Goal: Task Accomplishment & Management: Manage account settings

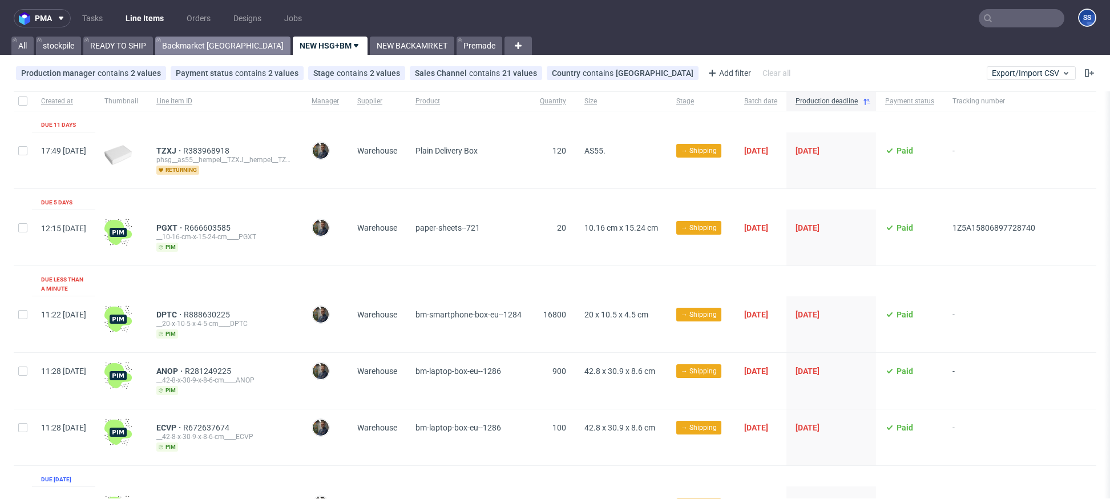
click at [190, 47] on link "Backmarket [GEOGRAPHIC_DATA]" at bounding box center [222, 46] width 135 height 18
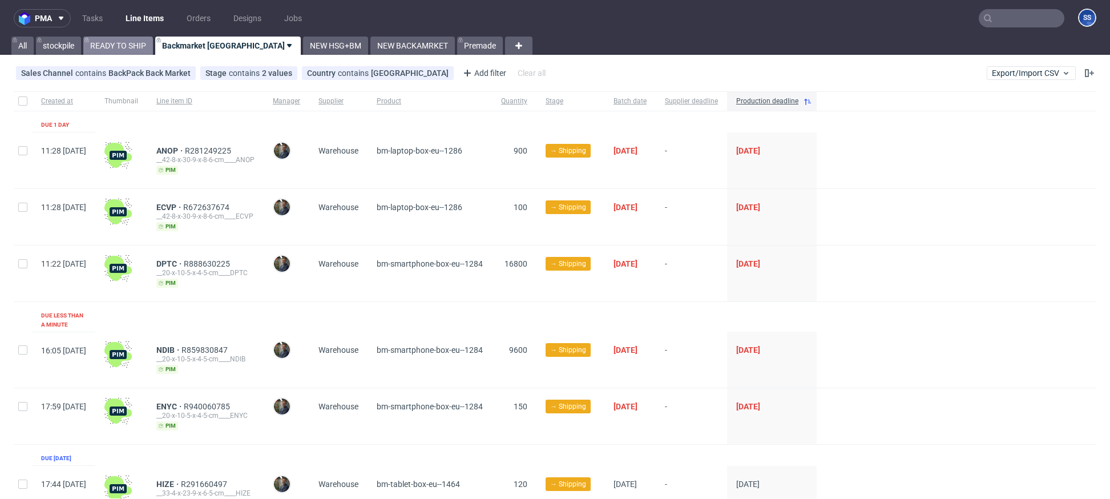
click at [143, 45] on link "READY TO SHIP" at bounding box center [118, 46] width 70 height 18
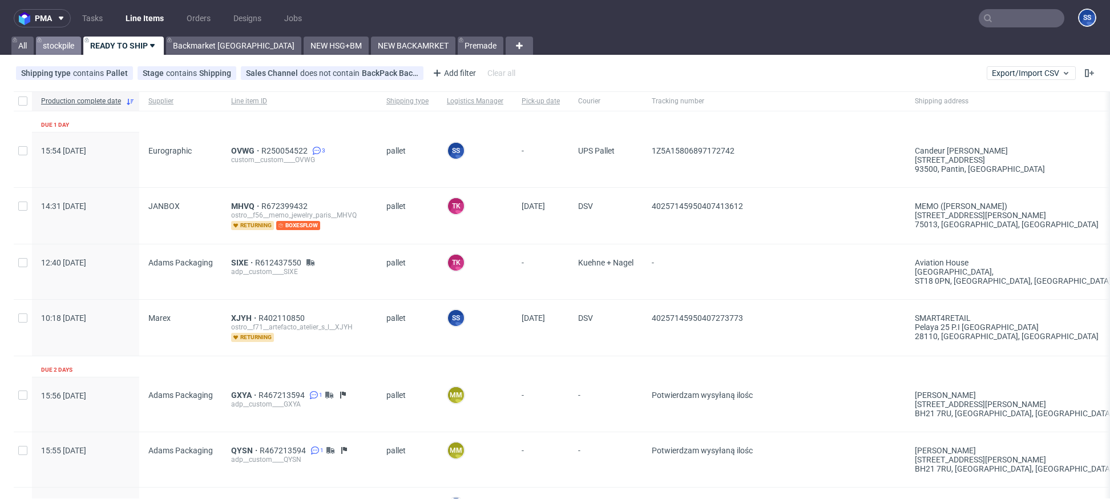
click at [61, 43] on link "stockpile" at bounding box center [58, 46] width 45 height 18
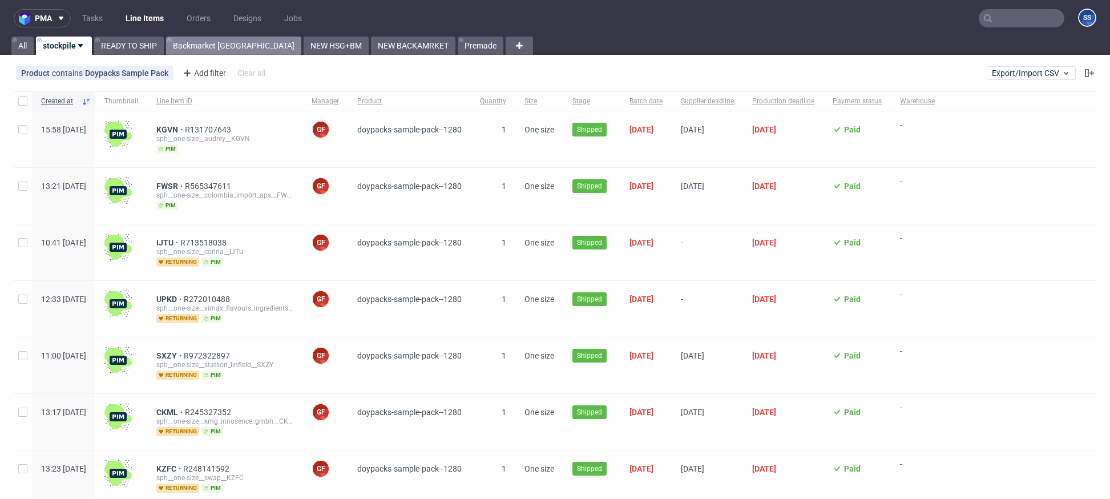
click at [194, 46] on link "Backmarket GB" at bounding box center [233, 46] width 135 height 18
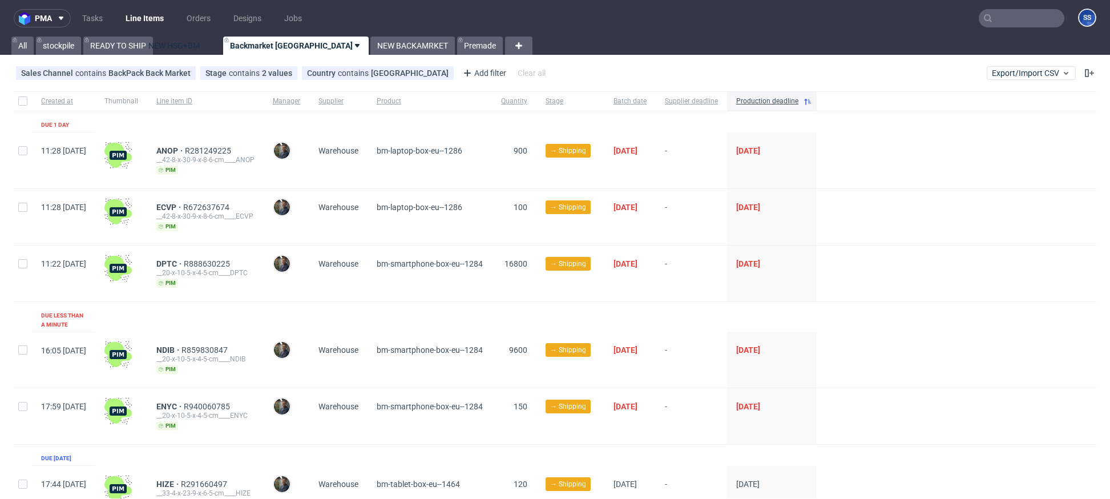
drag, startPoint x: 263, startPoint y: 49, endPoint x: 198, endPoint y: 51, distance: 65.1
drag, startPoint x: 192, startPoint y: 49, endPoint x: 256, endPoint y: 47, distance: 63.4
click at [371, 49] on link "NEW BACKAMRKET" at bounding box center [413, 46] width 84 height 18
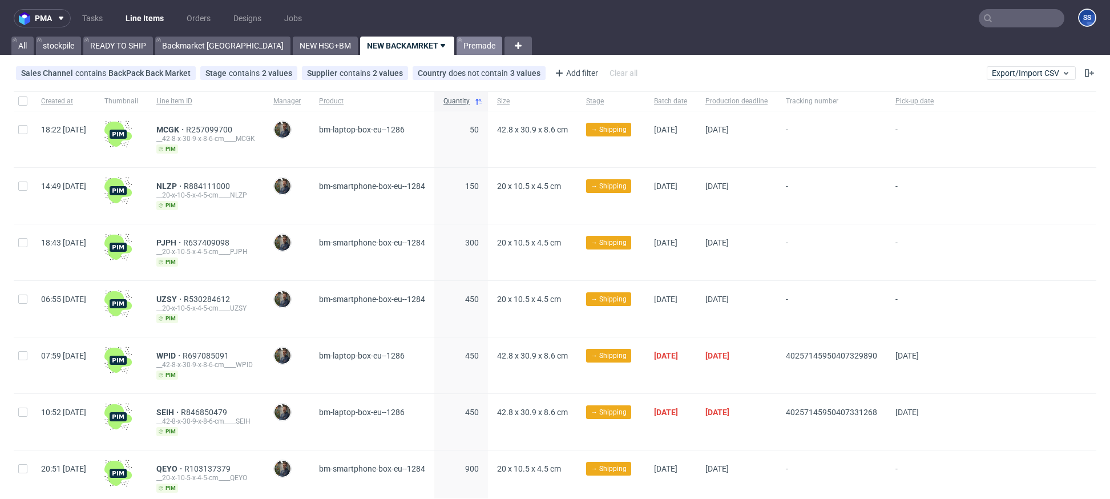
click at [457, 47] on link "Premade" at bounding box center [480, 46] width 46 height 18
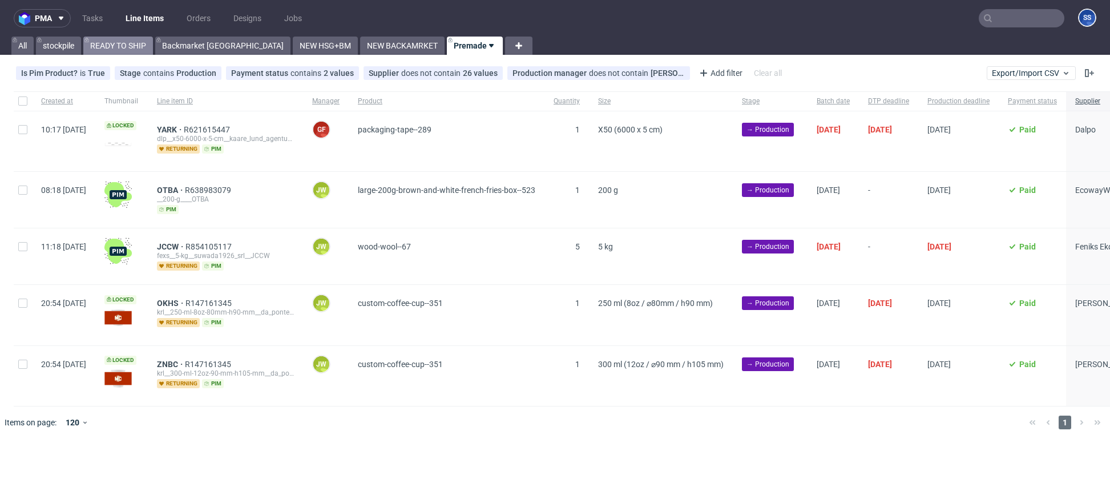
click at [106, 40] on link "READY TO SHIP" at bounding box center [118, 46] width 70 height 18
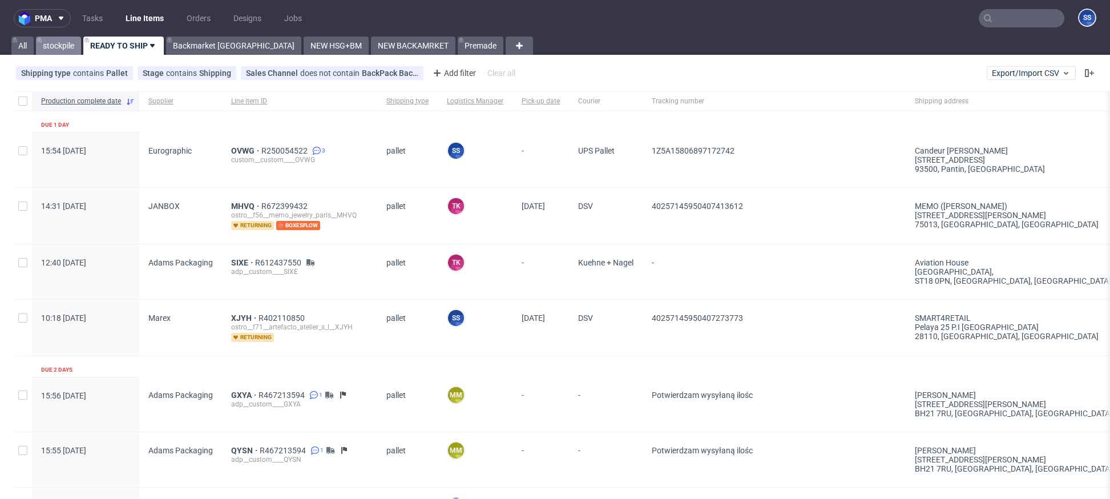
click at [61, 53] on link "stockpile" at bounding box center [58, 46] width 45 height 18
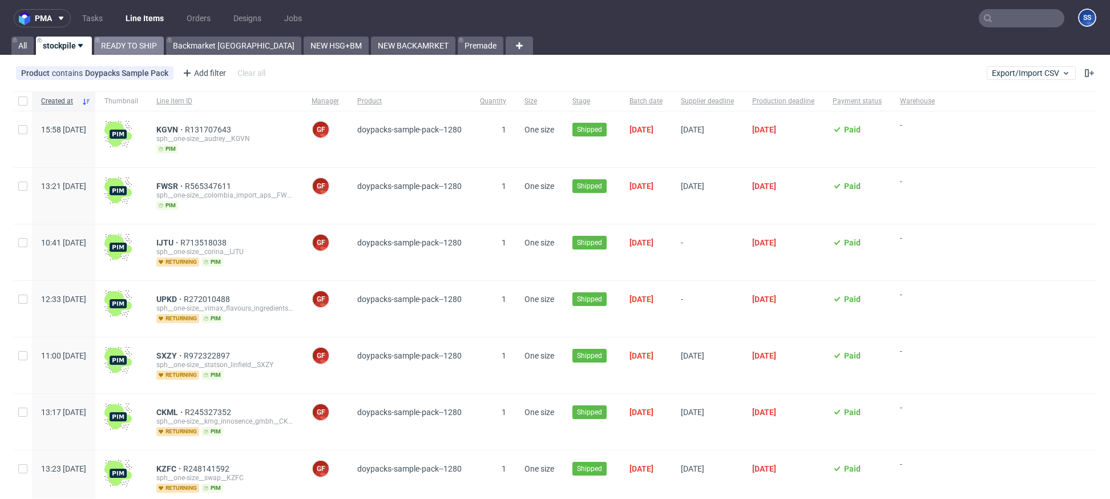
click at [138, 47] on link "READY TO SHIP" at bounding box center [129, 46] width 70 height 18
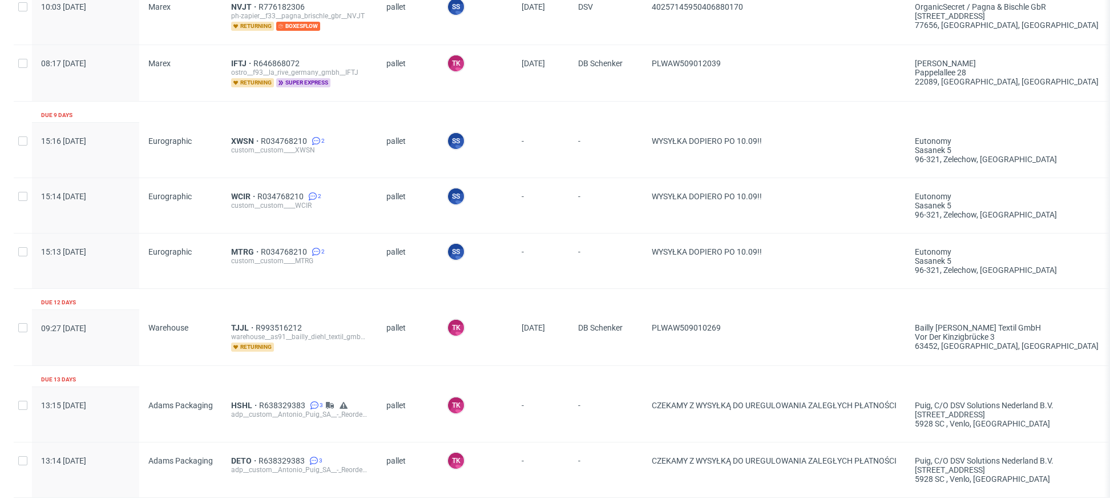
scroll to position [646, 0]
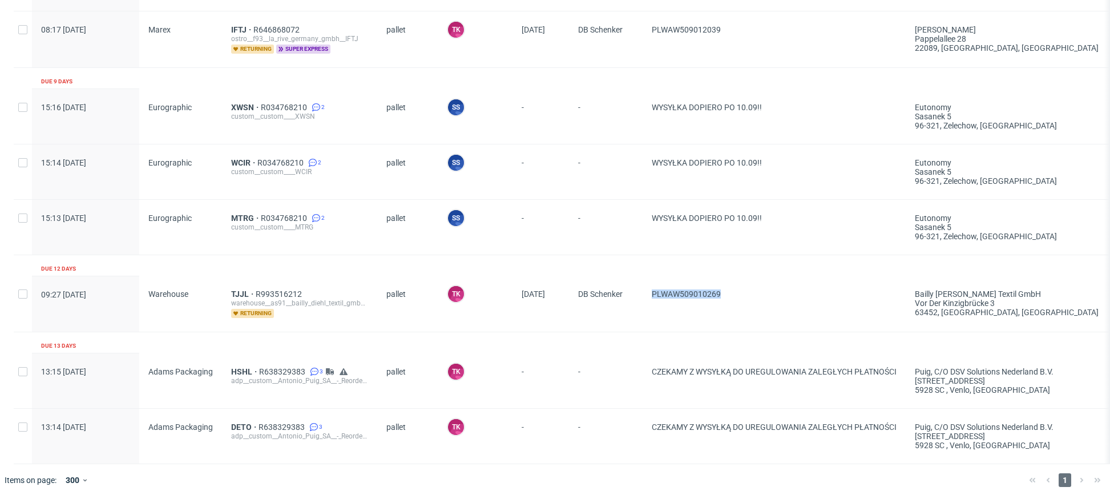
drag, startPoint x: 698, startPoint y: 301, endPoint x: 646, endPoint y: 293, distance: 52.1
click at [646, 293] on div "PLWAW509010269" at bounding box center [774, 304] width 263 height 56
copy span "PLWAW509010269"
click at [238, 289] on span "TJJL" at bounding box center [243, 293] width 25 height 9
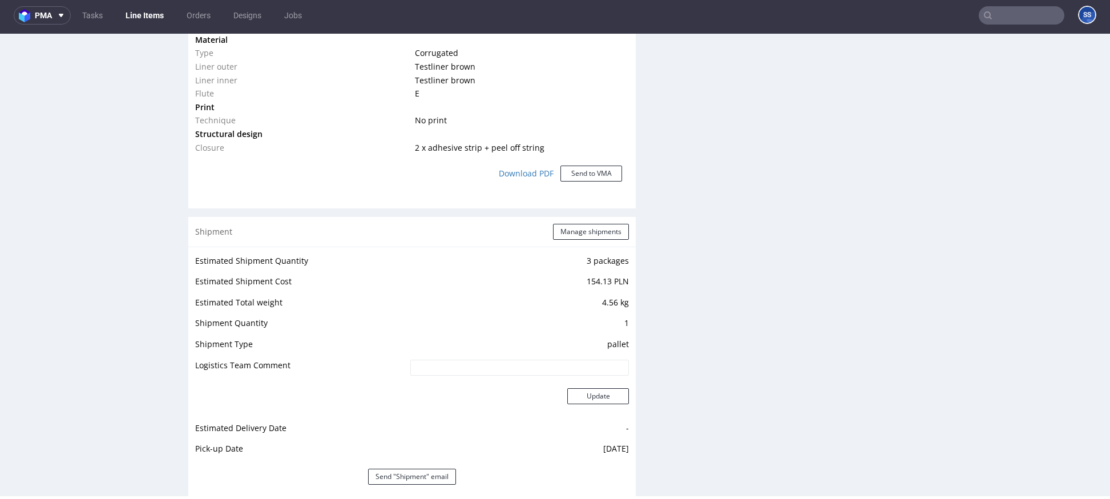
scroll to position [1294, 0]
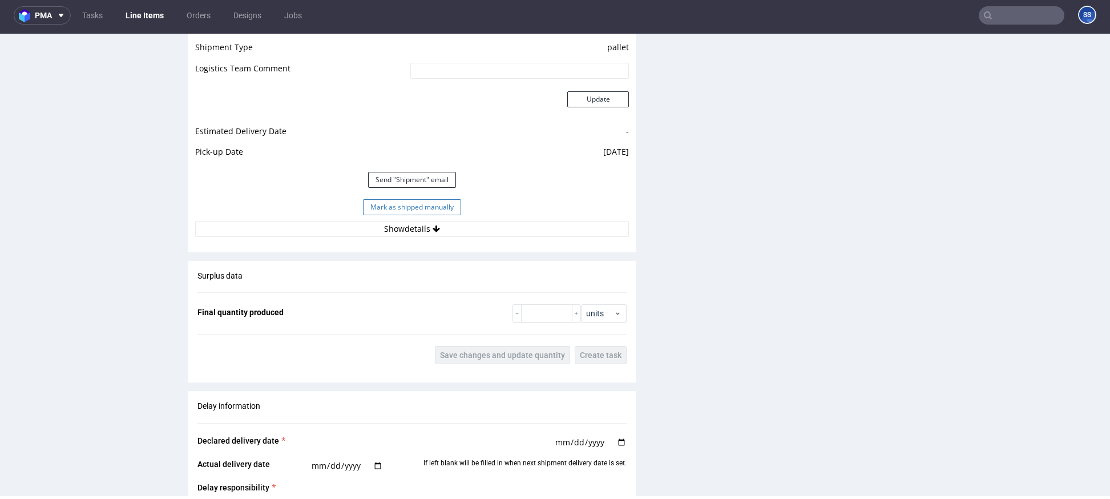
click at [424, 203] on button "Mark as shipped manually" at bounding box center [412, 207] width 98 height 16
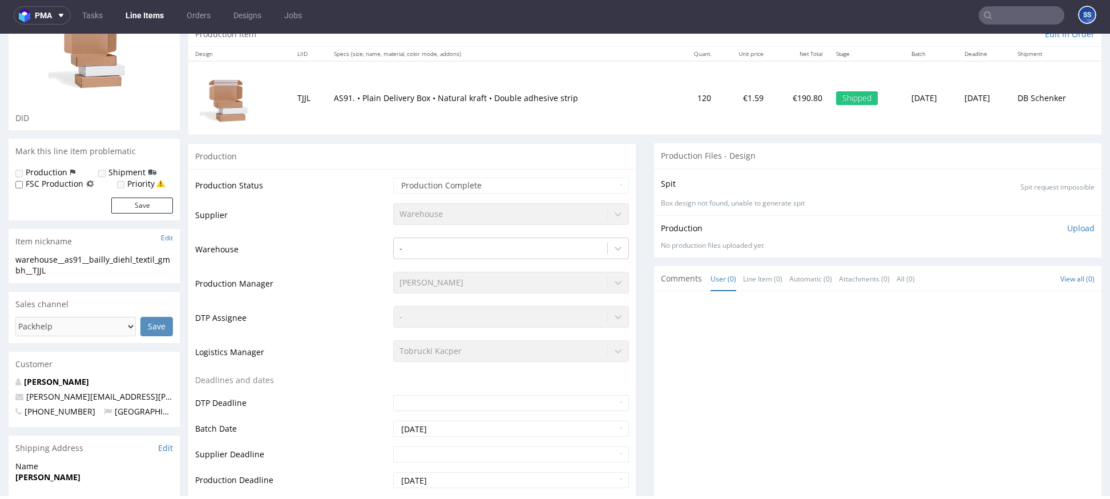
scroll to position [63, 0]
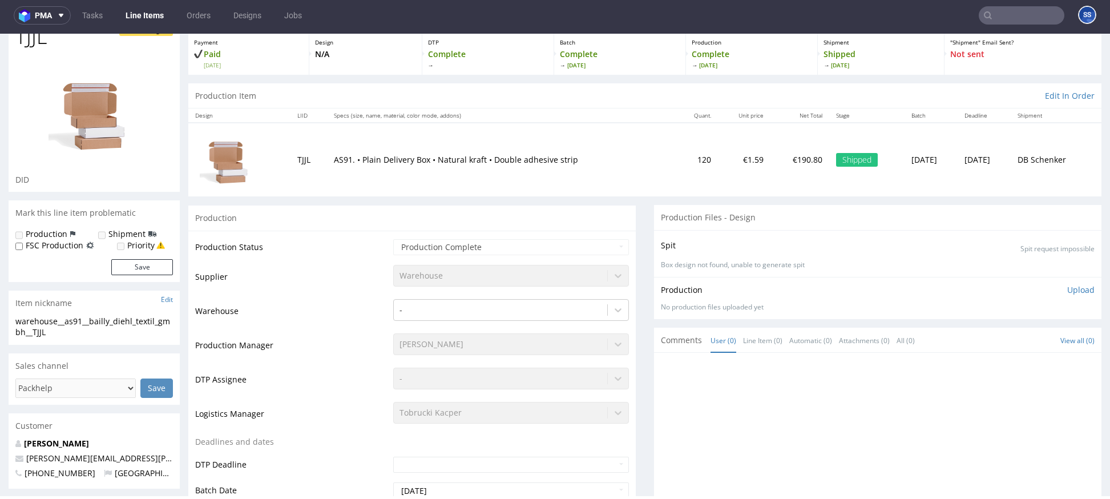
click at [158, 14] on link "Line Items" at bounding box center [145, 15] width 52 height 18
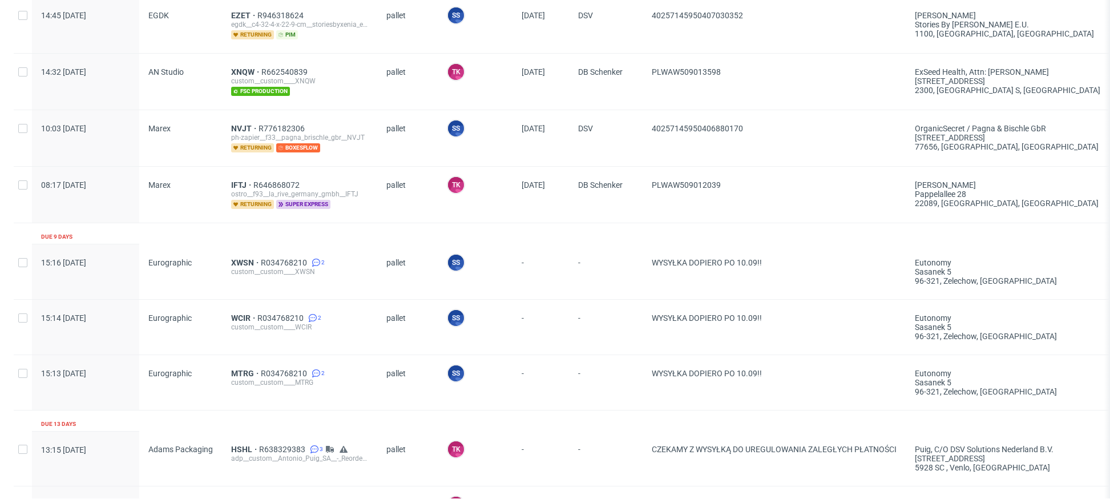
scroll to position [488, 0]
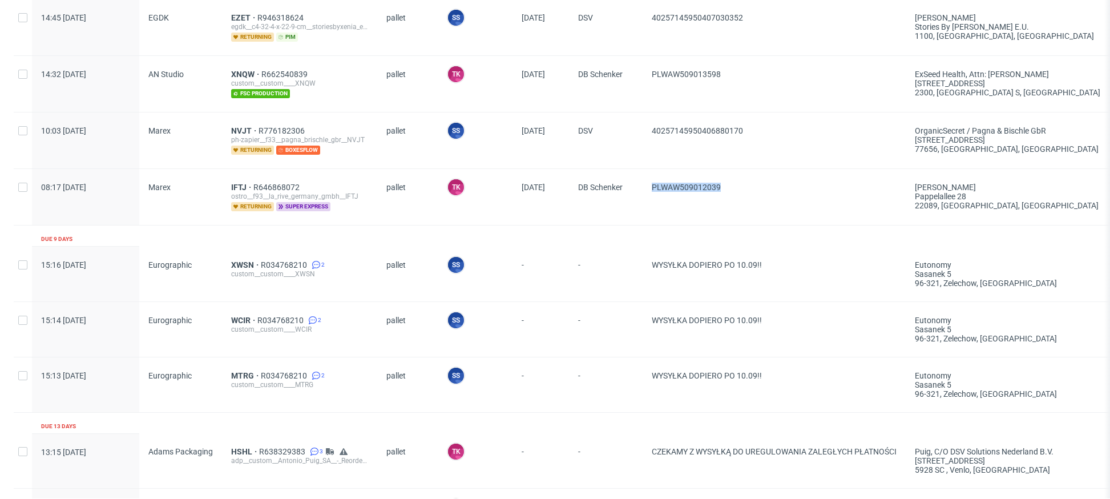
drag, startPoint x: 741, startPoint y: 191, endPoint x: 647, endPoint y: 190, distance: 93.1
click at [647, 190] on div "PLWAW509012039" at bounding box center [774, 197] width 263 height 56
copy span "PLWAW509012039"
click at [236, 183] on span "IFTJ" at bounding box center [242, 187] width 22 height 9
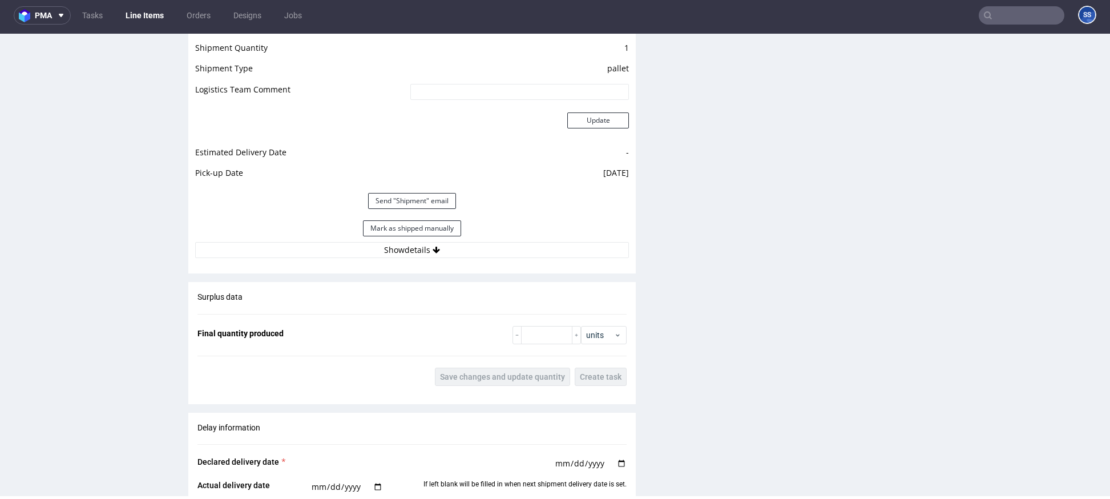
scroll to position [1168, 0]
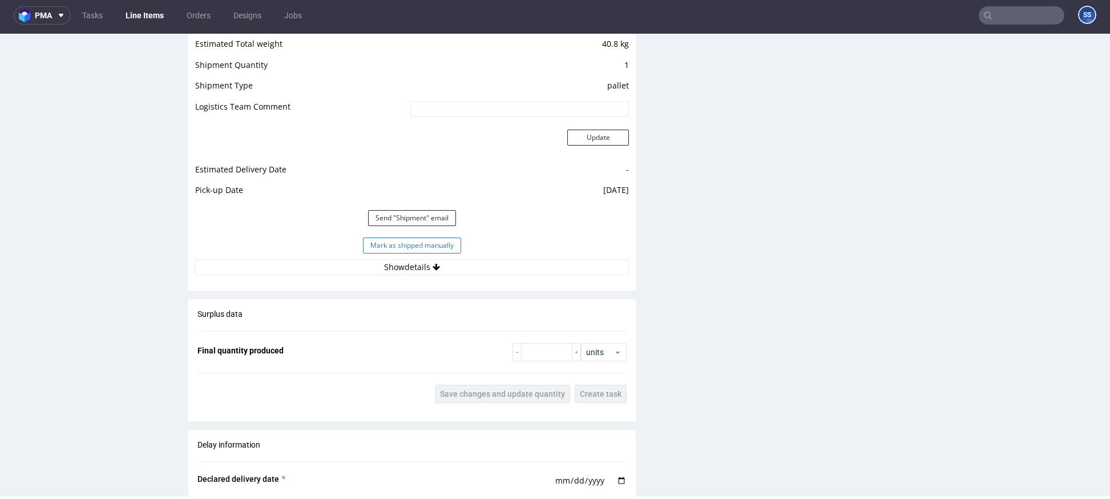
click at [389, 241] on button "Mark as shipped manually" at bounding box center [412, 246] width 98 height 16
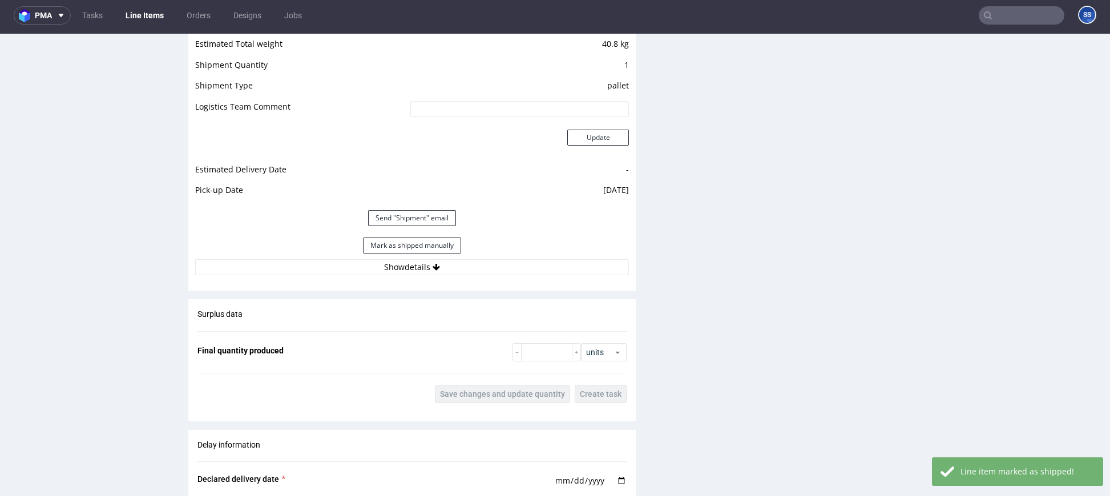
click at [140, 18] on link "Line Items" at bounding box center [145, 15] width 52 height 18
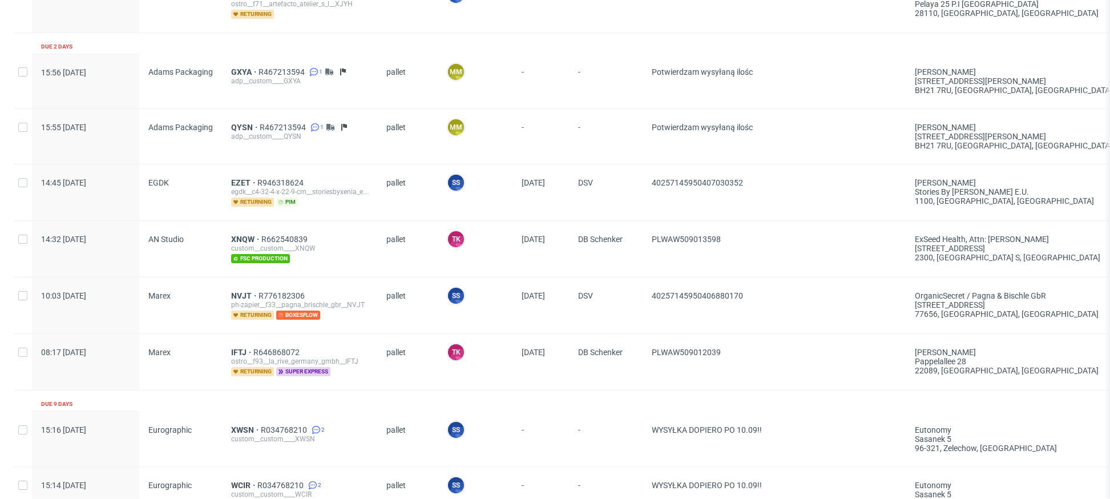
scroll to position [325, 0]
drag, startPoint x: 740, startPoint y: 244, endPoint x: 646, endPoint y: 238, distance: 93.8
click at [646, 238] on div "PLWAW509013598" at bounding box center [774, 247] width 263 height 56
copy span "PLWAW509013598"
click at [235, 236] on span "XNQW" at bounding box center [246, 237] width 30 height 9
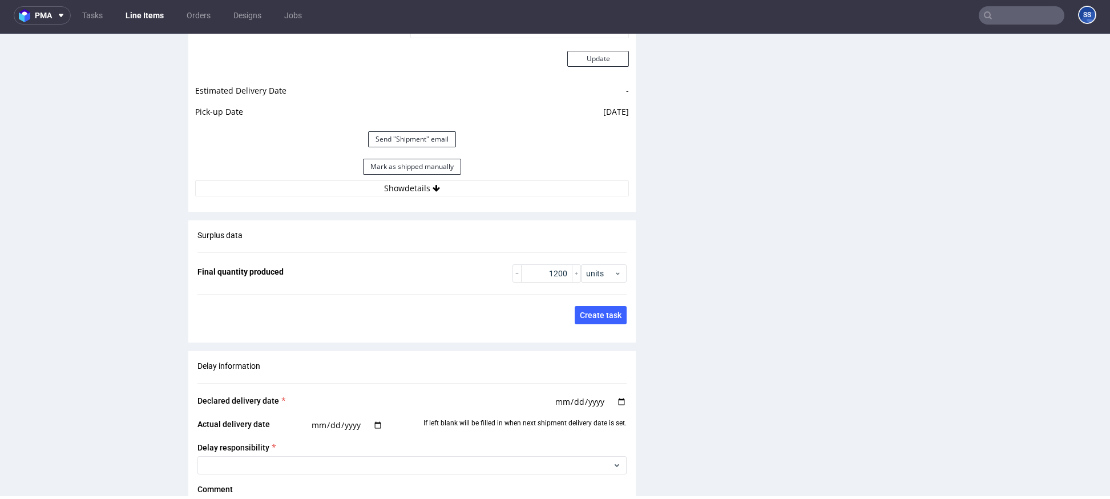
scroll to position [1802, 0]
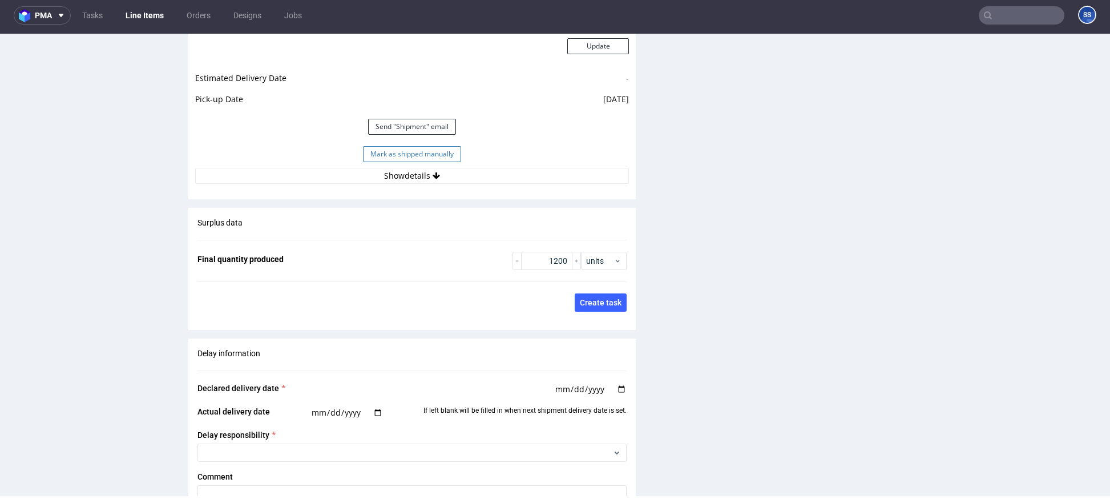
click at [433, 162] on button "Mark as shipped manually" at bounding box center [412, 154] width 98 height 16
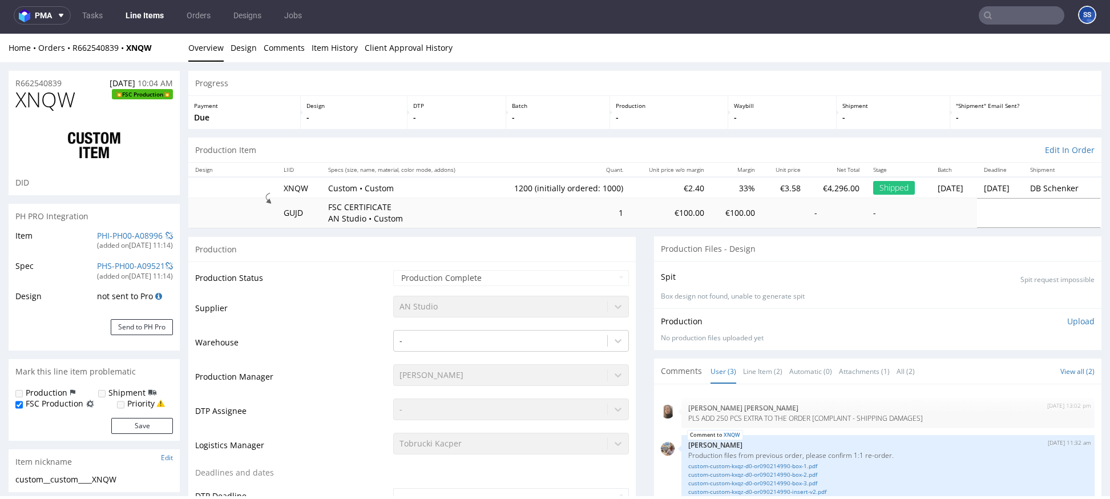
scroll to position [1351, 0]
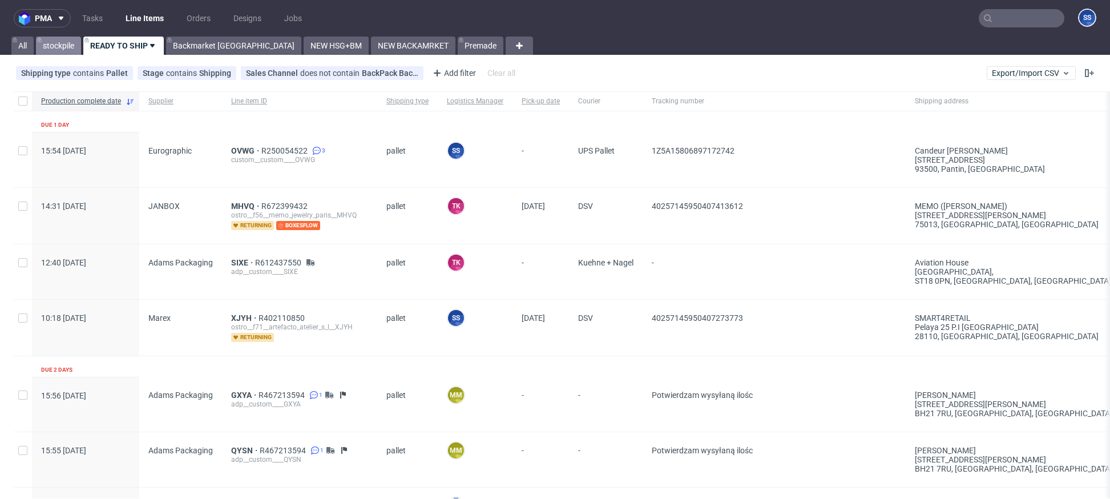
click at [58, 42] on link "stockpile" at bounding box center [58, 46] width 45 height 18
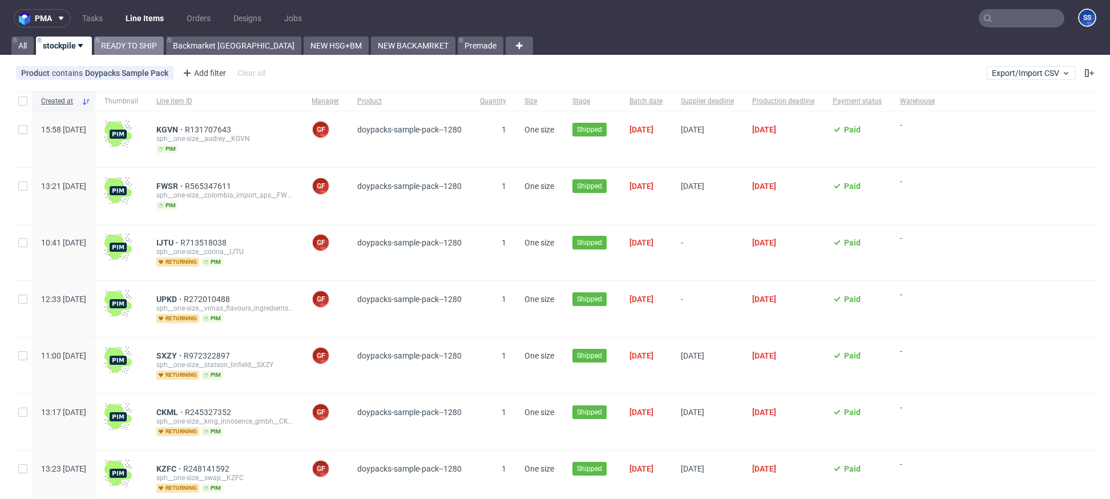
click at [143, 49] on link "READY TO SHIP" at bounding box center [129, 46] width 70 height 18
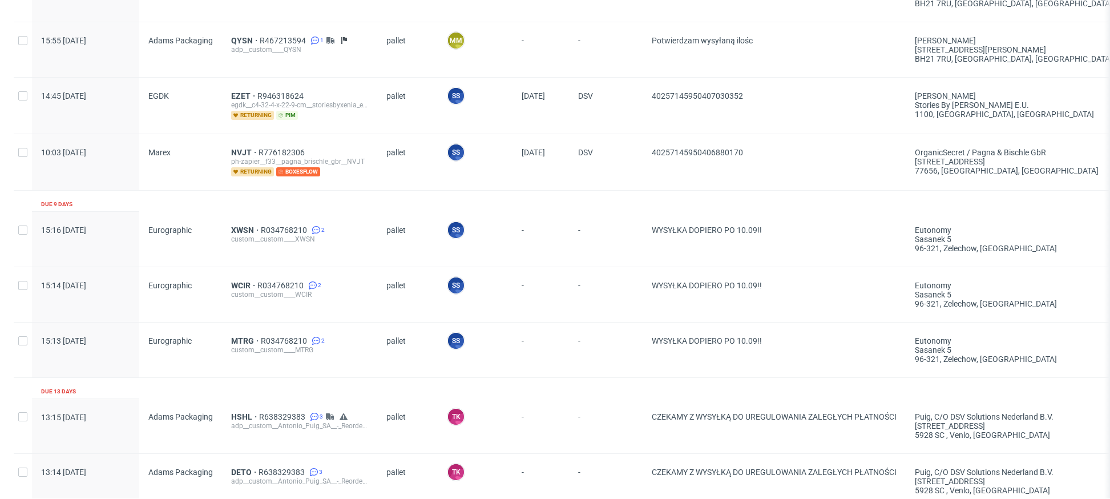
scroll to position [388, 0]
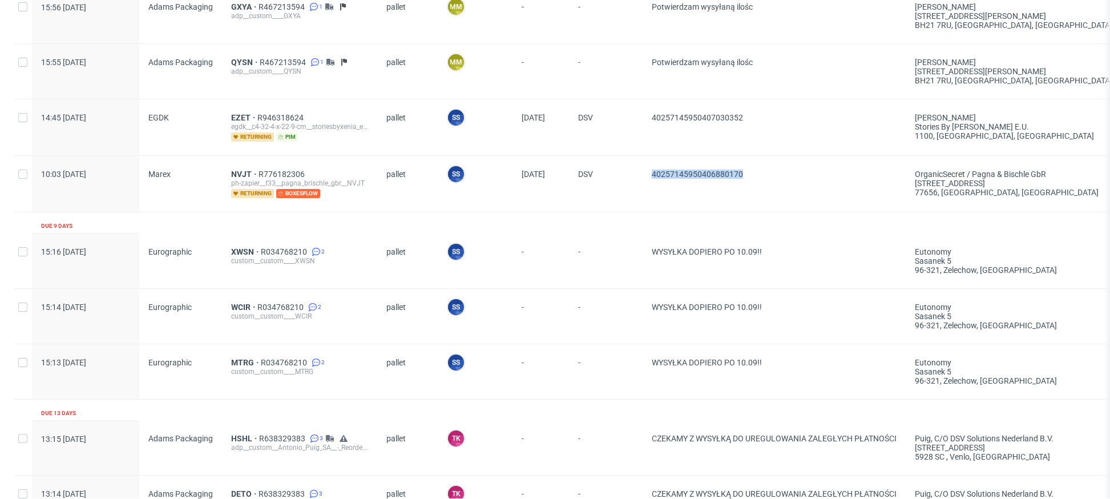
drag, startPoint x: 772, startPoint y: 167, endPoint x: 751, endPoint y: 175, distance: 22.8
click at [751, 175] on div "40257145950406880170" at bounding box center [774, 184] width 263 height 56
copy span "40257145950406880170"
click at [240, 175] on span "NVJT" at bounding box center [244, 174] width 27 height 9
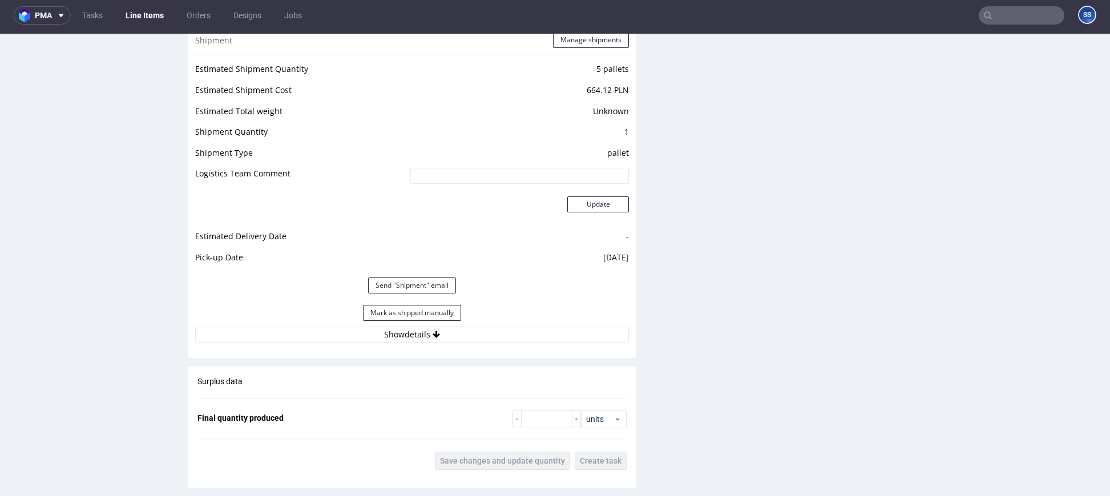
scroll to position [1238, 0]
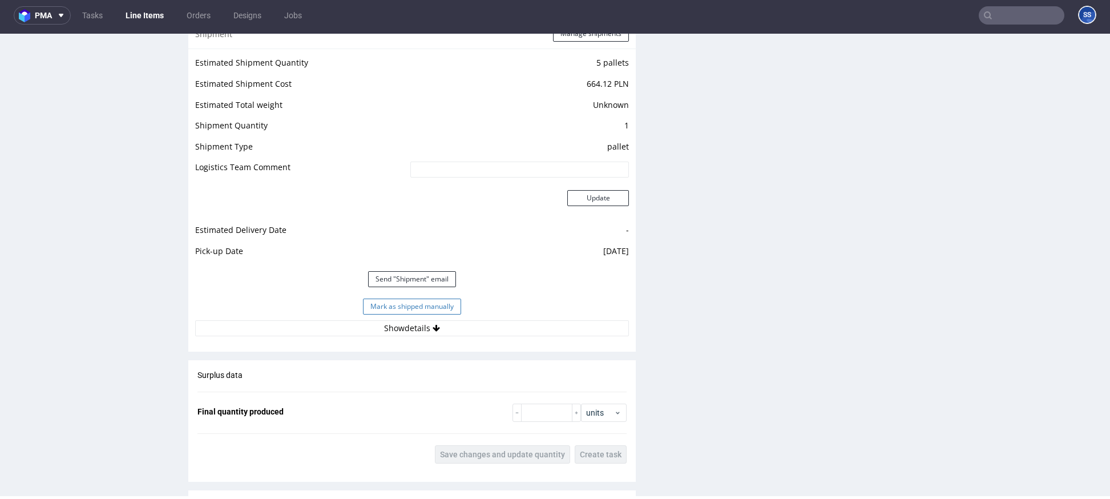
click at [450, 307] on button "Mark as shipped manually" at bounding box center [412, 307] width 98 height 16
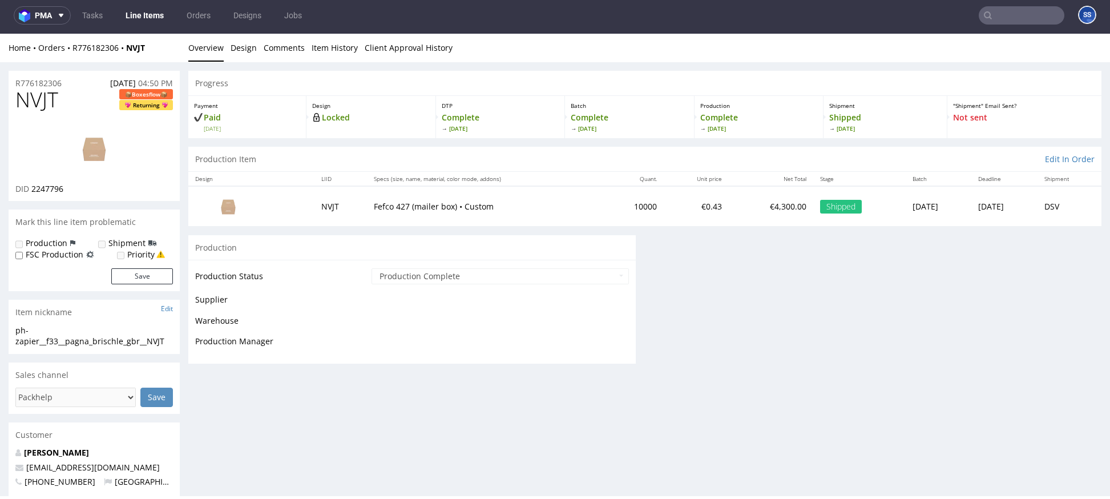
scroll to position [0, 0]
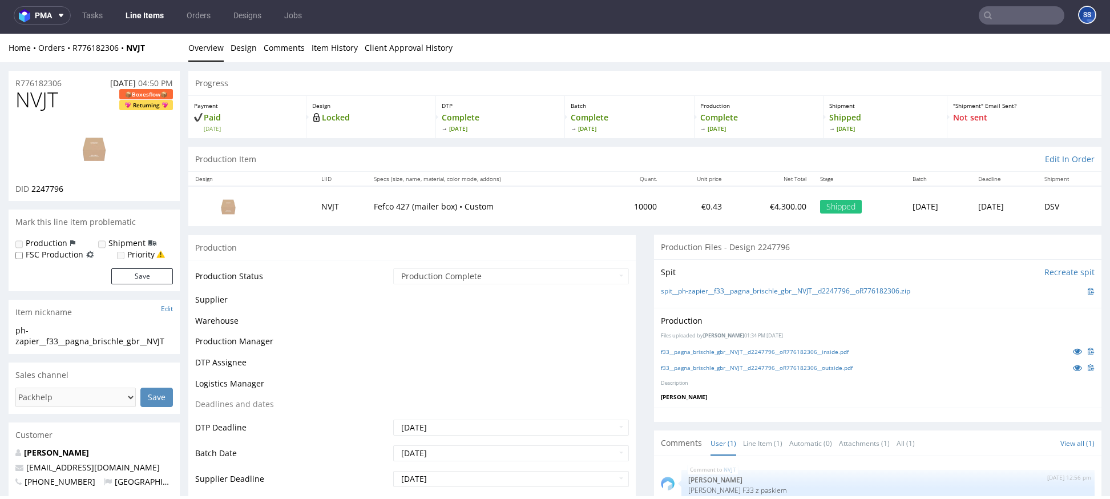
click at [147, 19] on link "Line Items" at bounding box center [145, 15] width 52 height 18
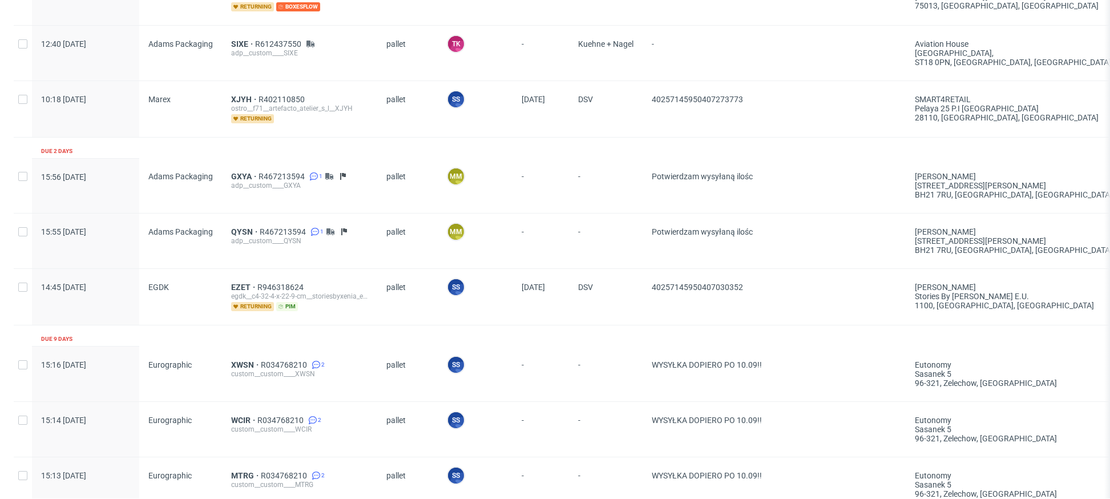
scroll to position [219, 0]
drag, startPoint x: 766, startPoint y: 297, endPoint x: 654, endPoint y: 289, distance: 112.7
click at [654, 289] on span "40257145950407030352" at bounding box center [774, 296] width 245 height 29
copy span "40257145950407030352"
click at [231, 283] on span "EZET" at bounding box center [244, 286] width 26 height 9
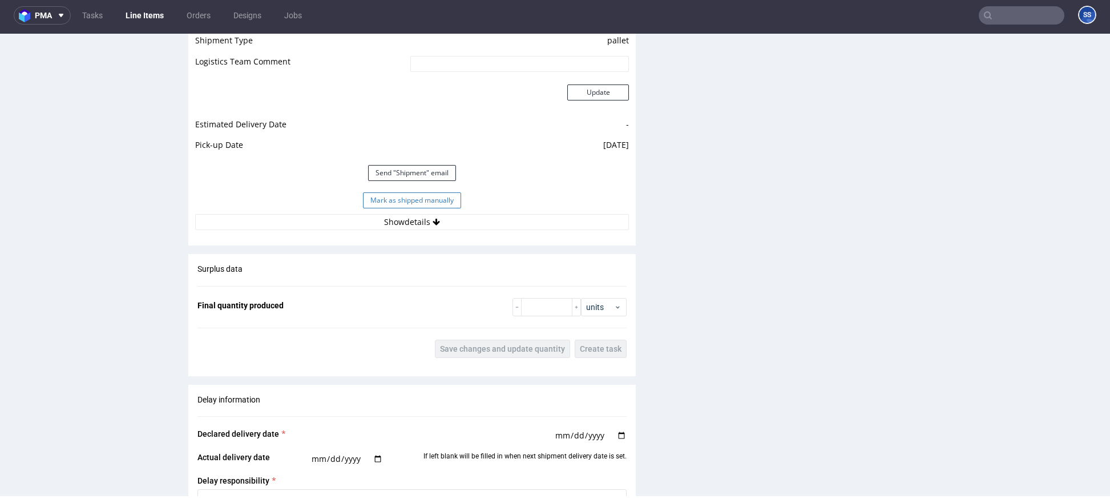
scroll to position [1323, 0]
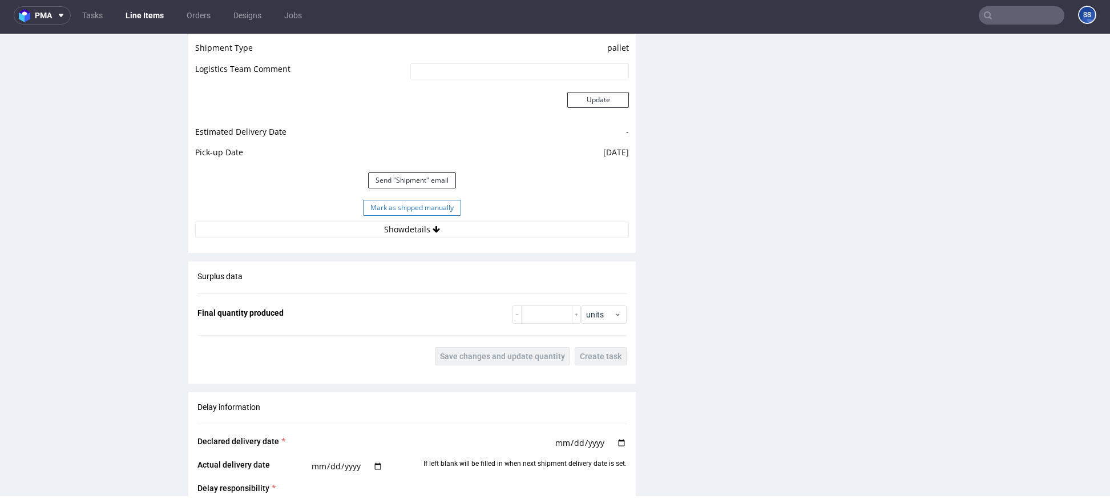
click at [413, 208] on button "Mark as shipped manually" at bounding box center [412, 208] width 98 height 16
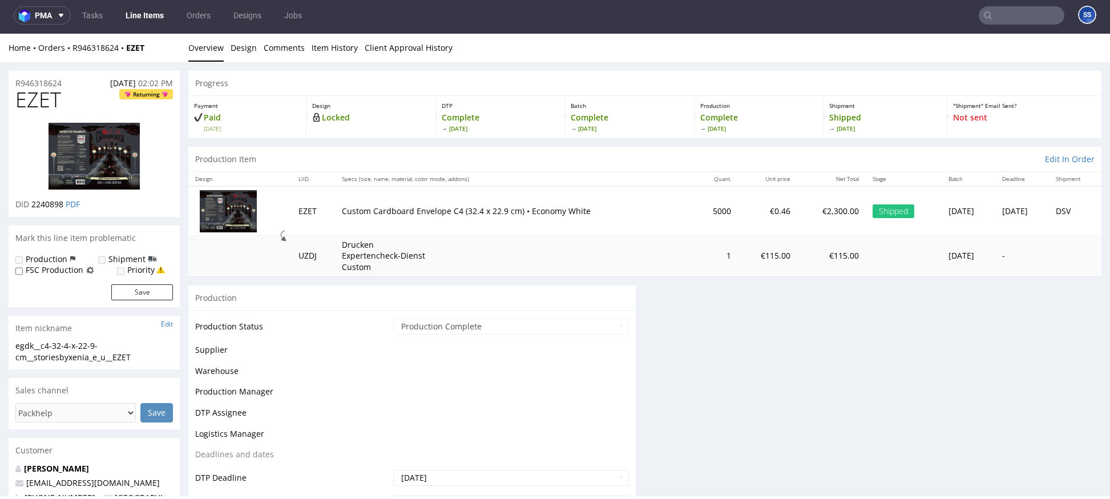
scroll to position [755, 0]
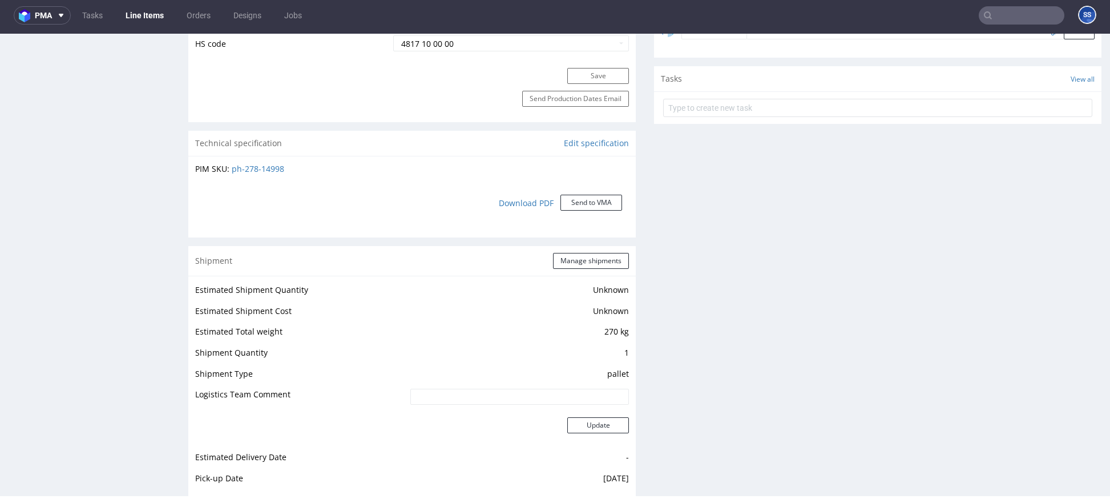
click at [142, 17] on link "Line Items" at bounding box center [145, 15] width 52 height 18
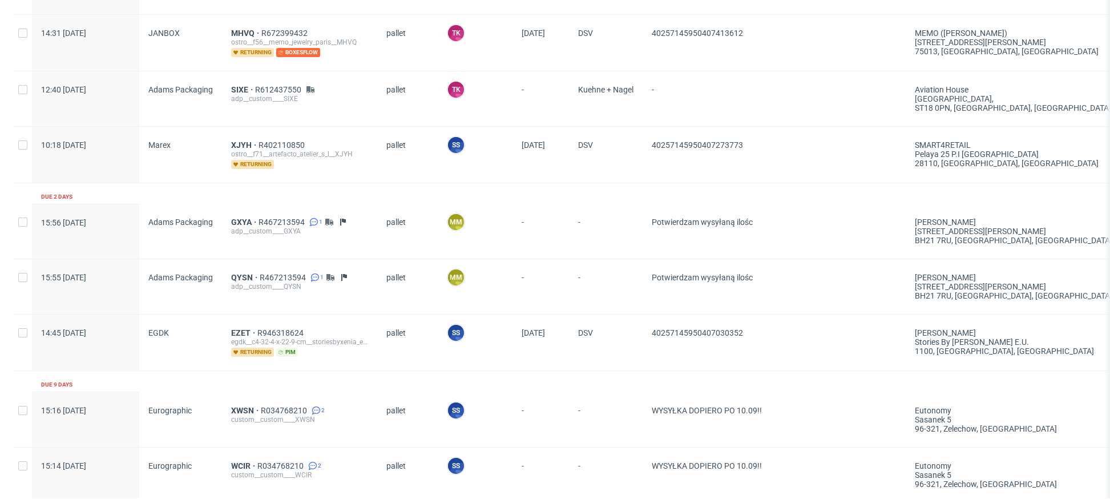
scroll to position [160, 0]
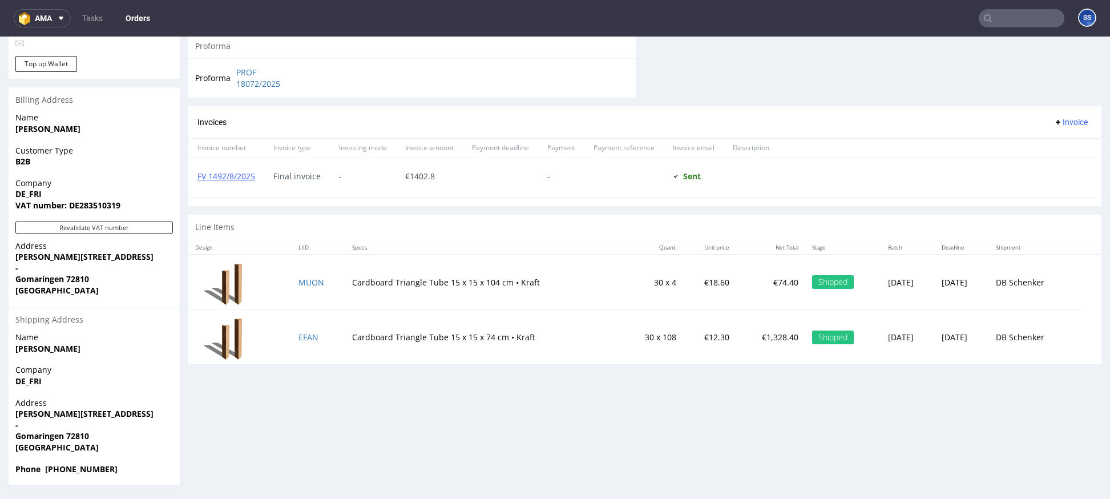
scroll to position [3, 0]
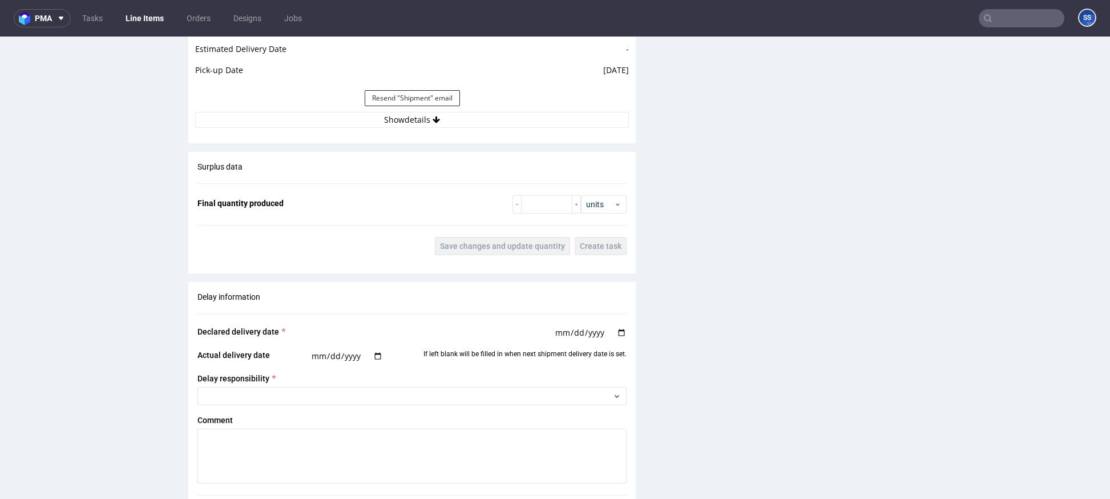
scroll to position [1127, 0]
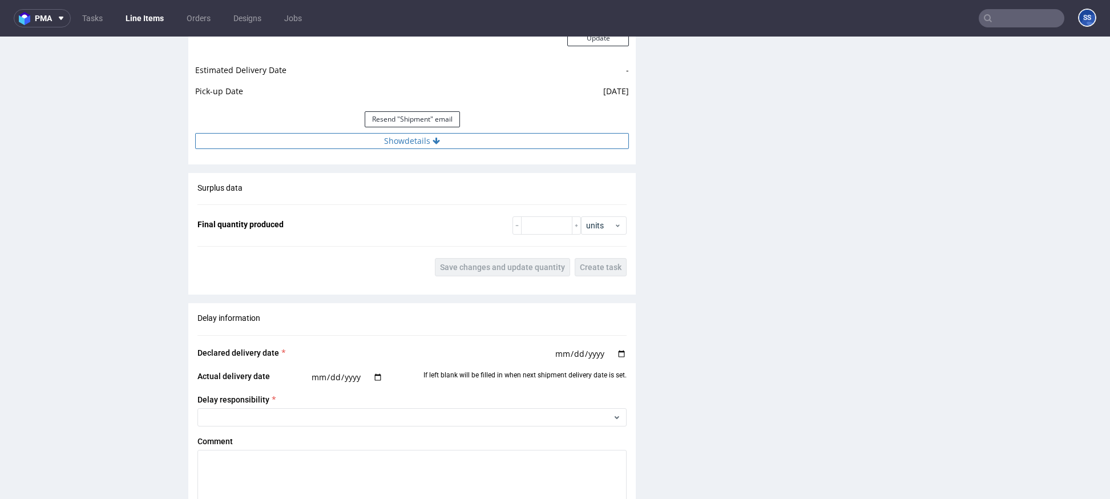
click at [440, 147] on button "Show details" at bounding box center [412, 141] width 434 height 16
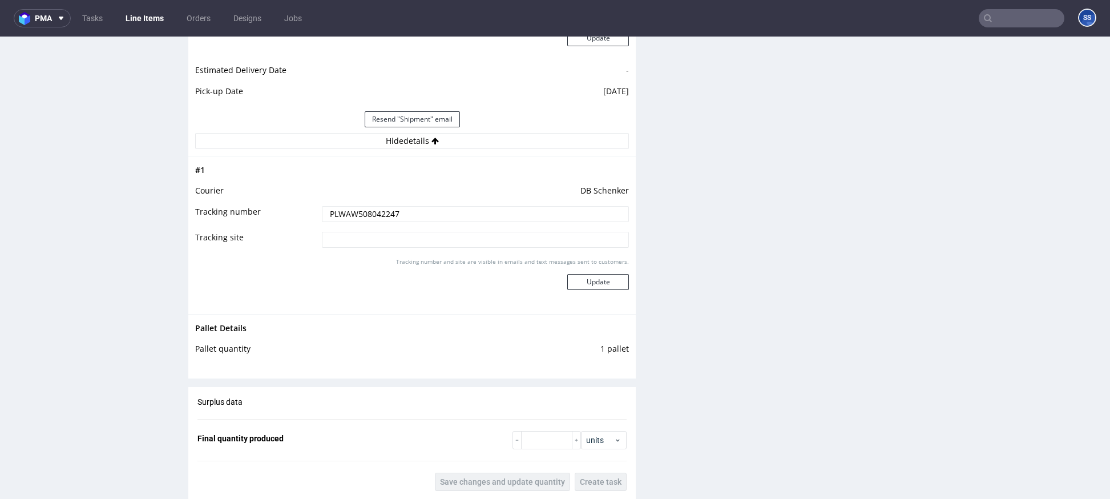
click at [383, 220] on input "PLWAW508042247" at bounding box center [475, 214] width 307 height 16
click at [385, 214] on input "PLWAW508042247" at bounding box center [475, 214] width 307 height 16
click at [384, 215] on input "PLWAW508042247" at bounding box center [475, 214] width 307 height 16
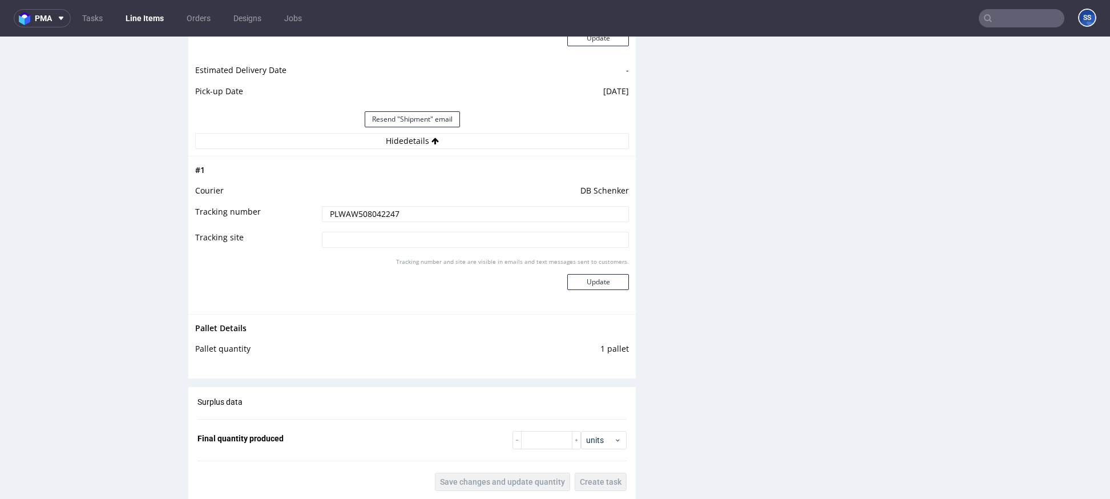
click at [384, 215] on input "PLWAW508042247" at bounding box center [475, 214] width 307 height 16
click at [365, 215] on input "PLWAW508042247" at bounding box center [475, 214] width 307 height 16
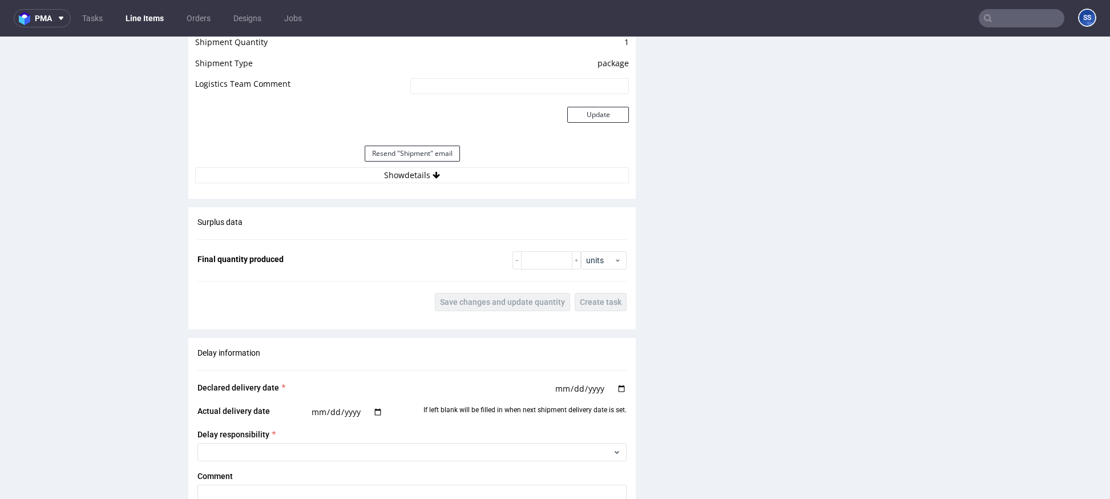
scroll to position [1093, 0]
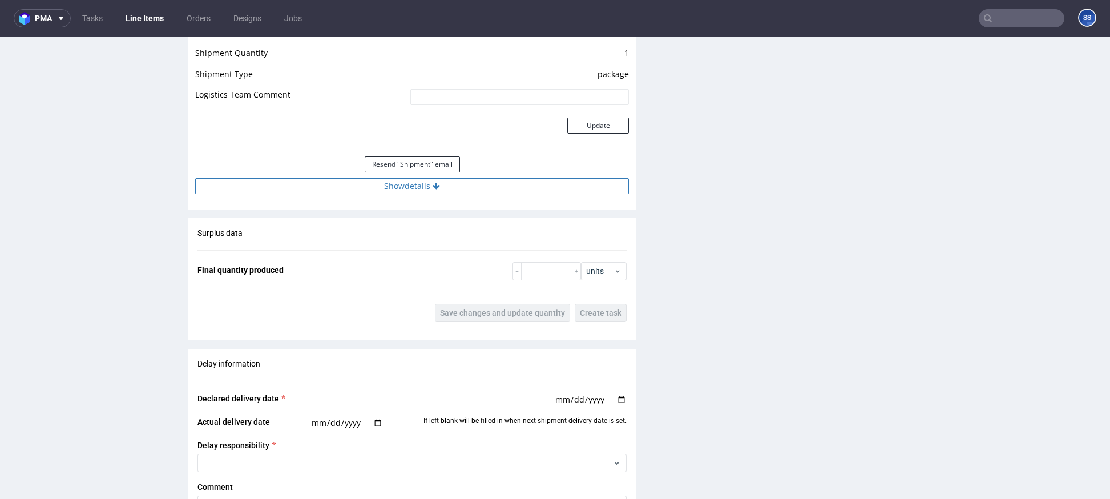
click at [458, 194] on button "Show details" at bounding box center [412, 186] width 434 height 16
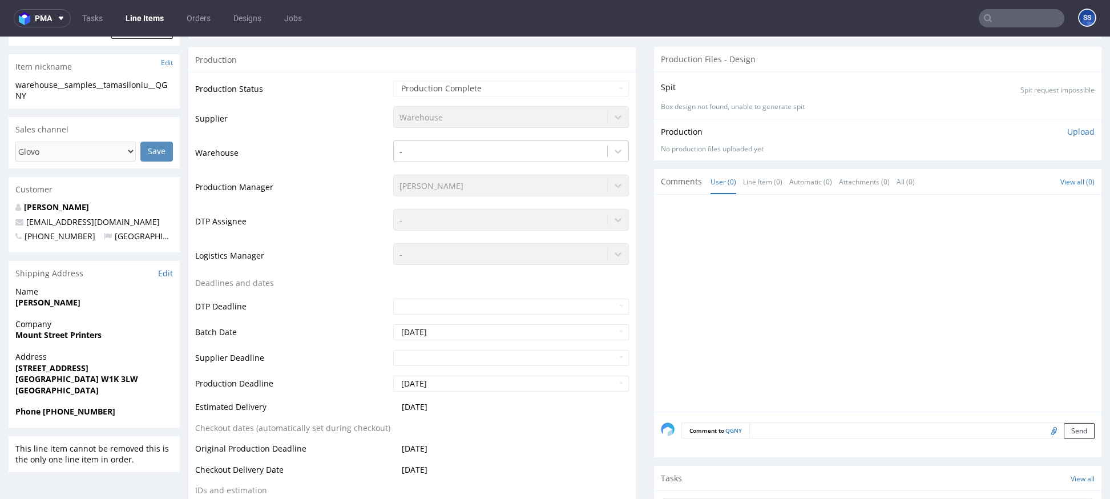
scroll to position [0, 0]
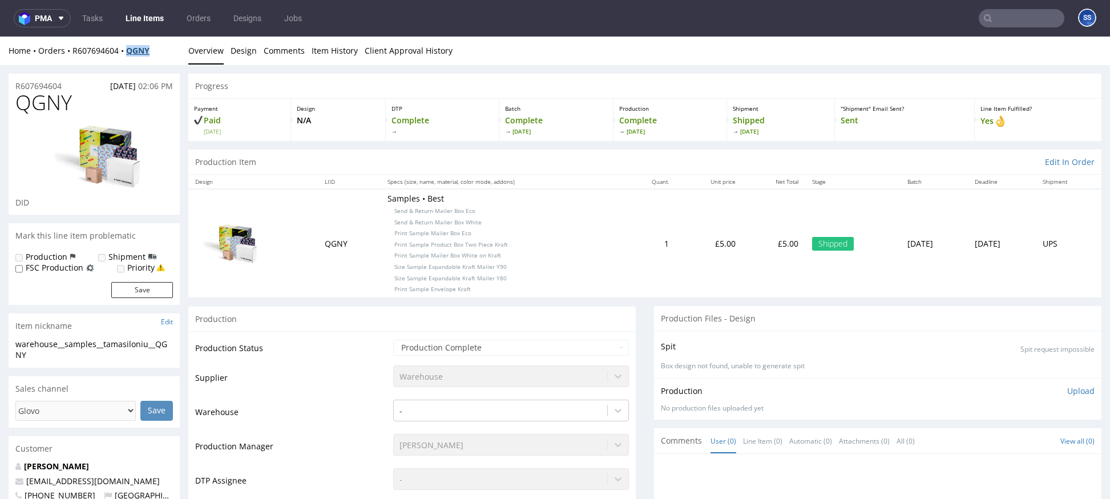
drag, startPoint x: 155, startPoint y: 50, endPoint x: 131, endPoint y: 53, distance: 24.8
click at [131, 53] on div "Home Orders R607694604 QGNY" at bounding box center [94, 50] width 171 height 11
copy strong "QGNY"
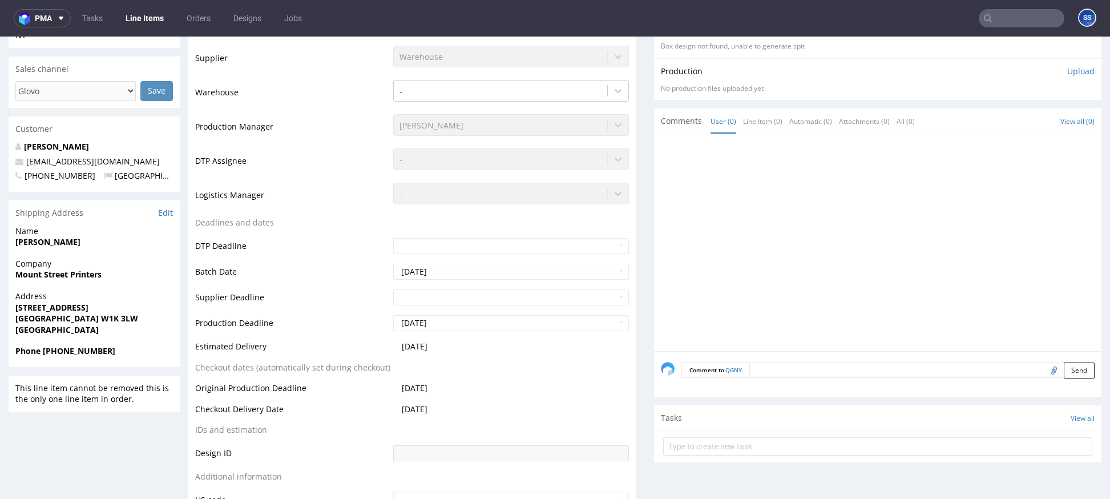
scroll to position [319, 0]
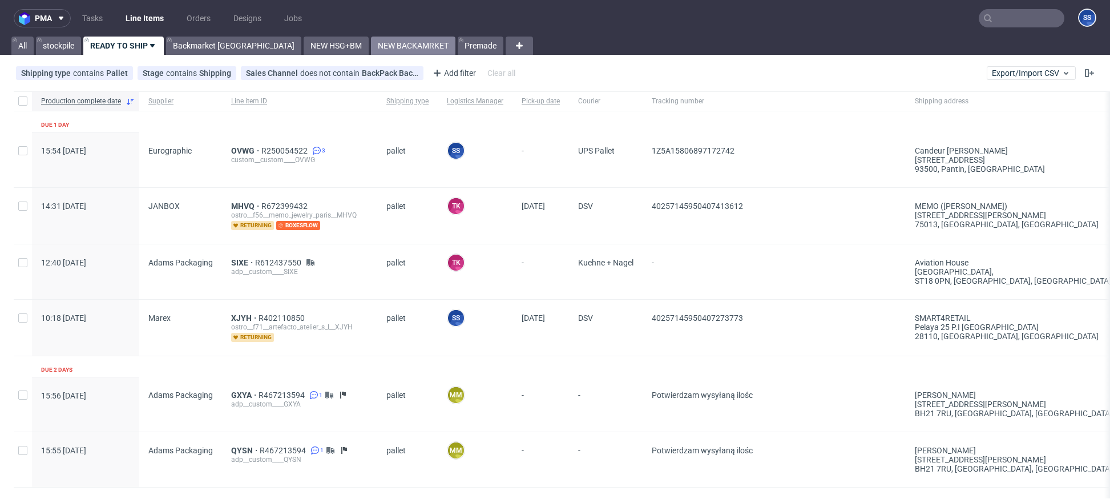
click at [371, 44] on link "NEW BACKAMRKET" at bounding box center [413, 46] width 84 height 18
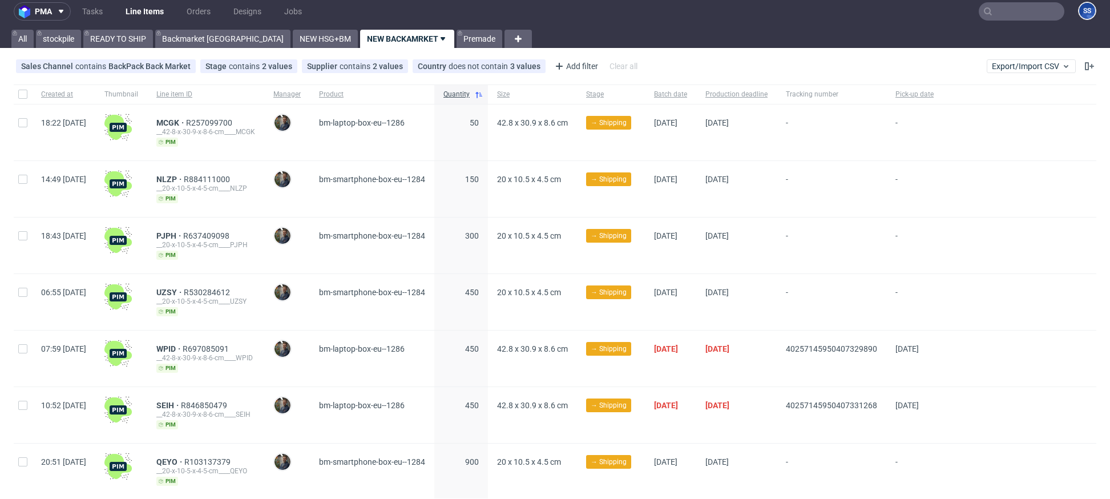
scroll to position [6, 0]
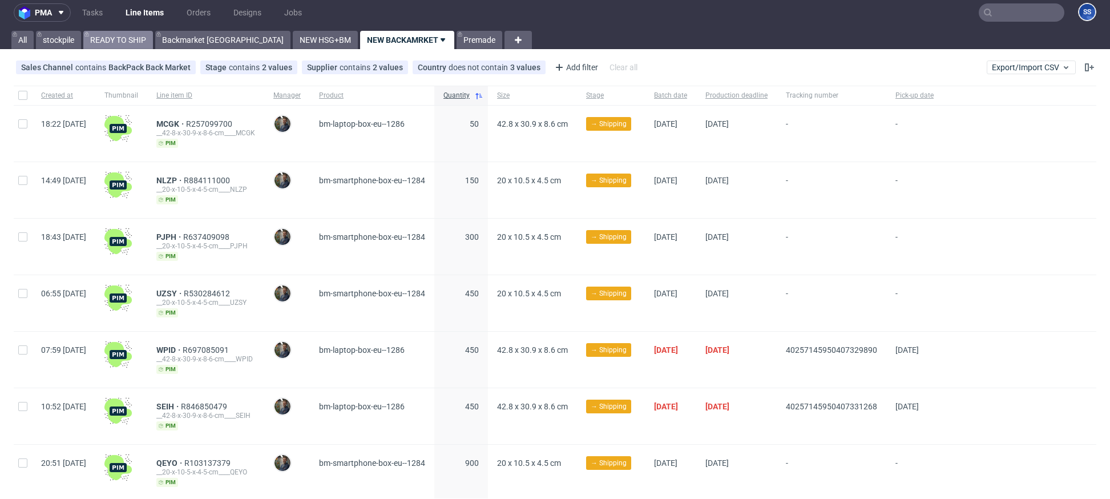
click at [120, 42] on link "READY TO SHIP" at bounding box center [118, 40] width 70 height 18
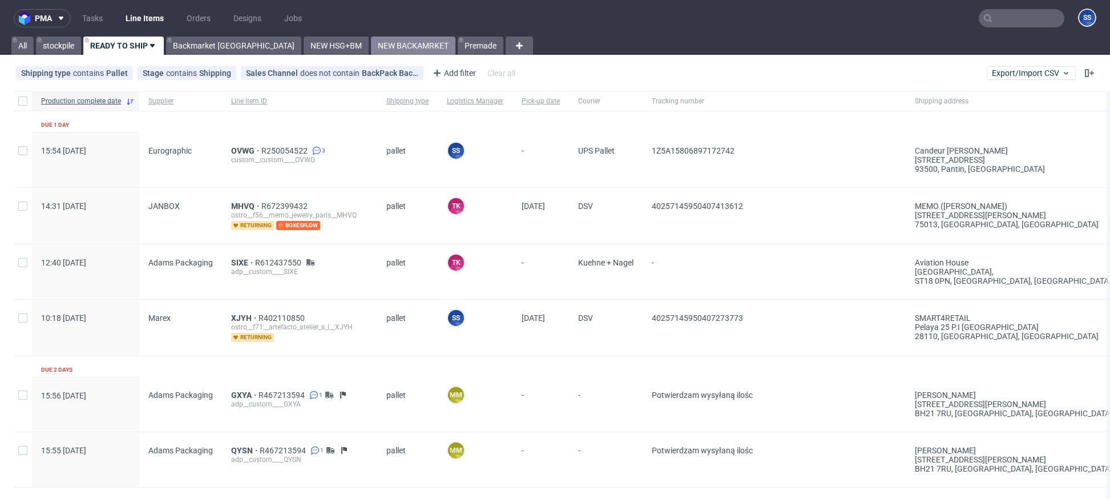
click at [371, 44] on link "NEW BACKAMRKET" at bounding box center [413, 46] width 84 height 18
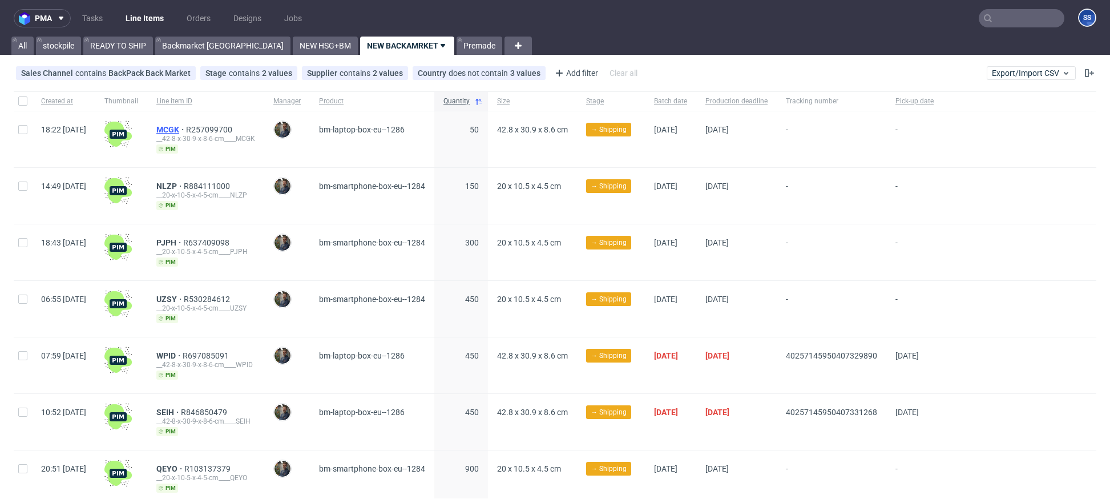
click at [186, 130] on span "MCGK" at bounding box center [171, 129] width 30 height 9
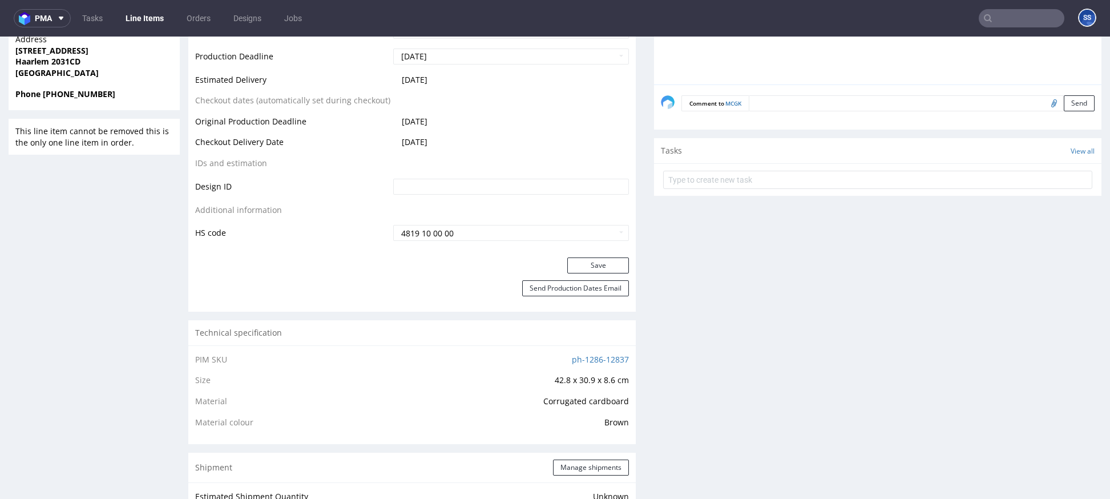
scroll to position [497, 0]
click at [590, 364] on td "ph-1286-12837" at bounding box center [499, 365] width 260 height 21
click at [590, 363] on link "ph-1286-12837" at bounding box center [600, 361] width 57 height 11
click at [540, 363] on td "ph-1286-12837" at bounding box center [499, 365] width 260 height 21
drag, startPoint x: 526, startPoint y: 367, endPoint x: 553, endPoint y: 362, distance: 27.2
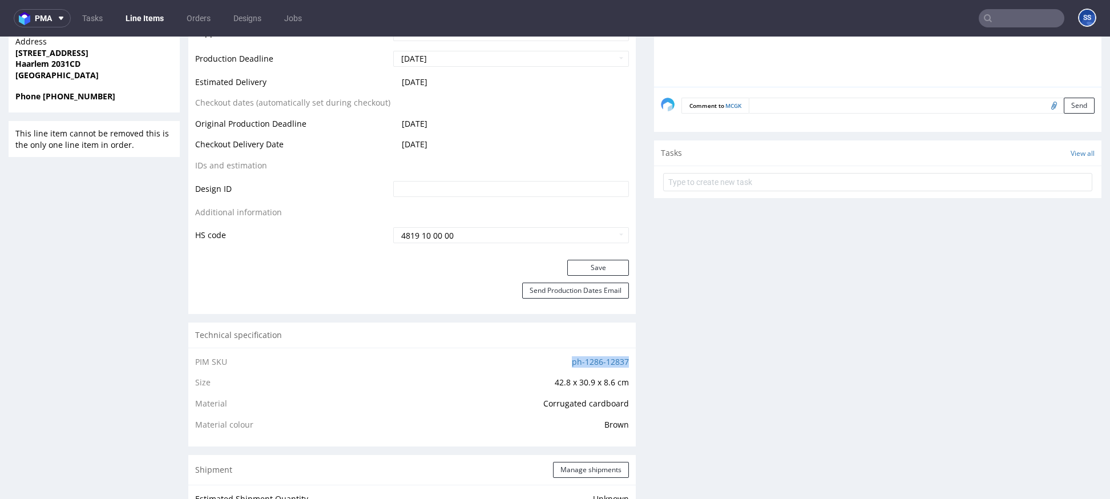
click at [553, 362] on td "ph-1286-12837" at bounding box center [499, 365] width 260 height 21
click at [482, 371] on td "ph-1286-12837" at bounding box center [499, 365] width 260 height 21
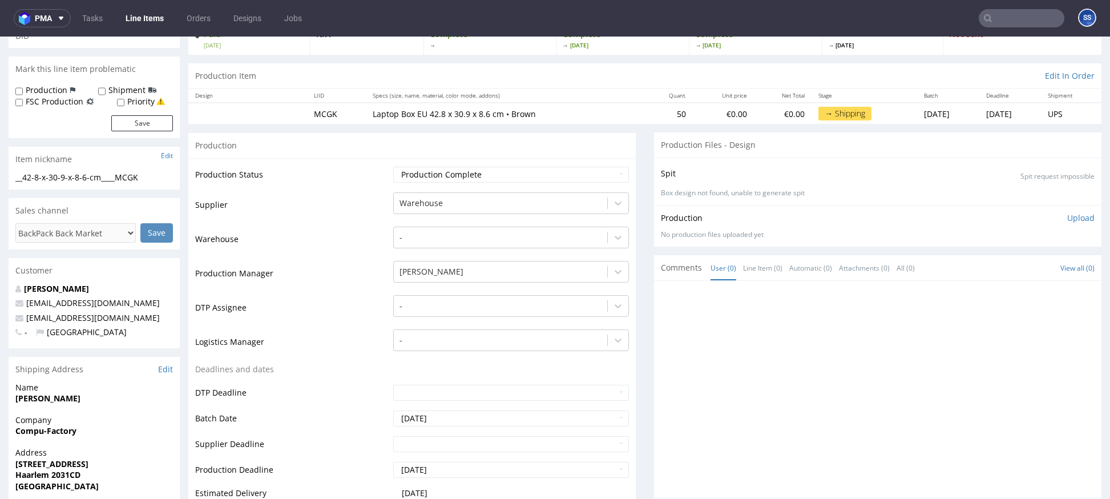
scroll to position [0, 0]
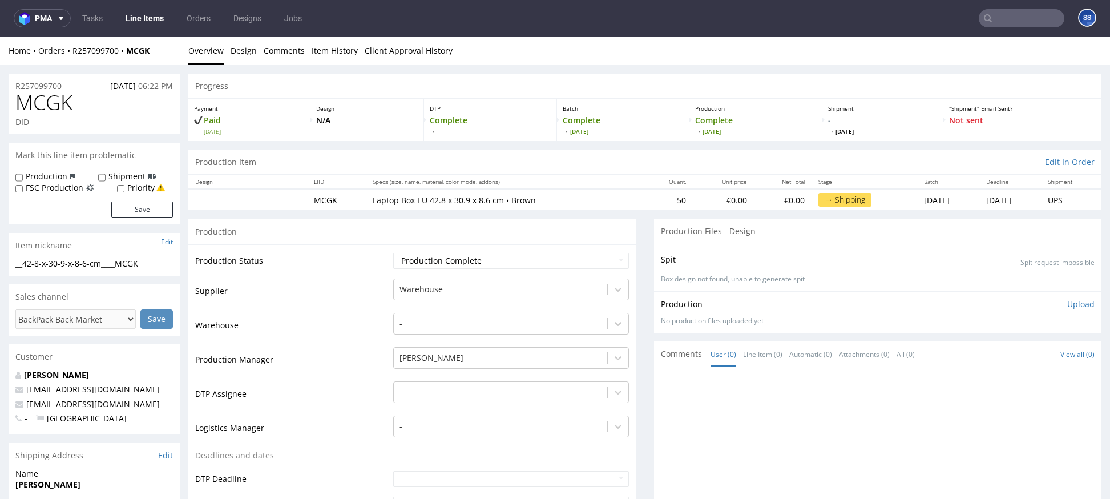
click at [139, 17] on link "Line Items" at bounding box center [145, 18] width 52 height 18
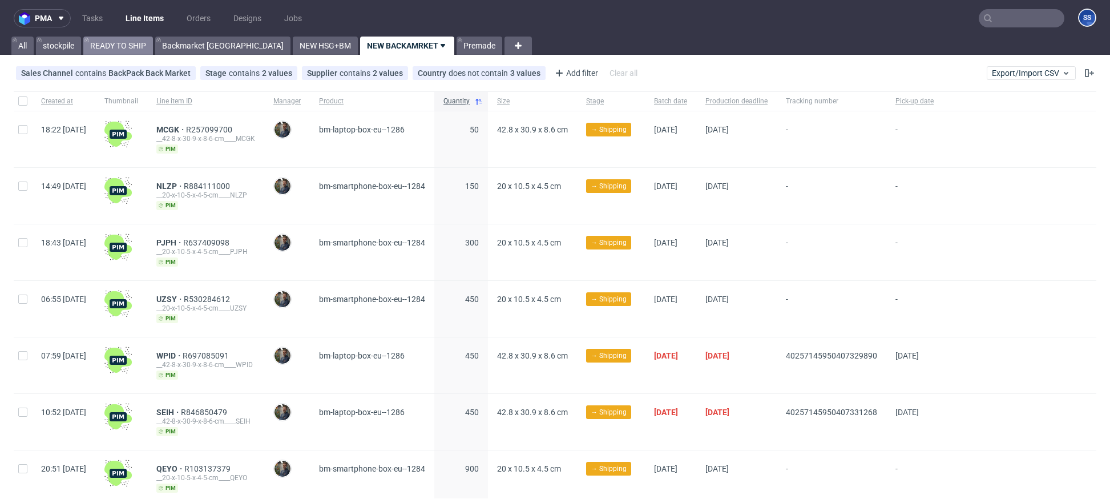
click at [128, 40] on link "READY TO SHIP" at bounding box center [118, 46] width 70 height 18
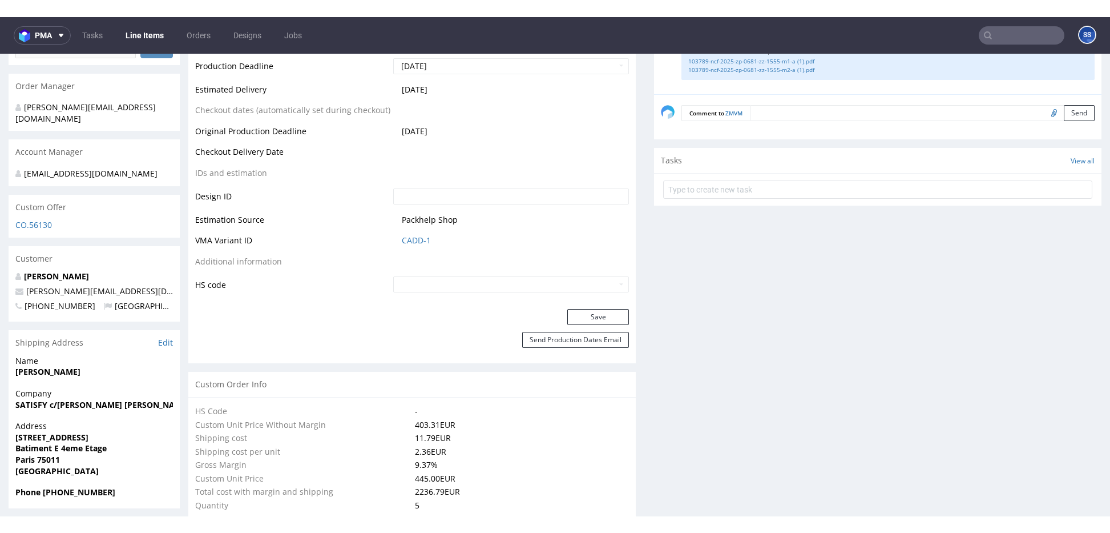
scroll to position [510, 0]
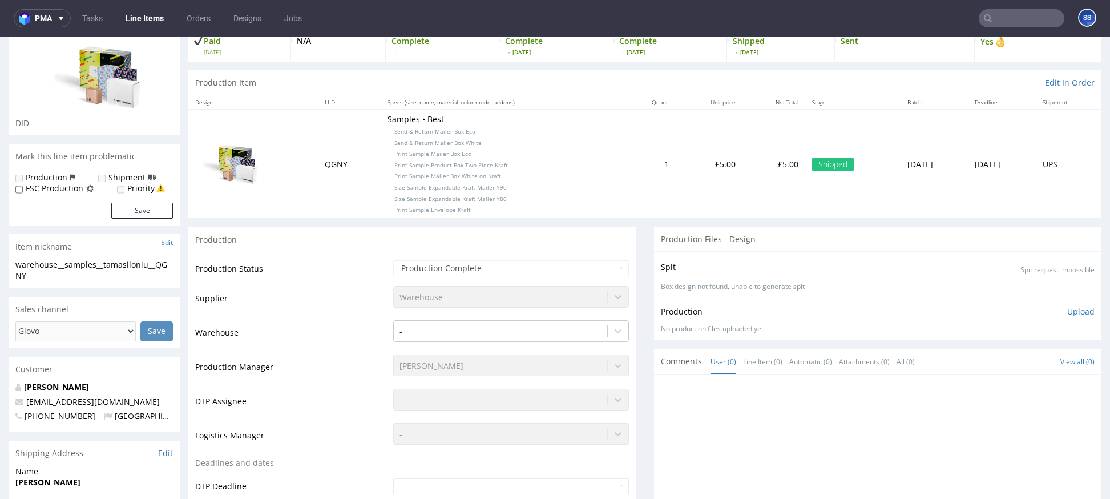
scroll to position [39, 0]
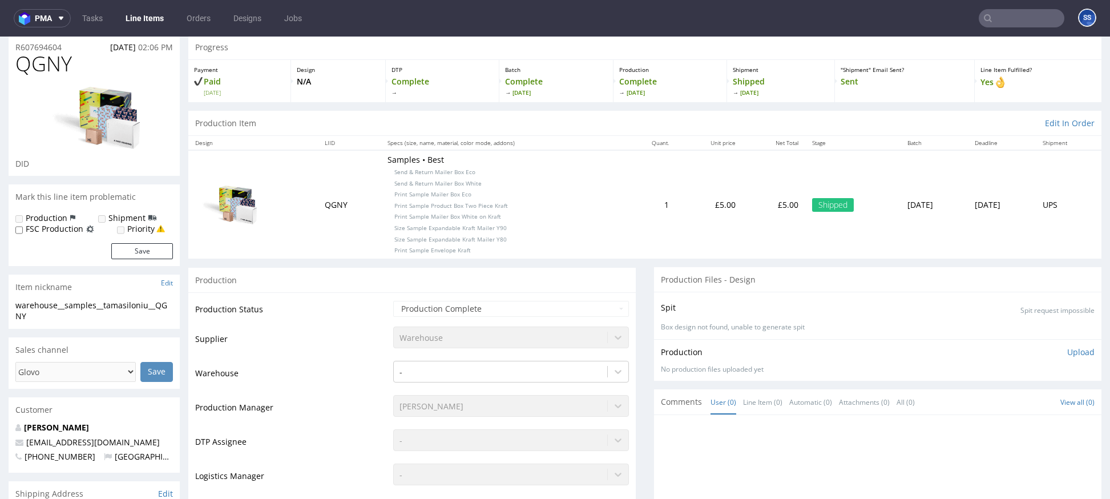
click at [142, 17] on link "Line Items" at bounding box center [145, 18] width 52 height 18
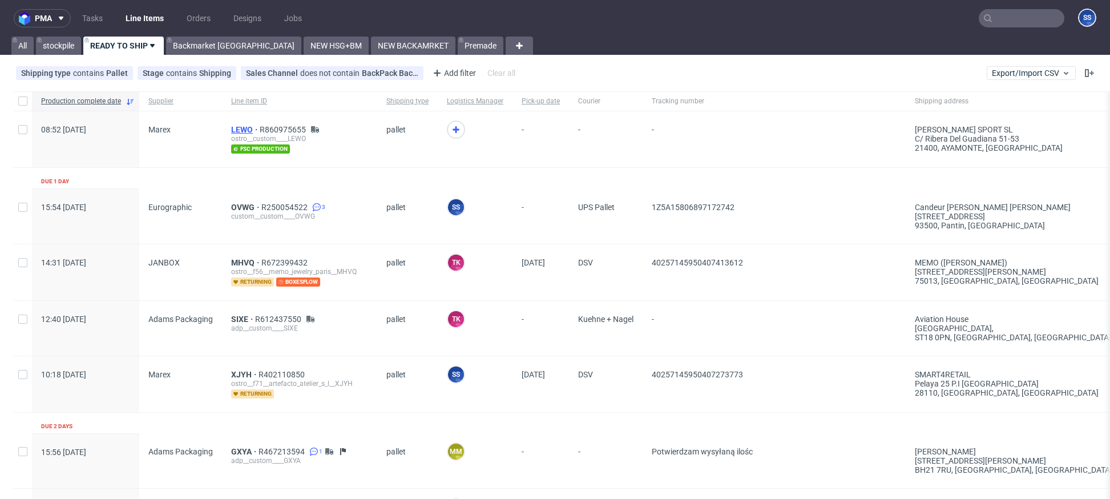
click at [247, 131] on span "LEWO" at bounding box center [245, 129] width 29 height 9
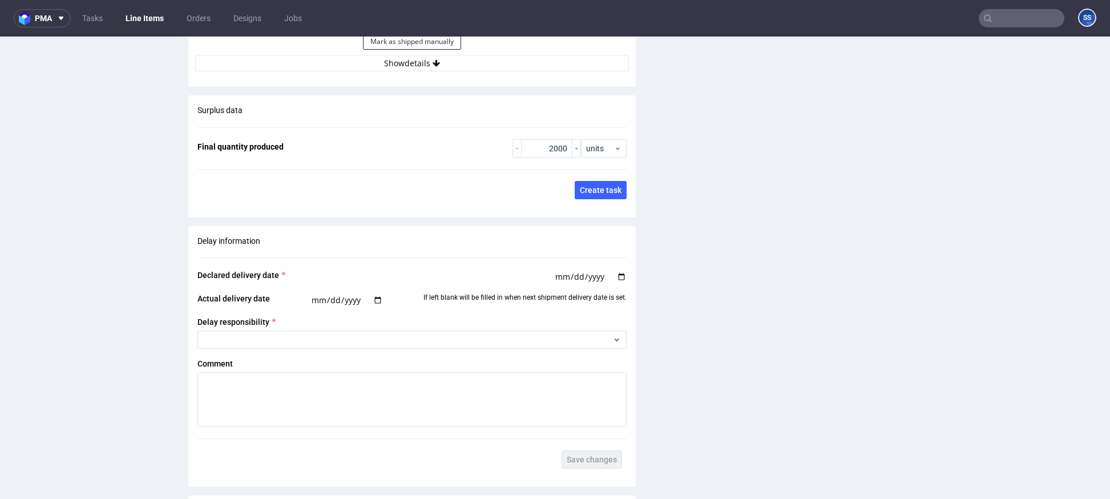
scroll to position [1793, 0]
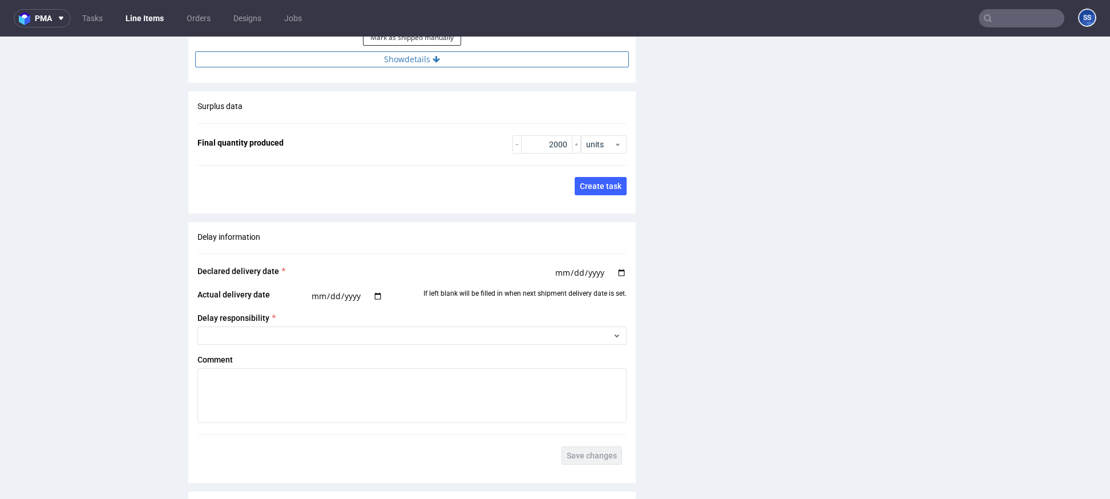
click at [415, 65] on button "Show details" at bounding box center [412, 59] width 434 height 16
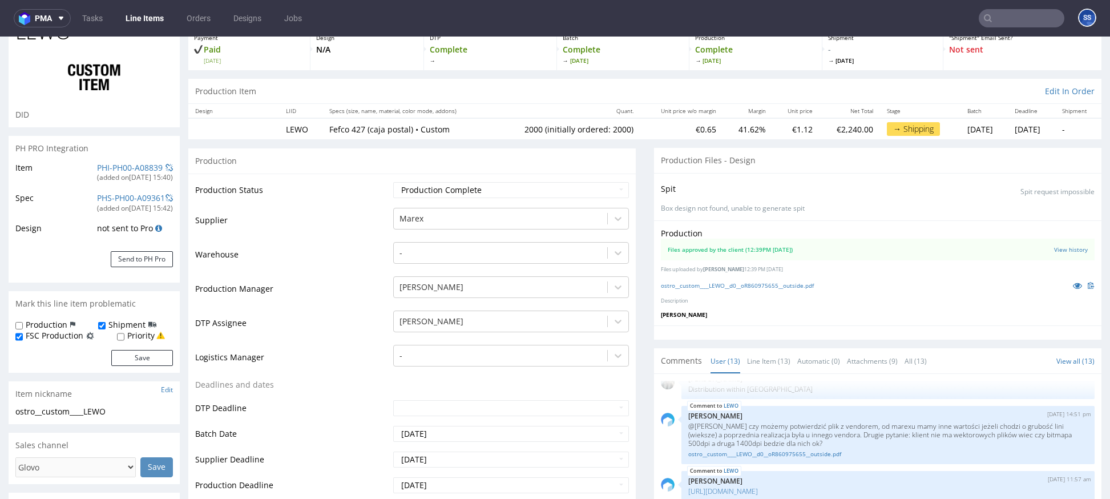
scroll to position [0, 0]
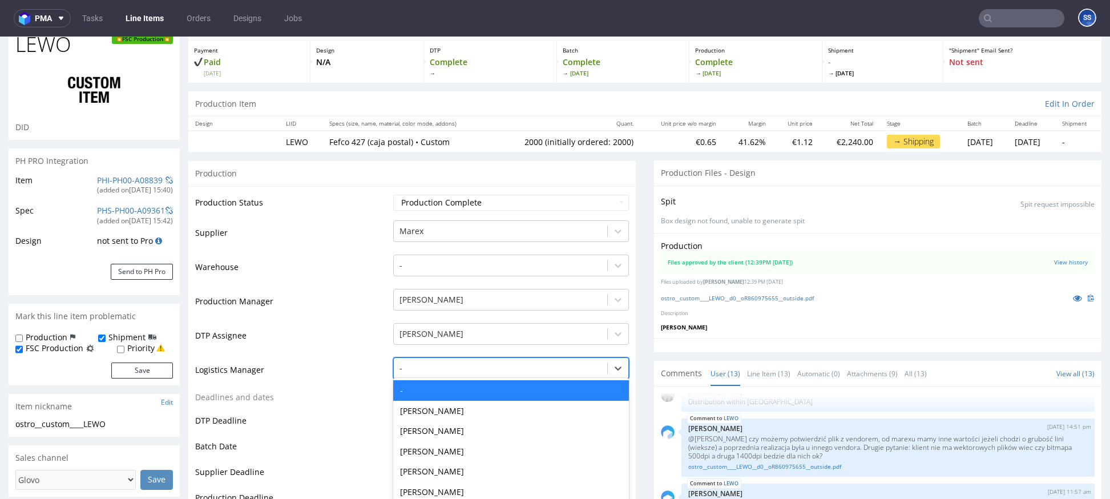
click at [583, 370] on div "- selected, 1 of 21. 21 results available. Use Up and Down to choose options, p…" at bounding box center [511, 365] width 236 height 16
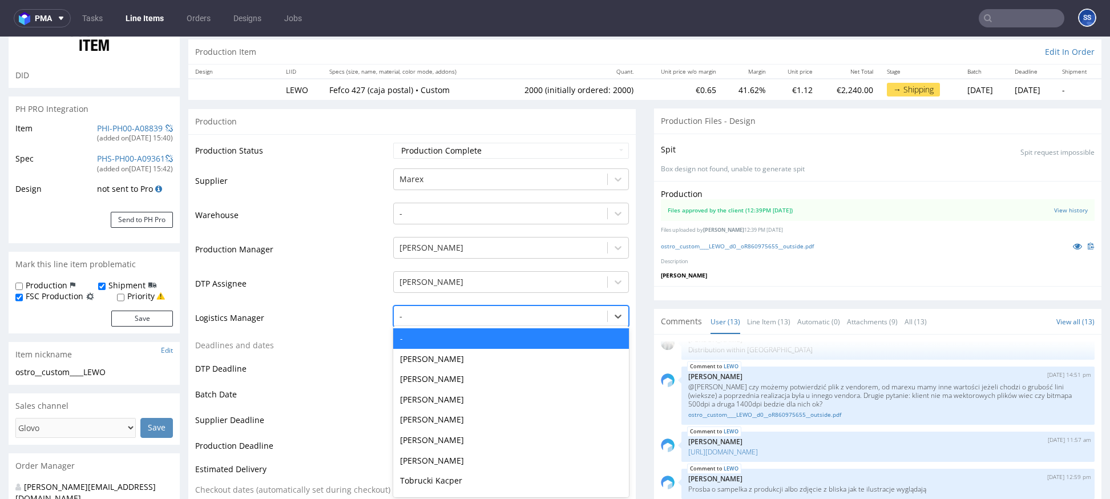
scroll to position [113, 0]
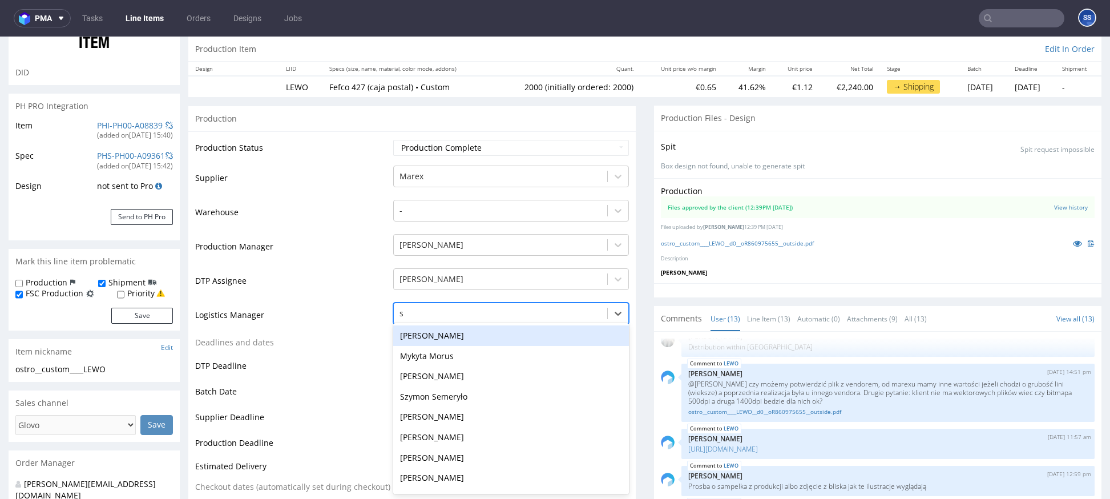
type input "sz"
click at [469, 340] on div "Szymon Semeryło" at bounding box center [511, 335] width 236 height 21
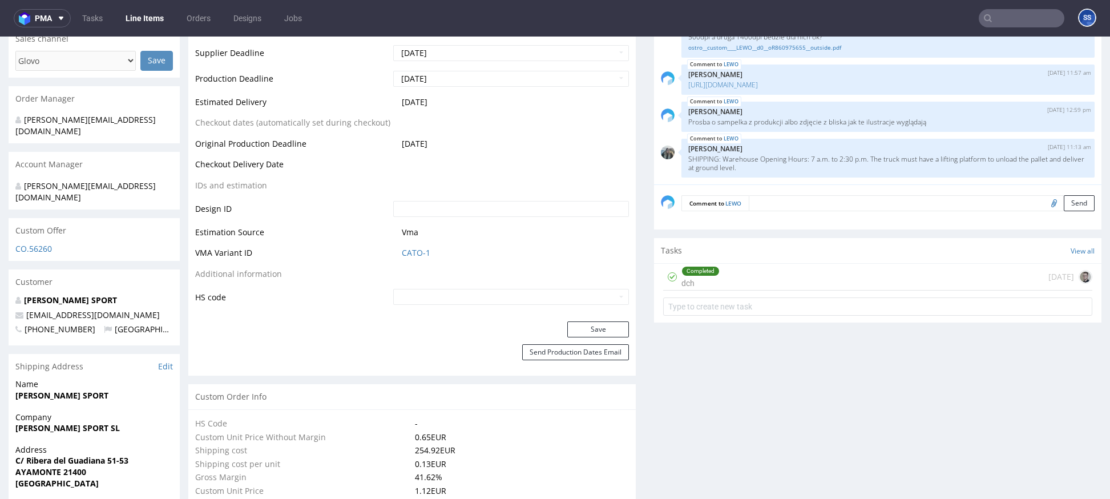
scroll to position [482, 0]
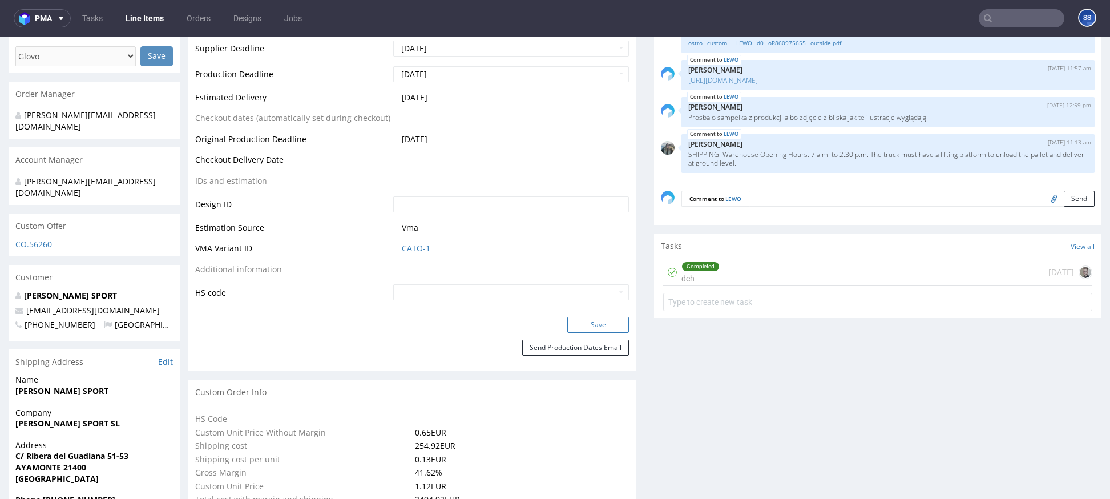
click at [574, 328] on button "Save" at bounding box center [599, 325] width 62 height 16
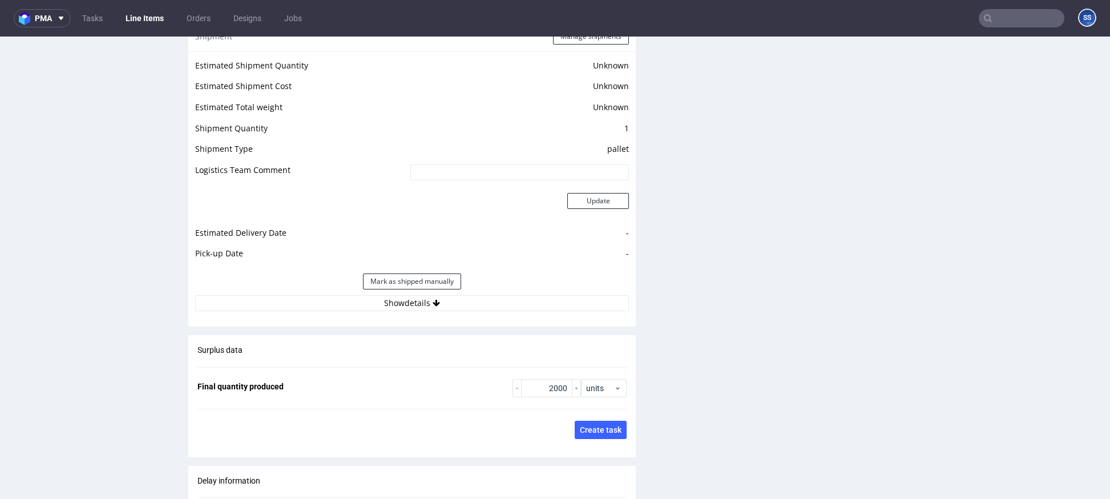
scroll to position [1551, 0]
click at [460, 307] on button "Show details" at bounding box center [412, 301] width 434 height 16
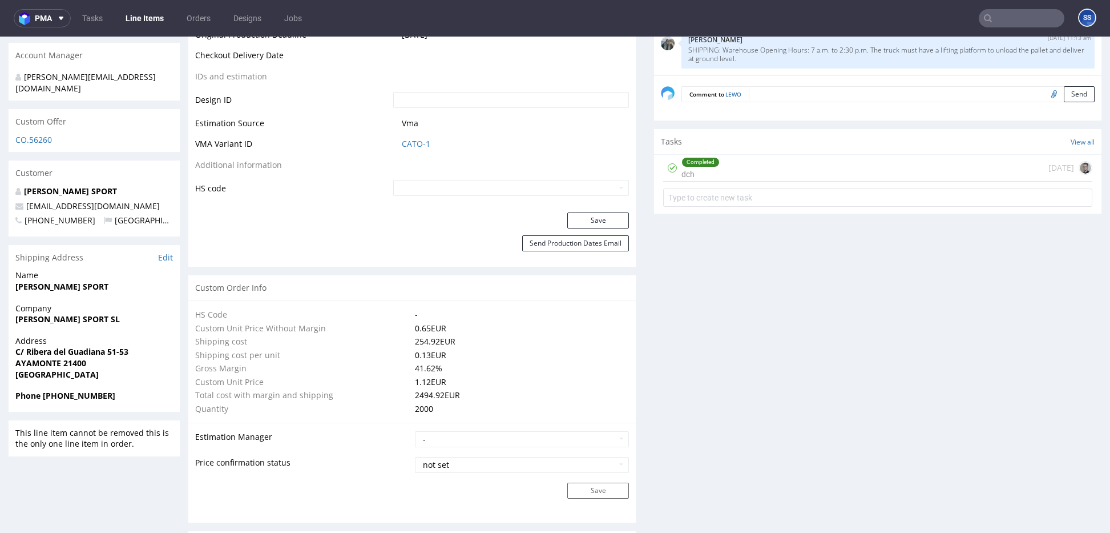
scroll to position [587, 0]
click at [46, 302] on span "Company" at bounding box center [94, 307] width 158 height 11
click at [45, 313] on strong "[PERSON_NAME] SPORT SL" at bounding box center [67, 318] width 104 height 11
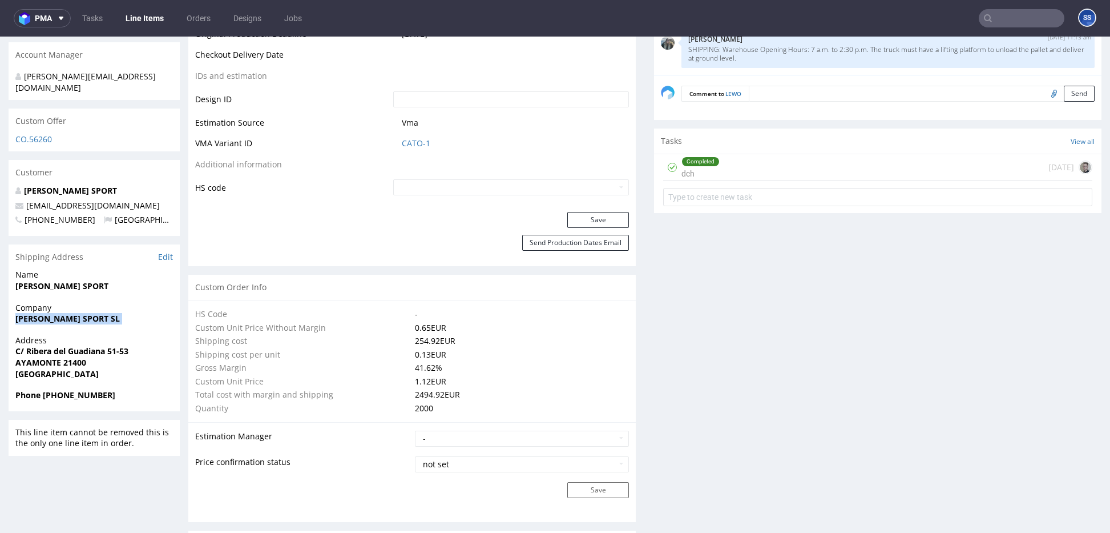
copy strong "[PERSON_NAME] SPORT SL"
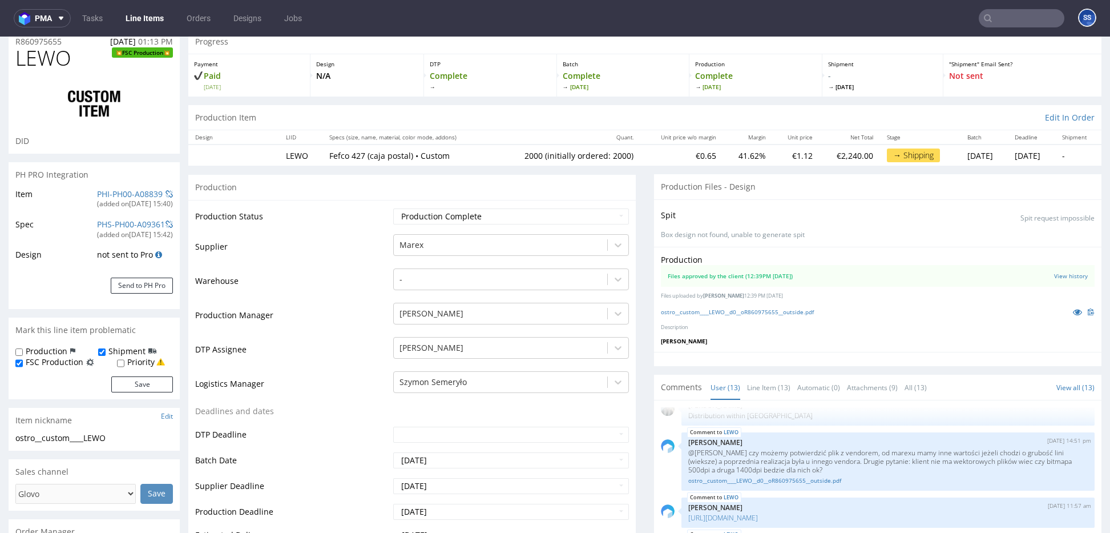
scroll to position [0, 0]
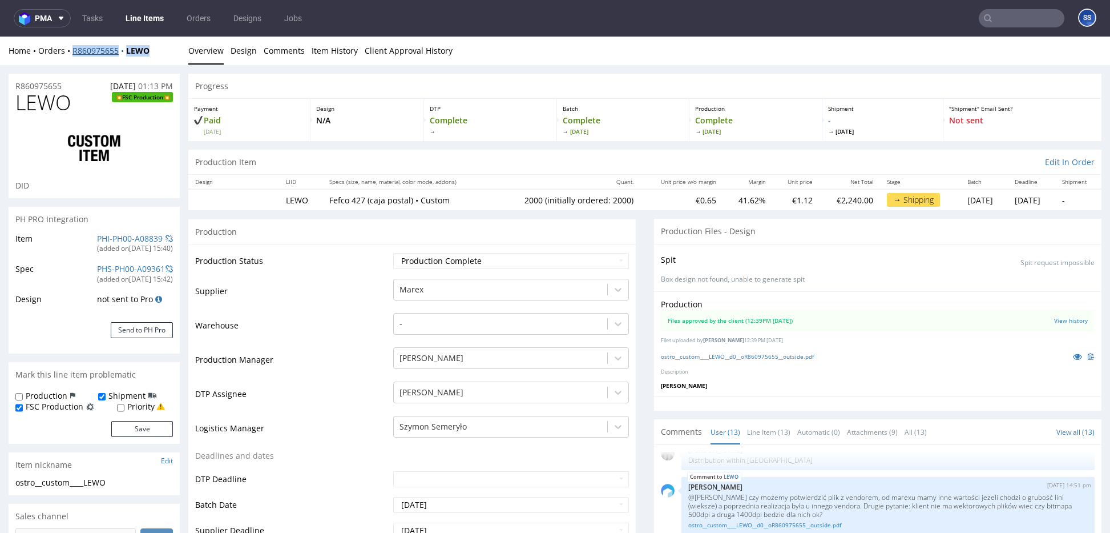
drag, startPoint x: 119, startPoint y: 53, endPoint x: 78, endPoint y: 54, distance: 40.5
click at [71, 55] on div "Home Orders R860975655 LEWO" at bounding box center [94, 50] width 171 height 11
copy div "R860975655 LEWO"
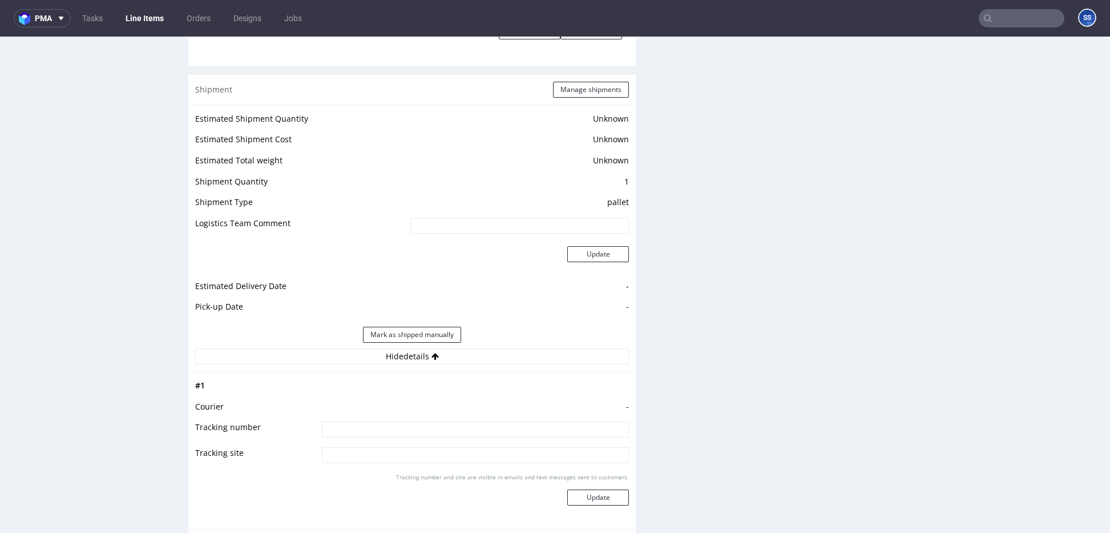
scroll to position [1498, 0]
click at [565, 83] on button "Manage shipments" at bounding box center [591, 88] width 76 height 16
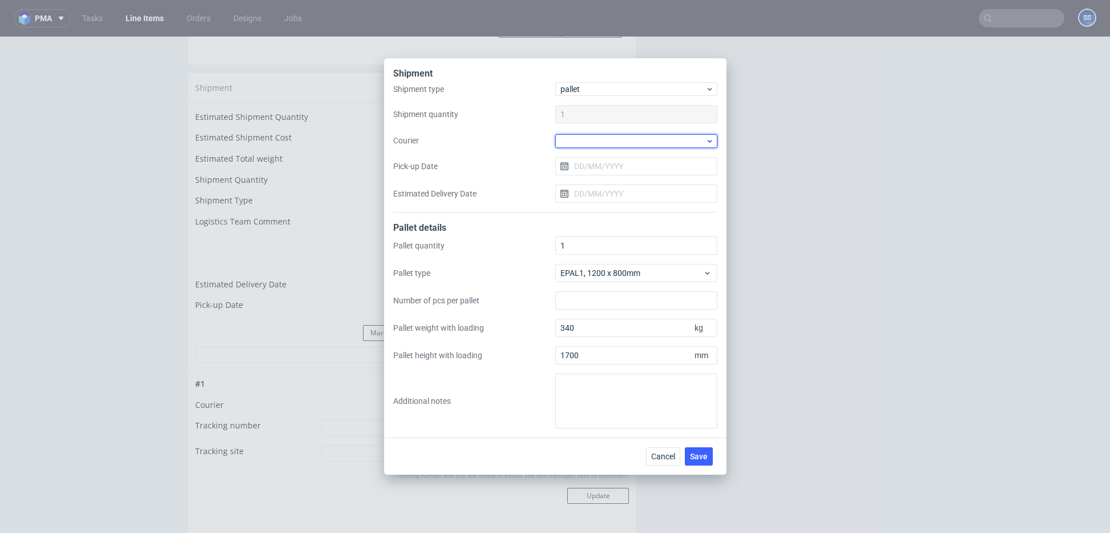
click at [591, 134] on div at bounding box center [637, 141] width 162 height 14
click at [602, 191] on div "DSV" at bounding box center [636, 190] width 153 height 21
click at [605, 170] on input "Pick-up Date" at bounding box center [637, 165] width 162 height 18
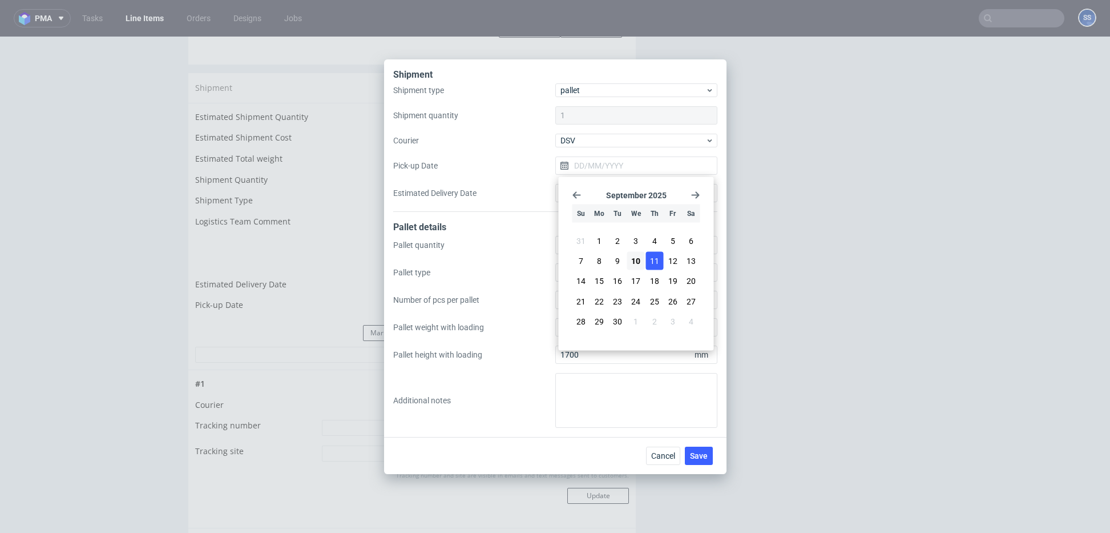
click at [650, 262] on span "11" at bounding box center [654, 260] width 9 height 11
type input "[DATE]"
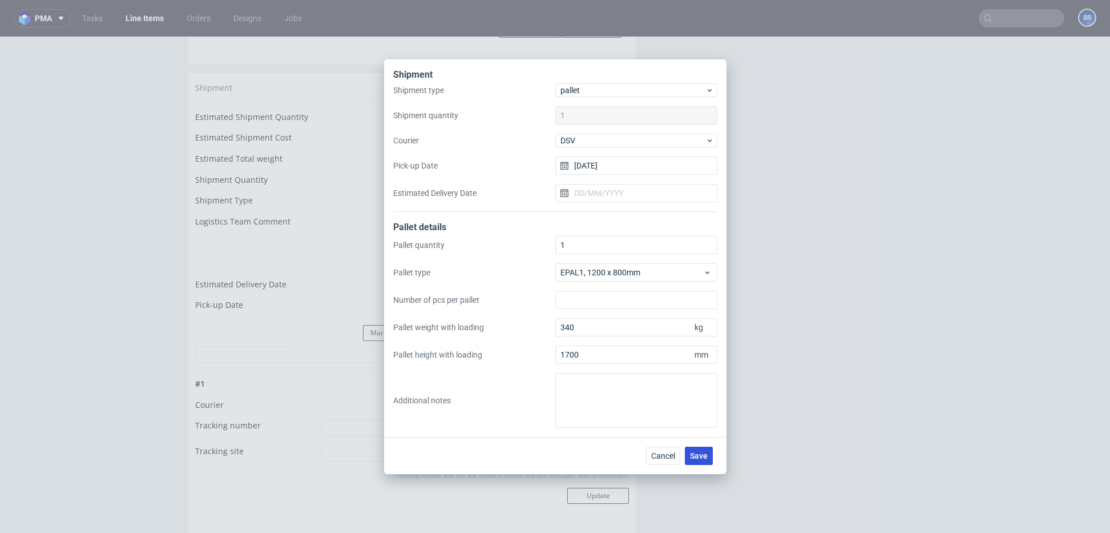
click at [691, 449] on button "Save" at bounding box center [699, 455] width 28 height 18
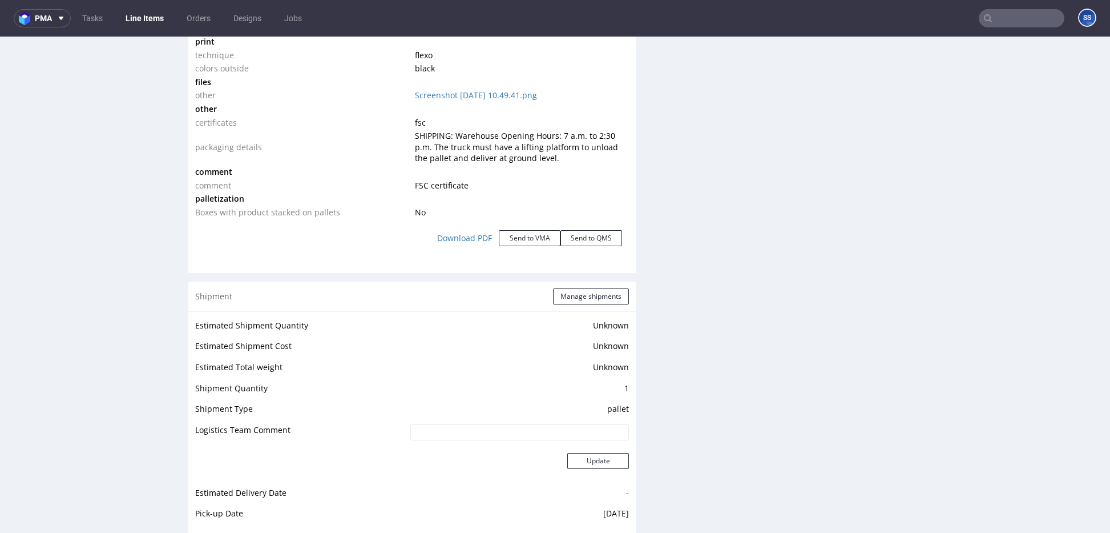
scroll to position [1363, 0]
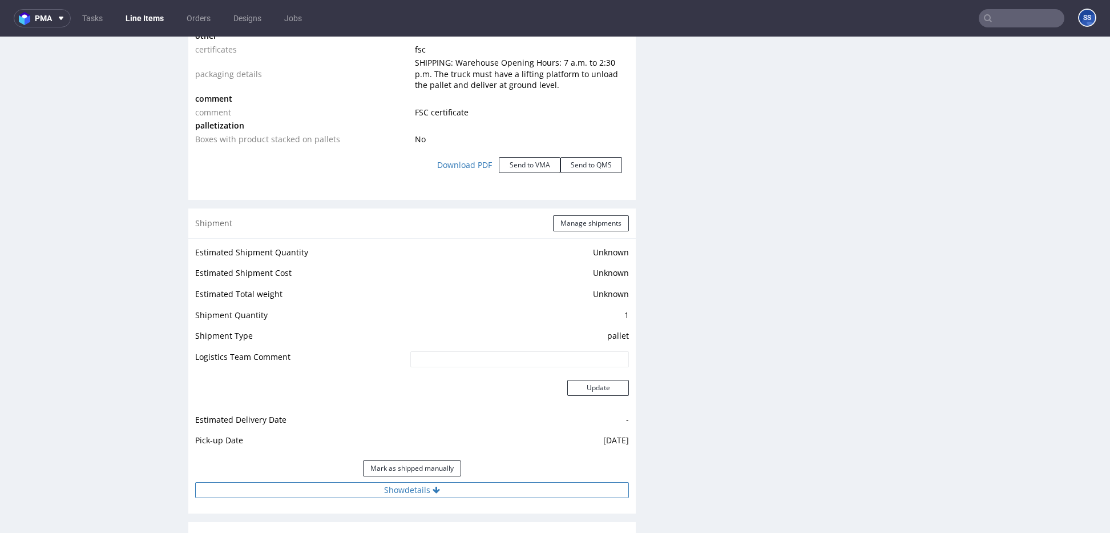
click at [453, 488] on button "Show details" at bounding box center [412, 490] width 434 height 16
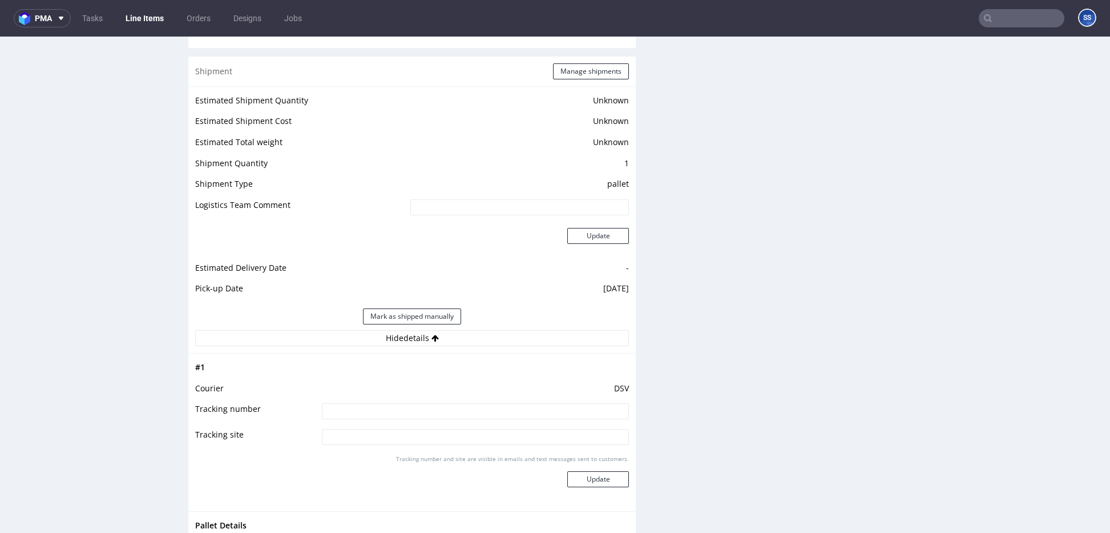
scroll to position [1531, 0]
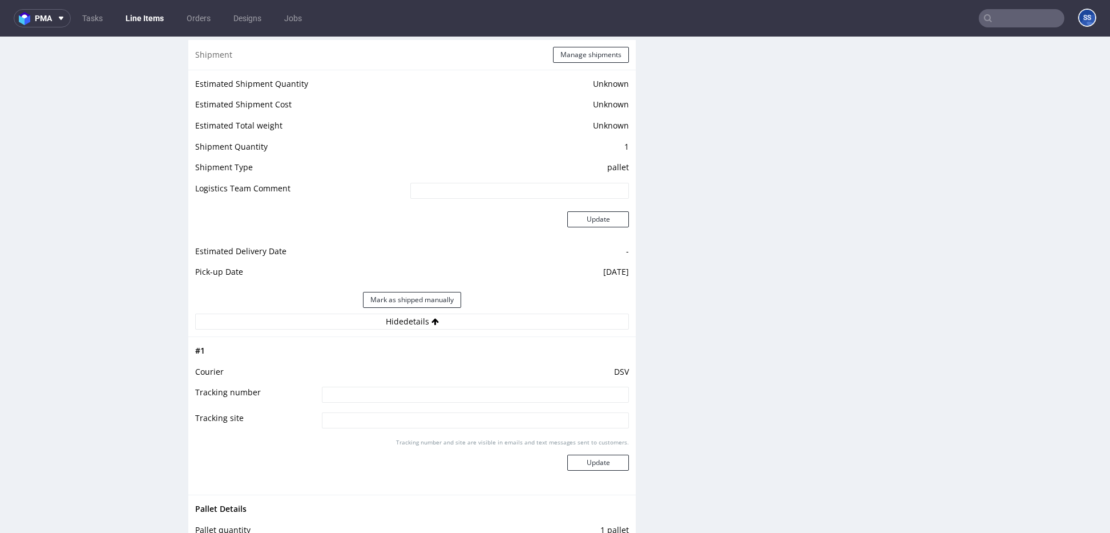
click at [347, 397] on input at bounding box center [475, 395] width 307 height 16
paste input "40257145950407618604"
type input "40257145950407618604"
click at [583, 460] on button "Update" at bounding box center [599, 462] width 62 height 16
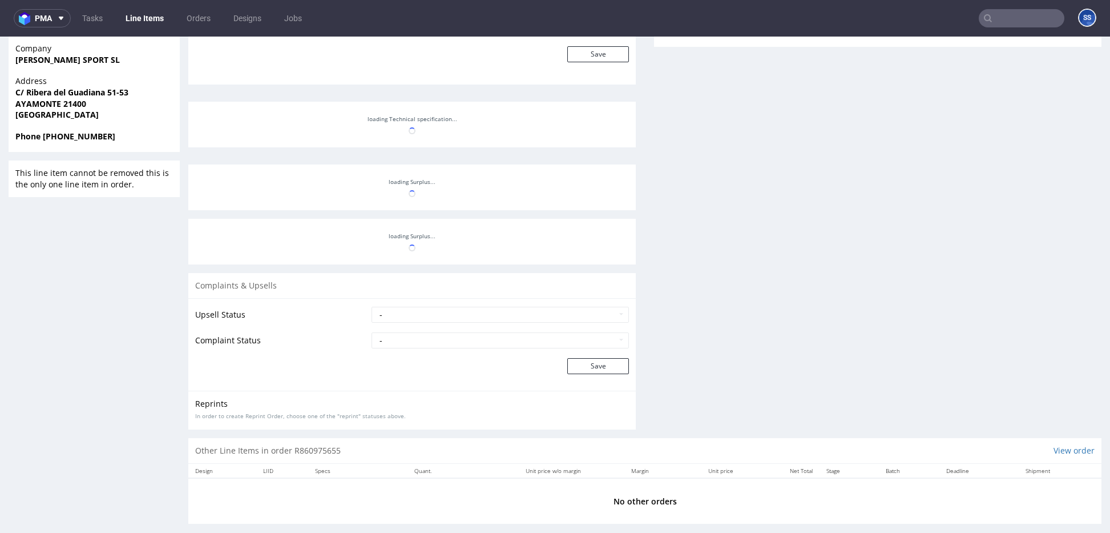
scroll to position [786, 0]
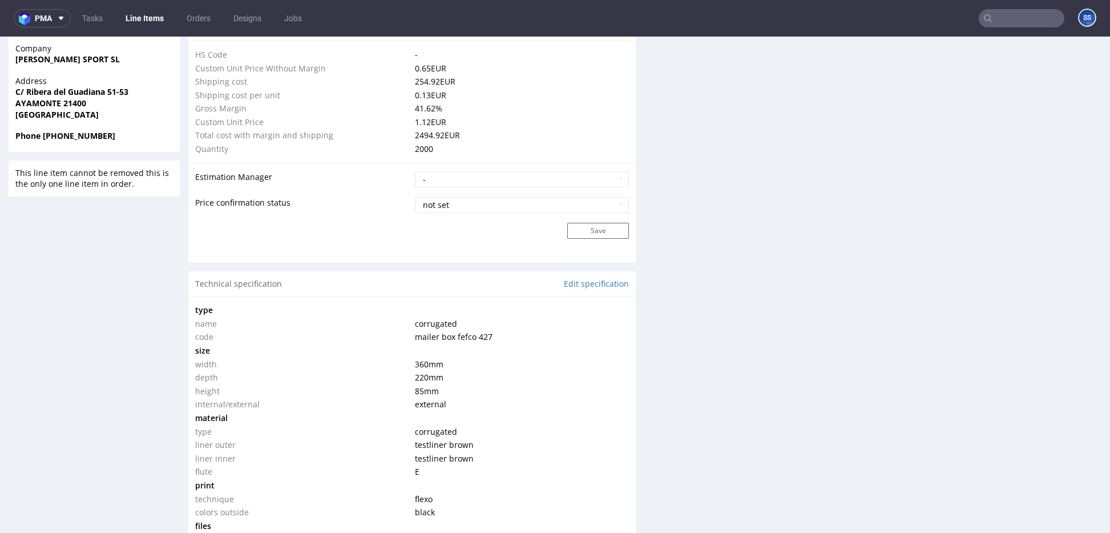
click at [147, 27] on link "Line Items" at bounding box center [145, 18] width 52 height 18
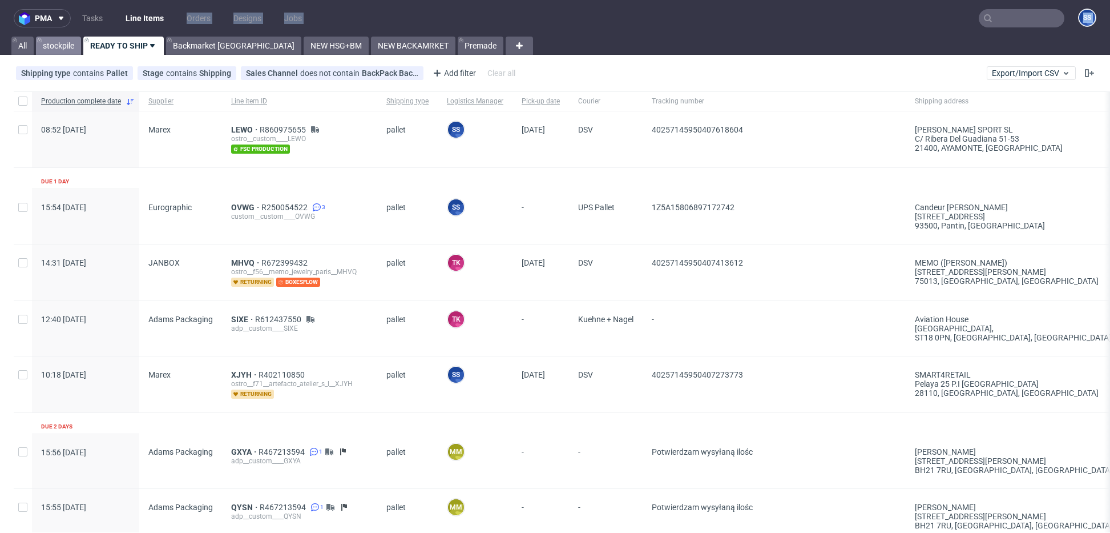
click at [54, 48] on link "stockpile" at bounding box center [58, 46] width 45 height 18
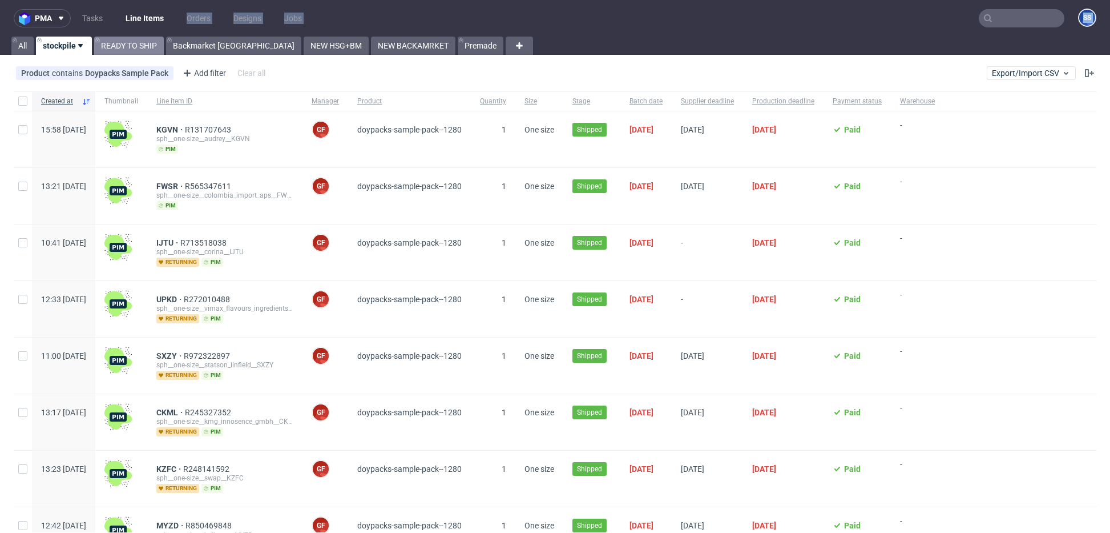
click at [132, 46] on link "READY TO SHIP" at bounding box center [129, 46] width 70 height 18
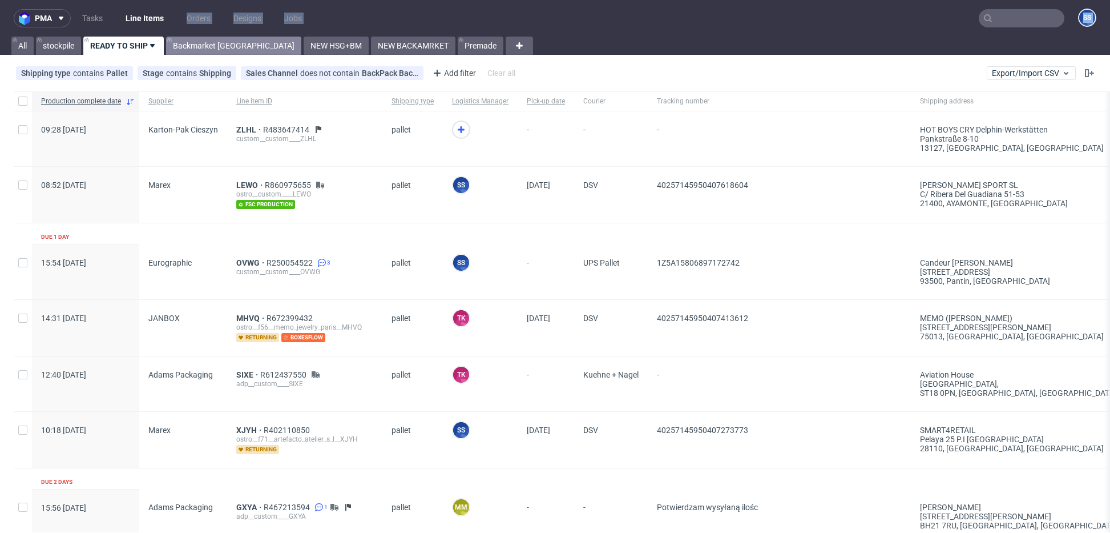
click at [194, 46] on link "Backmarket [GEOGRAPHIC_DATA]" at bounding box center [233, 46] width 135 height 18
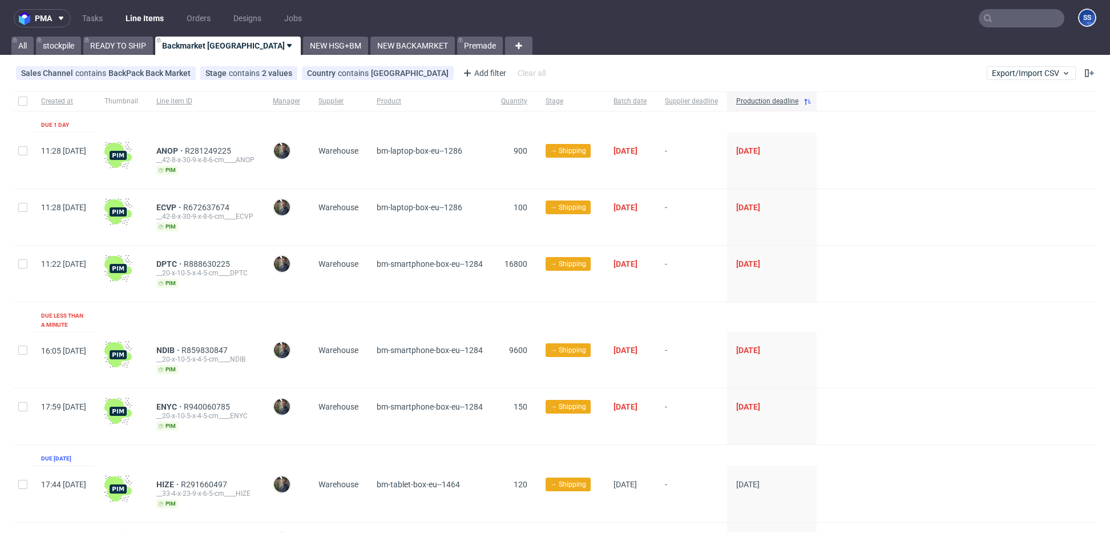
click at [547, 50] on div "All stockpile READY TO SHIP Backmarket GB NEW HSG+BM NEW BACKAMRKET Premade" at bounding box center [555, 46] width 1110 height 18
click at [303, 42] on link "NEW HSG+BM" at bounding box center [335, 46] width 65 height 18
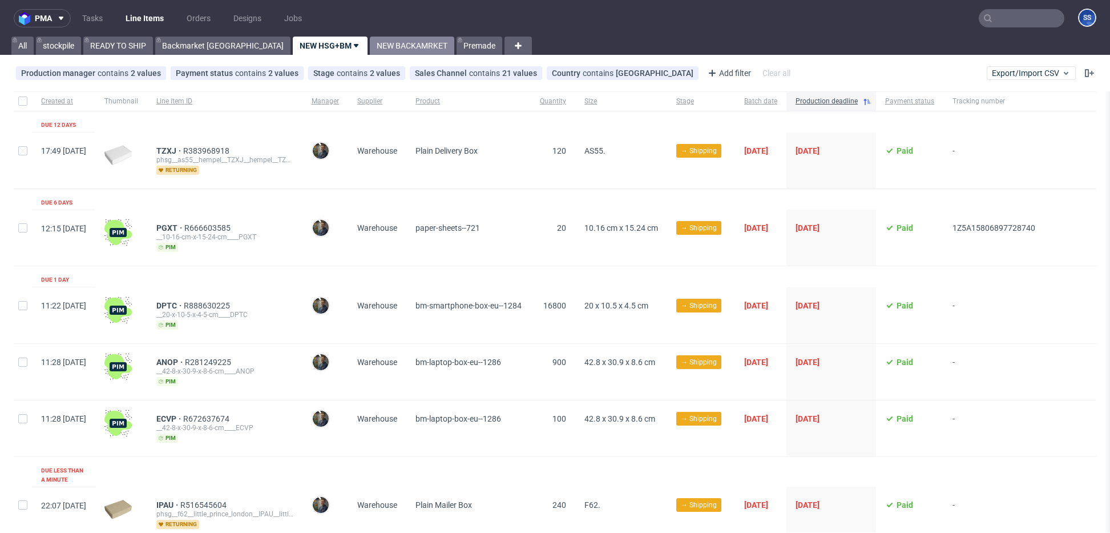
click at [370, 41] on link "NEW BACKAMRKET" at bounding box center [412, 46] width 84 height 18
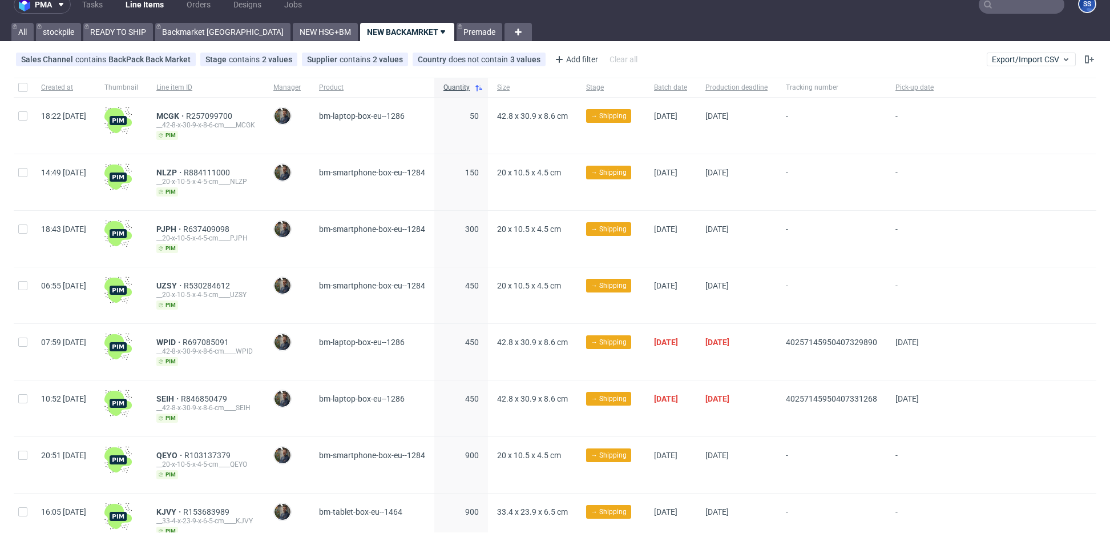
scroll to position [15, 0]
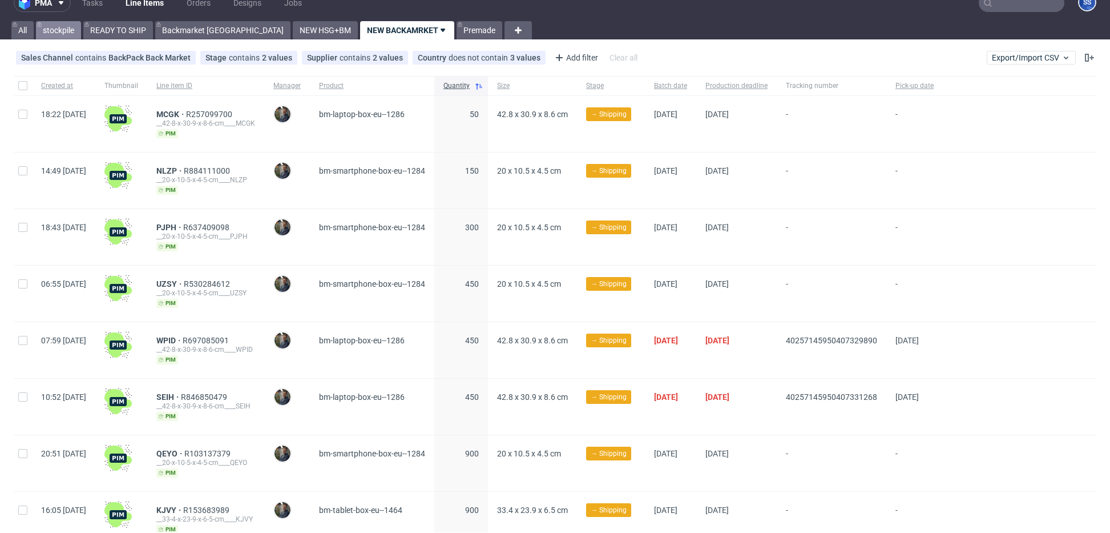
click at [58, 27] on link "stockpile" at bounding box center [58, 30] width 45 height 18
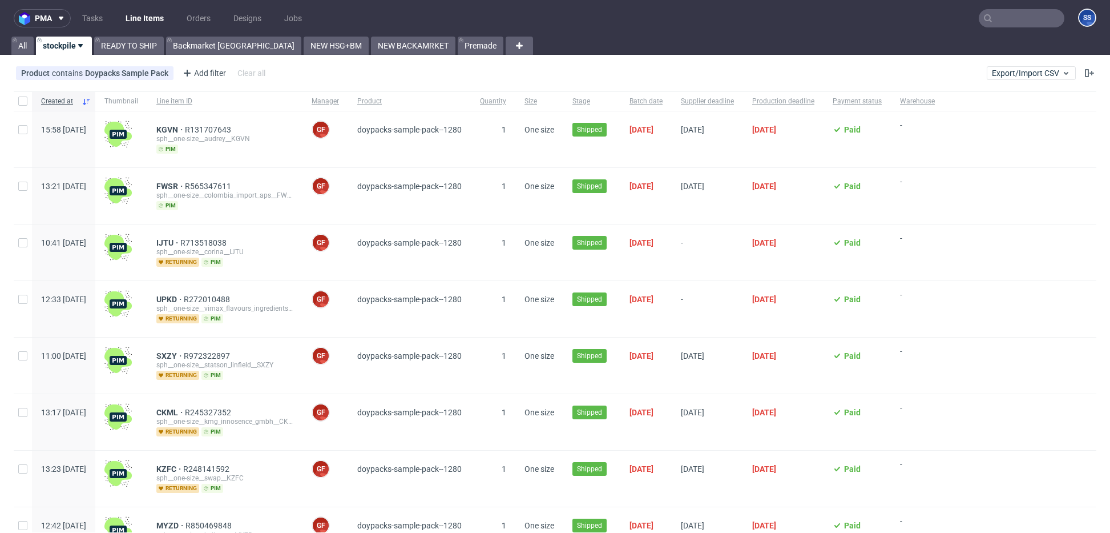
click at [132, 36] on nav "pma Tasks Line Items Orders Designs Jobs SS" at bounding box center [555, 18] width 1110 height 37
click at [130, 43] on link "READY TO SHIP" at bounding box center [129, 46] width 70 height 18
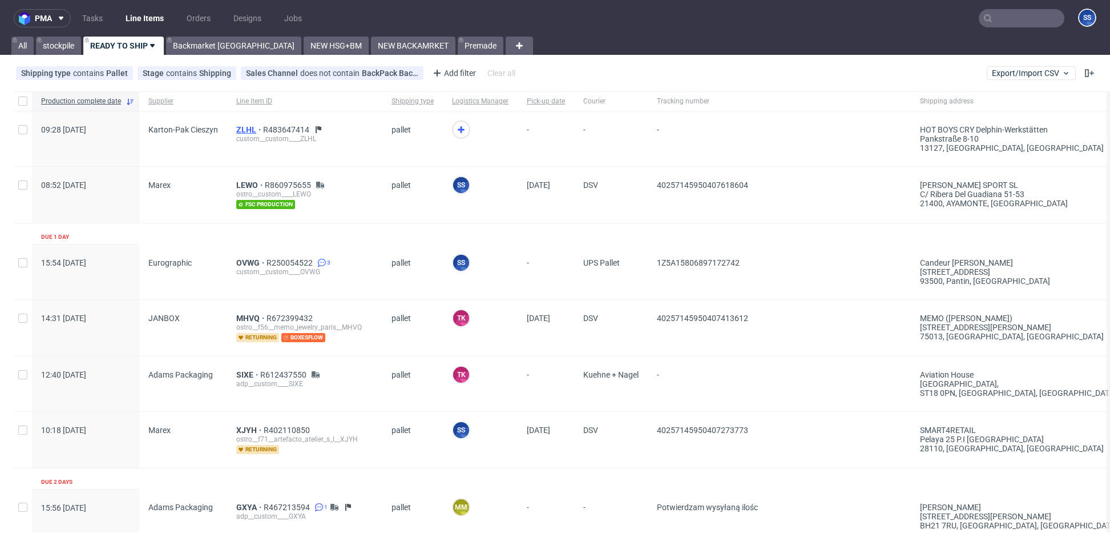
click at [244, 128] on span "ZLHL" at bounding box center [249, 129] width 27 height 9
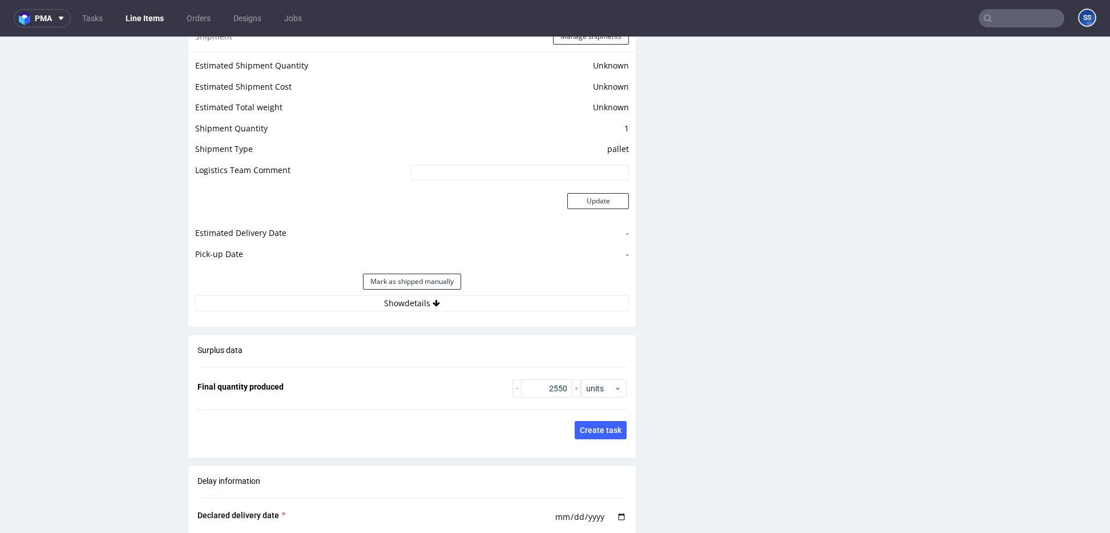
scroll to position [1598, 0]
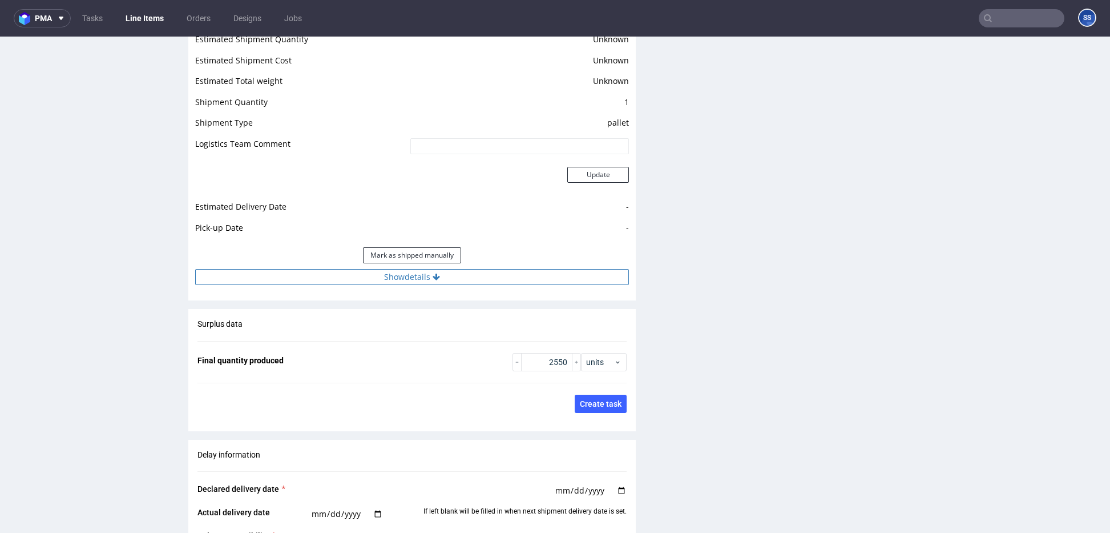
click at [526, 277] on button "Show details" at bounding box center [412, 277] width 434 height 16
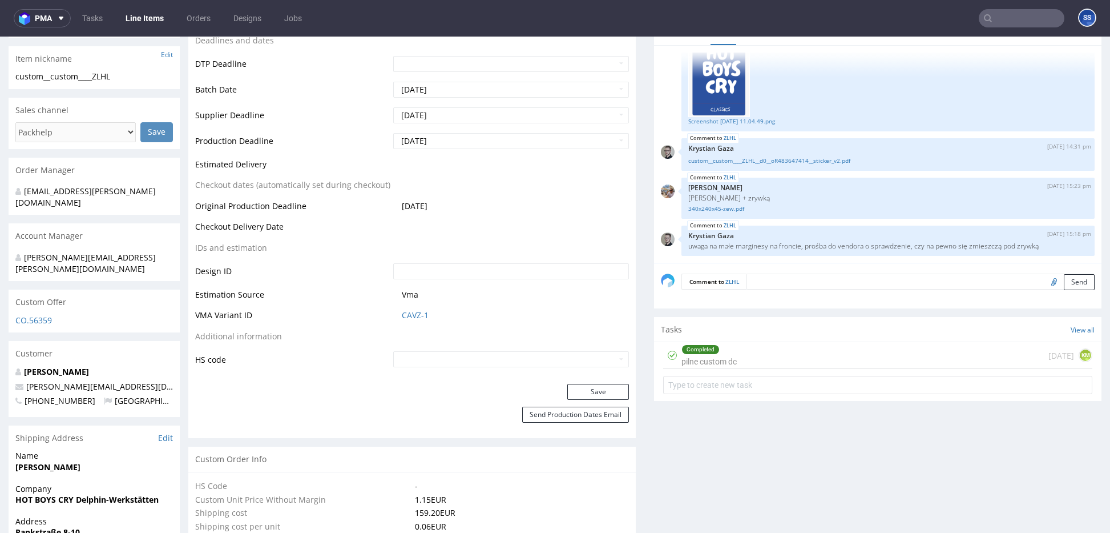
scroll to position [0, 0]
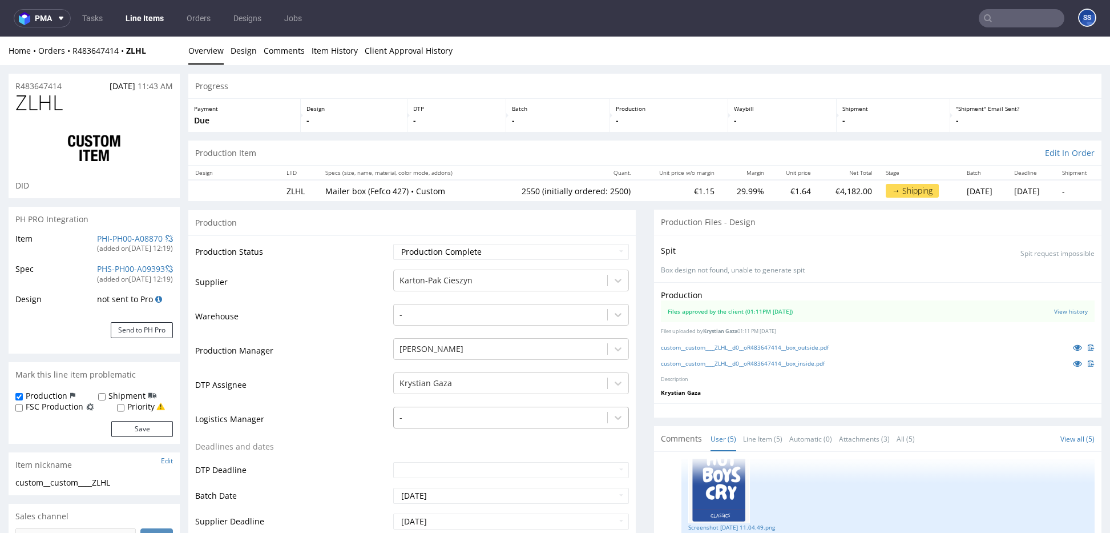
click at [486, 422] on div "-" at bounding box center [511, 415] width 236 height 16
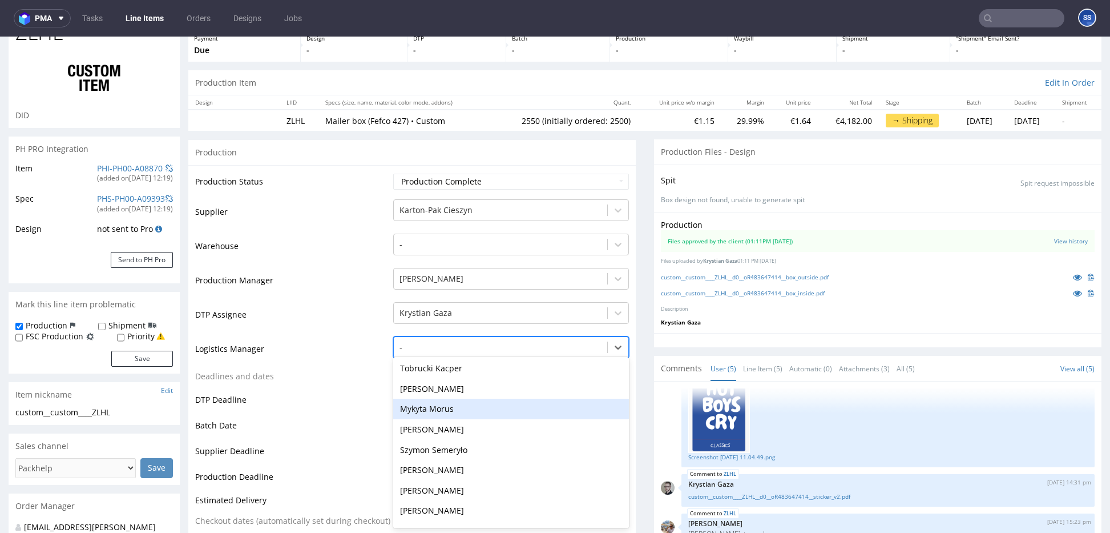
scroll to position [147, 0]
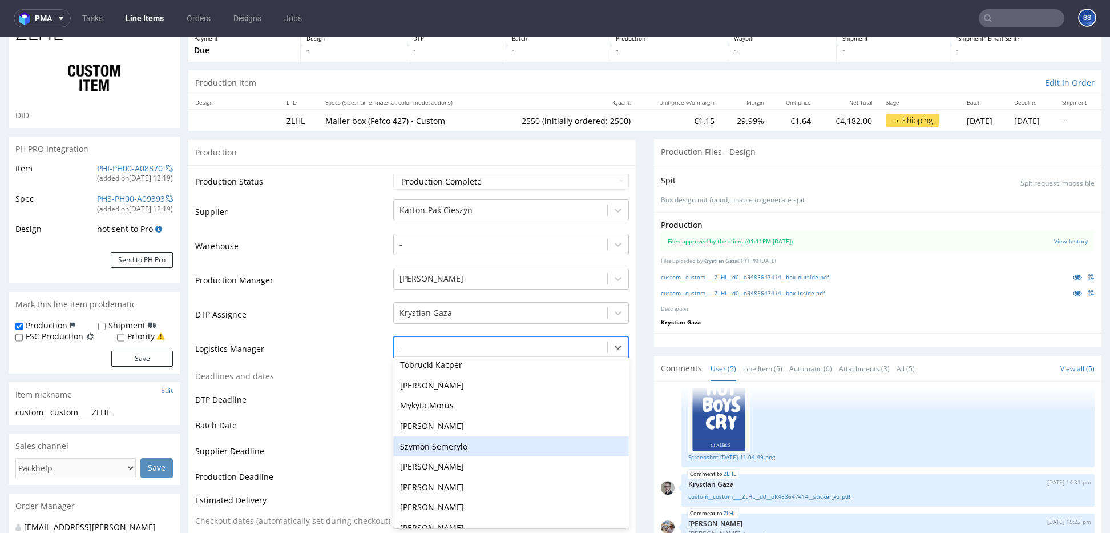
click at [454, 452] on div "Szymon Semeryło" at bounding box center [511, 446] width 236 height 21
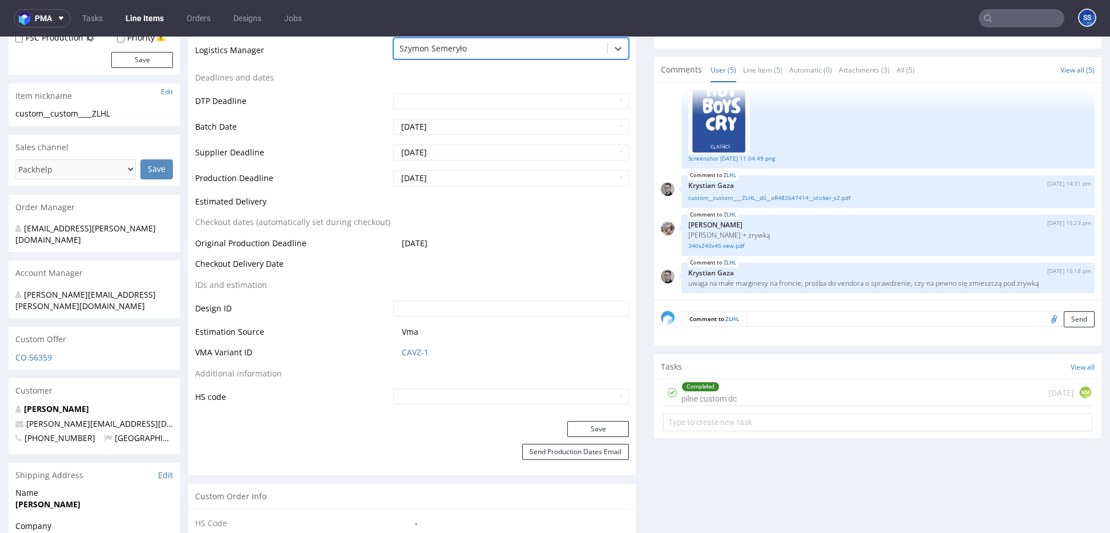
scroll to position [392, 0]
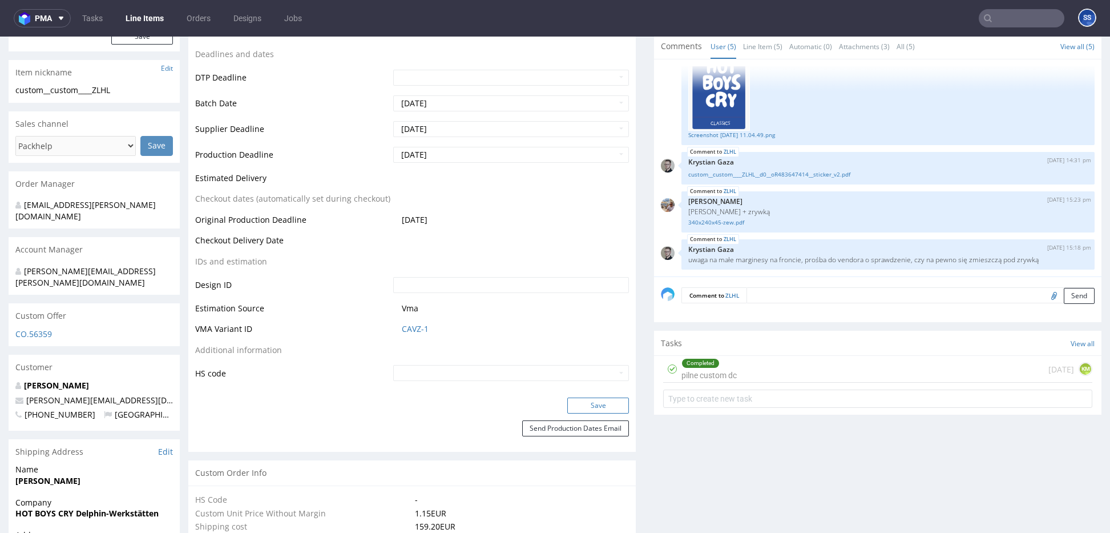
click at [587, 407] on button "Save" at bounding box center [599, 405] width 62 height 16
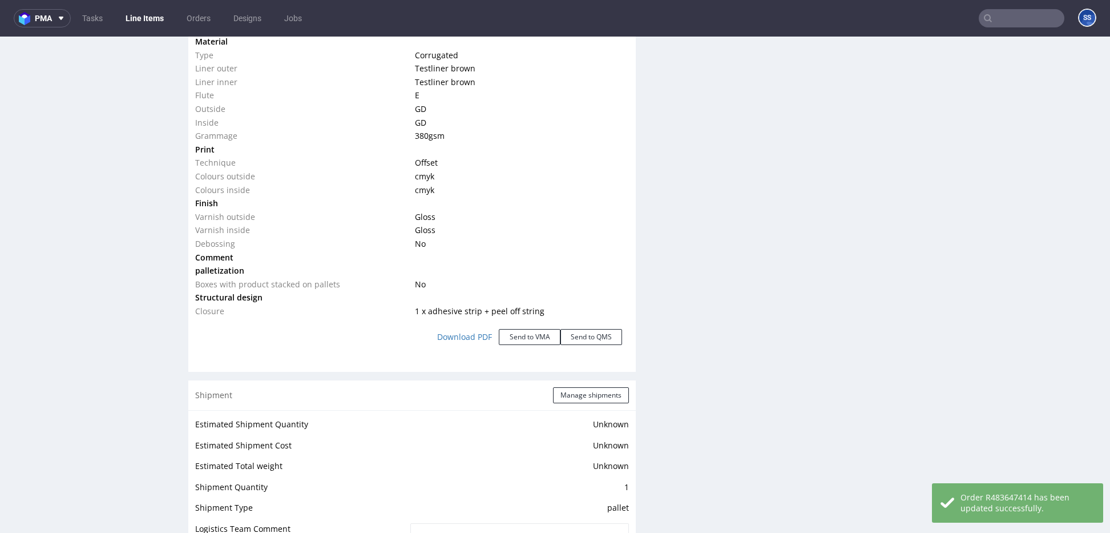
scroll to position [1361, 0]
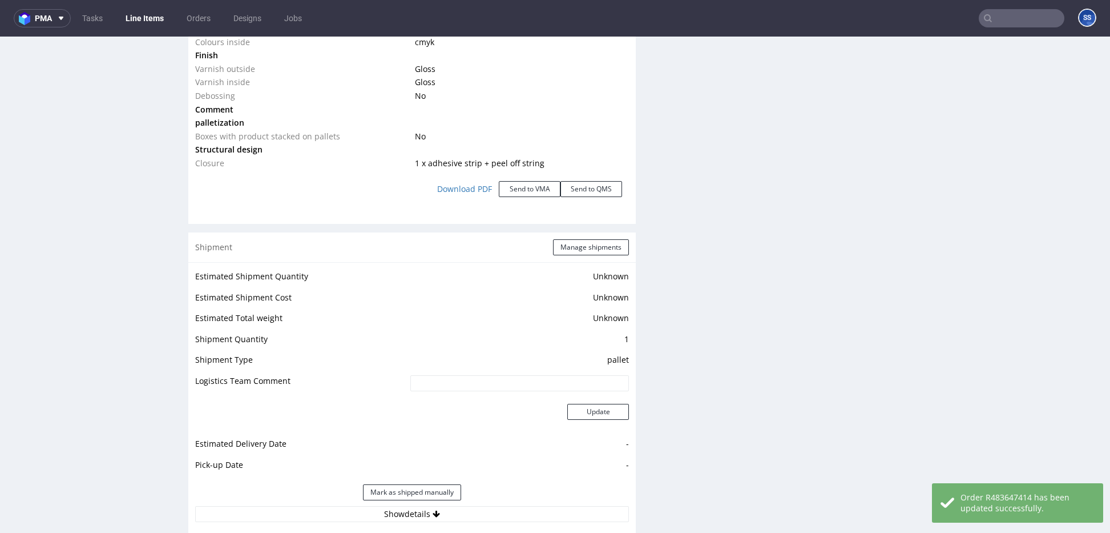
click at [137, 24] on link "Line Items" at bounding box center [145, 18] width 52 height 18
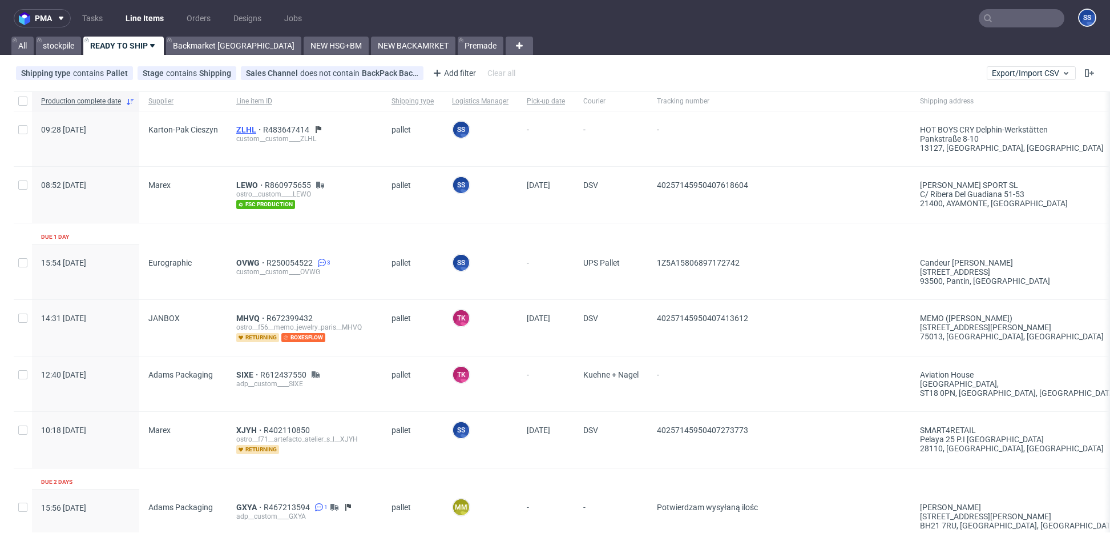
click at [238, 128] on span "ZLHL" at bounding box center [249, 129] width 27 height 9
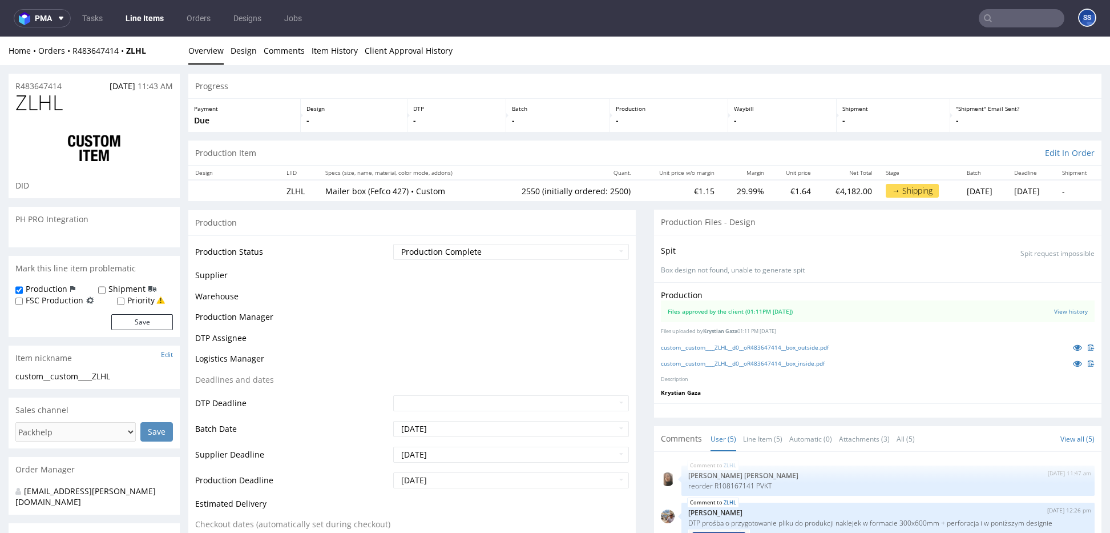
scroll to position [84, 0]
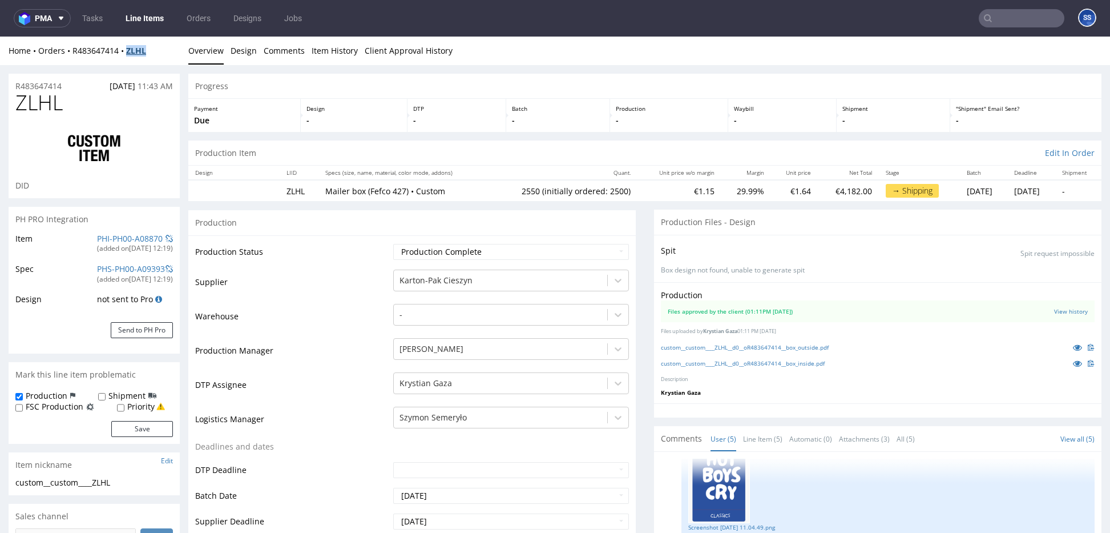
drag, startPoint x: 156, startPoint y: 55, endPoint x: 127, endPoint y: 55, distance: 28.5
click at [127, 55] on div "Home Orders R483647414 ZLHL" at bounding box center [94, 50] width 171 height 11
click at [148, 17] on link "Line Items" at bounding box center [145, 18] width 52 height 18
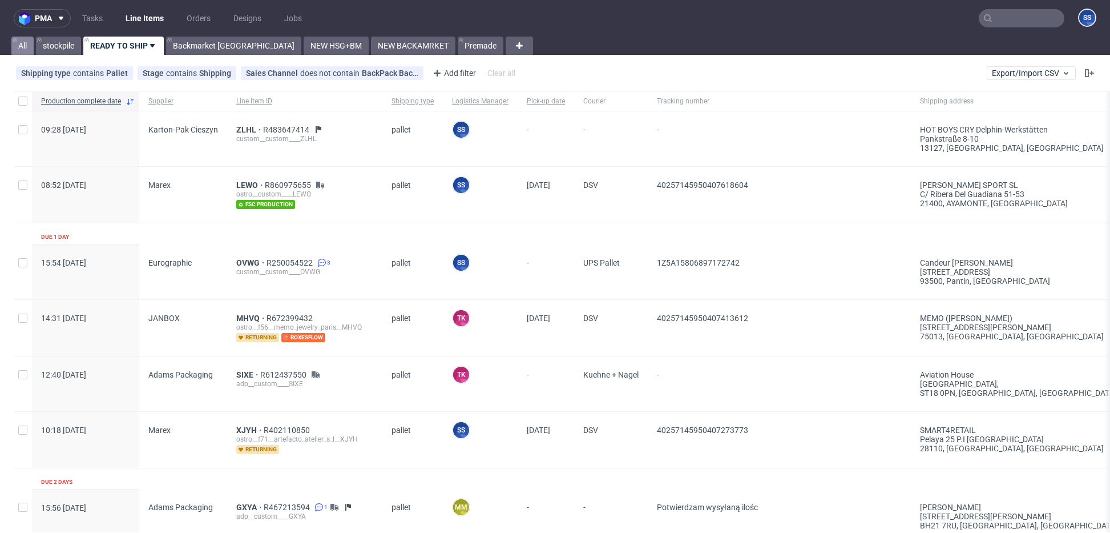
click at [27, 47] on link "All" at bounding box center [22, 46] width 22 height 18
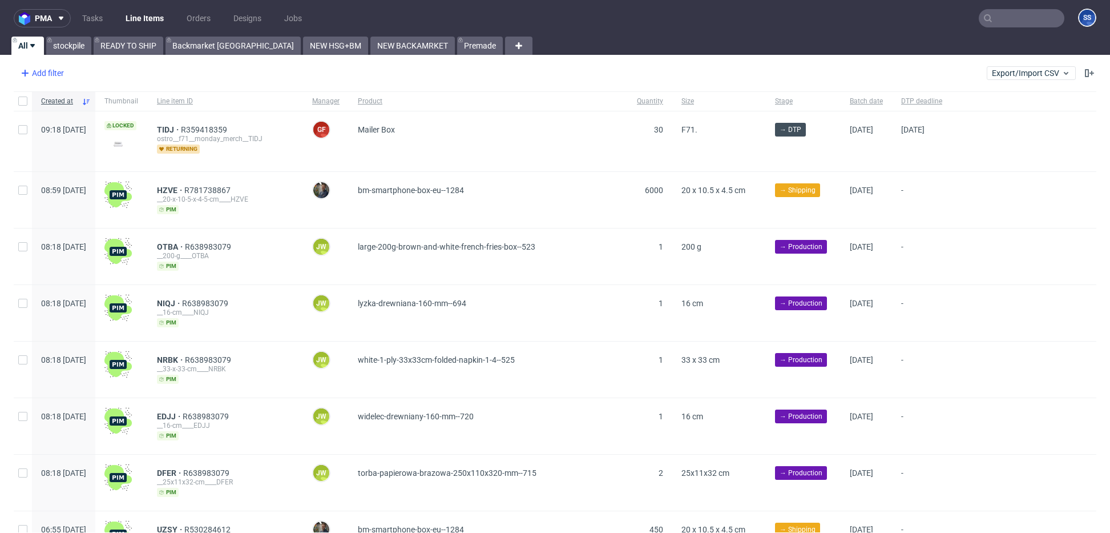
click at [60, 70] on div "Add filter" at bounding box center [41, 73] width 50 height 18
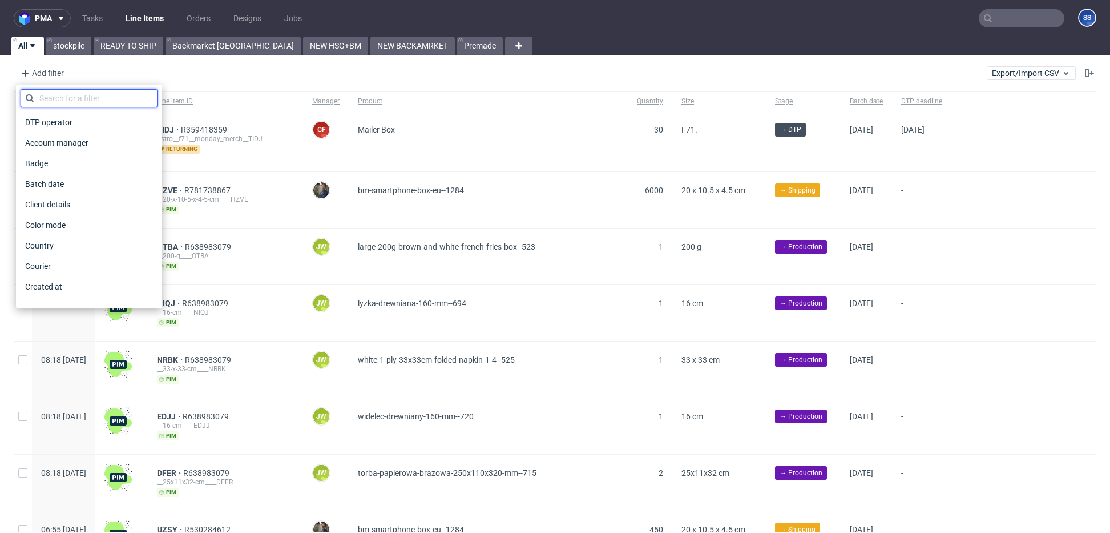
click at [67, 98] on input "text" at bounding box center [89, 98] width 137 height 18
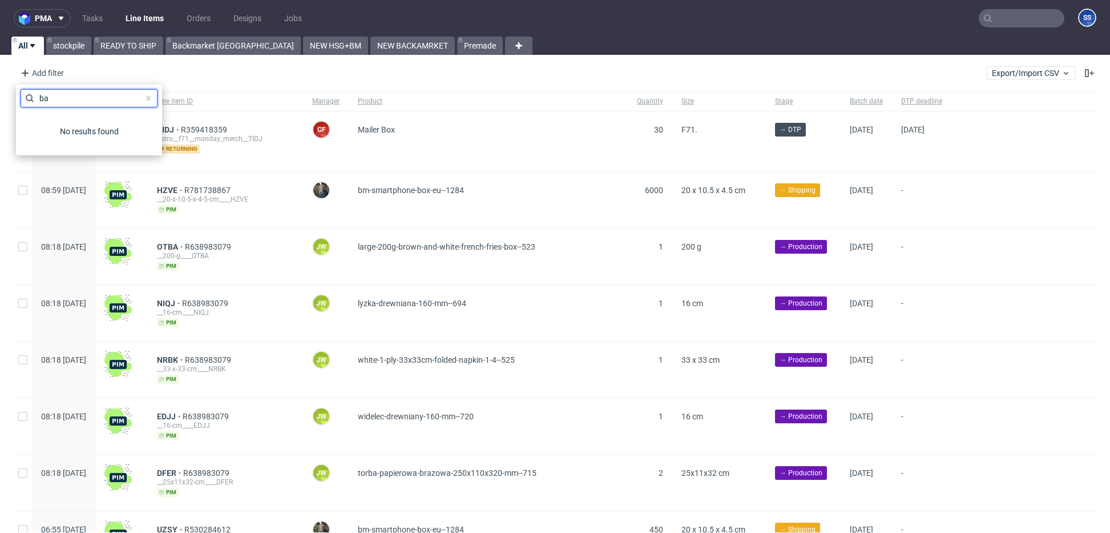
type input "b"
type input "sale"
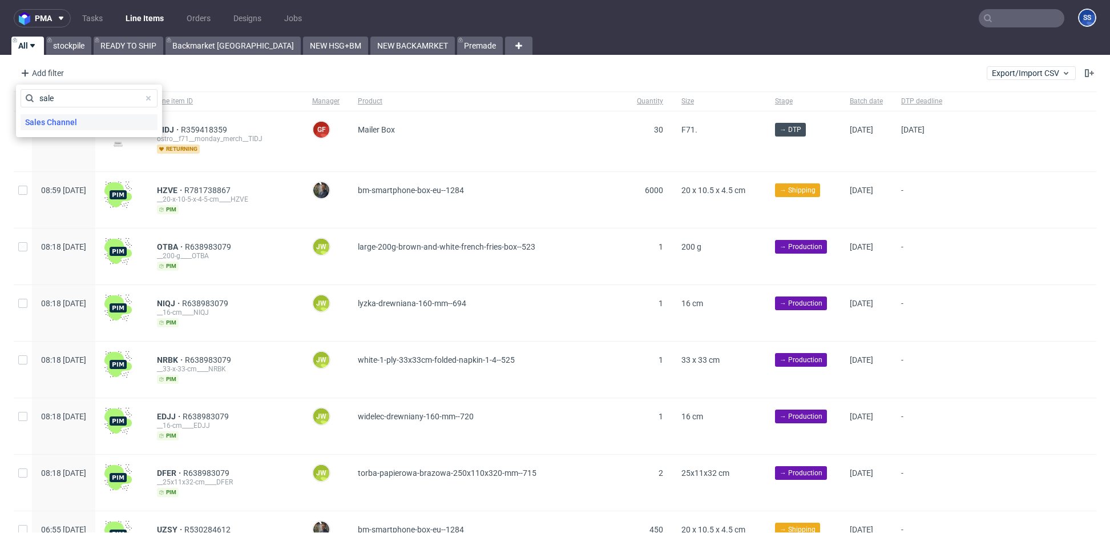
click at [62, 119] on span "Sales Channel" at bounding box center [51, 122] width 61 height 16
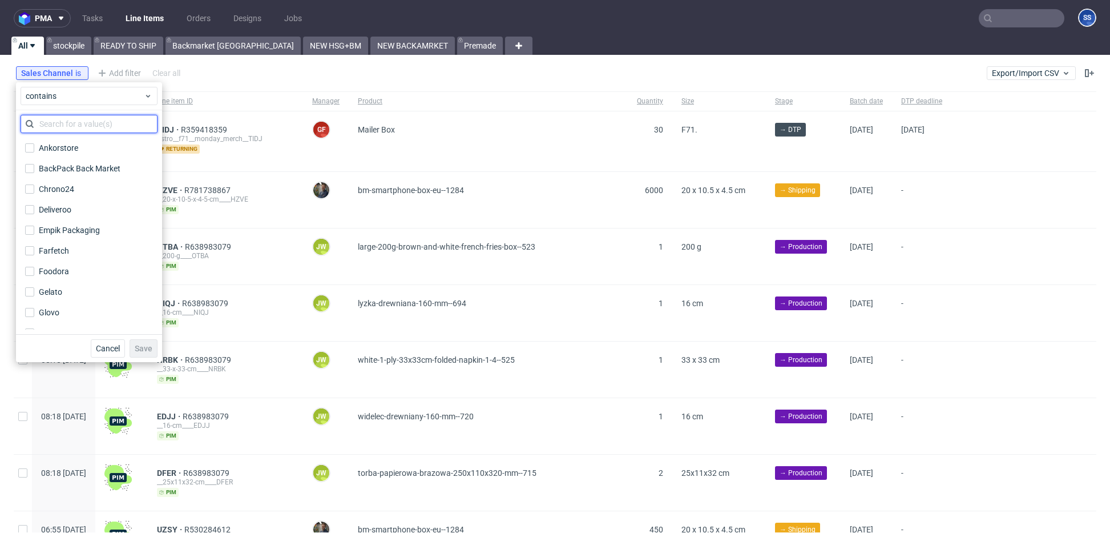
click at [88, 126] on input "text" at bounding box center [89, 124] width 137 height 18
drag, startPoint x: 85, startPoint y: 171, endPoint x: 89, endPoint y: 183, distance: 12.6
click at [84, 171] on div "BackPack Back Market" at bounding box center [80, 168] width 82 height 11
click at [34, 171] on input "BackPack Back Market" at bounding box center [29, 168] width 9 height 9
checkbox input "true"
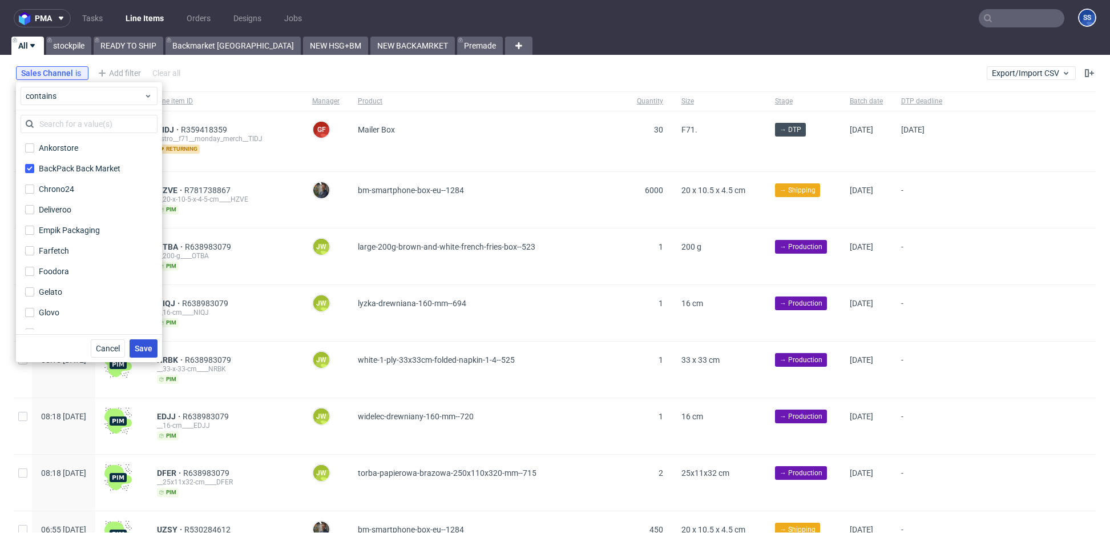
click at [152, 349] on span "Save" at bounding box center [144, 348] width 18 height 8
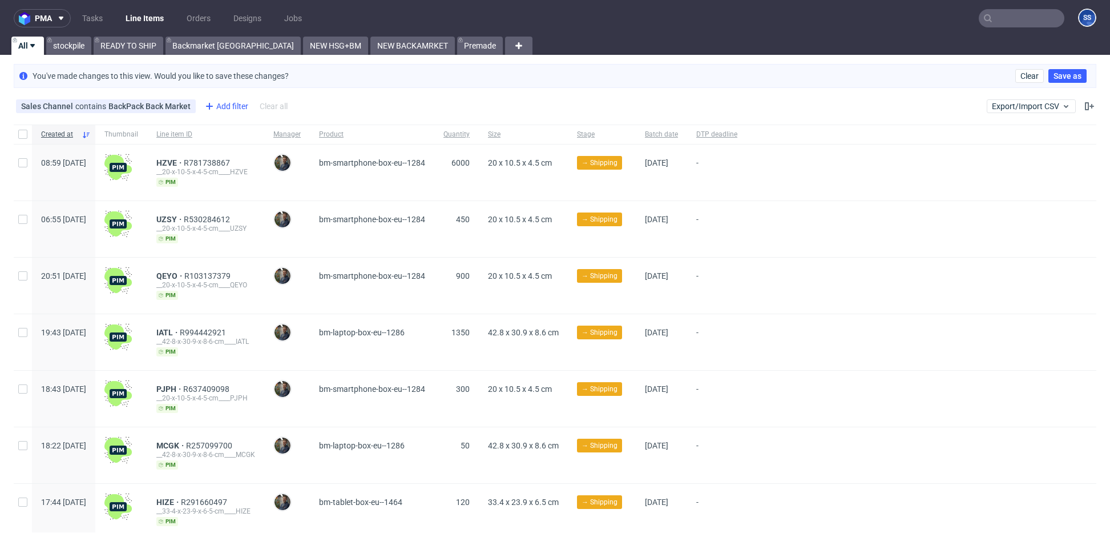
click at [222, 107] on div "Add filter" at bounding box center [225, 106] width 50 height 18
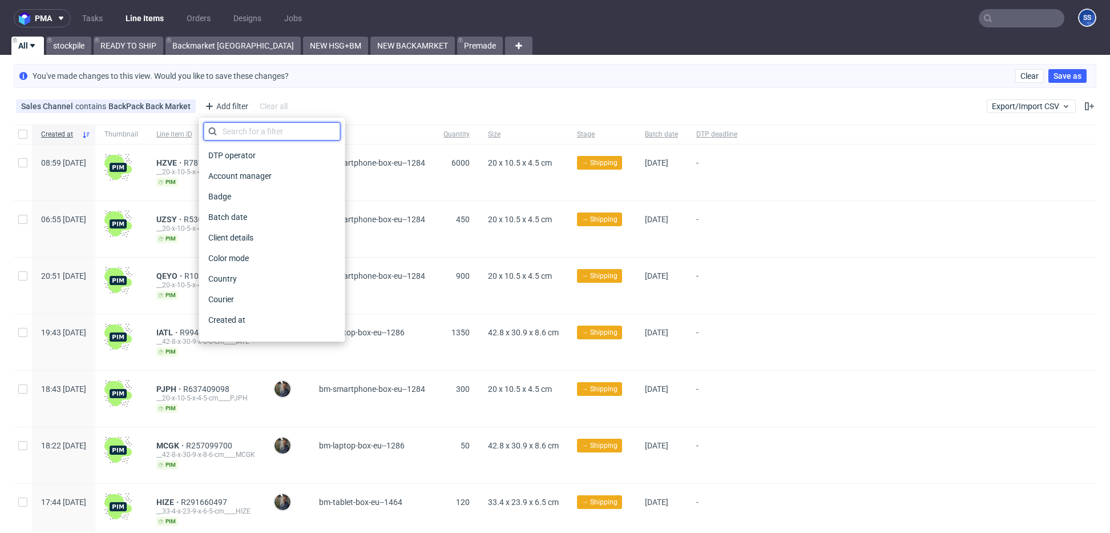
click at [301, 131] on input "text" at bounding box center [272, 131] width 137 height 18
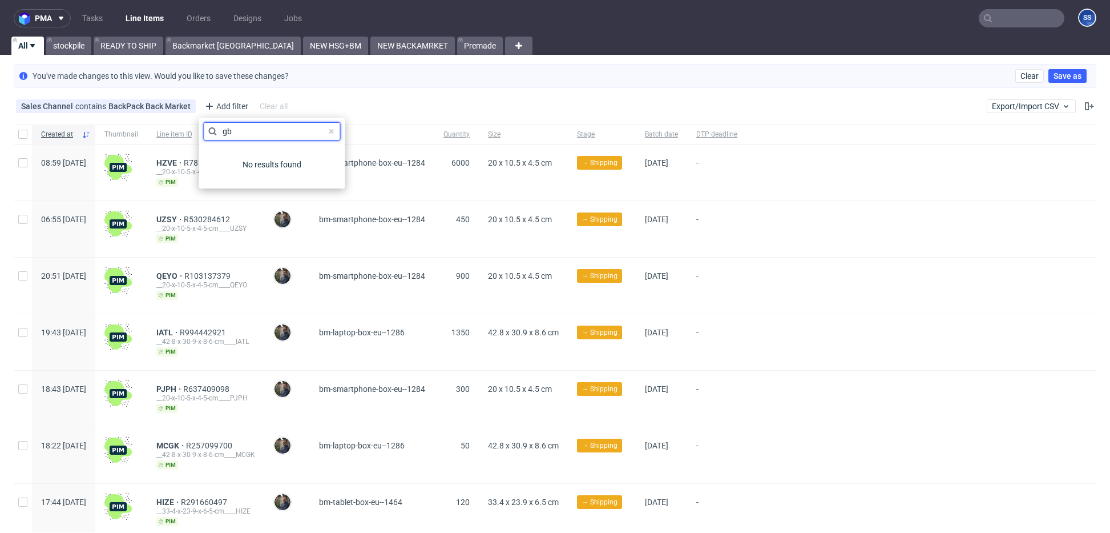
type input "g"
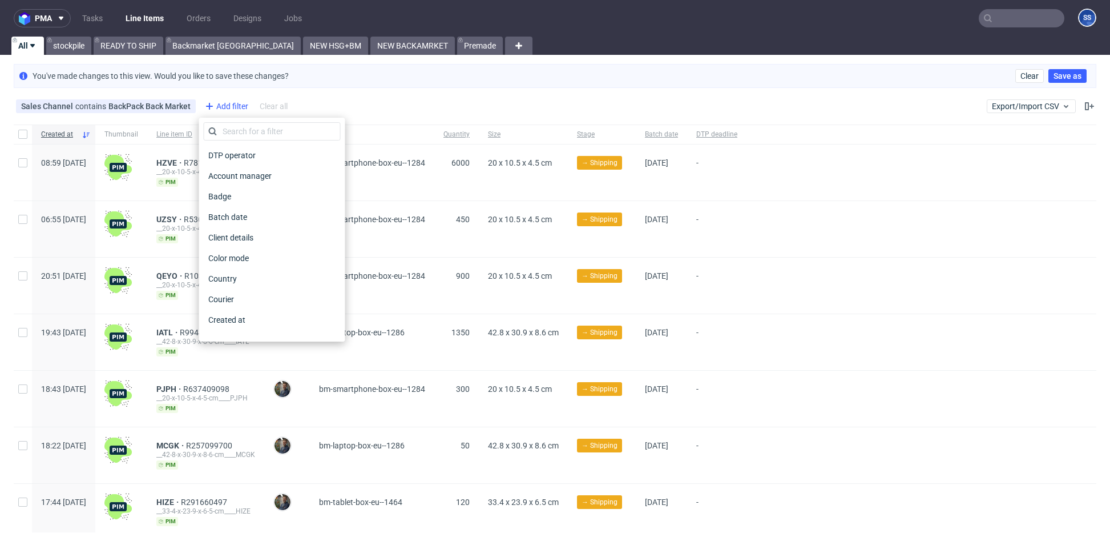
click at [234, 105] on div "Add filter" at bounding box center [225, 106] width 50 height 18
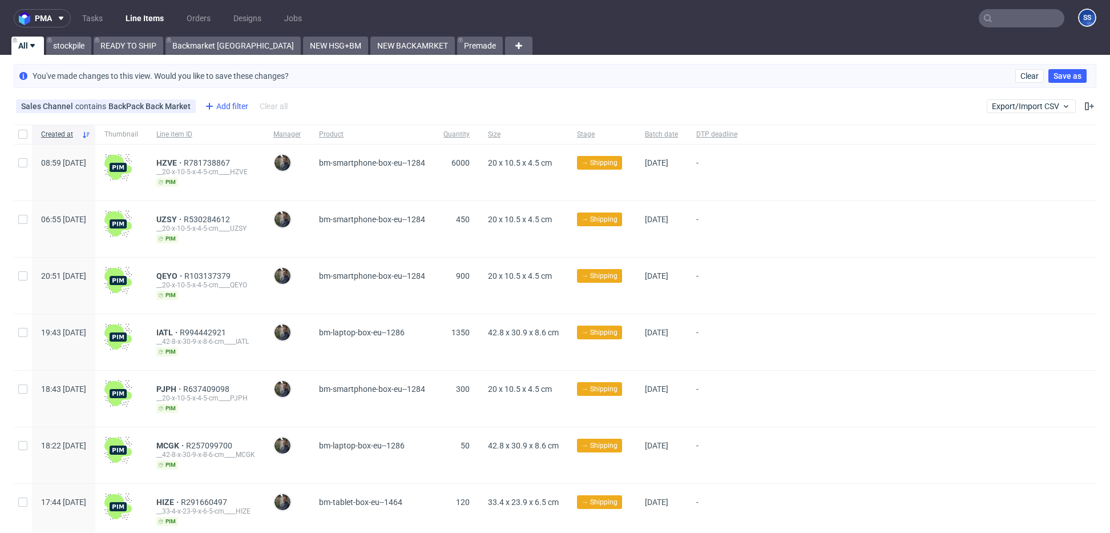
click at [233, 105] on div "Add filter" at bounding box center [225, 106] width 50 height 18
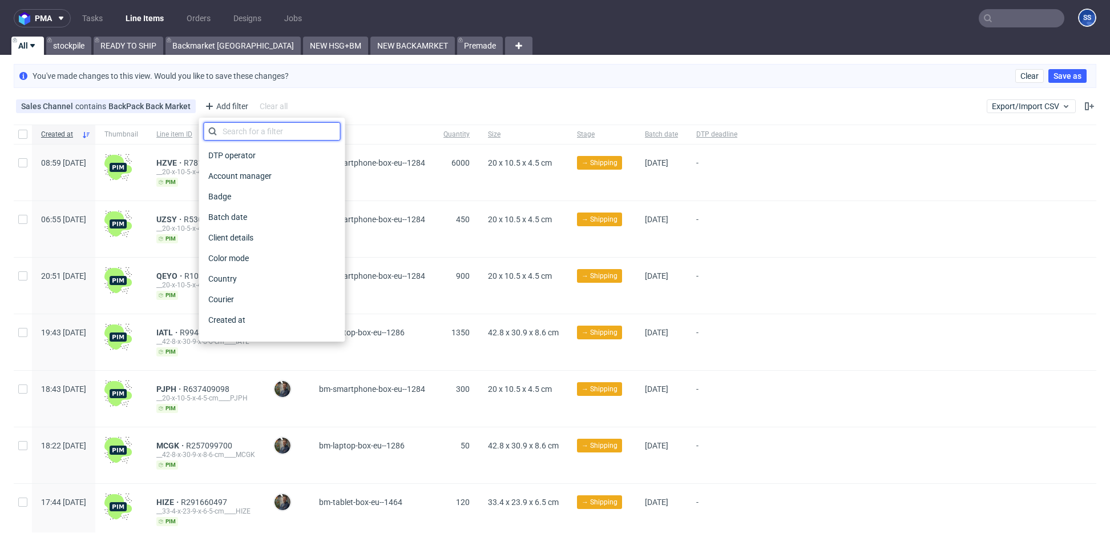
click at [249, 129] on input "text" at bounding box center [272, 131] width 137 height 18
type input "cou"
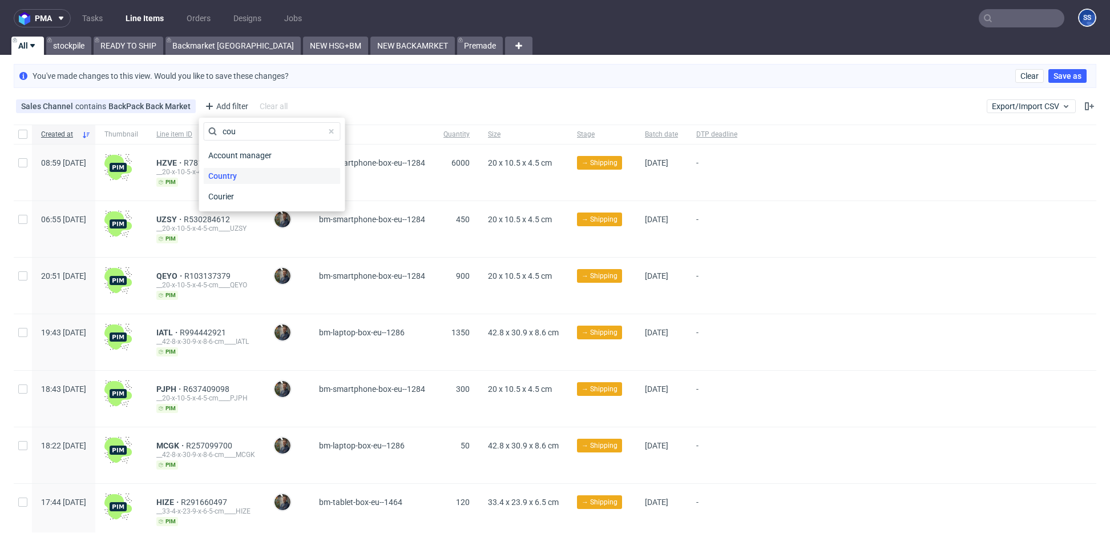
click at [235, 173] on span "Country" at bounding box center [223, 176] width 38 height 16
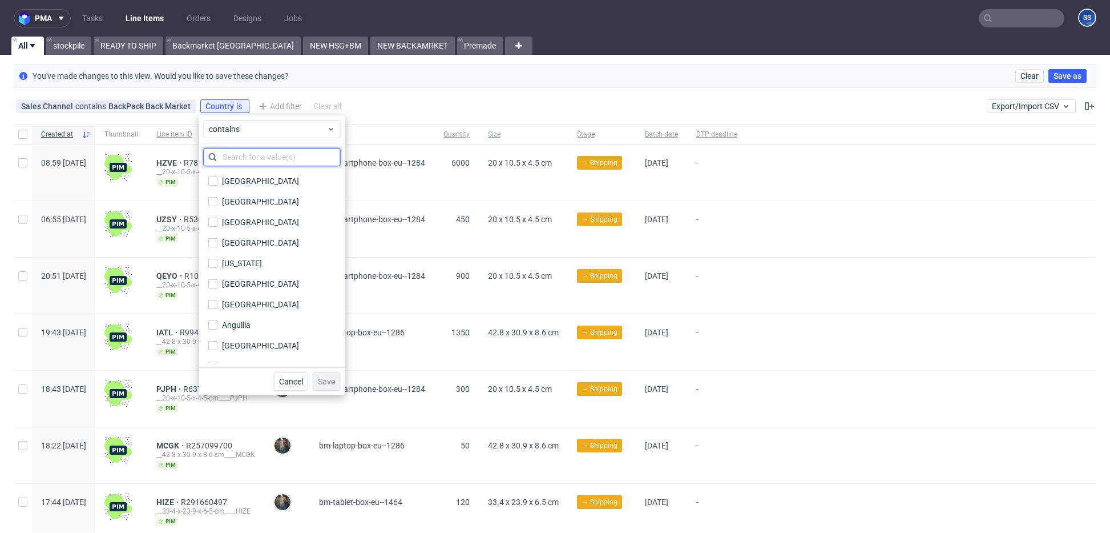
click at [286, 162] on input "text" at bounding box center [272, 157] width 137 height 18
type input "g"
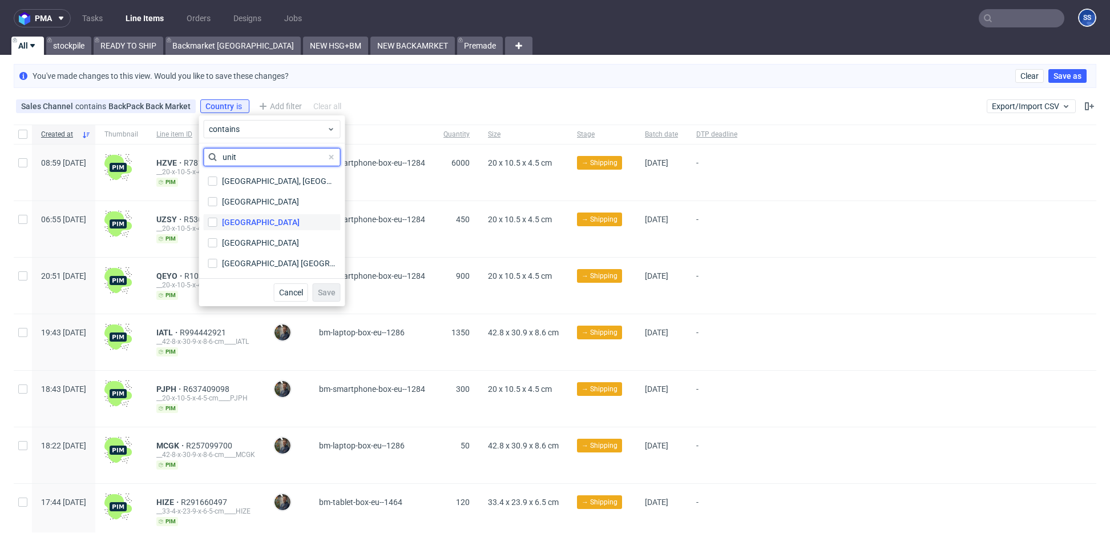
type input "unit"
click at [288, 219] on label "United Kingdom" at bounding box center [272, 222] width 137 height 16
click at [218, 219] on input "[GEOGRAPHIC_DATA]" at bounding box center [212, 222] width 9 height 9
checkbox input "true"
click at [327, 288] on span "Save" at bounding box center [327, 292] width 18 height 8
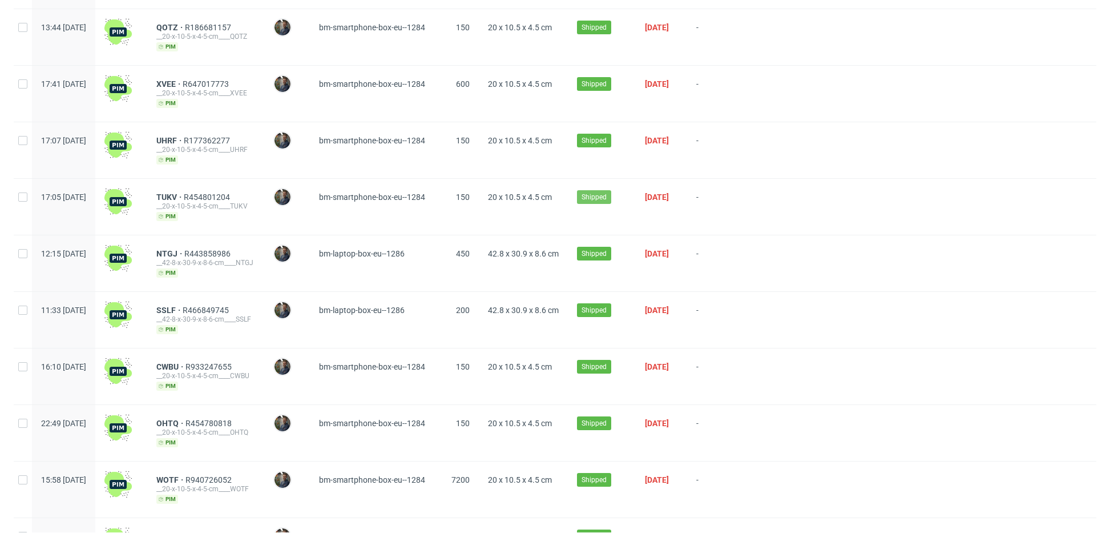
scroll to position [589, 0]
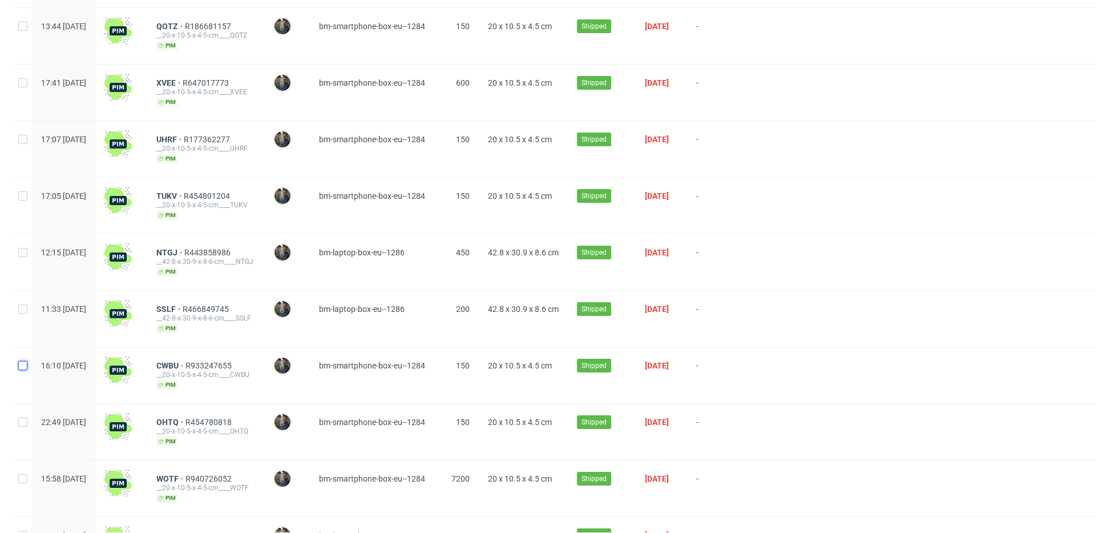
click at [26, 361] on input "checkbox" at bounding box center [22, 365] width 9 height 9
checkbox input "true"
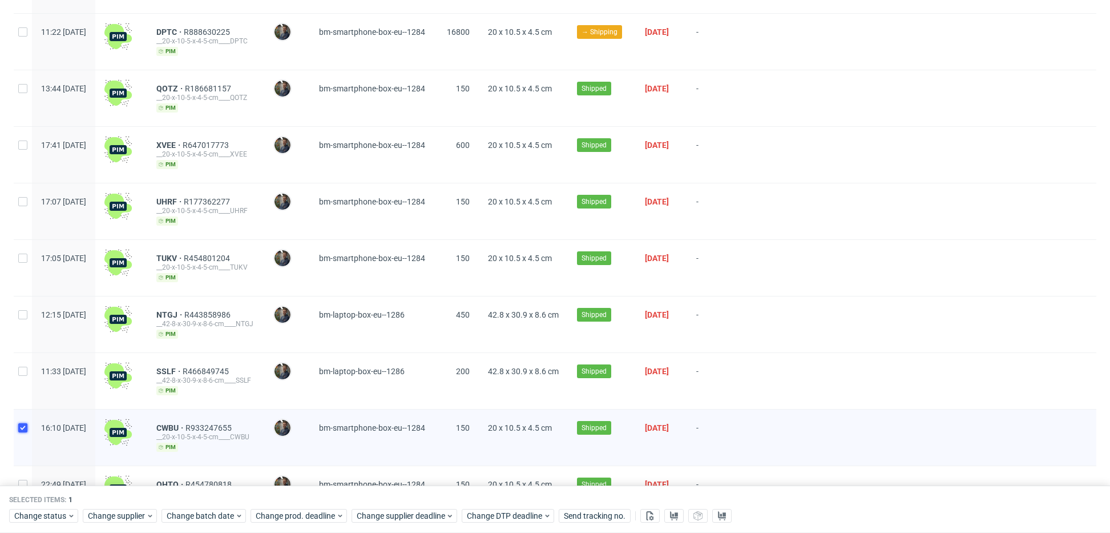
scroll to position [512, 0]
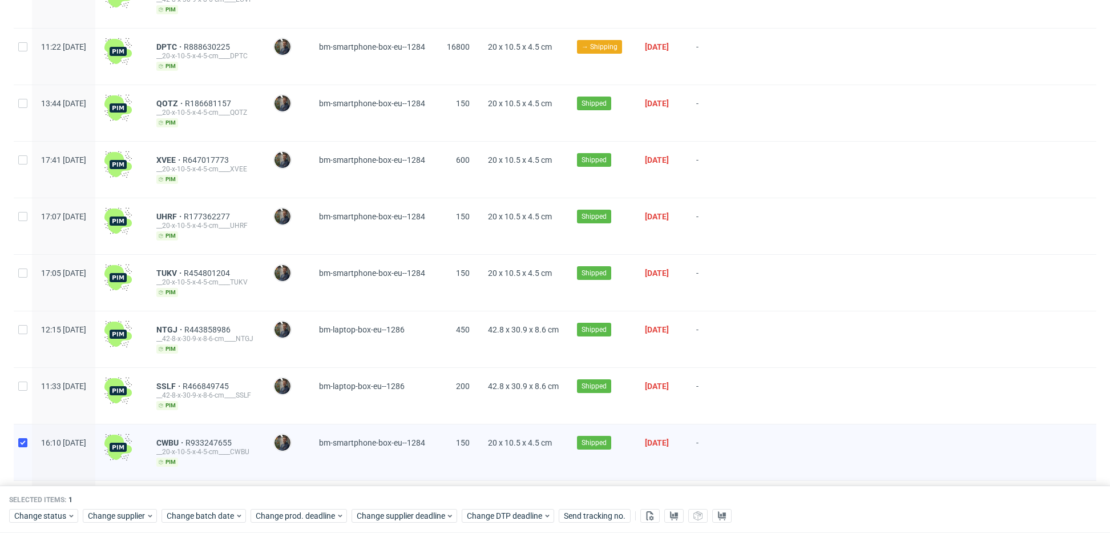
click at [18, 369] on div at bounding box center [23, 396] width 18 height 56
checkbox input "true"
drag, startPoint x: 22, startPoint y: 326, endPoint x: 33, endPoint y: 289, distance: 38.7
click at [23, 325] on input "checkbox" at bounding box center [22, 329] width 9 height 9
checkbox input "true"
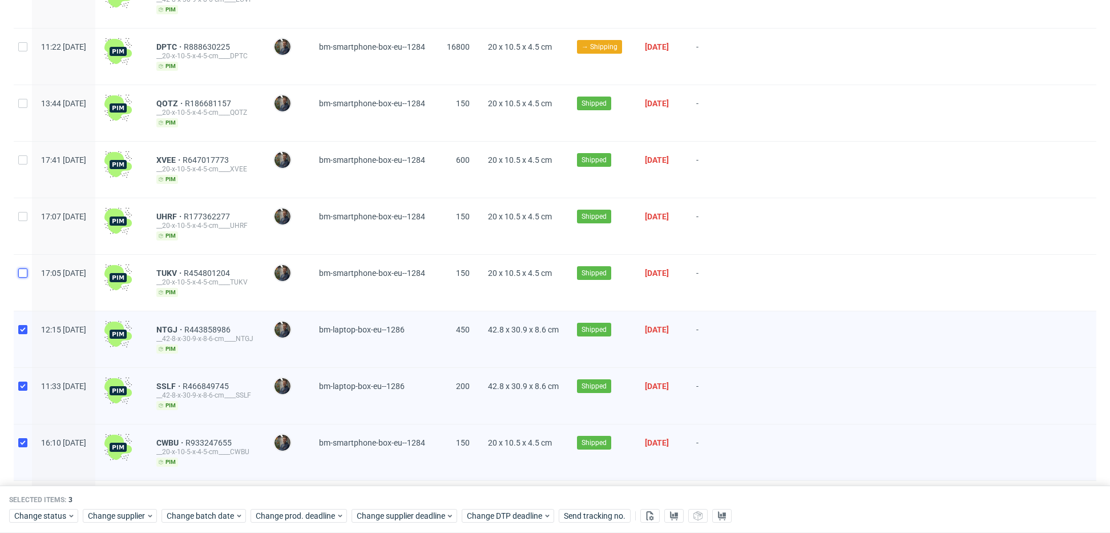
drag, startPoint x: 19, startPoint y: 272, endPoint x: 30, endPoint y: 225, distance: 48.6
click at [19, 271] on input "checkbox" at bounding box center [22, 272] width 9 height 9
checkbox input "true"
drag, startPoint x: 27, startPoint y: 211, endPoint x: 26, endPoint y: 185, distance: 26.3
click at [27, 211] on div at bounding box center [23, 226] width 18 height 56
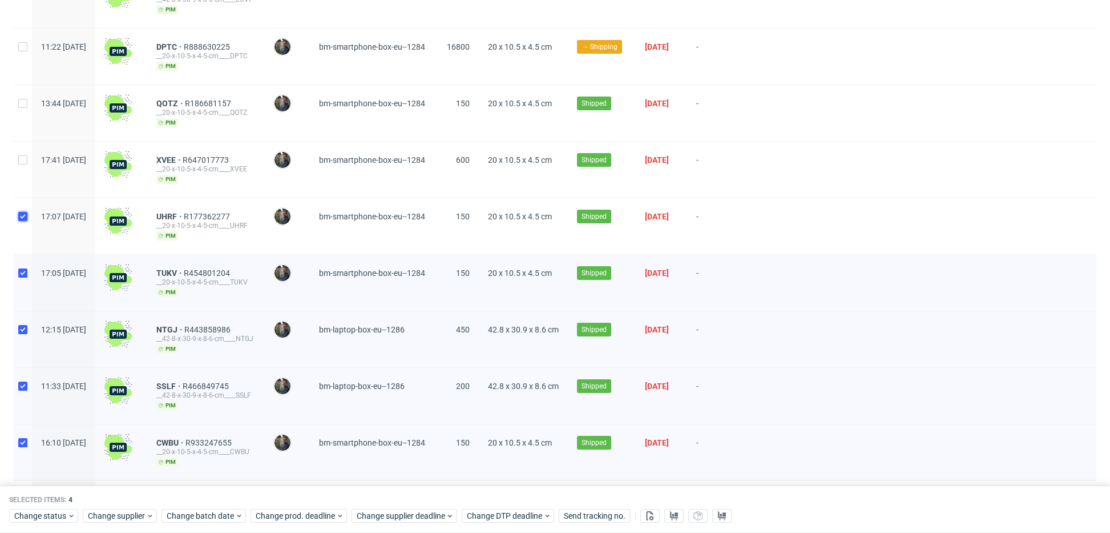
checkbox input "true"
click at [25, 163] on div at bounding box center [23, 170] width 18 height 56
checkbox input "true"
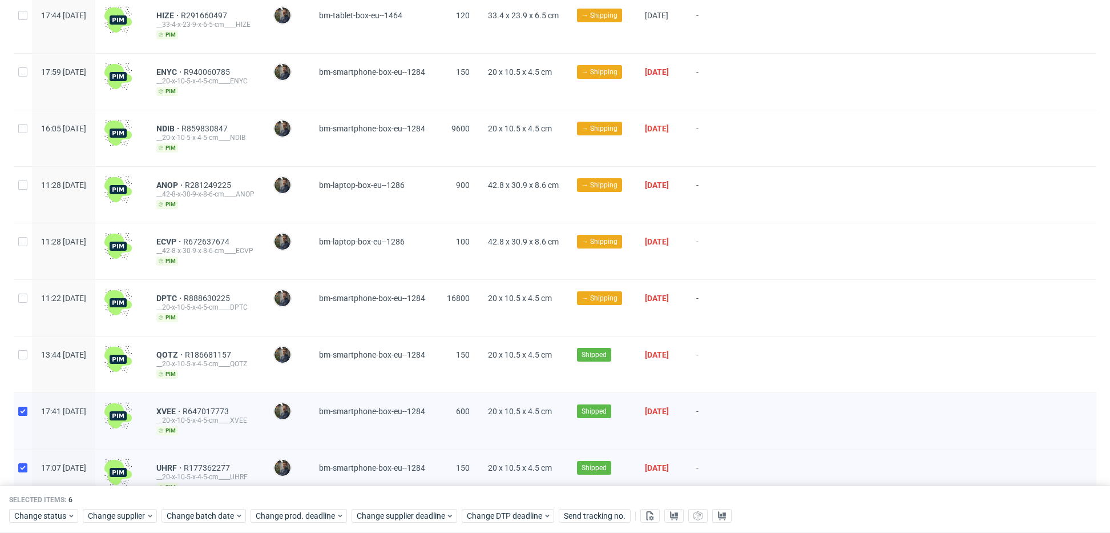
scroll to position [254, 0]
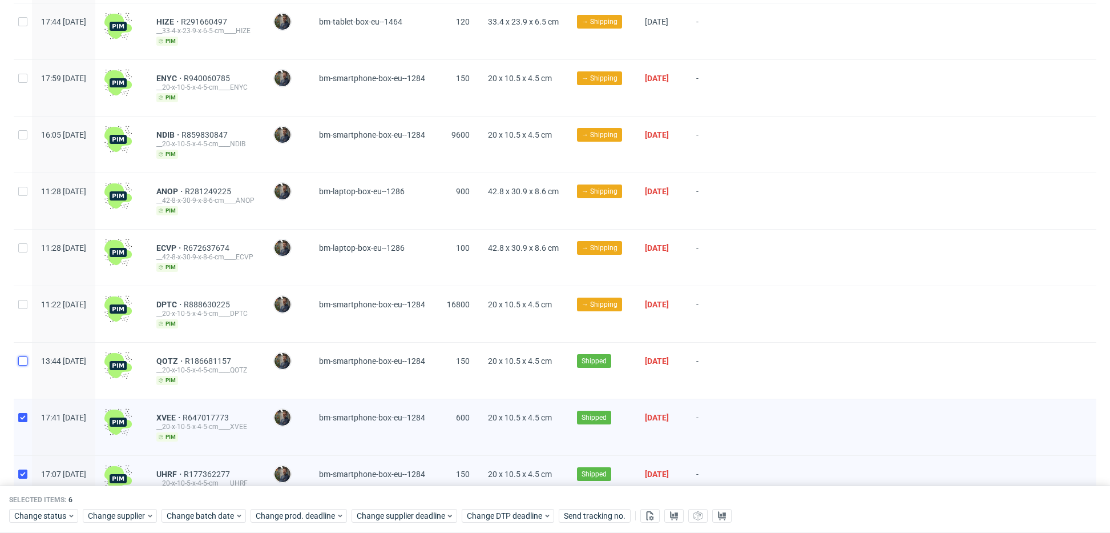
click at [25, 356] on input "checkbox" at bounding box center [22, 360] width 9 height 9
checkbox input "true"
click at [21, 300] on input "checkbox" at bounding box center [22, 304] width 9 height 9
checkbox input "true"
click at [23, 244] on input "checkbox" at bounding box center [22, 247] width 9 height 9
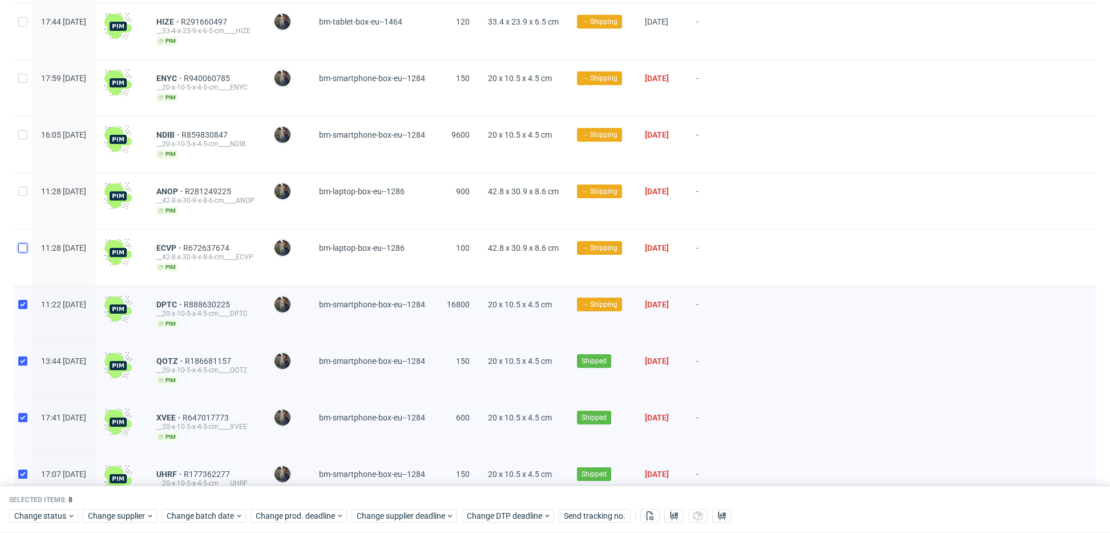
checkbox input "true"
click at [26, 187] on input "checkbox" at bounding box center [22, 191] width 9 height 9
checkbox input "true"
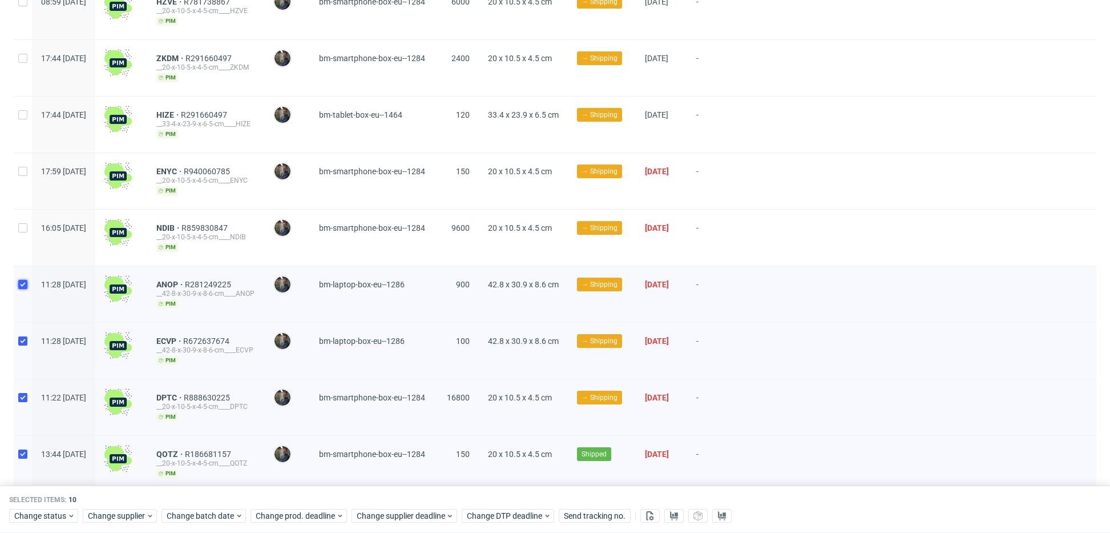
scroll to position [155, 0]
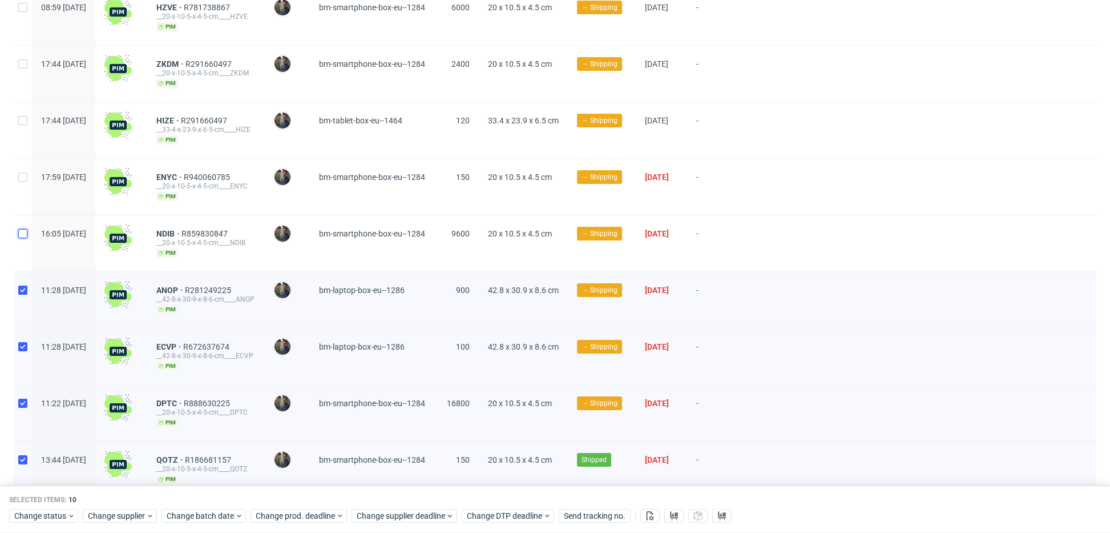
drag, startPoint x: 25, startPoint y: 228, endPoint x: 25, endPoint y: 196, distance: 31.4
click at [27, 222] on div at bounding box center [23, 243] width 18 height 56
checkbox input "true"
click at [23, 185] on div at bounding box center [23, 187] width 18 height 56
checkbox input "true"
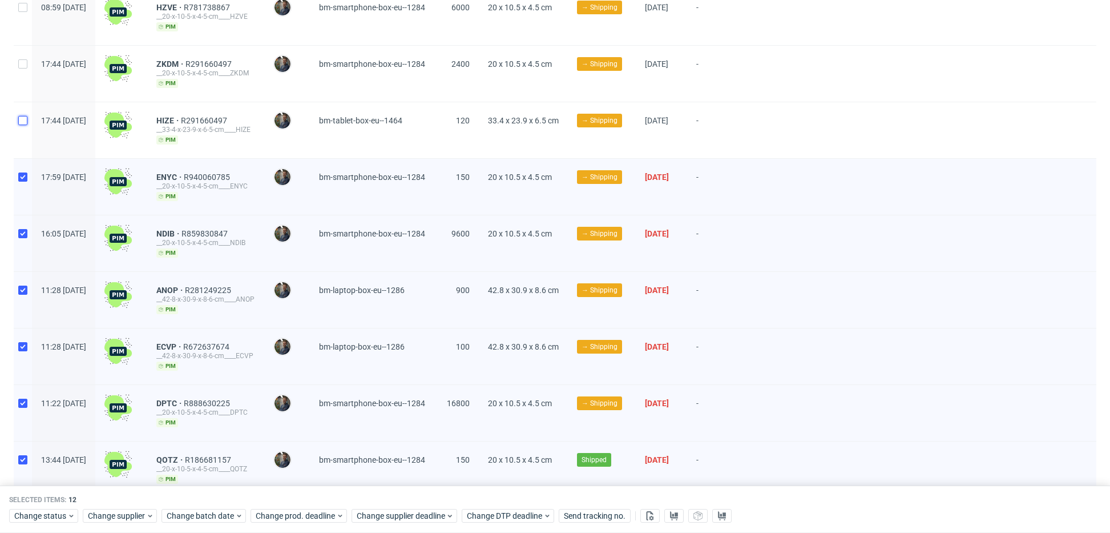
click at [19, 116] on input "checkbox" at bounding box center [22, 120] width 9 height 9
checkbox input "true"
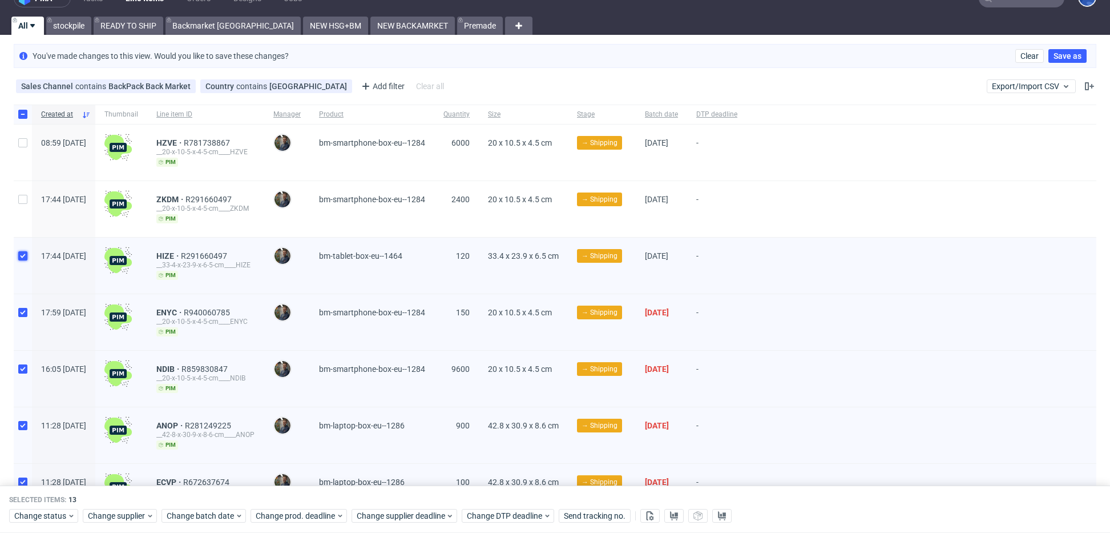
scroll to position [0, 0]
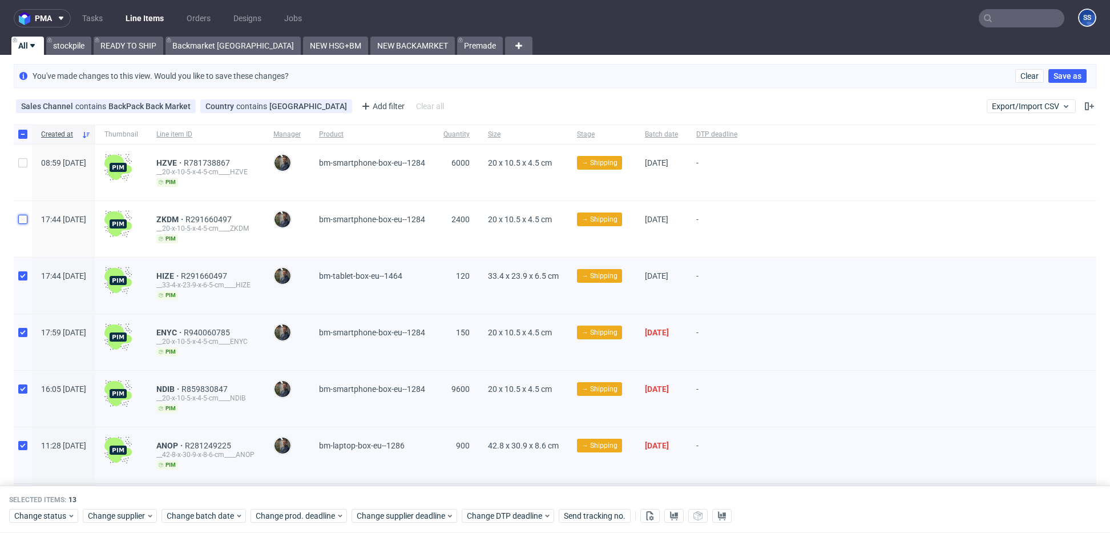
drag, startPoint x: 22, startPoint y: 215, endPoint x: 23, endPoint y: 179, distance: 36.0
click at [22, 214] on div at bounding box center [23, 229] width 18 height 56
checkbox input "true"
click at [21, 163] on input "checkbox" at bounding box center [22, 162] width 9 height 9
checkbox input "true"
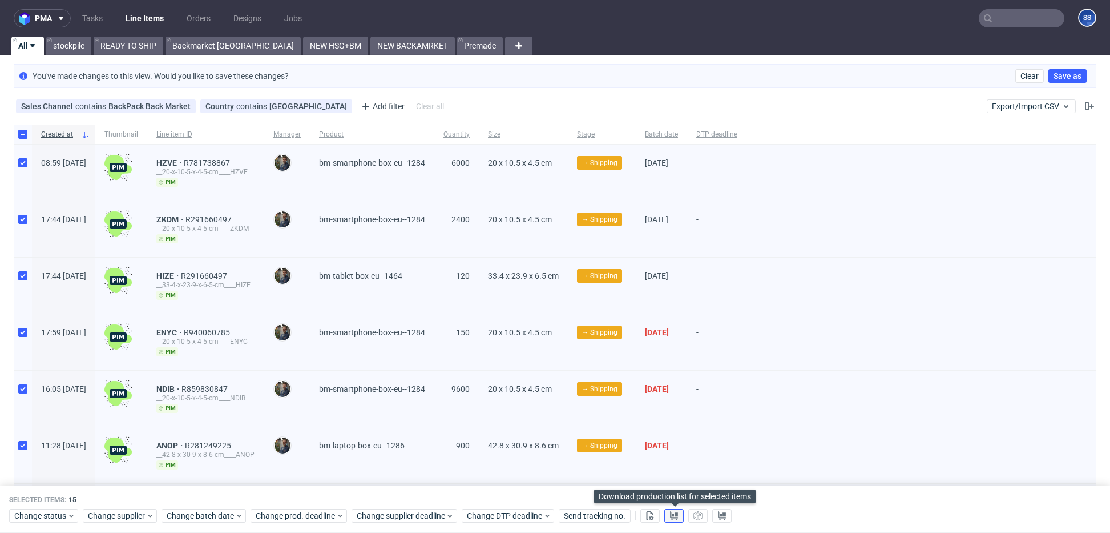
click at [671, 512] on use at bounding box center [674, 515] width 8 height 9
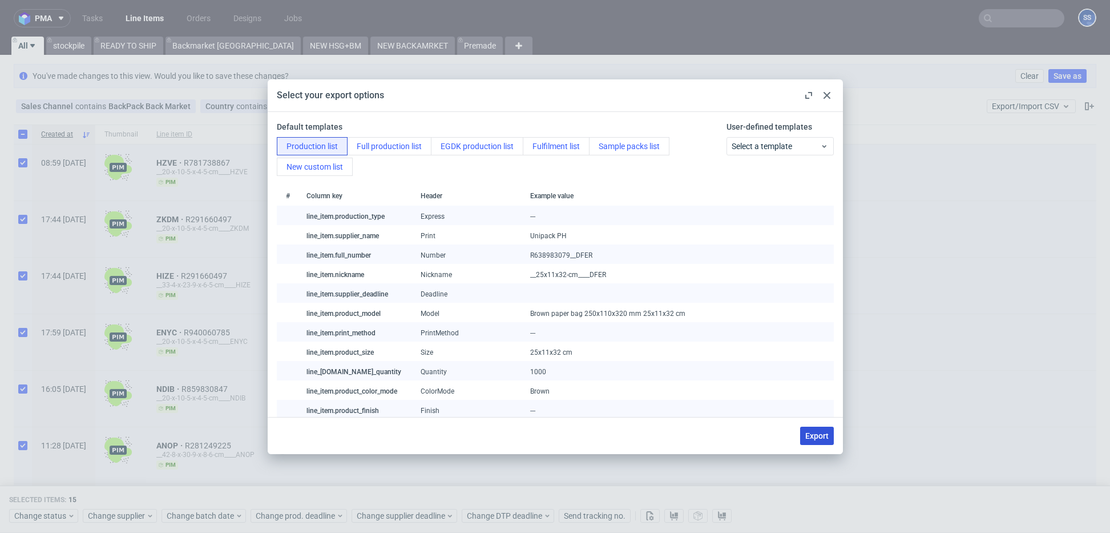
click at [811, 428] on button "Export" at bounding box center [817, 435] width 34 height 18
checkbox input "false"
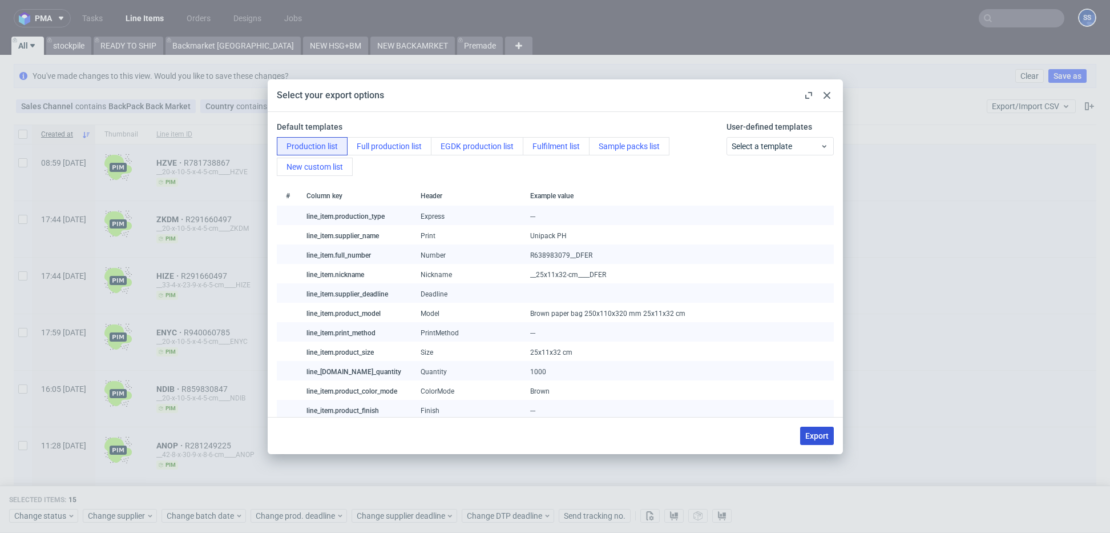
checkbox input "false"
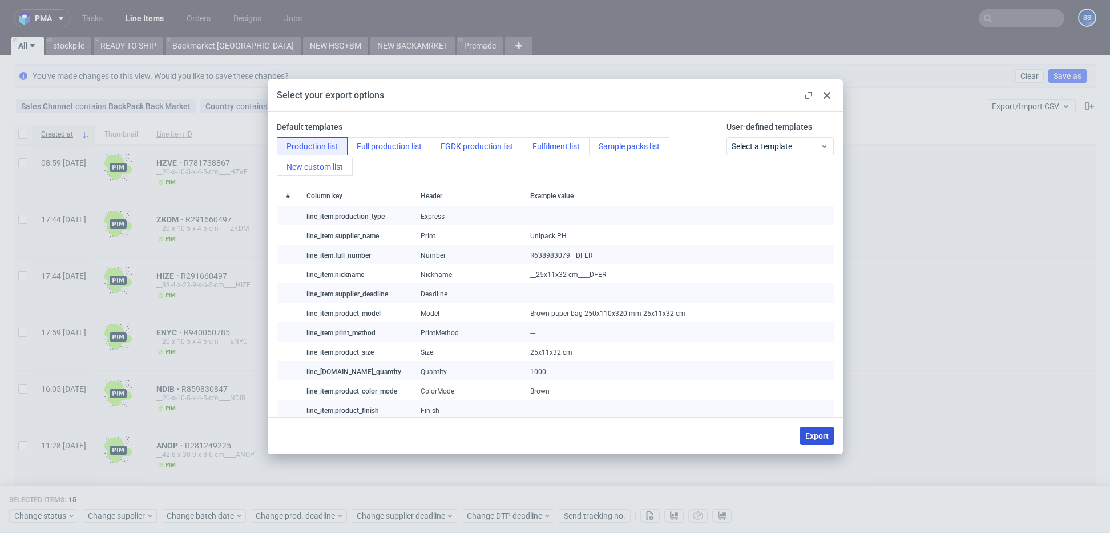
checkbox input "false"
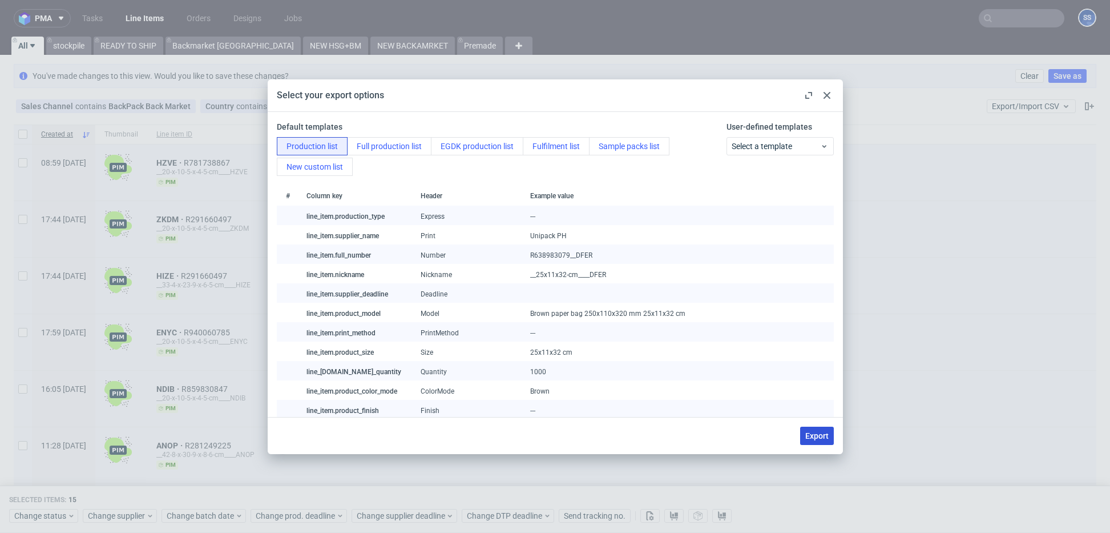
checkbox input "false"
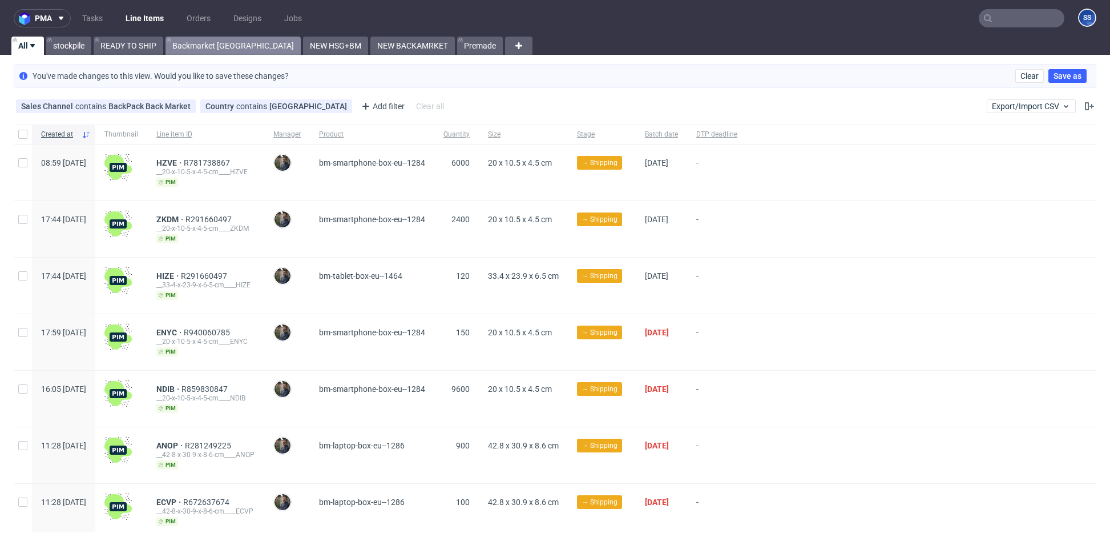
click at [198, 49] on link "Backmarket [GEOGRAPHIC_DATA]" at bounding box center [233, 46] width 135 height 18
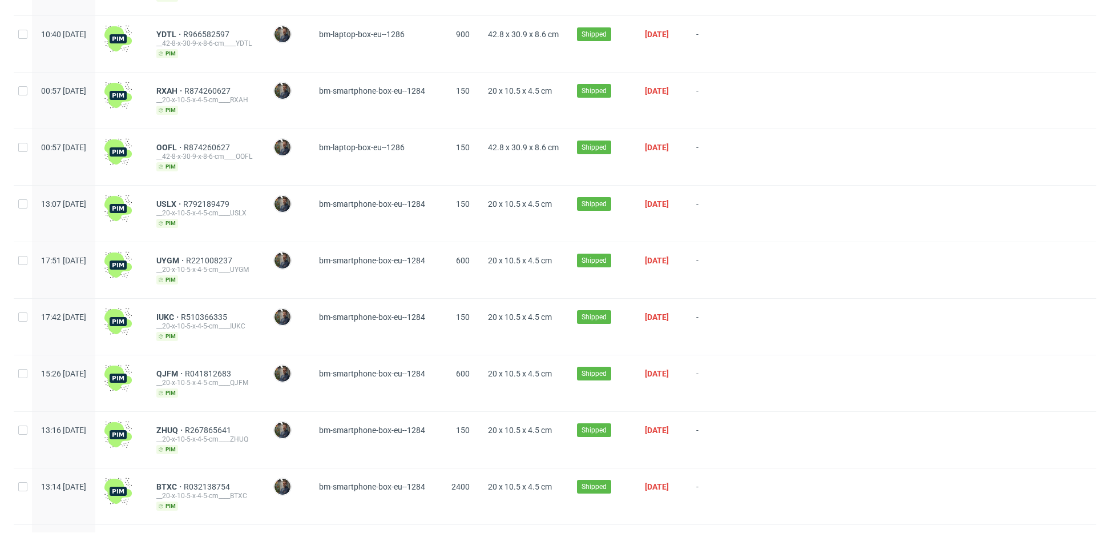
scroll to position [1336, 0]
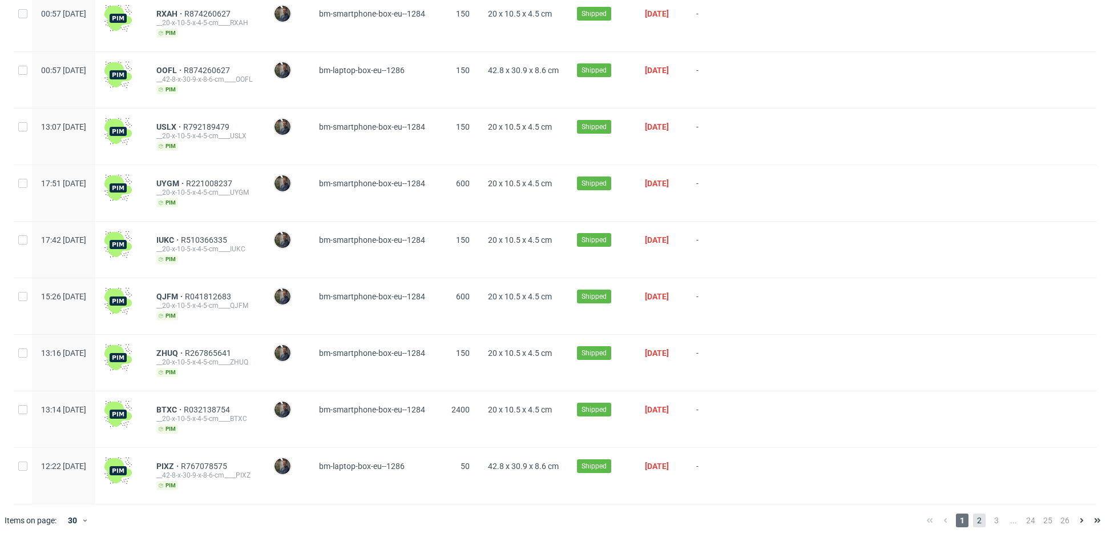
click at [973, 513] on span "2" at bounding box center [979, 520] width 13 height 14
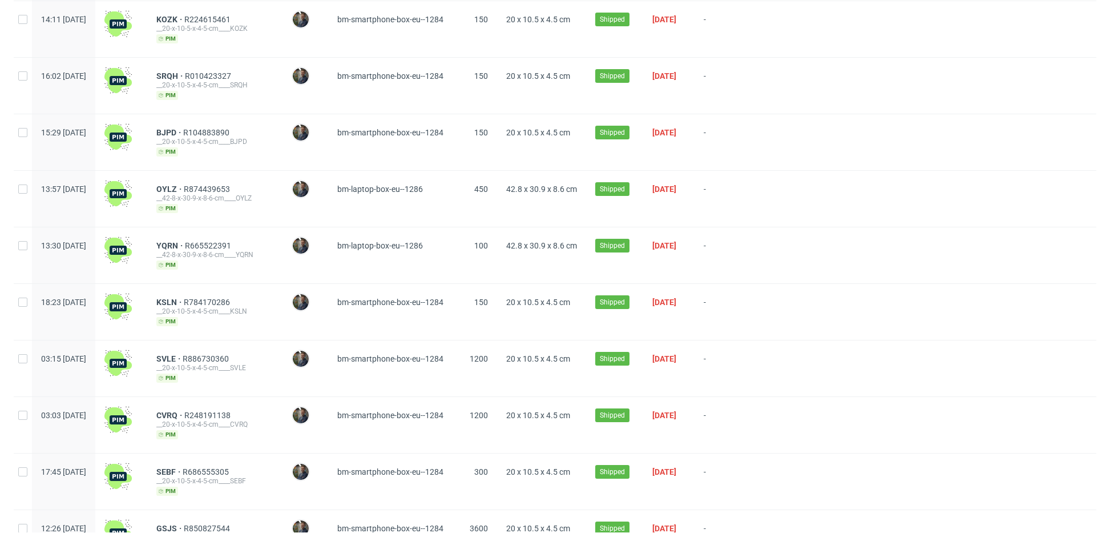
scroll to position [1336, 0]
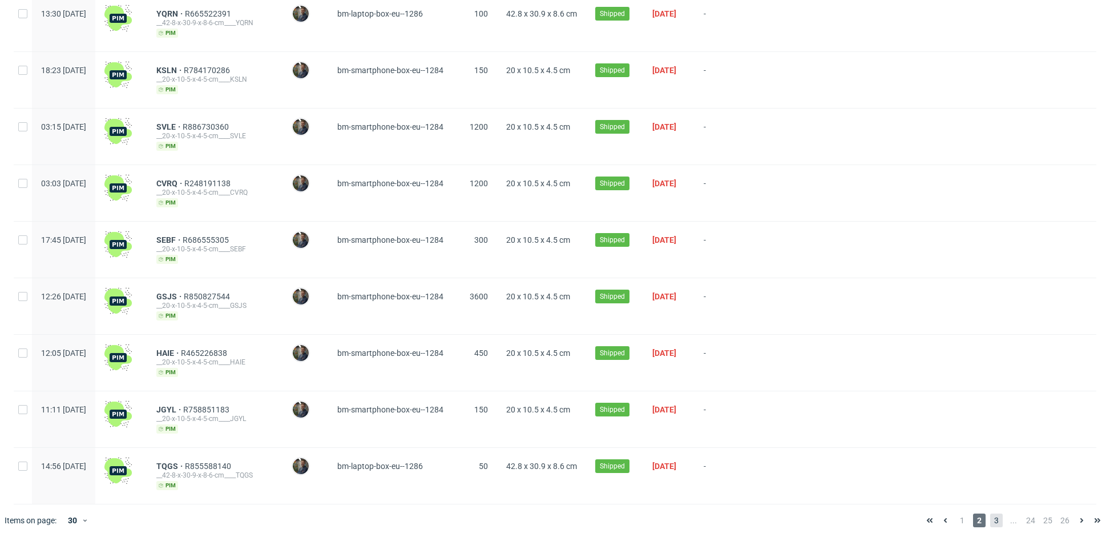
click at [991, 516] on span "3" at bounding box center [997, 520] width 13 height 14
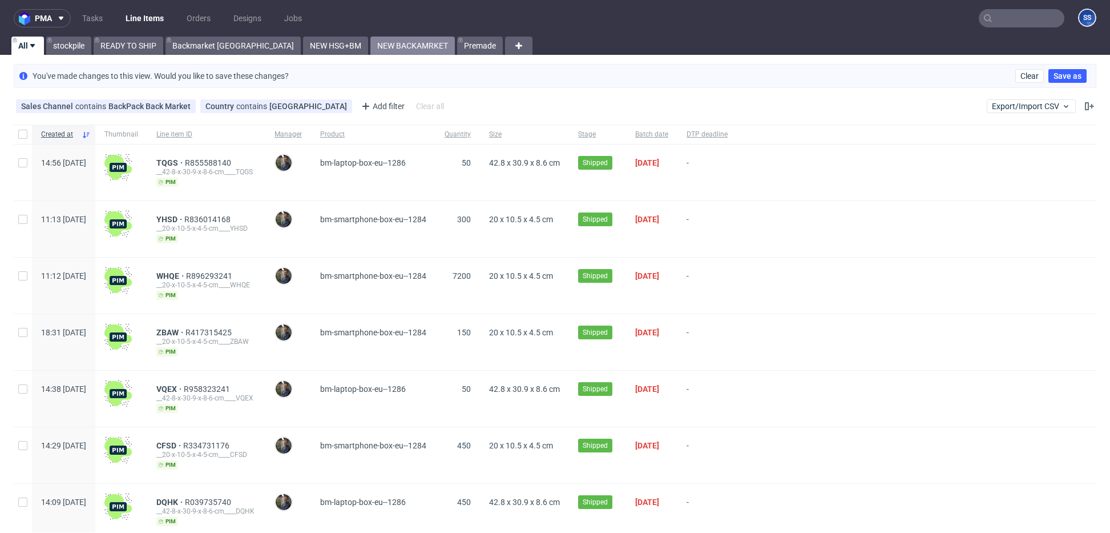
click at [371, 46] on link "NEW BACKAMRKET" at bounding box center [413, 46] width 84 height 18
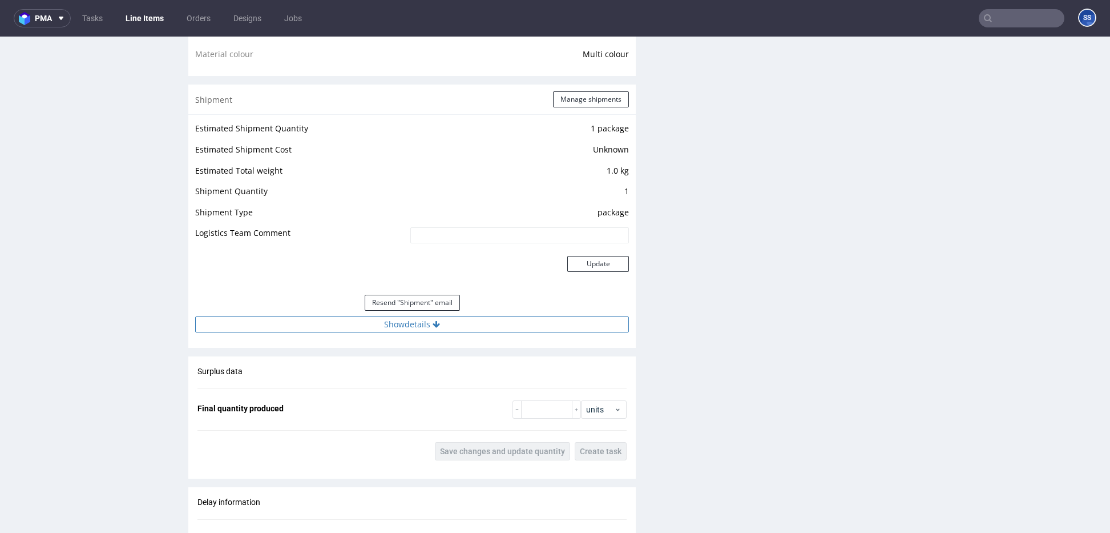
scroll to position [961, 0]
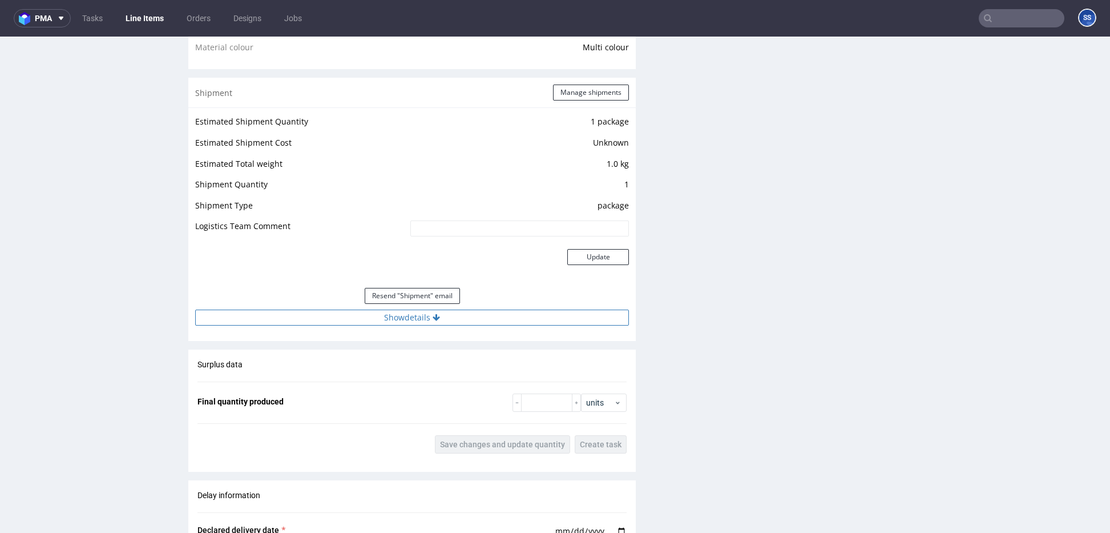
click at [490, 323] on button "Show details" at bounding box center [412, 317] width 434 height 16
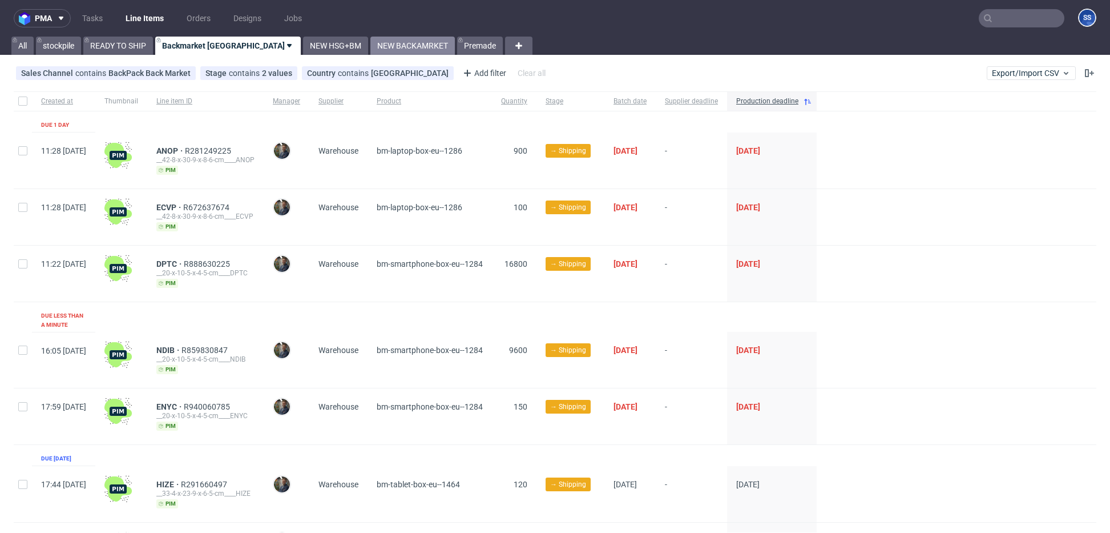
click at [371, 44] on link "NEW BACKAMRKET" at bounding box center [413, 46] width 84 height 18
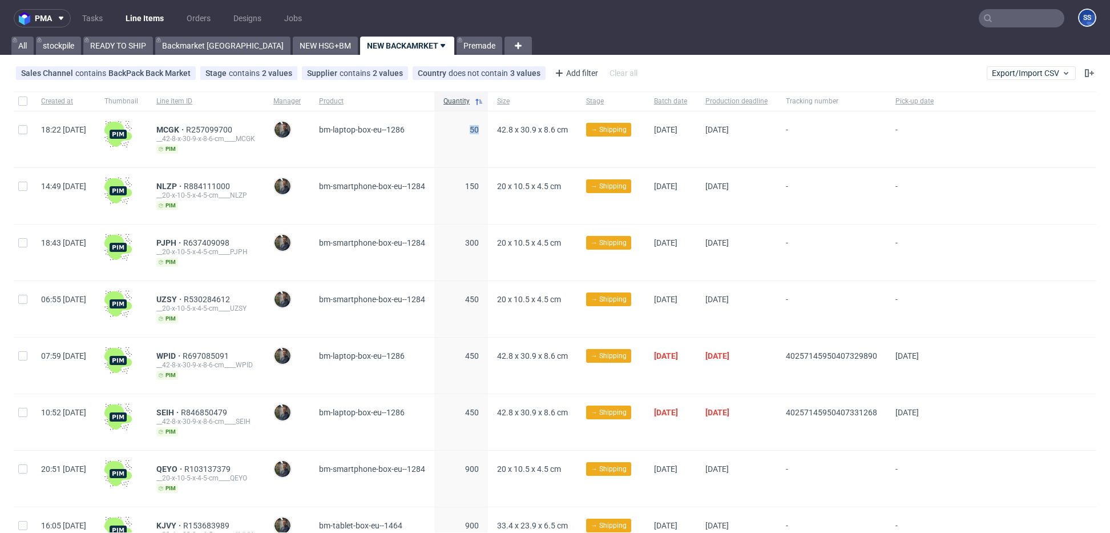
drag, startPoint x: 489, startPoint y: 132, endPoint x: 512, endPoint y: 130, distance: 23.5
click at [488, 130] on div "50" at bounding box center [461, 139] width 54 height 56
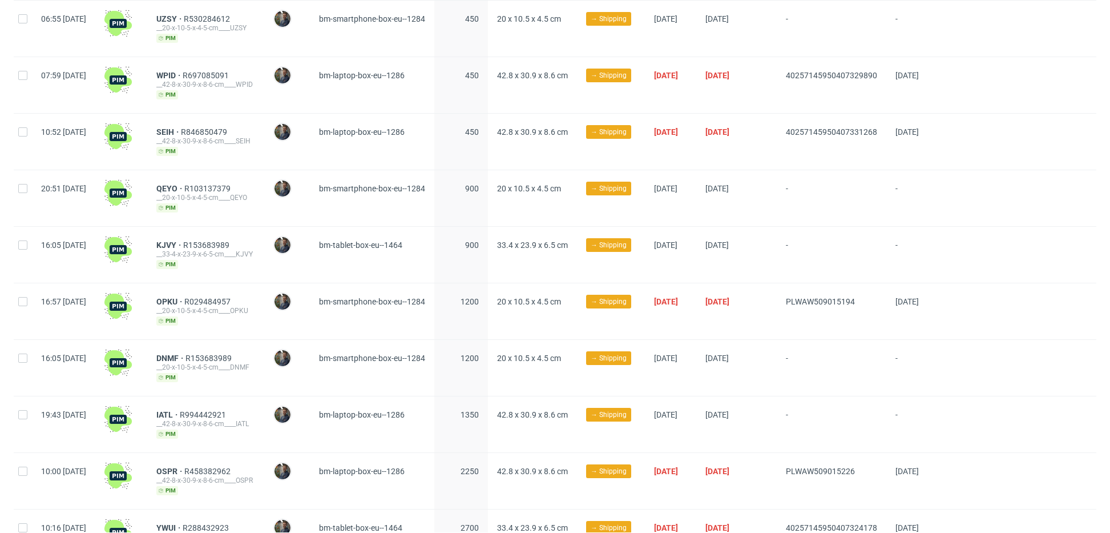
scroll to position [282, 0]
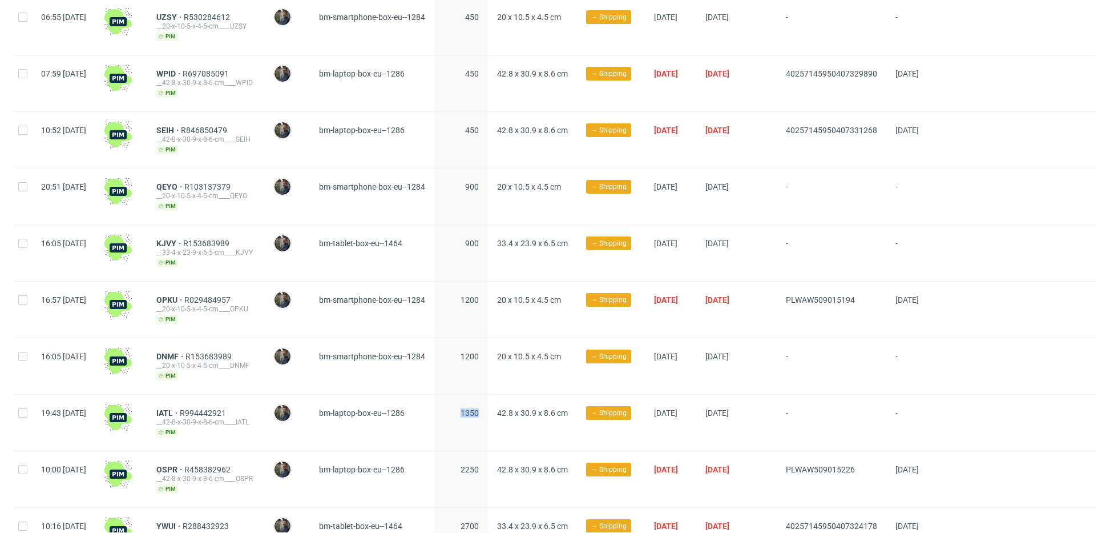
drag, startPoint x: 480, startPoint y: 412, endPoint x: 517, endPoint y: 409, distance: 37.8
click at [488, 409] on div "1350" at bounding box center [461, 423] width 54 height 56
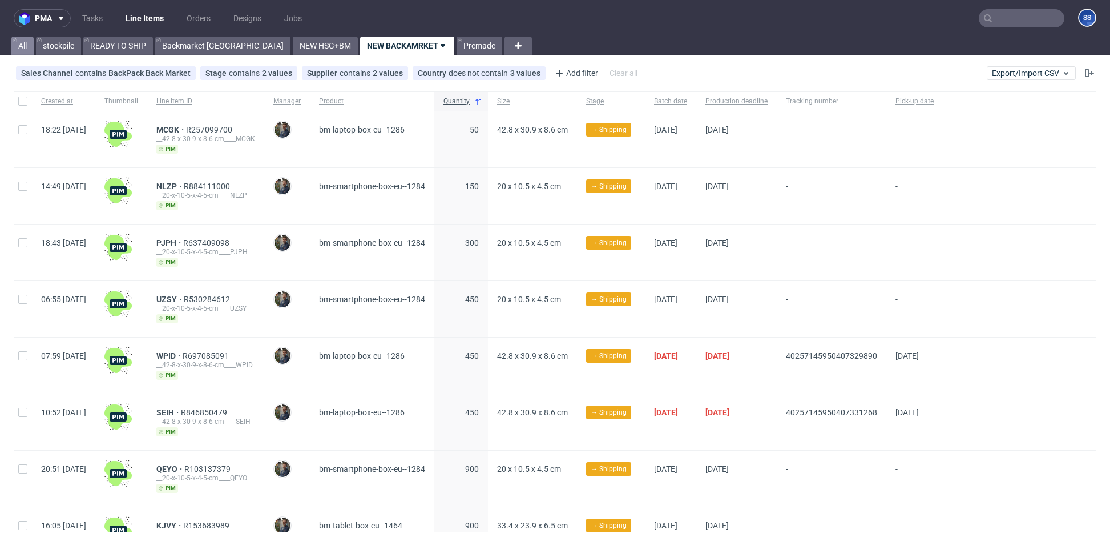
click at [18, 42] on link "All" at bounding box center [22, 46] width 22 height 18
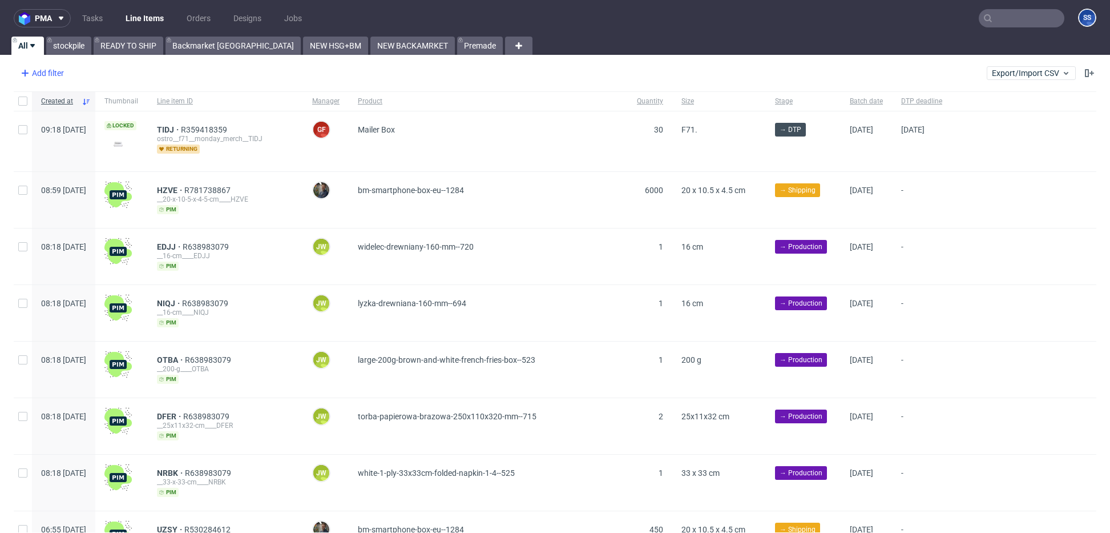
click at [55, 73] on div "Add filter" at bounding box center [41, 73] width 50 height 18
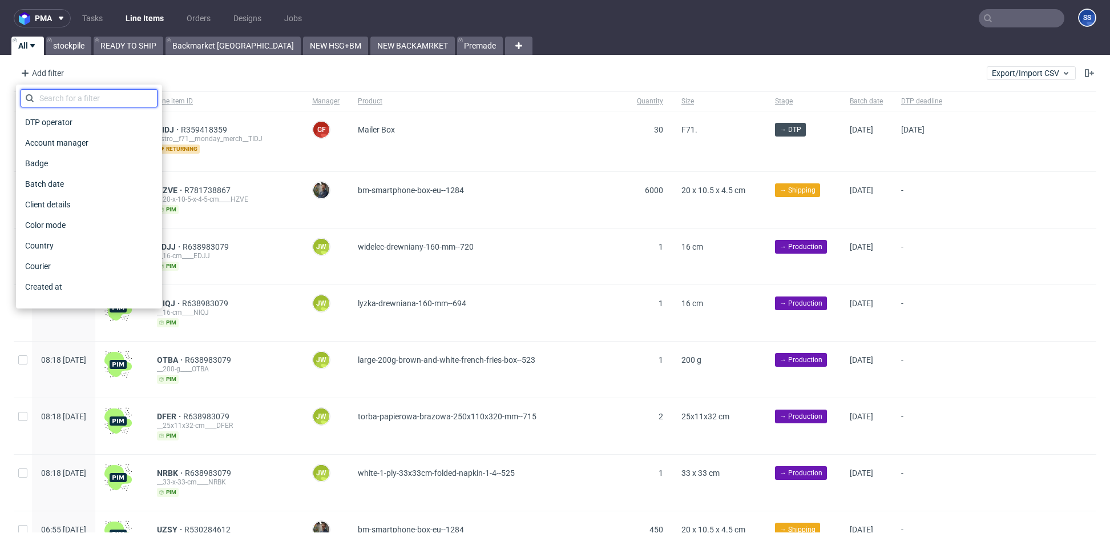
click at [82, 99] on input "text" at bounding box center [89, 98] width 137 height 18
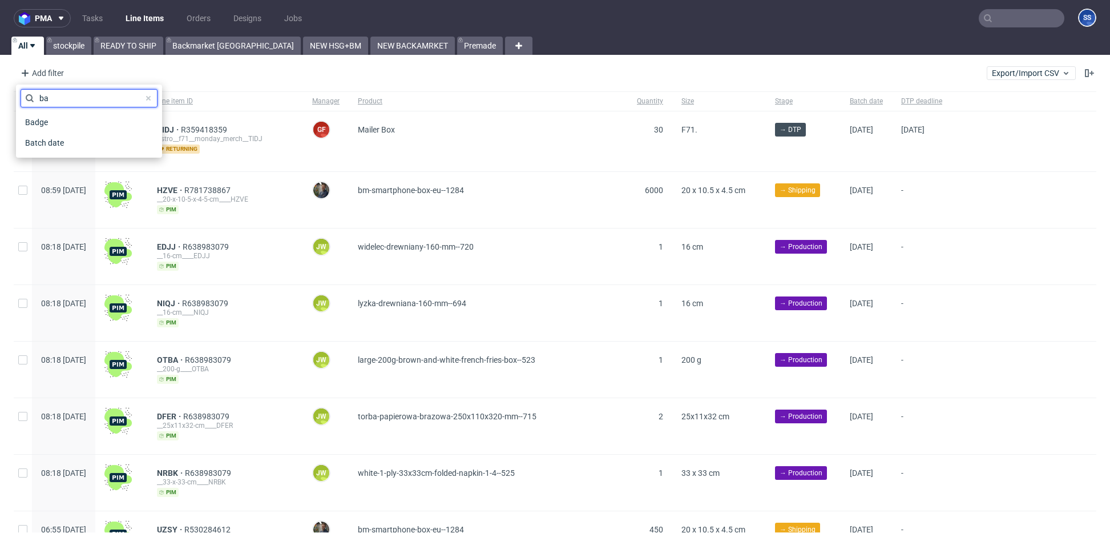
type input "b"
type input "[PERSON_NAME]"
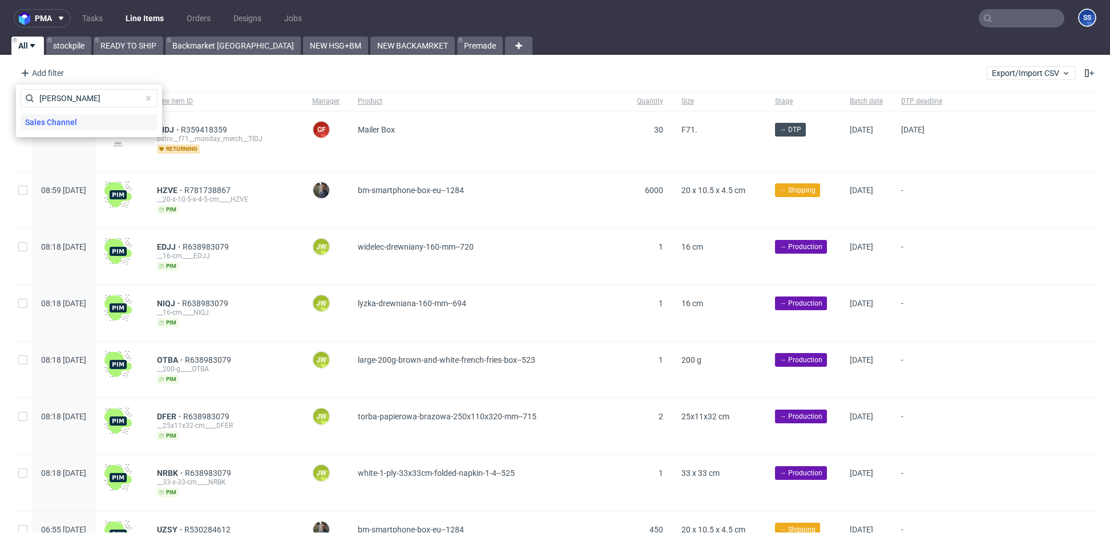
click at [70, 122] on span "Sales Channel" at bounding box center [51, 122] width 61 height 16
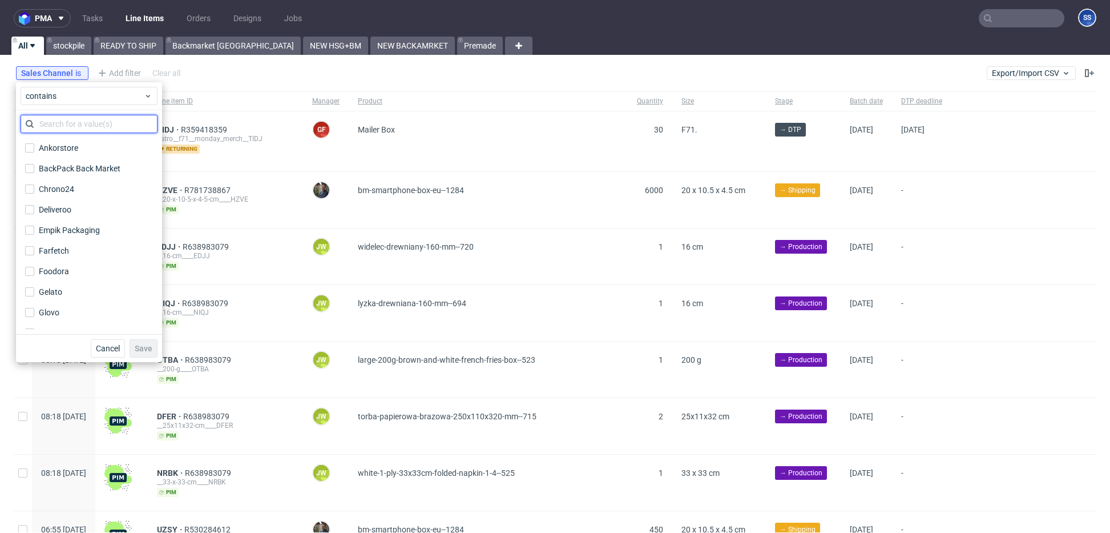
click at [87, 118] on input "text" at bounding box center [89, 124] width 137 height 18
click at [87, 171] on div "BackPack Back Market" at bounding box center [80, 168] width 82 height 11
click at [34, 171] on input "BackPack Back Market" at bounding box center [29, 168] width 9 height 9
checkbox input "true"
click at [145, 348] on span "Save" at bounding box center [144, 348] width 18 height 8
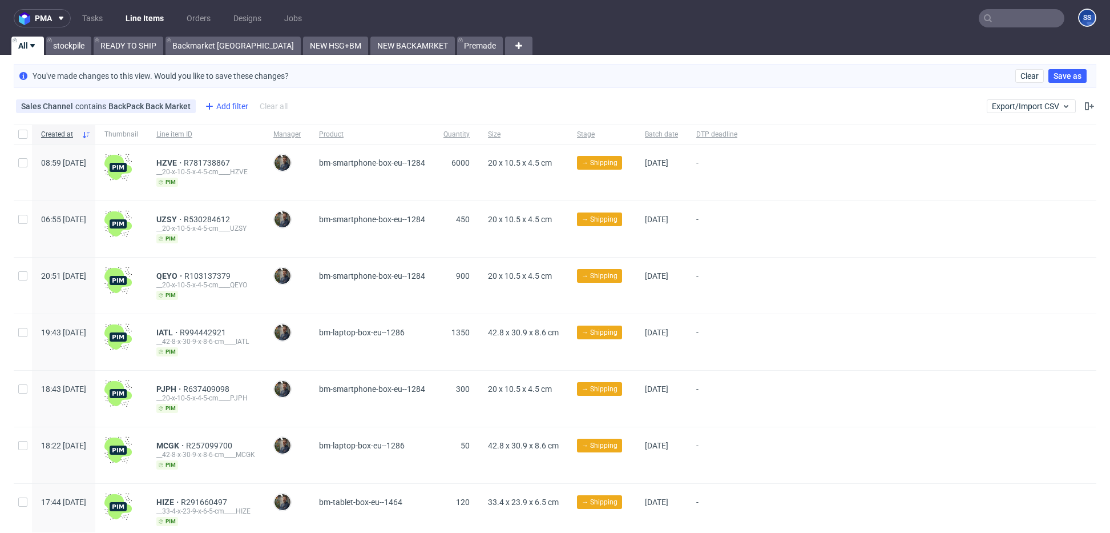
click at [219, 102] on div "Add filter" at bounding box center [225, 106] width 50 height 18
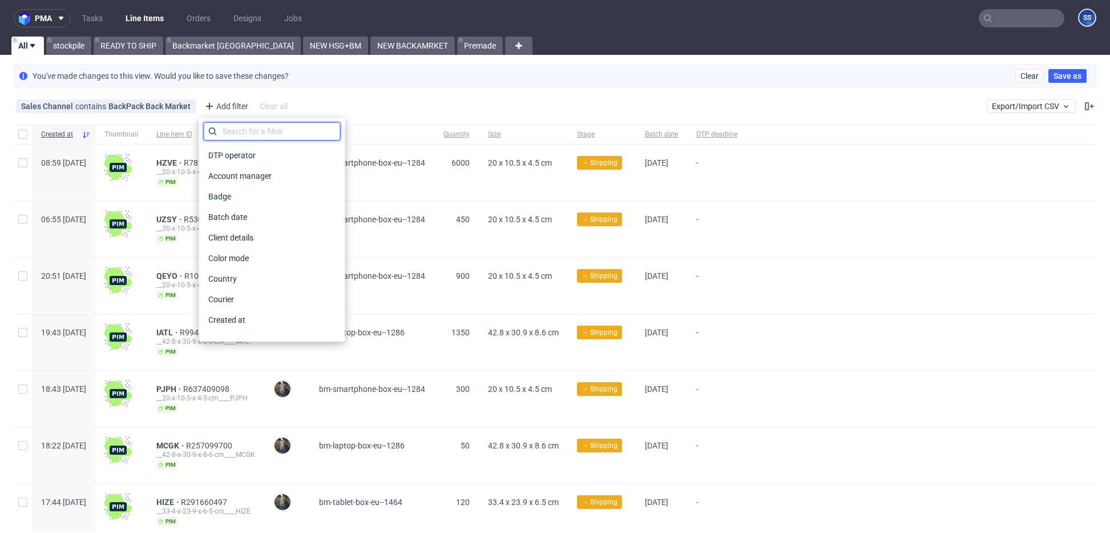
click at [243, 131] on input "text" at bounding box center [272, 131] width 137 height 18
click at [228, 281] on span "Country" at bounding box center [223, 279] width 38 height 16
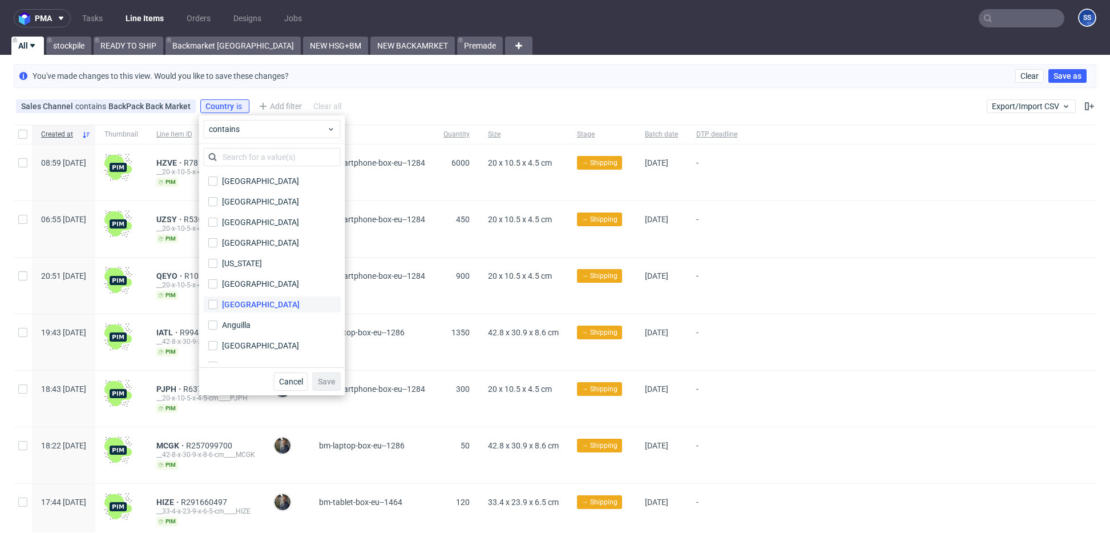
scroll to position [81, 0]
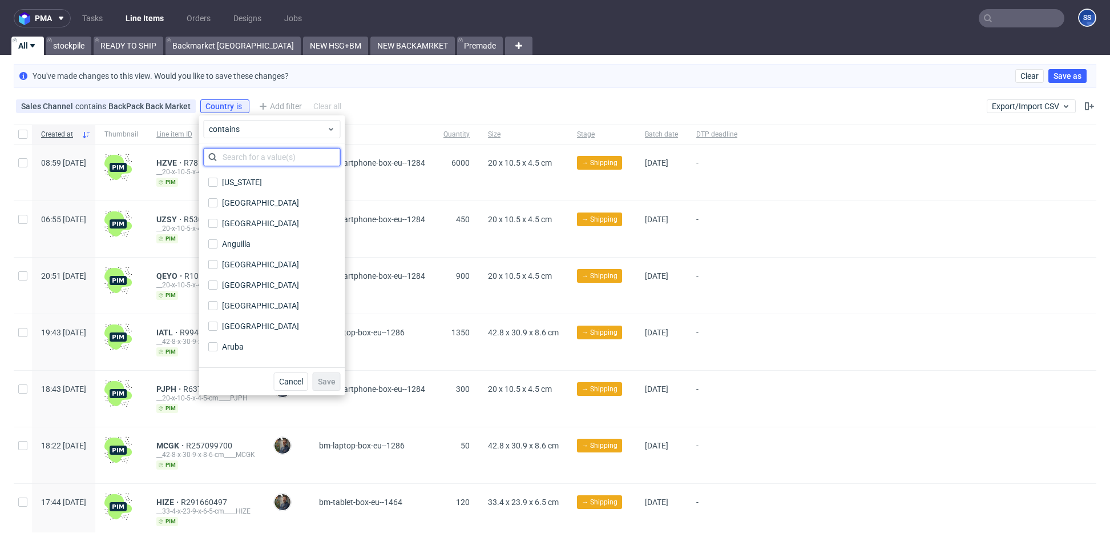
click at [282, 156] on input "text" at bounding box center [272, 157] width 137 height 18
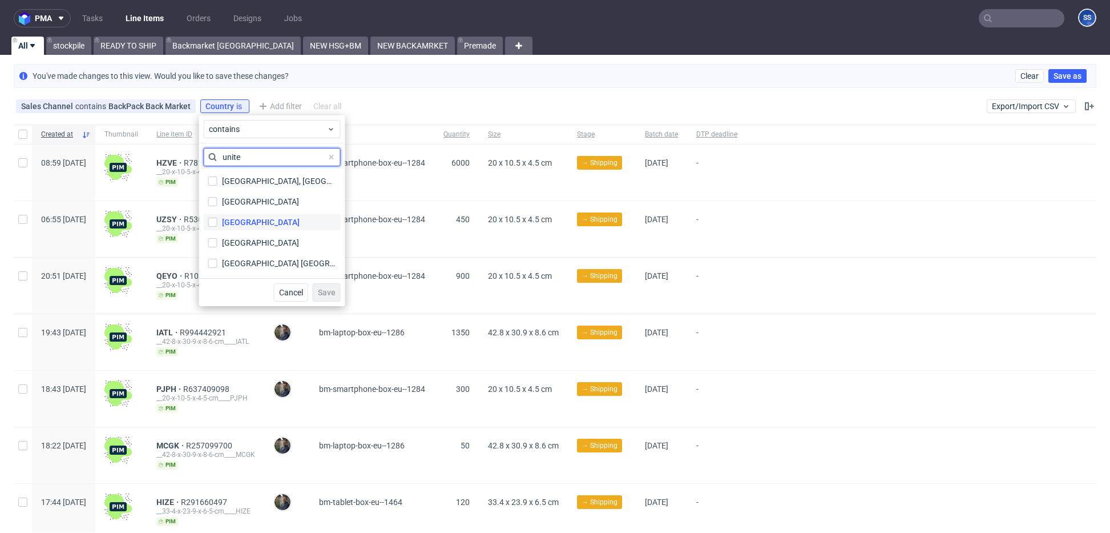
type input "unite"
click at [288, 226] on label "[GEOGRAPHIC_DATA]" at bounding box center [272, 222] width 137 height 16
click at [218, 226] on input "[GEOGRAPHIC_DATA]" at bounding box center [212, 222] width 9 height 9
checkbox input "true"
click at [320, 288] on span "Save" at bounding box center [327, 292] width 18 height 8
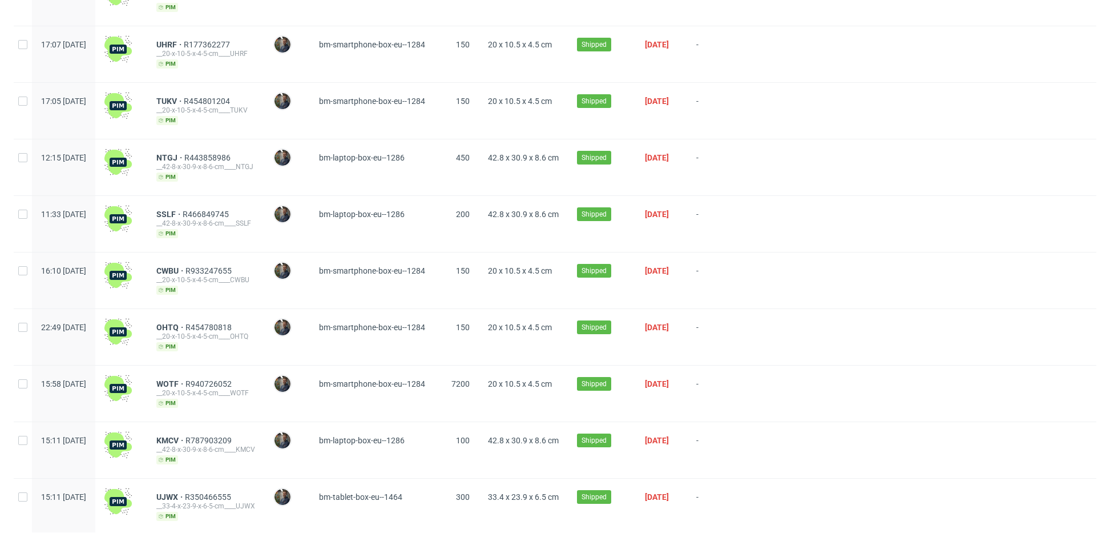
scroll to position [689, 0]
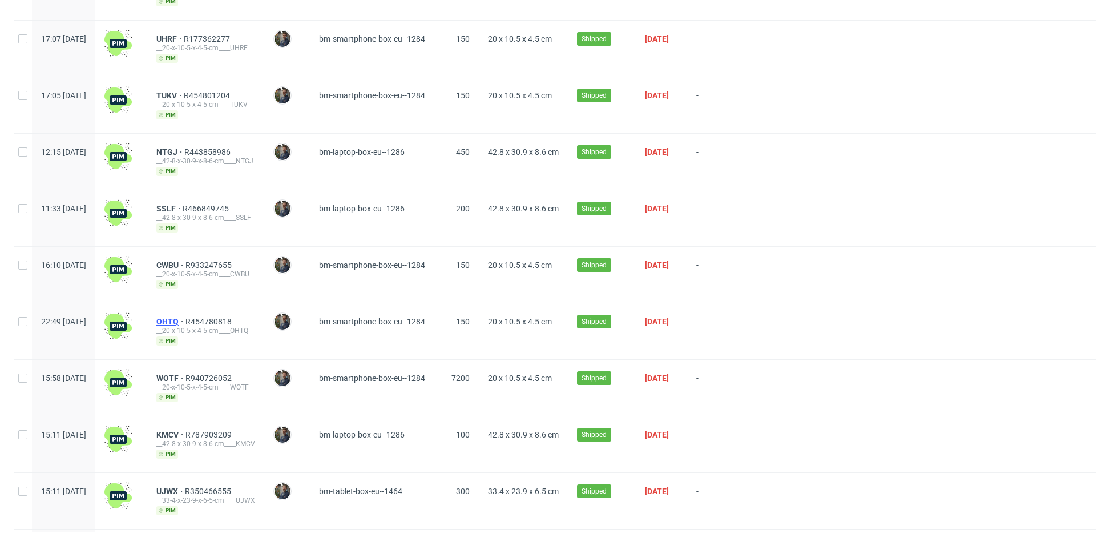
click at [186, 317] on span "OHTQ" at bounding box center [170, 321] width 29 height 9
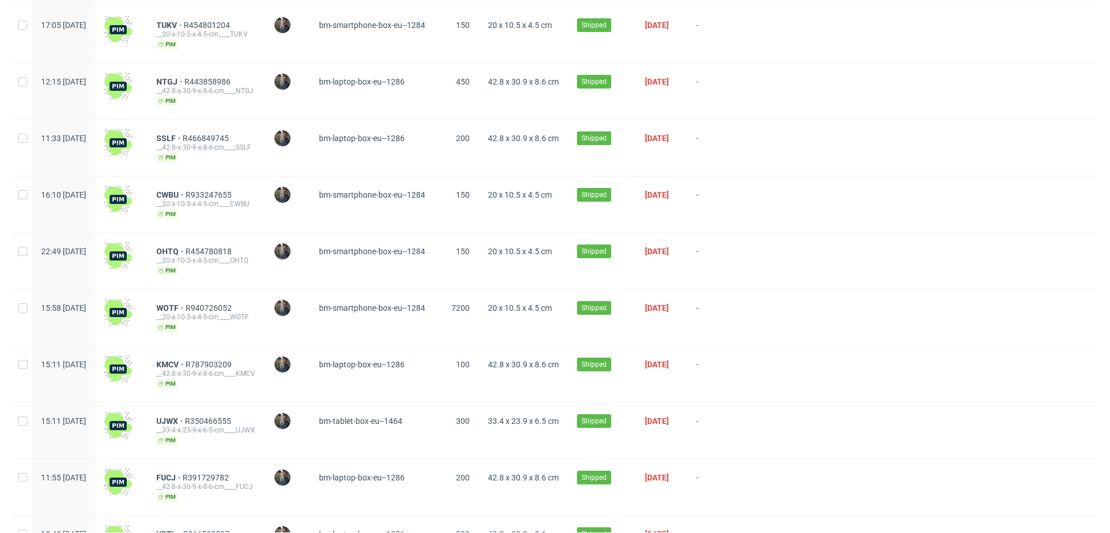
scroll to position [760, 0]
click at [186, 359] on span "KMCV" at bounding box center [170, 363] width 29 height 9
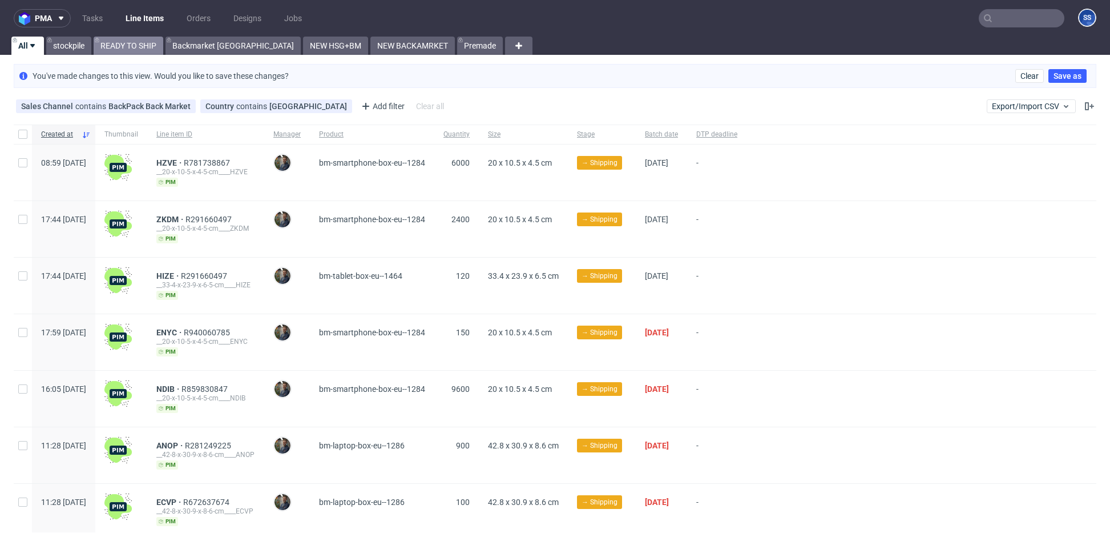
click at [124, 48] on link "READY TO SHIP" at bounding box center [129, 46] width 70 height 18
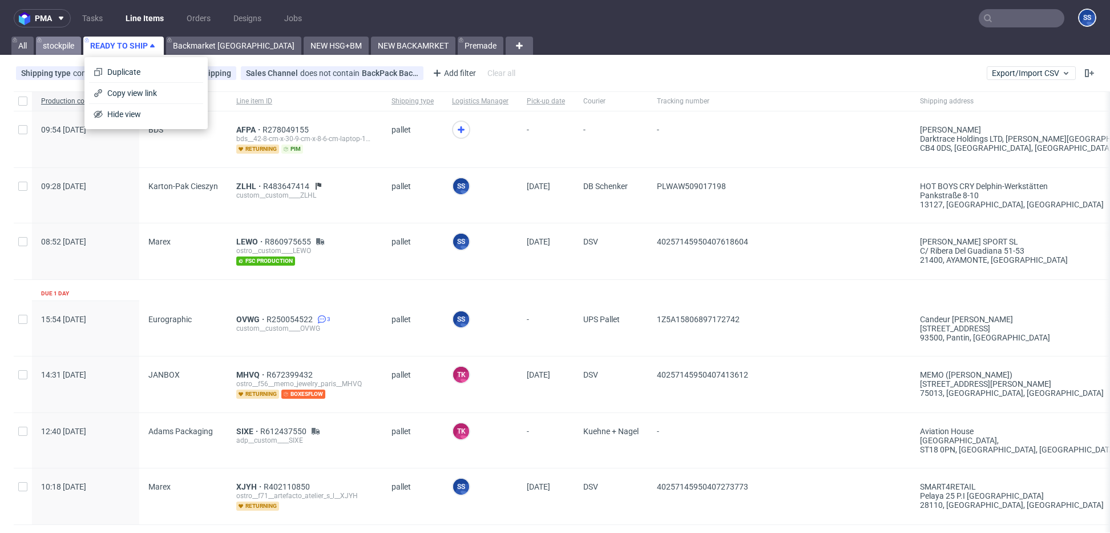
click at [62, 41] on link "stockpile" at bounding box center [58, 46] width 45 height 18
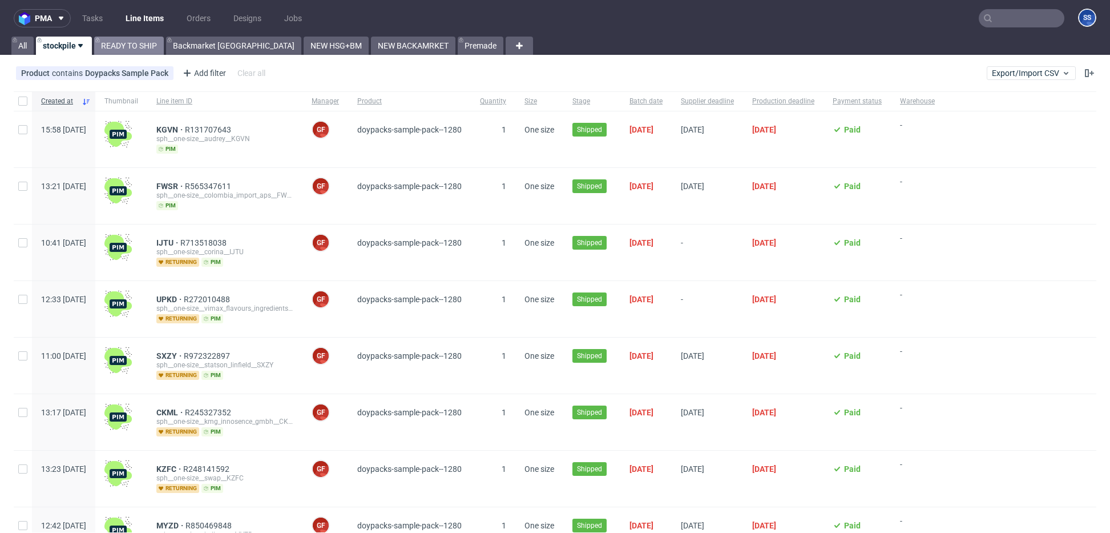
click at [140, 43] on link "READY TO SHIP" at bounding box center [129, 46] width 70 height 18
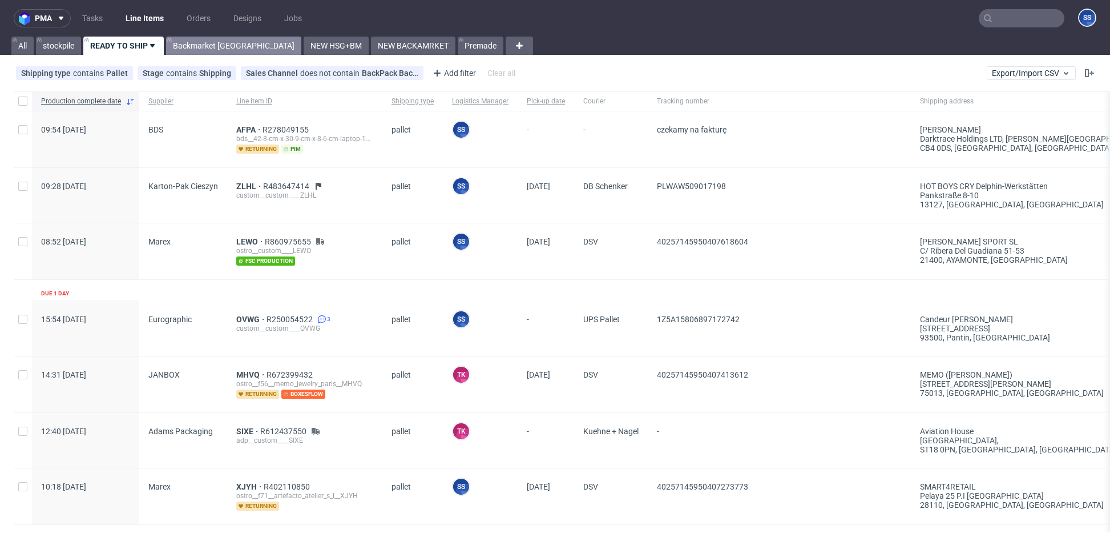
click at [202, 43] on link "Backmarket GB" at bounding box center [233, 46] width 135 height 18
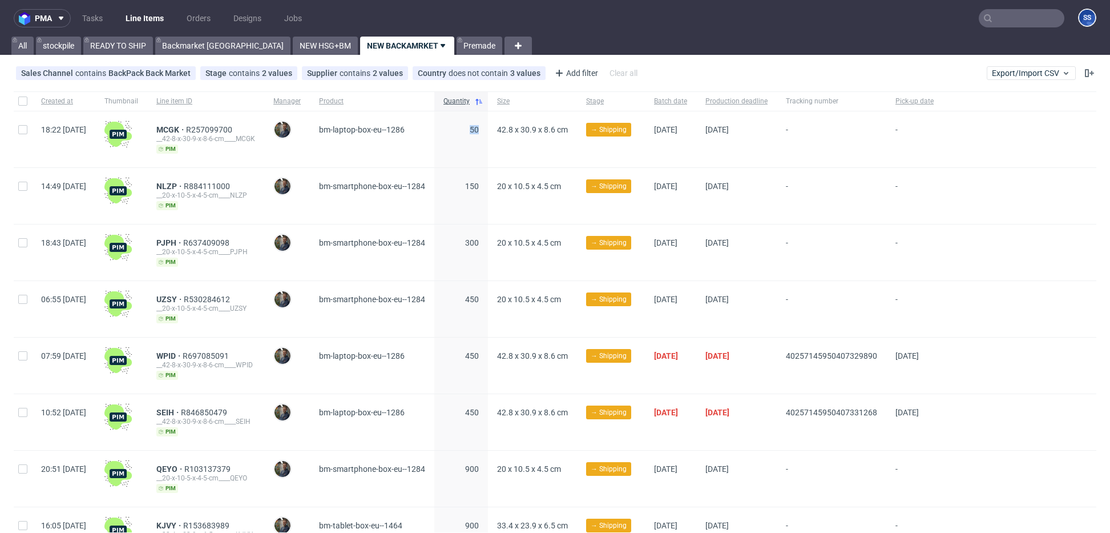
drag, startPoint x: 492, startPoint y: 134, endPoint x: 515, endPoint y: 130, distance: 23.2
click at [488, 130] on div "50" at bounding box center [461, 139] width 54 height 56
click at [74, 50] on link "stockpile" at bounding box center [58, 46] width 45 height 18
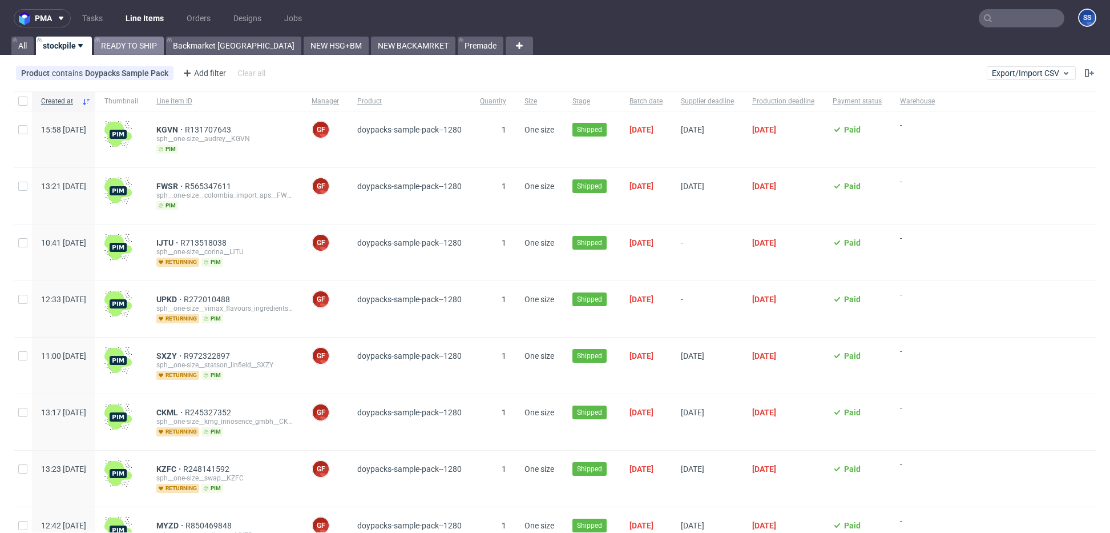
click at [136, 45] on link "READY TO SHIP" at bounding box center [129, 46] width 70 height 18
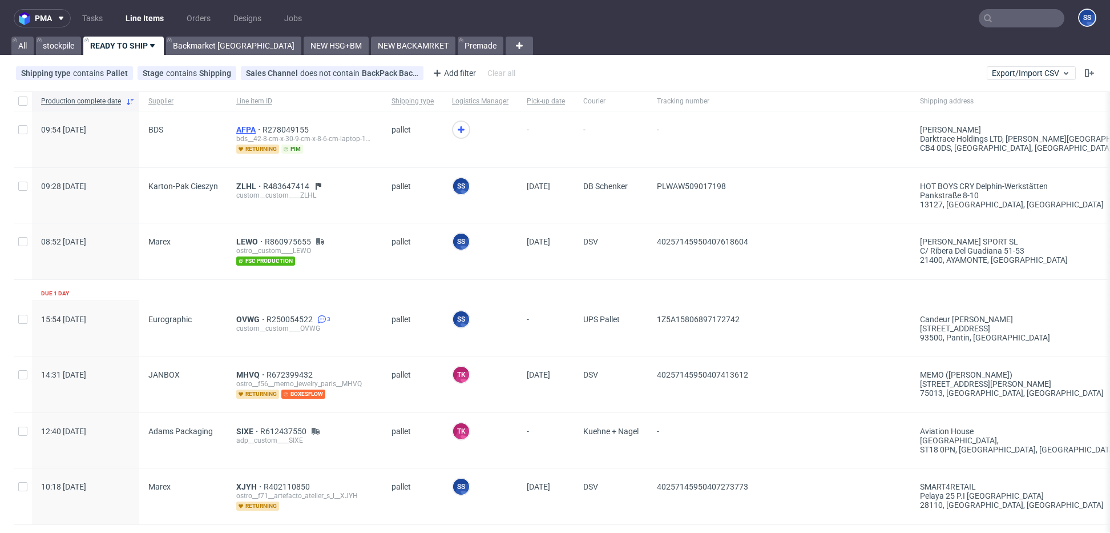
click at [247, 130] on span "AFPA" at bounding box center [249, 129] width 26 height 9
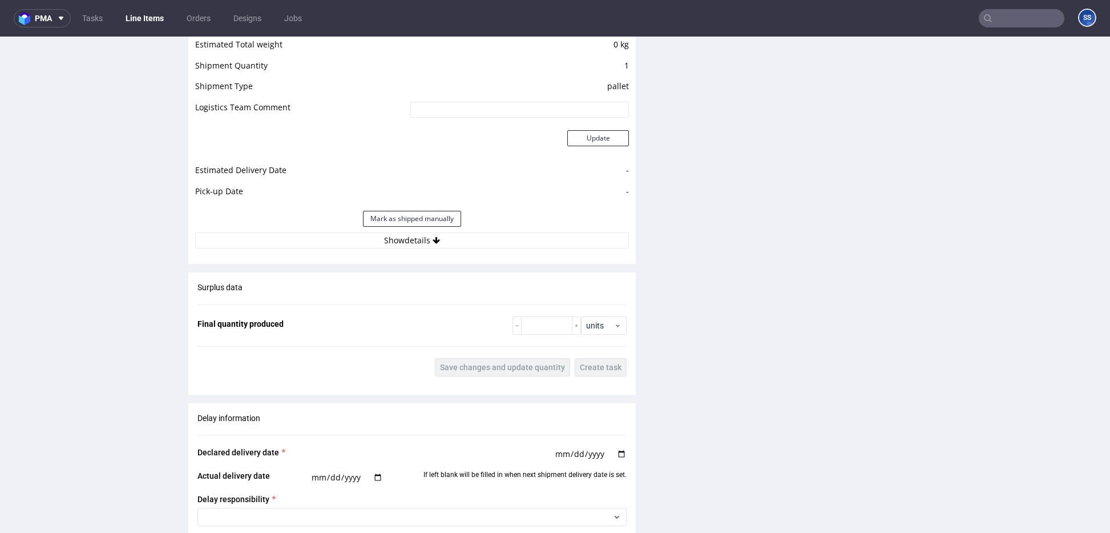
scroll to position [1112, 0]
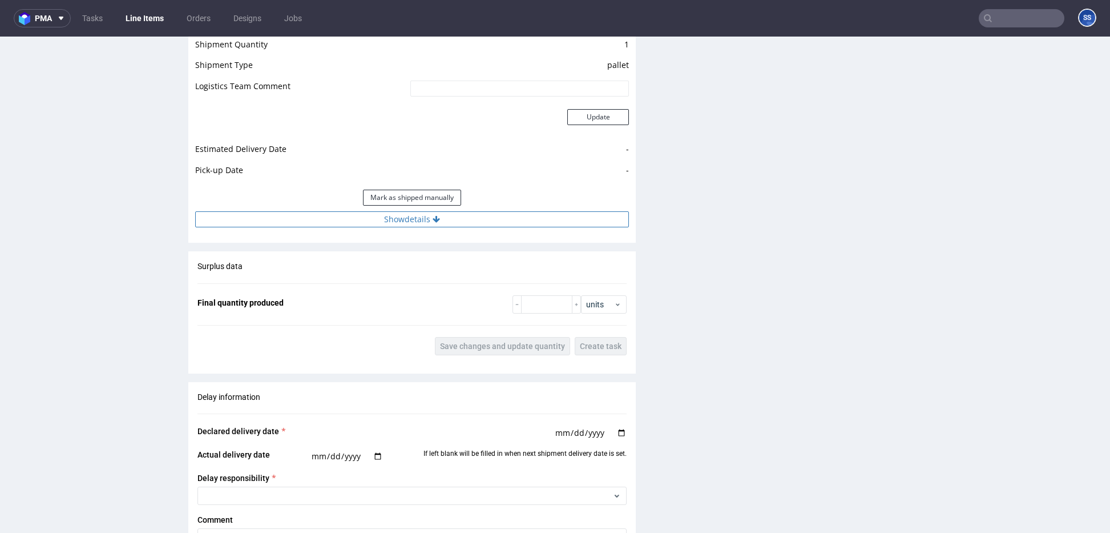
click at [479, 223] on button "Show details" at bounding box center [412, 219] width 434 height 16
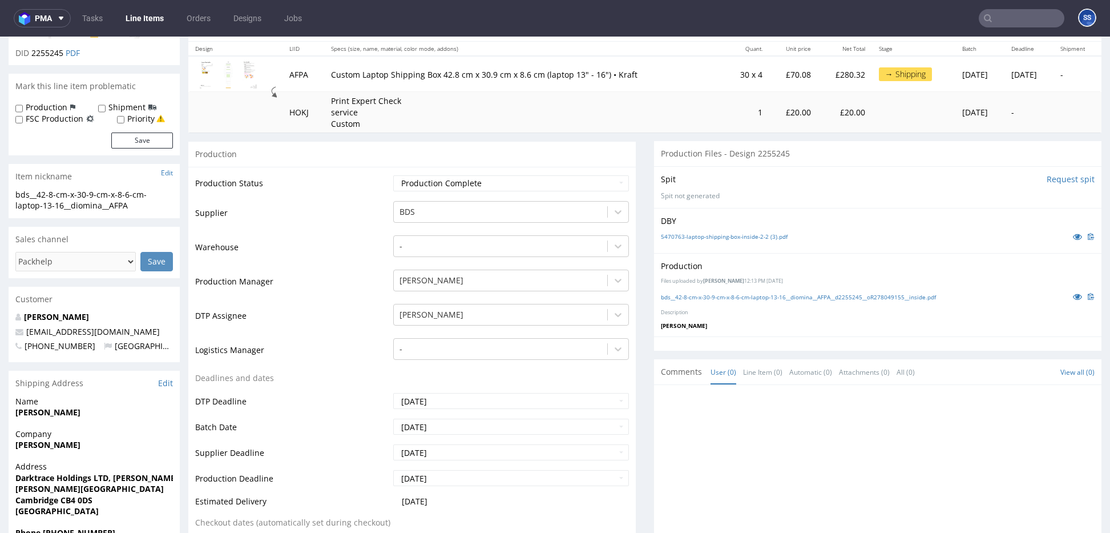
scroll to position [0, 0]
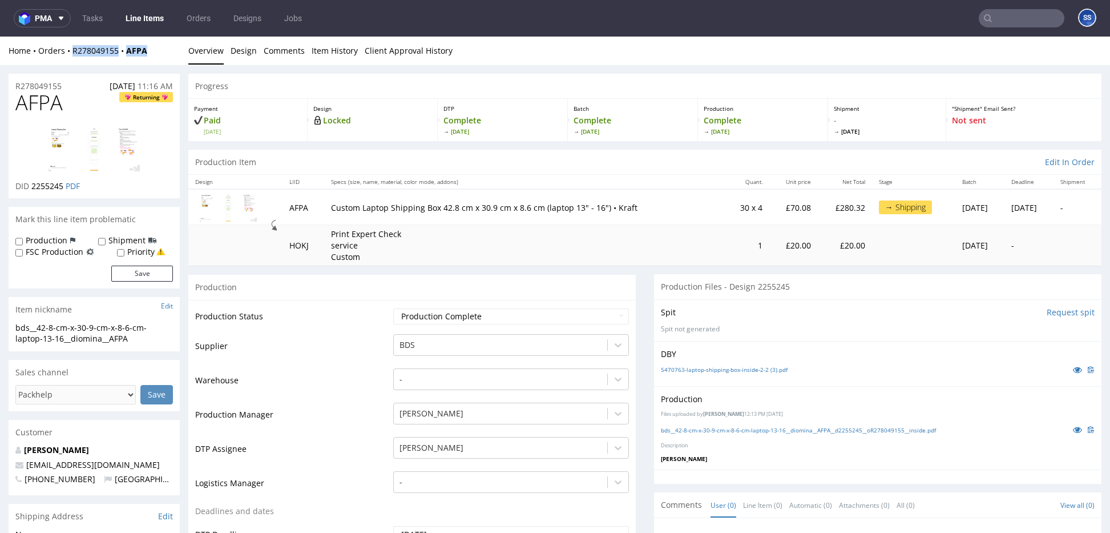
drag, startPoint x: 140, startPoint y: 52, endPoint x: 383, endPoint y: 399, distance: 423.4
click at [73, 50] on div "Home Orders R278049155 AFPA" at bounding box center [94, 50] width 171 height 11
copy div "R278049155 AFPA"
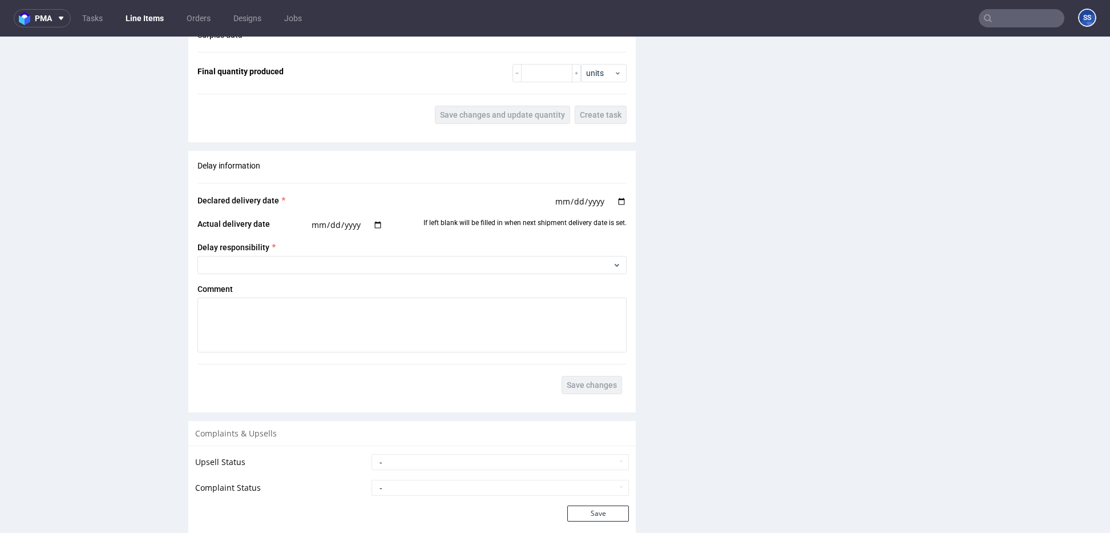
scroll to position [1038, 0]
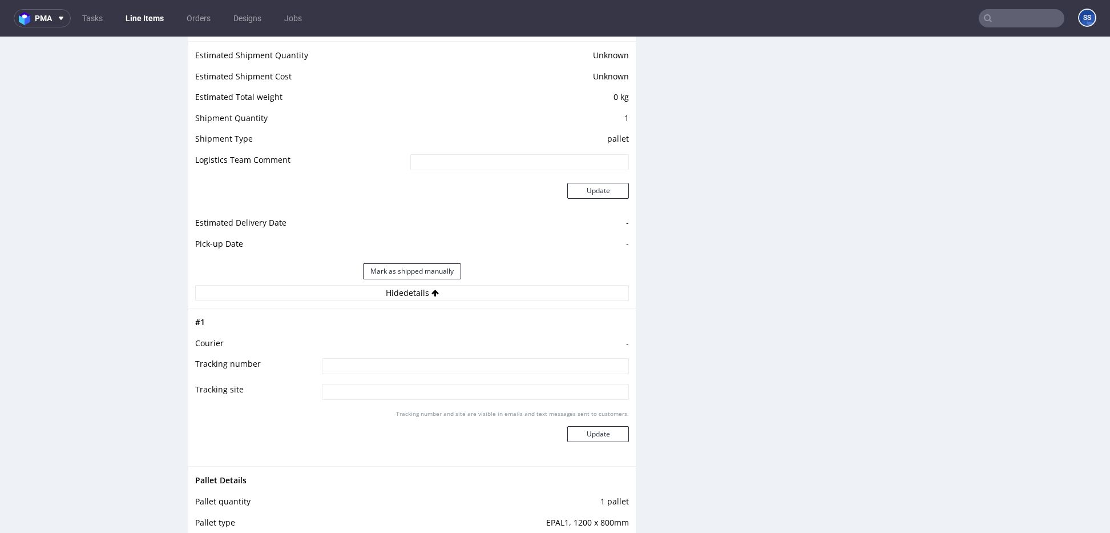
click at [385, 364] on input at bounding box center [475, 366] width 307 height 16
type input "czekamy na fakturę"
click at [601, 443] on div "Tracking number and site are visible in emails and text messages sent to custom…" at bounding box center [475, 429] width 307 height 41
click at [604, 437] on button "Update" at bounding box center [599, 436] width 62 height 16
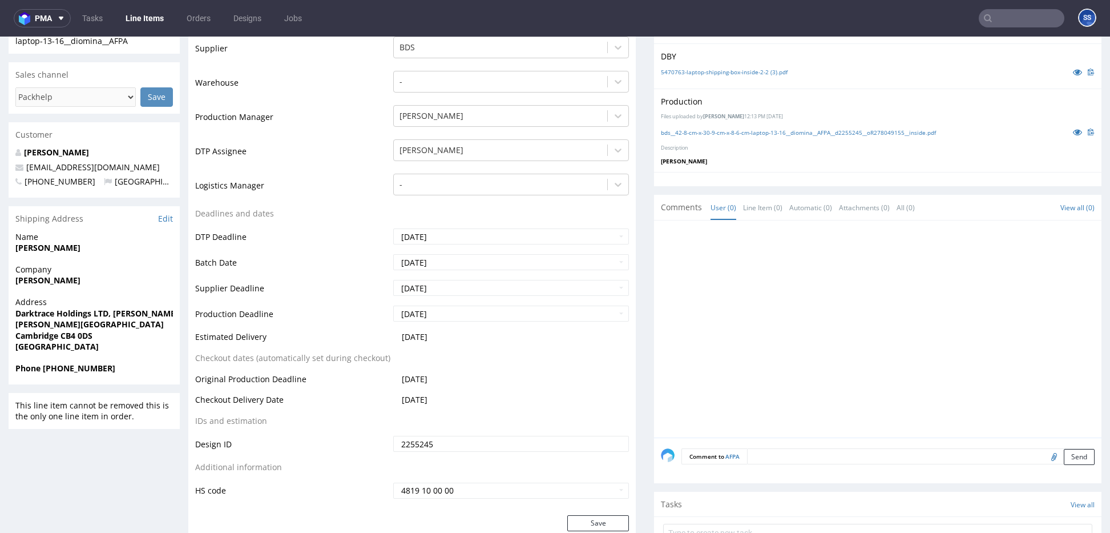
scroll to position [0, 0]
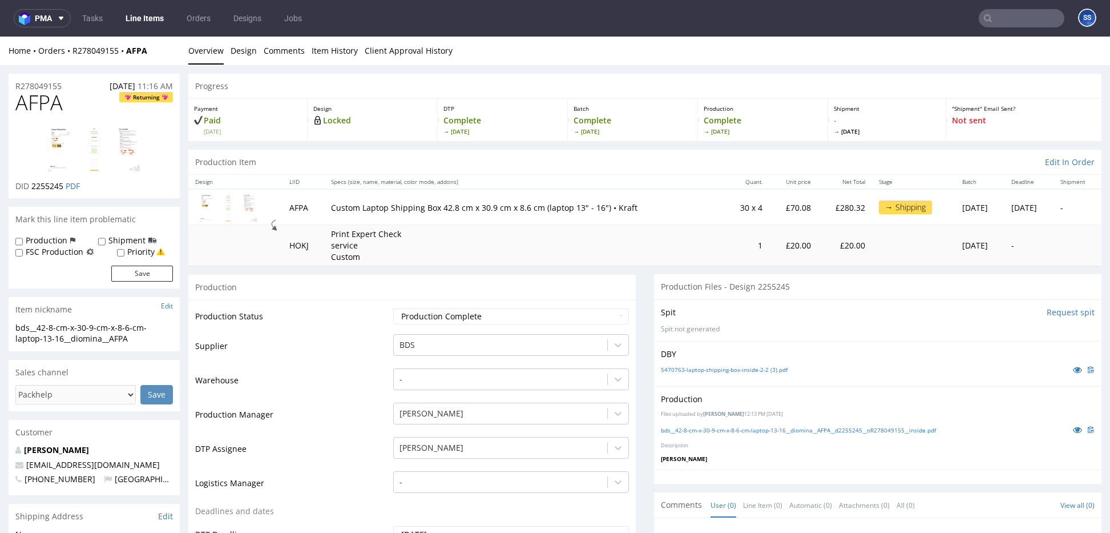
click at [138, 22] on link "Line Items" at bounding box center [145, 18] width 52 height 18
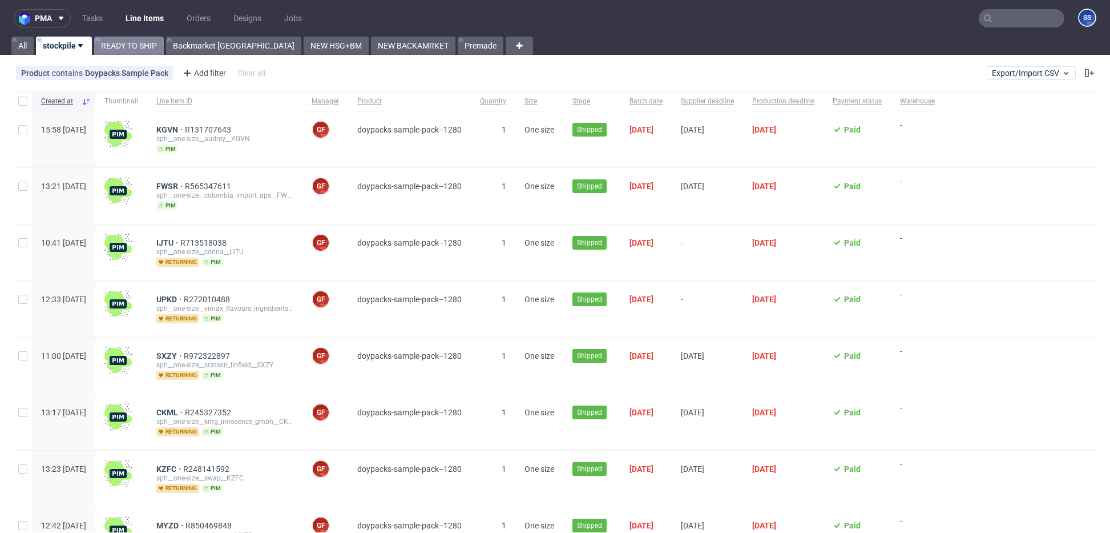
click at [132, 44] on link "READY TO SHIP" at bounding box center [129, 46] width 70 height 18
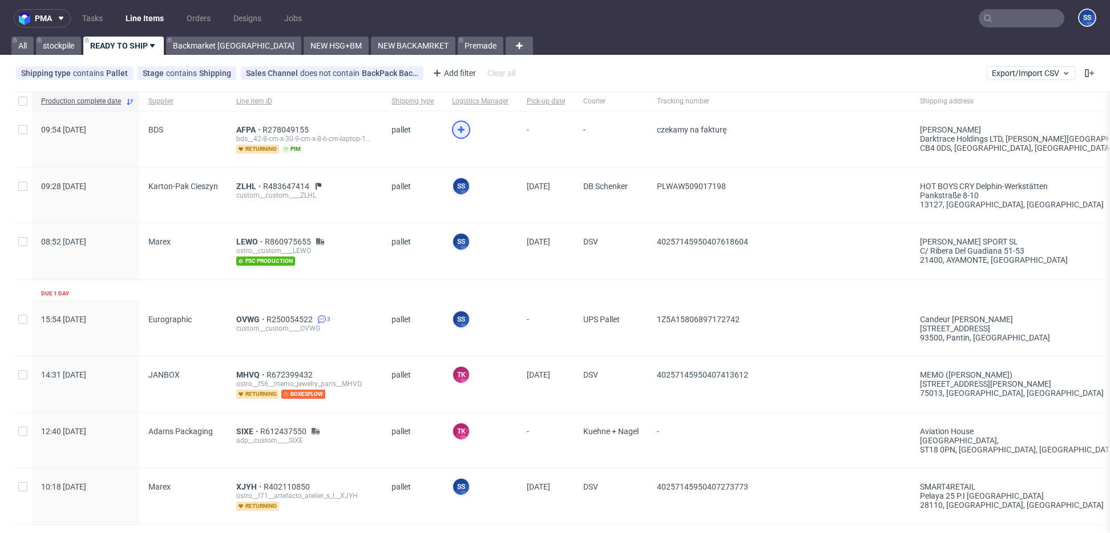
click at [455, 125] on icon at bounding box center [461, 130] width 14 height 14
click at [203, 43] on link "Backmarket GB" at bounding box center [233, 46] width 135 height 18
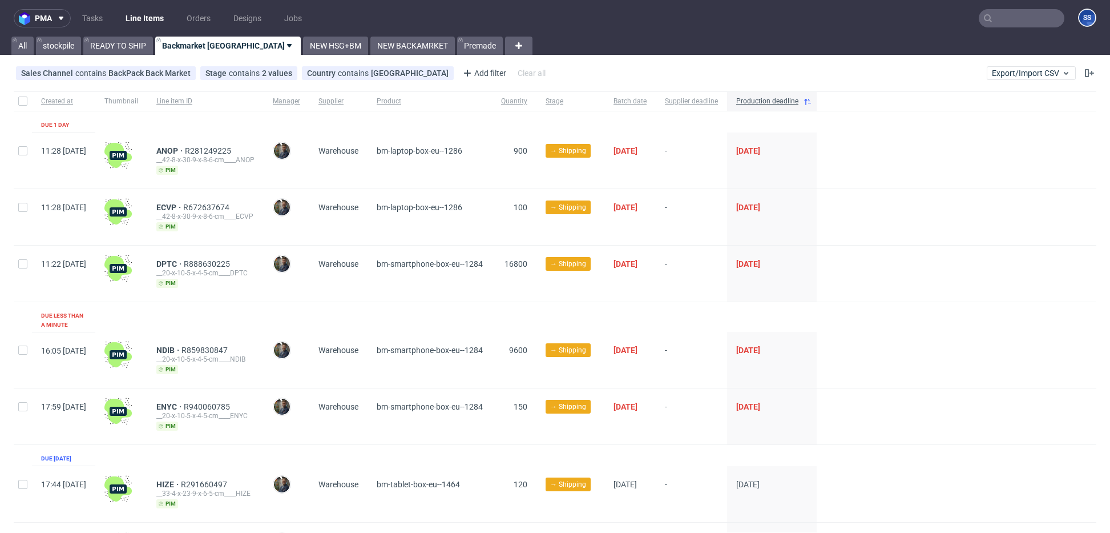
click at [21, 95] on div at bounding box center [23, 100] width 18 height 19
checkbox input "true"
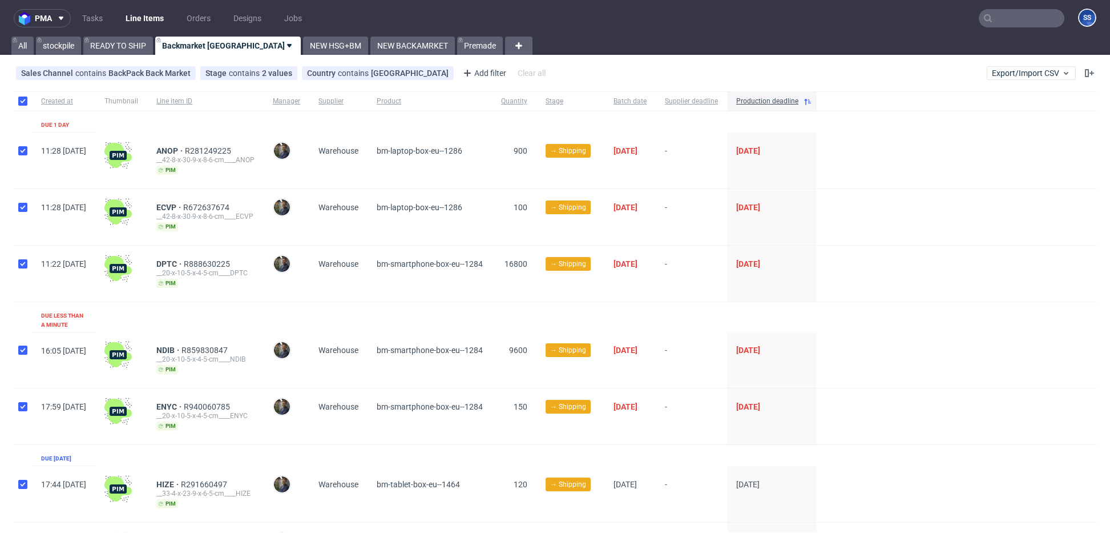
checkbox input "true"
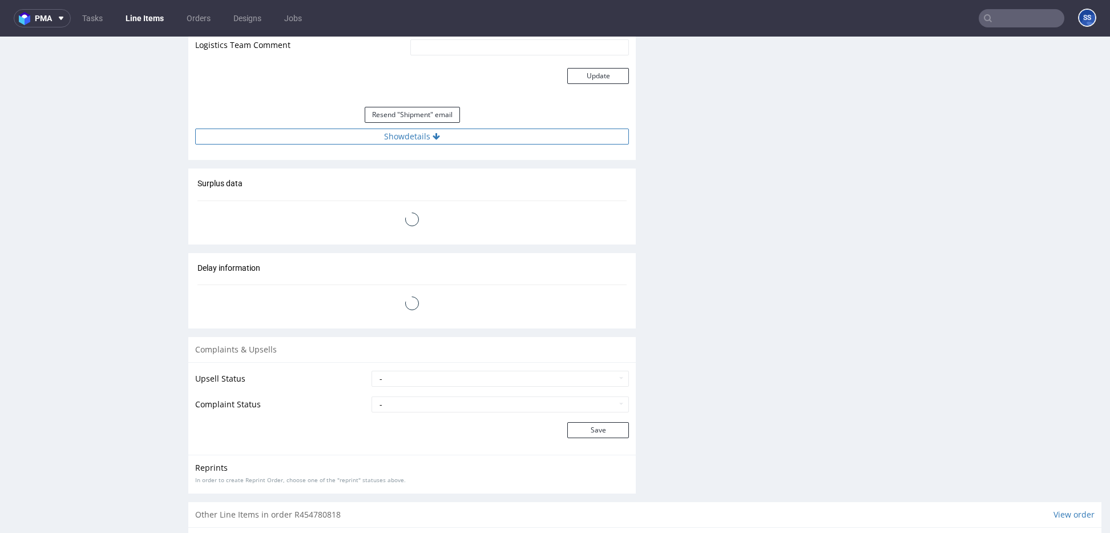
scroll to position [1056, 0]
click at [420, 138] on button "Show details" at bounding box center [412, 136] width 434 height 16
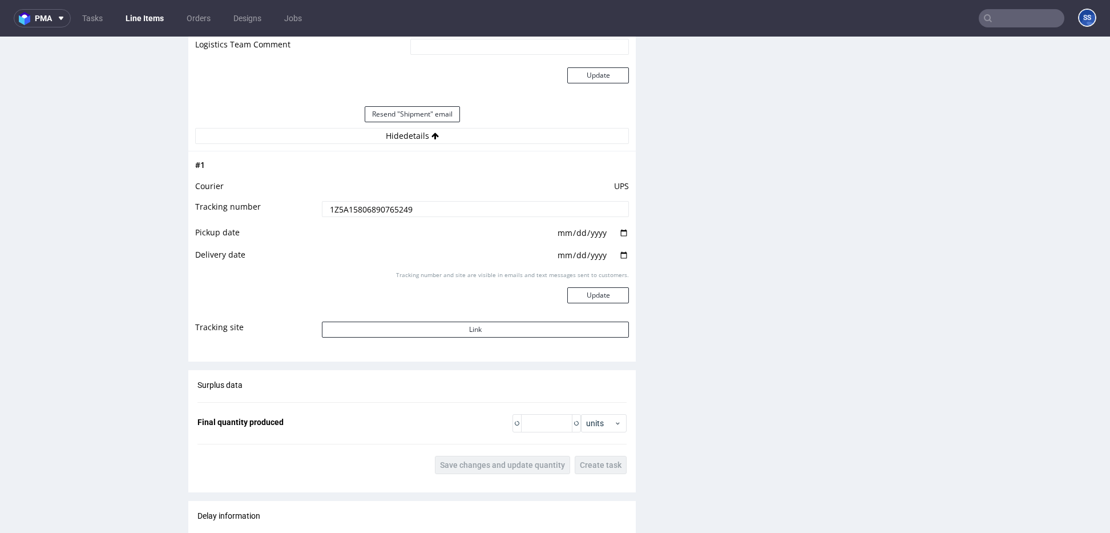
click at [391, 208] on input "1Z5A15806890765249" at bounding box center [475, 209] width 307 height 16
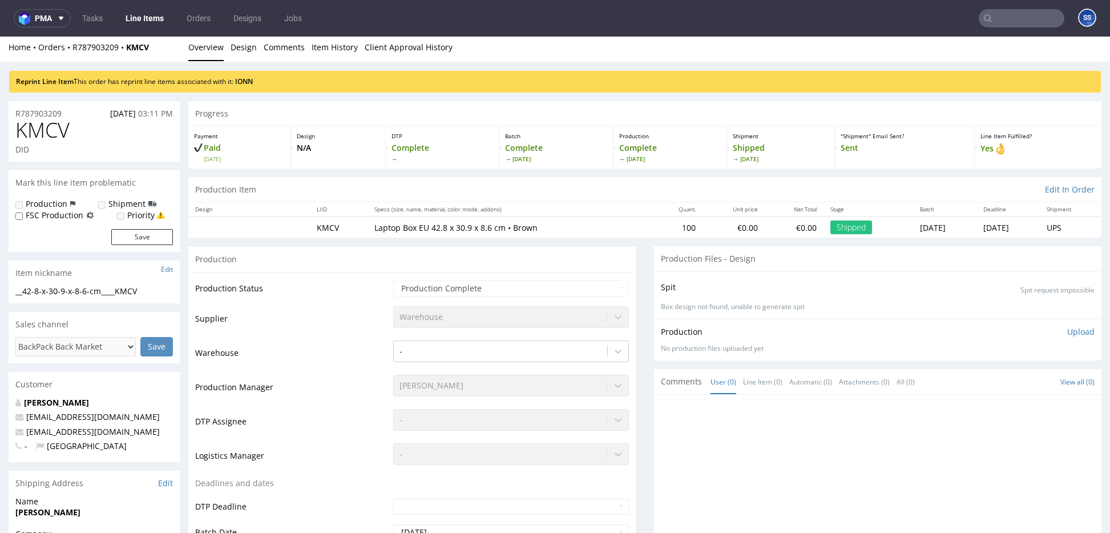
scroll to position [1, 0]
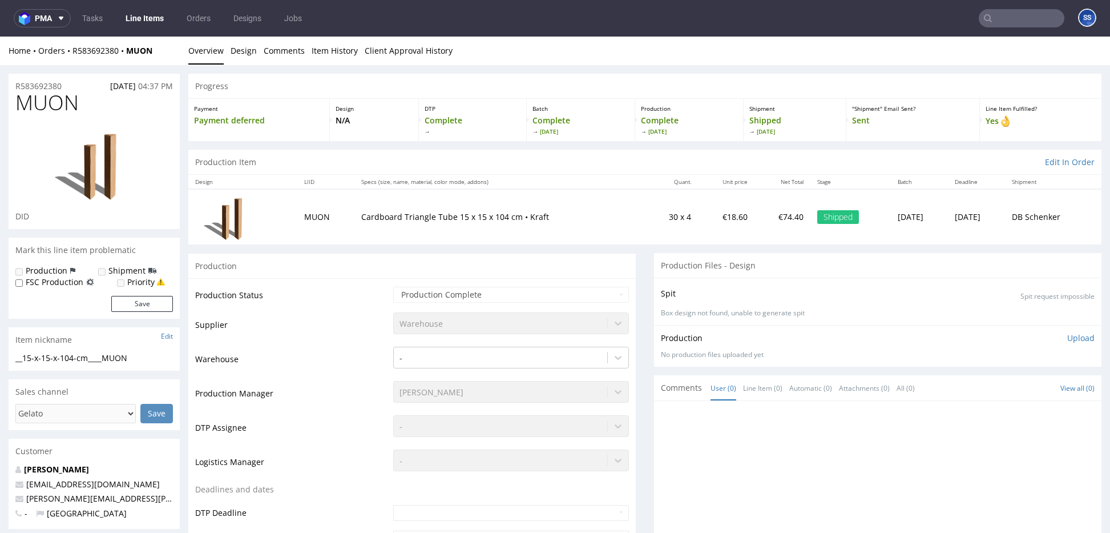
scroll to position [1127, 0]
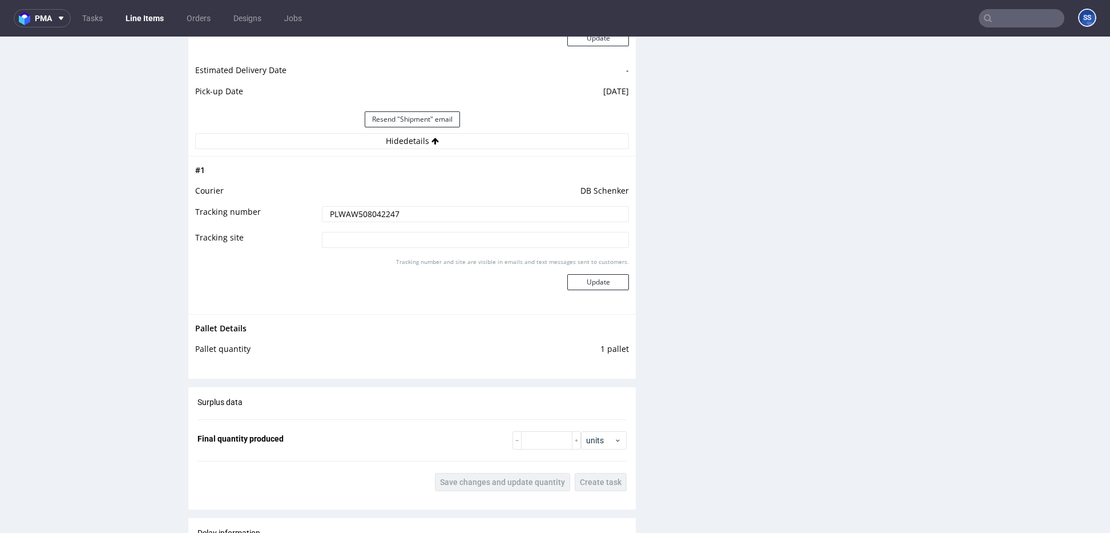
click at [150, 21] on link "Line Items" at bounding box center [145, 18] width 52 height 18
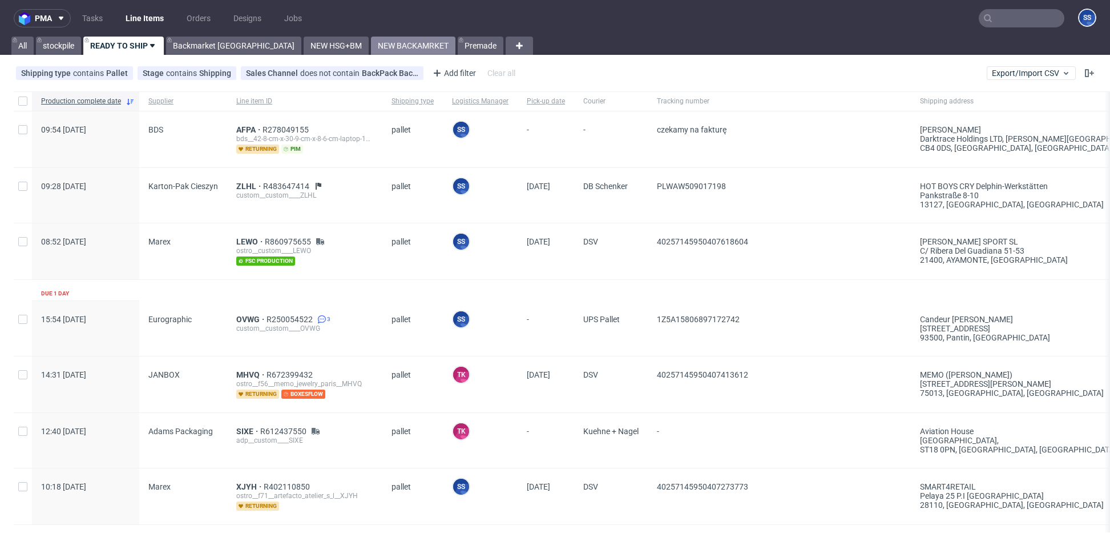
click at [371, 41] on link "NEW BACKAMRKET" at bounding box center [413, 46] width 84 height 18
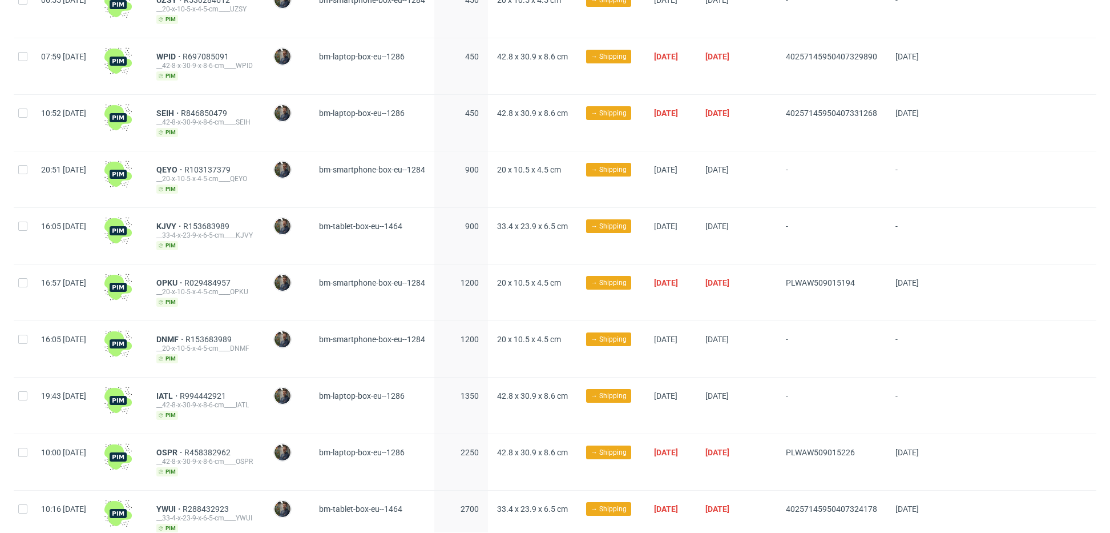
scroll to position [347, 0]
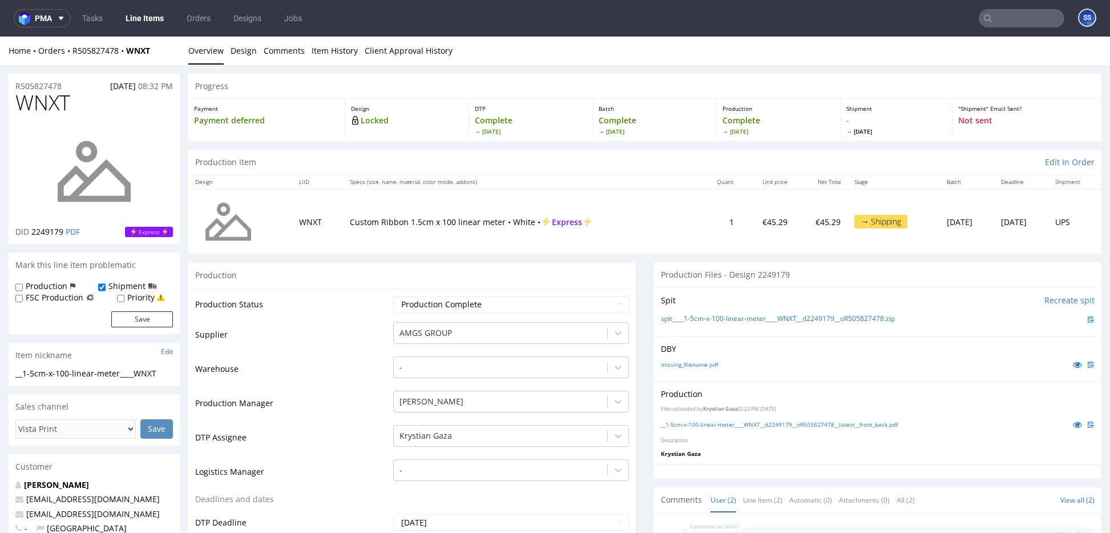
drag, startPoint x: 1011, startPoint y: 6, endPoint x: 1007, endPoint y: 11, distance: 6.9
click at [1010, 7] on nav "pma Tasks Line Items Orders Designs Jobs SS" at bounding box center [555, 18] width 1110 height 37
click at [1005, 13] on input "text" at bounding box center [1022, 18] width 86 height 18
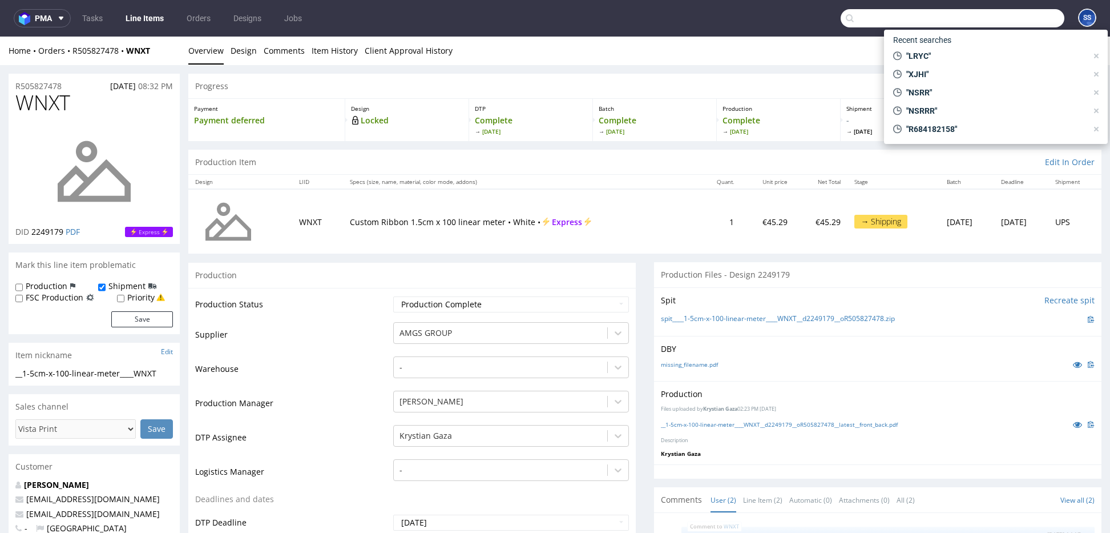
paste input "RWM006425759"
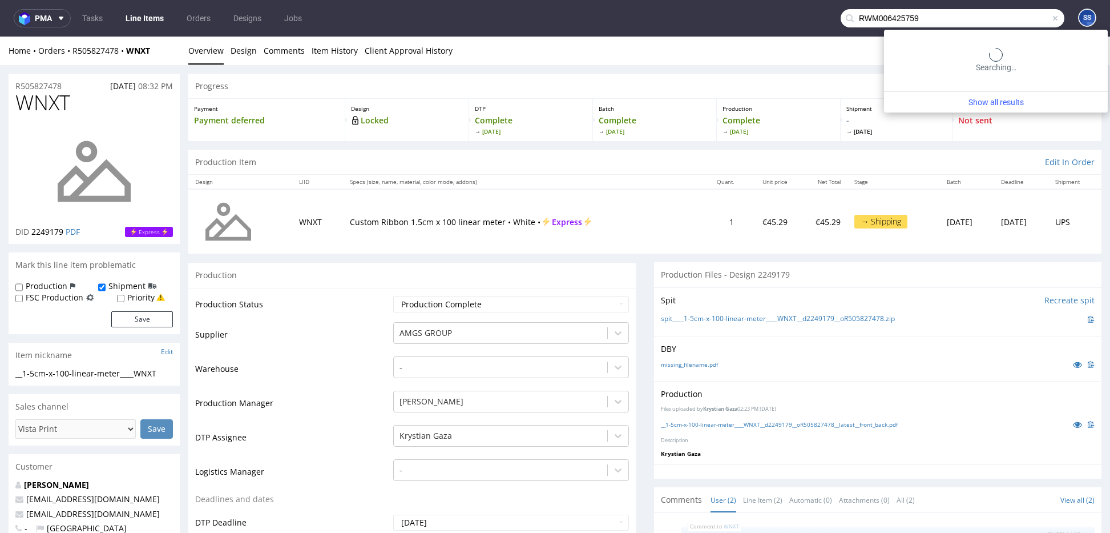
type input "RWM006425759"
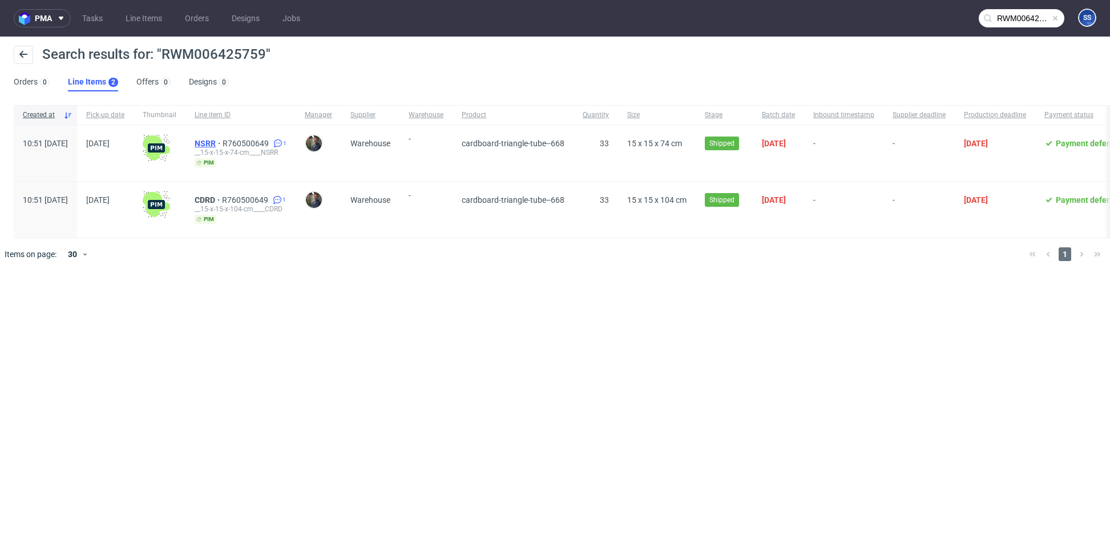
click at [223, 143] on span "NSRR" at bounding box center [209, 143] width 28 height 9
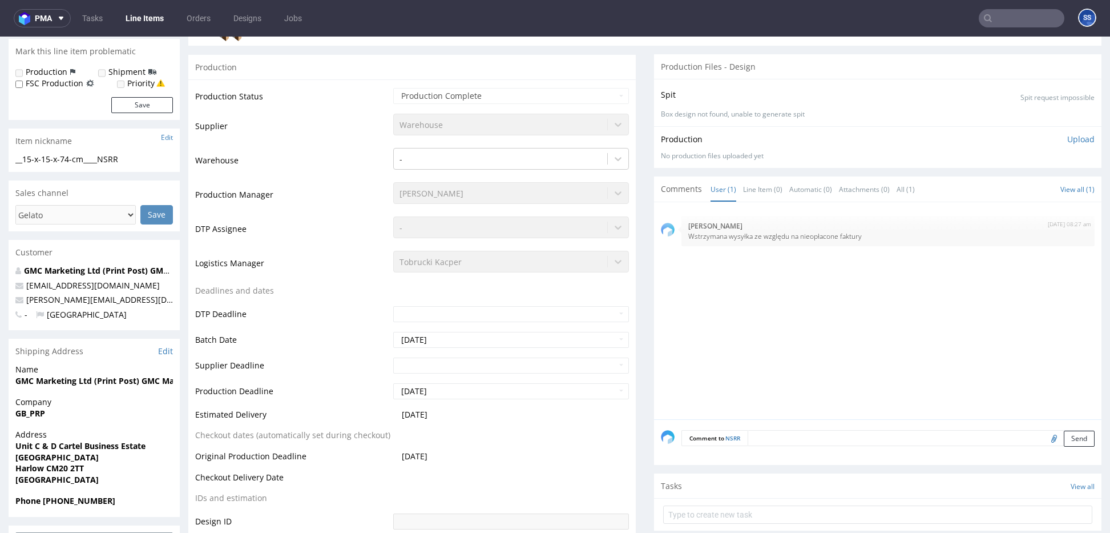
scroll to position [202, 0]
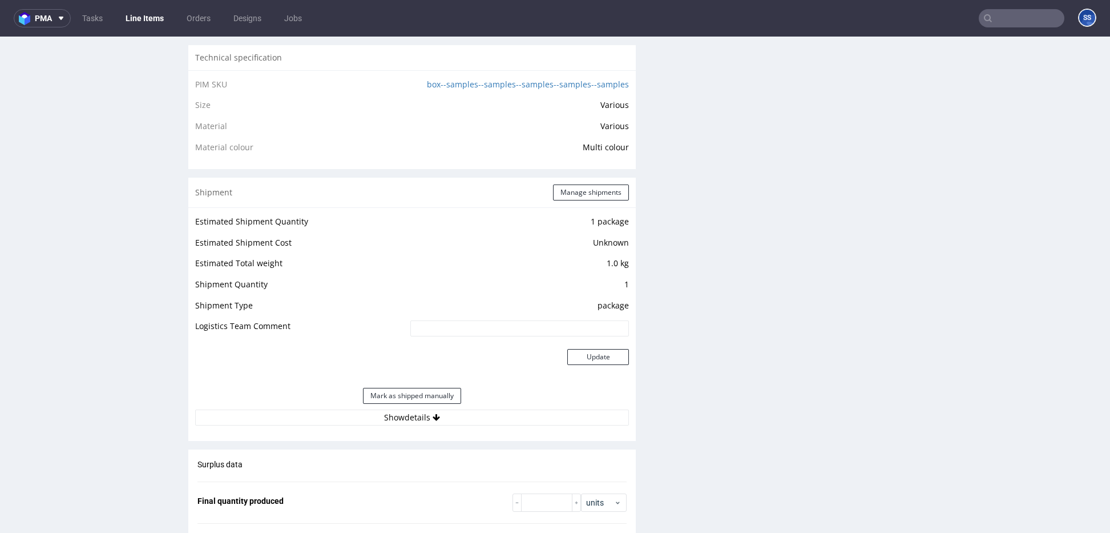
scroll to position [996, 0]
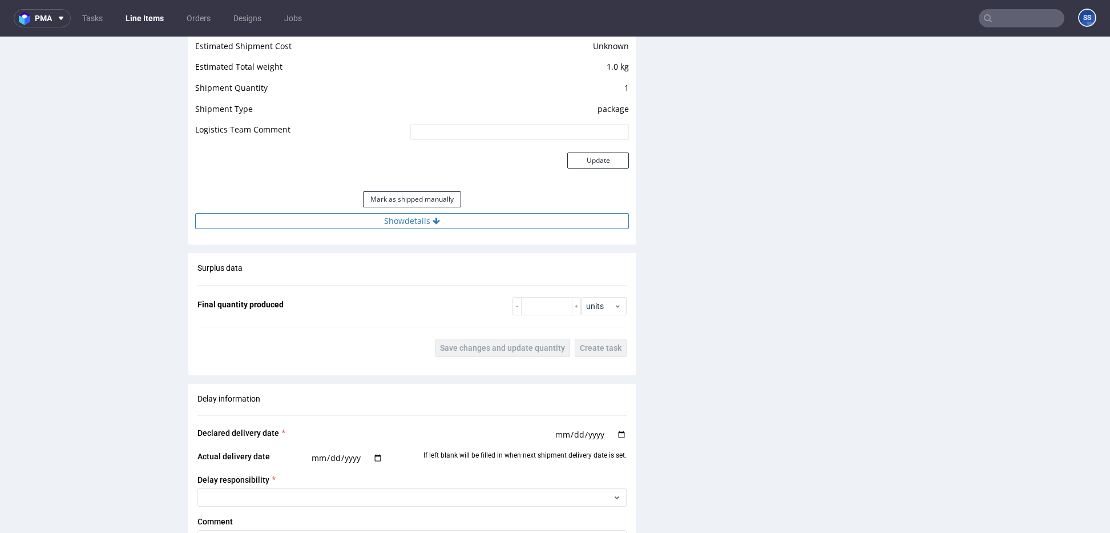
click at [480, 223] on button "Show details" at bounding box center [412, 221] width 434 height 16
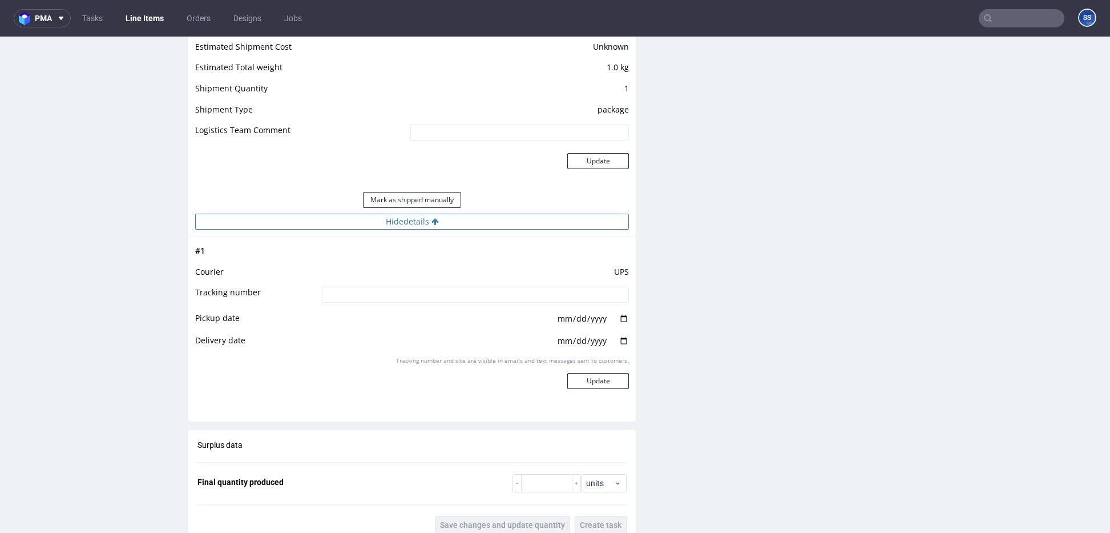
click at [481, 222] on button "Hide details" at bounding box center [412, 222] width 434 height 16
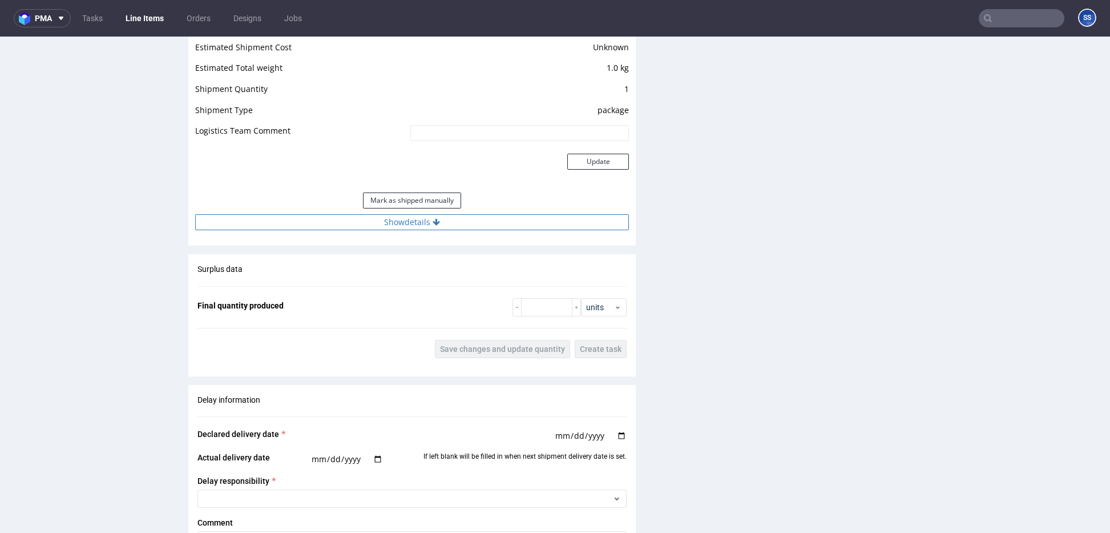
click at [481, 222] on button "Show details" at bounding box center [412, 222] width 434 height 16
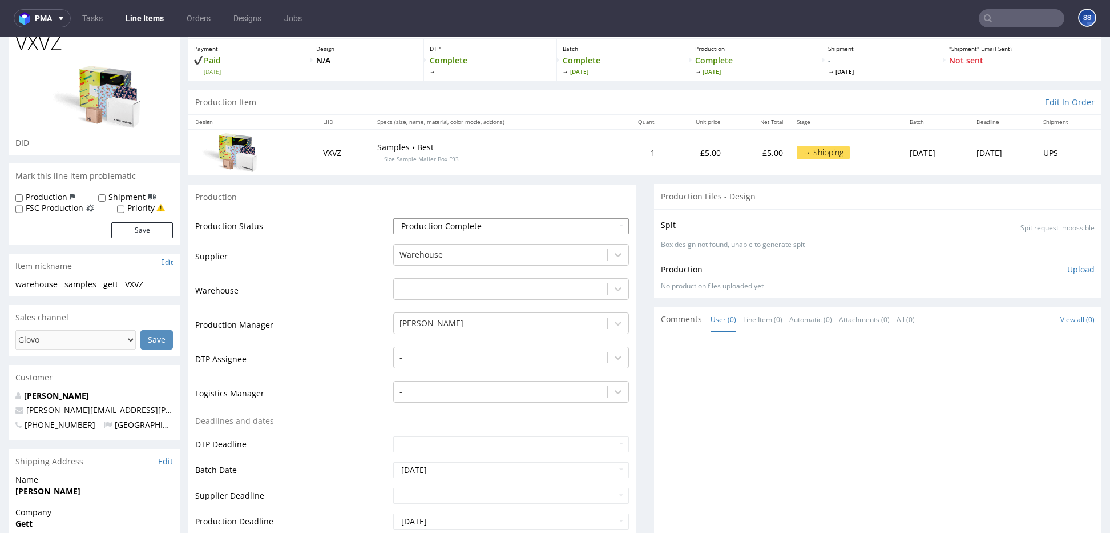
scroll to position [0, 0]
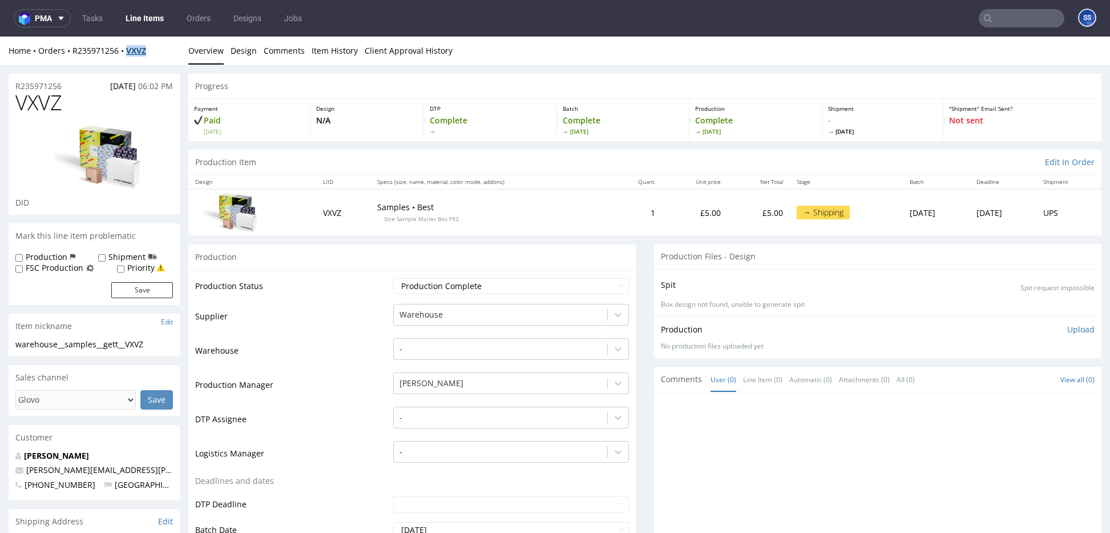
drag, startPoint x: 166, startPoint y: 53, endPoint x: 128, endPoint y: 54, distance: 37.7
click at [128, 54] on div "Home Orders R235971256 VXVZ" at bounding box center [94, 50] width 171 height 11
copy strong "VXVZ"
click at [321, 49] on link "Item History" at bounding box center [335, 51] width 46 height 28
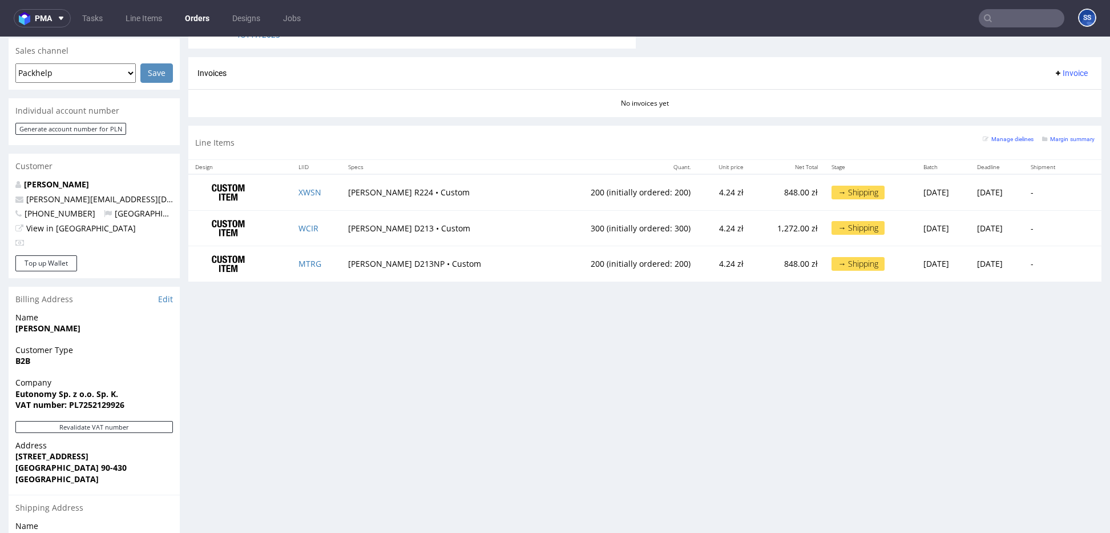
scroll to position [492, 0]
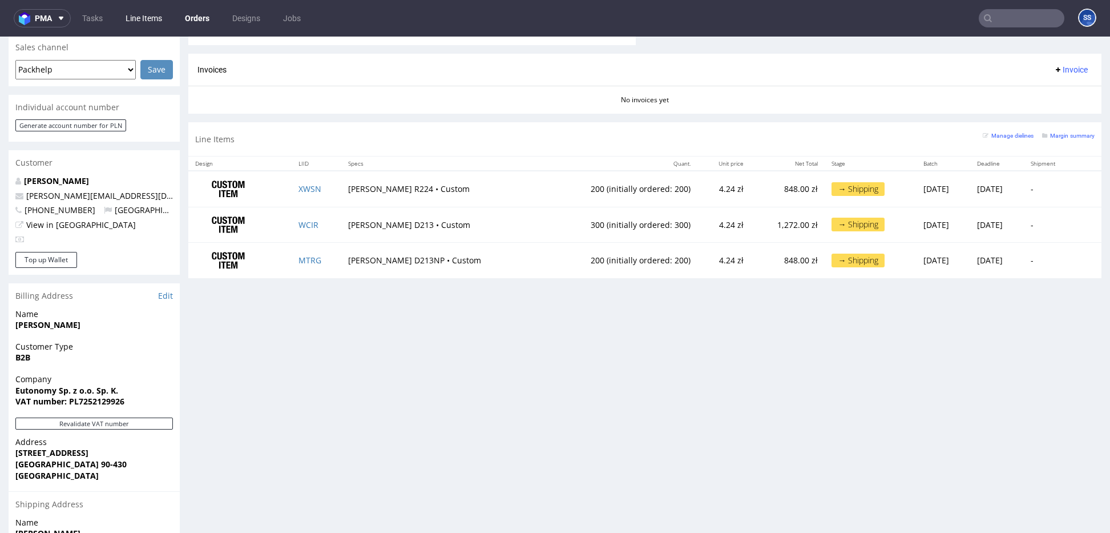
click at [142, 13] on link "Line Items" at bounding box center [144, 18] width 50 height 18
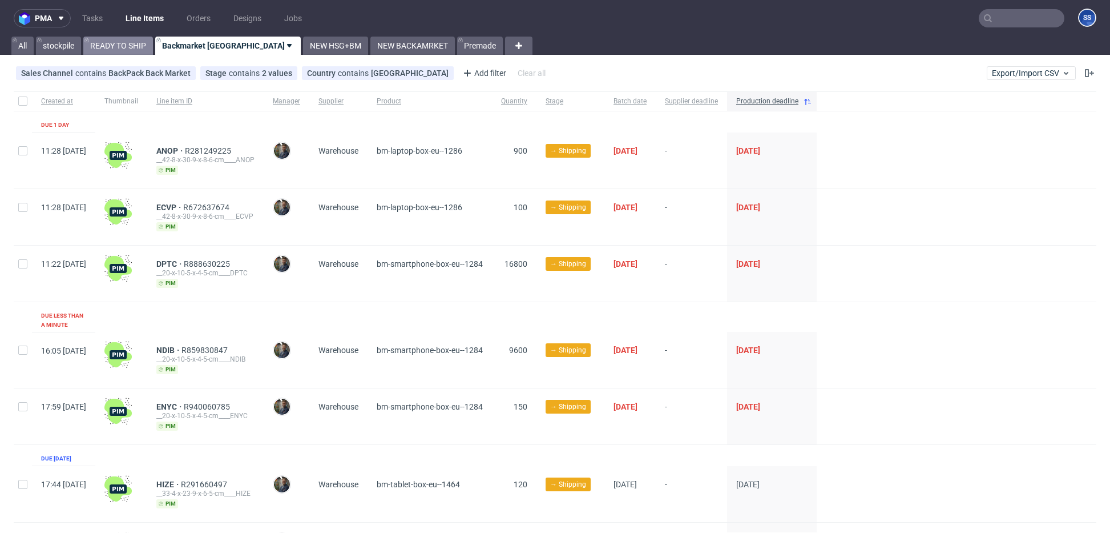
click at [113, 46] on link "READY TO SHIP" at bounding box center [118, 46] width 70 height 18
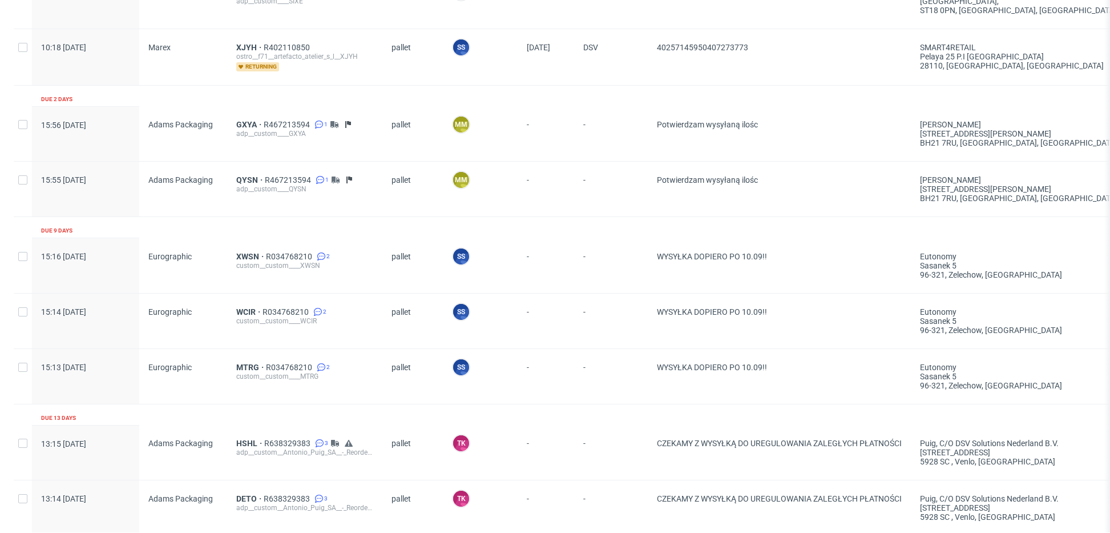
scroll to position [478, 0]
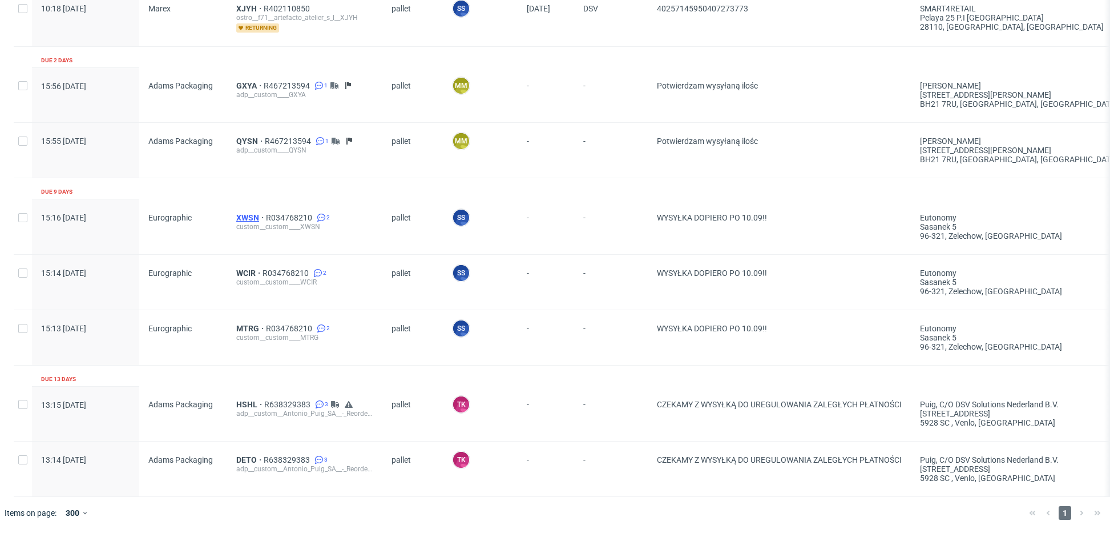
click at [247, 213] on span "XWSN" at bounding box center [251, 217] width 30 height 9
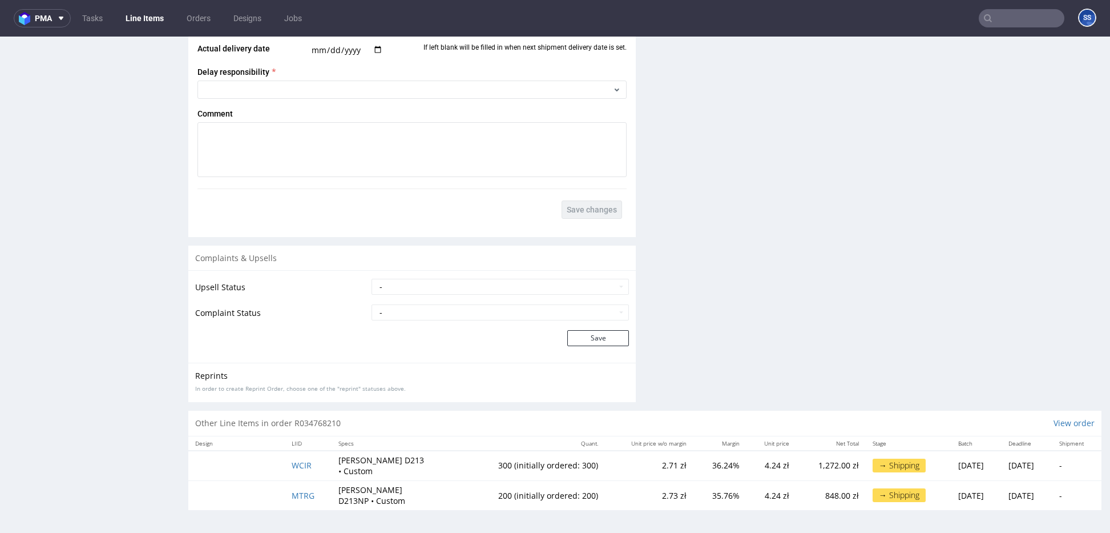
scroll to position [3, 0]
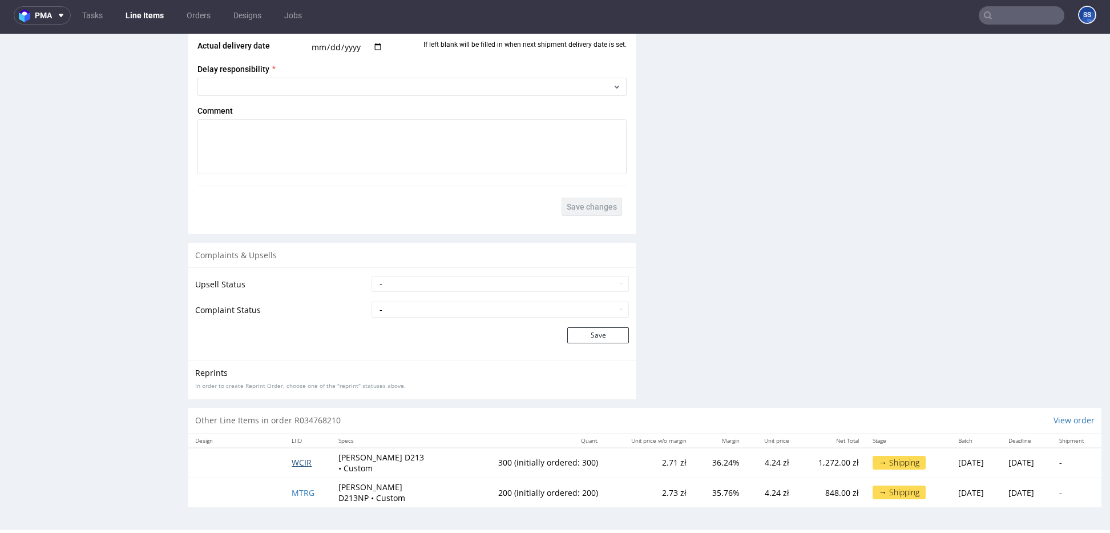
click at [298, 460] on span "WCIR" at bounding box center [302, 462] width 20 height 11
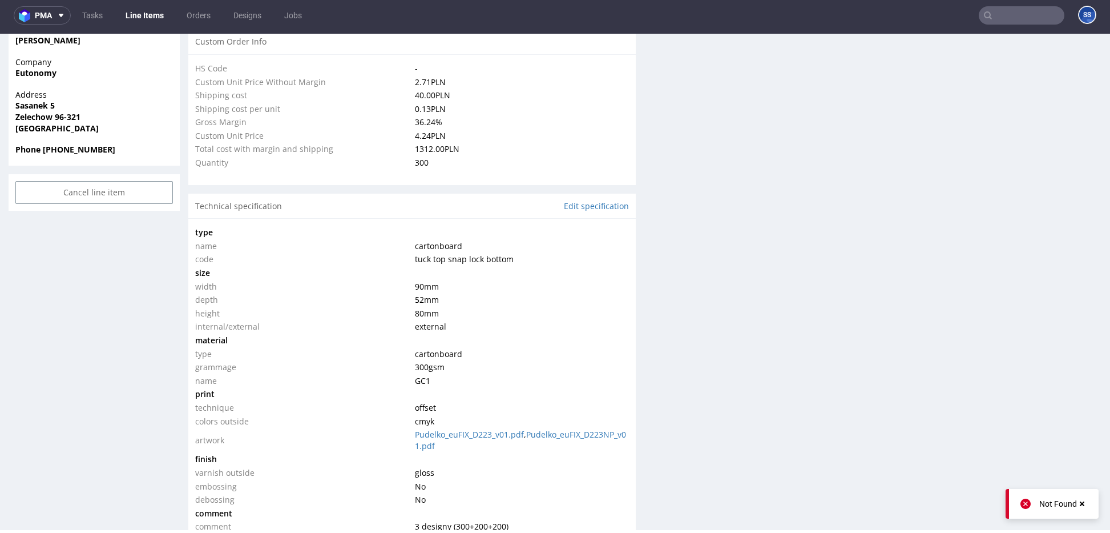
scroll to position [1925, 0]
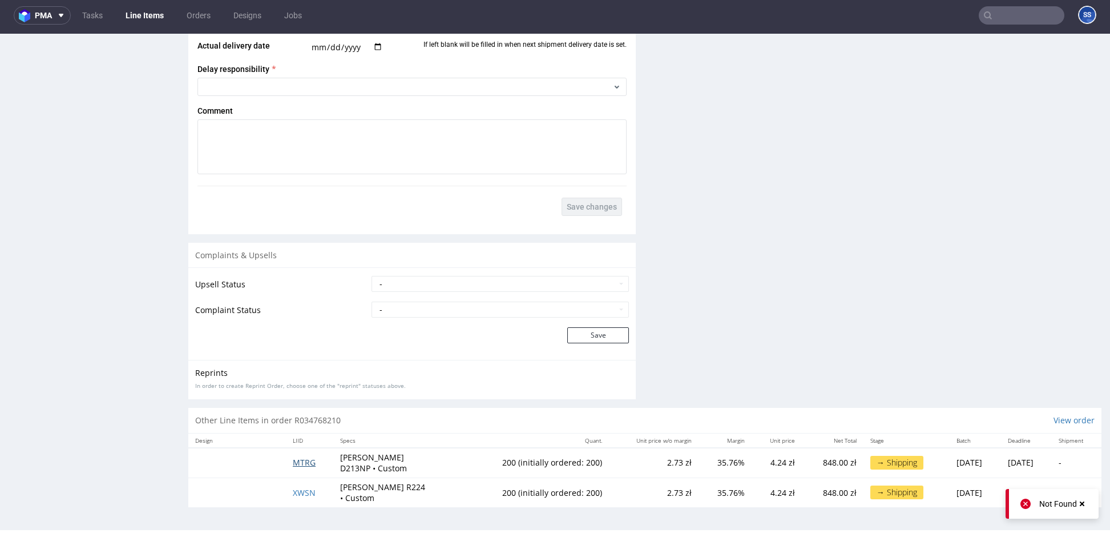
click at [301, 462] on span "MTRG" at bounding box center [304, 462] width 23 height 11
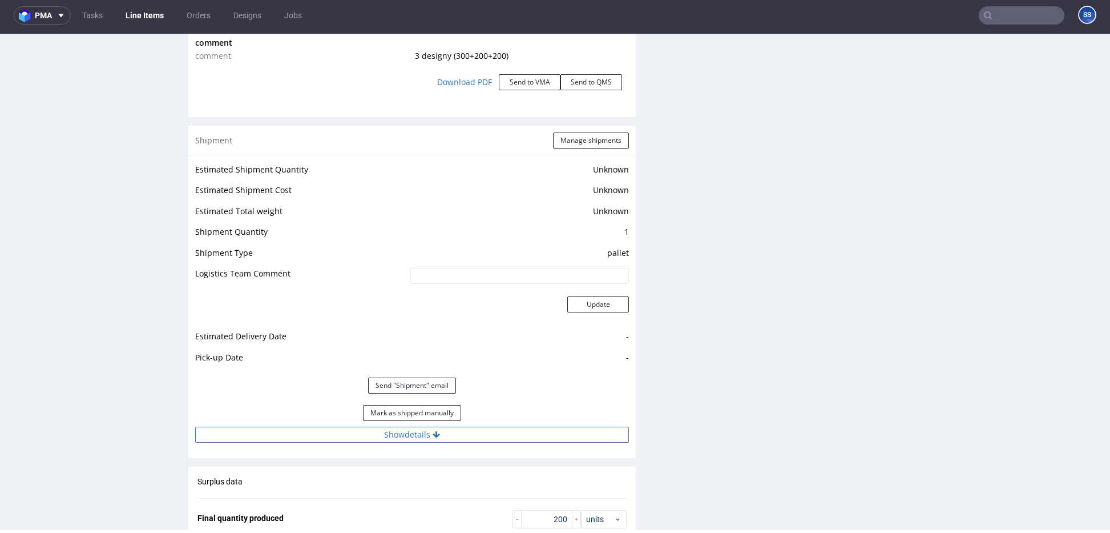
click at [428, 436] on button "Show details" at bounding box center [412, 434] width 434 height 16
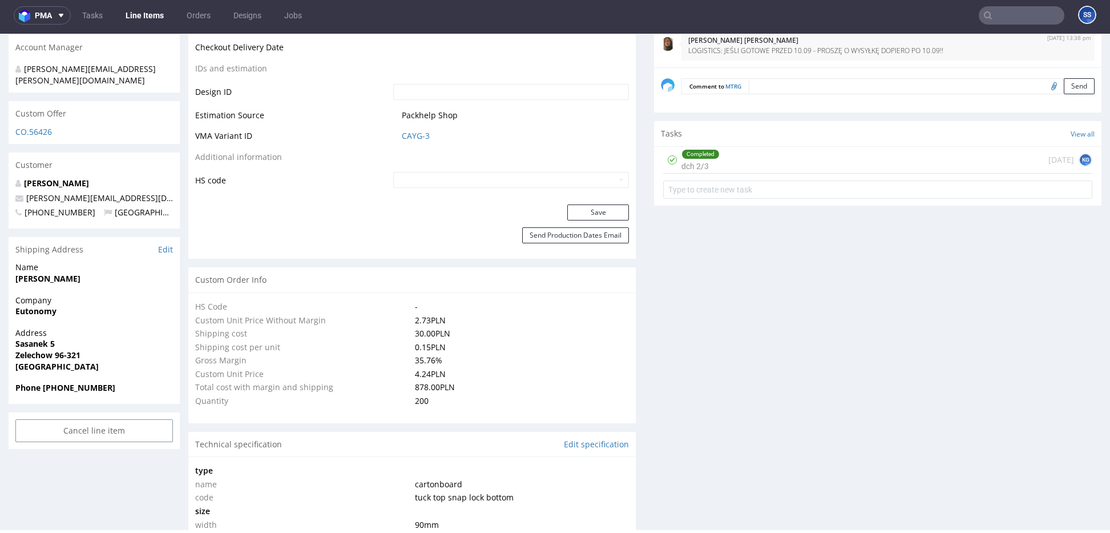
scroll to position [593, 0]
click at [49, 304] on strong "Eutonomy" at bounding box center [35, 309] width 41 height 11
copy strong "Eutonomy"
click at [77, 272] on strong "[PERSON_NAME]" at bounding box center [47, 277] width 65 height 11
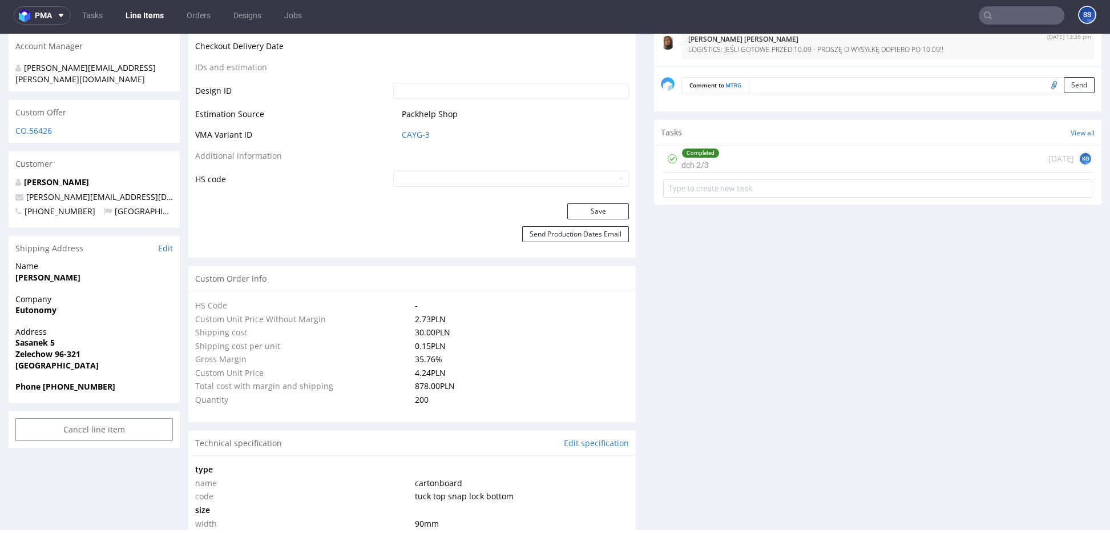
click at [77, 272] on strong "[PERSON_NAME]" at bounding box center [47, 277] width 65 height 11
copy strong "[PERSON_NAME]"
click at [42, 348] on span "Zelechow 96-321" at bounding box center [94, 353] width 158 height 11
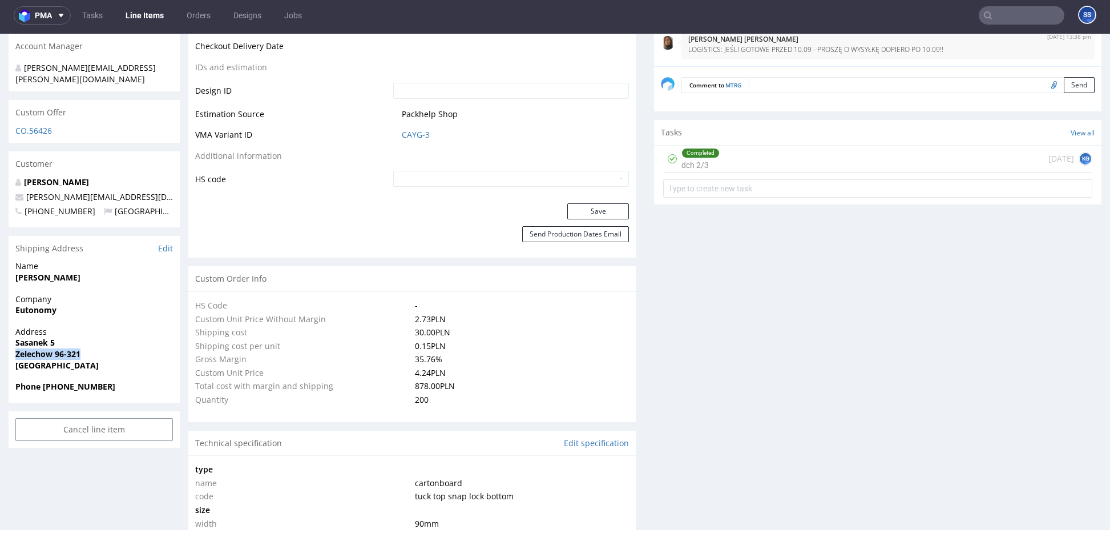
click at [42, 348] on span "Zelechow 96-321" at bounding box center [94, 353] width 158 height 11
copy strong "Zelechow 96-321"
click at [32, 337] on strong "Sasanek 5" at bounding box center [34, 342] width 39 height 11
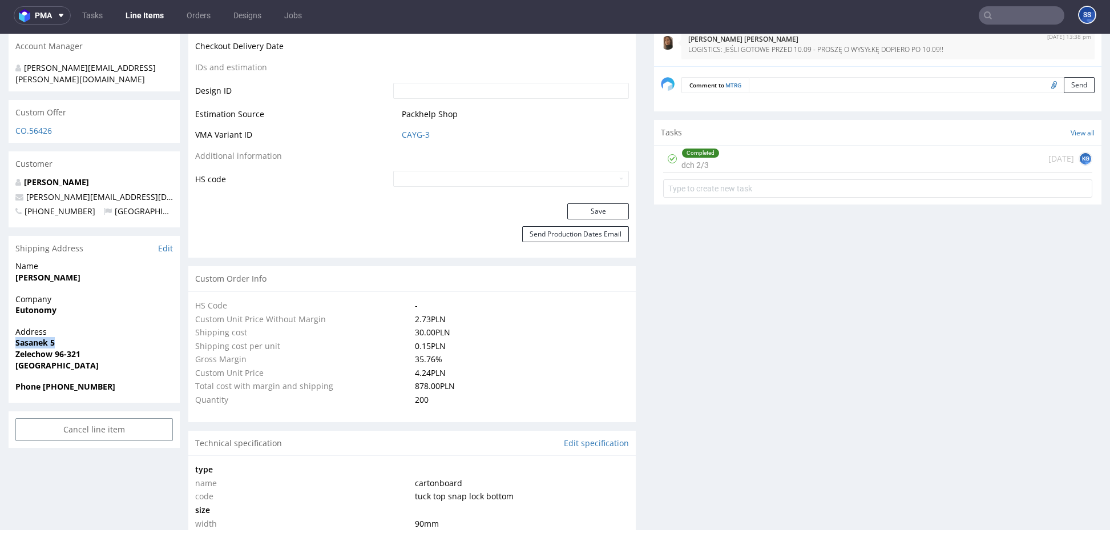
copy strong "Sasanek 5"
click at [93, 381] on strong "Phone [PHONE_NUMBER]" at bounding box center [65, 386] width 100 height 11
copy strong "48609375344"
drag, startPoint x: 172, startPoint y: 176, endPoint x: 26, endPoint y: 178, distance: 145.6
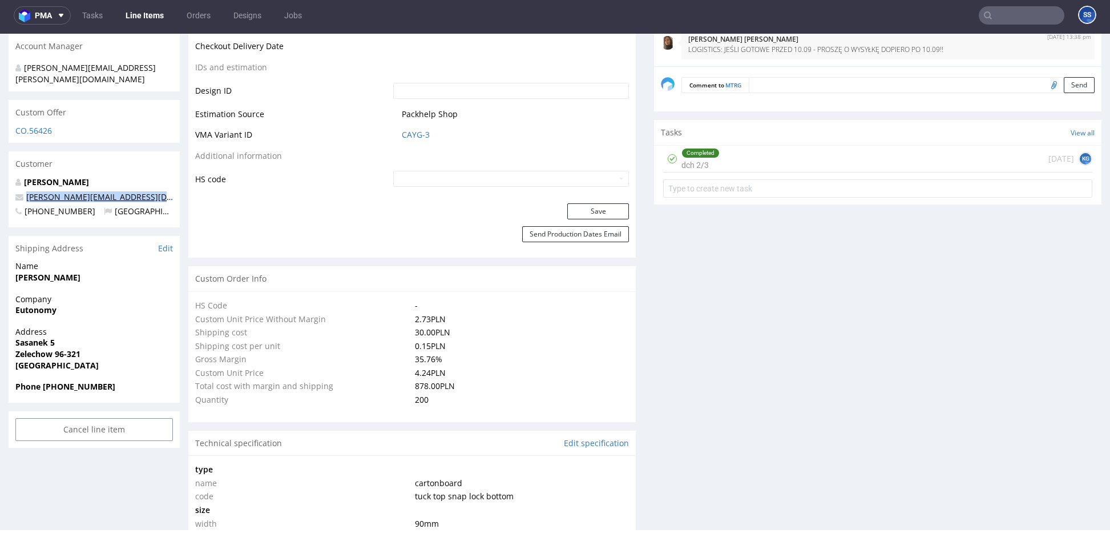
click at [26, 191] on p "[PERSON_NAME][EMAIL_ADDRESS][DOMAIN_NAME]" at bounding box center [94, 196] width 158 height 11
copy link "[PERSON_NAME][EMAIL_ADDRESS][DOMAIN_NAME]"
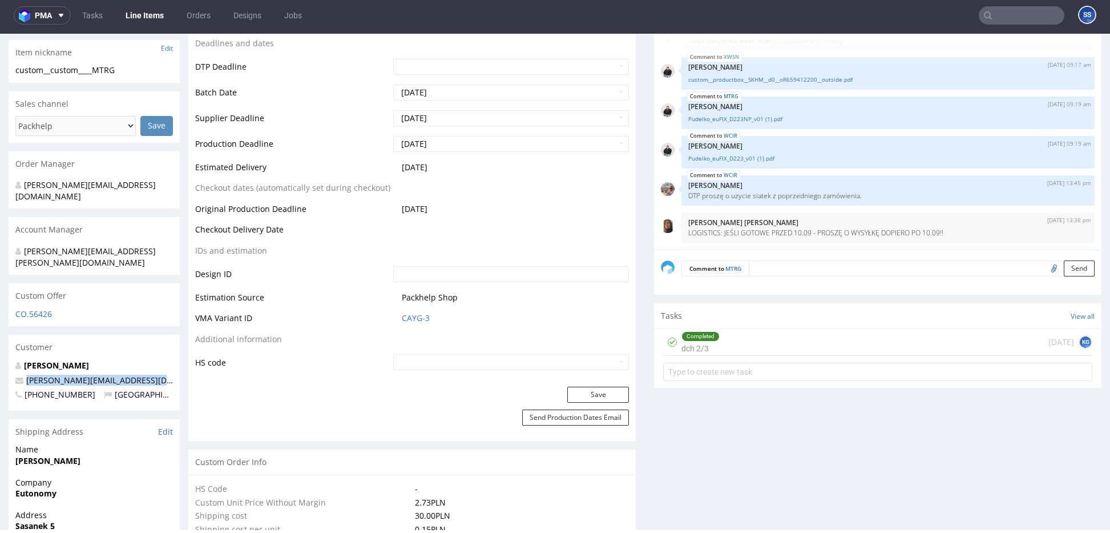
scroll to position [0, 0]
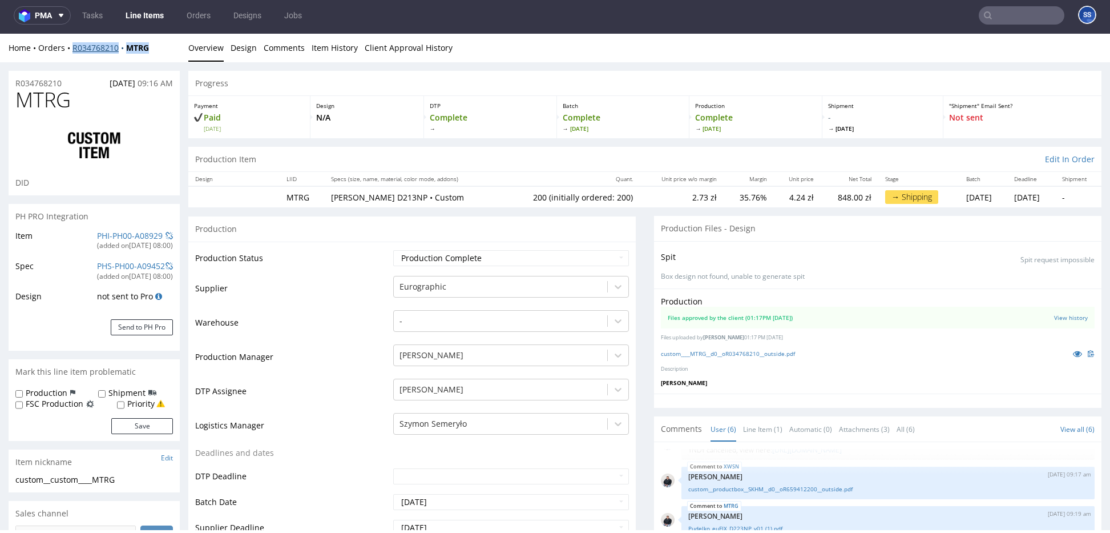
drag, startPoint x: 163, startPoint y: 51, endPoint x: 74, endPoint y: 52, distance: 89.1
click at [74, 52] on div "Home Orders R034768210 MTRG" at bounding box center [94, 47] width 171 height 11
copy div "R034768210 MTRG"
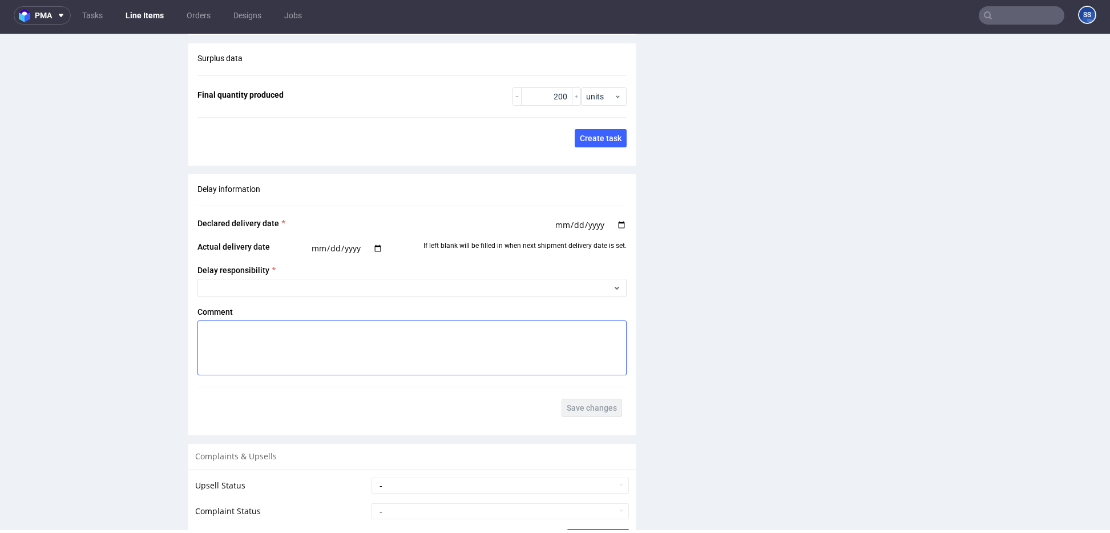
scroll to position [2181, 0]
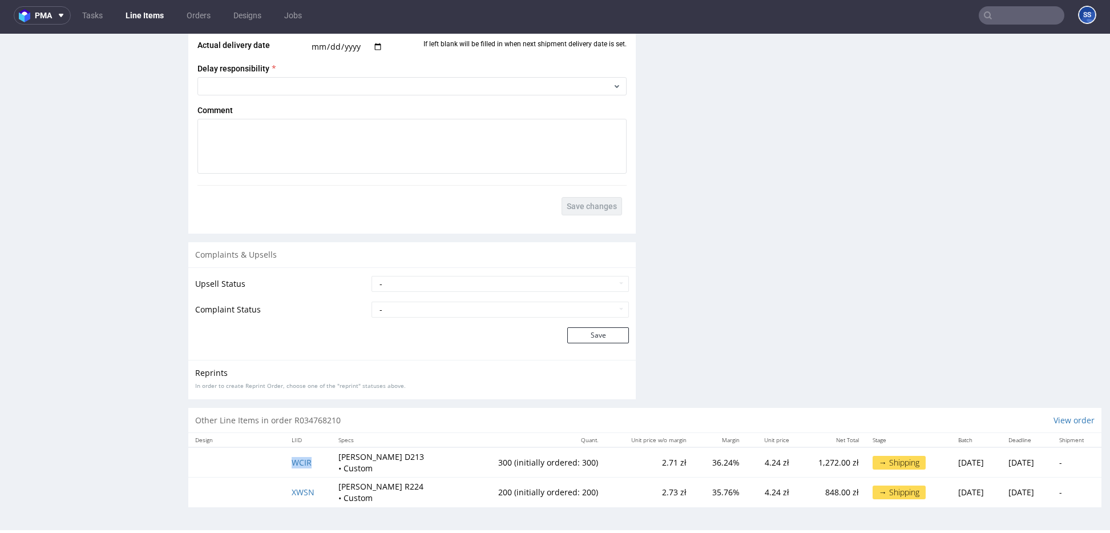
drag, startPoint x: 270, startPoint y: 462, endPoint x: 312, endPoint y: 458, distance: 42.4
click at [312, 458] on tr "WCIR Pudełko D213 • Custom 300 (initially ordered: 300) 2.71 zł 36.24% 4.24 zł …" at bounding box center [644, 462] width 913 height 30
copy span "WCIR"
drag, startPoint x: 279, startPoint y: 498, endPoint x: 303, endPoint y: 492, distance: 24.2
click at [315, 495] on td "XWSN" at bounding box center [308, 492] width 47 height 30
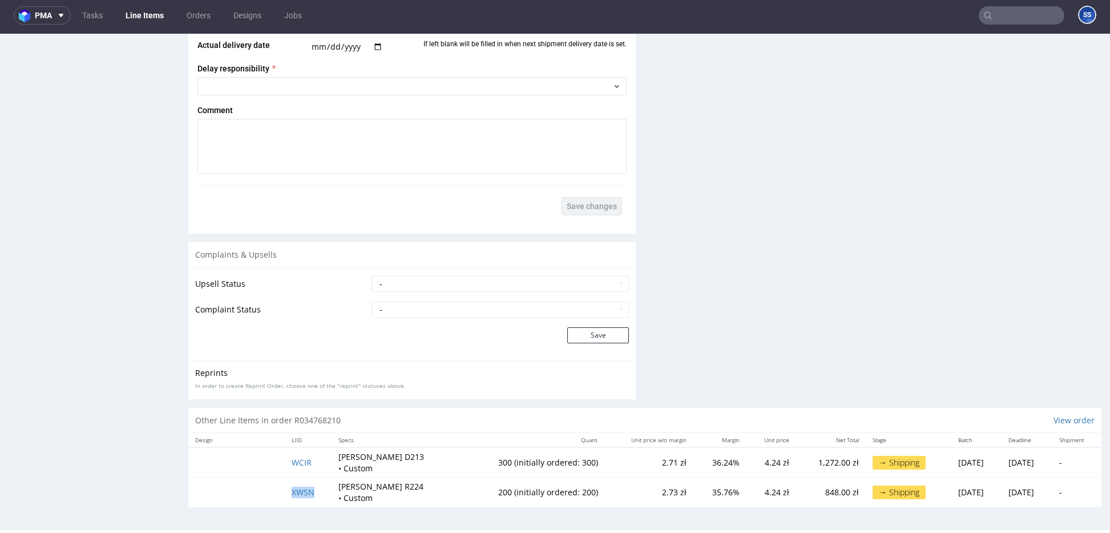
drag, startPoint x: 273, startPoint y: 492, endPoint x: 313, endPoint y: 492, distance: 40.0
click at [313, 492] on tr "XWSN Pudełko R224 • Custom 200 (initially ordered: 200) 2.73 zł 35.76% 4.24 zł …" at bounding box center [644, 492] width 913 height 30
copy span "XWSN"
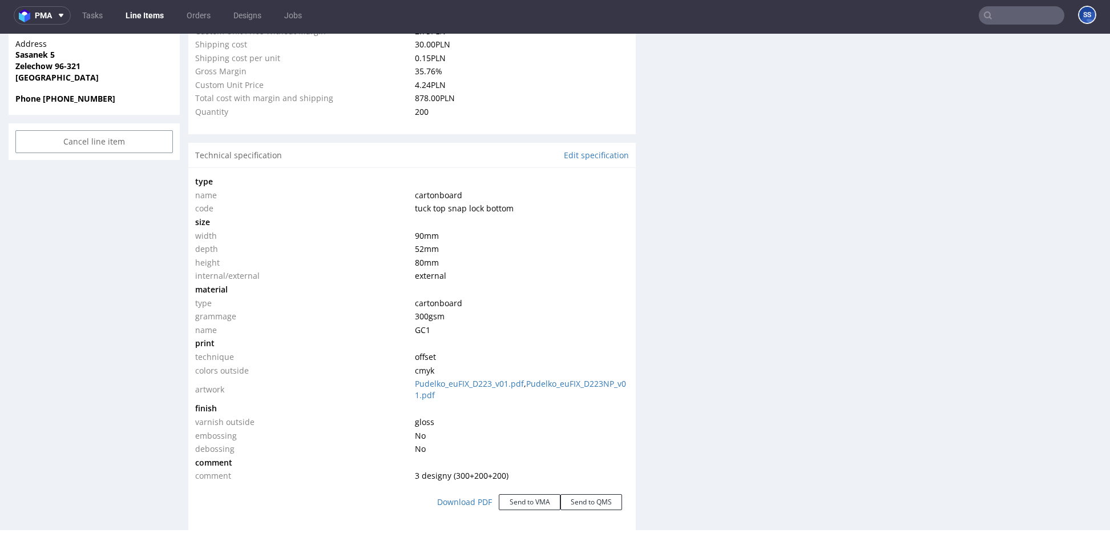
scroll to position [0, 0]
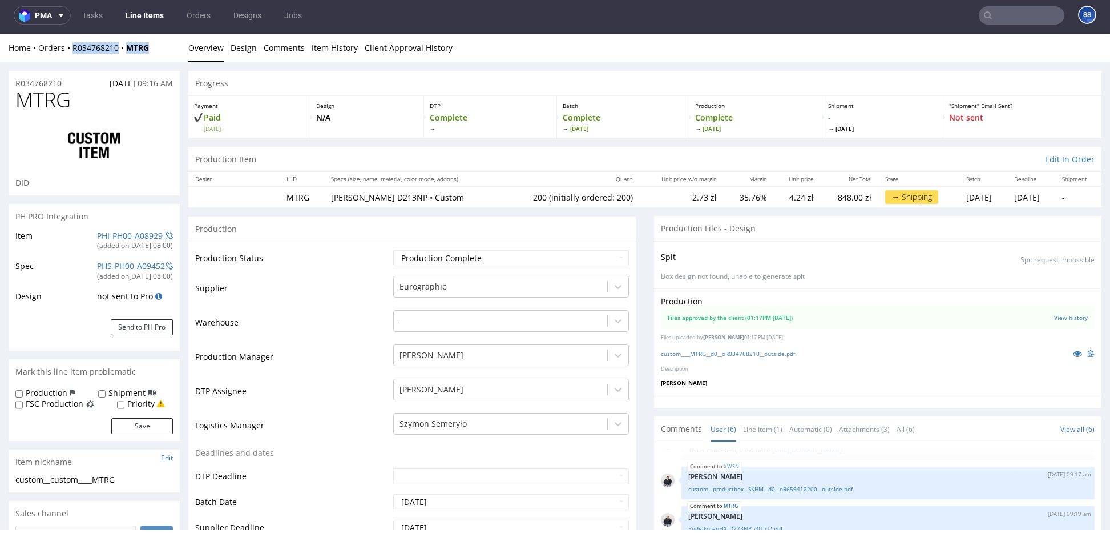
drag, startPoint x: 123, startPoint y: 51, endPoint x: 114, endPoint y: 36, distance: 17.4
click at [80, 47] on div "Home Orders R034768210 MTRG" at bounding box center [94, 47] width 171 height 11
copy div "R034768210 MTRG"
click at [163, 40] on div "Home Orders R034768210 MTRG Overview Design Comments Item History Client Approv…" at bounding box center [555, 48] width 1110 height 29
drag, startPoint x: 134, startPoint y: 53, endPoint x: 72, endPoint y: 51, distance: 61.7
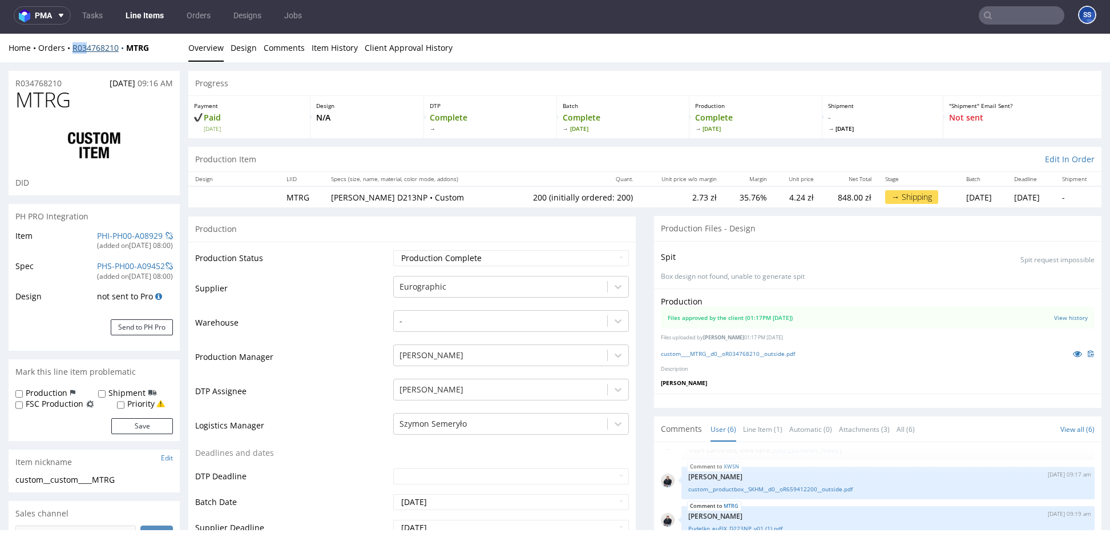
click at [72, 51] on div "Home Orders R034768210 MTRG" at bounding box center [94, 47] width 171 height 11
click at [71, 58] on div "Home Orders R034768210 MTRG Overview Design Comments Item History Client Approv…" at bounding box center [555, 48] width 1110 height 29
drag, startPoint x: 135, startPoint y: 50, endPoint x: 71, endPoint y: 51, distance: 63.4
click at [71, 51] on div "Home Orders R034768210 MTRG" at bounding box center [94, 47] width 171 height 11
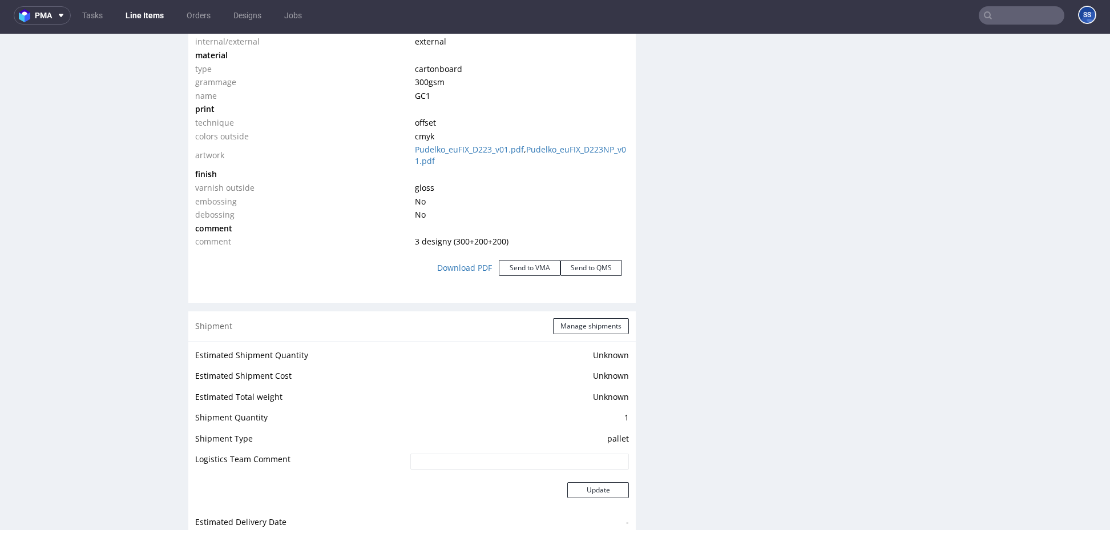
scroll to position [1162, 0]
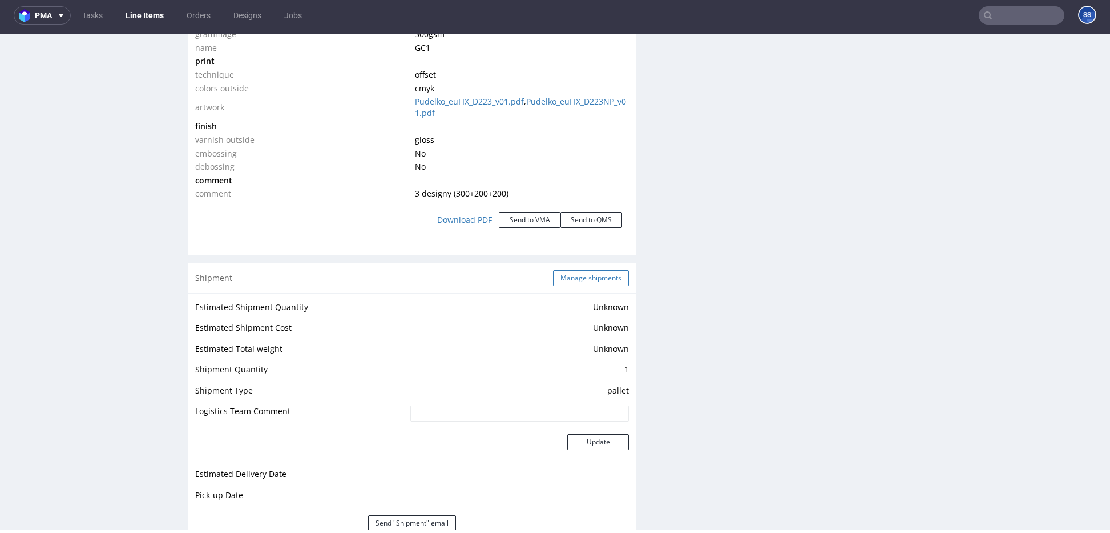
click at [569, 280] on button "Manage shipments" at bounding box center [591, 278] width 76 height 16
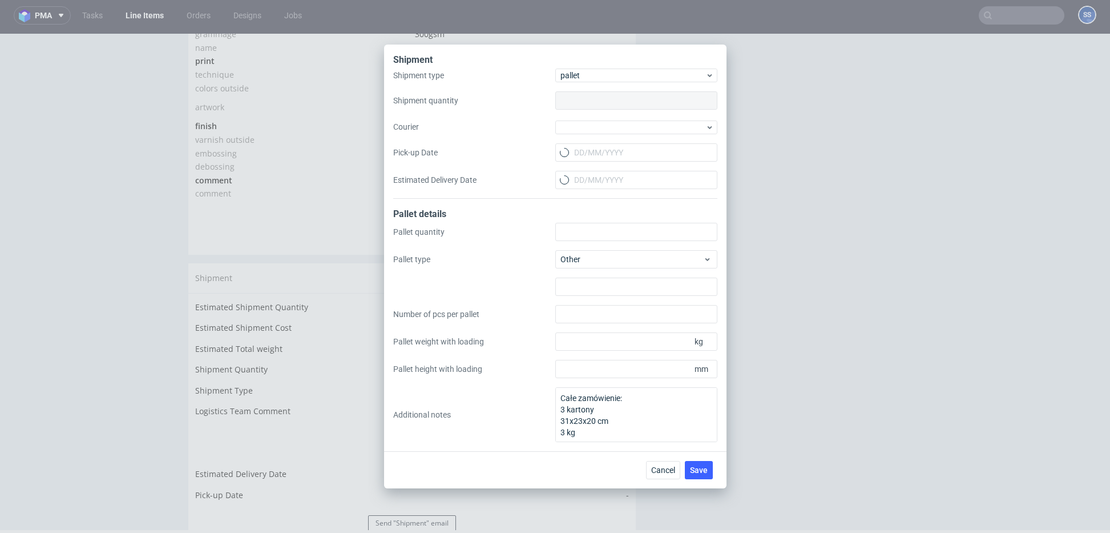
type input "1"
type input "0"
click at [601, 78] on span "pallet" at bounding box center [634, 75] width 146 height 11
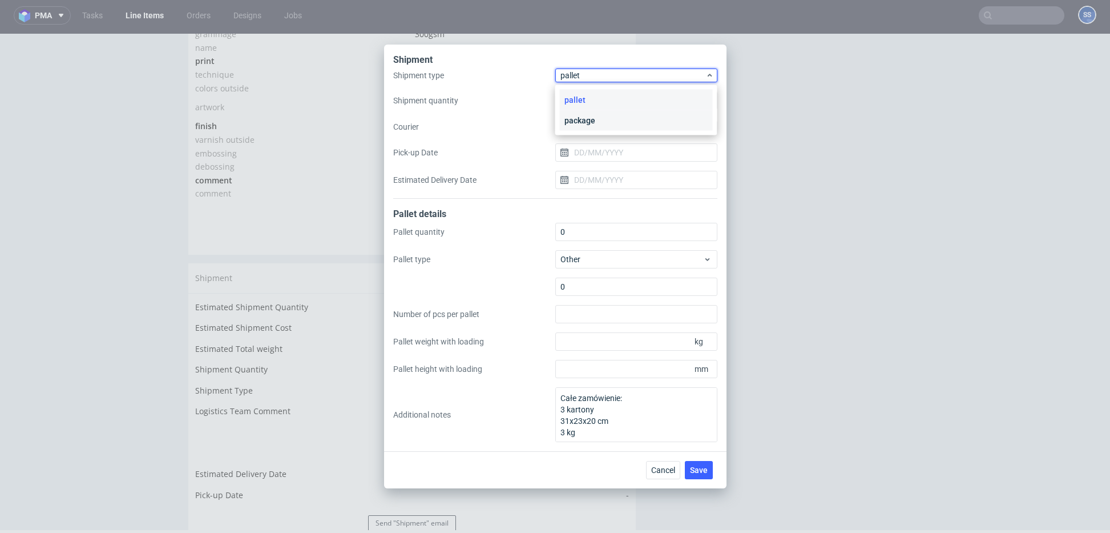
click at [596, 120] on div "package" at bounding box center [636, 120] width 153 height 21
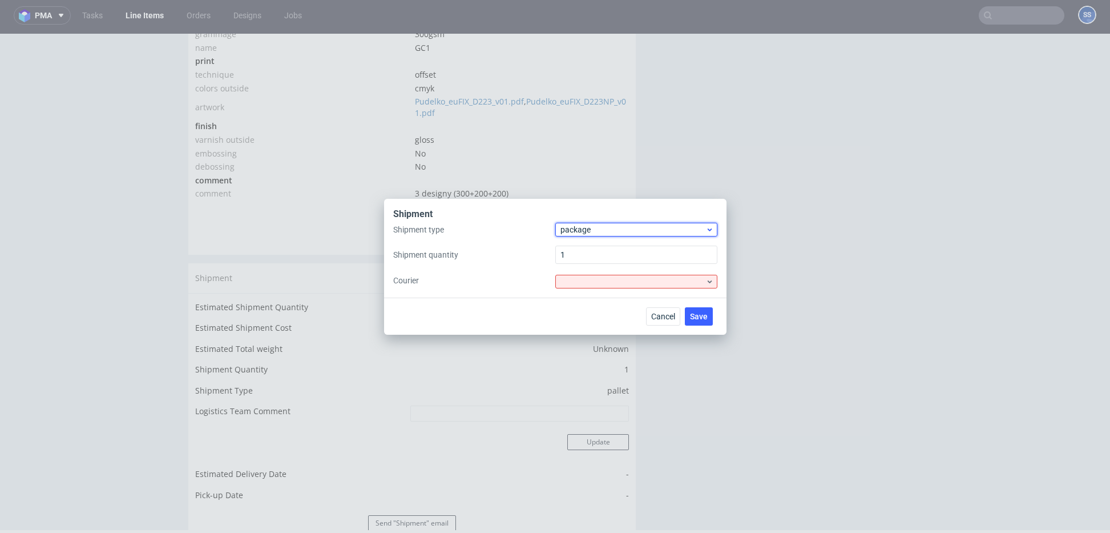
click at [616, 235] on span "package" at bounding box center [634, 229] width 146 height 11
click at [594, 250] on div "pallet" at bounding box center [636, 253] width 153 height 21
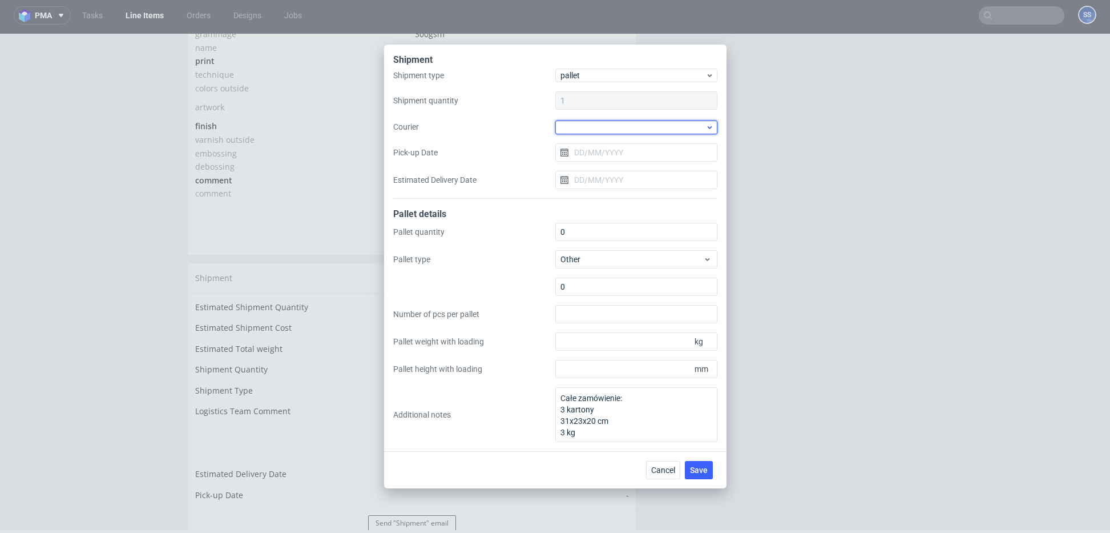
click at [593, 123] on div at bounding box center [637, 127] width 162 height 14
click at [612, 201] on div "UPS Pallets" at bounding box center [636, 207] width 153 height 21
click at [696, 466] on span "Save" at bounding box center [699, 469] width 18 height 8
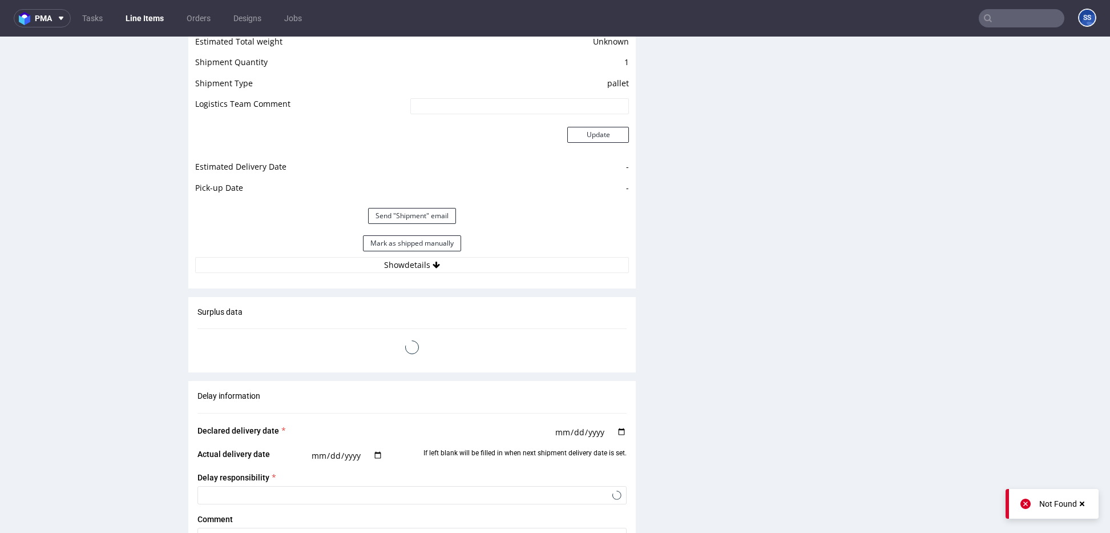
scroll to position [1480, 0]
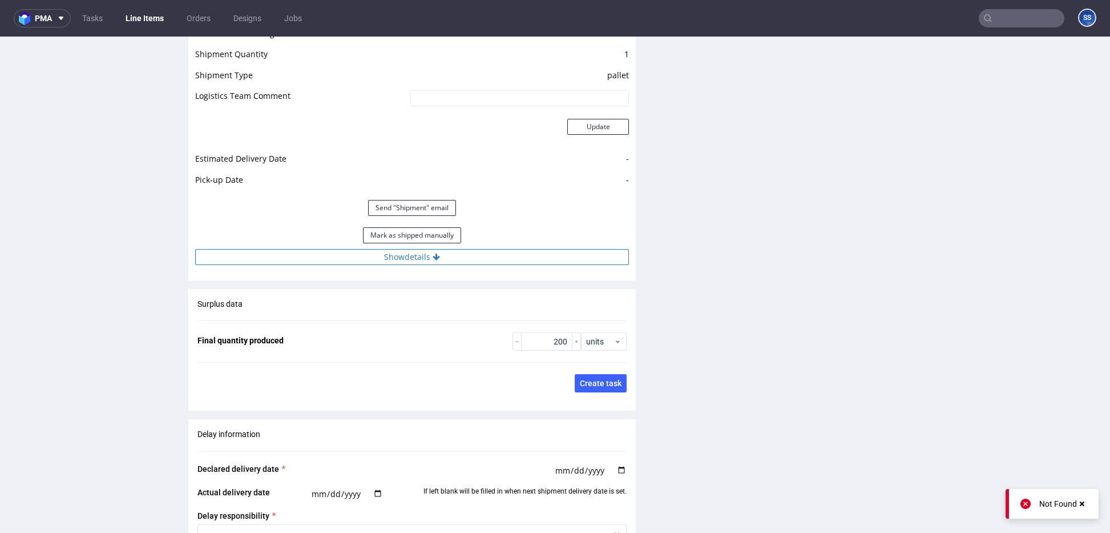
click at [422, 259] on button "Show details" at bounding box center [412, 257] width 434 height 16
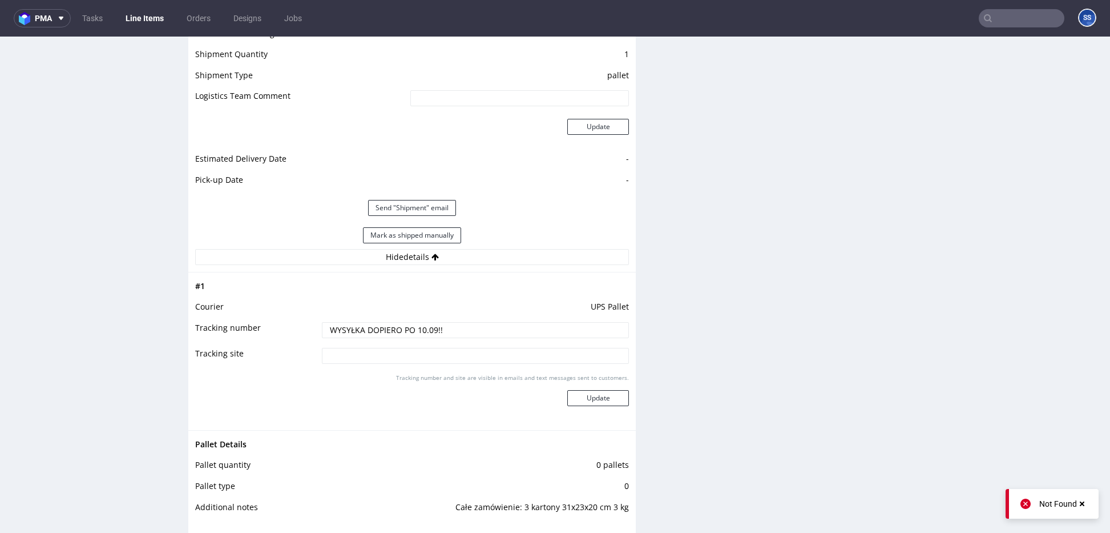
drag, startPoint x: 328, startPoint y: 333, endPoint x: 258, endPoint y: 331, distance: 70.3
click at [258, 331] on tr "Tracking number WYSYŁKA DOPIERO PO 10.09!!" at bounding box center [412, 334] width 434 height 26
paste input "1Z5A15806898848627"
paste input "1Z5A15806896838632 1Z5A15806897436047"
type input "1Z5A15806898848627 1Z5A15806896838632 1Z5A15806897436047"
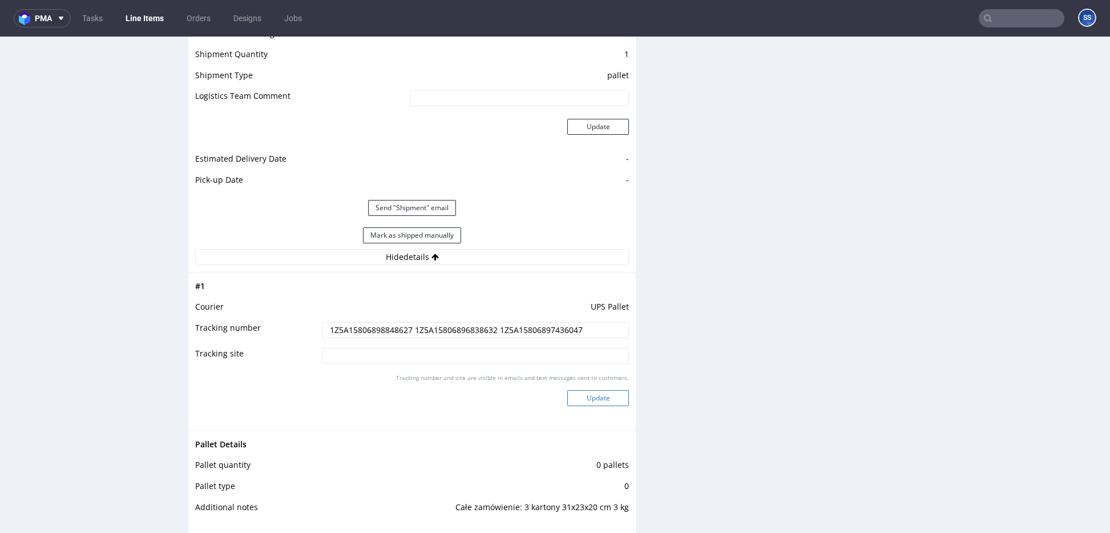
click at [593, 400] on button "Update" at bounding box center [599, 398] width 62 height 16
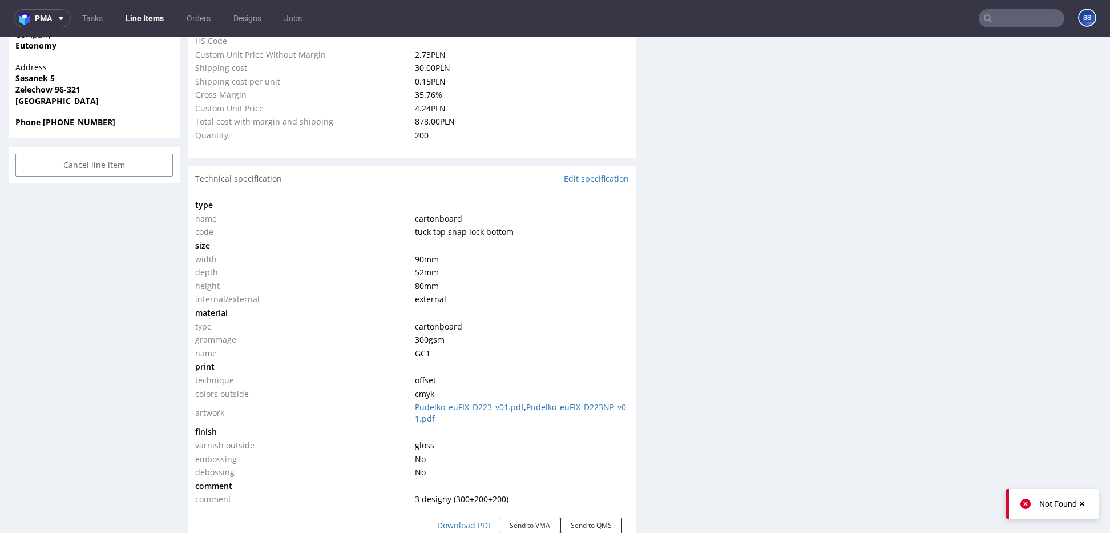
scroll to position [0, 0]
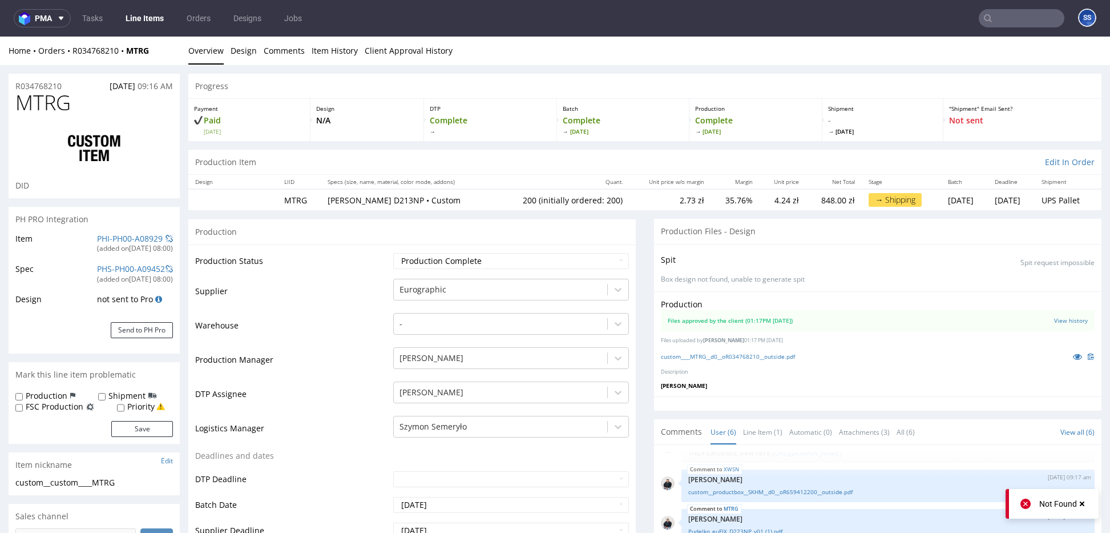
click at [142, 19] on link "Line Items" at bounding box center [145, 18] width 52 height 18
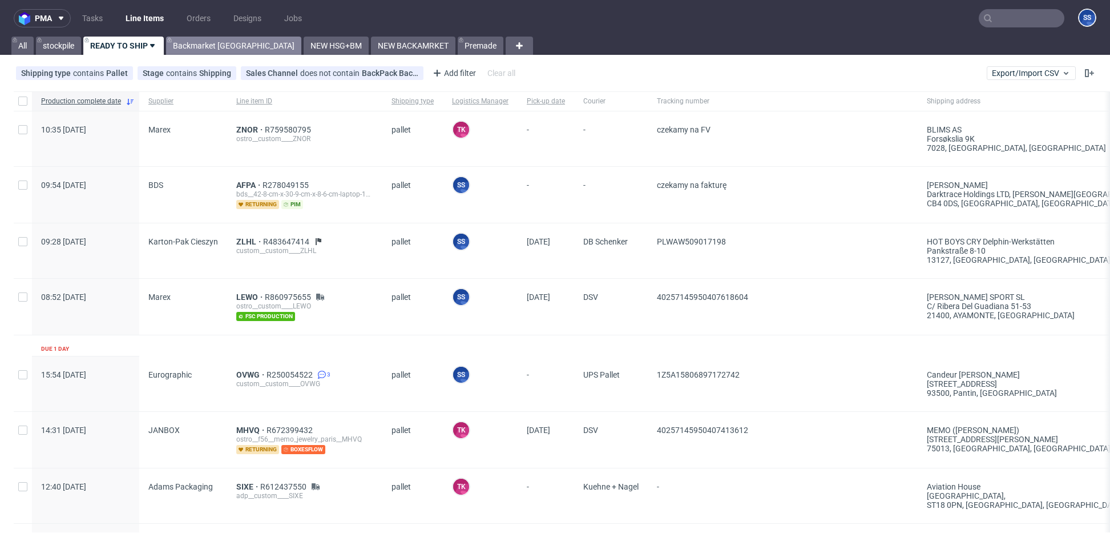
click at [192, 51] on link "Backmarket [GEOGRAPHIC_DATA]" at bounding box center [233, 46] width 135 height 18
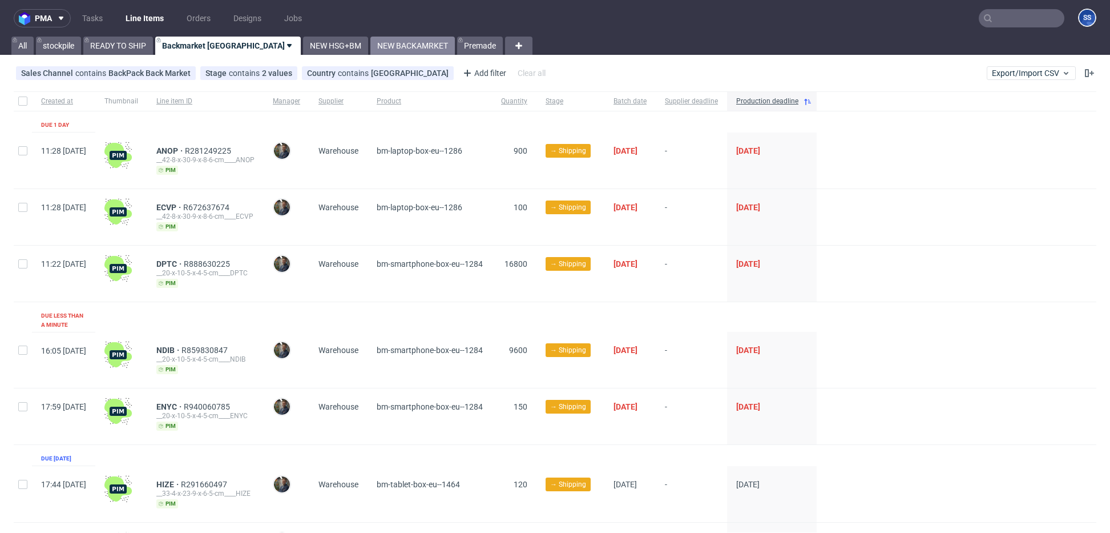
click at [371, 42] on link "NEW BACKAMRKET" at bounding box center [413, 46] width 84 height 18
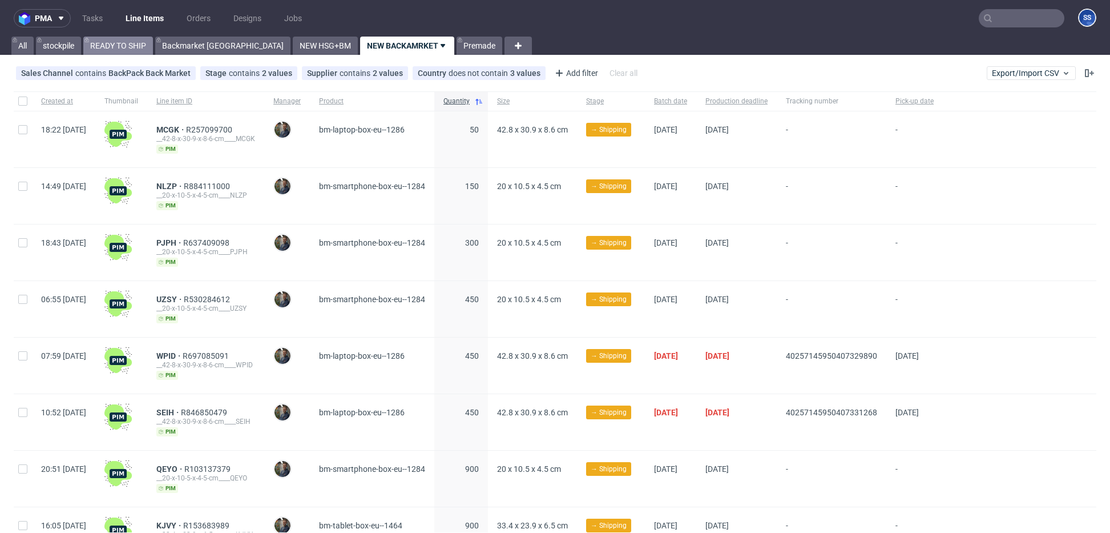
click at [128, 45] on link "READY TO SHIP" at bounding box center [118, 46] width 70 height 18
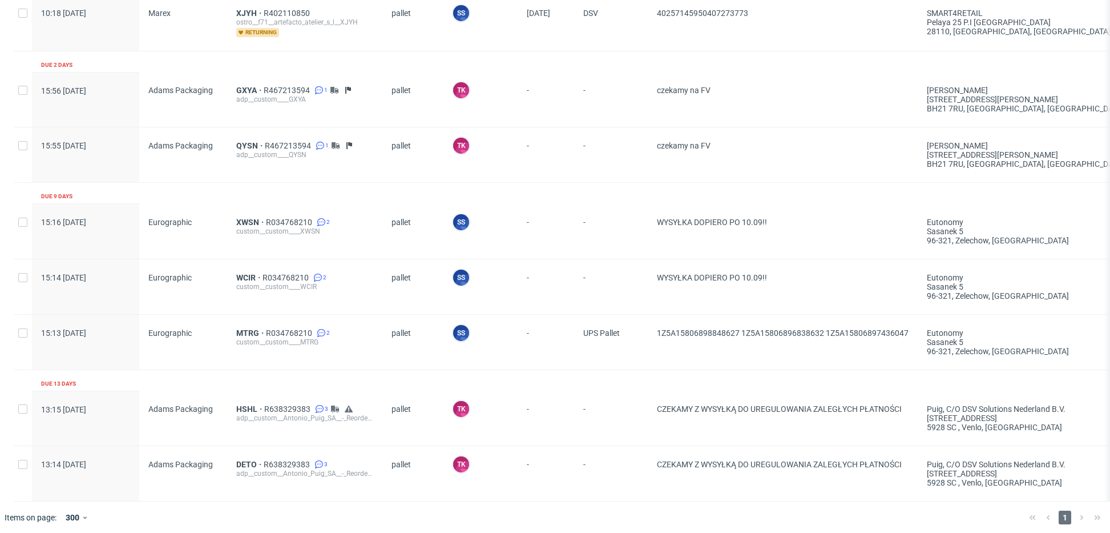
scroll to position [533, 0]
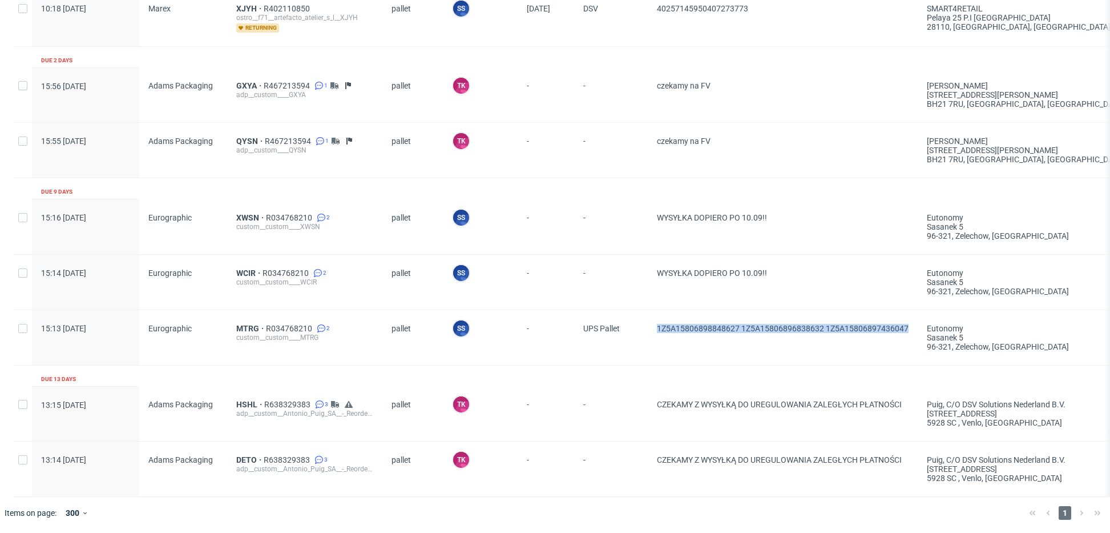
drag, startPoint x: 659, startPoint y: 331, endPoint x: 765, endPoint y: 331, distance: 106.2
click at [904, 332] on span "1Z5A15806898848627 1Z5A15806896838632 1Z5A15806897436047" at bounding box center [783, 337] width 252 height 27
copy span "1Z5A15806898848627 1Z5A15806896838632 1Z5A15806897436047"
click at [247, 273] on span "WCIR" at bounding box center [249, 272] width 26 height 9
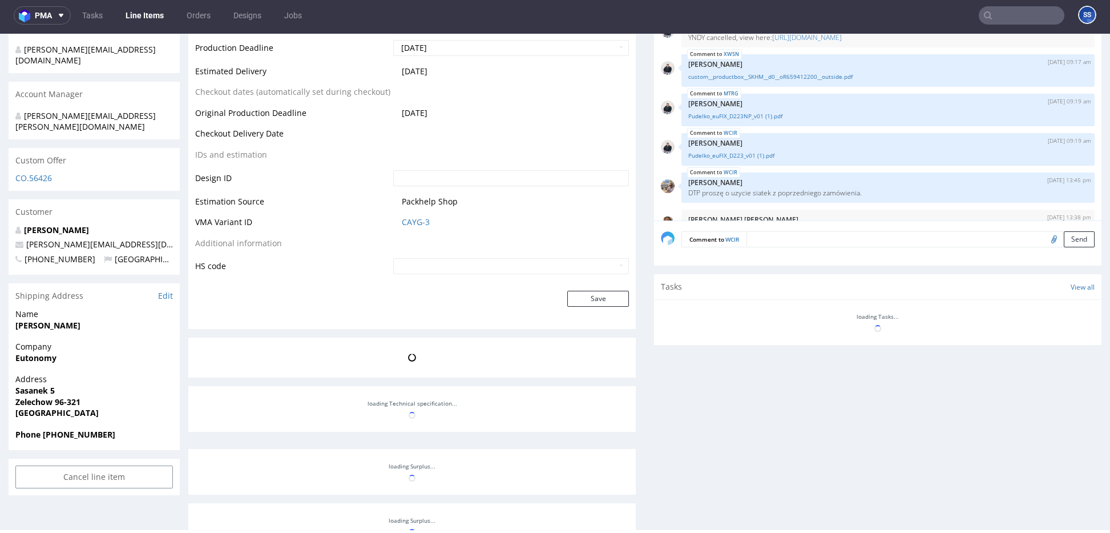
scroll to position [545, 0]
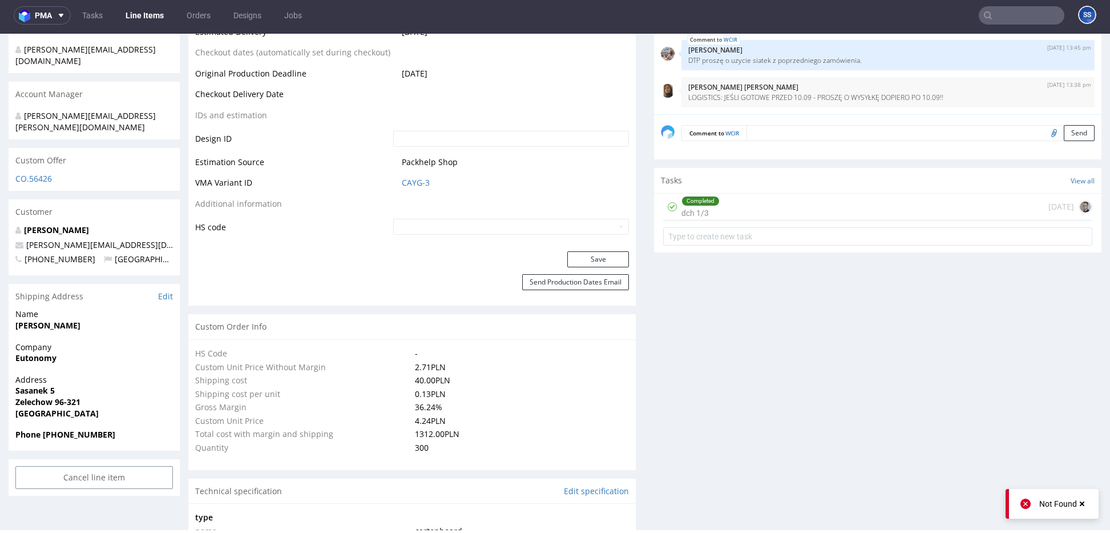
type input "300"
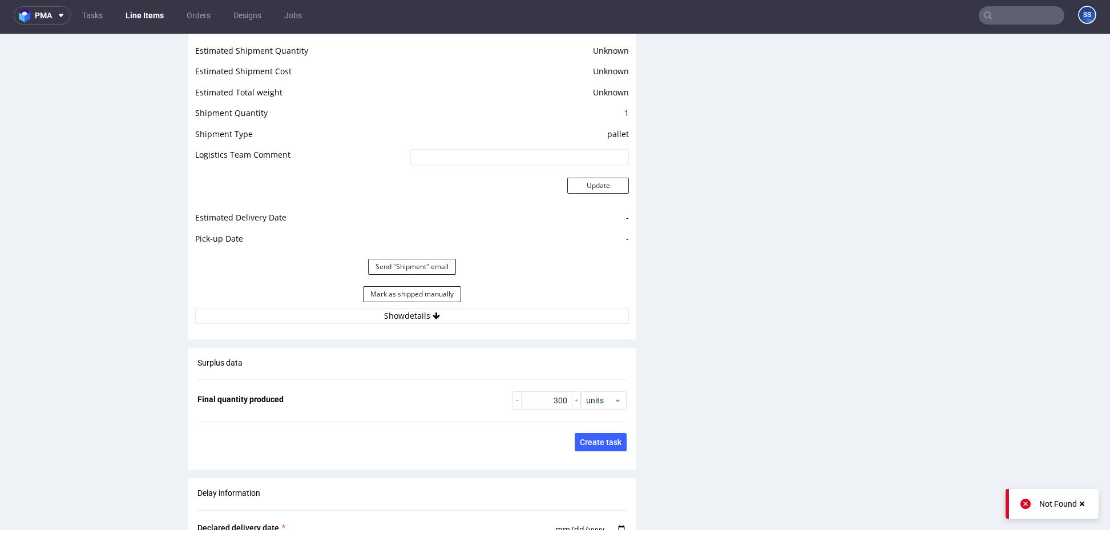
scroll to position [1420, 0]
click at [422, 316] on button "Show details" at bounding box center [412, 315] width 434 height 16
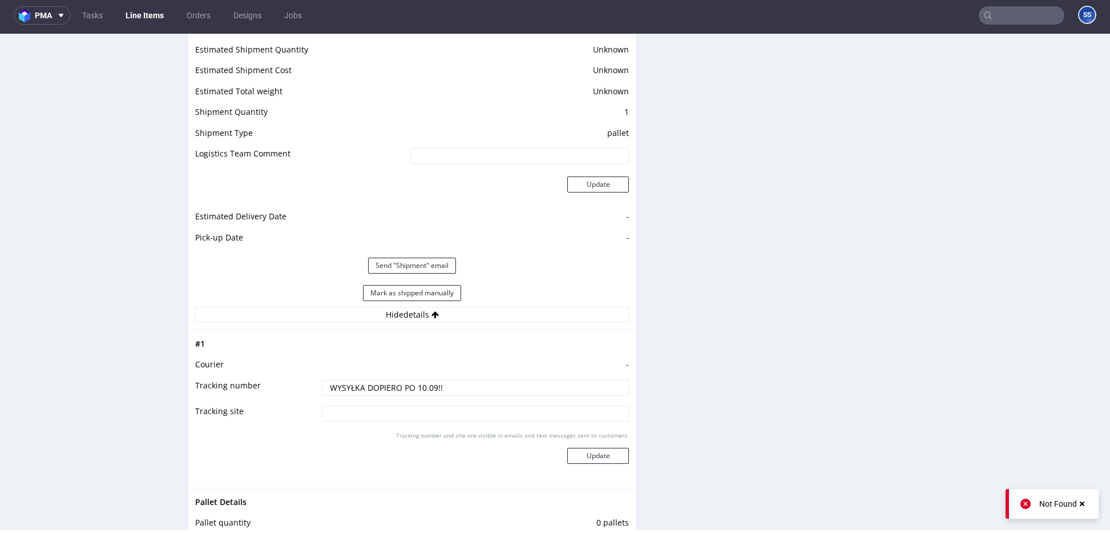
drag, startPoint x: 344, startPoint y: 388, endPoint x: 289, endPoint y: 388, distance: 54.8
click at [289, 388] on tr "Tracking number WYSYŁKA DOPIERO PO 10.09!!" at bounding box center [412, 392] width 434 height 26
paste input "1Z5A15806898848627 1Z5A15806896838632 1Z5A15806897436047"
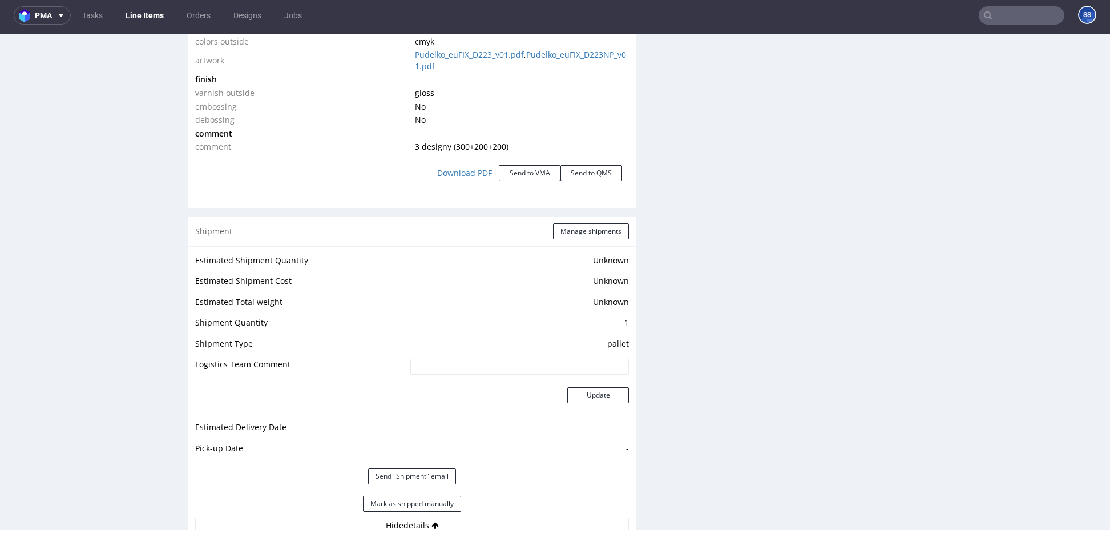
scroll to position [1188, 0]
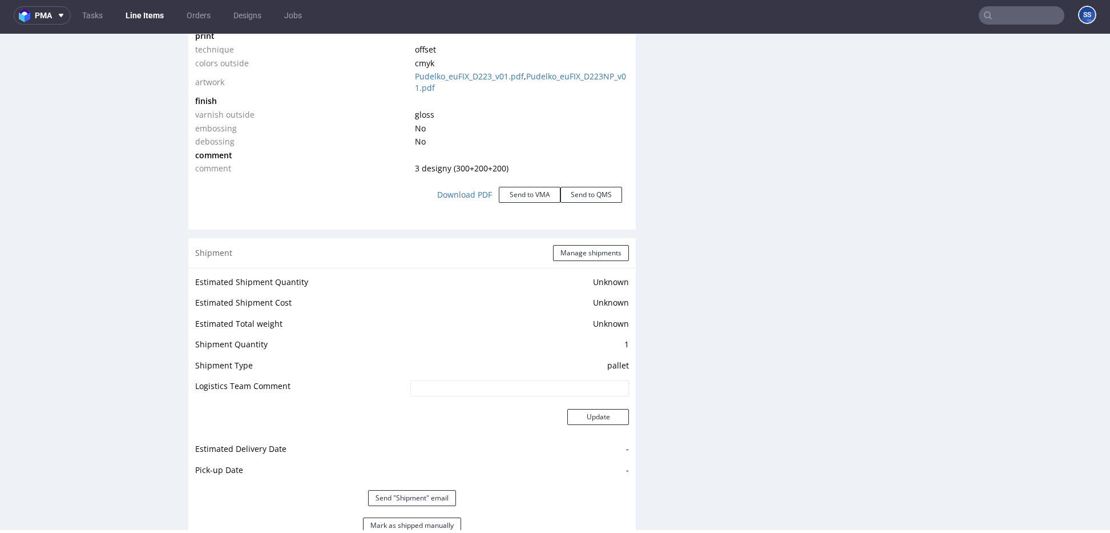
type input "1Z5A15806898848627 1Z5A15806896838632 1Z5A15806897436047"
click at [562, 263] on div "Shipment Manage shipments" at bounding box center [412, 253] width 448 height 30
click at [572, 255] on button "Manage shipments" at bounding box center [591, 253] width 76 height 16
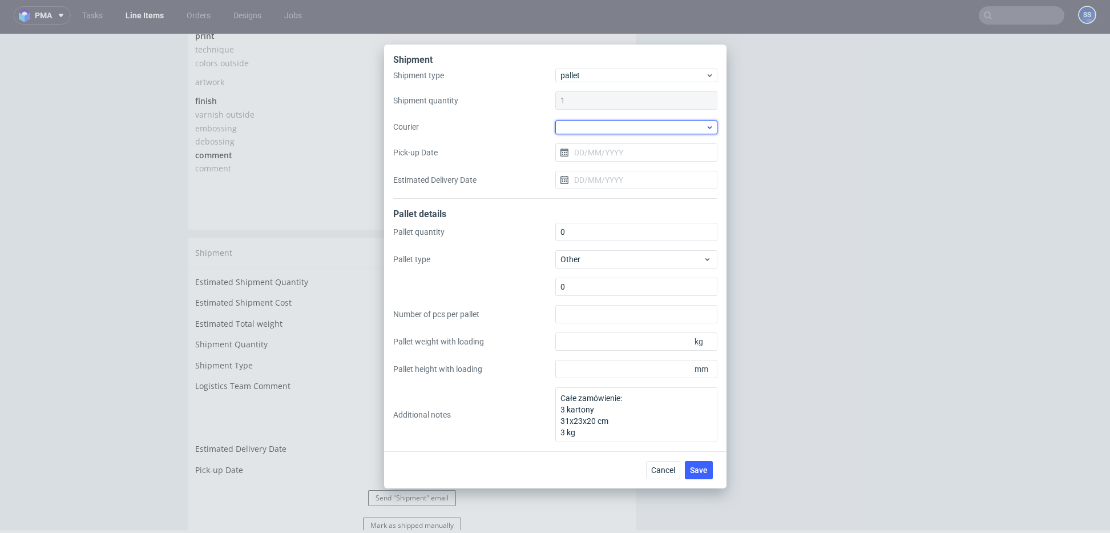
click at [598, 126] on div at bounding box center [637, 127] width 162 height 14
click at [601, 200] on div "UPS Pallets" at bounding box center [636, 207] width 153 height 21
click at [697, 470] on span "Save" at bounding box center [699, 469] width 18 height 8
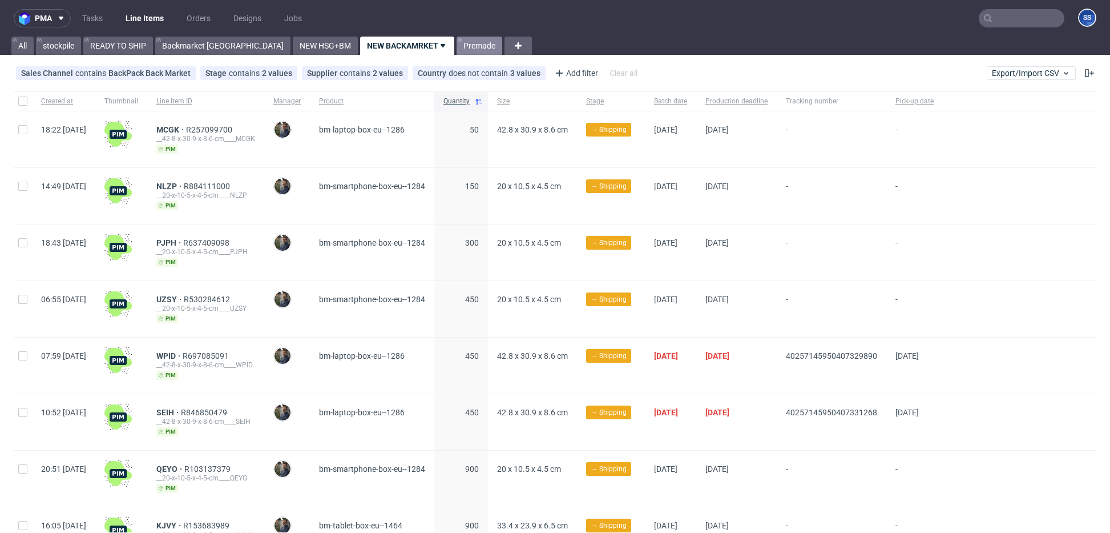
click at [457, 48] on link "Premade" at bounding box center [480, 46] width 46 height 18
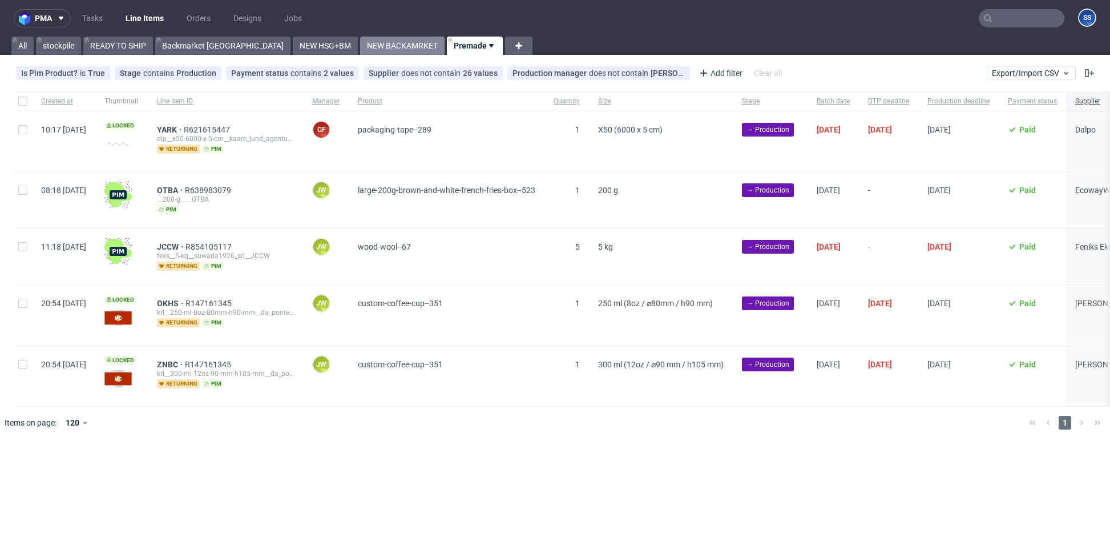
click at [360, 50] on link "NEW BACKAMRKET" at bounding box center [402, 46] width 84 height 18
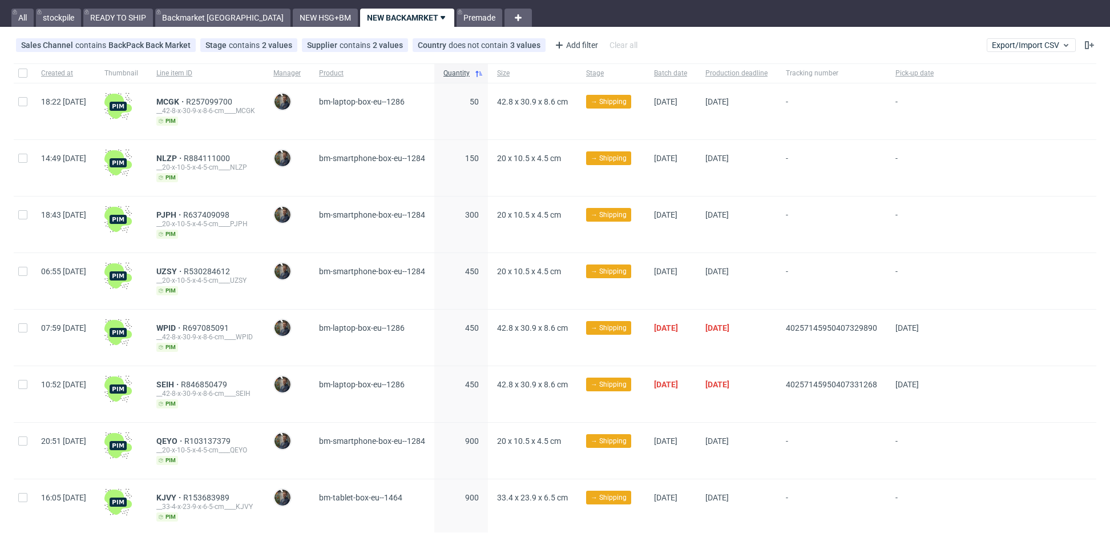
scroll to position [31, 0]
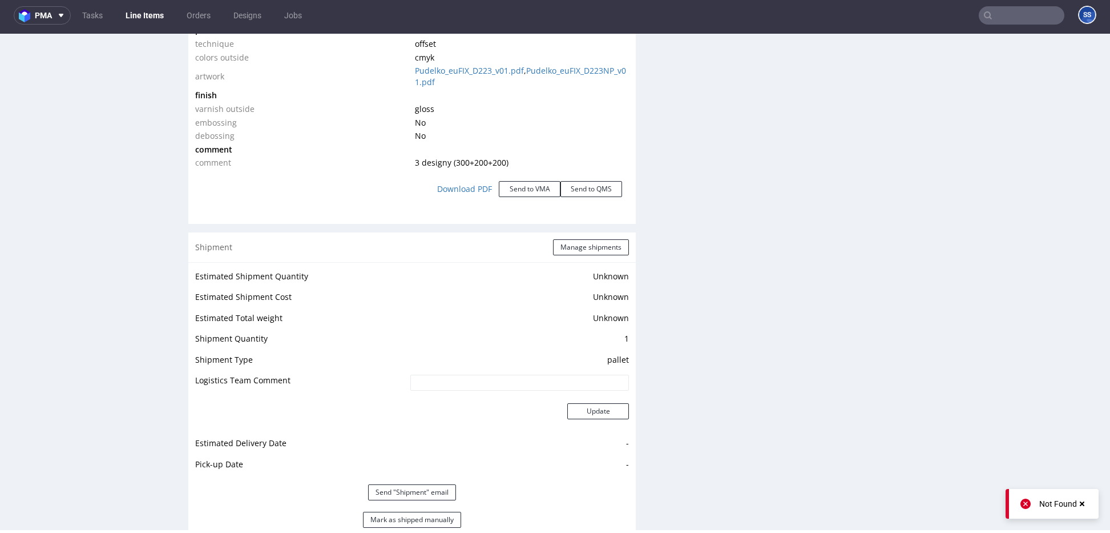
scroll to position [1486, 0]
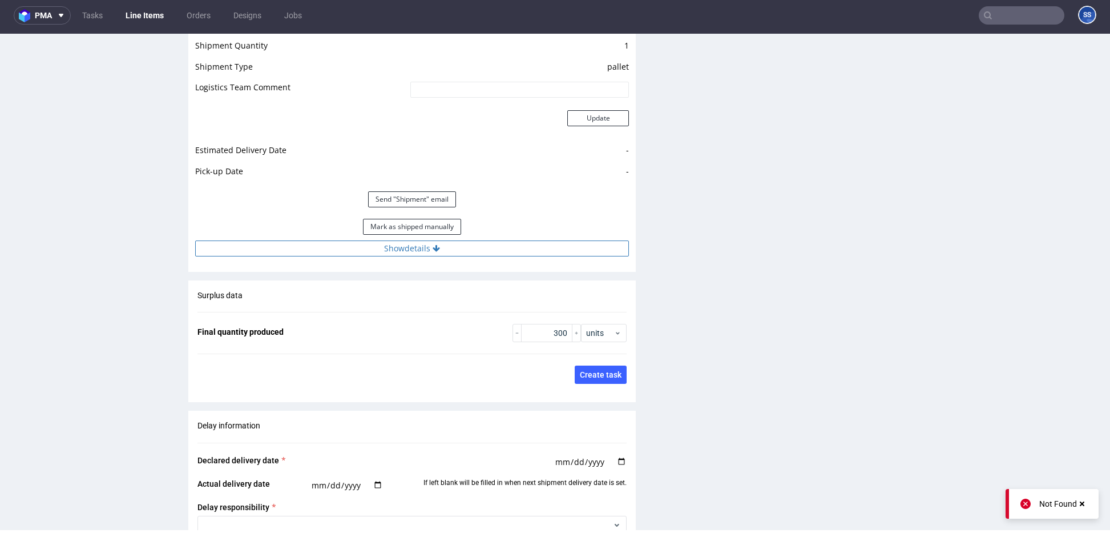
drag, startPoint x: 460, startPoint y: 247, endPoint x: 462, endPoint y: 255, distance: 8.3
click at [461, 247] on button "Show details" at bounding box center [412, 248] width 434 height 16
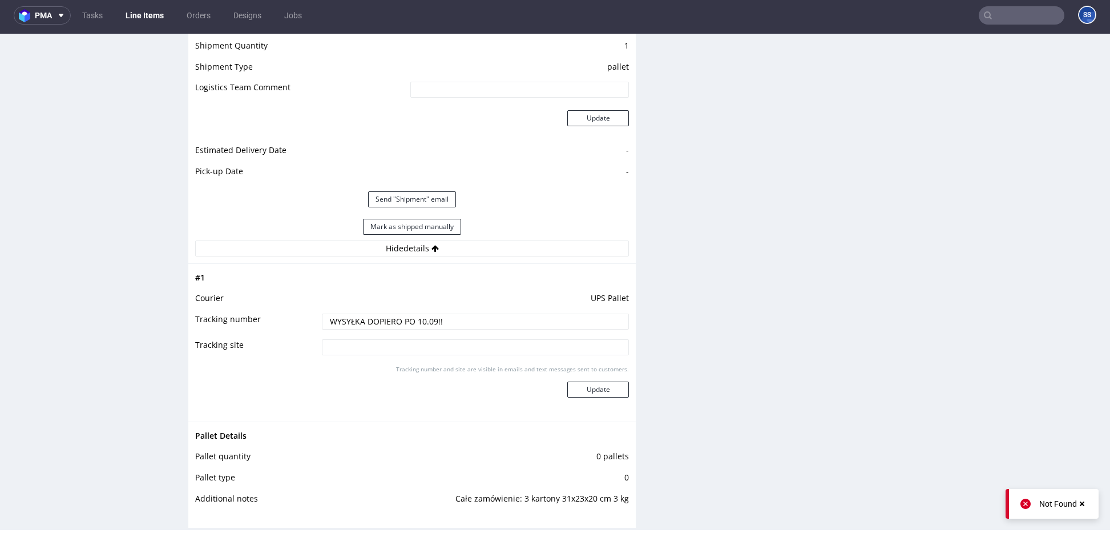
drag, startPoint x: 446, startPoint y: 318, endPoint x: 289, endPoint y: 321, distance: 156.5
click at [239, 314] on tr "Tracking number WYSYŁKA DOPIERO PO 10.09!!" at bounding box center [412, 325] width 434 height 26
paste input "1Z5A15806898848627 1Z5A15806896838632 1Z5A15806897436047"
type input "1Z5A15806898848627 1Z5A15806896838632 1Z5A15806897436047"
click at [603, 402] on div "Tracking number and site are visible in emails and text messages sent to custom…" at bounding box center [475, 385] width 307 height 41
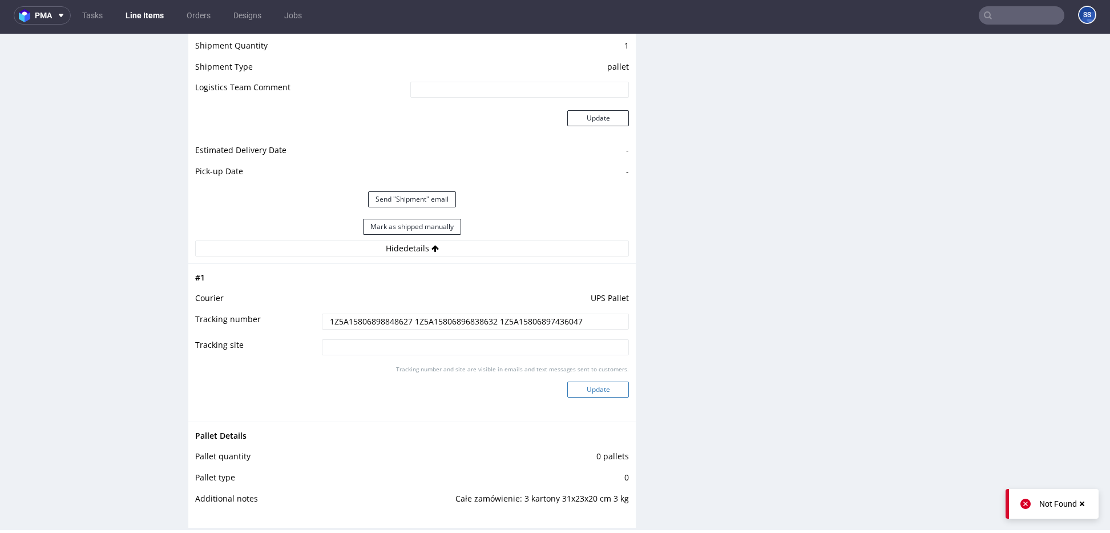
click at [603, 396] on button "Update" at bounding box center [599, 389] width 62 height 16
click at [150, 15] on link "Line Items" at bounding box center [145, 15] width 52 height 18
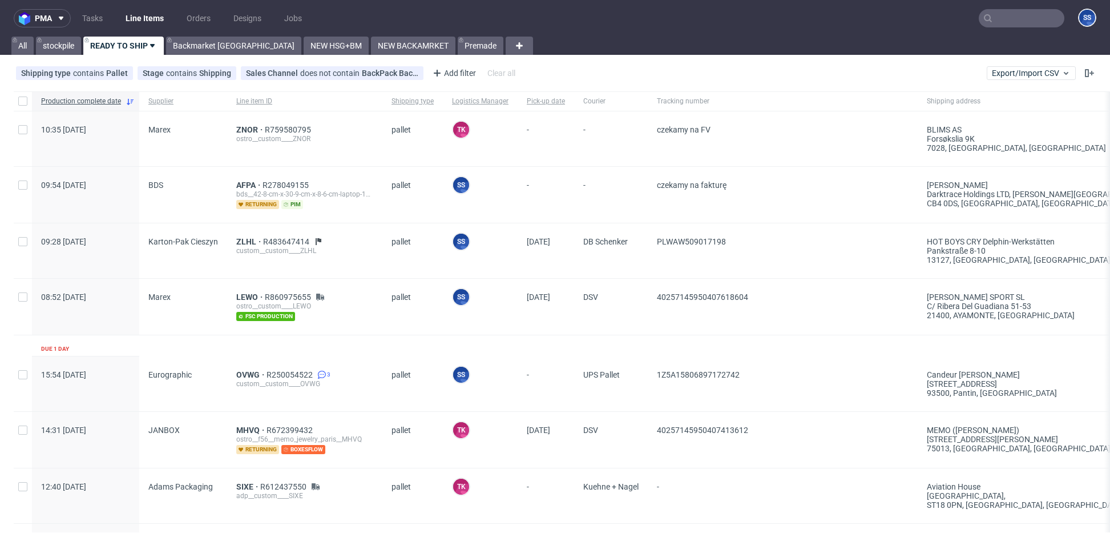
scroll to position [533, 0]
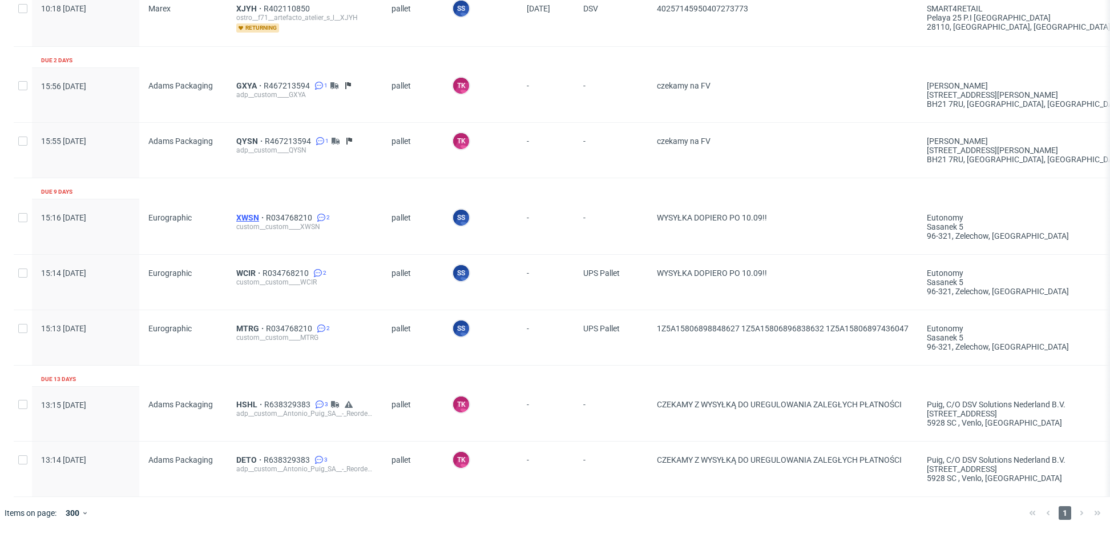
click at [240, 214] on span "XWSN" at bounding box center [251, 217] width 30 height 9
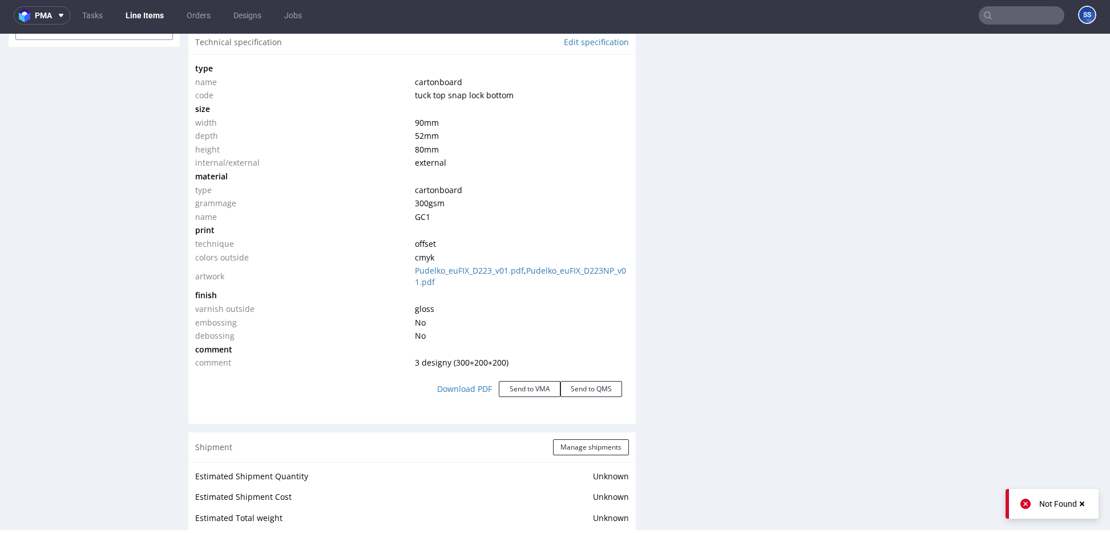
scroll to position [1024, 0]
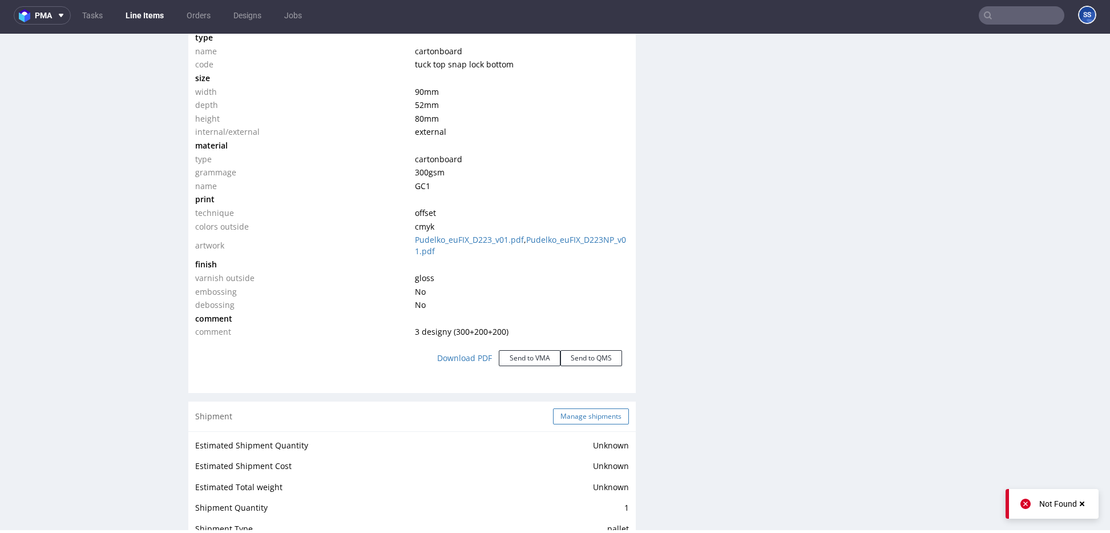
click at [572, 417] on button "Manage shipments" at bounding box center [591, 416] width 76 height 16
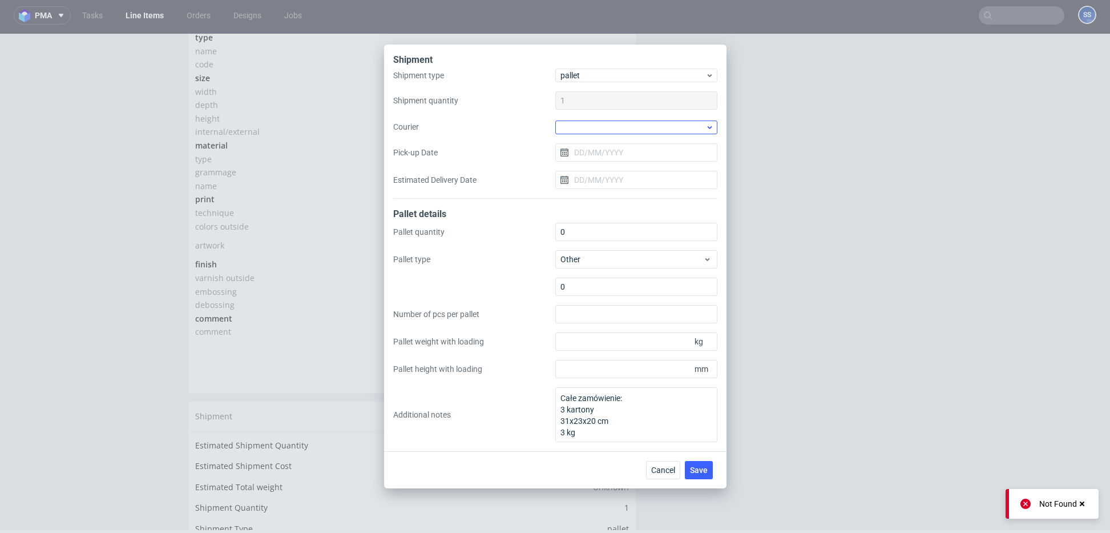
click at [581, 132] on div at bounding box center [637, 127] width 162 height 14
click at [595, 206] on div "UPS Pallets" at bounding box center [636, 207] width 153 height 21
click at [705, 470] on span "Save" at bounding box center [699, 469] width 18 height 8
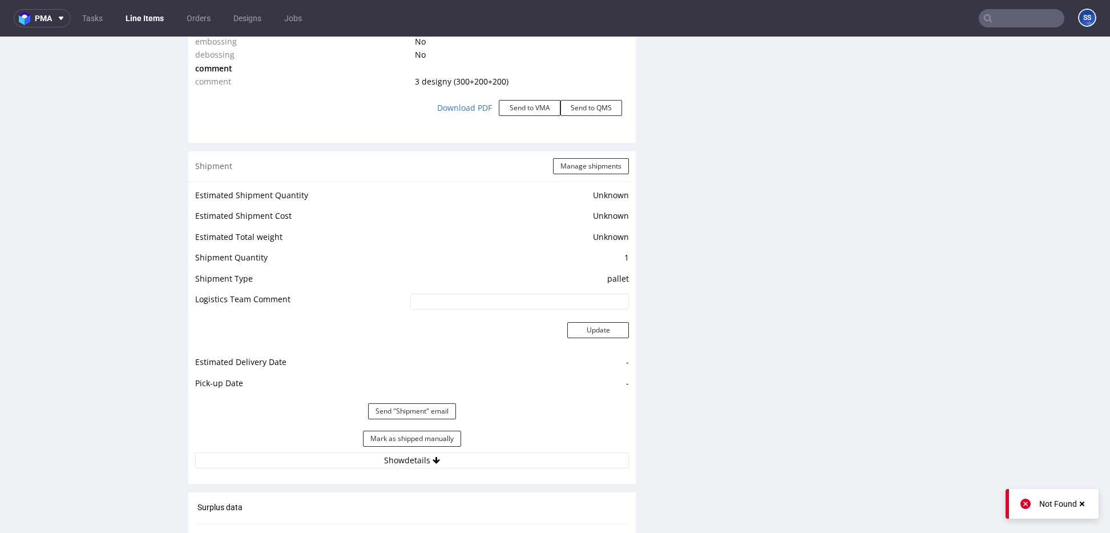
scroll to position [1282, 0]
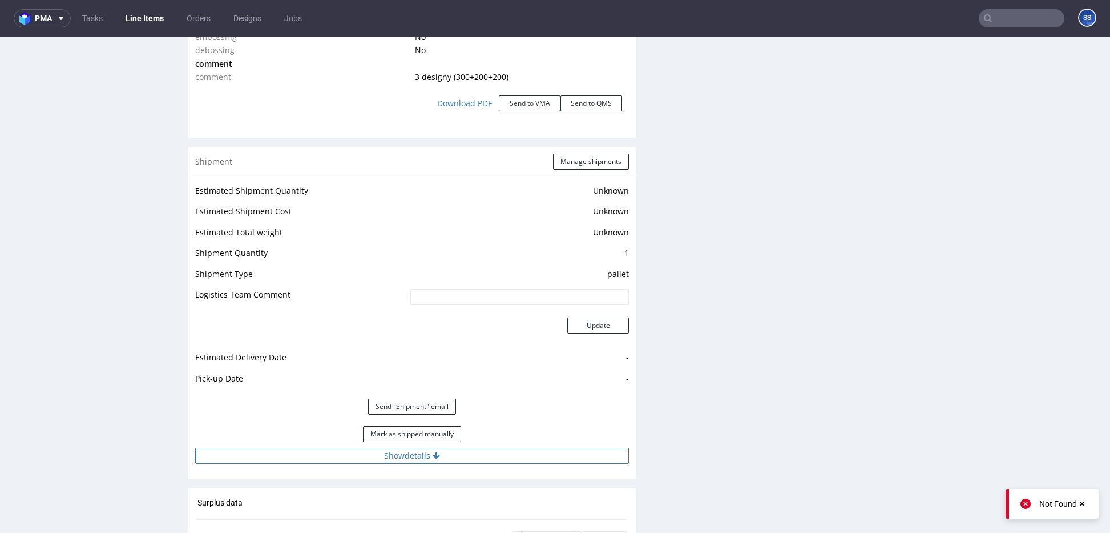
click at [442, 448] on button "Show details" at bounding box center [412, 456] width 434 height 16
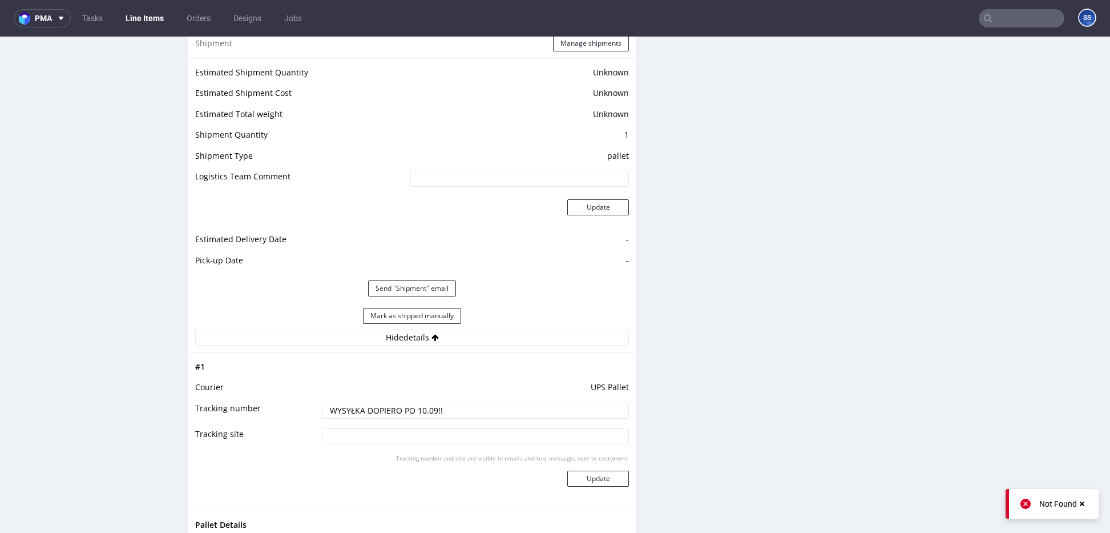
scroll to position [1403, 0]
drag, startPoint x: 448, startPoint y: 404, endPoint x: 100, endPoint y: 392, distance: 347.9
paste input "1Z5A15806898848627 1Z5A15806896838632 1Z5A15806897436047"
type input "1Z5A15806898848627 1Z5A15806896838632 1Z5A15806897436047"
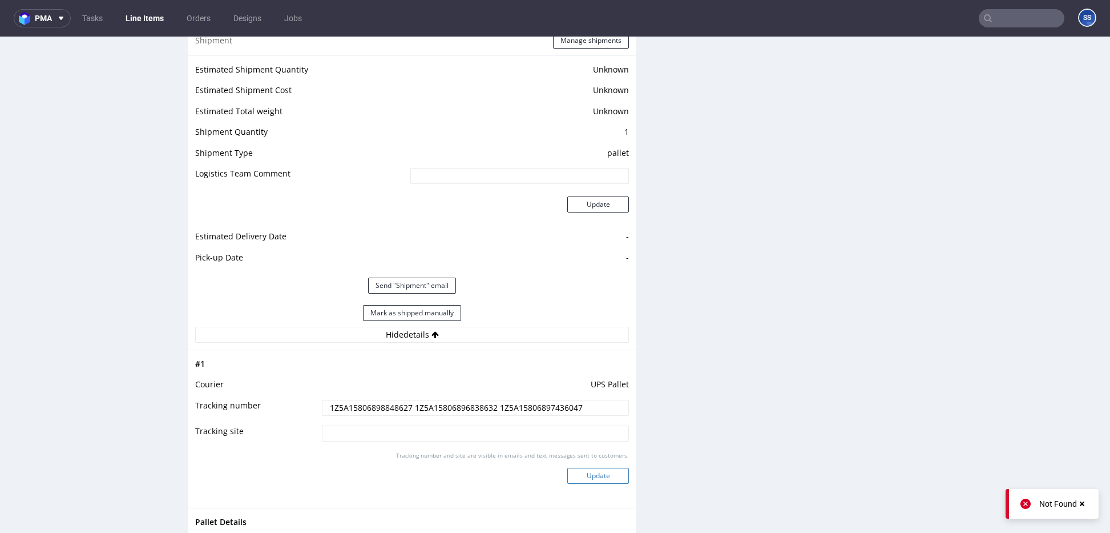
click at [588, 473] on button "Update" at bounding box center [599, 476] width 62 height 16
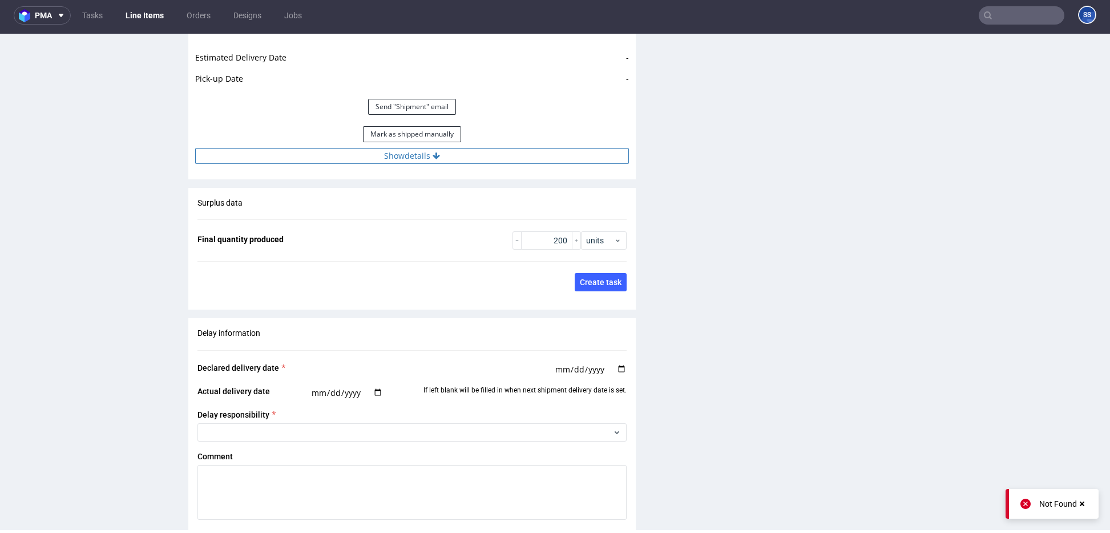
scroll to position [1572, 0]
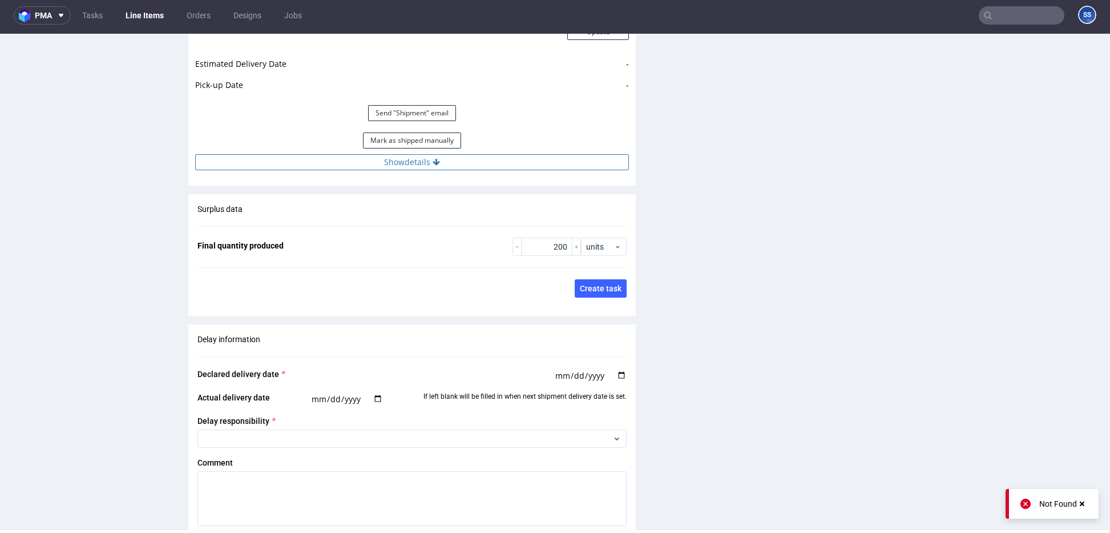
click at [353, 160] on button "Show details" at bounding box center [412, 162] width 434 height 16
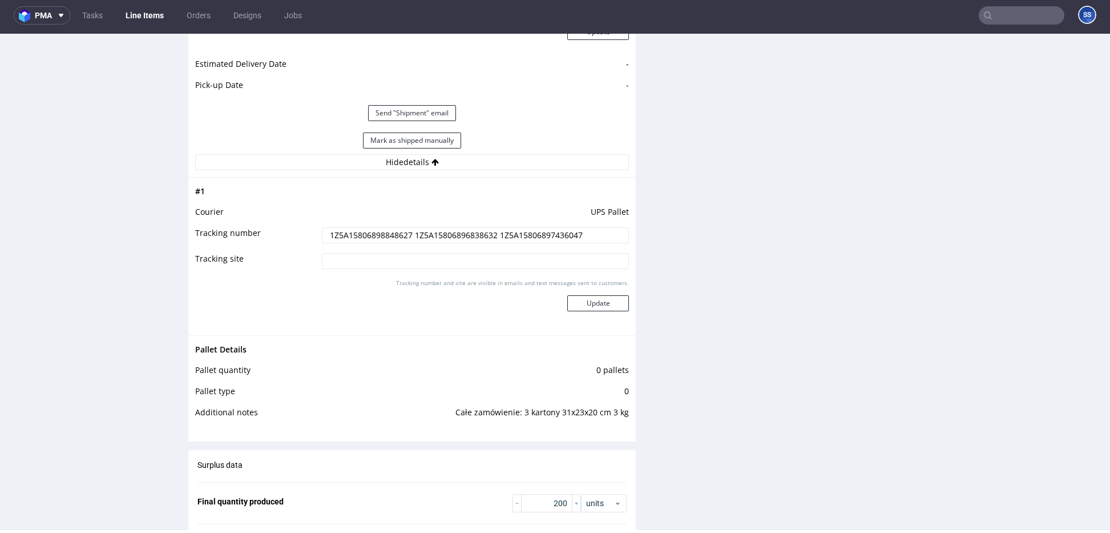
click at [147, 8] on link "Line Items" at bounding box center [145, 15] width 52 height 18
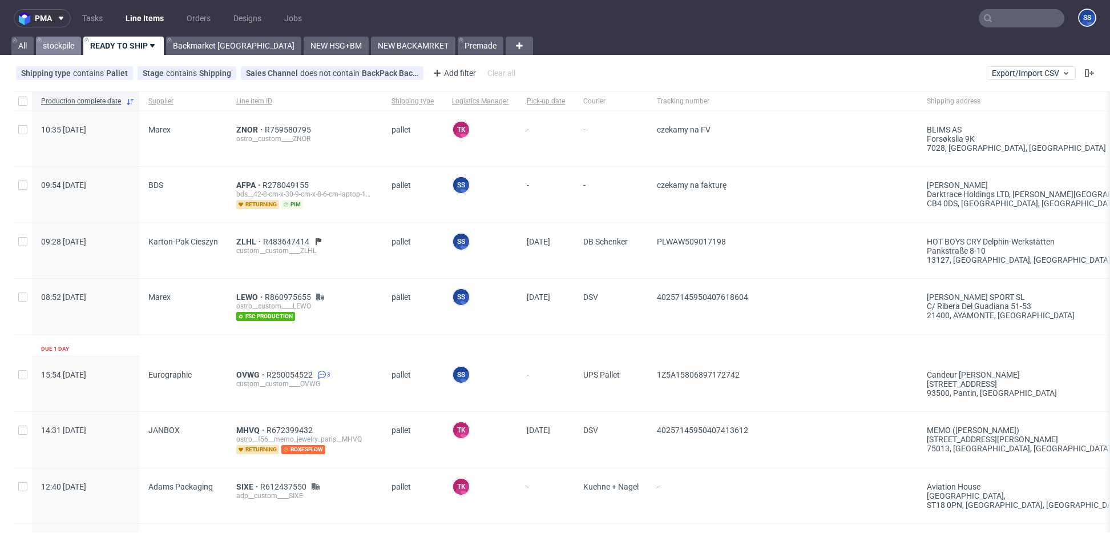
click at [60, 42] on link "stockpile" at bounding box center [58, 46] width 45 height 18
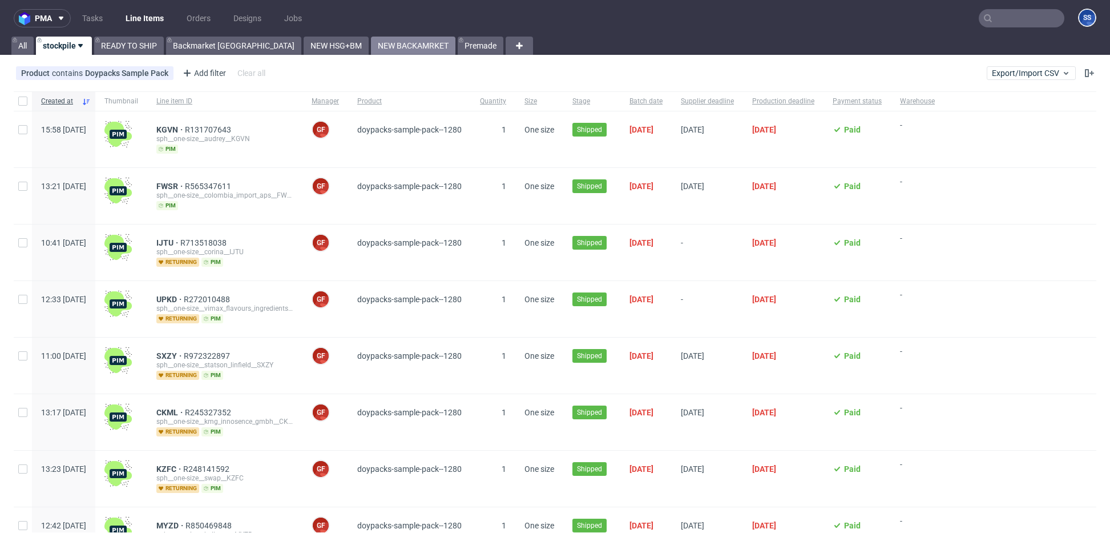
click at [371, 50] on link "NEW BACKAMRKET" at bounding box center [413, 46] width 84 height 18
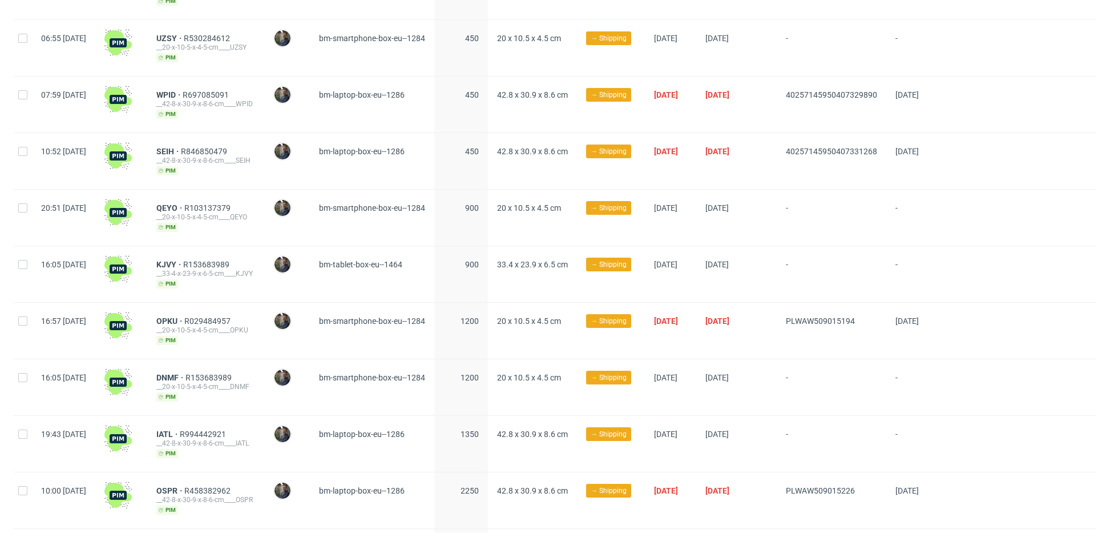
scroll to position [347, 0]
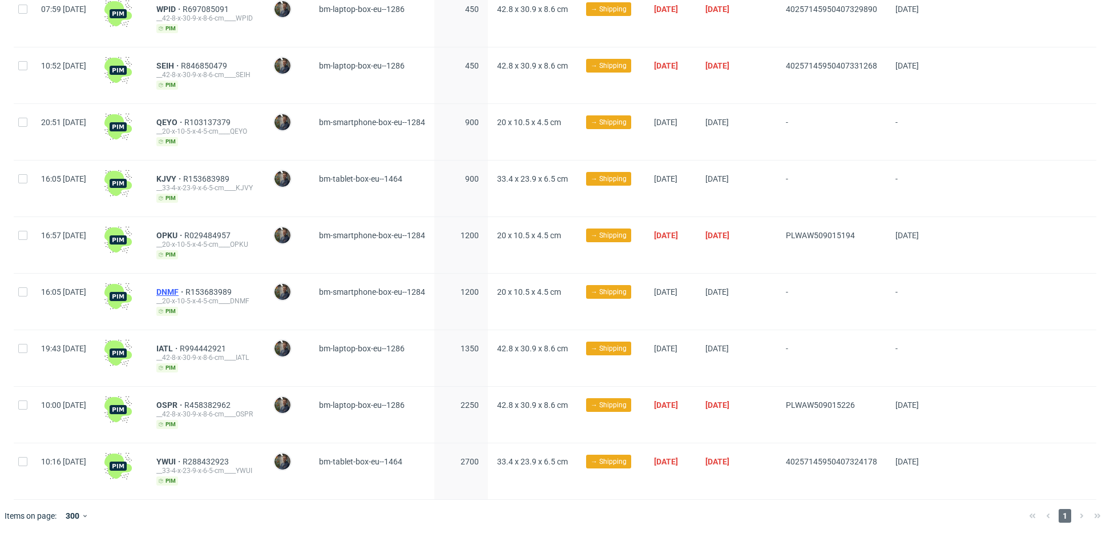
click at [186, 287] on span "DNMF" at bounding box center [170, 291] width 29 height 9
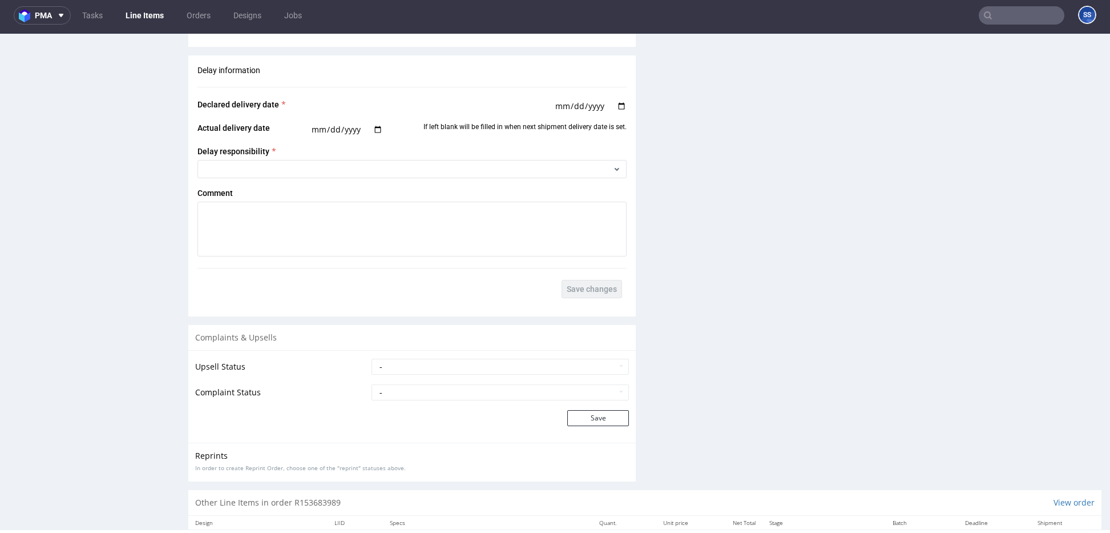
scroll to position [1350, 0]
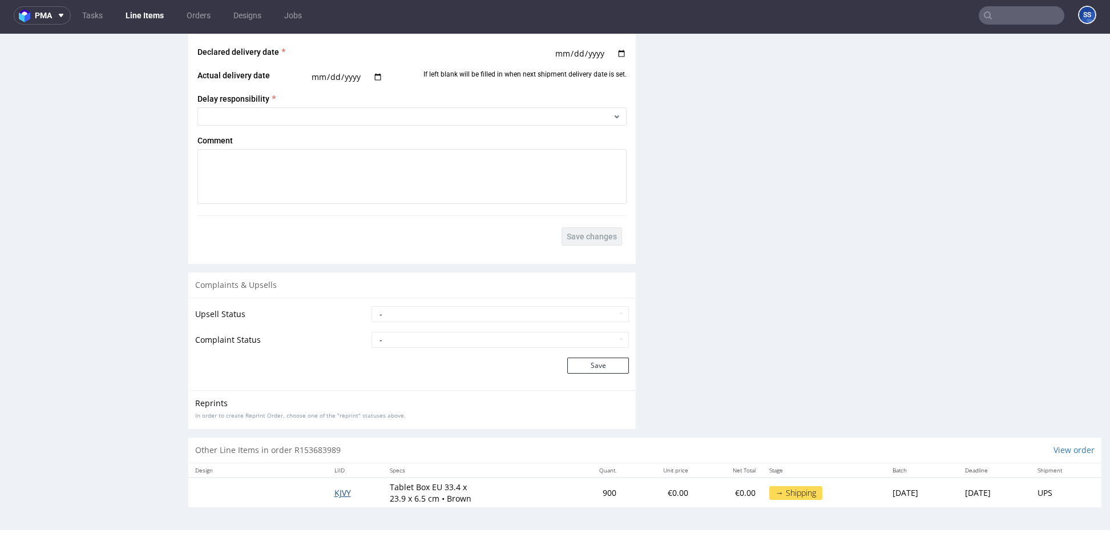
click at [335, 490] on span "KJVY" at bounding box center [343, 492] width 17 height 11
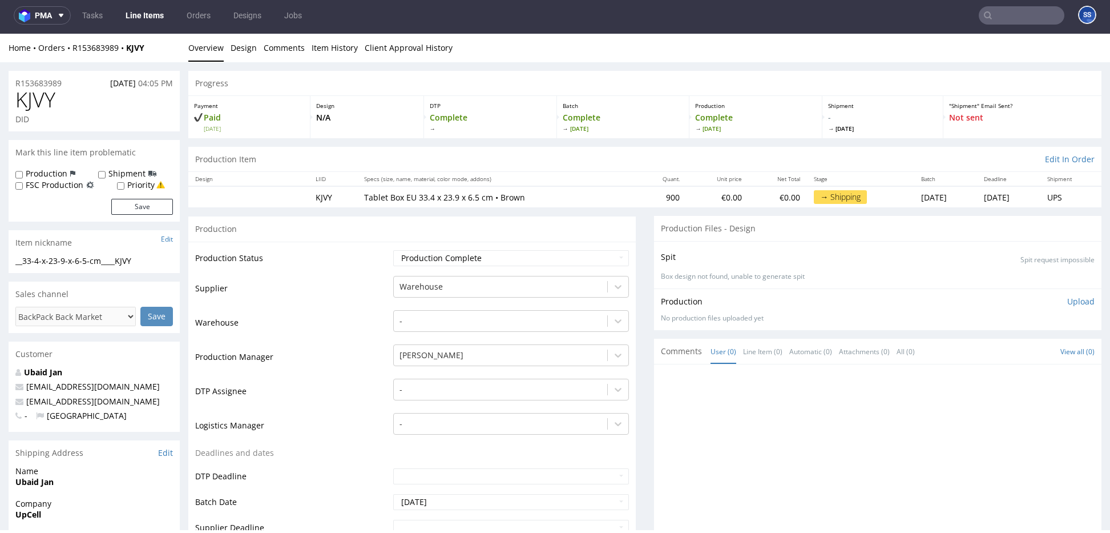
click at [150, 20] on link "Line Items" at bounding box center [145, 15] width 52 height 18
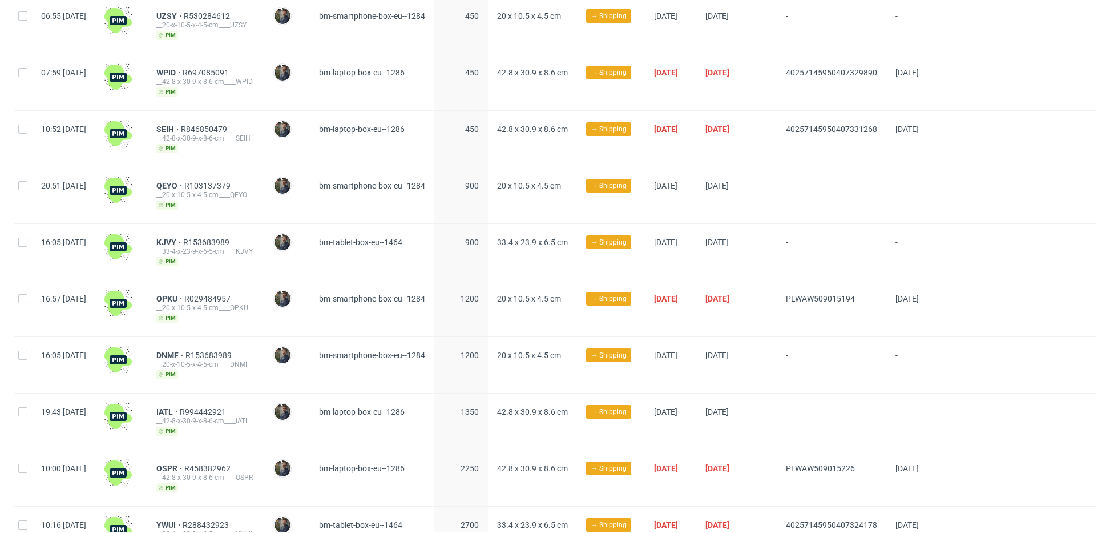
scroll to position [347, 0]
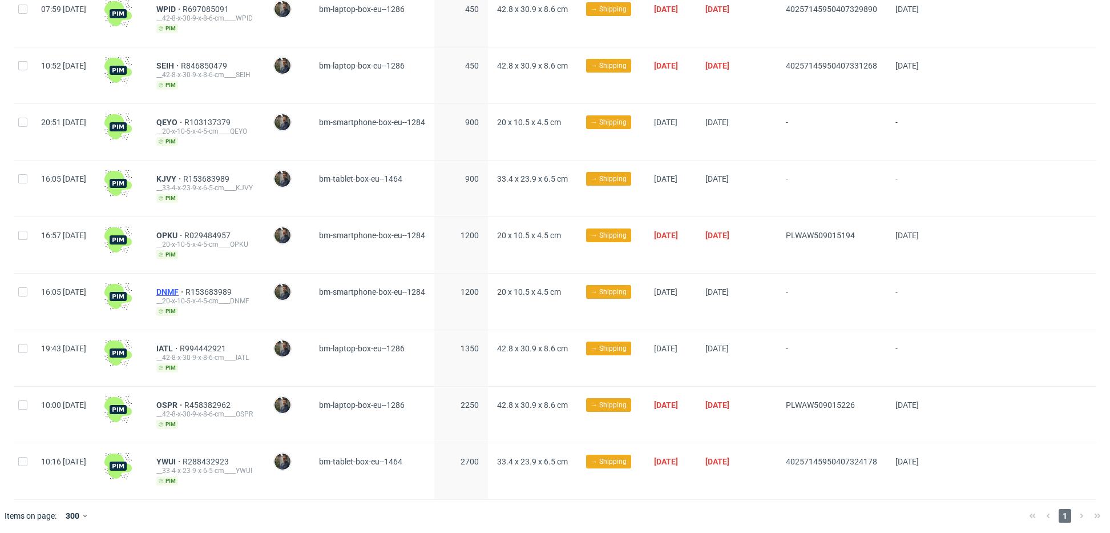
click at [186, 287] on span "DNMF" at bounding box center [170, 291] width 29 height 9
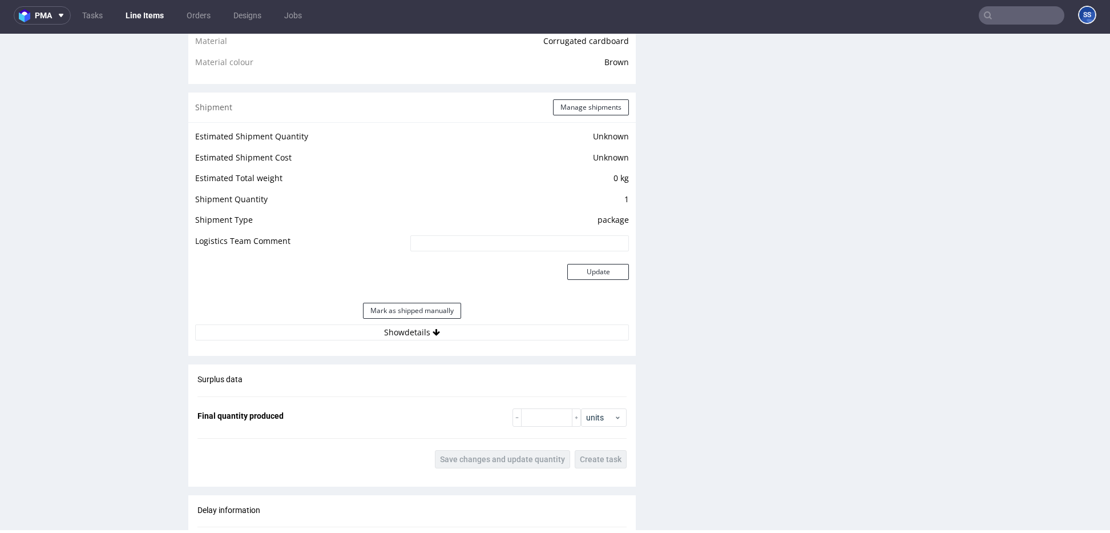
scroll to position [875, 0]
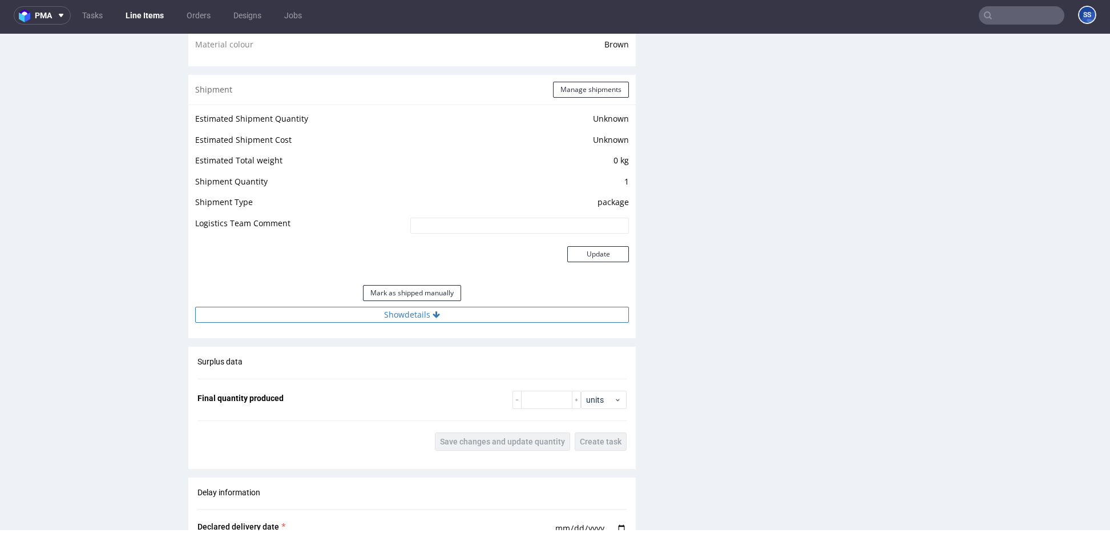
click at [417, 311] on button "Show details" at bounding box center [412, 315] width 434 height 16
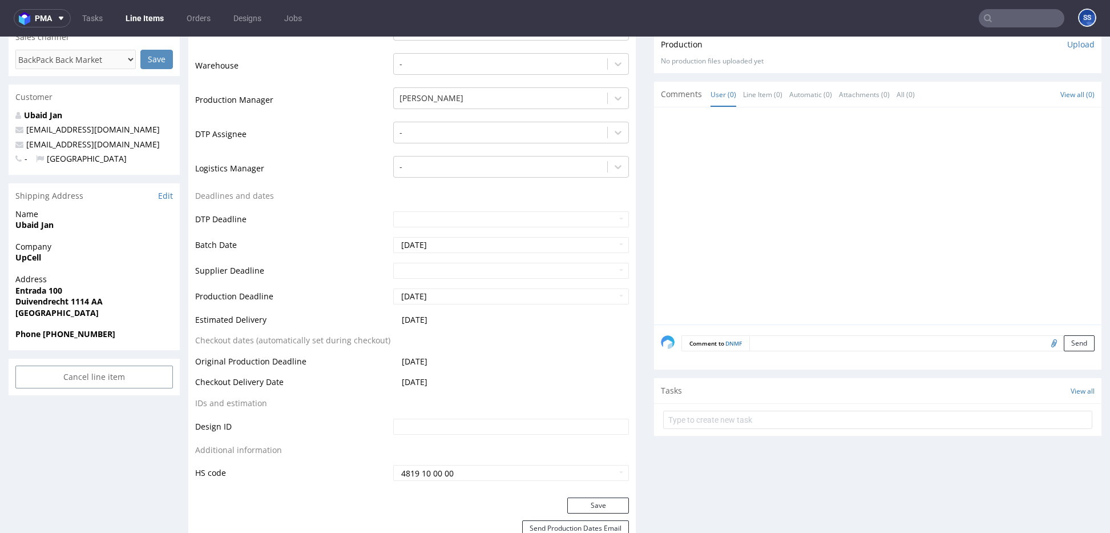
scroll to position [2, 0]
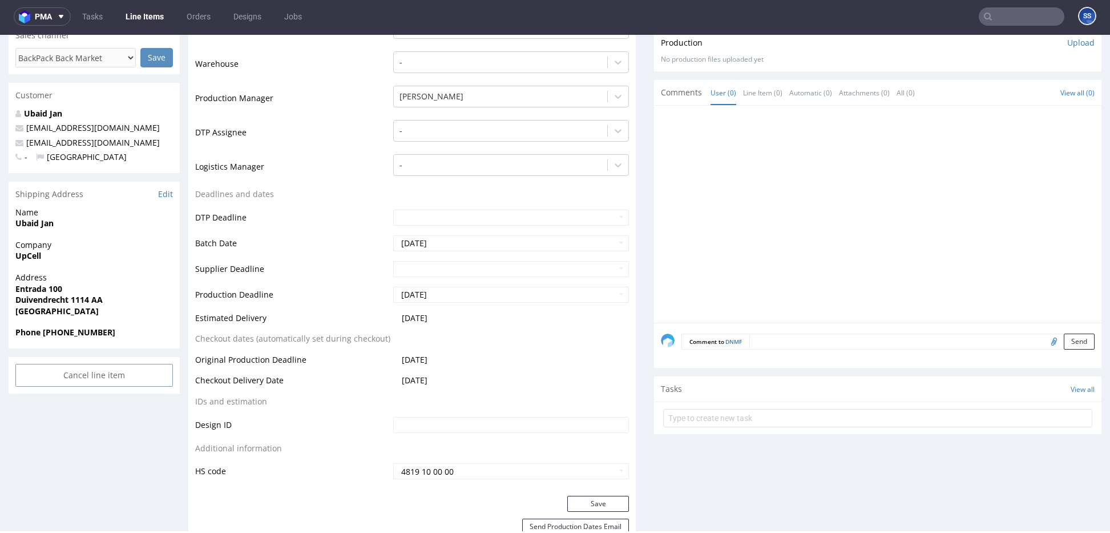
click at [139, 20] on link "Line Items" at bounding box center [145, 16] width 52 height 18
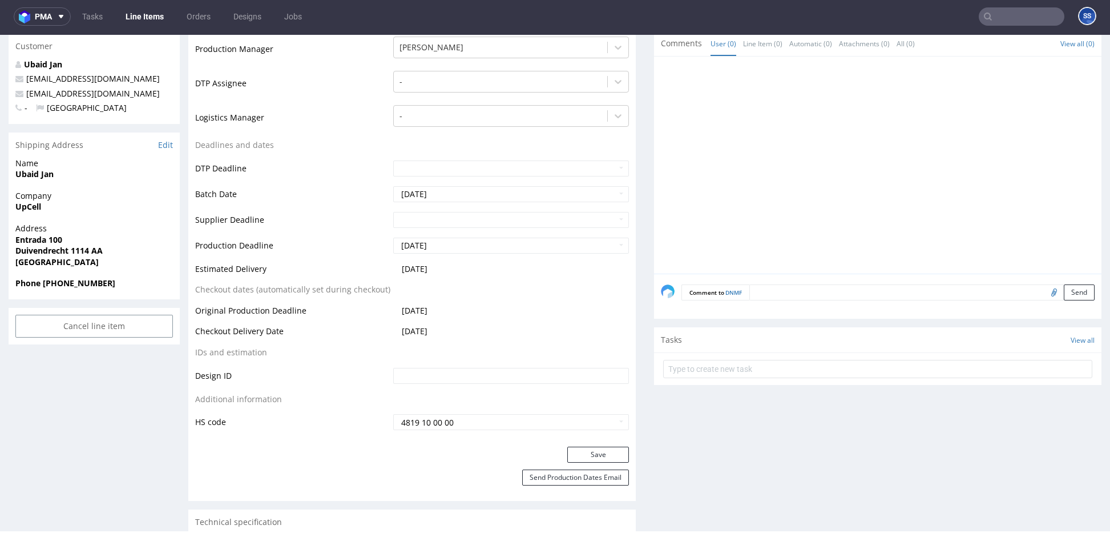
click at [23, 210] on strong "UpCell" at bounding box center [28, 206] width 26 height 11
copy strong "UpCell"
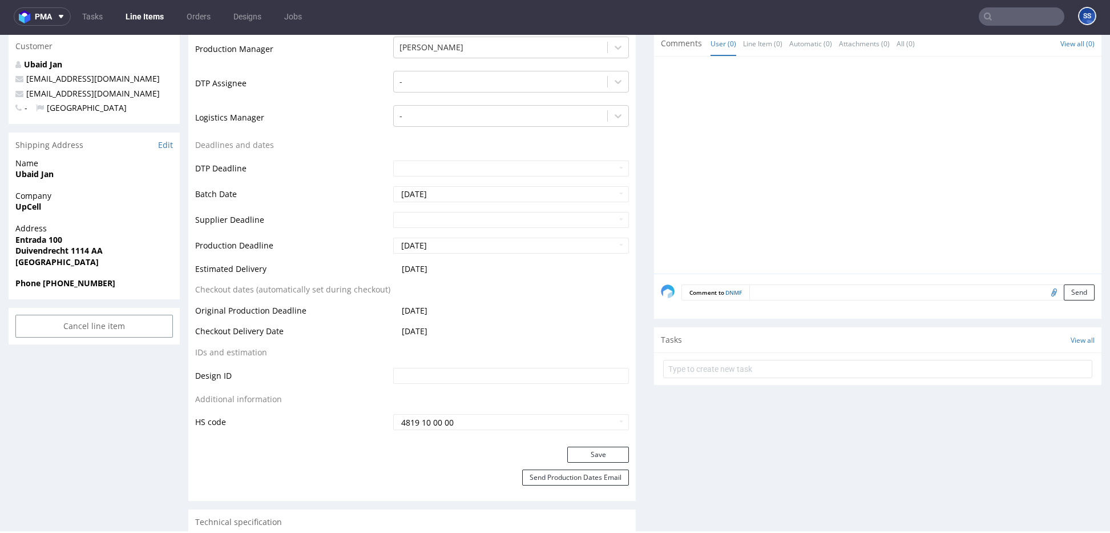
click at [41, 240] on strong "Entrada 100" at bounding box center [38, 239] width 47 height 11
copy strong "Entrada 100"
click at [41, 253] on strong "Duivendrecht 1114 AA" at bounding box center [58, 250] width 87 height 11
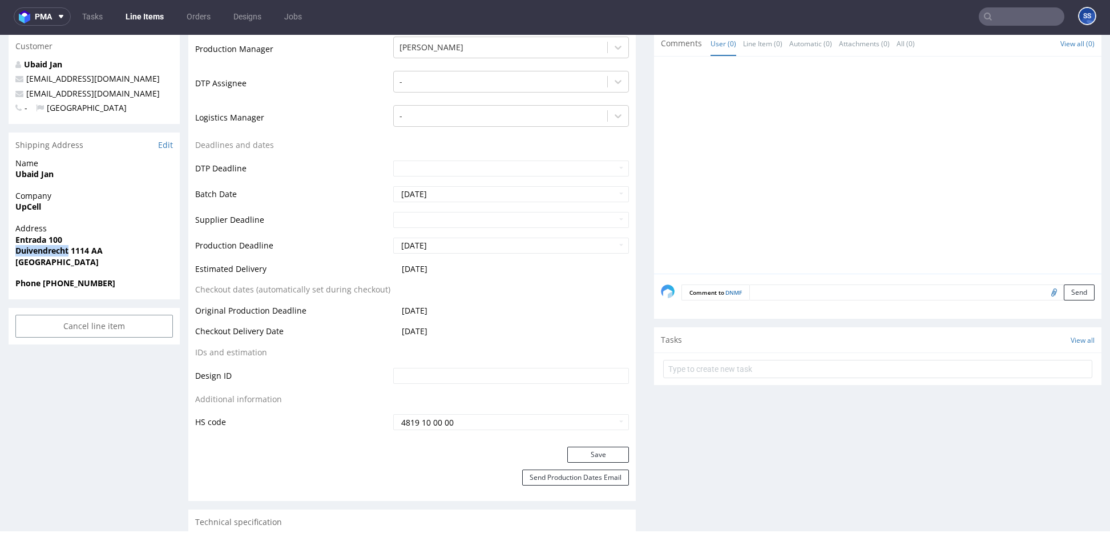
click at [41, 253] on strong "Duivendrecht 1114 AA" at bounding box center [58, 250] width 87 height 11
copy strong "Duivendrecht"
click at [79, 252] on strong "Duivendrecht 1114 AA" at bounding box center [58, 250] width 87 height 11
click at [70, 251] on strong "Duivendrecht 1114 AA" at bounding box center [58, 250] width 87 height 11
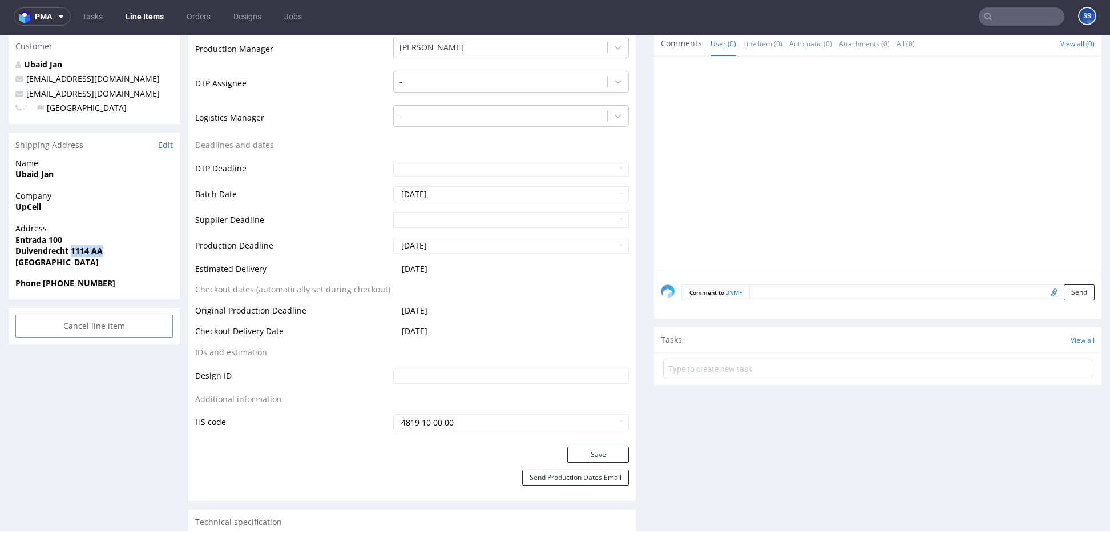
drag, startPoint x: 70, startPoint y: 251, endPoint x: 124, endPoint y: 251, distance: 53.7
click at [124, 251] on span "Duivendrecht 1114 AA" at bounding box center [94, 250] width 158 height 11
click at [32, 179] on span "Ubaid Jan" at bounding box center [94, 173] width 158 height 11
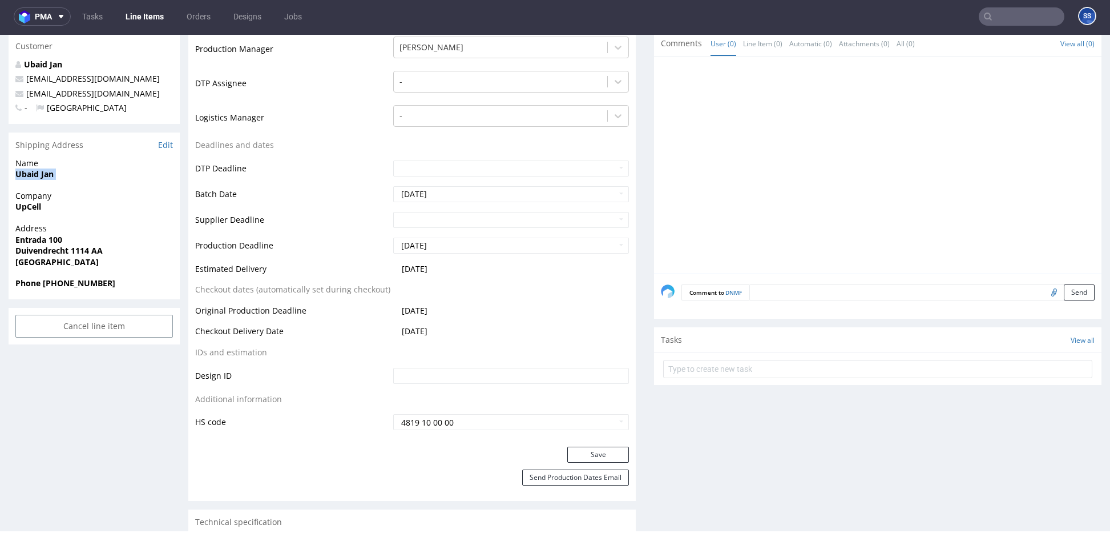
copy strong "Ubaid Jan"
drag, startPoint x: 99, startPoint y: 94, endPoint x: 25, endPoint y: 96, distance: 74.3
click at [25, 96] on p "info@upcell.nl" at bounding box center [94, 93] width 158 height 11
copy link "info@upcell.nl"
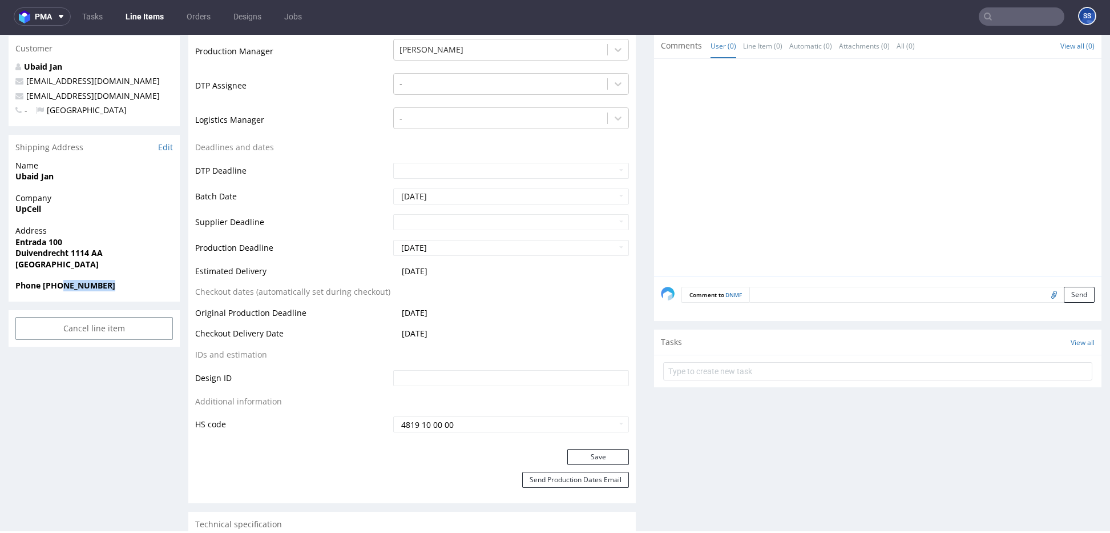
drag, startPoint x: 126, startPoint y: 289, endPoint x: 59, endPoint y: 288, distance: 66.8
click at [59, 288] on span "Phone +31 6 84638489" at bounding box center [94, 285] width 158 height 11
copy strong "6 84638489"
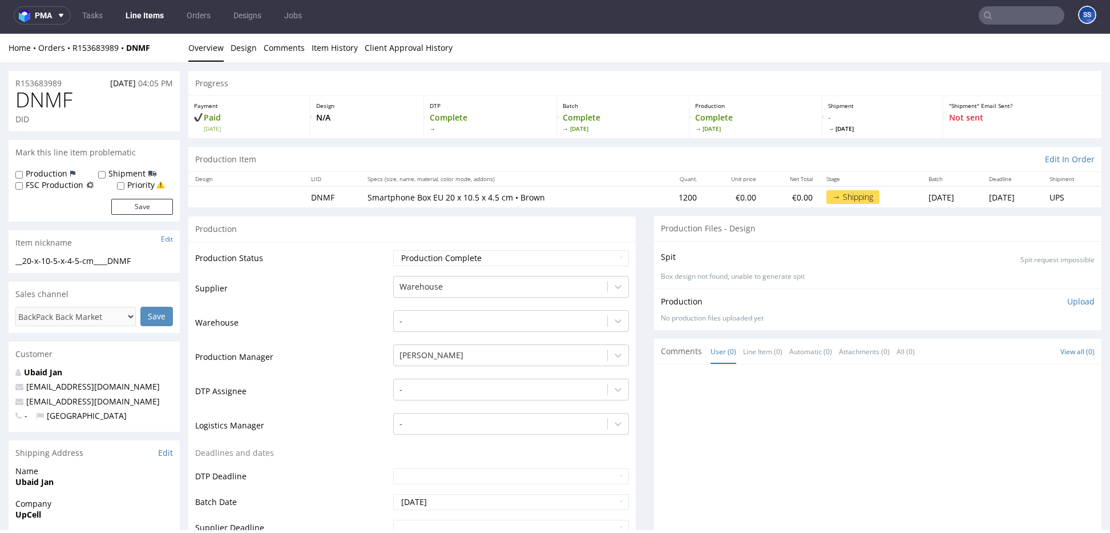
scroll to position [0, 0]
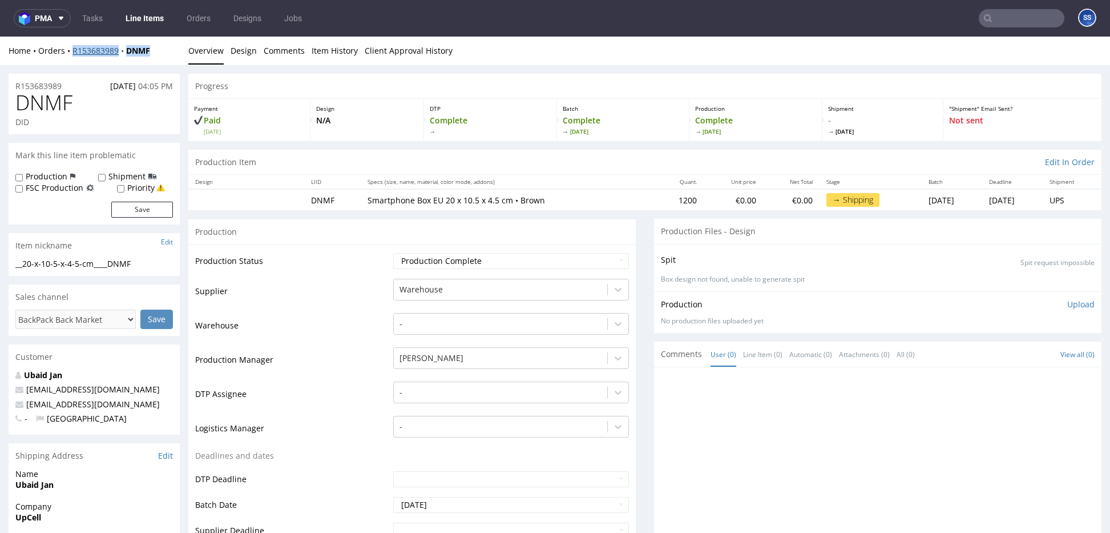
drag, startPoint x: 108, startPoint y: 53, endPoint x: 90, endPoint y: 47, distance: 19.1
click at [70, 53] on div "Home Orders R153683989 DNMF" at bounding box center [94, 50] width 171 height 11
copy div "R153683989 DNMF"
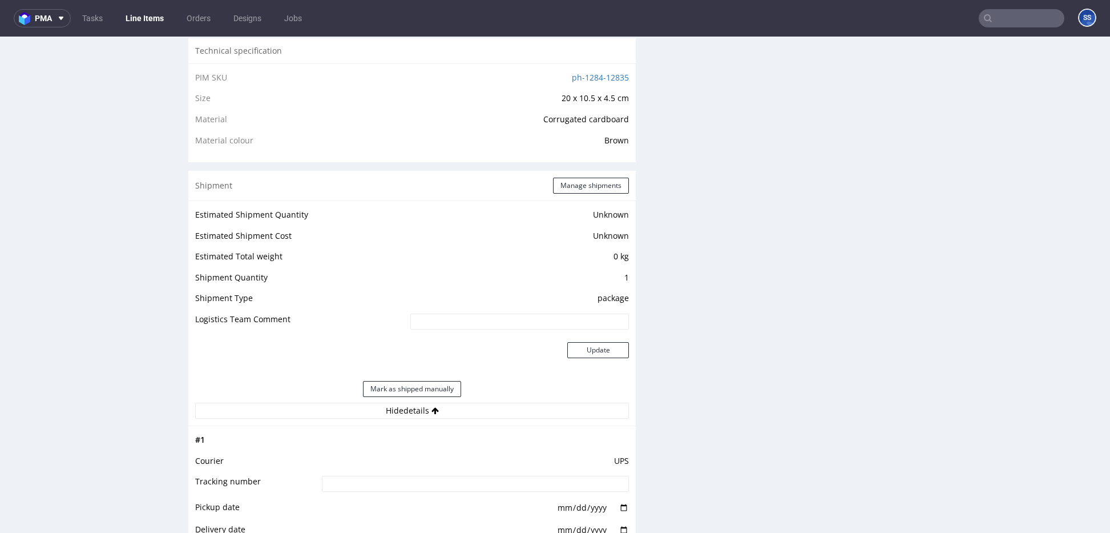
scroll to position [786, 0]
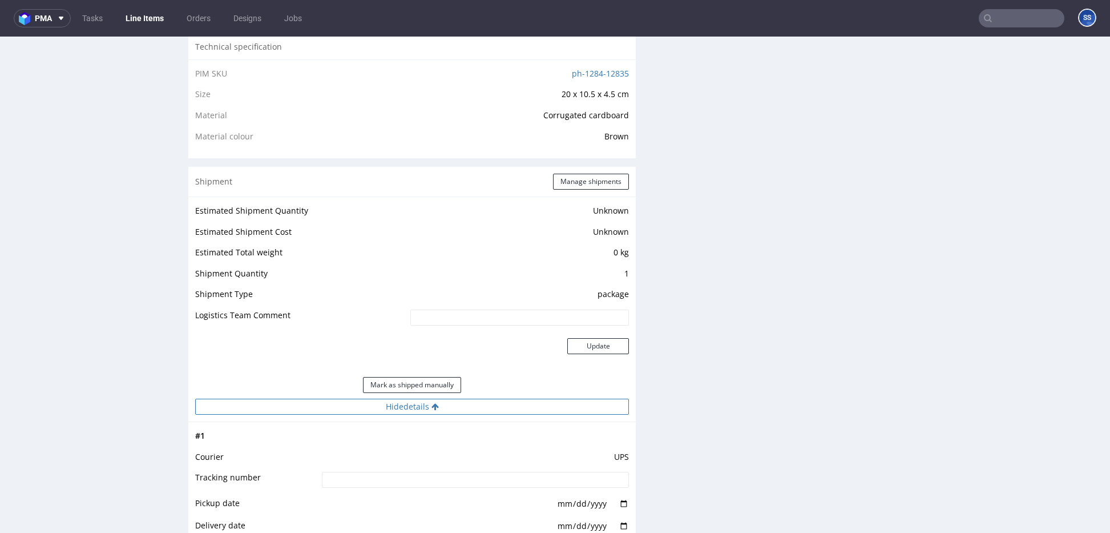
click at [473, 412] on button "Hide details" at bounding box center [412, 407] width 434 height 16
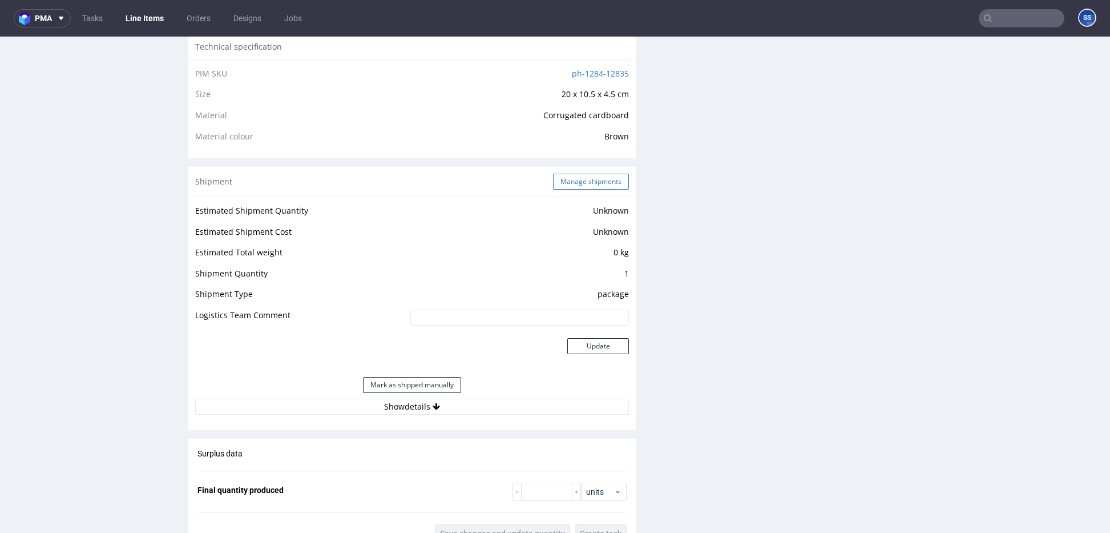
drag, startPoint x: 573, startPoint y: 194, endPoint x: 577, endPoint y: 186, distance: 8.7
click at [573, 193] on div "Shipment Manage shipments" at bounding box center [412, 182] width 448 height 30
click at [577, 185] on button "Manage shipments" at bounding box center [591, 182] width 76 height 16
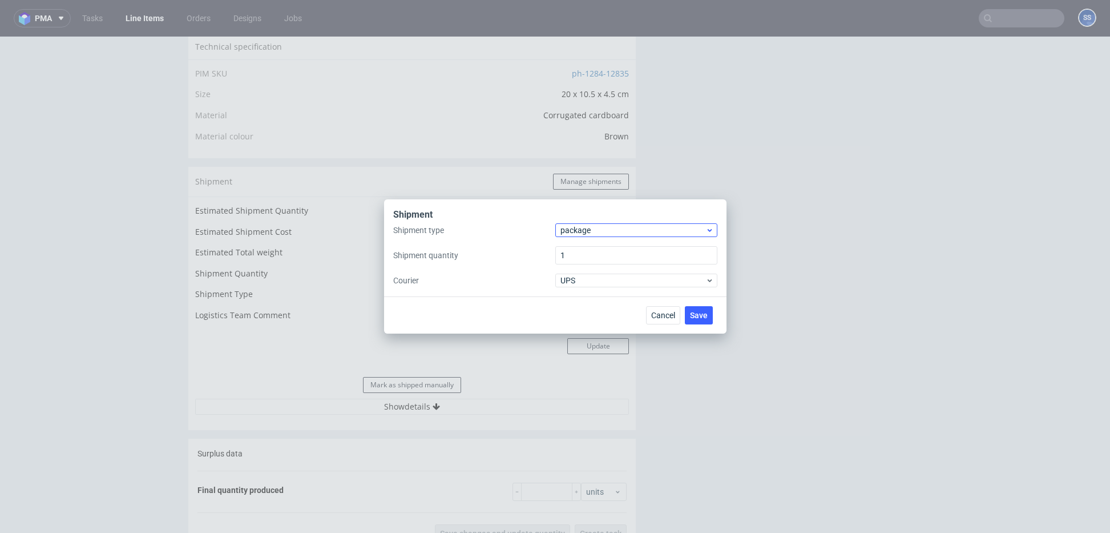
click at [586, 223] on div "package" at bounding box center [637, 230] width 162 height 14
click at [593, 248] on div "pallet" at bounding box center [636, 254] width 153 height 21
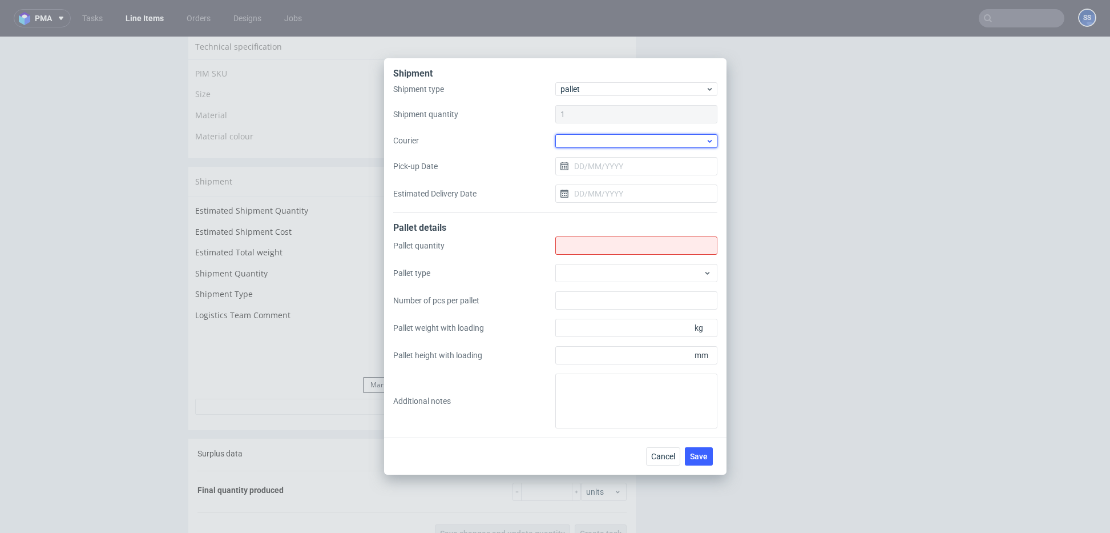
click at [589, 140] on div at bounding box center [637, 141] width 162 height 14
click at [579, 192] on div "DSV" at bounding box center [636, 190] width 153 height 21
click at [584, 244] on input "Shipment type" at bounding box center [637, 245] width 162 height 18
type input "1"
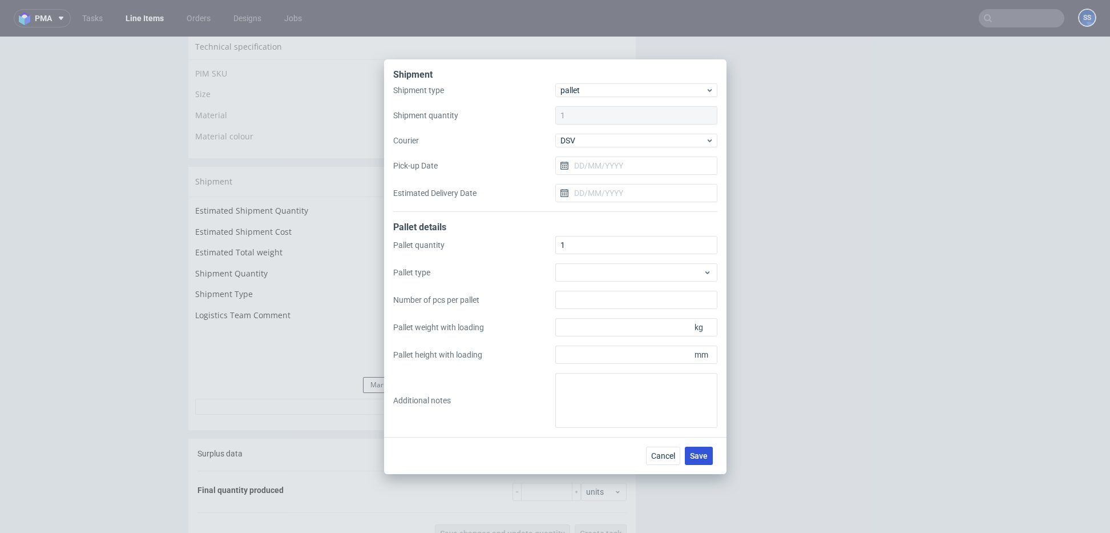
click at [698, 452] on span "Save" at bounding box center [699, 456] width 18 height 8
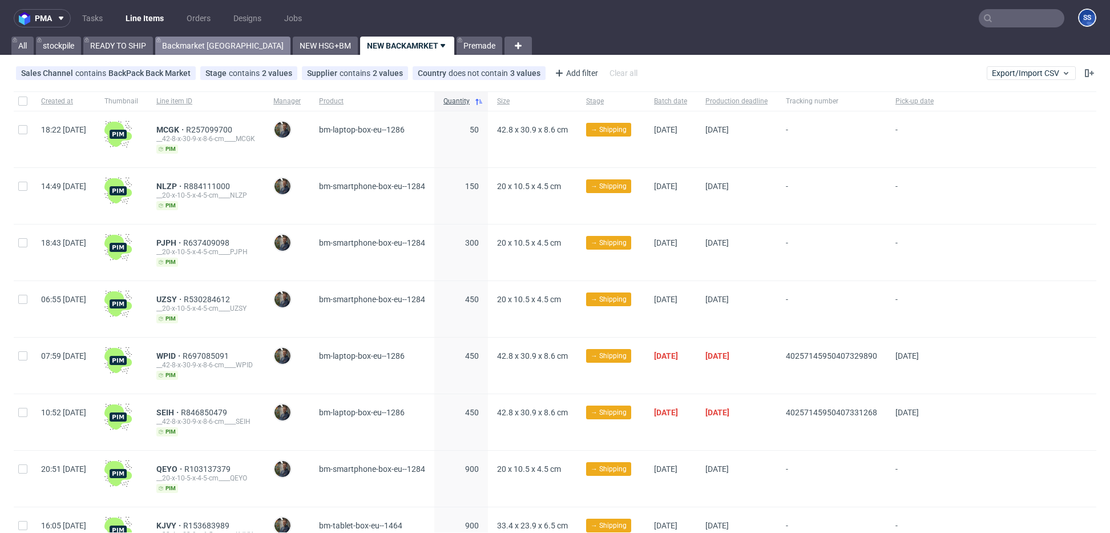
click at [222, 47] on link "Backmarket [GEOGRAPHIC_DATA]" at bounding box center [222, 46] width 135 height 18
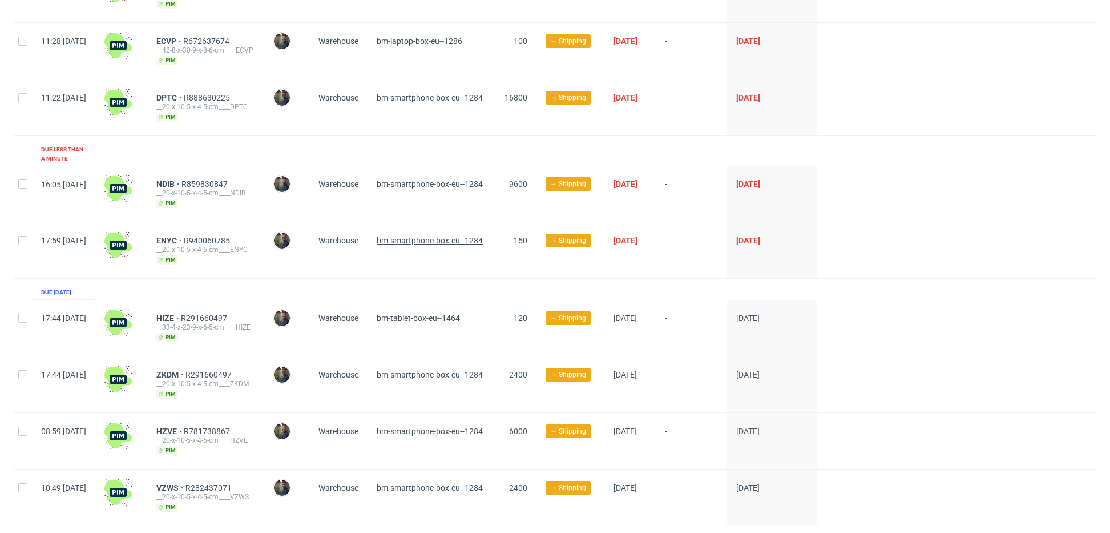
scroll to position [184, 0]
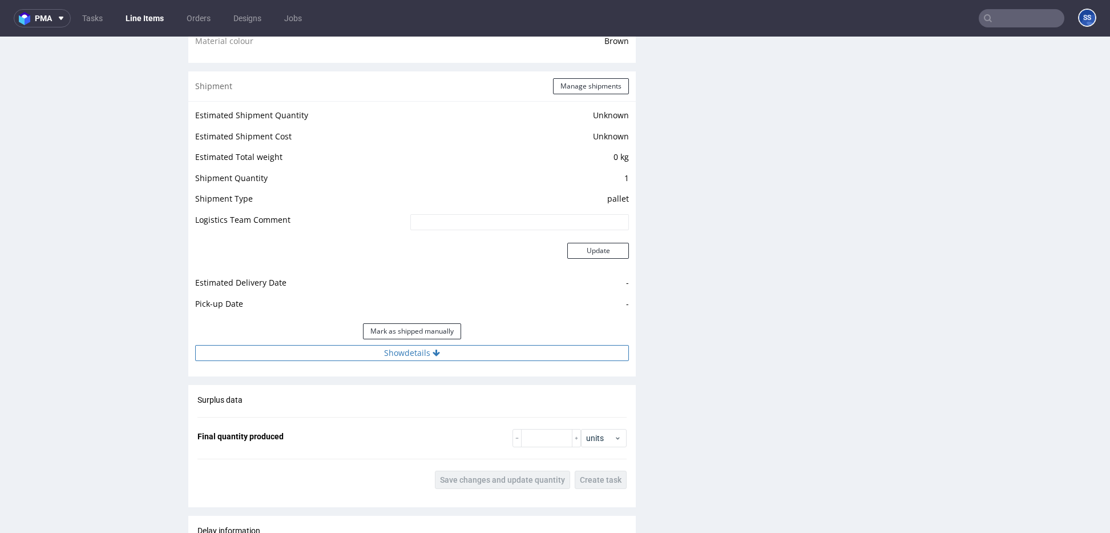
scroll to position [885, 0]
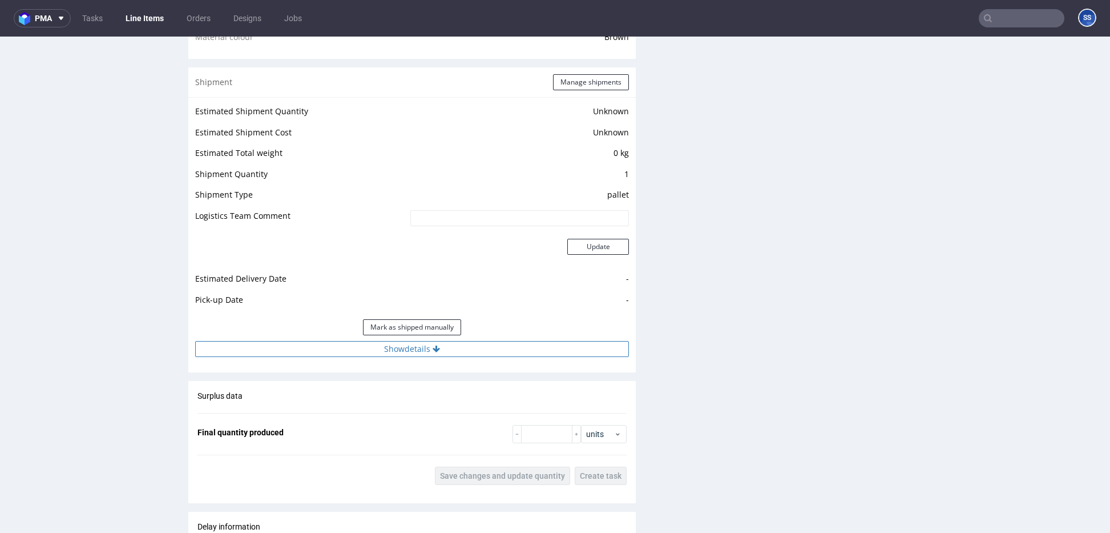
click at [437, 351] on icon at bounding box center [436, 349] width 7 height 8
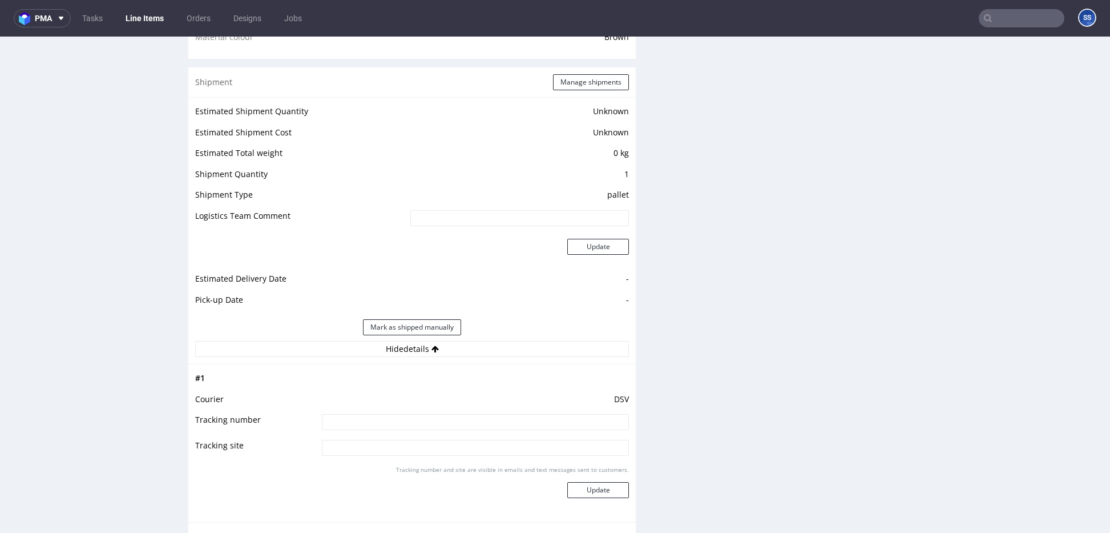
click at [441, 426] on input at bounding box center [475, 422] width 307 height 16
paste input "40257145950407693816"
type input "40257145950407693816"
click at [602, 484] on button "Update" at bounding box center [599, 490] width 62 height 16
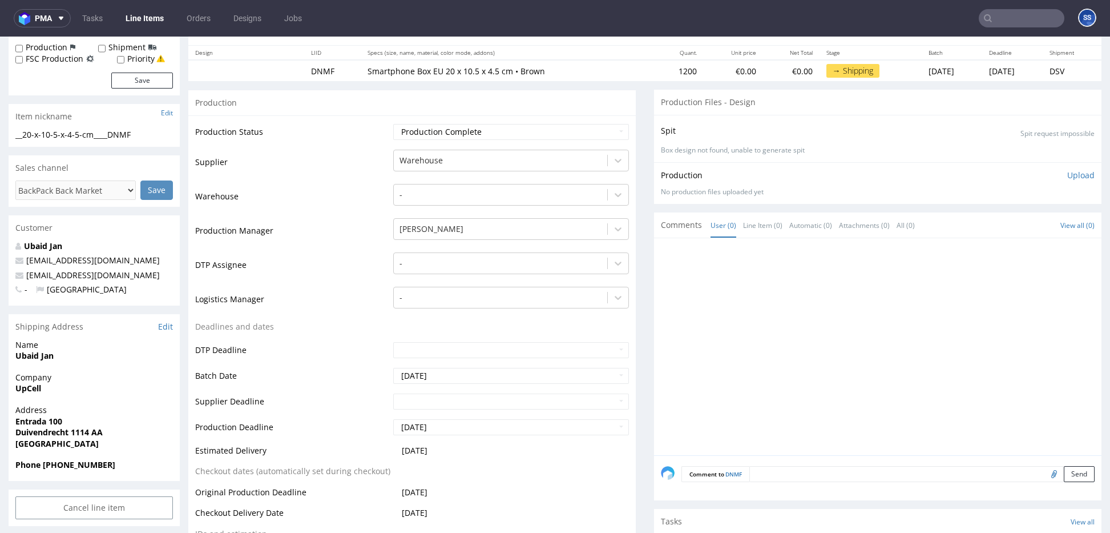
scroll to position [0, 0]
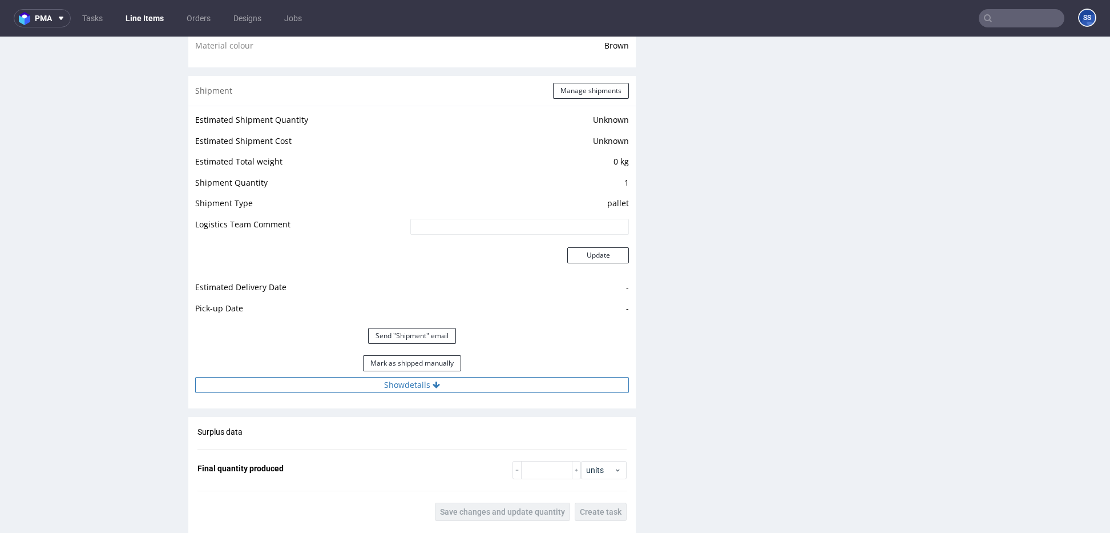
click at [426, 384] on button "Show details" at bounding box center [412, 385] width 434 height 16
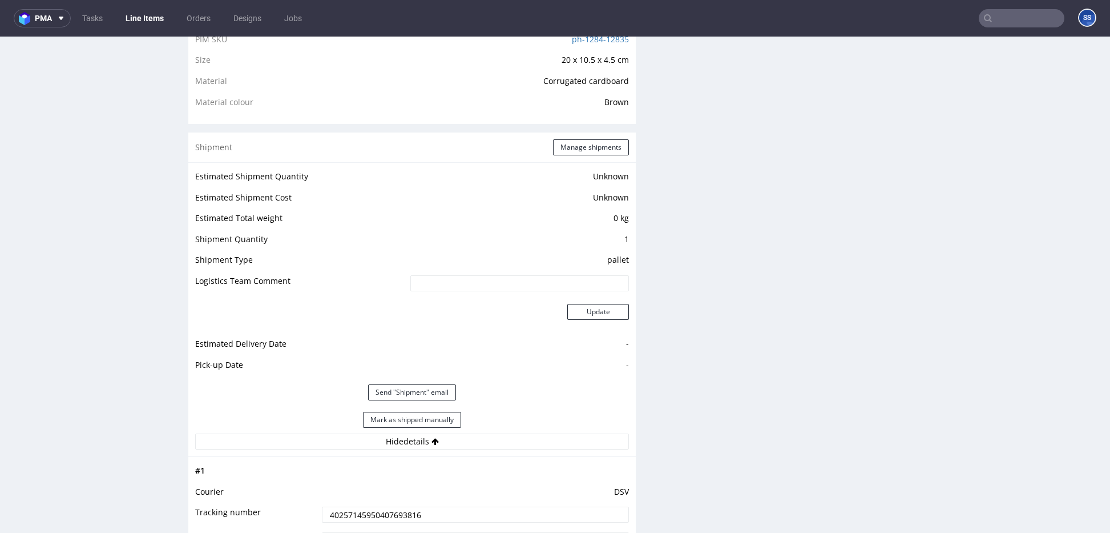
scroll to position [815, 0]
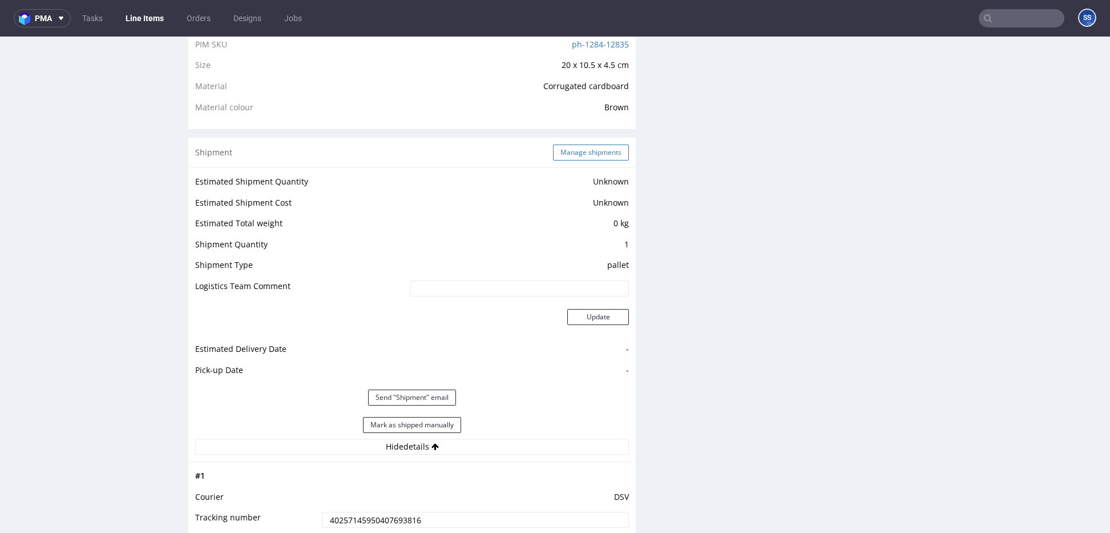
click at [605, 153] on button "Manage shipments" at bounding box center [591, 152] width 76 height 16
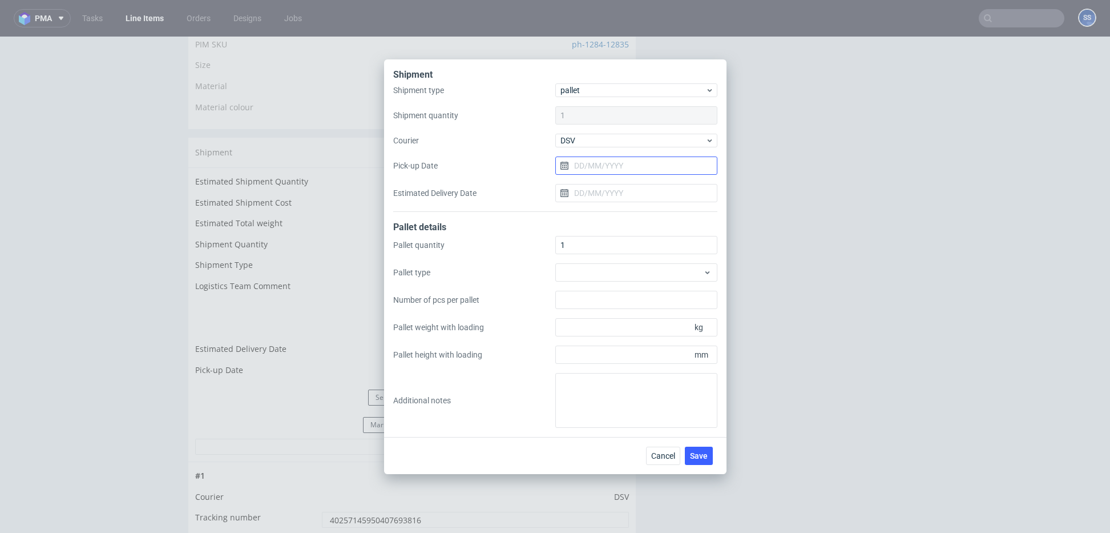
click at [593, 166] on input "Pick-up Date" at bounding box center [637, 165] width 162 height 18
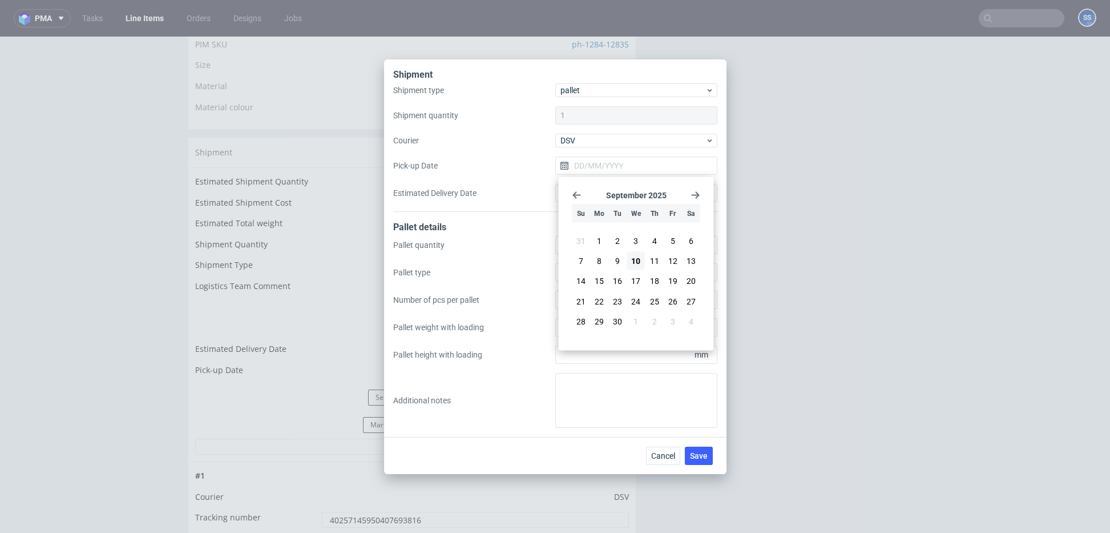
click at [650, 259] on button "11" at bounding box center [655, 261] width 18 height 18
type input "[DATE]"
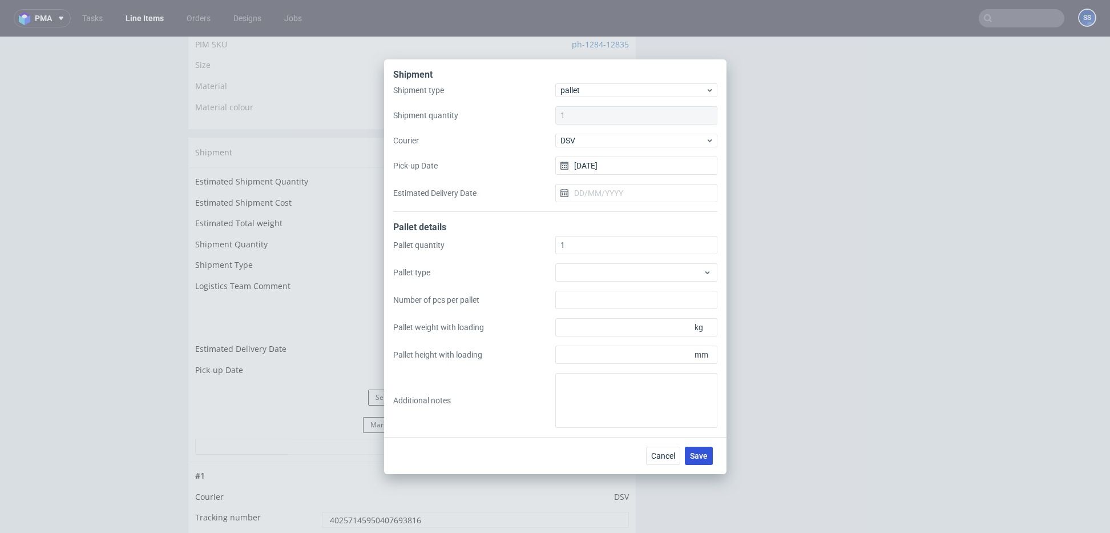
click at [701, 449] on button "Save" at bounding box center [699, 455] width 28 height 18
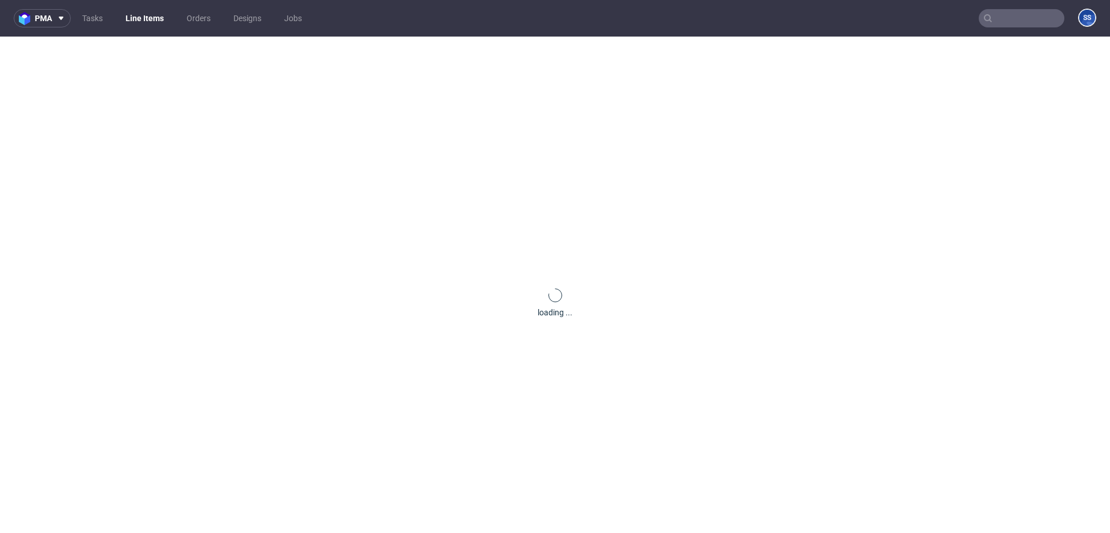
click at [140, 17] on link "Line Items" at bounding box center [145, 18] width 52 height 18
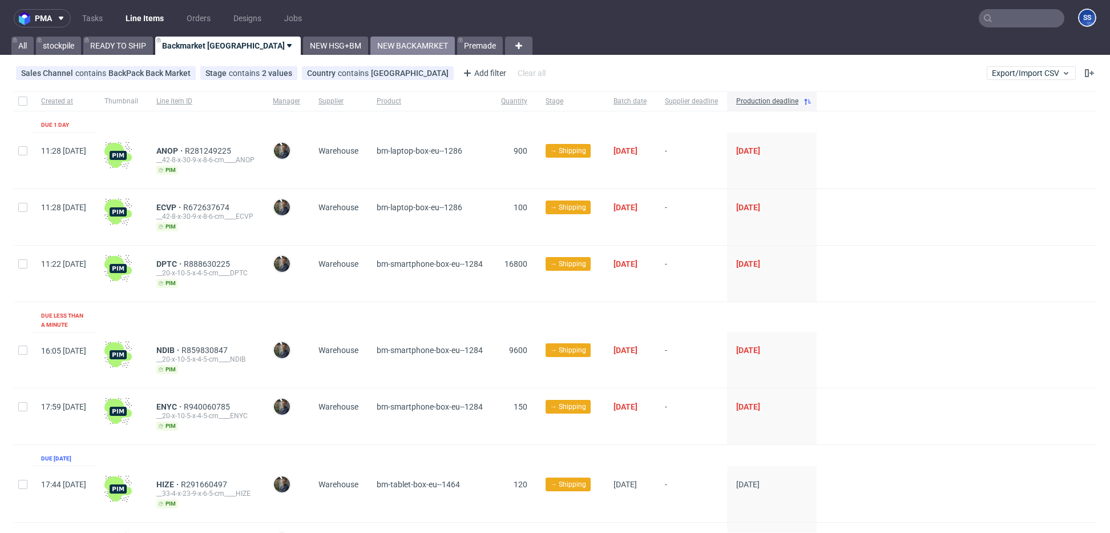
click at [371, 50] on link "NEW BACKAMRKET" at bounding box center [413, 46] width 84 height 18
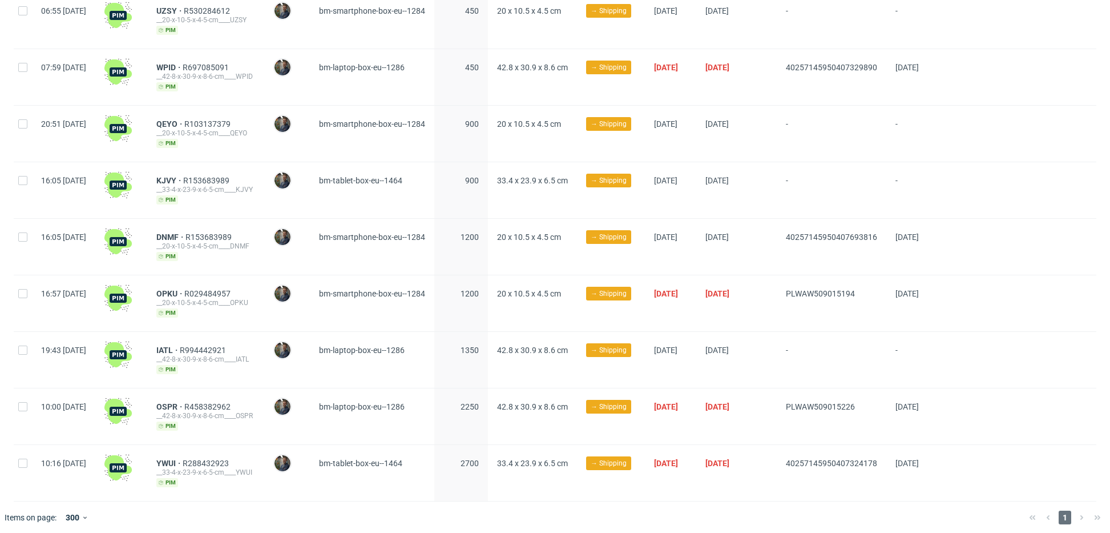
scroll to position [347, 0]
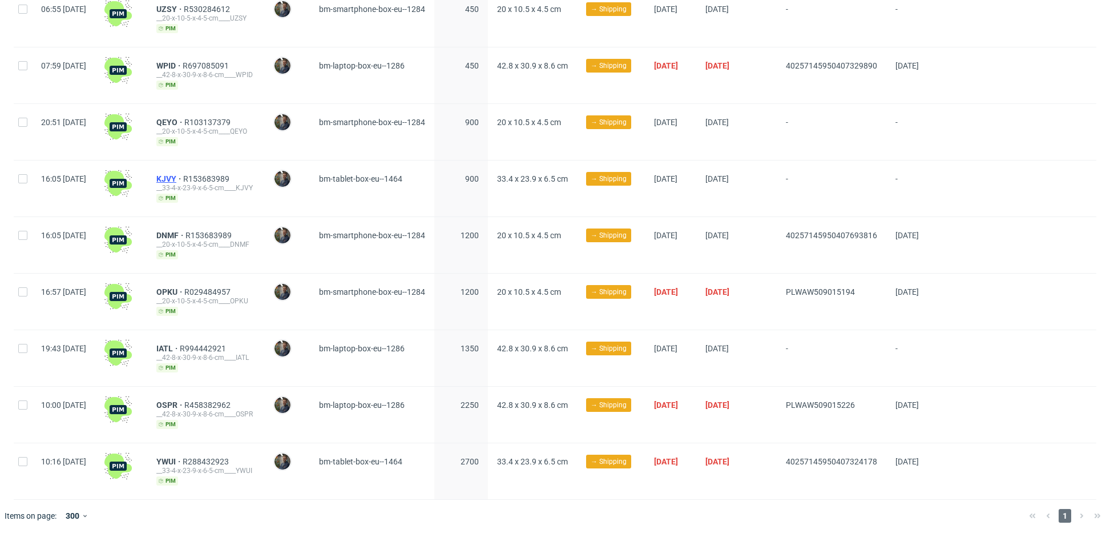
click at [183, 174] on span "KJVY" at bounding box center [169, 178] width 27 height 9
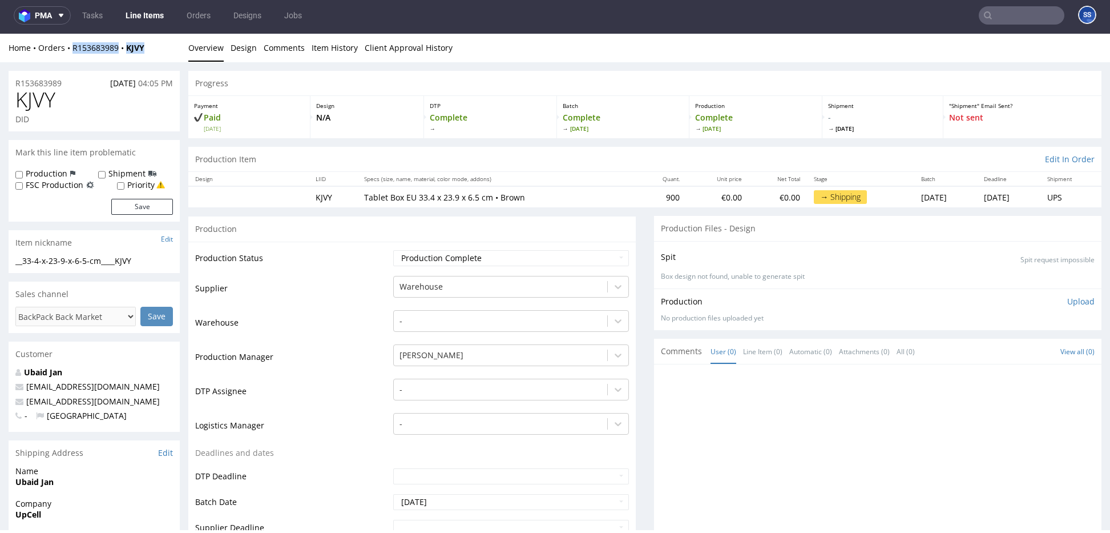
drag, startPoint x: 151, startPoint y: 49, endPoint x: 116, endPoint y: 34, distance: 38.4
click at [75, 51] on div "Home Orders R153683989 KJVY" at bounding box center [94, 47] width 171 height 11
copy div "153683989 KJVY"
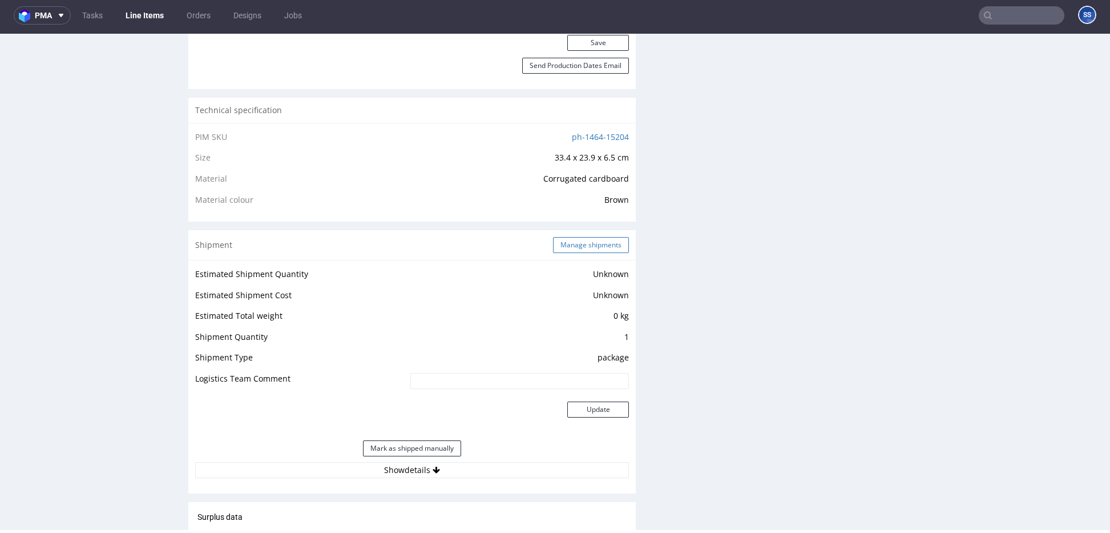
scroll to position [718, 0]
click at [569, 246] on button "Manage shipments" at bounding box center [591, 247] width 76 height 16
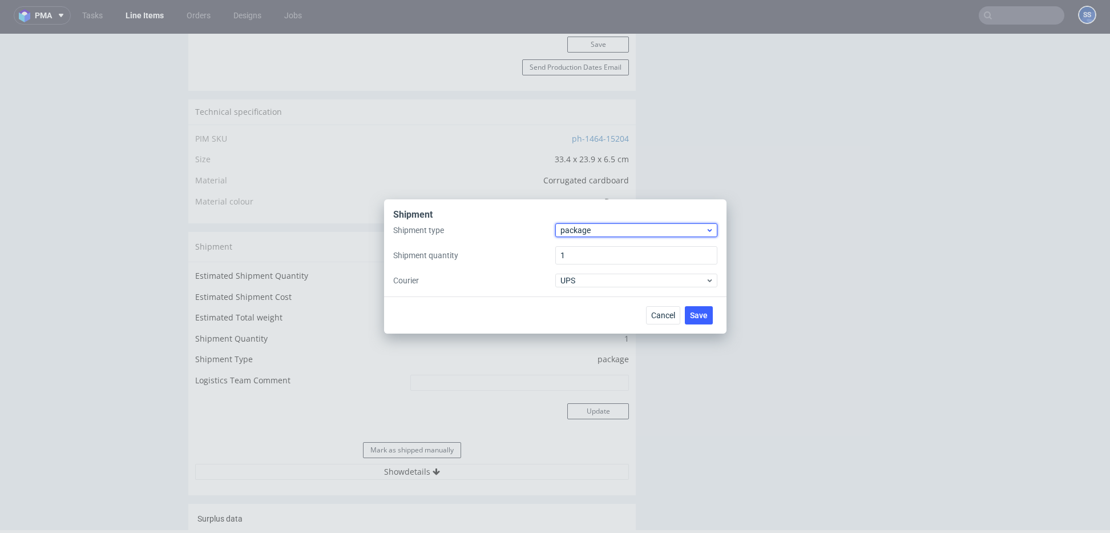
click at [596, 231] on span "package" at bounding box center [634, 229] width 146 height 11
click at [597, 253] on div "pallet" at bounding box center [636, 254] width 153 height 21
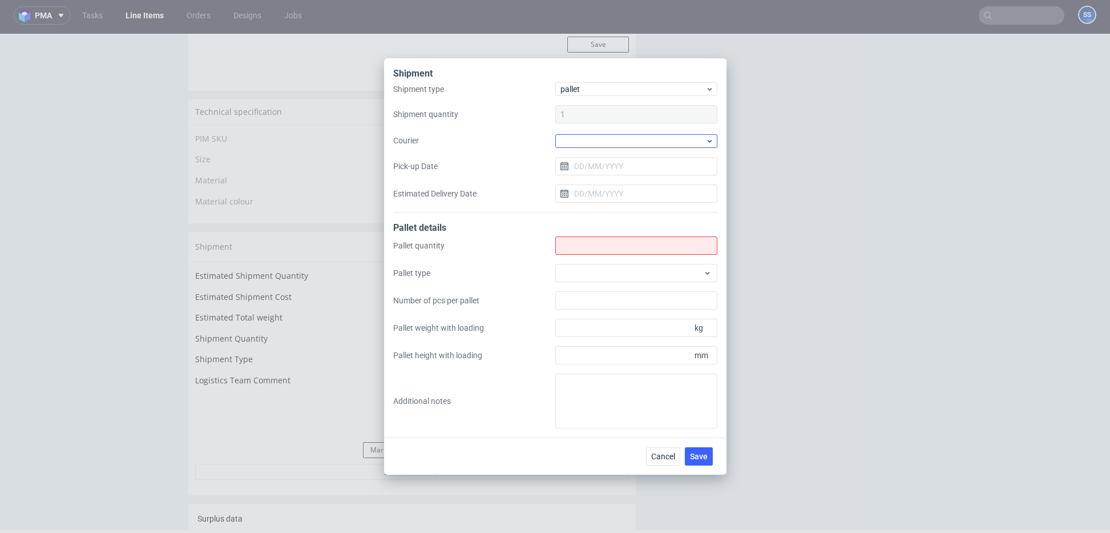
click at [578, 147] on div "Shipment type pallet Shipment quantity 1 Courier Pick-up Date Estimated Deliver…" at bounding box center [555, 147] width 324 height 130
click at [581, 142] on div at bounding box center [637, 141] width 162 height 14
click at [603, 205] on div "DSV" at bounding box center [636, 208] width 153 height 21
click at [602, 166] on input "Pick-up Date" at bounding box center [637, 165] width 162 height 18
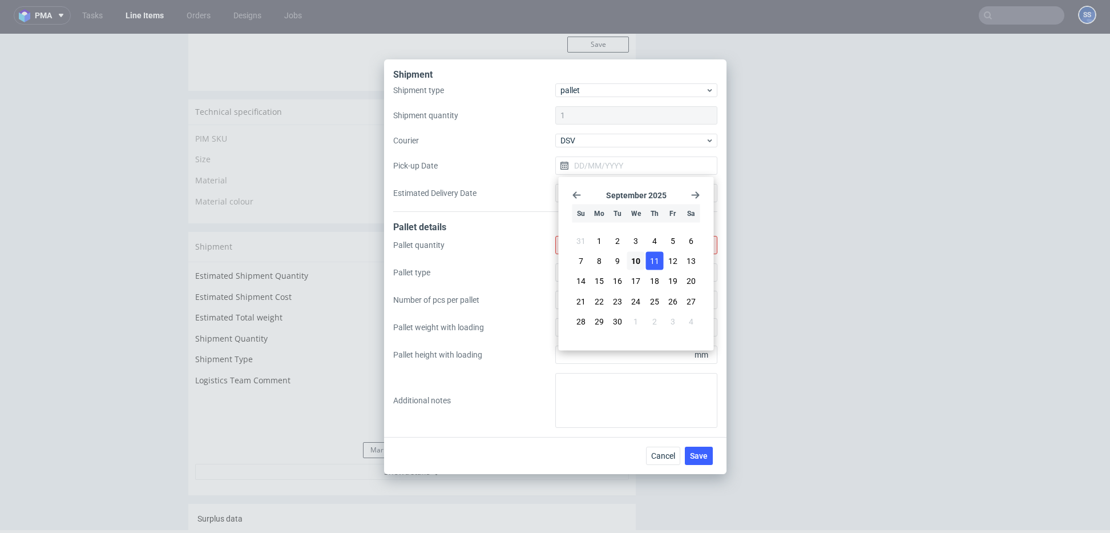
click at [650, 255] on span "11" at bounding box center [654, 260] width 9 height 11
type input "[DATE]"
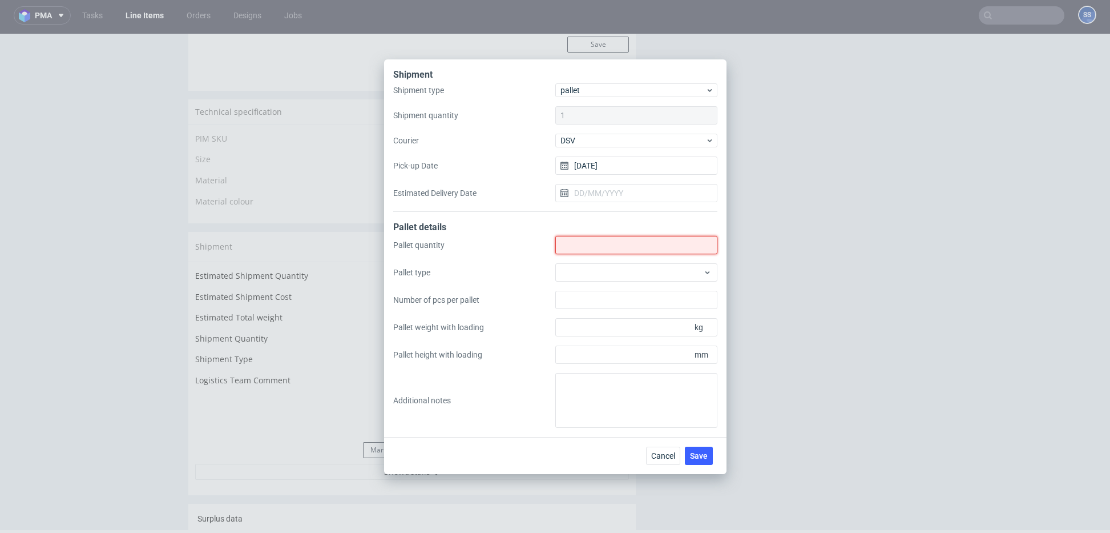
click at [598, 246] on input "Shipment type" at bounding box center [637, 245] width 162 height 18
type input "1"
click at [705, 452] on span "Save" at bounding box center [699, 456] width 18 height 8
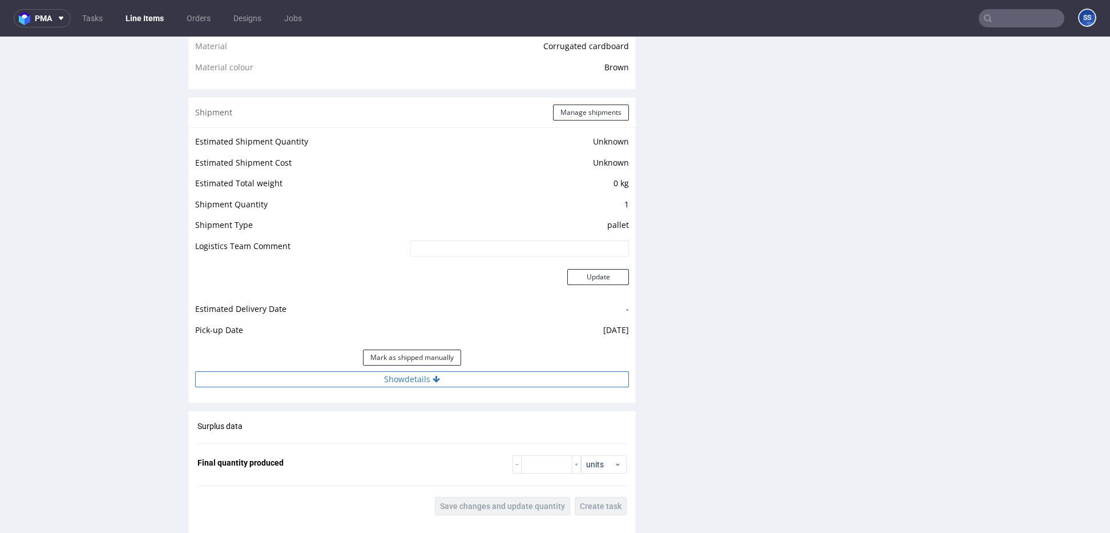
click at [374, 374] on button "Show details" at bounding box center [412, 379] width 434 height 16
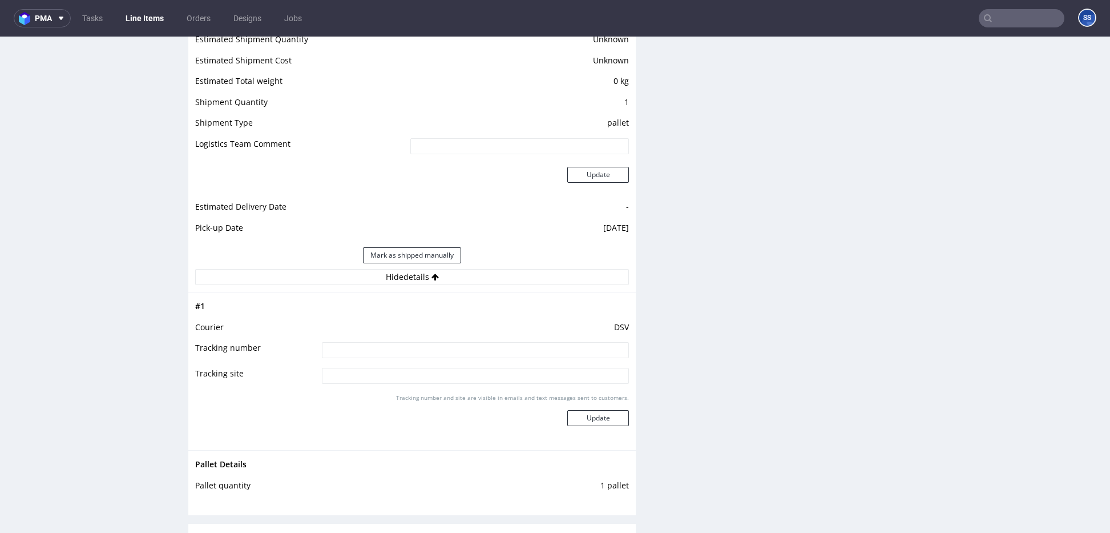
scroll to position [968, 0]
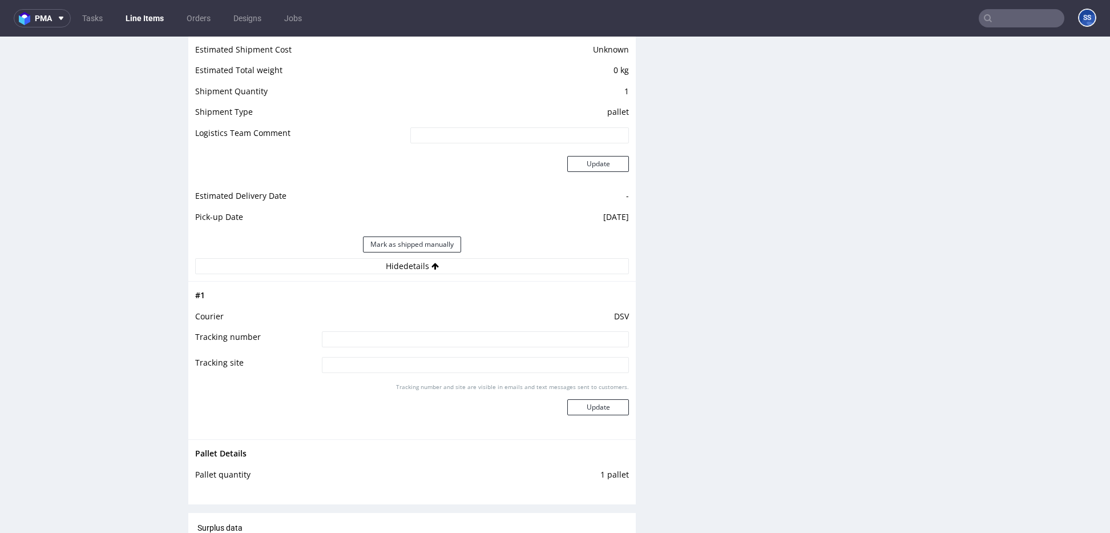
click at [372, 337] on input at bounding box center [475, 339] width 307 height 16
paste input "40257145950407693816"
type input "40257145950407693816"
click at [576, 409] on button "Update" at bounding box center [599, 407] width 62 height 16
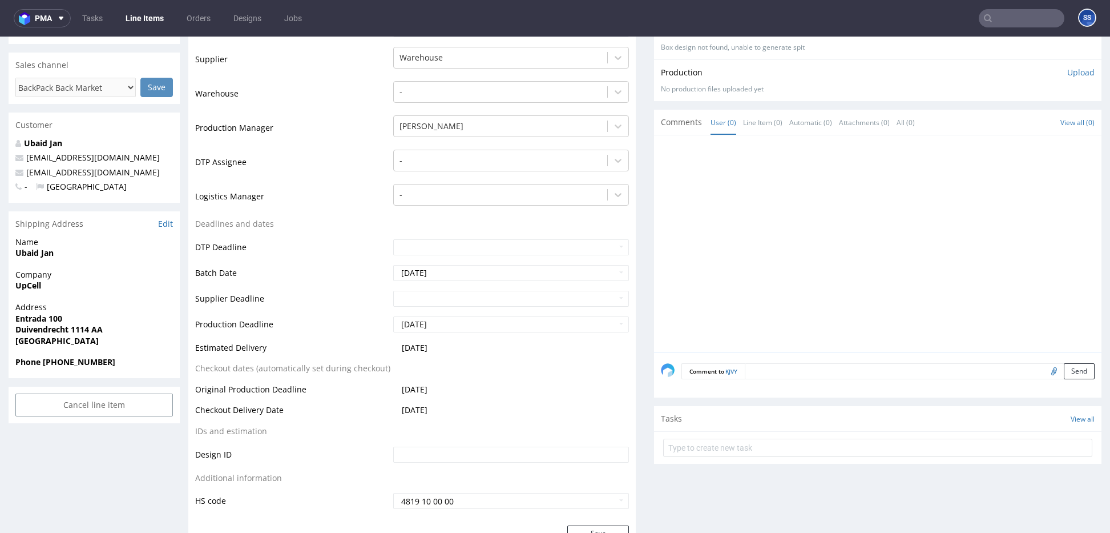
scroll to position [0, 0]
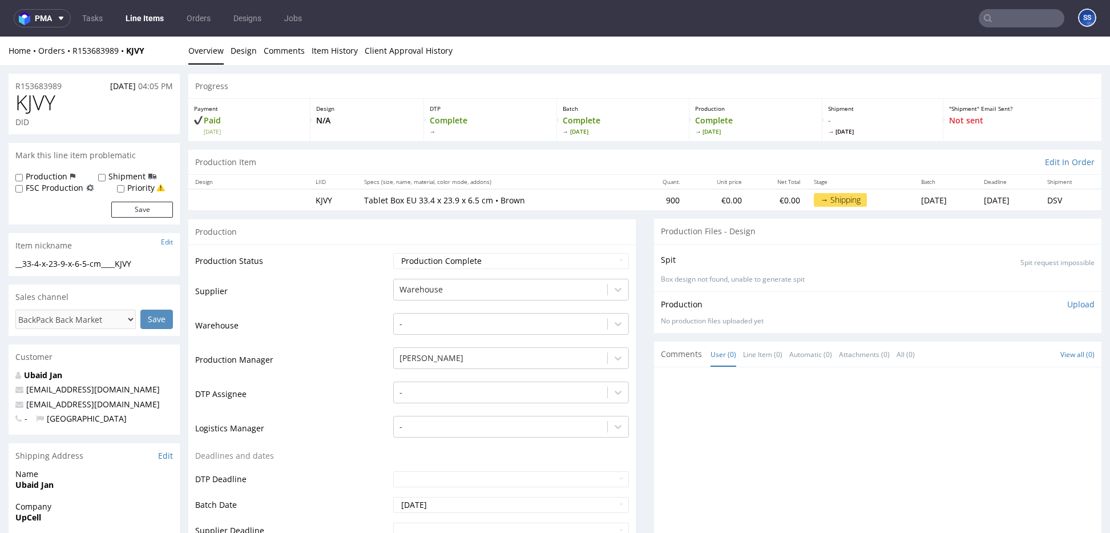
click at [153, 17] on link "Line Items" at bounding box center [145, 18] width 52 height 18
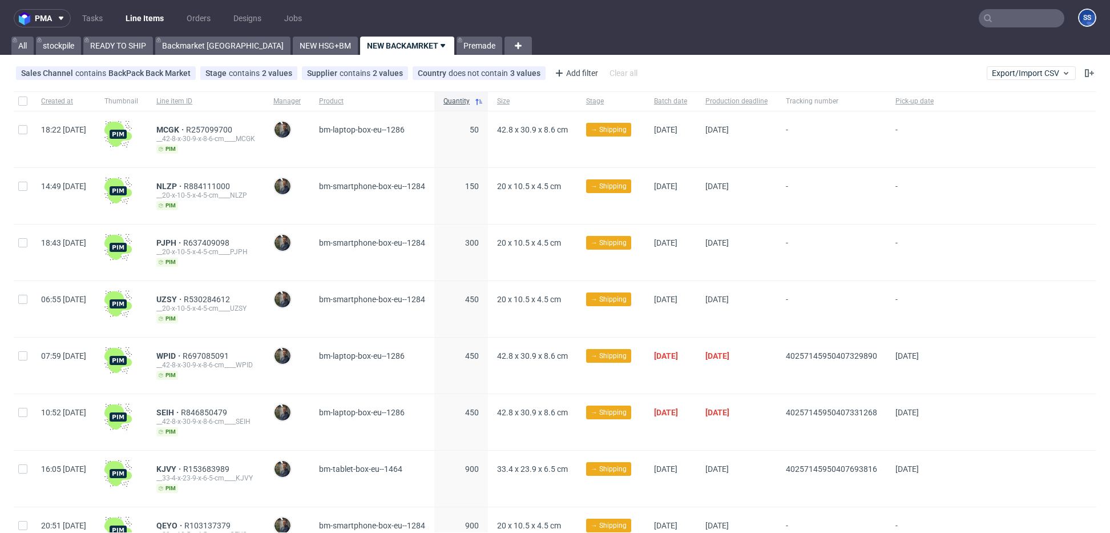
click at [360, 48] on link "NEW BACKAMRKET" at bounding box center [407, 46] width 94 height 18
click at [139, 47] on link "READY TO SHIP" at bounding box center [118, 46] width 70 height 18
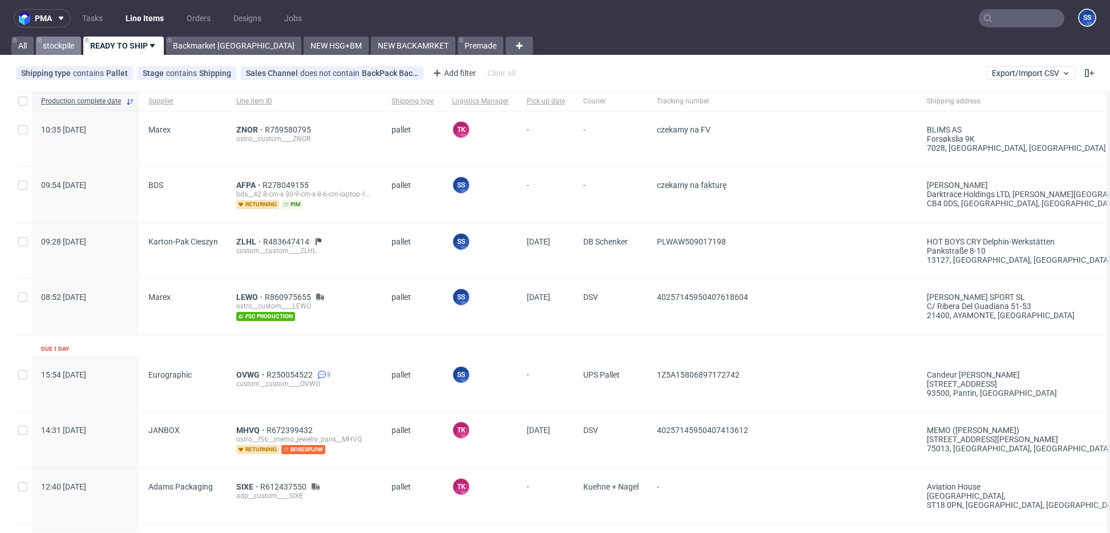
click at [53, 51] on link "stockpile" at bounding box center [58, 46] width 45 height 18
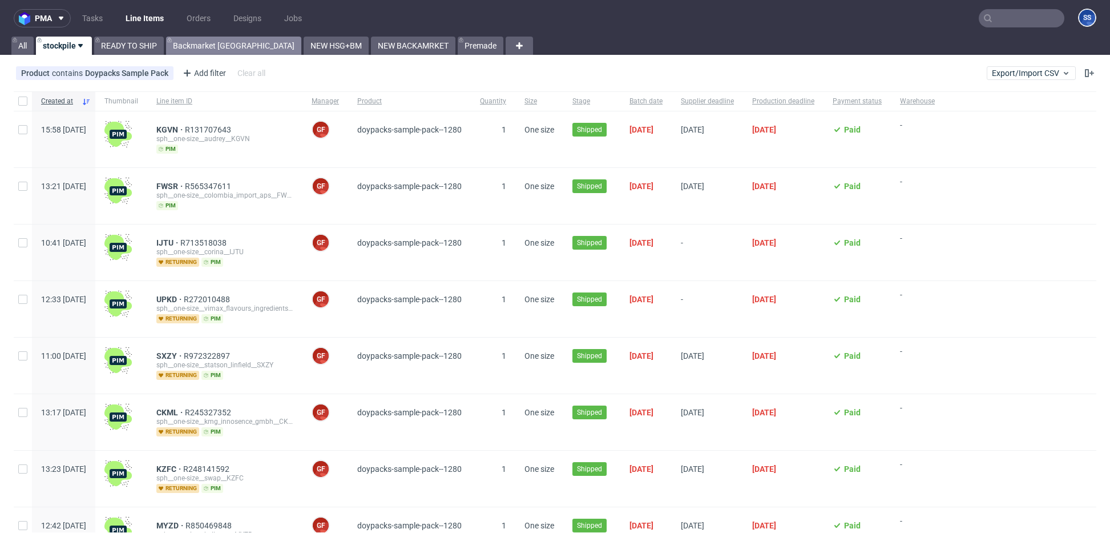
click at [219, 54] on link "Backmarket [GEOGRAPHIC_DATA]" at bounding box center [233, 46] width 135 height 18
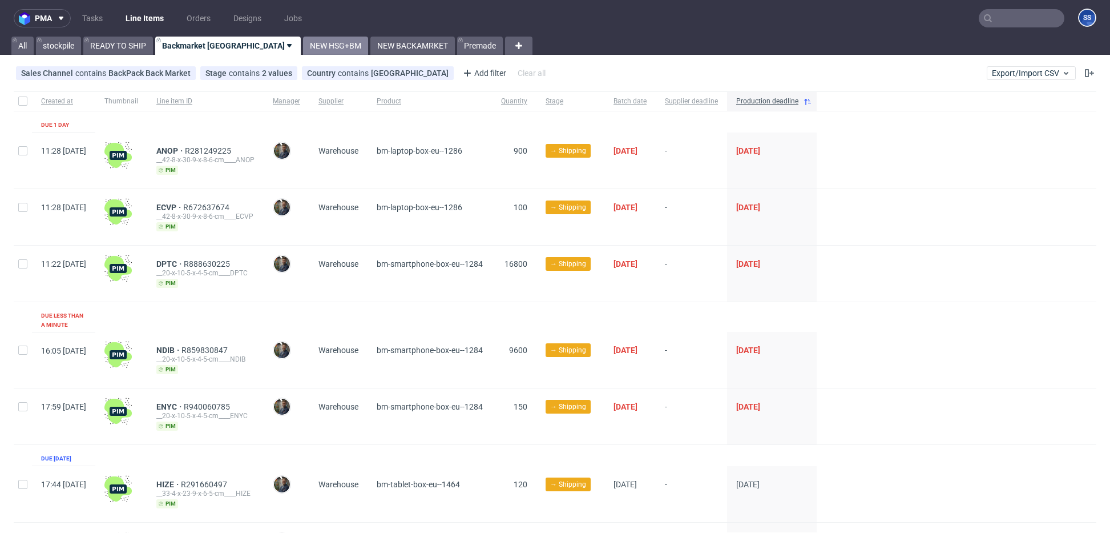
click at [303, 47] on link "NEW HSG+BM" at bounding box center [335, 46] width 65 height 18
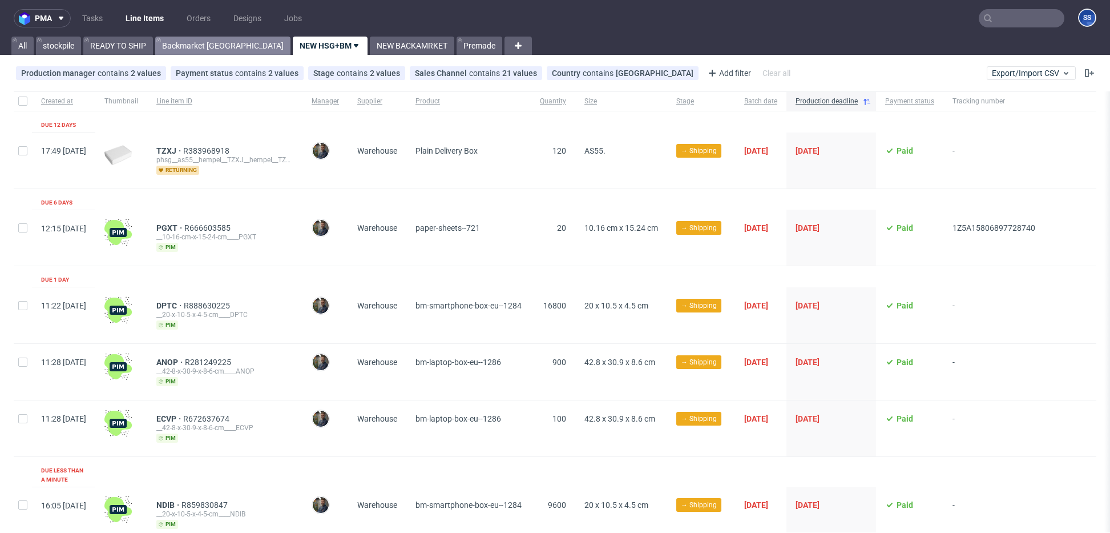
click at [211, 45] on link "Backmarket [GEOGRAPHIC_DATA]" at bounding box center [222, 46] width 135 height 18
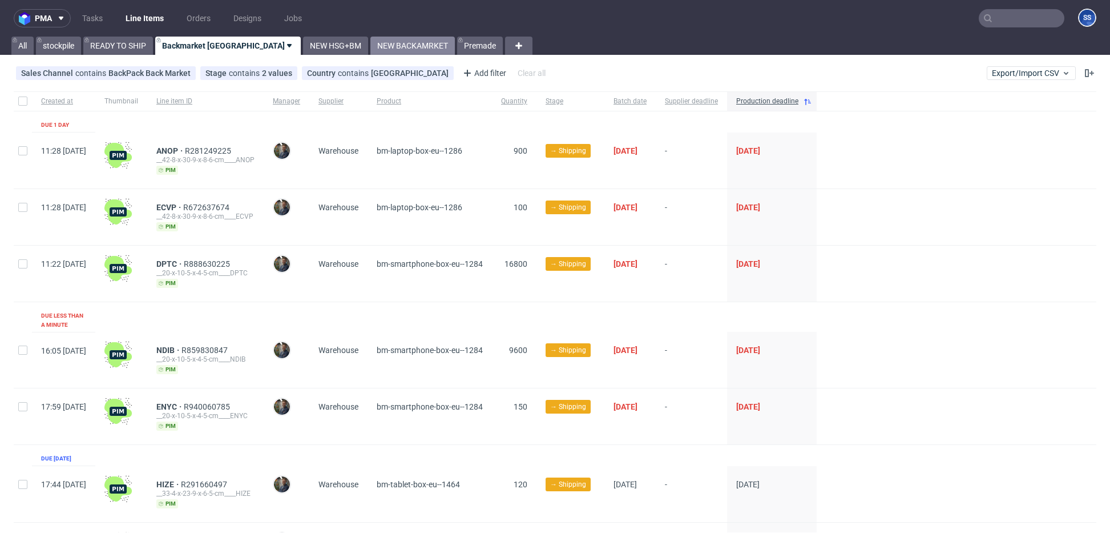
click at [371, 53] on link "NEW BACKAMRKET" at bounding box center [413, 46] width 84 height 18
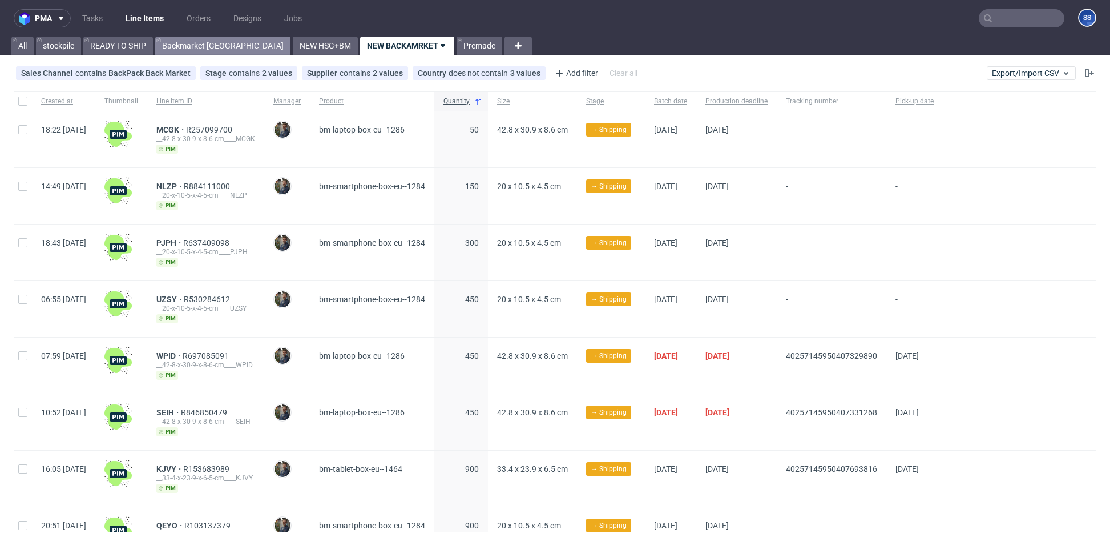
click at [201, 51] on link "Backmarket [GEOGRAPHIC_DATA]" at bounding box center [222, 46] width 135 height 18
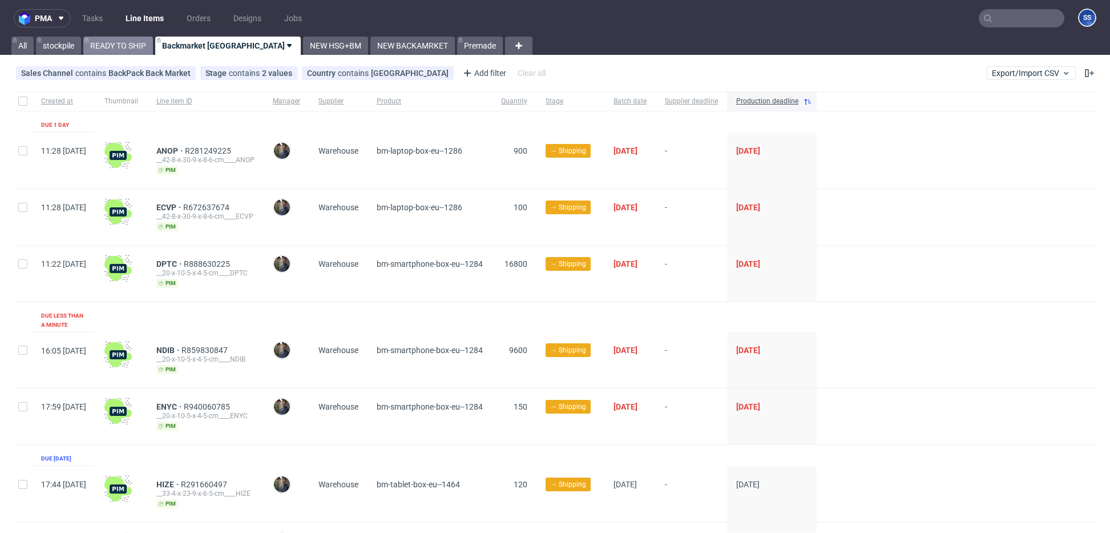
click at [135, 50] on link "READY TO SHIP" at bounding box center [118, 46] width 70 height 18
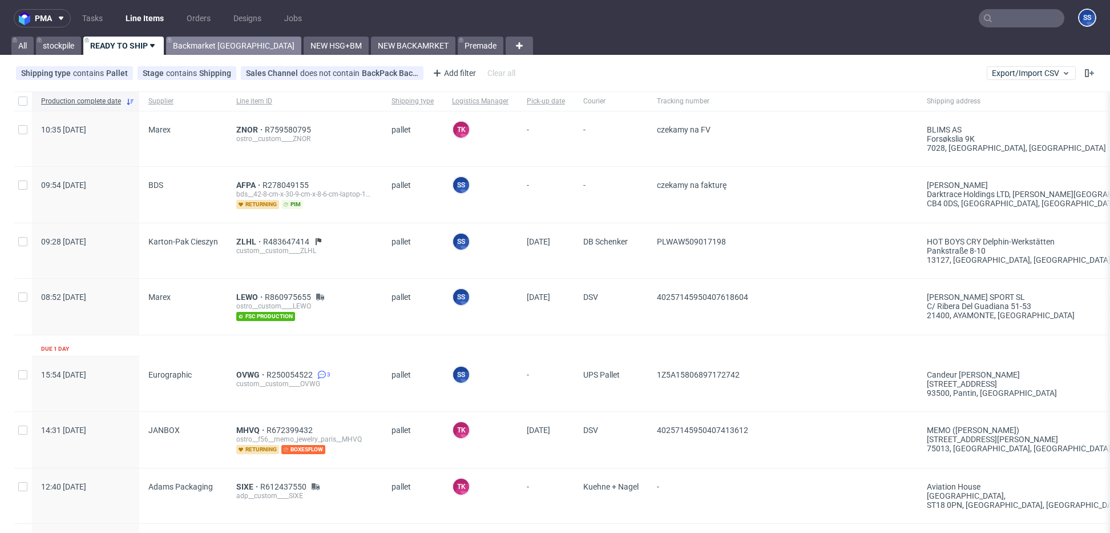
click at [181, 47] on link "Backmarket [GEOGRAPHIC_DATA]" at bounding box center [233, 46] width 135 height 18
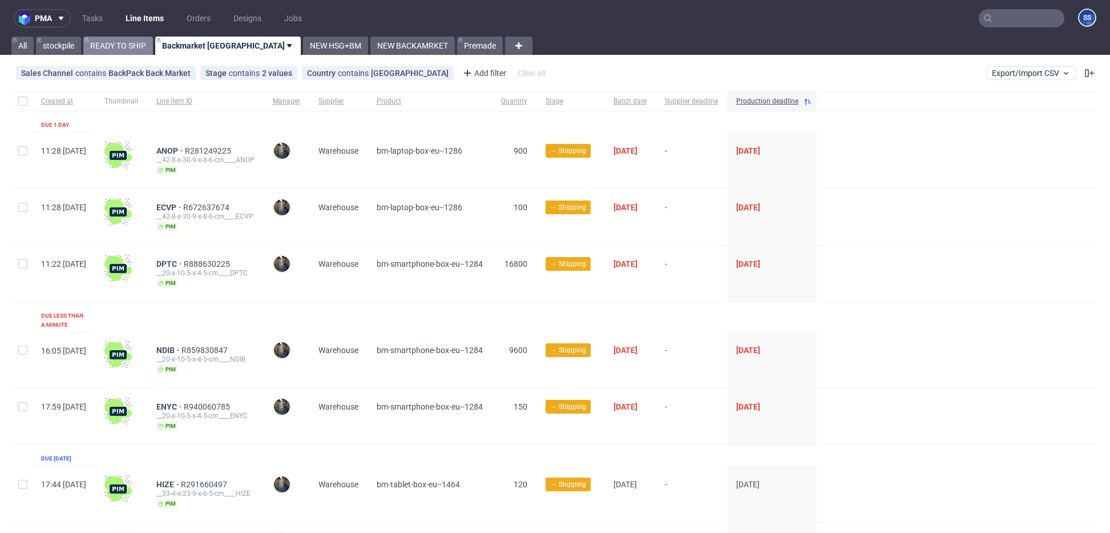
click at [132, 44] on link "READY TO SHIP" at bounding box center [118, 46] width 70 height 18
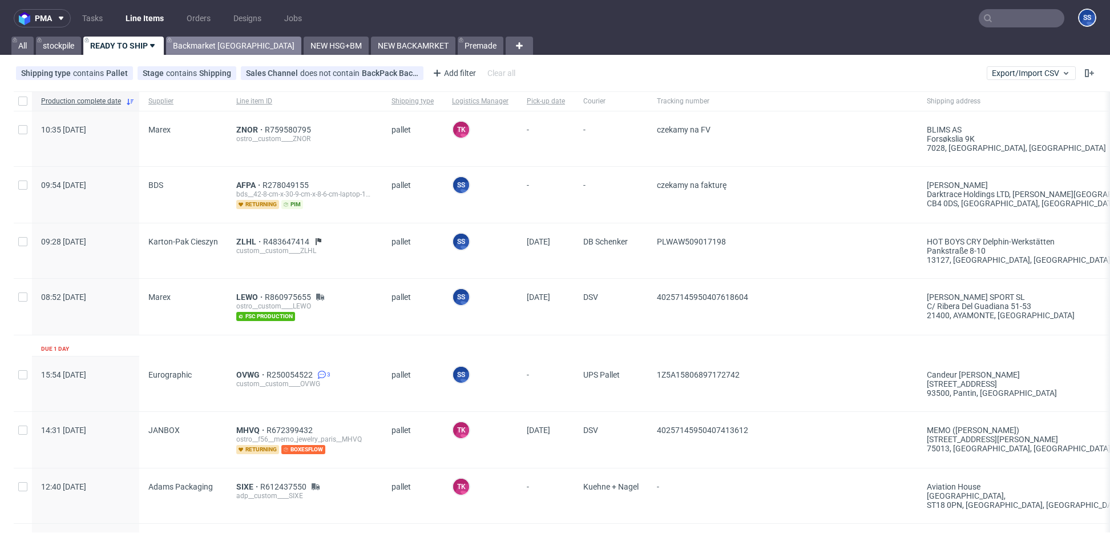
click at [185, 46] on link "Backmarket [GEOGRAPHIC_DATA]" at bounding box center [233, 46] width 135 height 18
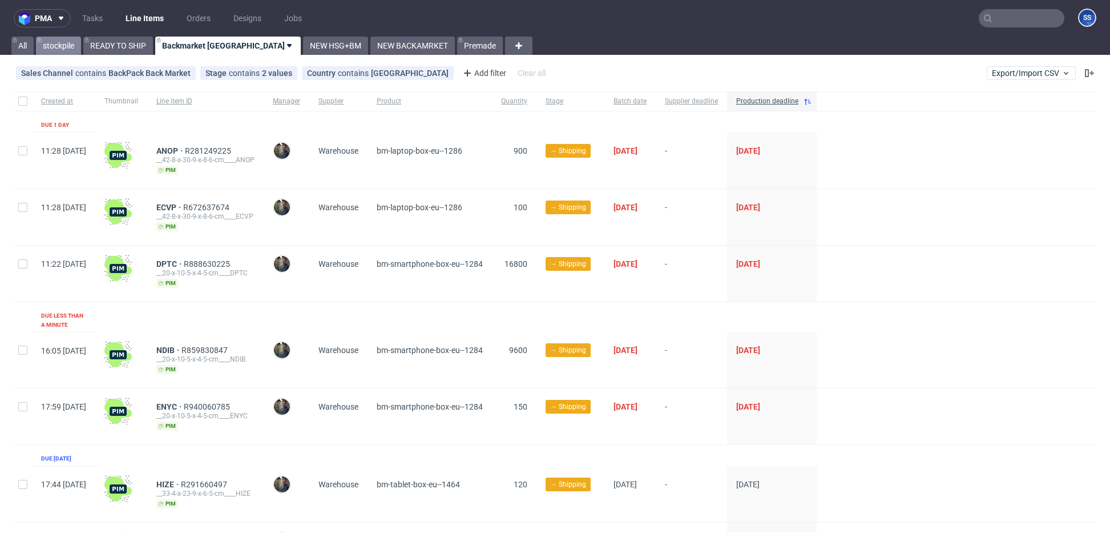
click at [70, 47] on link "stockpile" at bounding box center [58, 46] width 45 height 18
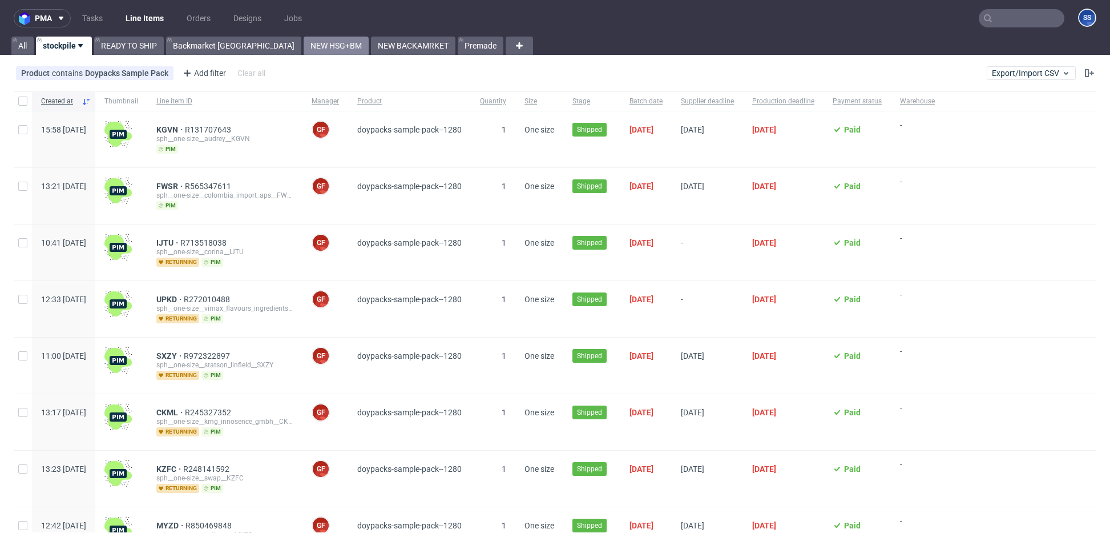
click at [304, 43] on link "NEW HSG+BM" at bounding box center [336, 46] width 65 height 18
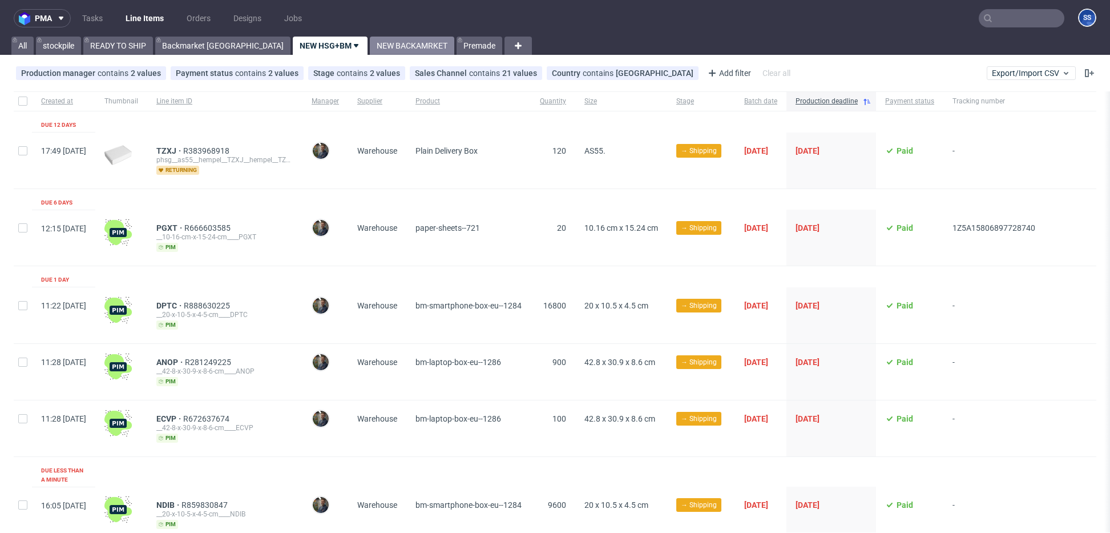
click at [370, 48] on link "NEW BACKAMRKET" at bounding box center [412, 46] width 84 height 18
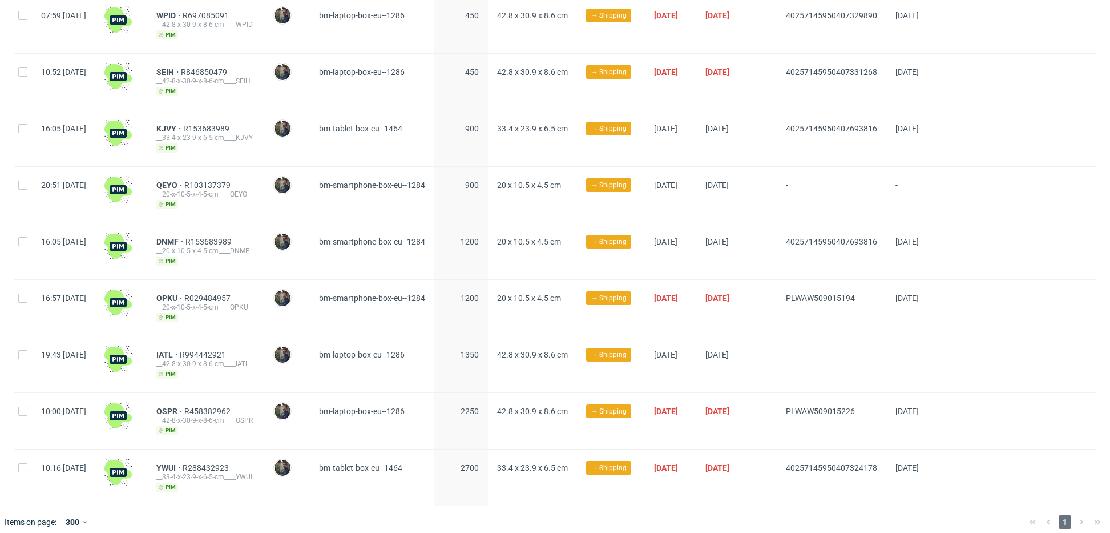
scroll to position [347, 0]
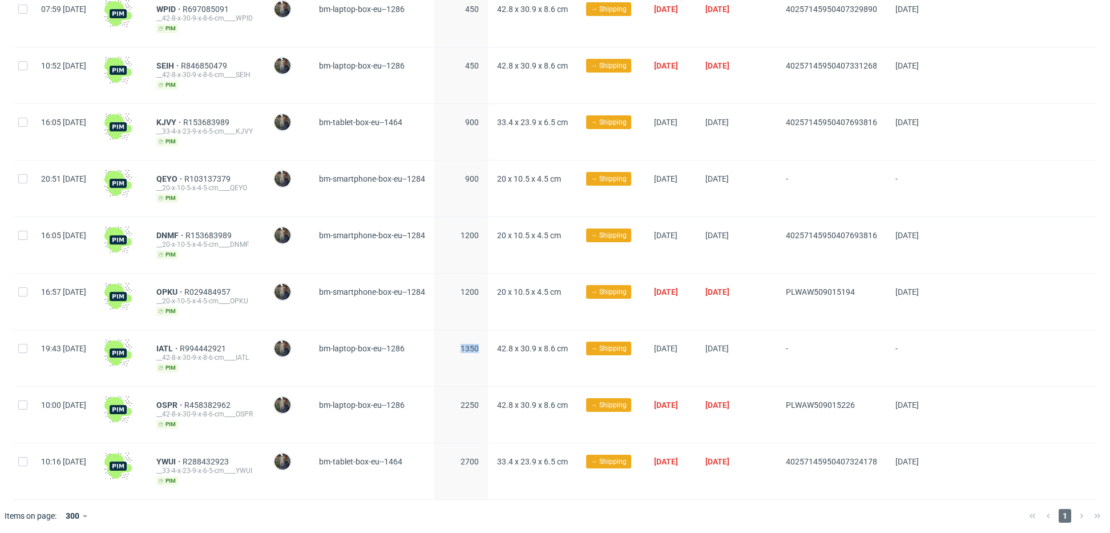
drag, startPoint x: 470, startPoint y: 343, endPoint x: 515, endPoint y: 344, distance: 45.1
click at [515, 344] on div "19:43 Tue 09.09.2025 IATL R994442921 __42-8-x-30-9-x-8-6-cm____IATL pim Maciej …" at bounding box center [555, 358] width 1083 height 57
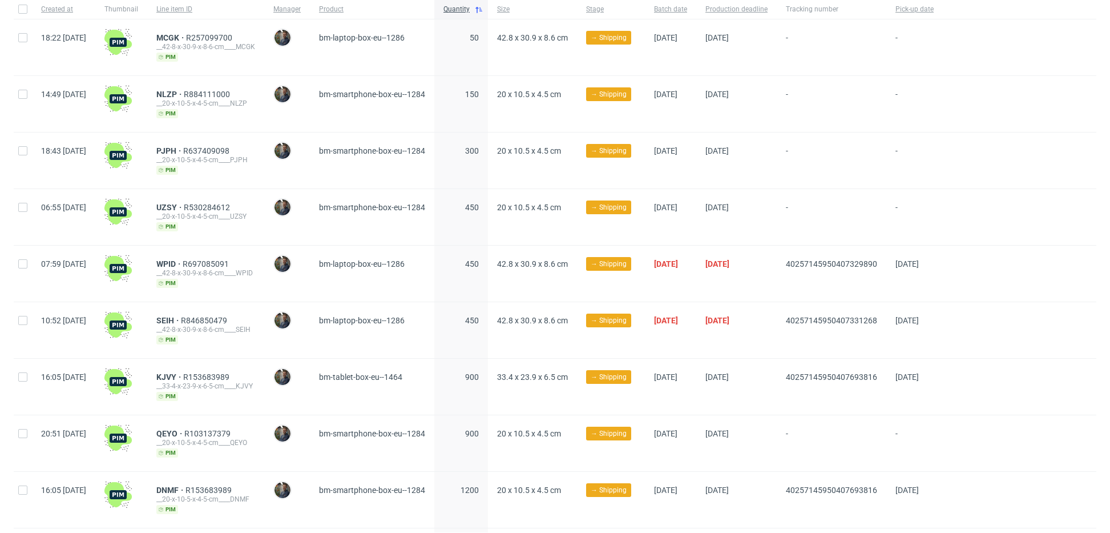
scroll to position [0, 0]
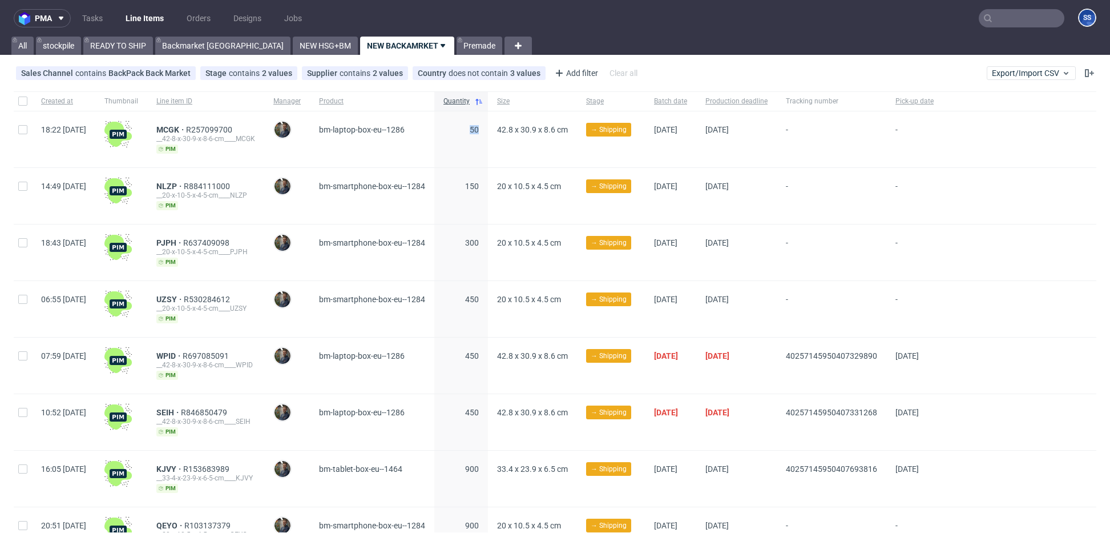
drag, startPoint x: 491, startPoint y: 135, endPoint x: 499, endPoint y: 132, distance: 8.3
click at [479, 132] on span "50" at bounding box center [461, 139] width 35 height 29
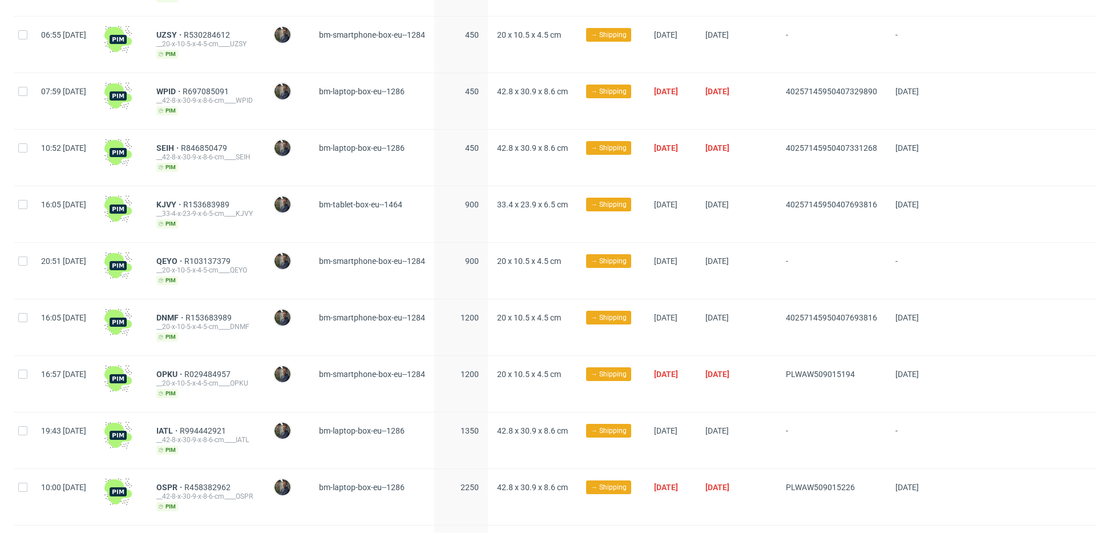
scroll to position [347, 0]
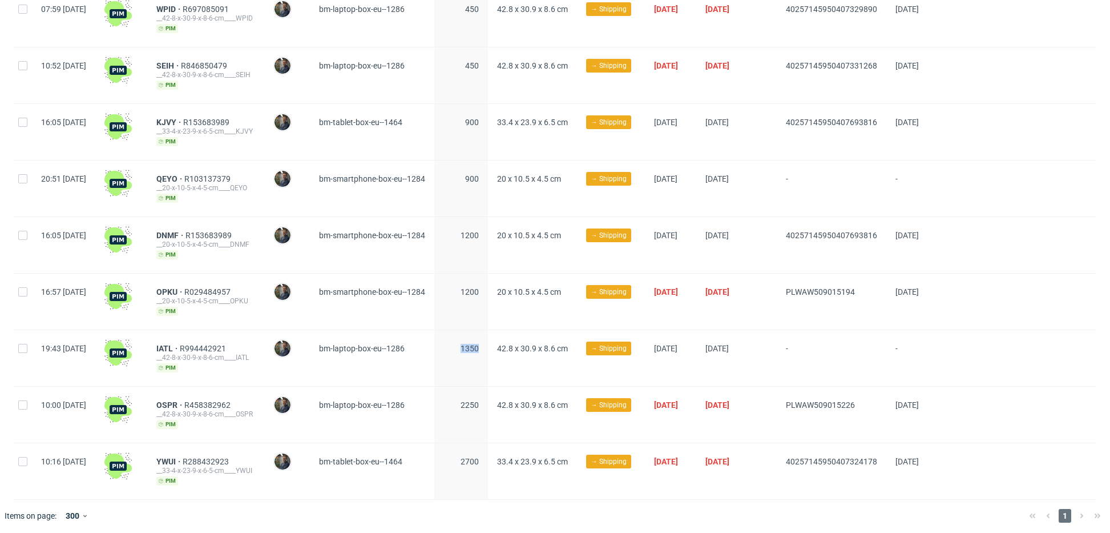
drag, startPoint x: 475, startPoint y: 348, endPoint x: 521, endPoint y: 347, distance: 45.7
click at [521, 347] on div "19:43 Tue 09.09.2025 IATL R994442921 __42-8-x-30-9-x-8-6-cm____IATL pim Maciej …" at bounding box center [555, 358] width 1083 height 57
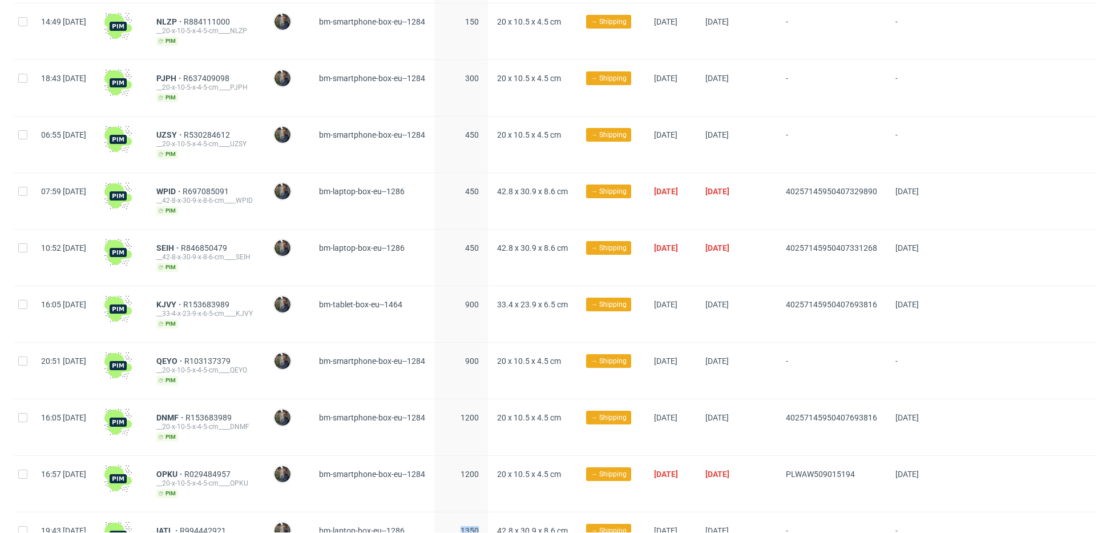
scroll to position [0, 0]
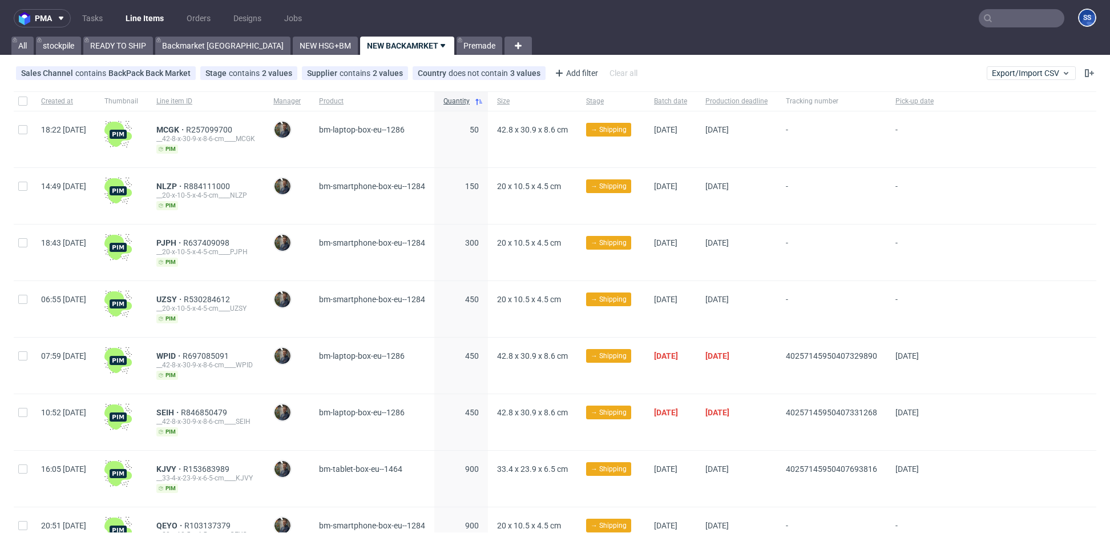
click at [479, 131] on span "50" at bounding box center [461, 139] width 35 height 29
drag, startPoint x: 482, startPoint y: 131, endPoint x: 517, endPoint y: 130, distance: 35.4
click at [488, 130] on div "50" at bounding box center [461, 139] width 54 height 56
click at [479, 136] on span "50" at bounding box center [461, 139] width 35 height 29
click at [199, 45] on link "Backmarket [GEOGRAPHIC_DATA]" at bounding box center [222, 46] width 135 height 18
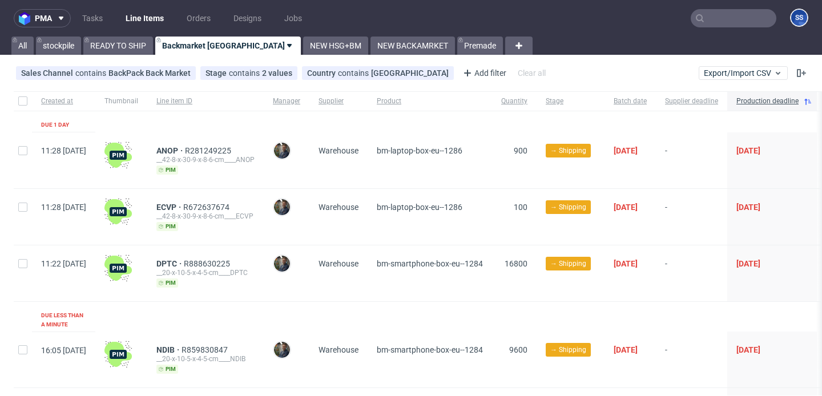
click at [702, 21] on input "text" at bounding box center [734, 18] width 86 height 18
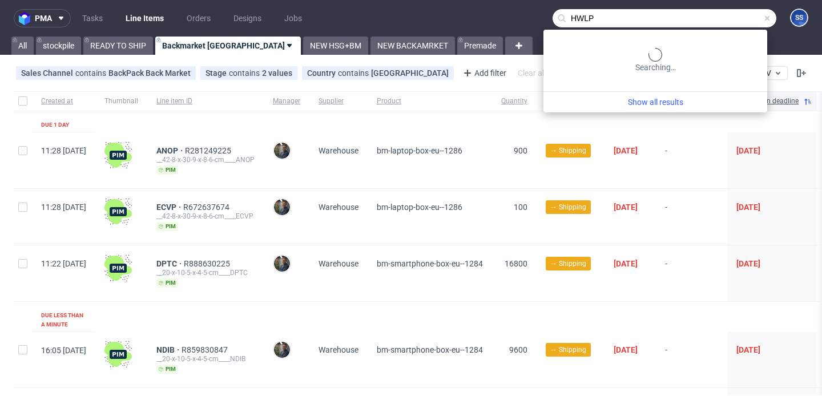
type input "HWLP"
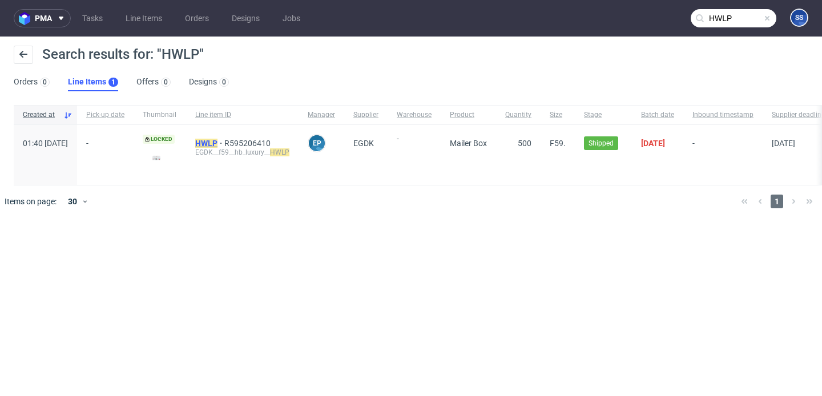
click at [218, 142] on mark "HWLP" at bounding box center [206, 143] width 22 height 9
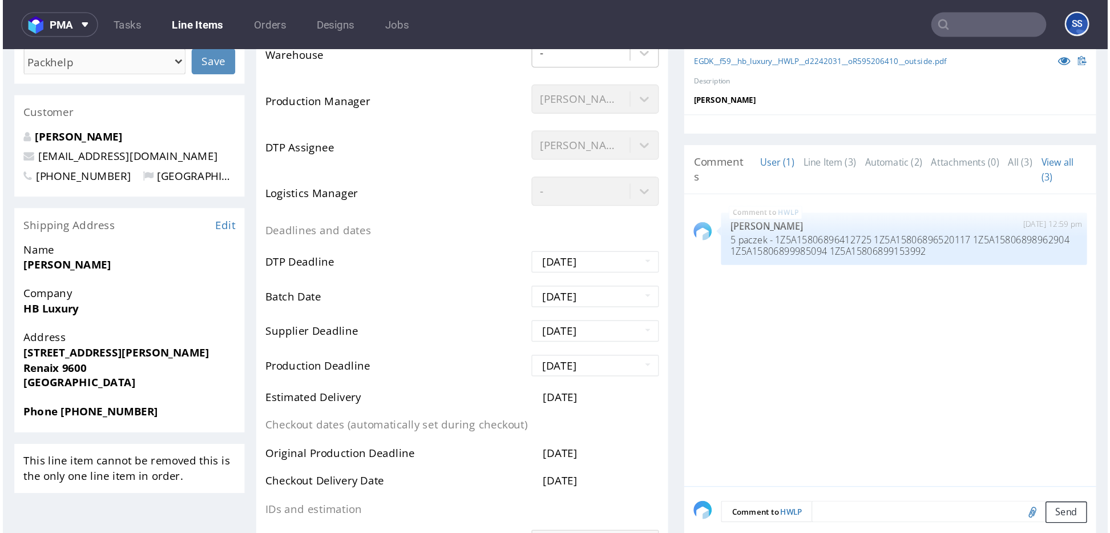
scroll to position [344, 0]
click at [583, 178] on p "5 paczek - 1Z5A15806896412725 1Z5A15806896520117 1Z5A15806898962904 1Z5A1580689…" at bounding box center [670, 182] width 259 height 17
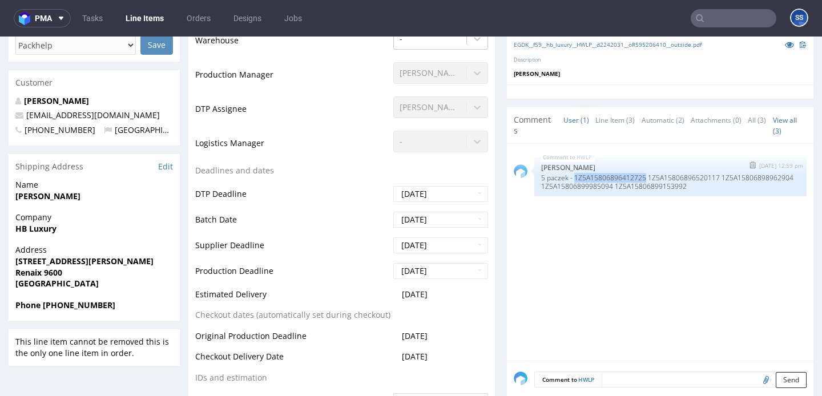
copy p "1Z5A15806896412725"
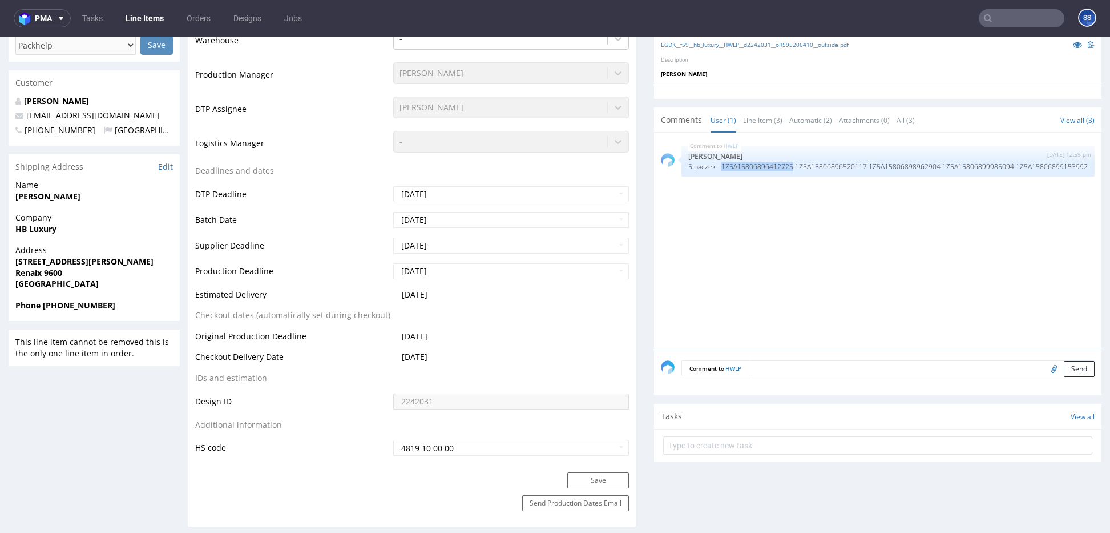
click at [158, 23] on link "Line Items" at bounding box center [145, 18] width 52 height 18
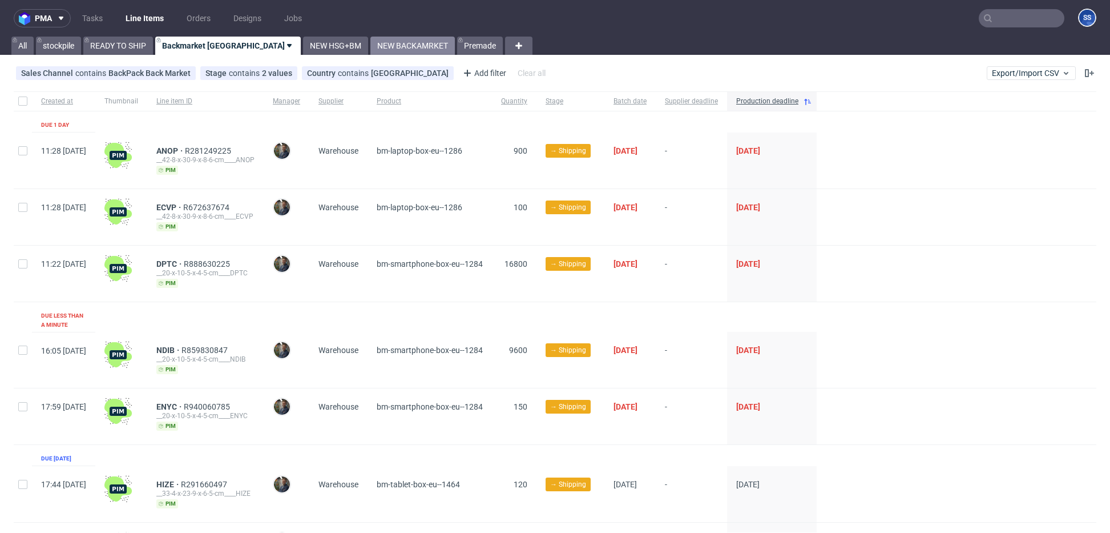
click at [371, 48] on link "NEW BACKAMRKET" at bounding box center [413, 46] width 84 height 18
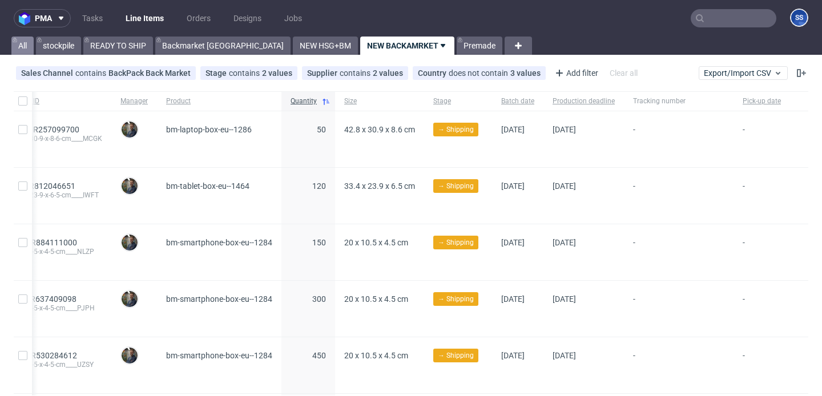
click at [31, 43] on link "All" at bounding box center [22, 46] width 22 height 18
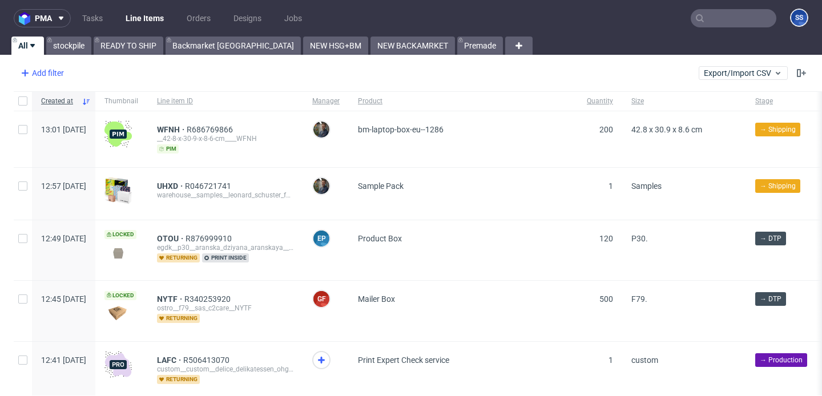
click at [63, 77] on div "Add filter" at bounding box center [41, 73] width 50 height 18
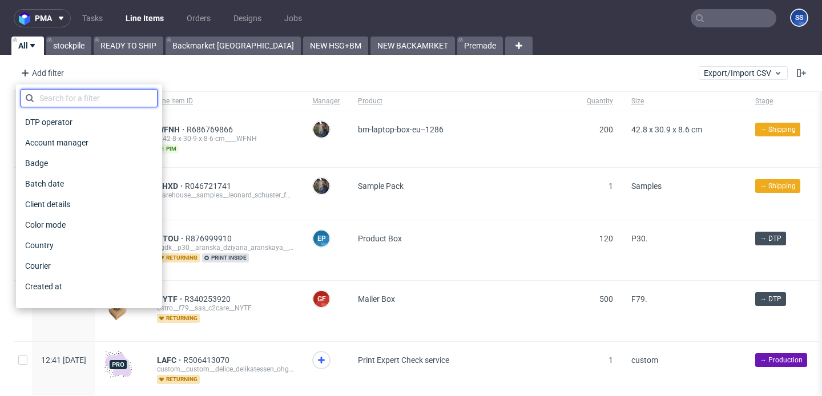
click at [97, 102] on input "text" at bounding box center [89, 98] width 137 height 18
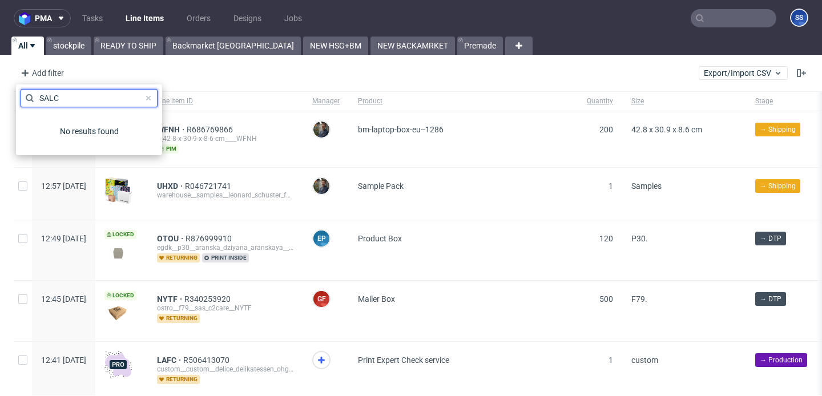
type input "SAL"
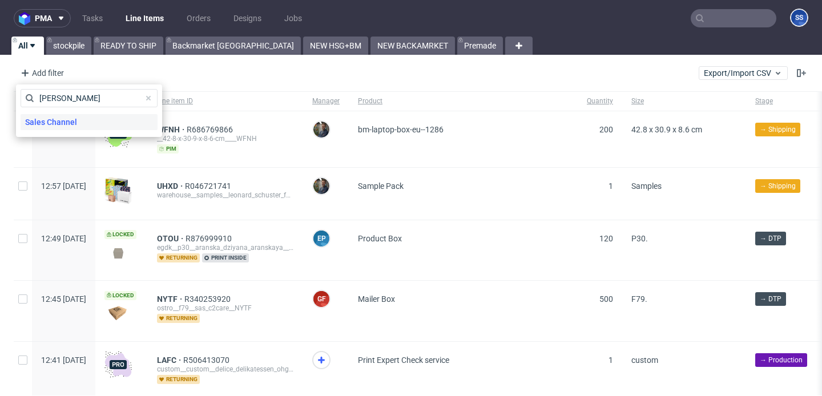
click at [35, 128] on span "Sales Channel" at bounding box center [51, 122] width 61 height 16
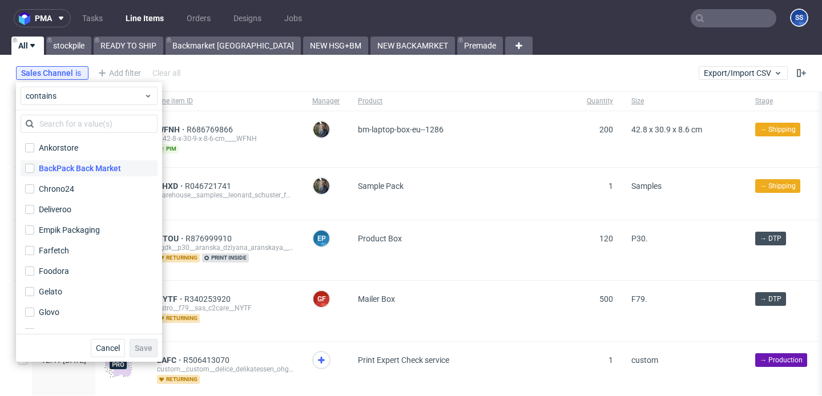
click at [86, 172] on div "BackPack Back Market" at bounding box center [80, 168] width 82 height 11
click at [34, 172] on input "BackPack Back Market" at bounding box center [29, 168] width 9 height 9
checkbox input "true"
click at [144, 346] on span "Save" at bounding box center [144, 348] width 18 height 8
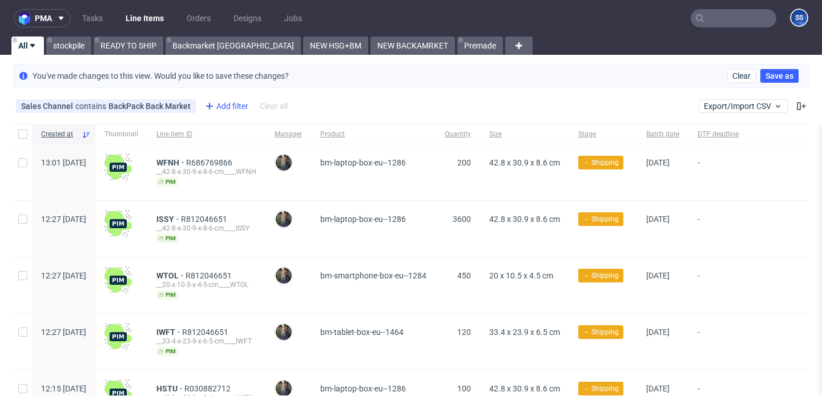
click at [224, 103] on div "Add filter" at bounding box center [225, 106] width 50 height 18
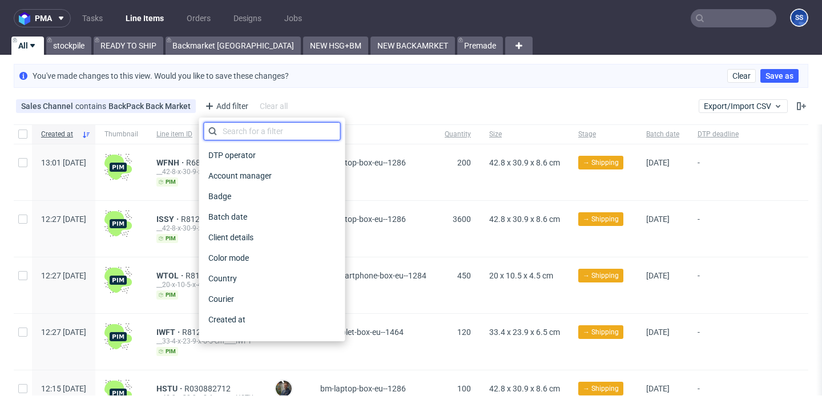
click at [248, 130] on input "text" at bounding box center [272, 131] width 137 height 18
type input "COU"
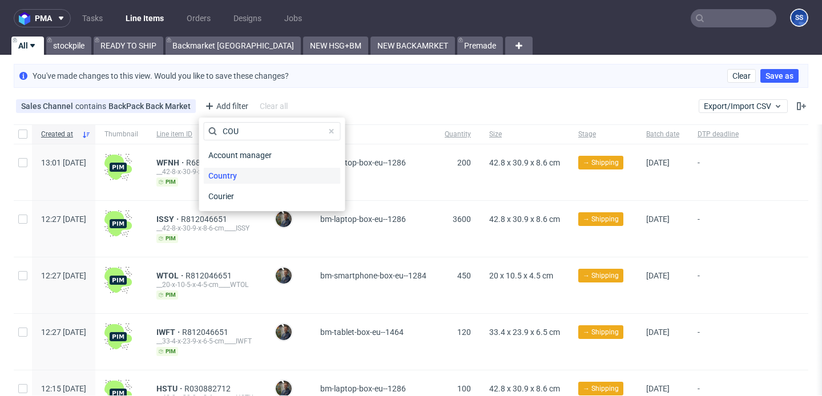
click at [243, 178] on div "Country" at bounding box center [272, 176] width 137 height 16
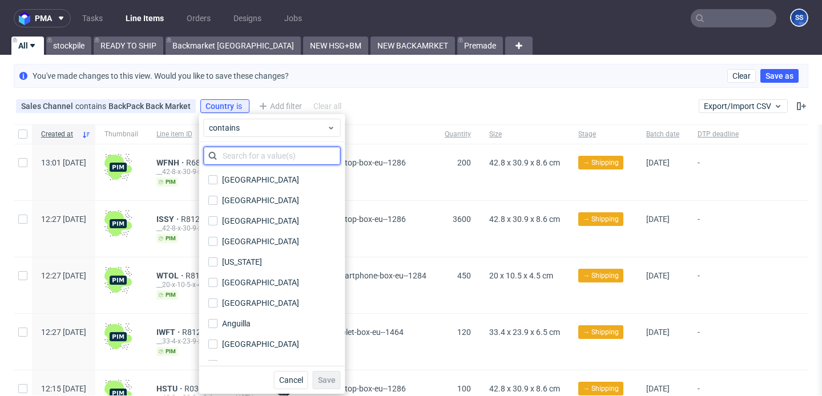
click at [248, 159] on input "text" at bounding box center [272, 156] width 137 height 18
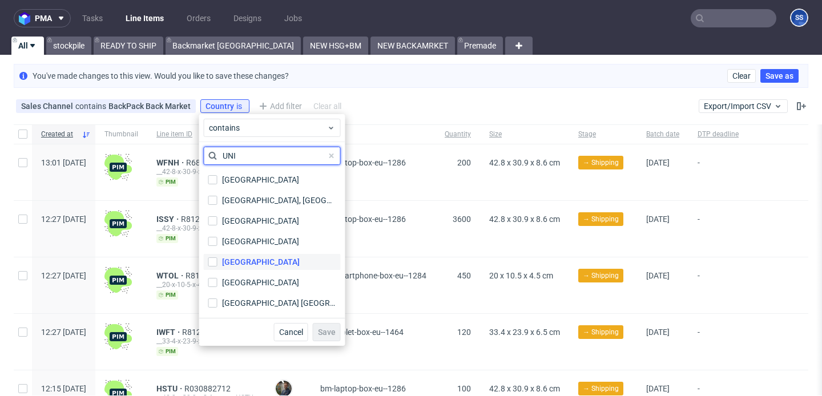
type input "UNI"
click at [248, 267] on div "[GEOGRAPHIC_DATA]" at bounding box center [261, 261] width 78 height 11
click at [218, 267] on input "[GEOGRAPHIC_DATA]" at bounding box center [212, 261] width 9 height 9
checkbox input "true"
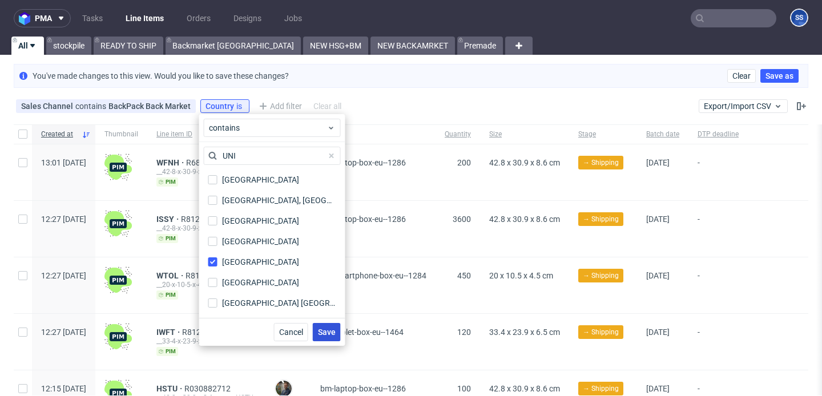
click at [325, 332] on span "Save" at bounding box center [327, 332] width 18 height 8
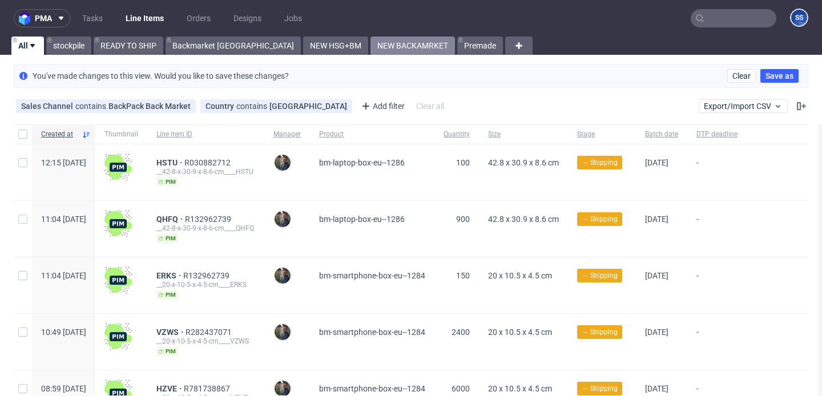
click at [371, 46] on link "NEW BACKAMRKET" at bounding box center [413, 46] width 84 height 18
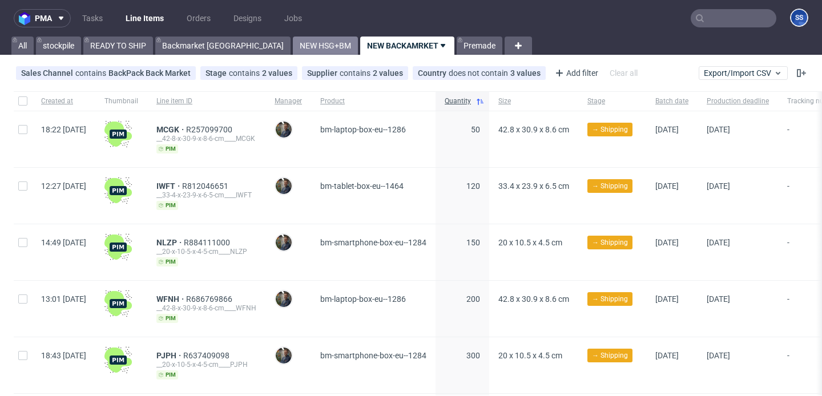
click at [293, 43] on link "NEW HSG+BM" at bounding box center [325, 46] width 65 height 18
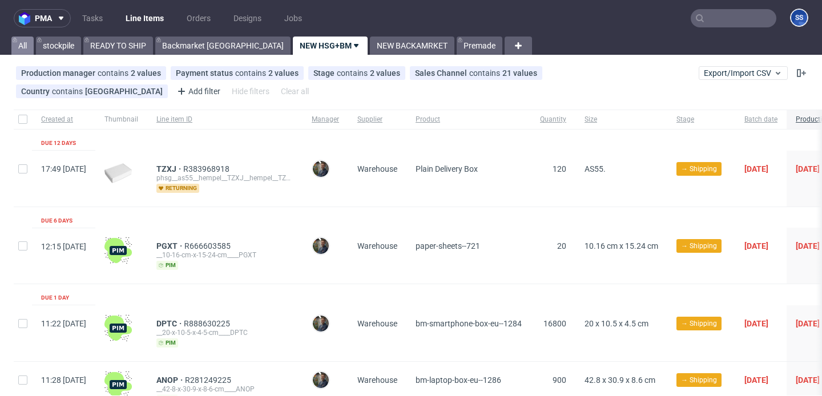
click at [25, 43] on link "All" at bounding box center [22, 46] width 22 height 18
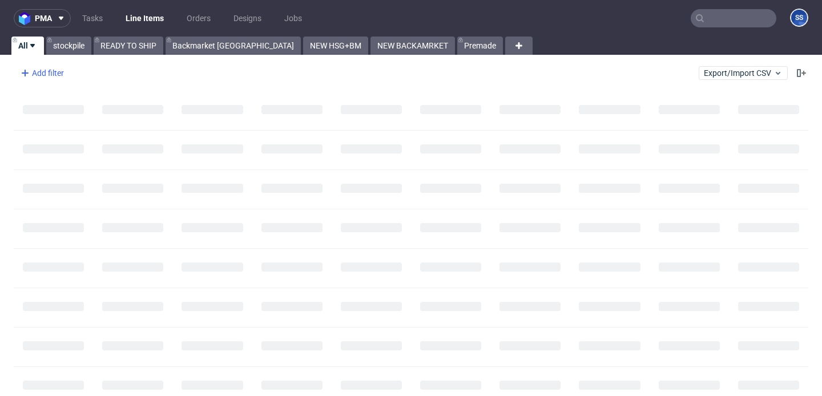
click at [57, 75] on div "Add filter" at bounding box center [41, 73] width 50 height 18
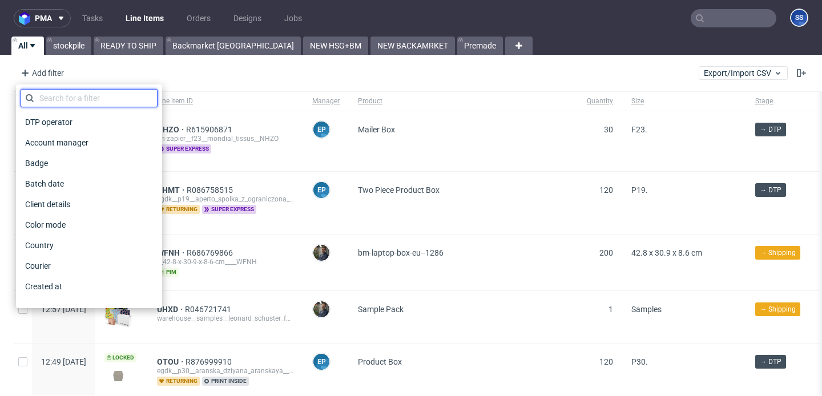
click at [88, 97] on input "text" at bounding box center [89, 98] width 137 height 18
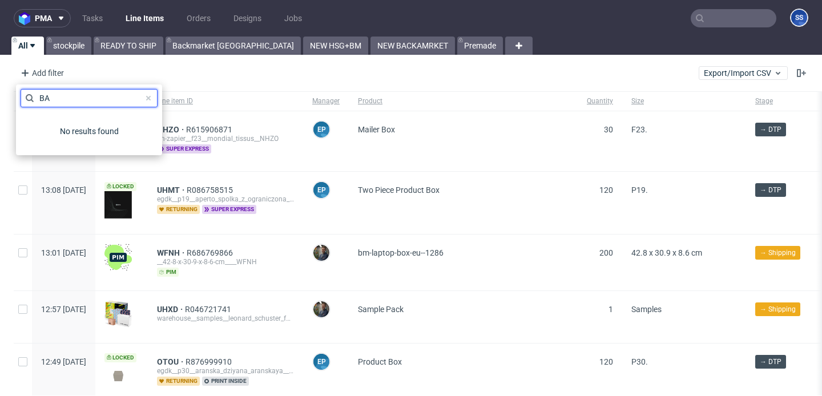
type input "B"
type input "sal"
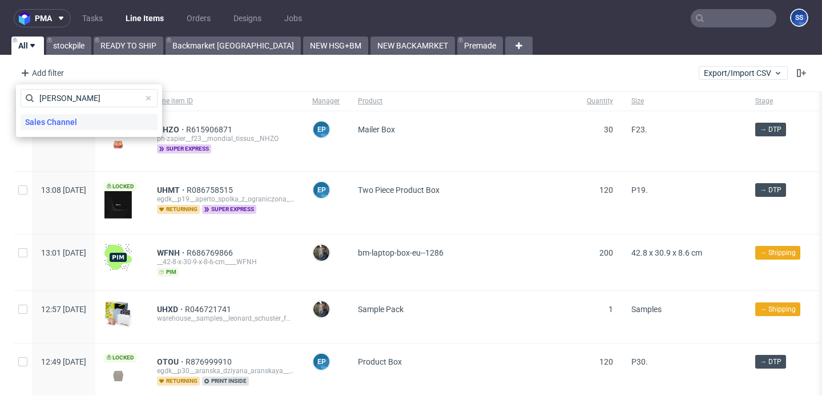
click at [58, 125] on span "Sales Channel" at bounding box center [51, 122] width 61 height 16
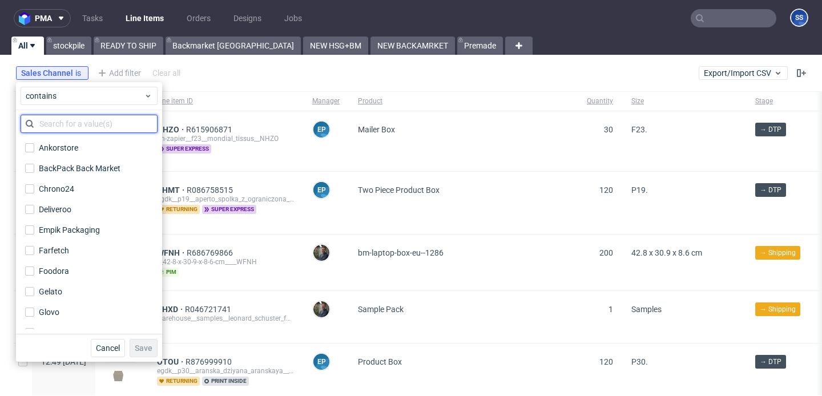
click at [107, 127] on input "text" at bounding box center [89, 124] width 137 height 18
click at [96, 163] on div "BackPack Back Market" at bounding box center [80, 168] width 82 height 11
click at [34, 164] on input "BackPack Back Market" at bounding box center [29, 168] width 9 height 9
checkbox input "true"
click at [143, 344] on span "Save" at bounding box center [144, 348] width 18 height 8
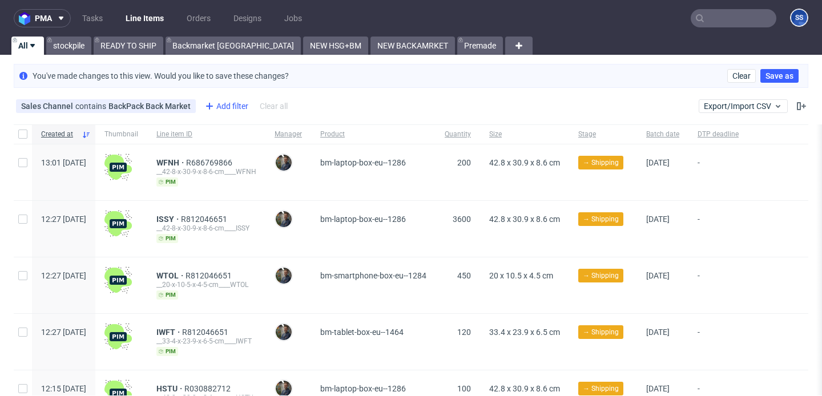
click at [229, 102] on div "Add filter" at bounding box center [225, 106] width 50 height 18
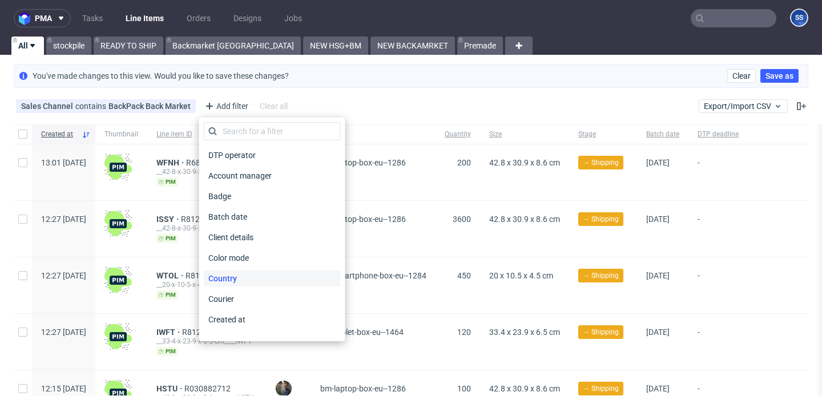
click at [226, 276] on span "Country" at bounding box center [223, 279] width 38 height 16
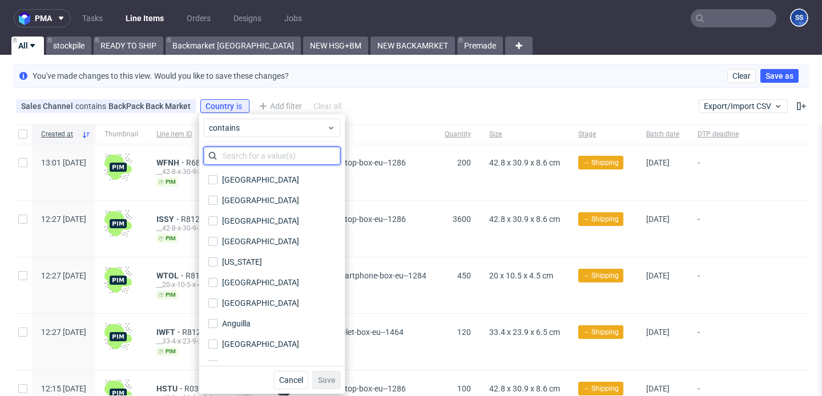
click at [248, 155] on input "text" at bounding box center [272, 156] width 137 height 18
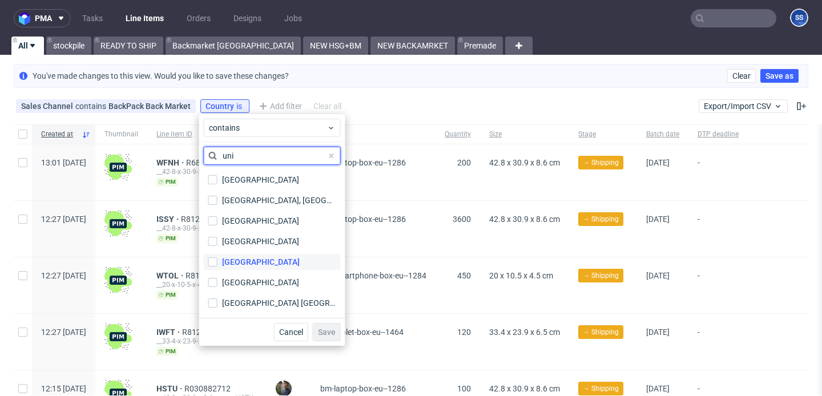
type input "uni"
click at [257, 263] on div "[GEOGRAPHIC_DATA]" at bounding box center [261, 261] width 78 height 11
click at [218, 263] on input "[GEOGRAPHIC_DATA]" at bounding box center [212, 261] width 9 height 9
checkbox input "true"
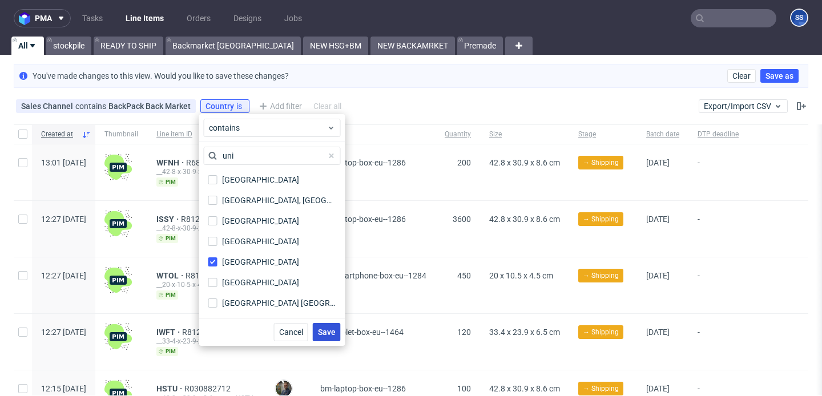
click at [321, 331] on span "Save" at bounding box center [327, 332] width 18 height 8
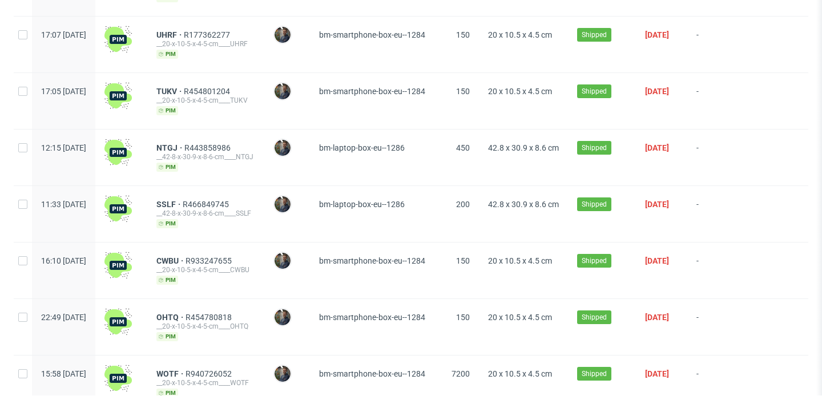
scroll to position [918, 0]
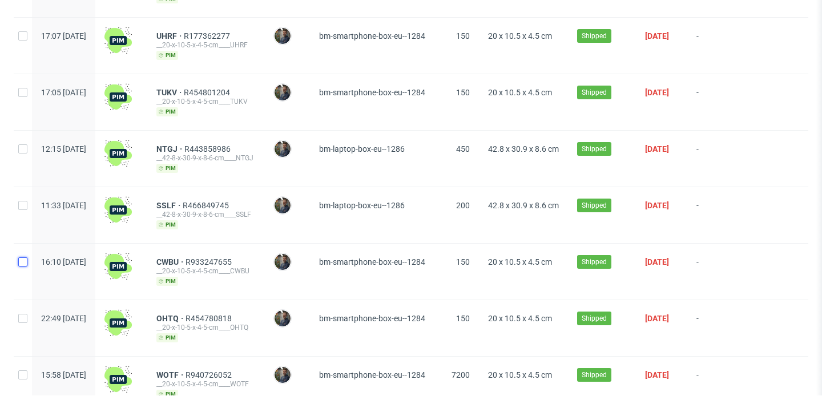
click at [26, 258] on input "checkbox" at bounding box center [22, 261] width 9 height 9
checkbox input "true"
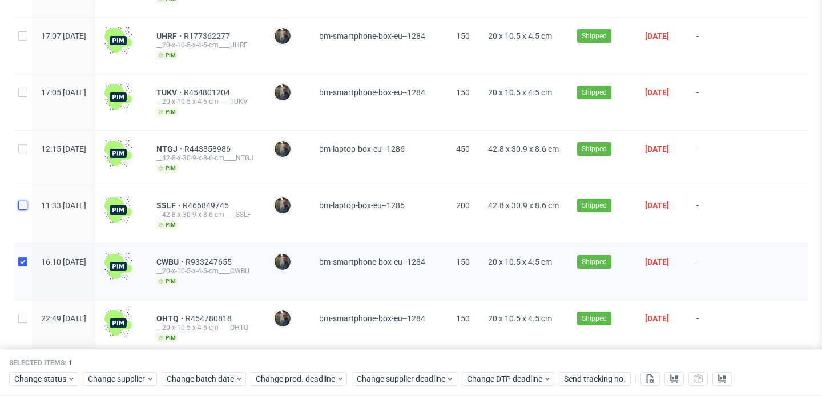
click at [25, 204] on input "checkbox" at bounding box center [22, 205] width 9 height 9
checkbox input "true"
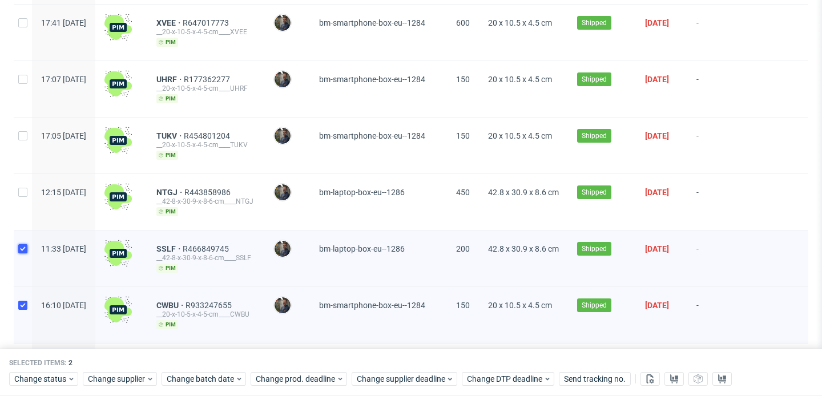
scroll to position [868, 0]
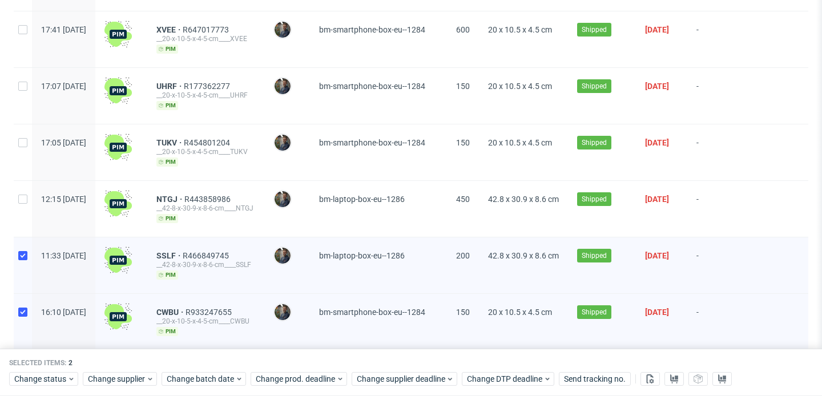
click at [25, 204] on div at bounding box center [23, 209] width 18 height 56
checkbox input "true"
click at [20, 142] on input "checkbox" at bounding box center [22, 142] width 9 height 9
checkbox input "true"
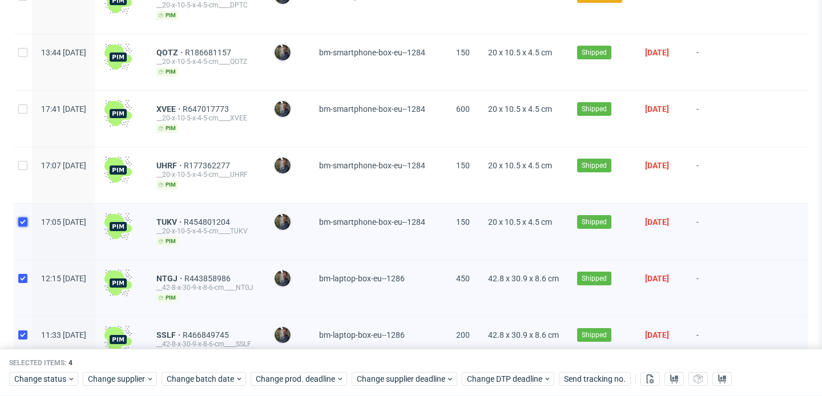
scroll to position [788, 0]
click at [20, 164] on input "checkbox" at bounding box center [22, 166] width 9 height 9
checkbox input "true"
click at [30, 111] on div at bounding box center [23, 119] width 18 height 56
checkbox input "true"
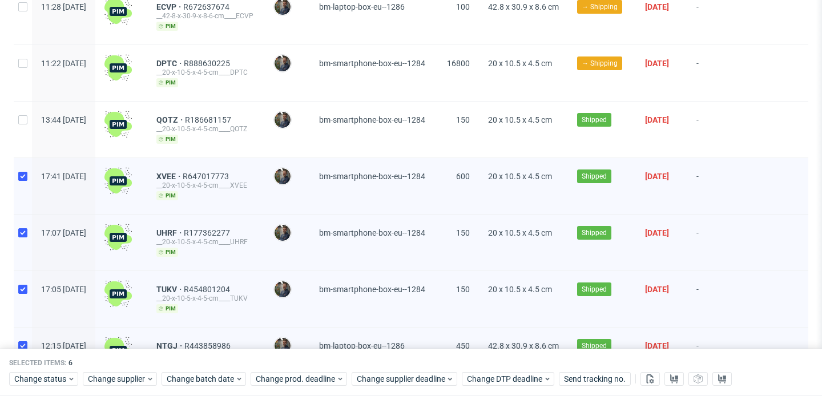
scroll to position [721, 0]
click at [25, 123] on div at bounding box center [23, 130] width 18 height 56
checkbox input "true"
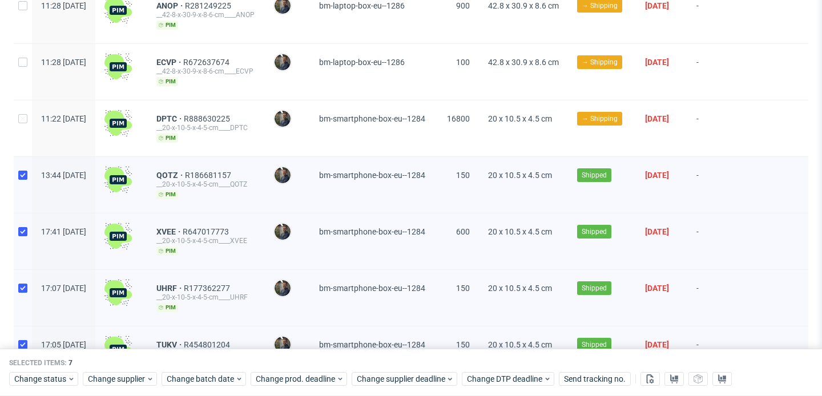
scroll to position [649, 0]
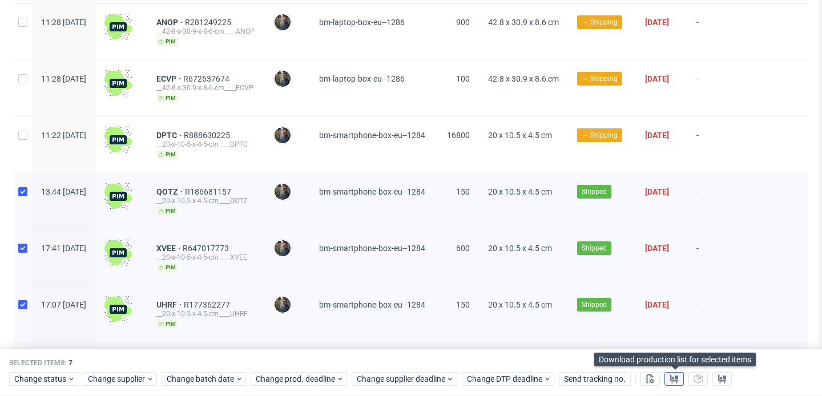
click at [675, 379] on use at bounding box center [674, 379] width 8 height 9
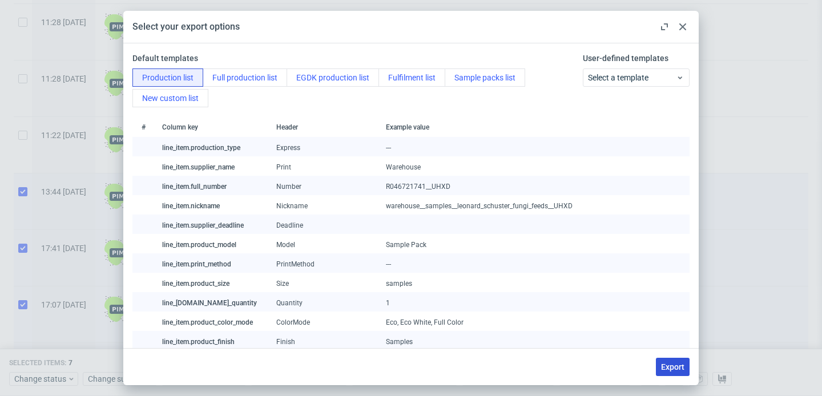
click at [664, 363] on span "Export" at bounding box center [672, 367] width 23 height 8
checkbox input "false"
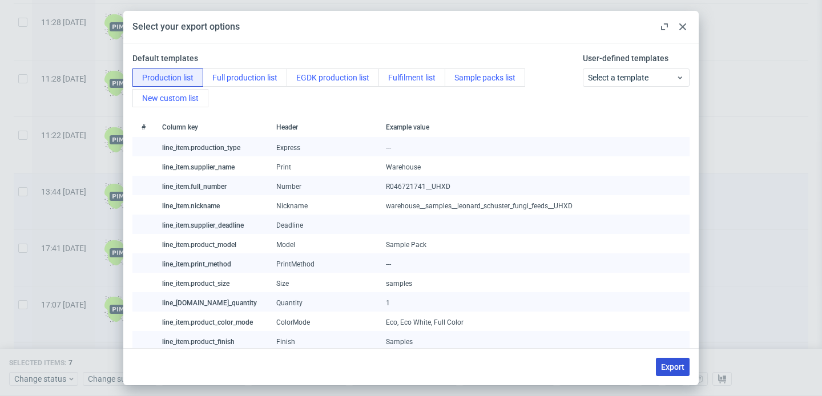
checkbox input "false"
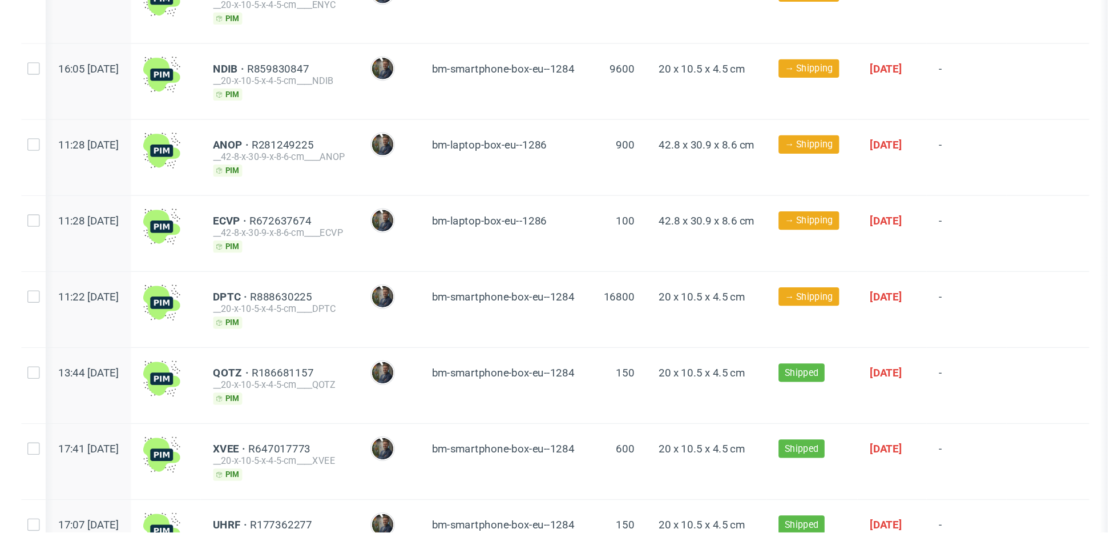
scroll to position [0, 0]
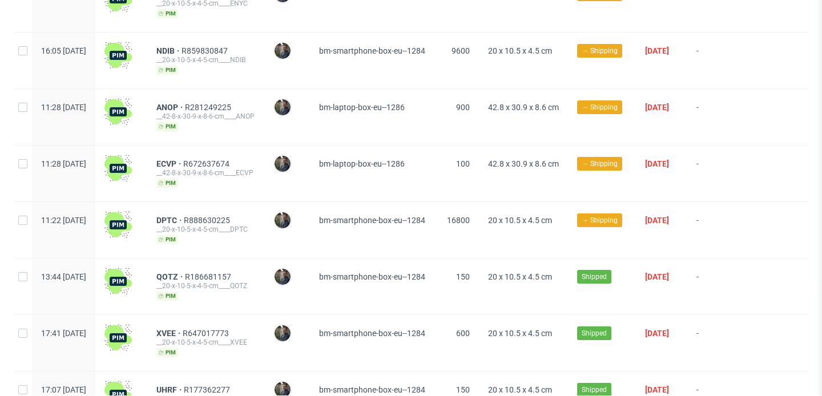
click at [17, 102] on div at bounding box center [23, 117] width 18 height 56
checkbox input "true"
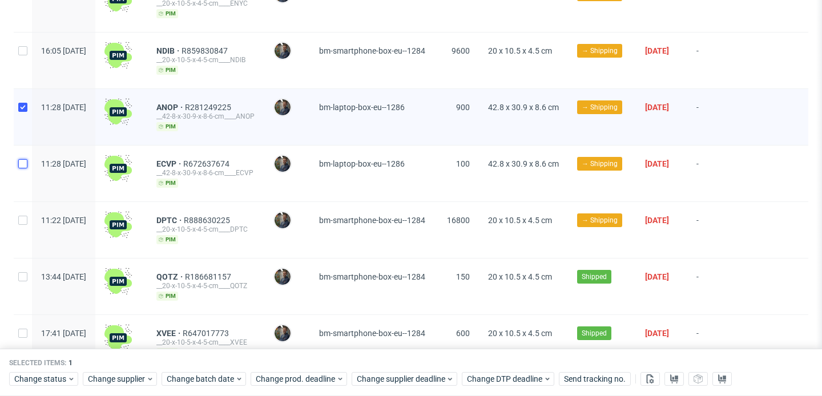
click at [18, 159] on input "checkbox" at bounding box center [22, 163] width 9 height 9
checkbox input "true"
click at [19, 210] on div at bounding box center [23, 230] width 18 height 56
checkbox input "true"
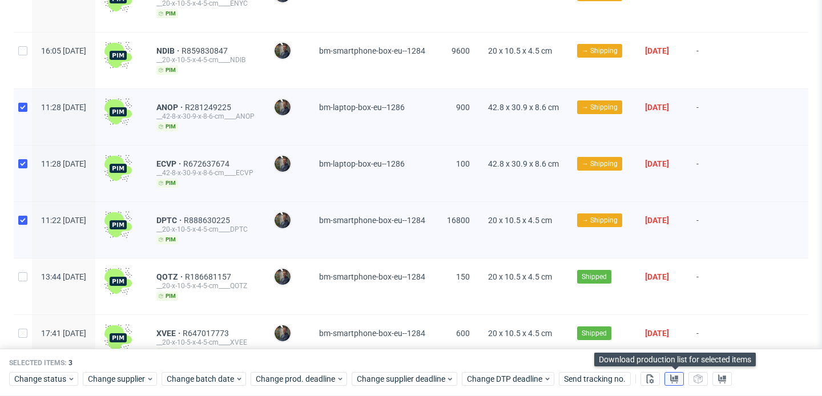
click at [674, 378] on use at bounding box center [674, 379] width 8 height 9
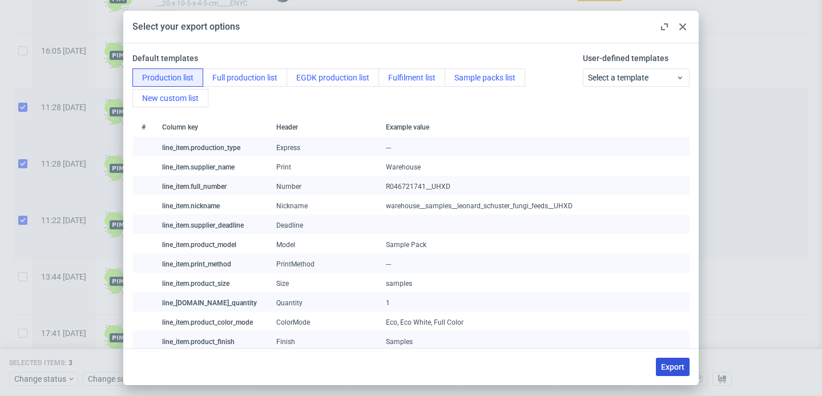
click at [668, 364] on span "Export" at bounding box center [672, 367] width 23 height 8
checkbox input "false"
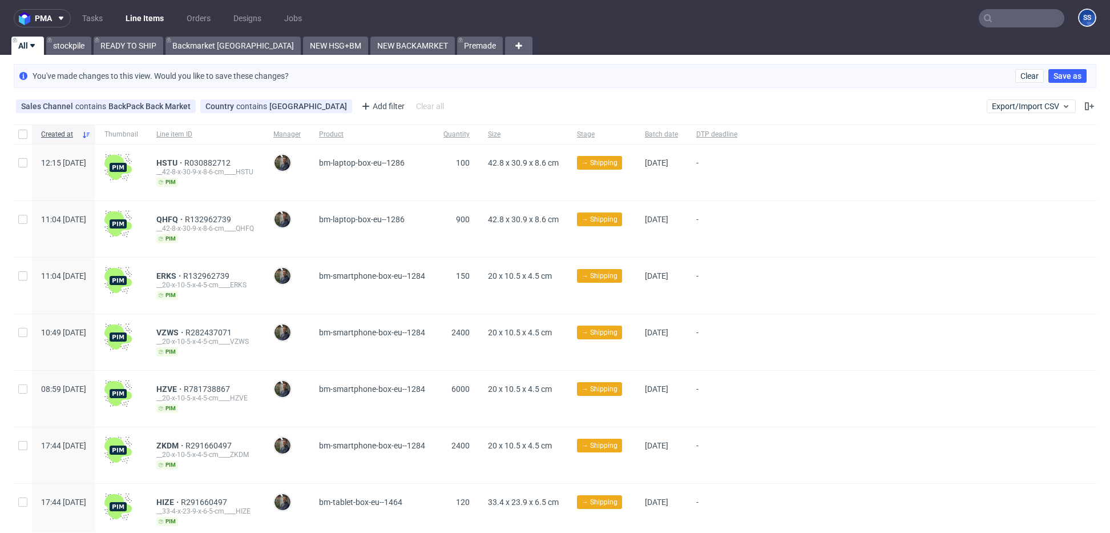
click at [151, 20] on link "Line Items" at bounding box center [145, 18] width 52 height 18
click at [147, 46] on link "READY TO SHIP" at bounding box center [129, 46] width 70 height 18
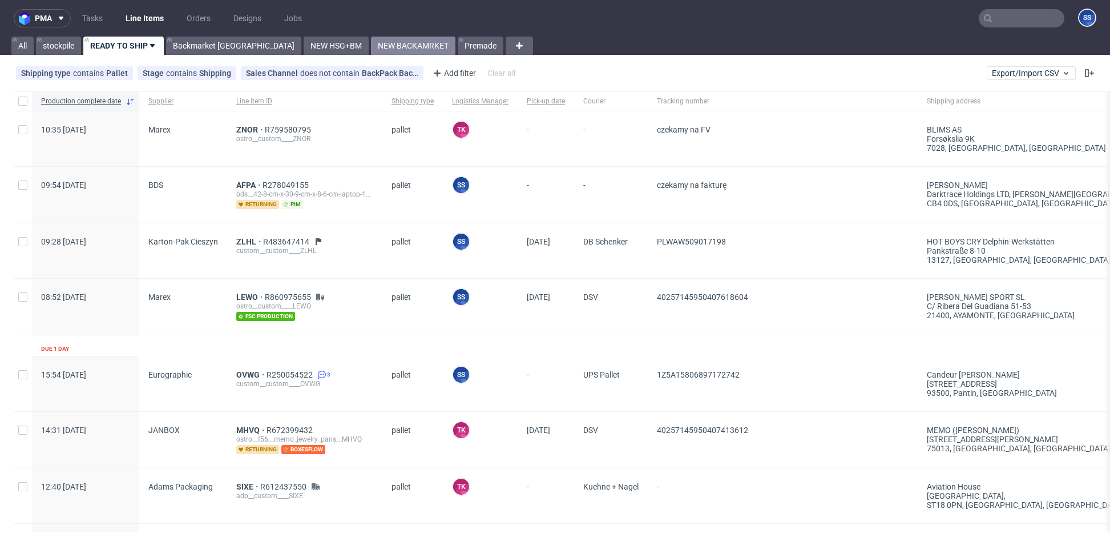
click at [371, 43] on link "NEW BACKAMRKET" at bounding box center [413, 46] width 84 height 18
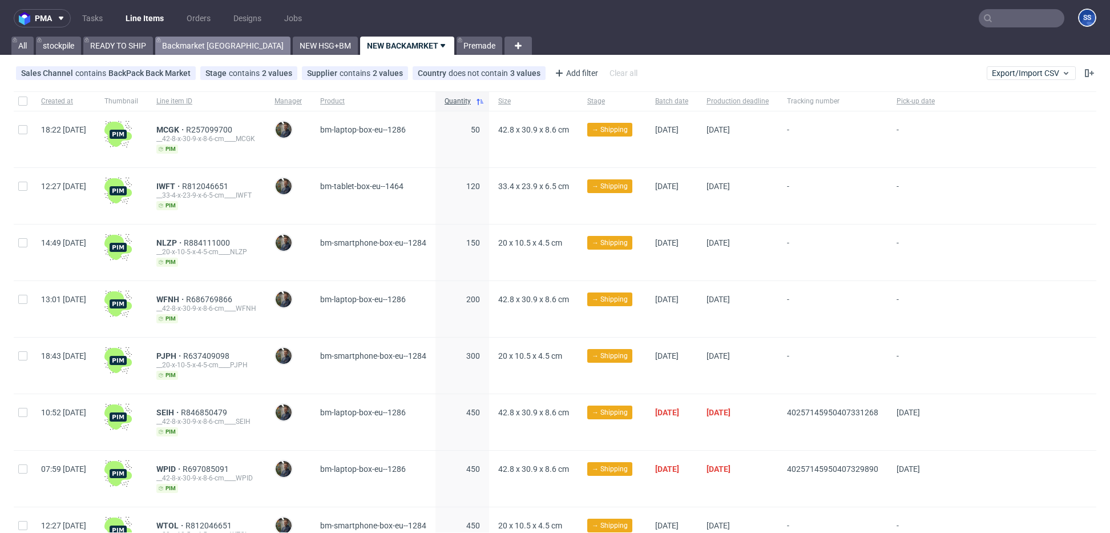
click at [206, 43] on link "Backmarket [GEOGRAPHIC_DATA]" at bounding box center [222, 46] width 135 height 18
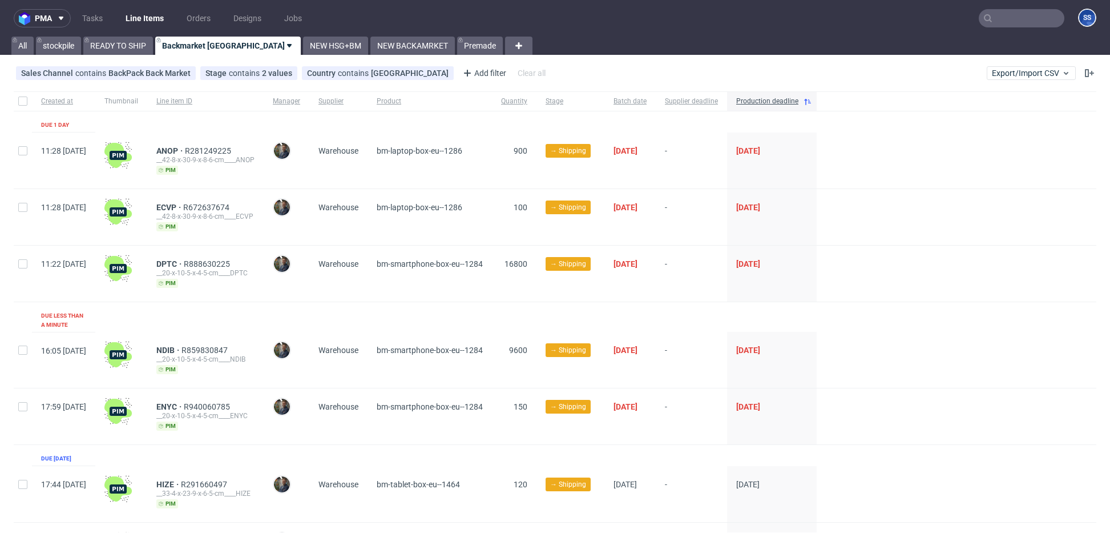
click at [822, 26] on input "text" at bounding box center [1022, 18] width 86 height 18
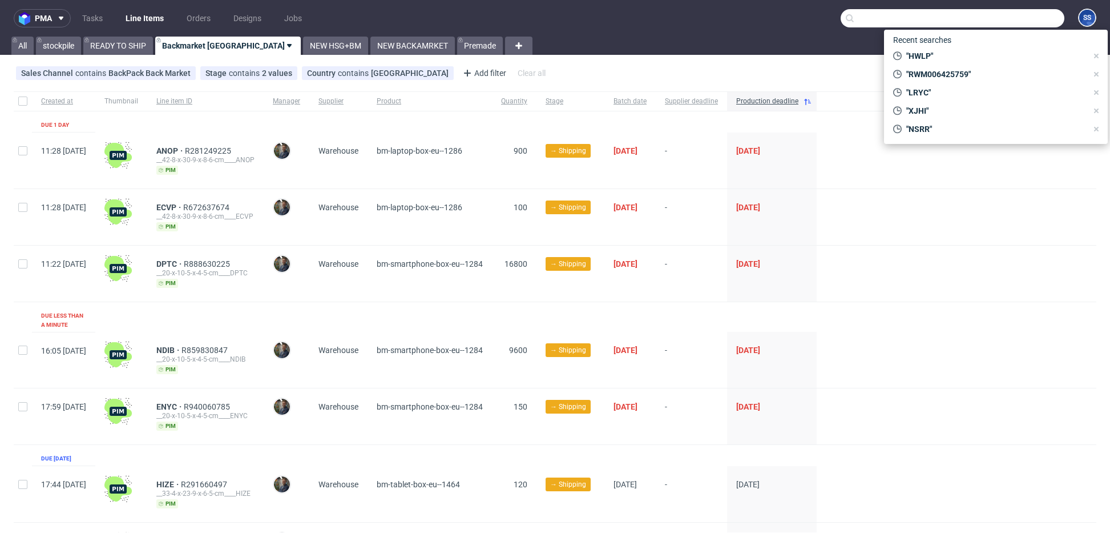
paste input "1Z9142396891231188"
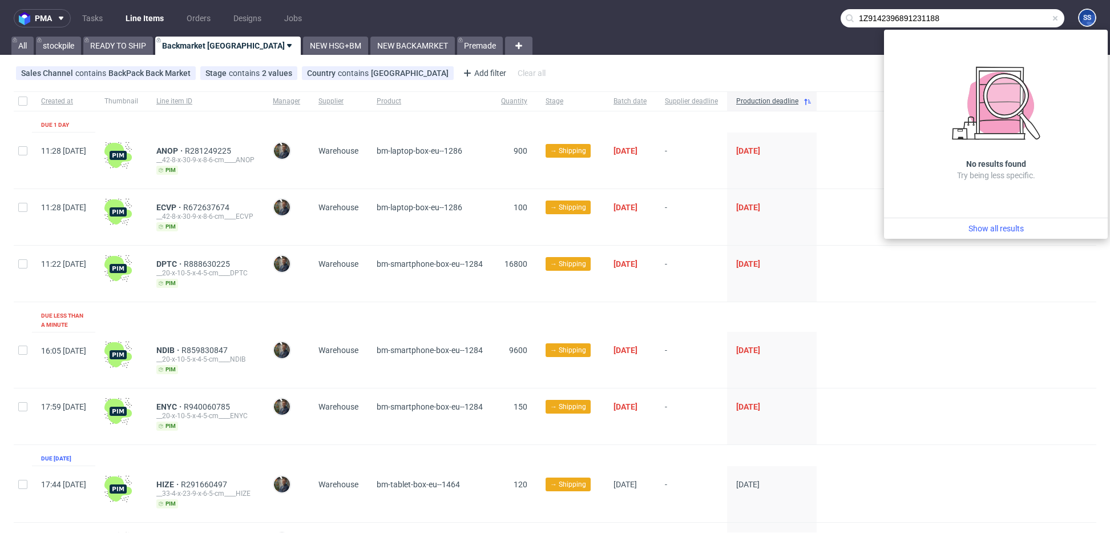
click at [822, 18] on input "1Z9142396891231188" at bounding box center [953, 18] width 224 height 18
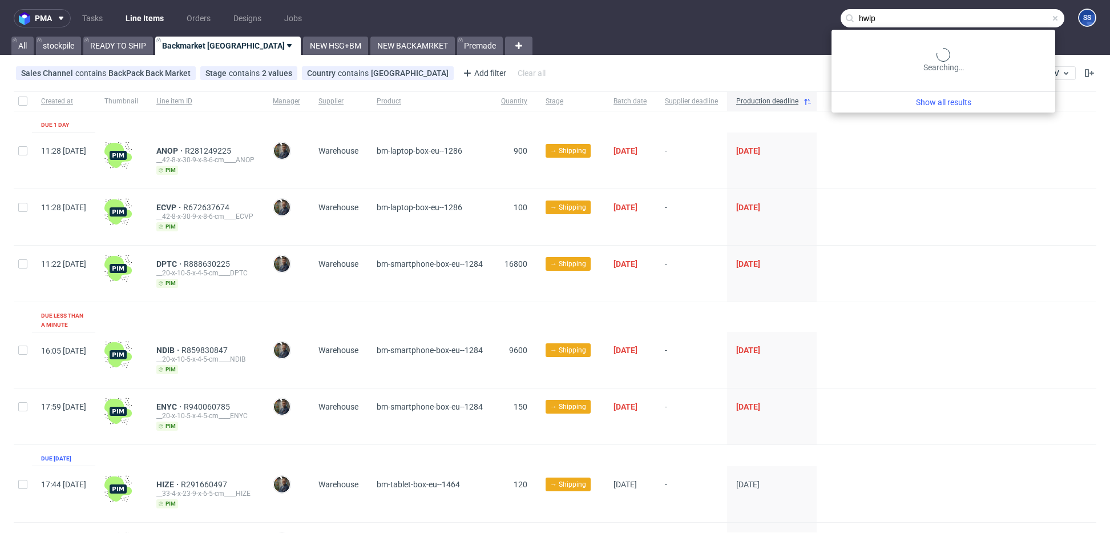
type input "hwlp"
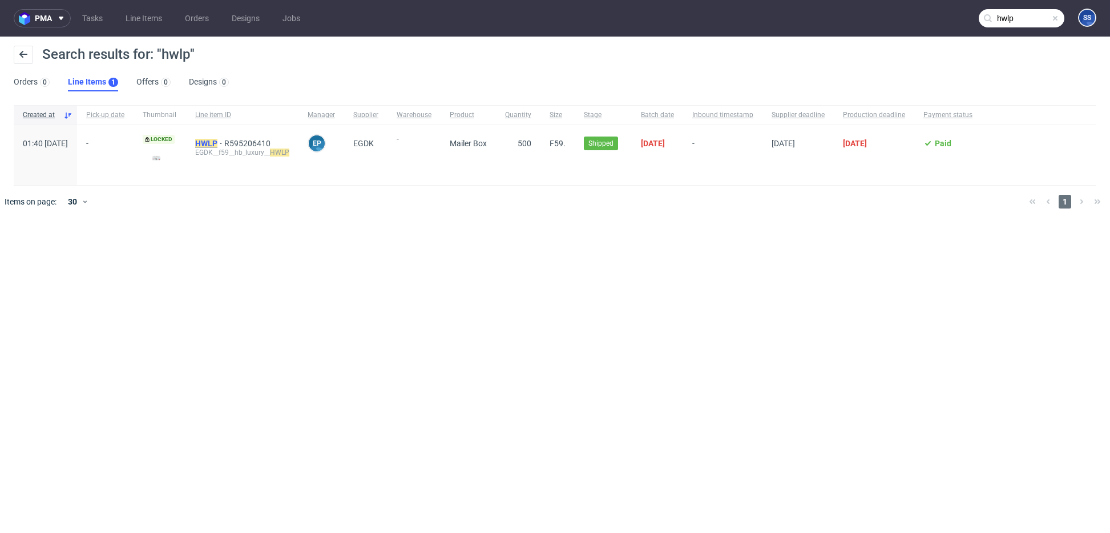
click at [218, 140] on mark "HWLP" at bounding box center [206, 143] width 22 height 9
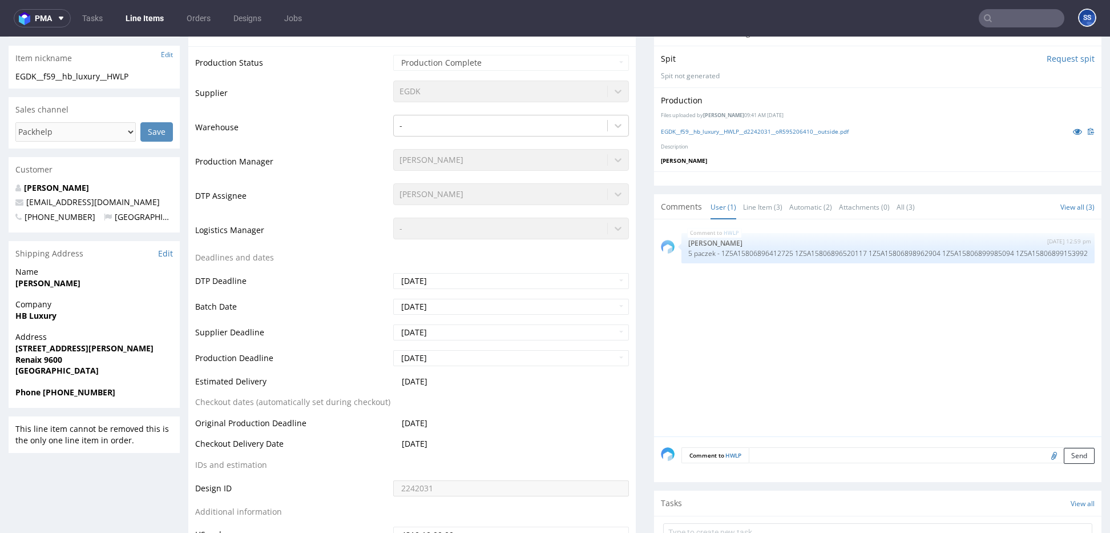
scroll to position [255, 0]
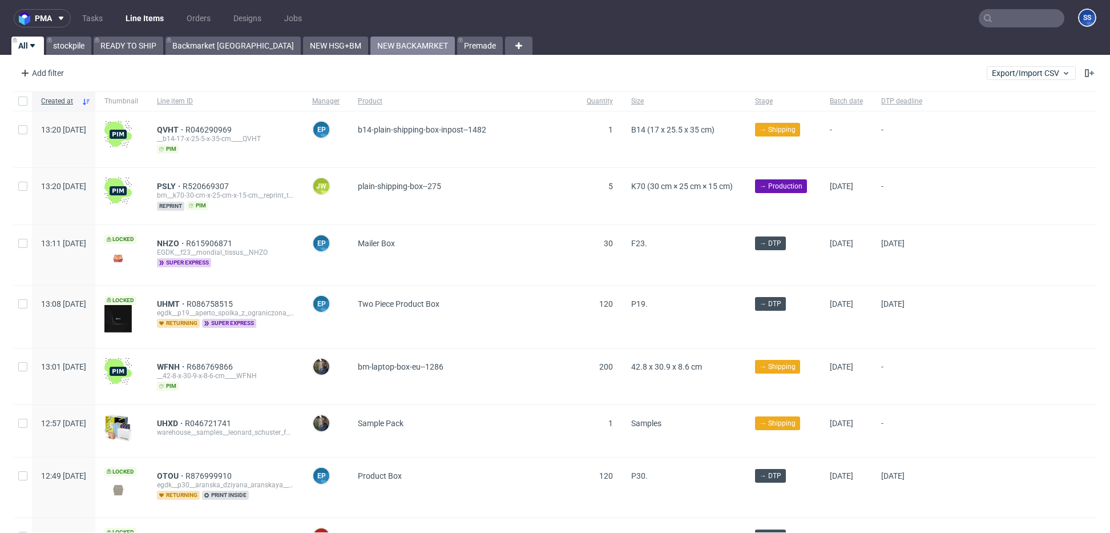
click at [371, 47] on link "NEW BACKAMRKET" at bounding box center [413, 46] width 84 height 18
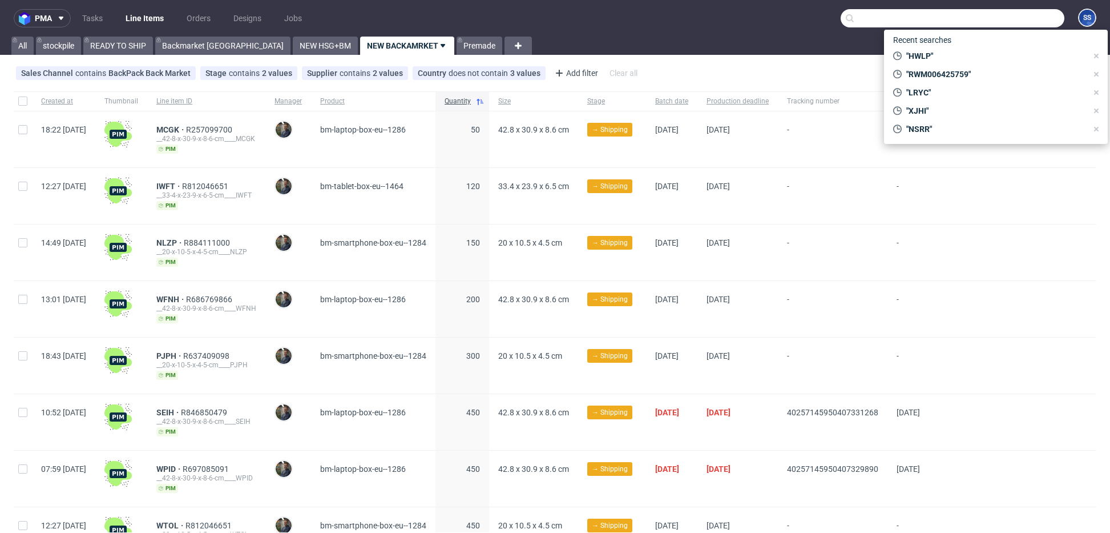
click at [991, 14] on input "text" at bounding box center [953, 18] width 224 height 18
type input "HWLP"
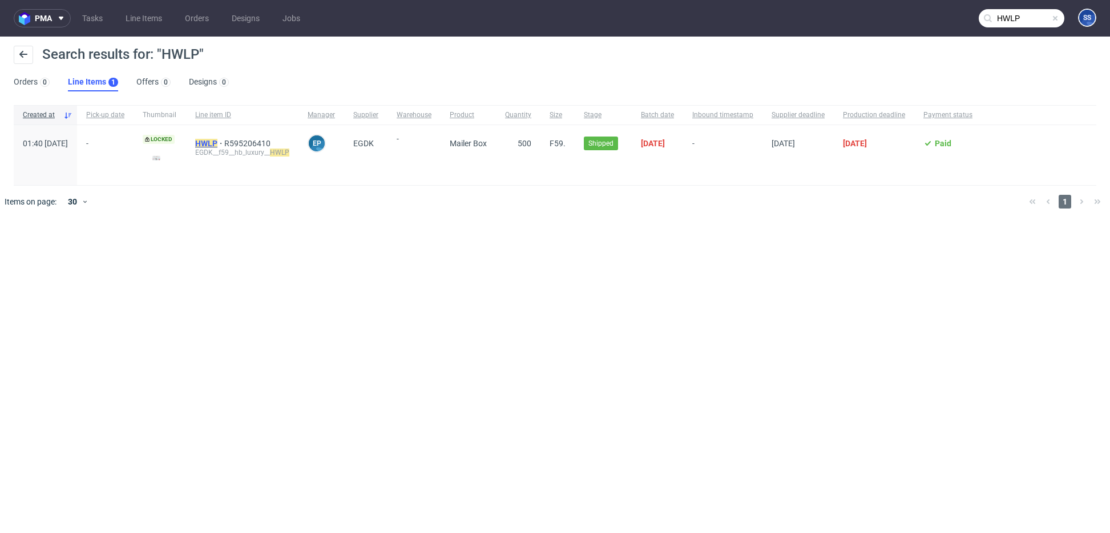
click at [218, 146] on mark "HWLP" at bounding box center [206, 143] width 22 height 9
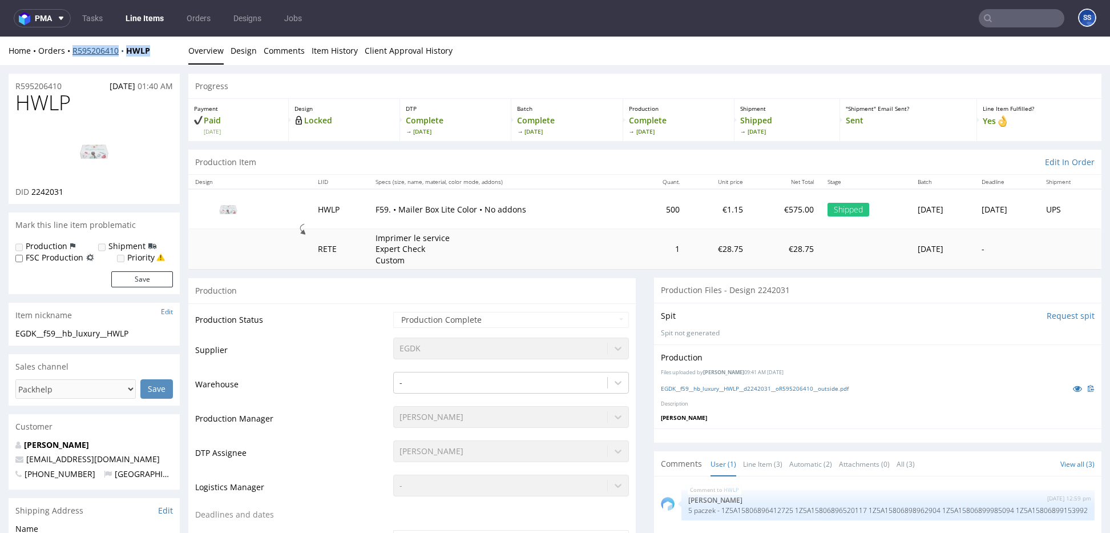
drag, startPoint x: 174, startPoint y: 52, endPoint x: 73, endPoint y: 52, distance: 100.5
click at [73, 52] on div "Home Orders R595206410 HWLP" at bounding box center [94, 50] width 171 height 11
copy div "R595206410 HWLP"
click at [155, 51] on div "Home Orders R595206410 HWLP" at bounding box center [94, 50] width 171 height 11
drag, startPoint x: 153, startPoint y: 53, endPoint x: 86, endPoint y: 49, distance: 66.9
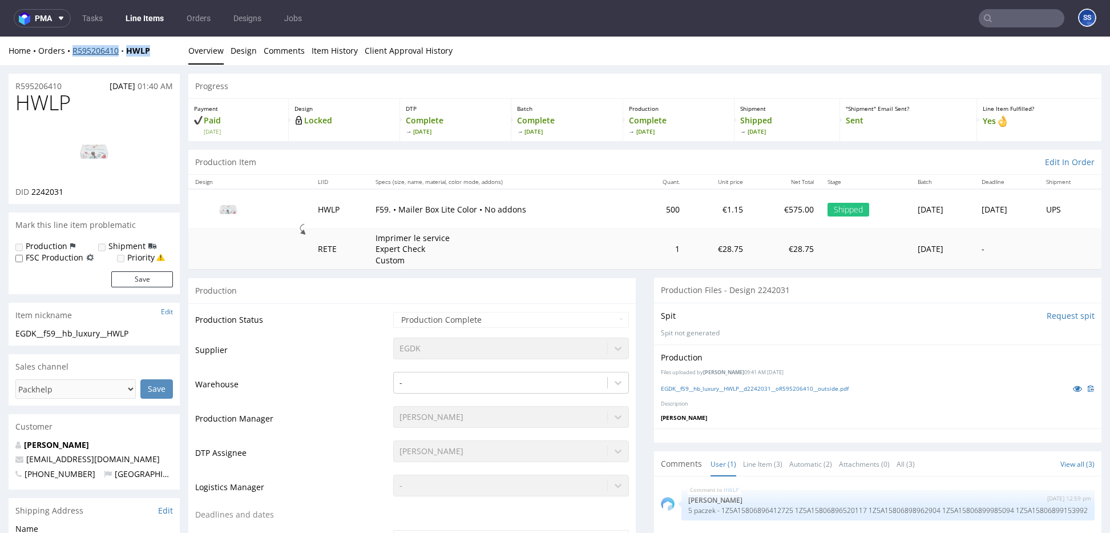
click at [73, 52] on div "Home Orders R595206410 HWLP" at bounding box center [94, 50] width 171 height 11
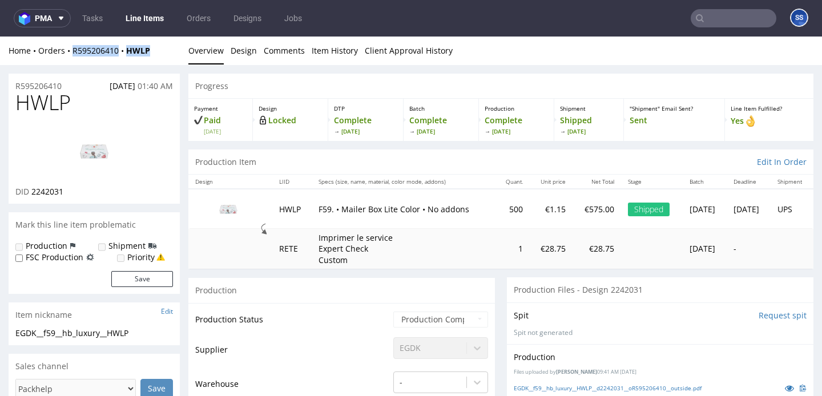
click at [142, 21] on link "Line Items" at bounding box center [145, 18] width 52 height 18
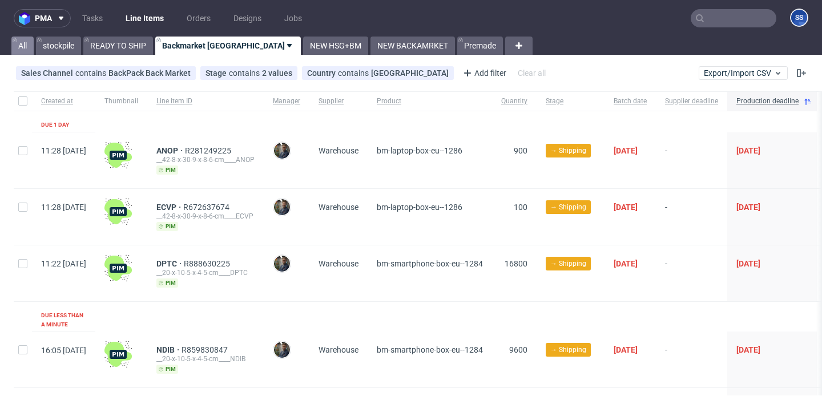
click at [33, 51] on link "All" at bounding box center [22, 46] width 22 height 18
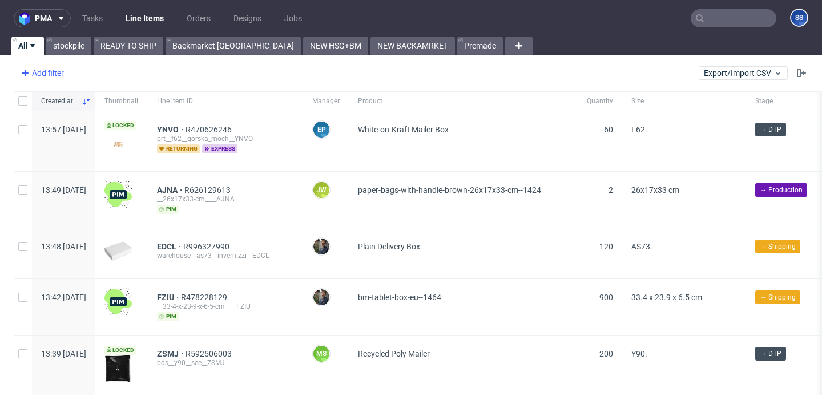
click at [54, 72] on div "Add filter" at bounding box center [41, 73] width 50 height 18
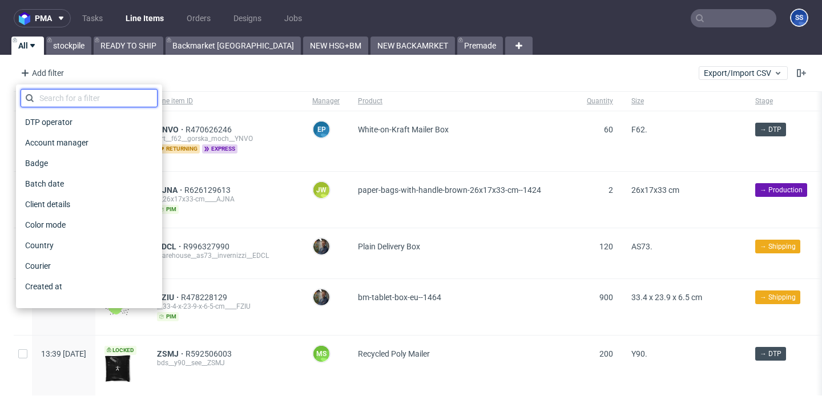
click at [63, 96] on input "text" at bounding box center [89, 98] width 137 height 18
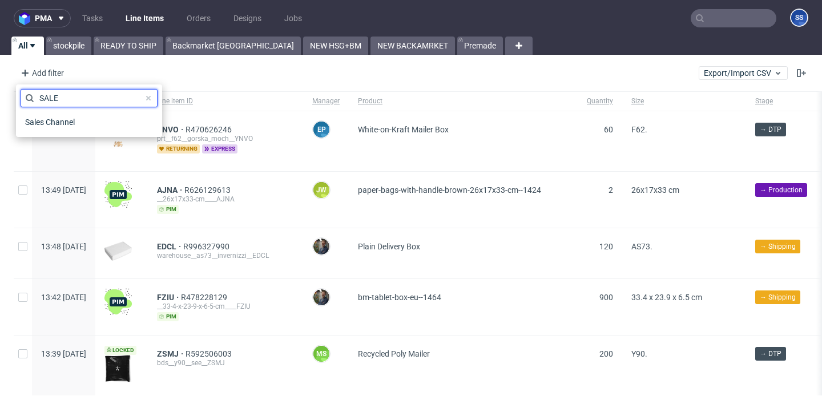
type input "SALES"
click at [65, 120] on span "Sales Channel" at bounding box center [51, 122] width 61 height 16
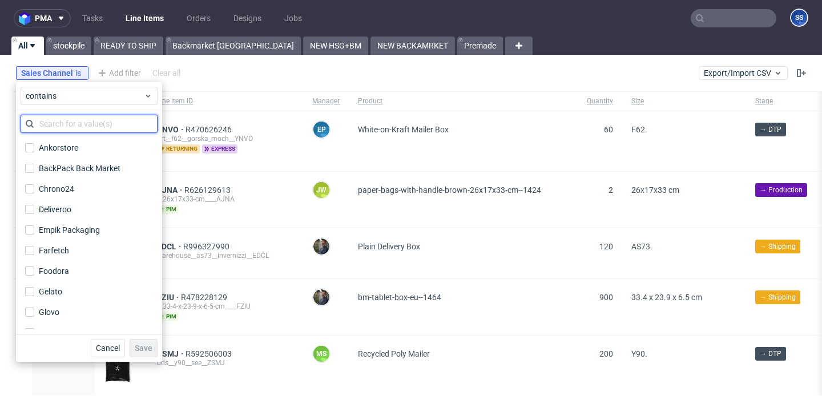
click at [99, 130] on input "text" at bounding box center [89, 124] width 137 height 18
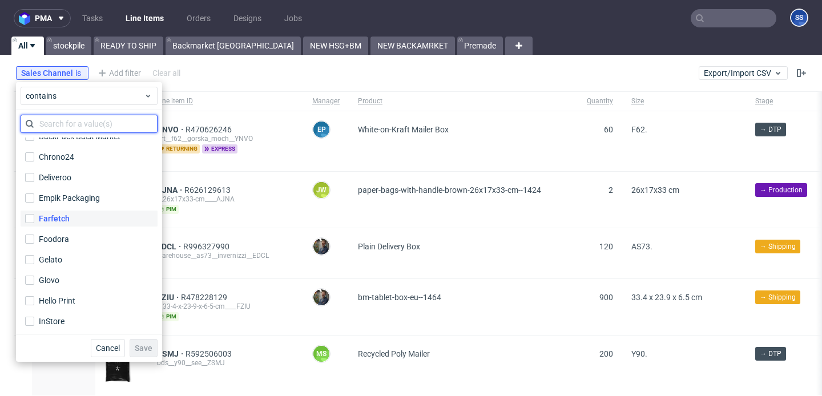
scroll to position [39, 0]
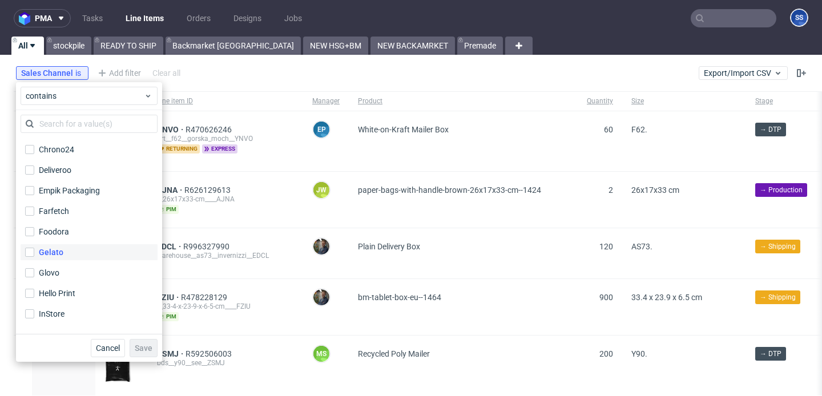
click at [57, 252] on div "Gelato" at bounding box center [51, 252] width 25 height 11
click at [34, 252] on input "Gelato" at bounding box center [29, 252] width 9 height 9
checkbox input "true"
click at [142, 346] on span "Save" at bounding box center [144, 348] width 18 height 8
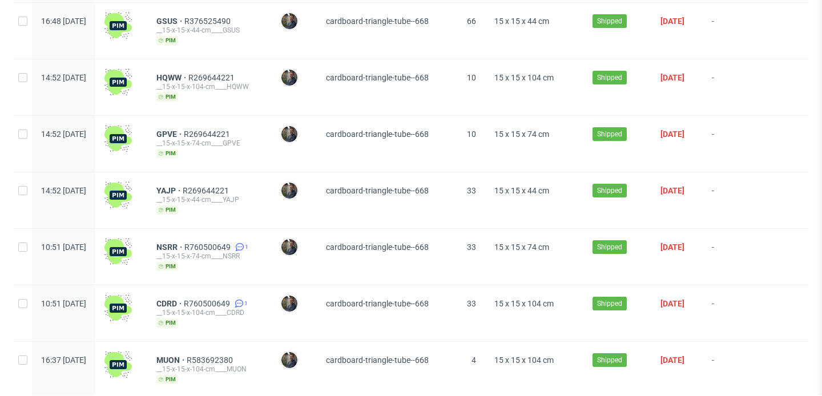
scroll to position [0, 0]
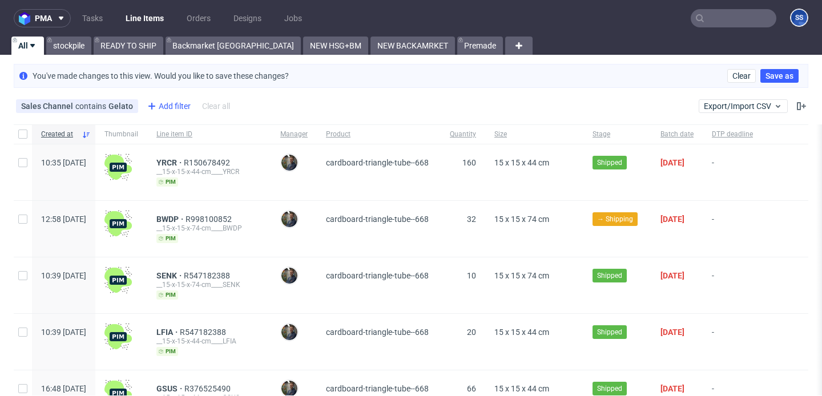
click at [166, 99] on div "Add filter" at bounding box center [168, 106] width 50 height 18
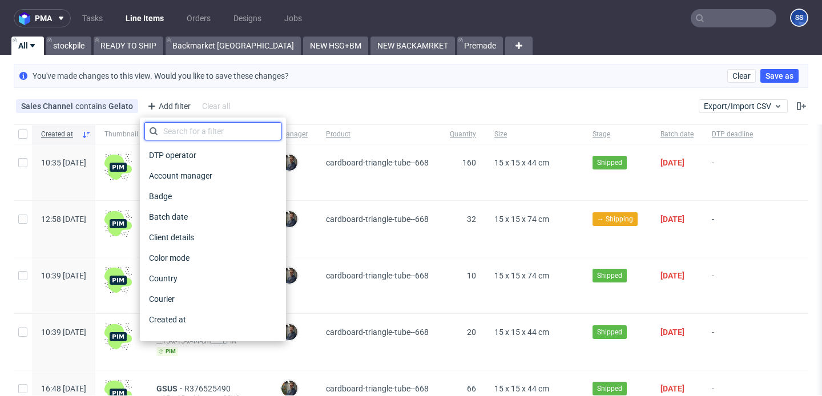
click at [193, 135] on input "text" at bounding box center [212, 131] width 137 height 18
type input "COU"
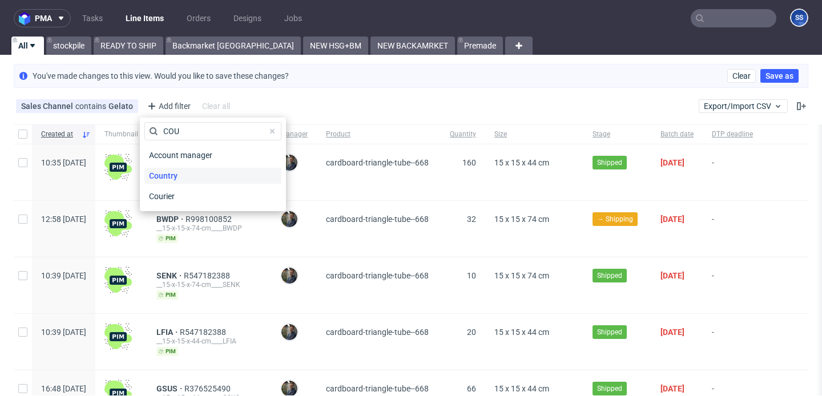
click at [190, 172] on div "Country" at bounding box center [212, 176] width 137 height 16
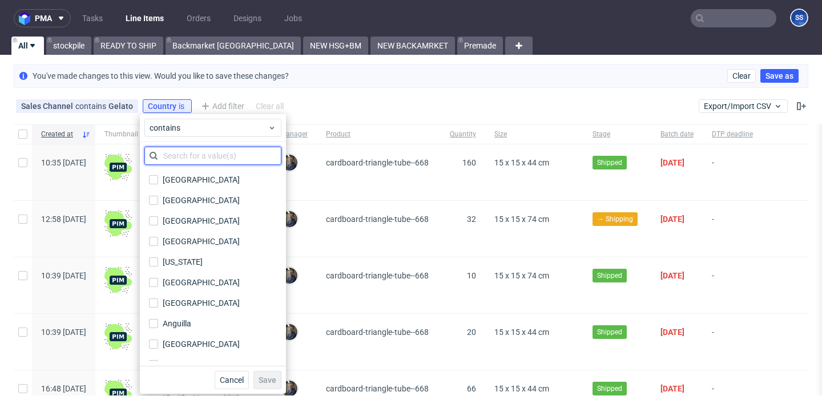
click at [208, 160] on input "text" at bounding box center [212, 156] width 137 height 18
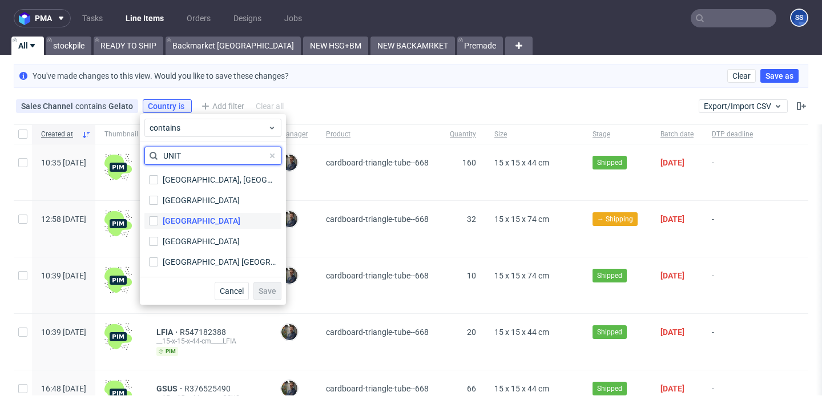
type input "UNIT"
click at [199, 218] on div "[GEOGRAPHIC_DATA]" at bounding box center [202, 220] width 78 height 11
click at [158, 218] on input "[GEOGRAPHIC_DATA]" at bounding box center [153, 220] width 9 height 9
checkbox input "true"
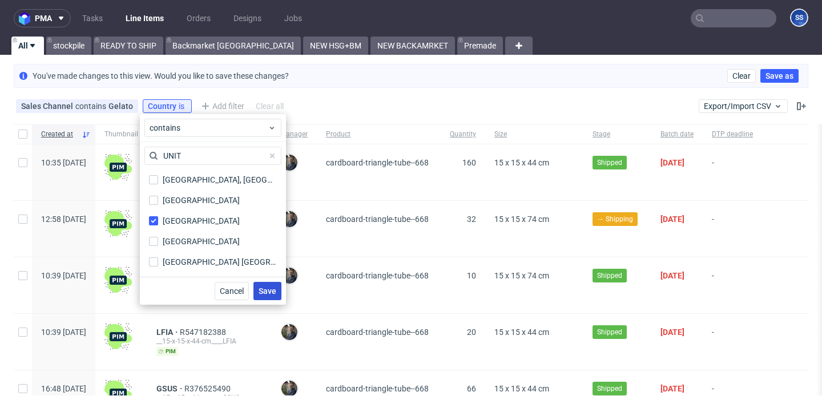
click at [260, 289] on span "Save" at bounding box center [268, 291] width 18 height 8
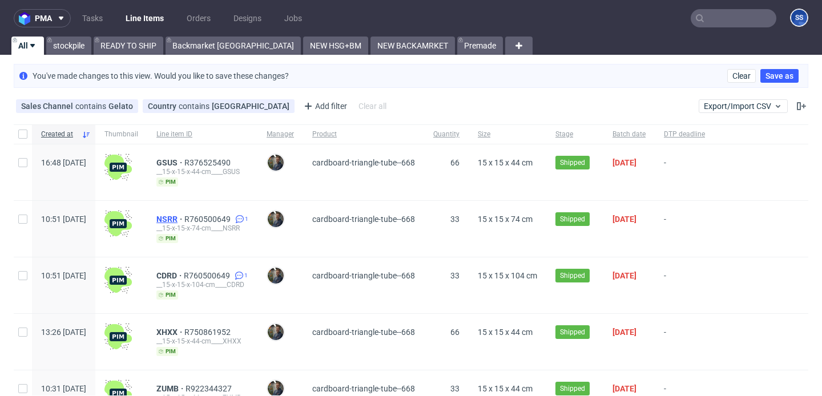
click at [184, 220] on span "NSRR" at bounding box center [170, 219] width 28 height 9
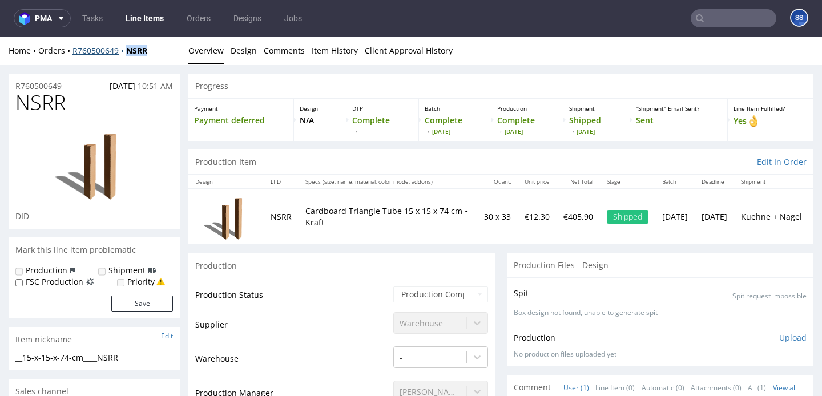
drag, startPoint x: 163, startPoint y: 51, endPoint x: 129, endPoint y: 51, distance: 34.3
click at [129, 51] on div "Home Orders R760500649 NSRR" at bounding box center [94, 50] width 171 height 11
copy strong "NSRR"
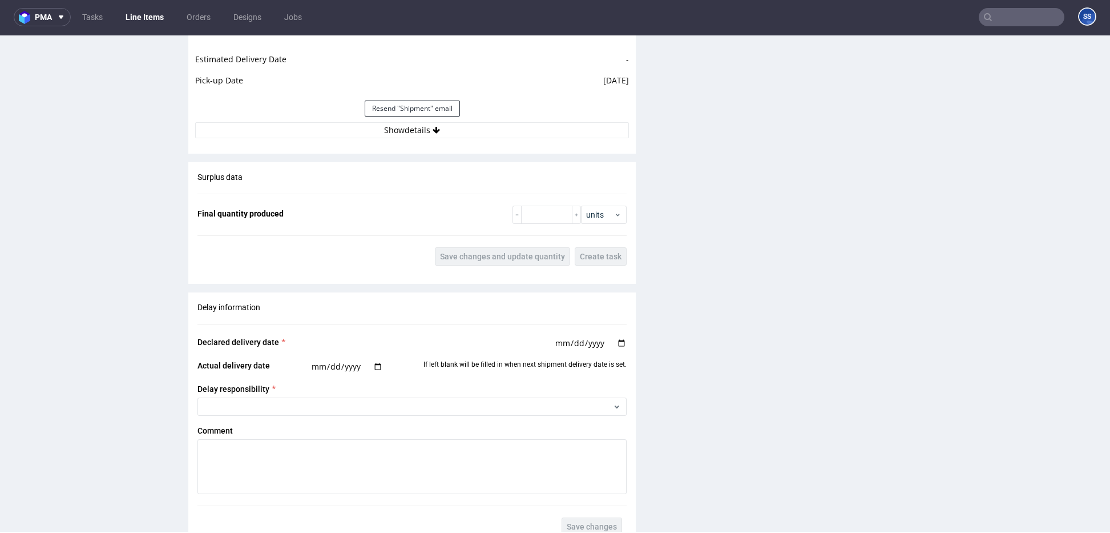
scroll to position [1134, 0]
click at [437, 140] on button "Show details" at bounding box center [412, 132] width 434 height 16
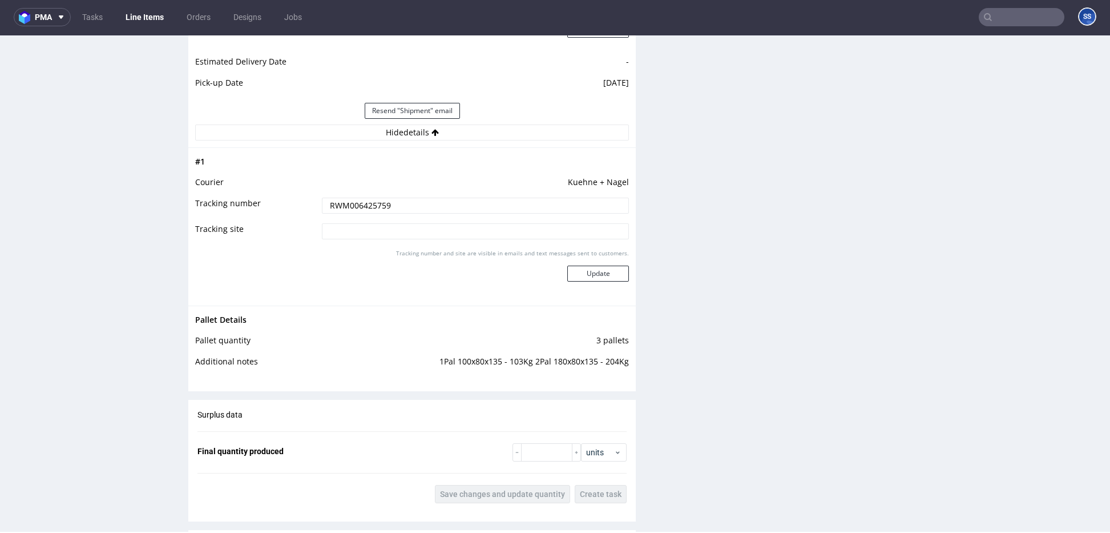
scroll to position [1687, 0]
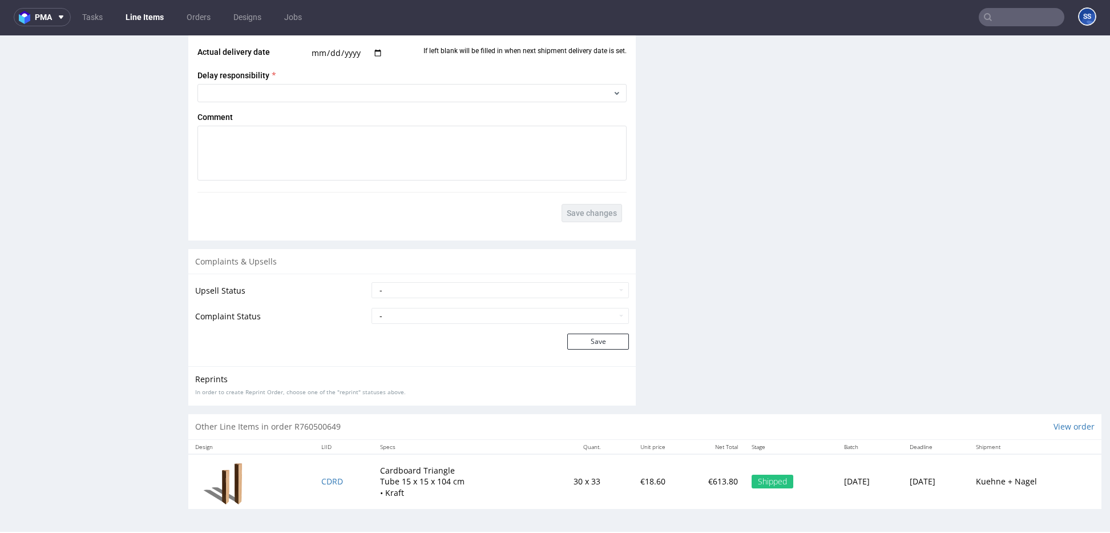
click at [1016, 17] on input "text" at bounding box center [1022, 17] width 86 height 18
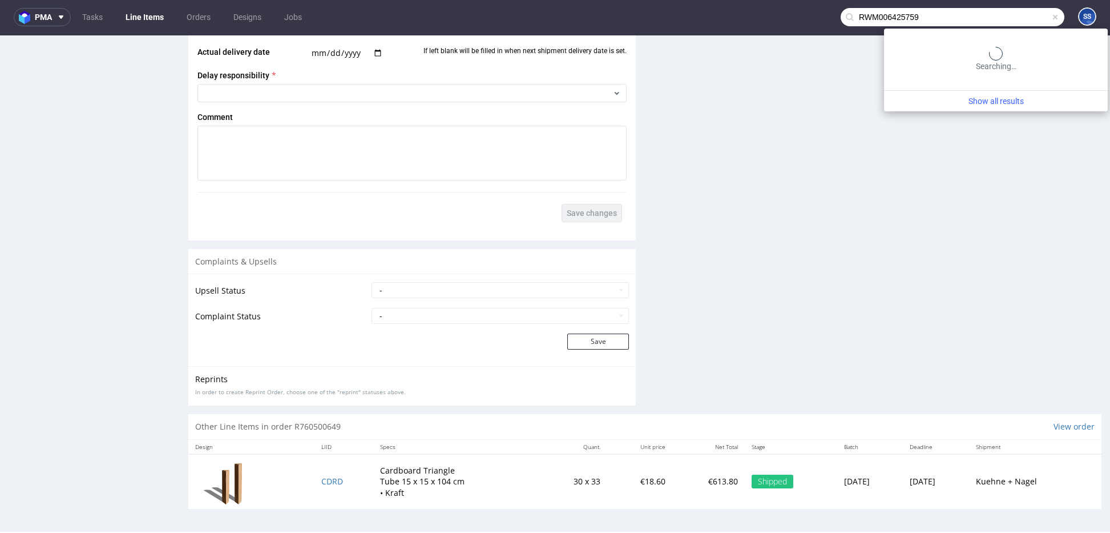
type input "RWM006425759"
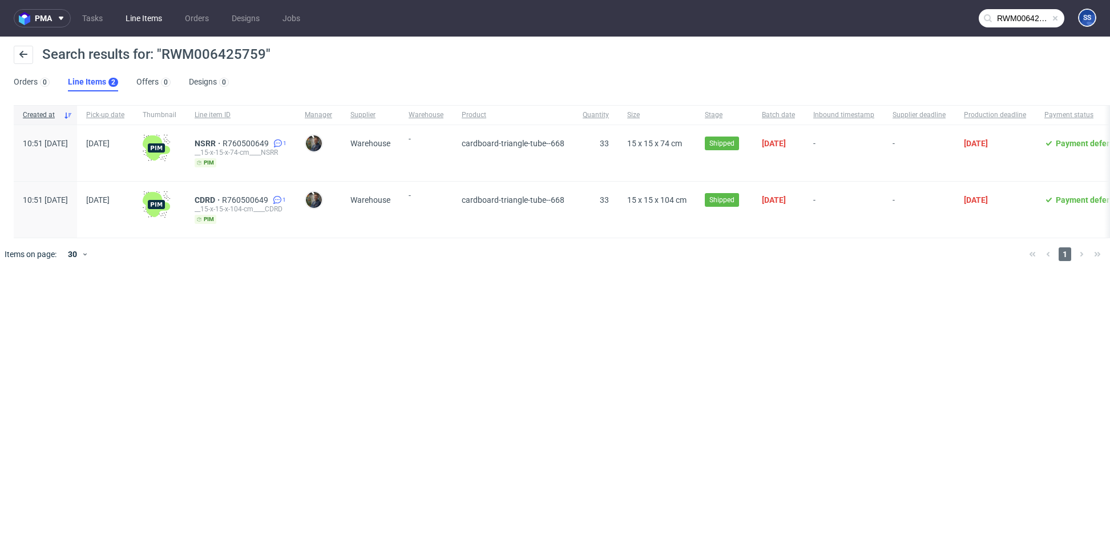
click at [148, 22] on link "Line Items" at bounding box center [144, 18] width 50 height 18
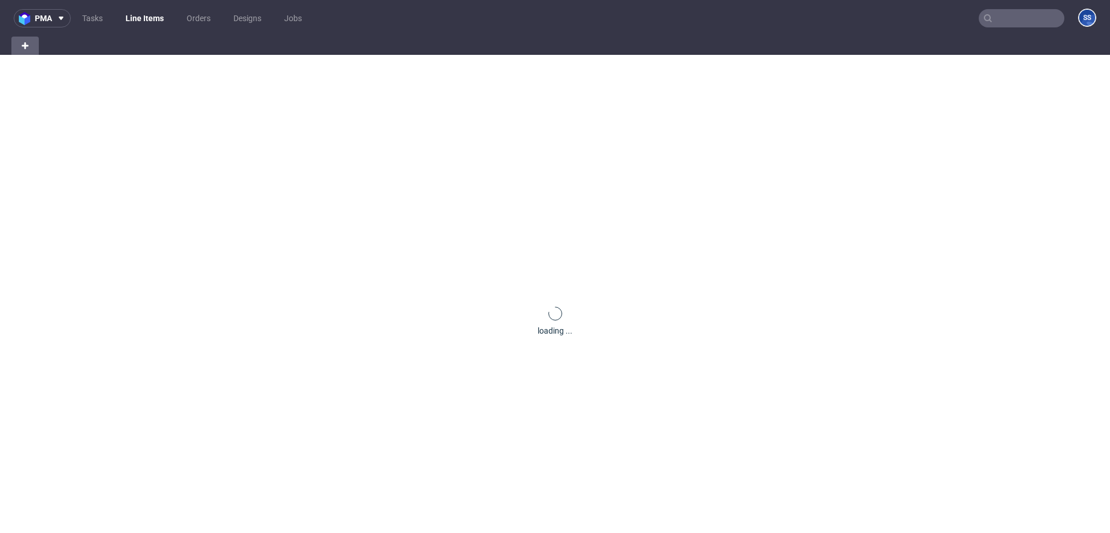
click at [148, 22] on link "Line Items" at bounding box center [145, 18] width 52 height 18
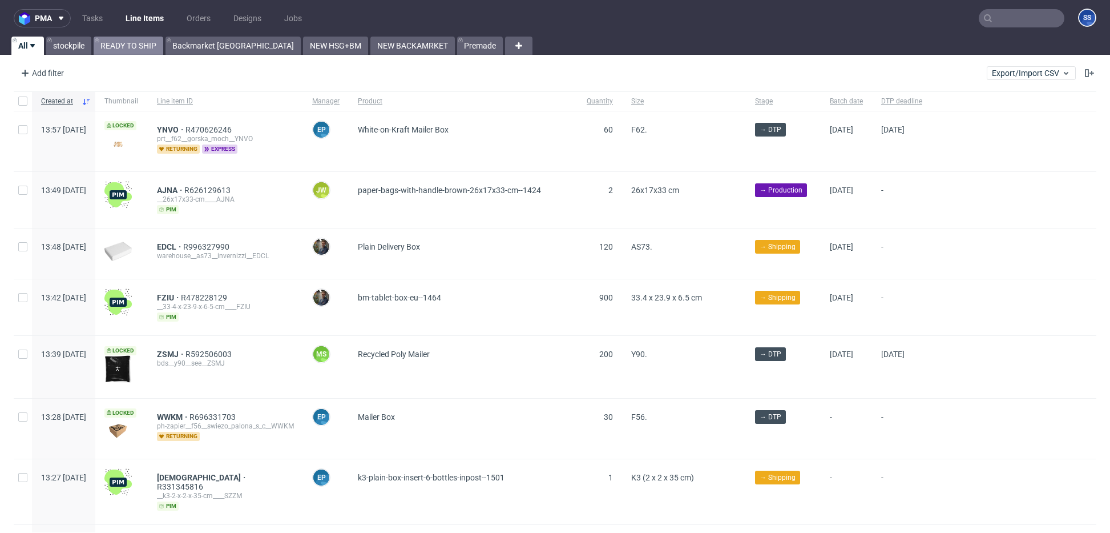
click at [125, 50] on link "READY TO SHIP" at bounding box center [129, 46] width 70 height 18
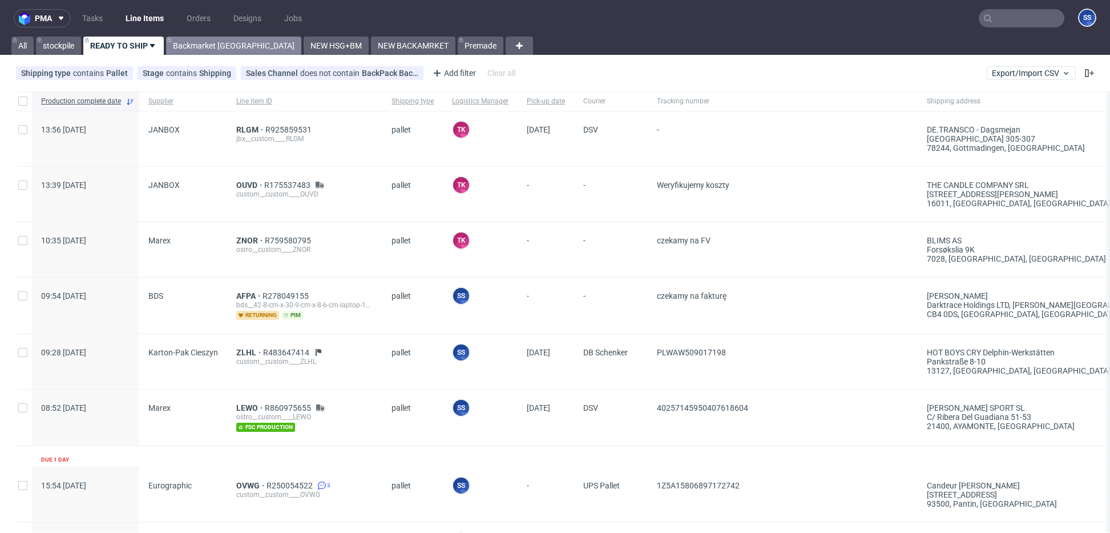
click at [219, 49] on link "Backmarket [GEOGRAPHIC_DATA]" at bounding box center [233, 46] width 135 height 18
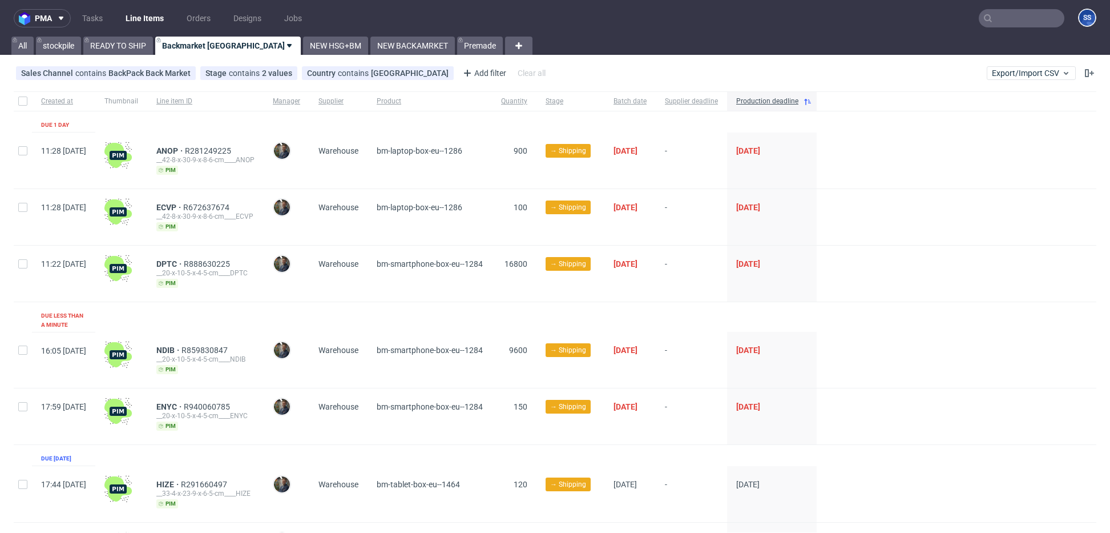
click at [21, 96] on div at bounding box center [23, 100] width 18 height 19
checkbox input "true"
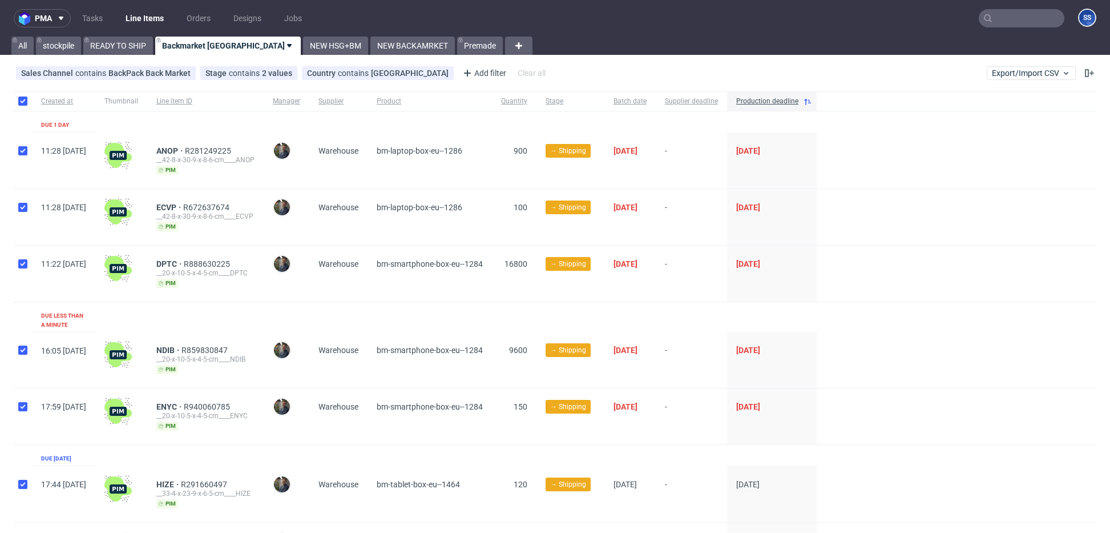
checkbox input "true"
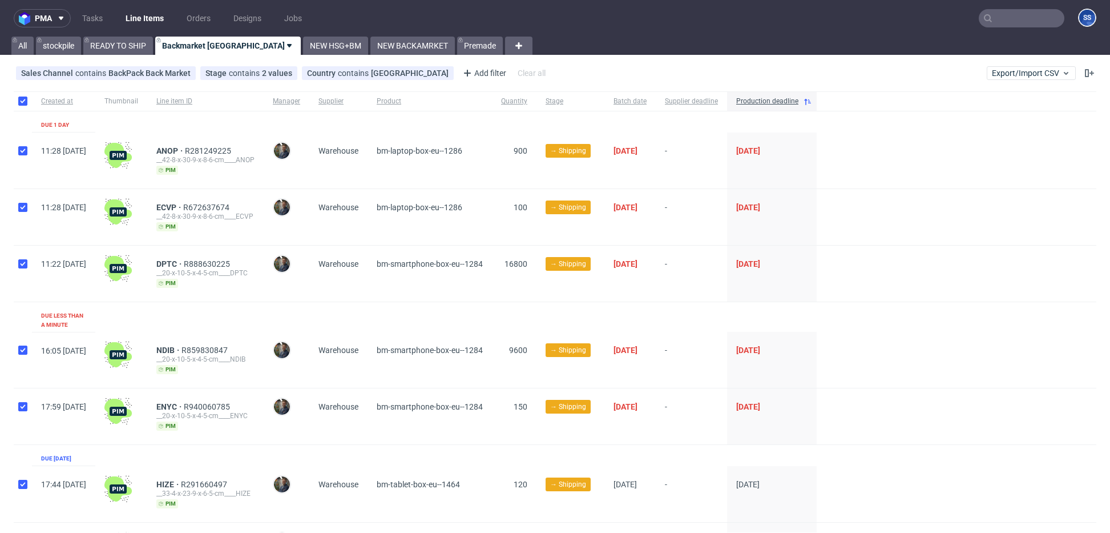
checkbox input "true"
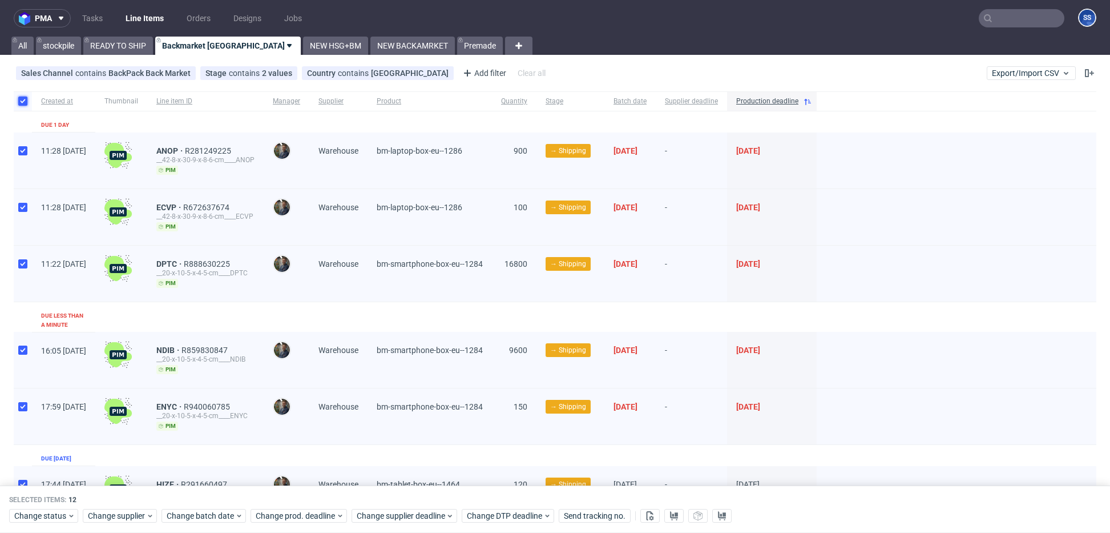
click at [22, 97] on input "checkbox" at bounding box center [22, 100] width 9 height 9
checkbox input "false"
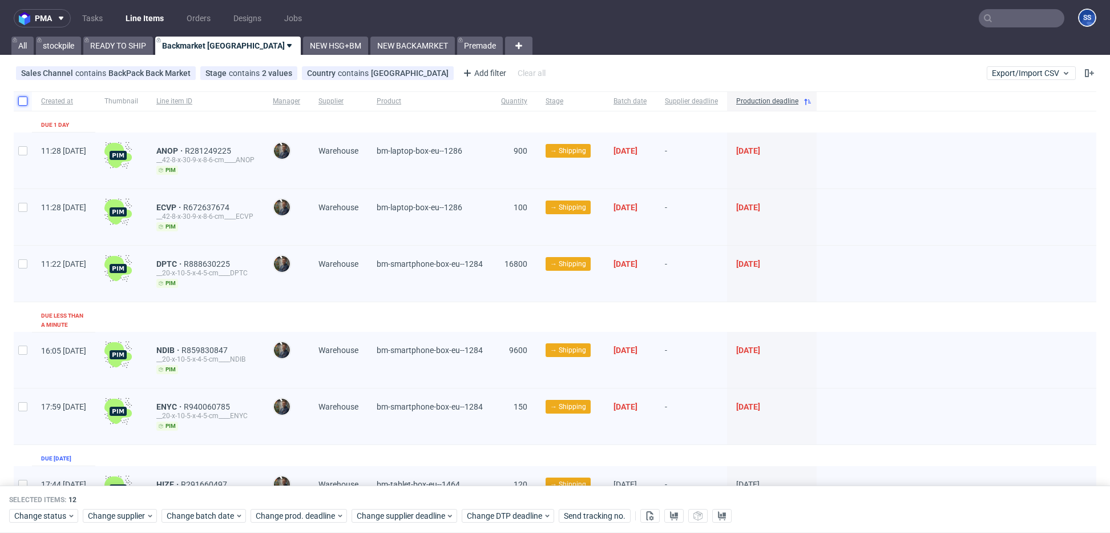
checkbox input "false"
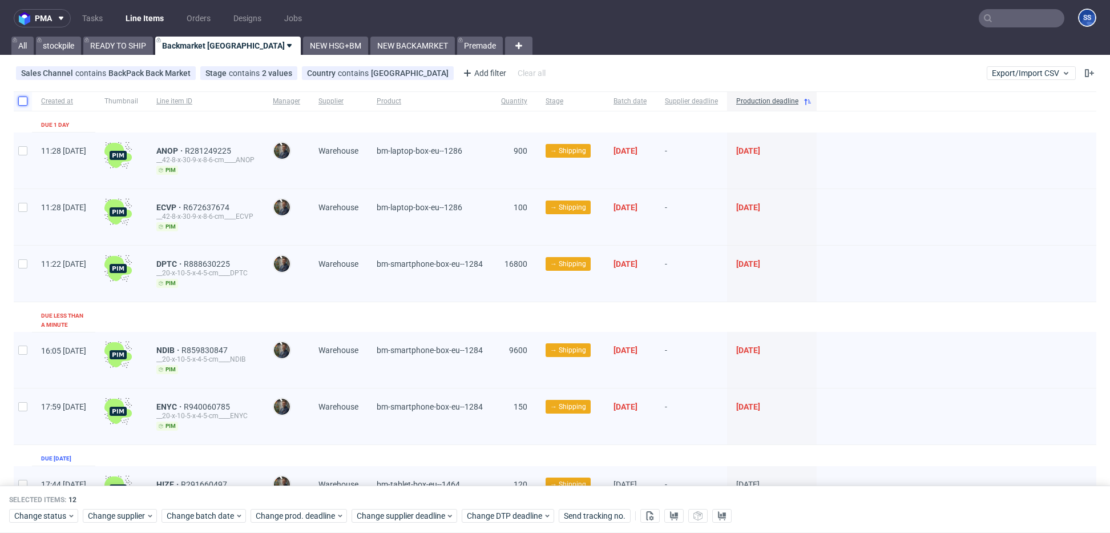
checkbox input "false"
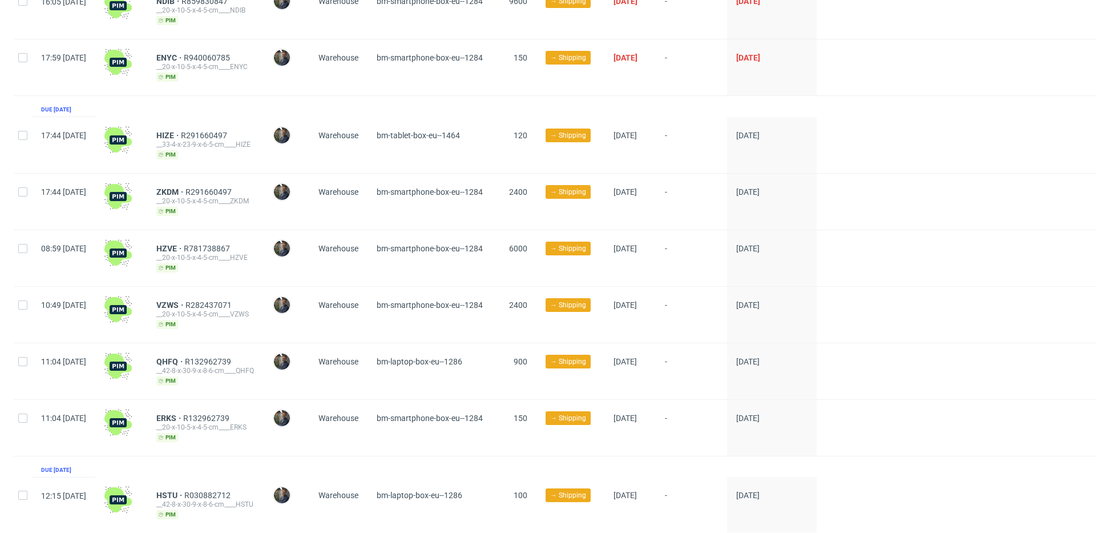
scroll to position [348, 0]
click at [22, 244] on input "checkbox" at bounding box center [22, 248] width 9 height 9
checkbox input "true"
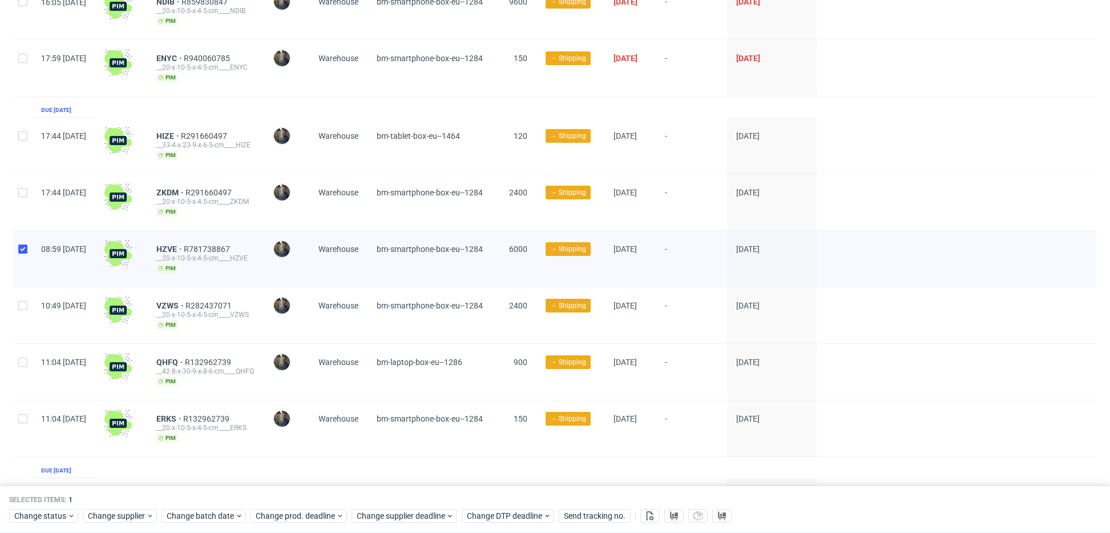
click at [19, 303] on div at bounding box center [23, 315] width 18 height 56
checkbox input "true"
click at [18, 344] on div at bounding box center [23, 372] width 18 height 56
checkbox input "true"
drag, startPoint x: 28, startPoint y: 408, endPoint x: 29, endPoint y: 400, distance: 7.4
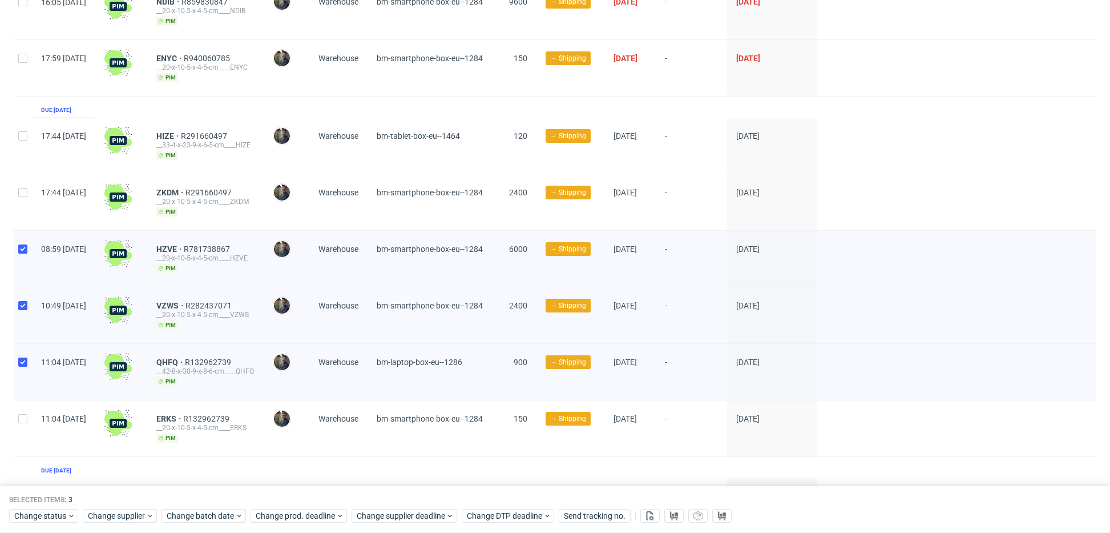
click at [28, 407] on div at bounding box center [23, 428] width 18 height 56
checkbox input "true"
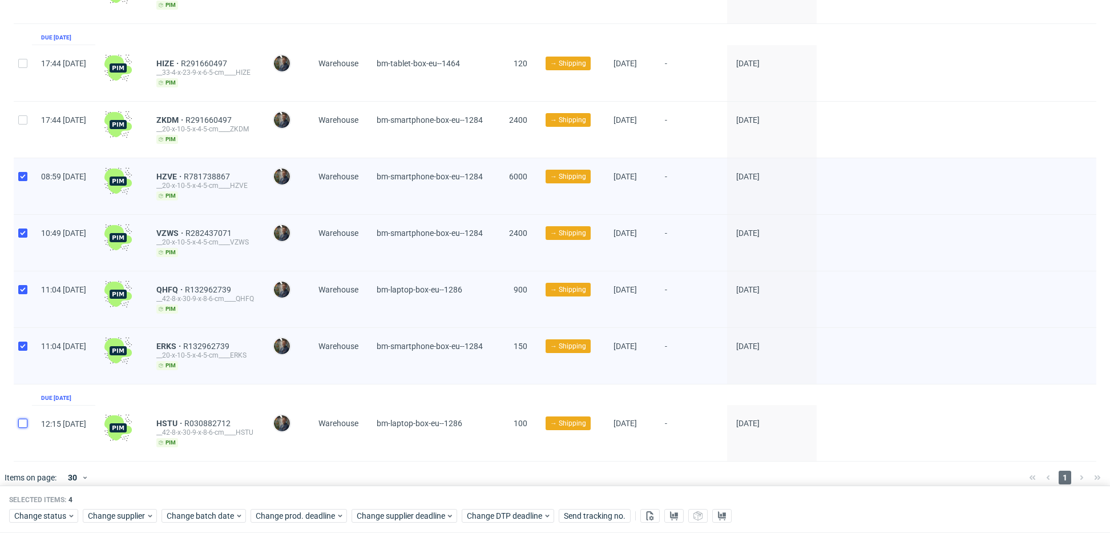
click at [19, 418] on input "checkbox" at bounding box center [22, 422] width 9 height 9
checkbox input "true"
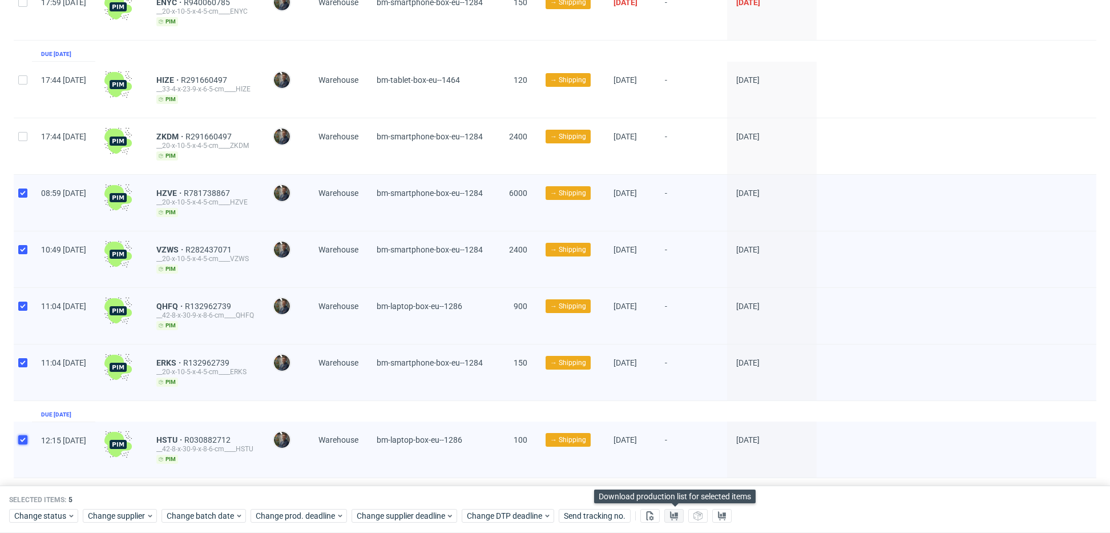
scroll to position [405, 0]
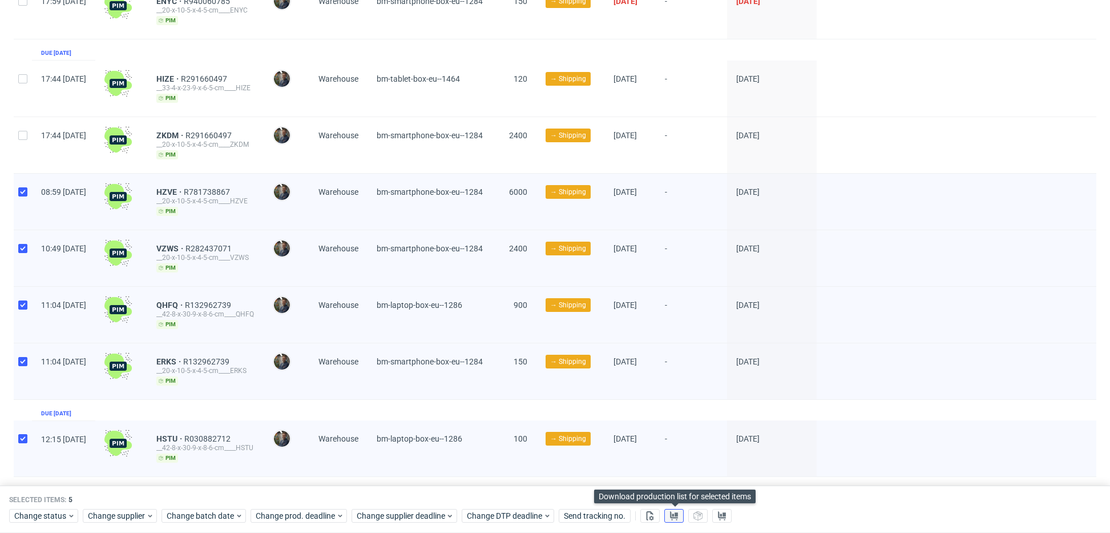
click at [670, 516] on icon at bounding box center [674, 515] width 9 height 9
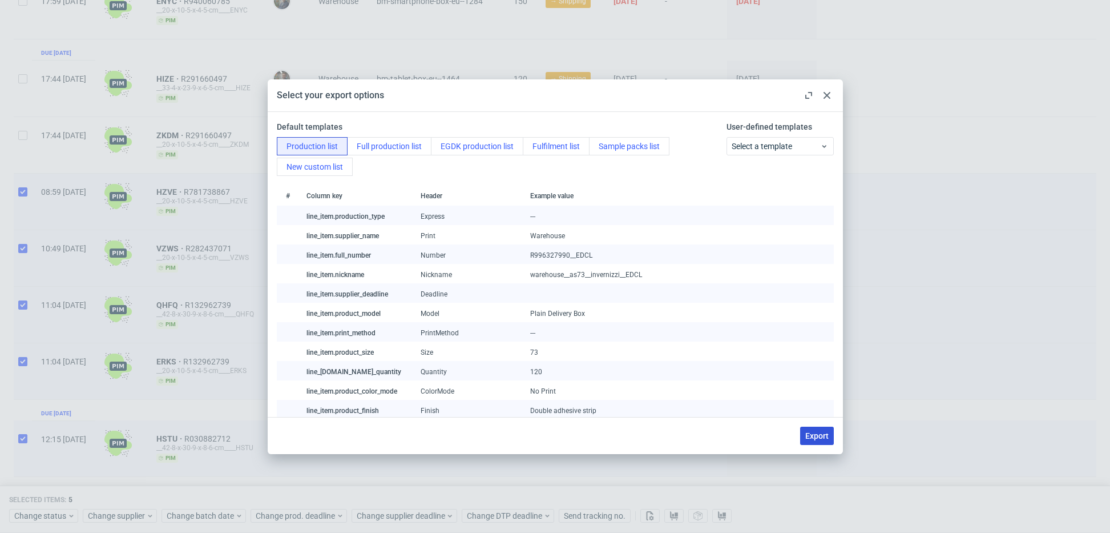
click at [818, 438] on span "Export" at bounding box center [817, 436] width 23 height 8
checkbox input "false"
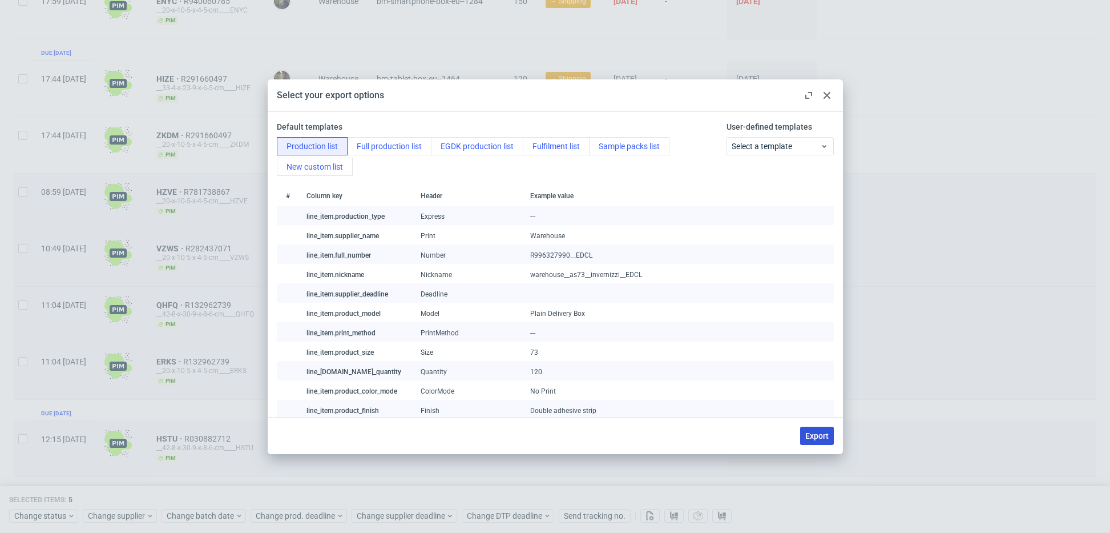
checkbox input "false"
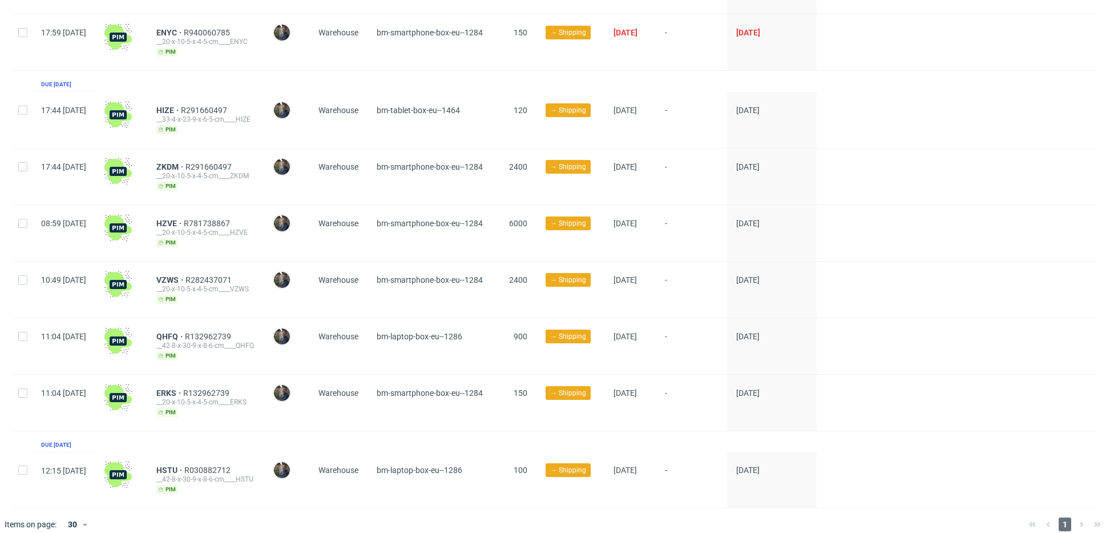
scroll to position [0, 0]
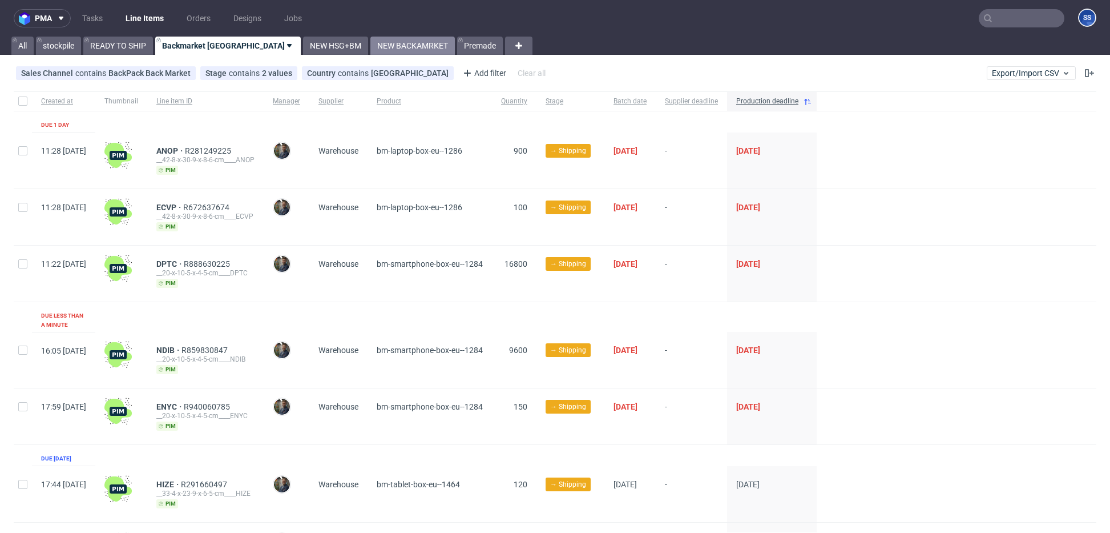
click at [371, 45] on link "NEW BACKAMRKET" at bounding box center [413, 46] width 84 height 18
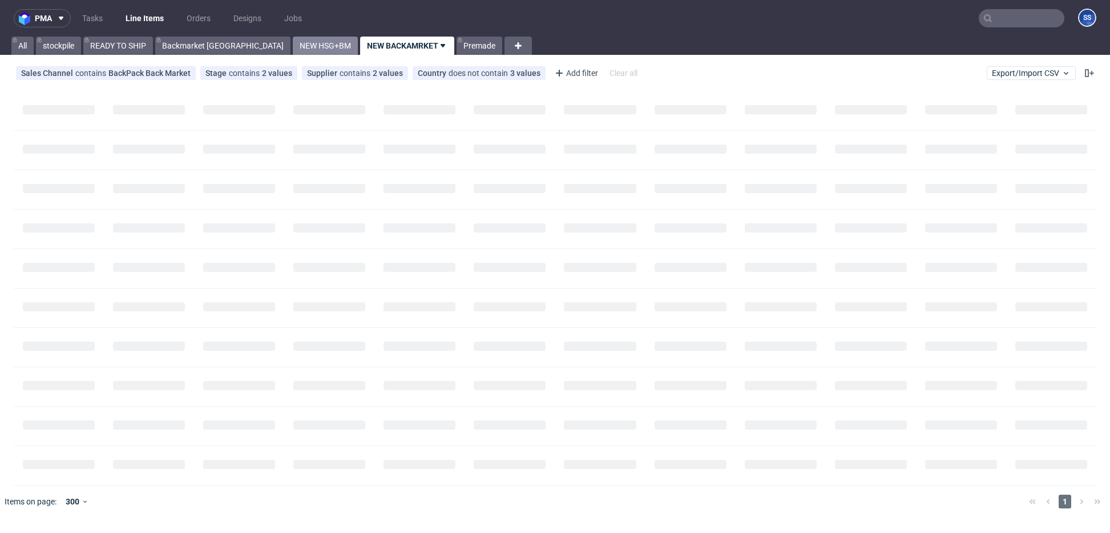
click at [293, 51] on link "NEW HSG+BM" at bounding box center [325, 46] width 65 height 18
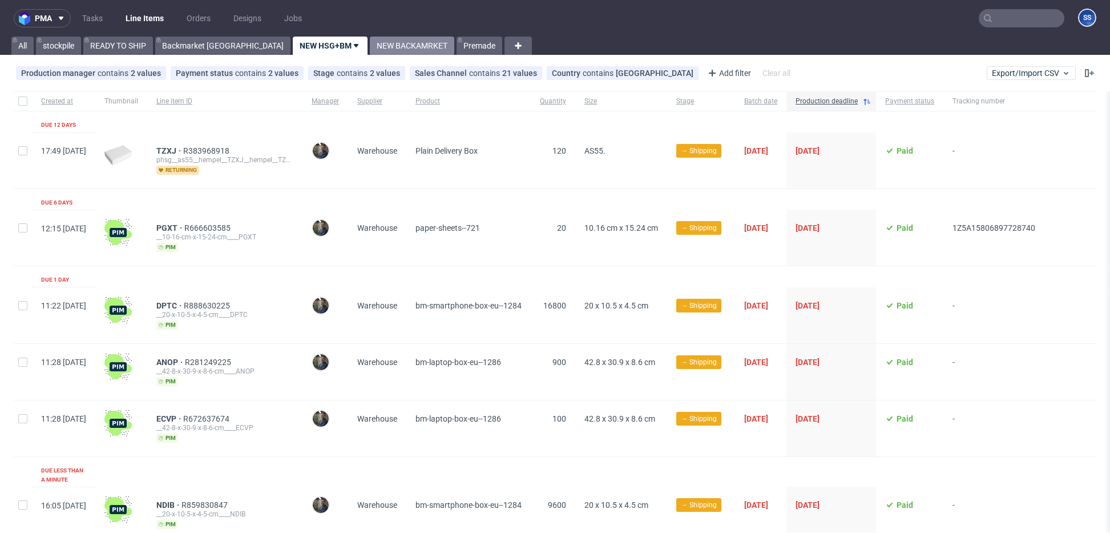
click at [370, 48] on link "NEW BACKAMRKET" at bounding box center [412, 46] width 84 height 18
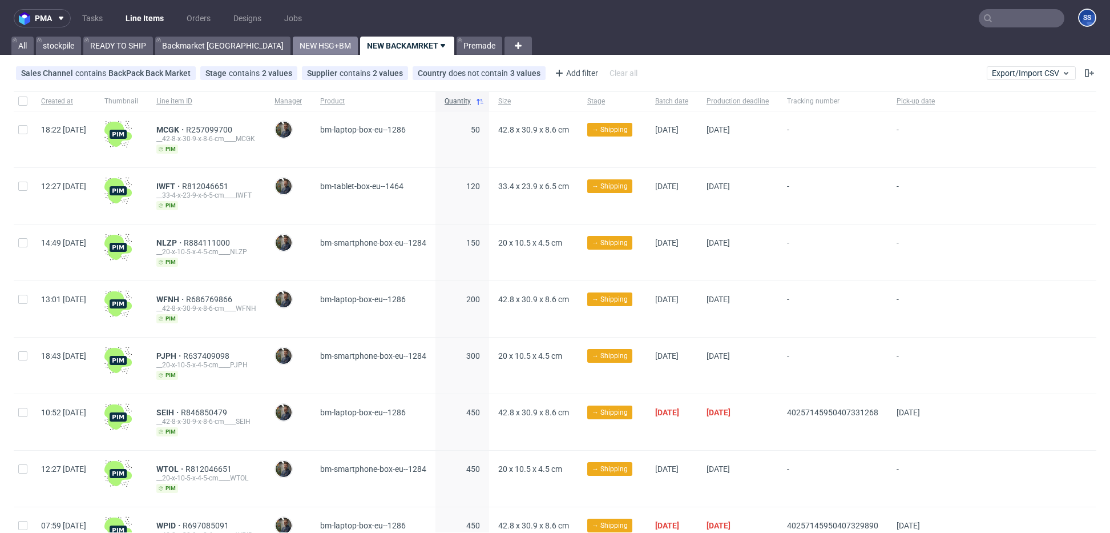
click at [293, 45] on link "NEW HSG+BM" at bounding box center [325, 46] width 65 height 18
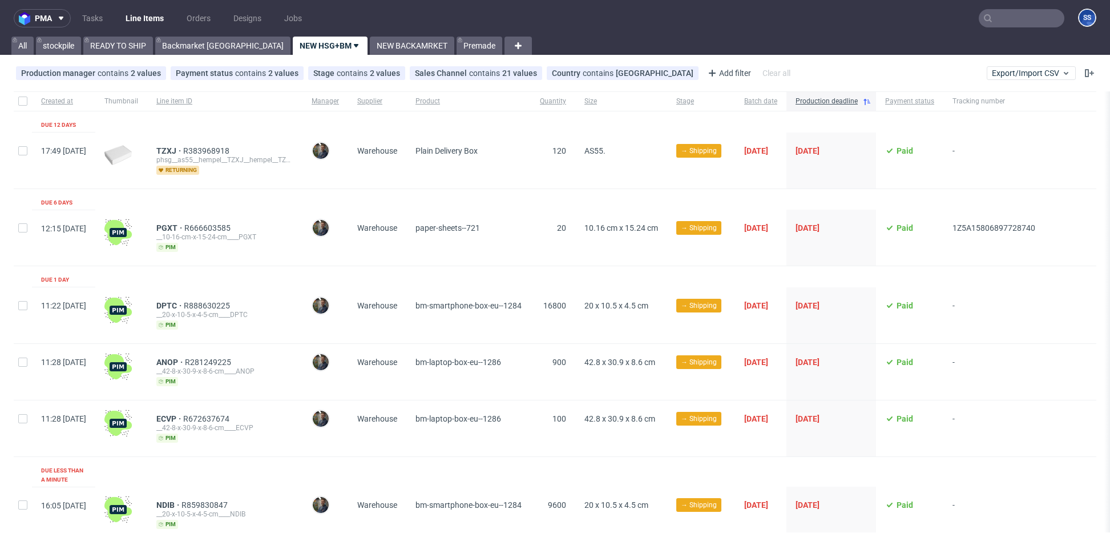
click at [1025, 23] on input "text" at bounding box center [1022, 18] width 86 height 18
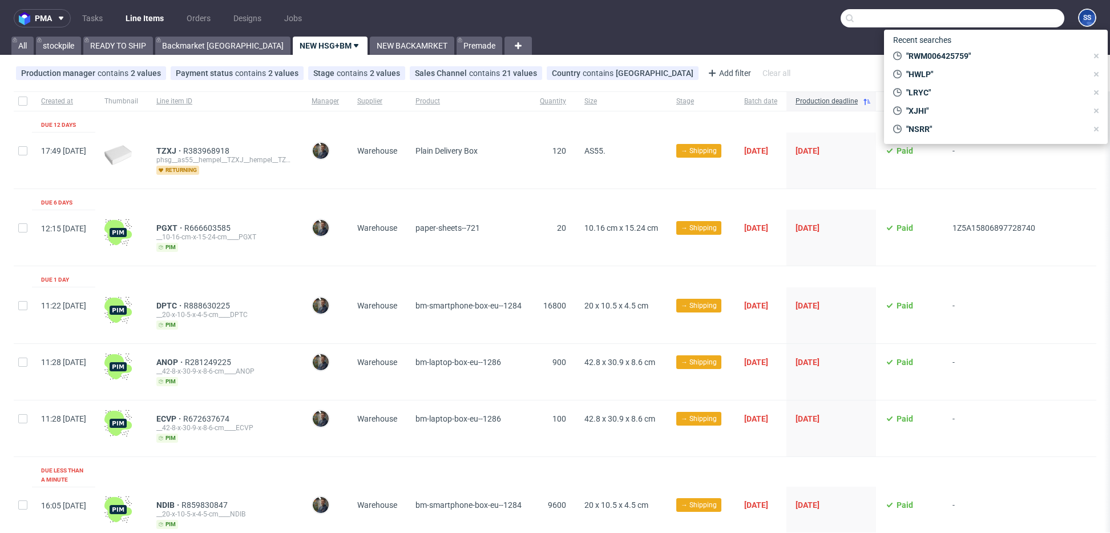
paste input "R132962739"
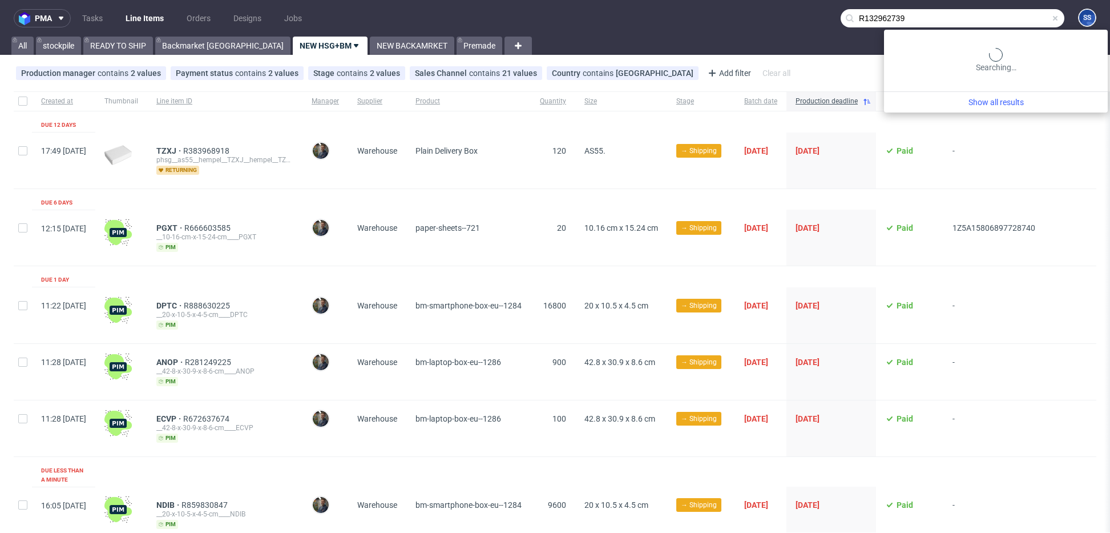
type input "R132962739"
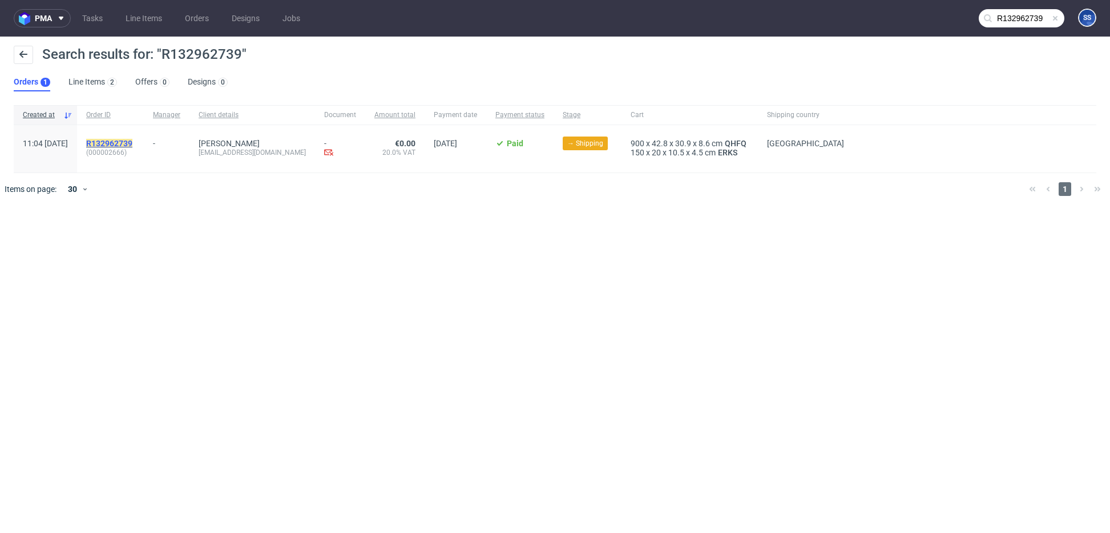
click at [144, 142] on div "R132962739 (000002666)" at bounding box center [110, 148] width 67 height 47
click at [132, 143] on mark "R132962739" at bounding box center [109, 143] width 46 height 9
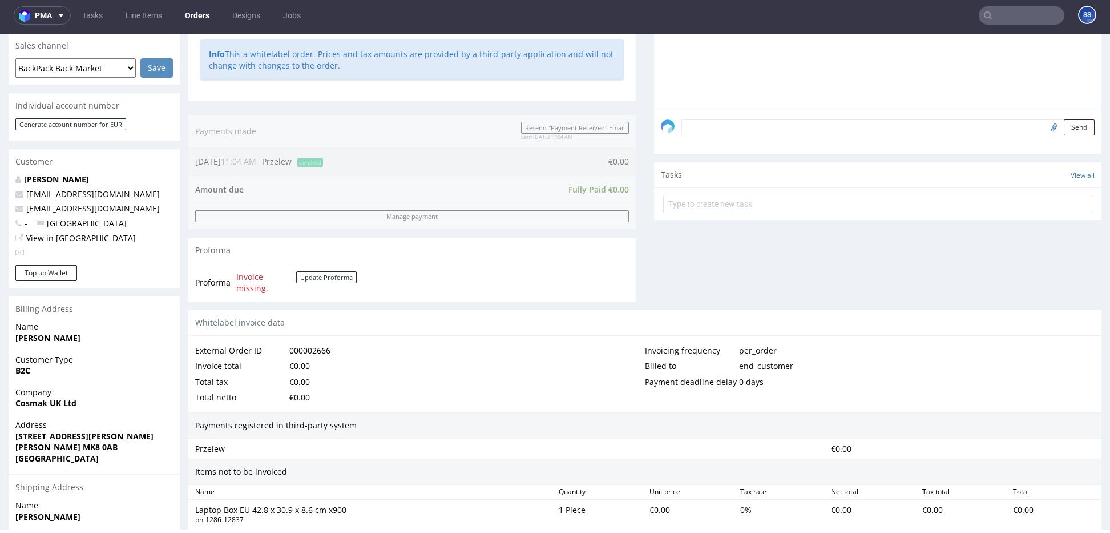
scroll to position [495, 0]
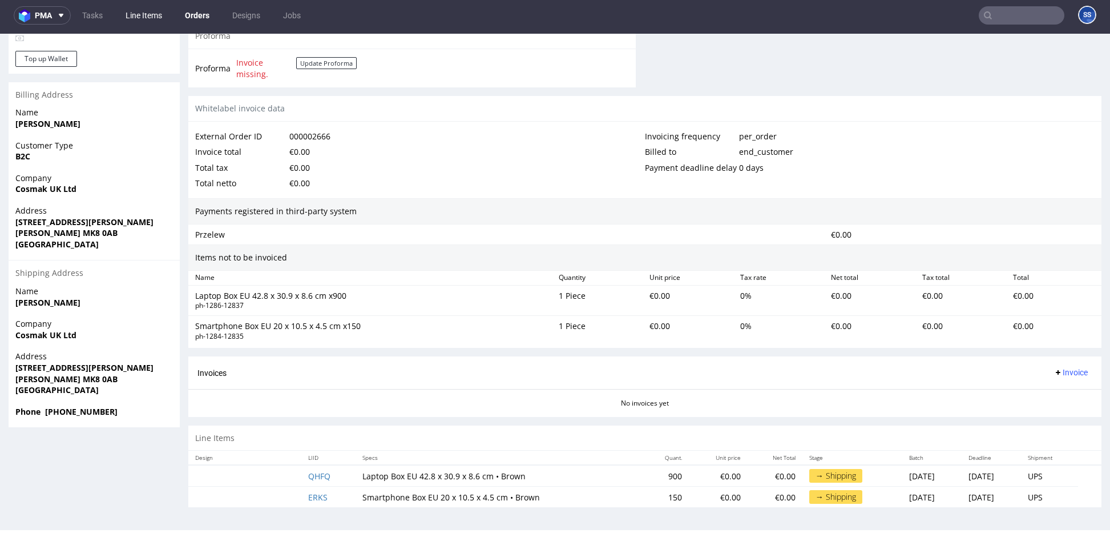
click at [153, 18] on link "Line Items" at bounding box center [144, 15] width 50 height 18
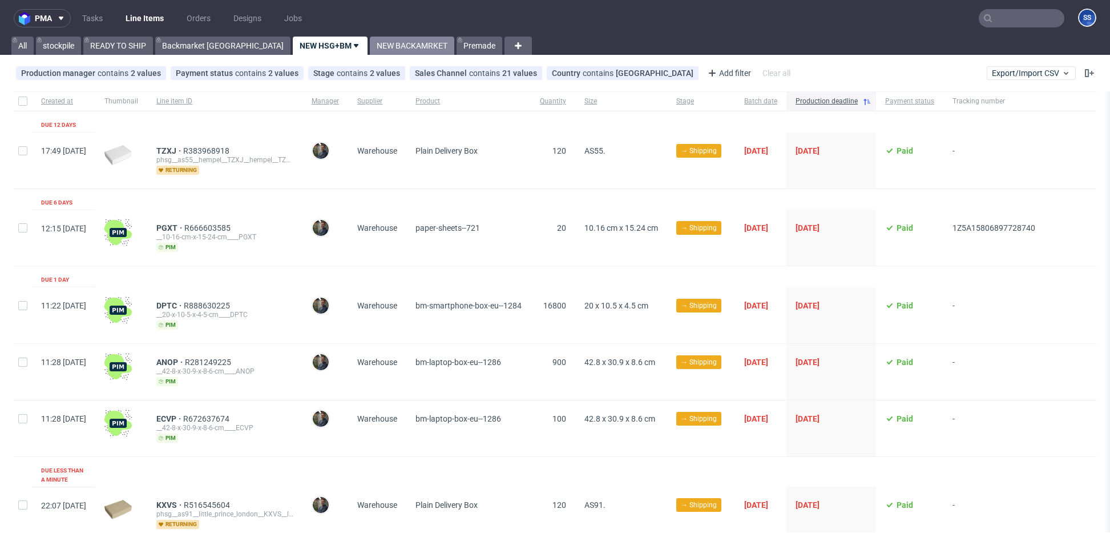
click at [370, 49] on link "NEW BACKAMRKET" at bounding box center [412, 46] width 84 height 18
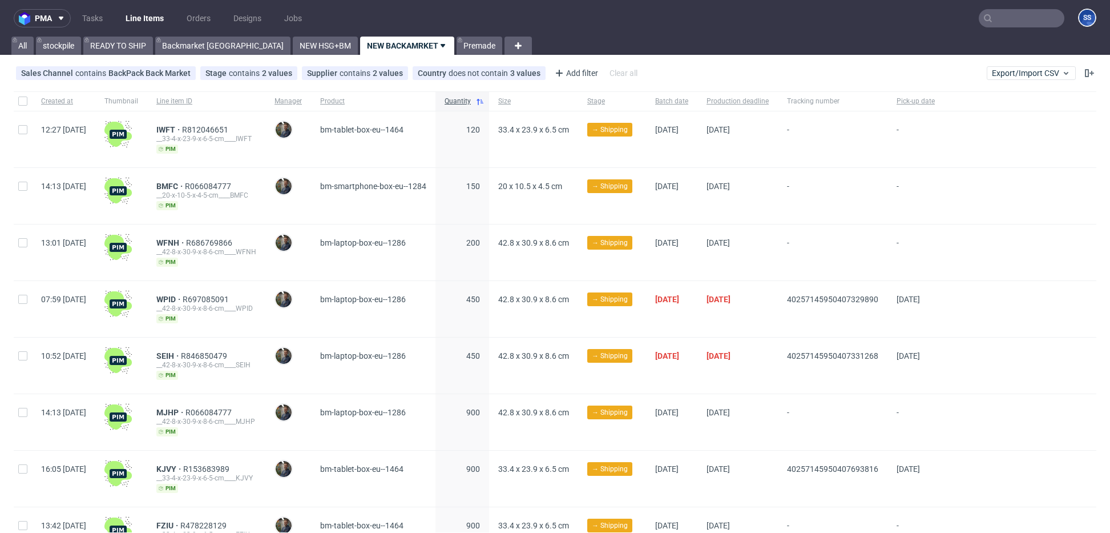
scroll to position [403, 0]
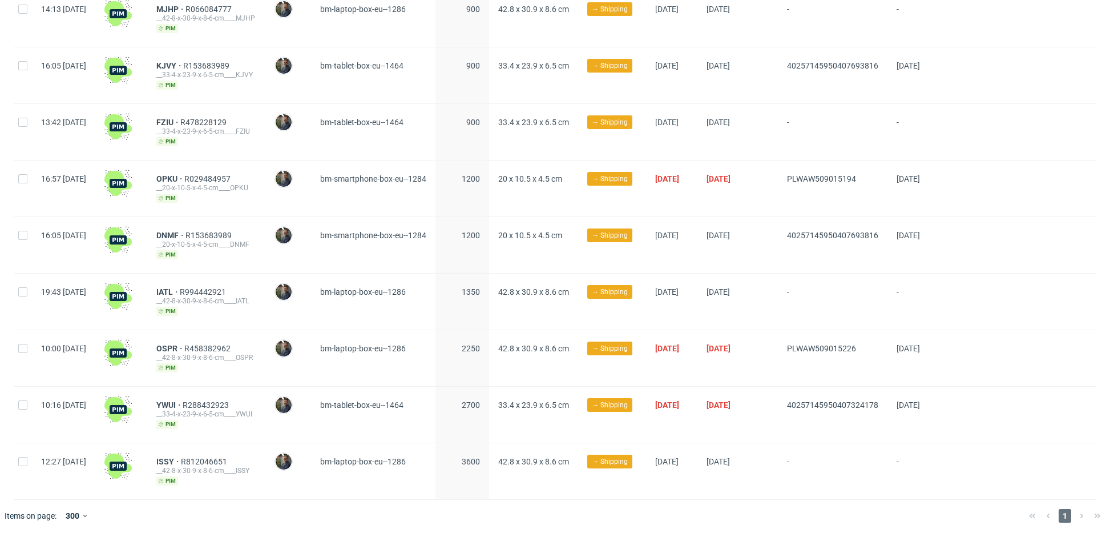
drag, startPoint x: 814, startPoint y: 401, endPoint x: 918, endPoint y: 401, distance: 104.5
click at [918, 401] on div "10:16 Tue 09.09.2025 YWUI R288432923 __33-4-x-23-9-x-6-5-cm____YWUI pim Maciej …" at bounding box center [555, 415] width 1083 height 57
copy div "40257145950407324178"
click at [183, 400] on span "YWUI" at bounding box center [169, 404] width 26 height 9
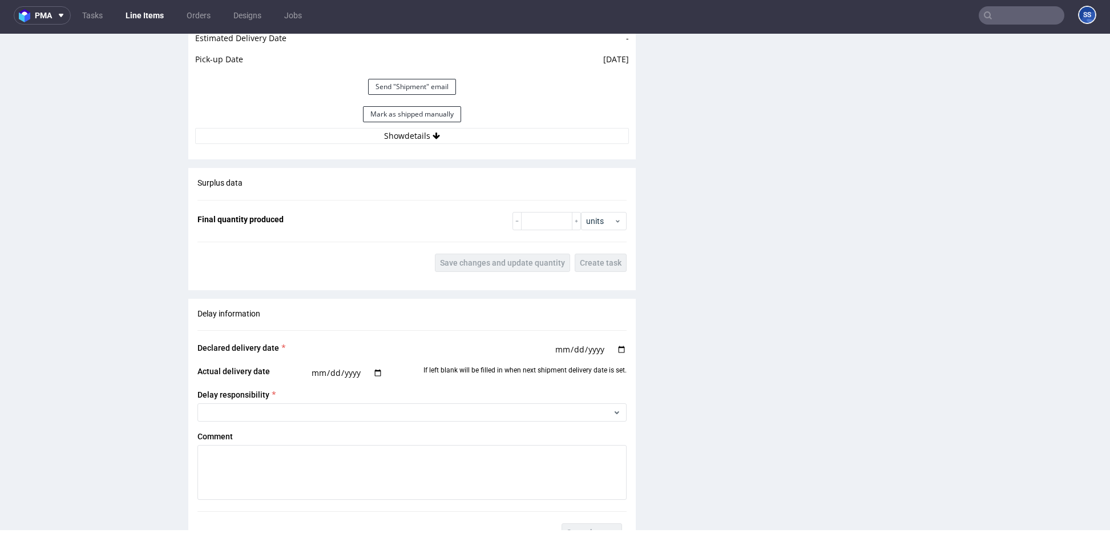
scroll to position [1110, 0]
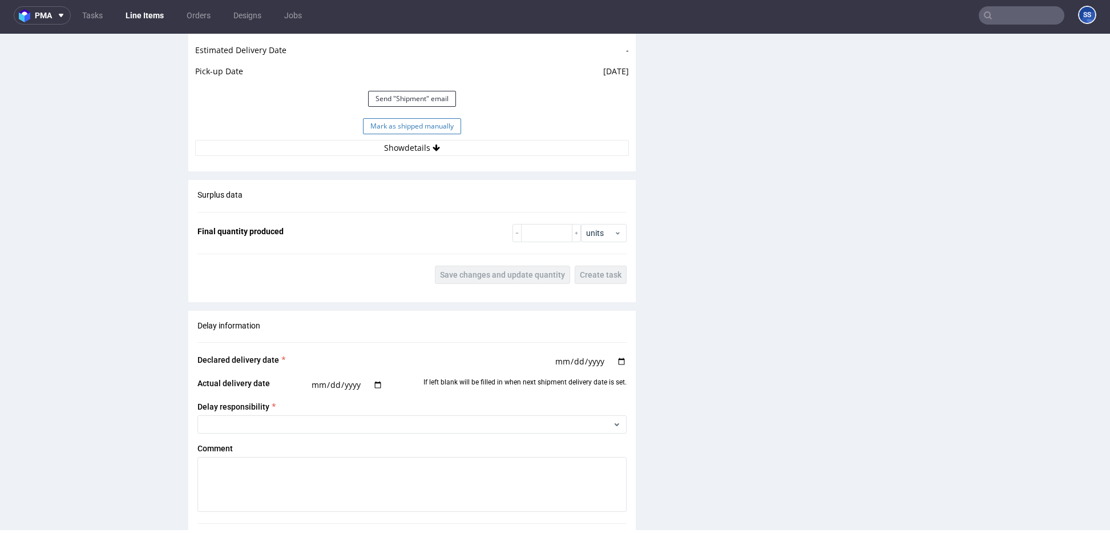
click at [412, 124] on button "Mark as shipped manually" at bounding box center [412, 126] width 98 height 16
click at [149, 14] on link "Line Items" at bounding box center [145, 15] width 52 height 18
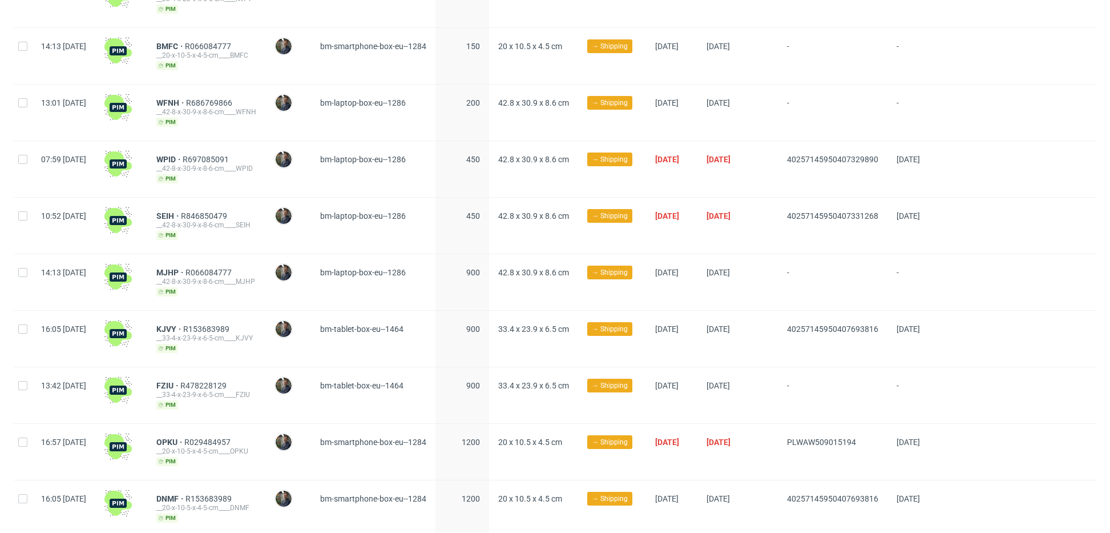
scroll to position [136, 0]
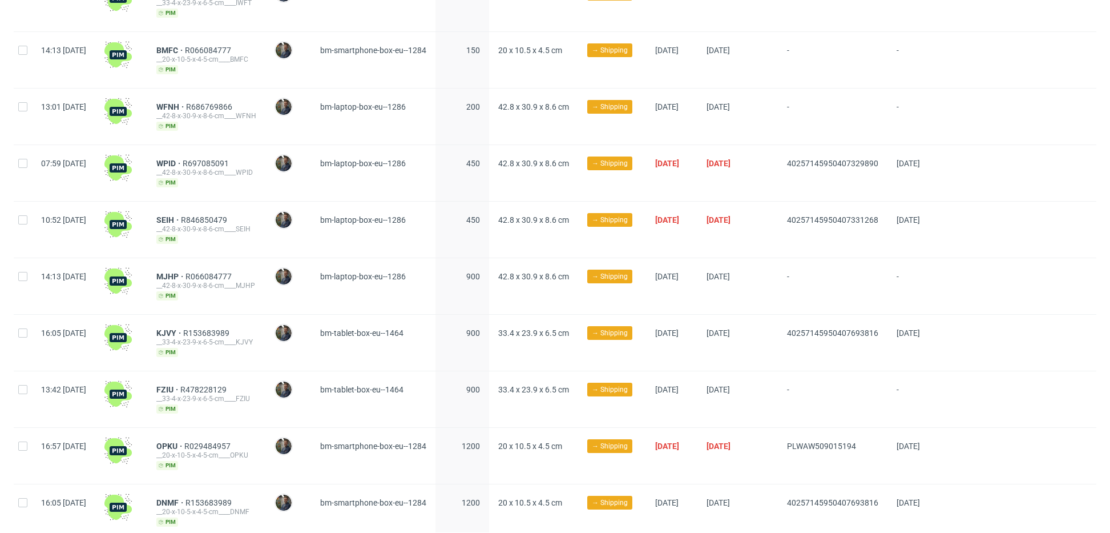
drag, startPoint x: 807, startPoint y: 227, endPoint x: 920, endPoint y: 222, distance: 113.2
click at [920, 222] on div "10:52 Tue 09.09.2025 SEIH R846850479 __42-8-x-30-9-x-8-6-cm____SEIH pim Maciej …" at bounding box center [555, 230] width 1083 height 57
copy div "40257145950407331268"
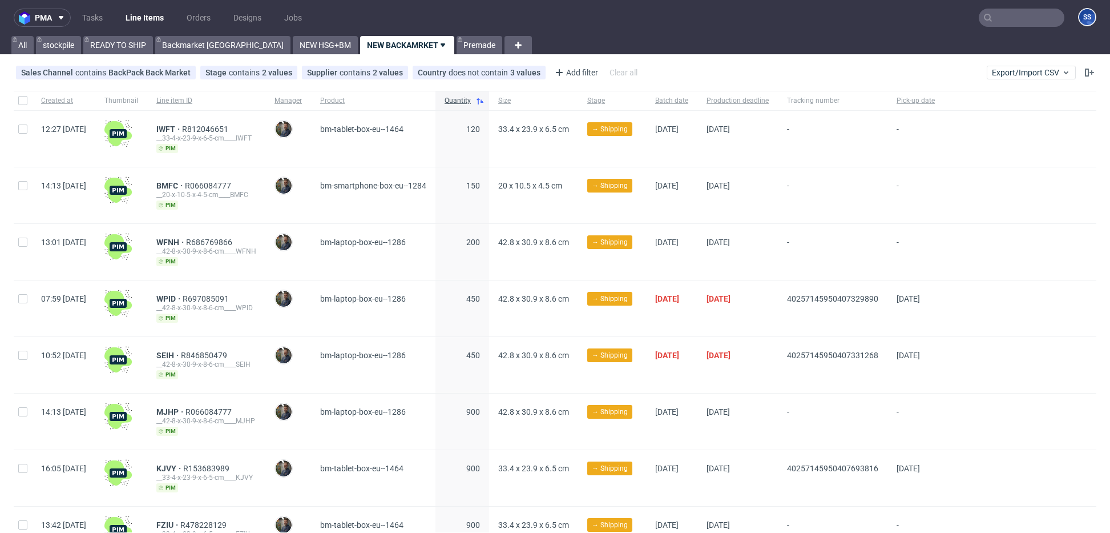
scroll to position [3, 0]
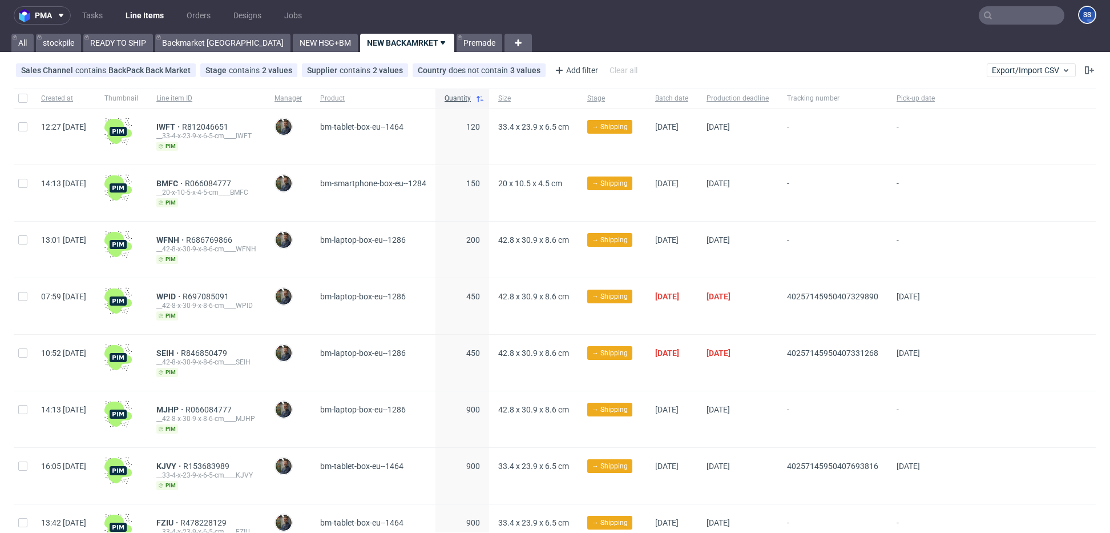
click at [993, 24] on input "text" at bounding box center [1022, 15] width 86 height 18
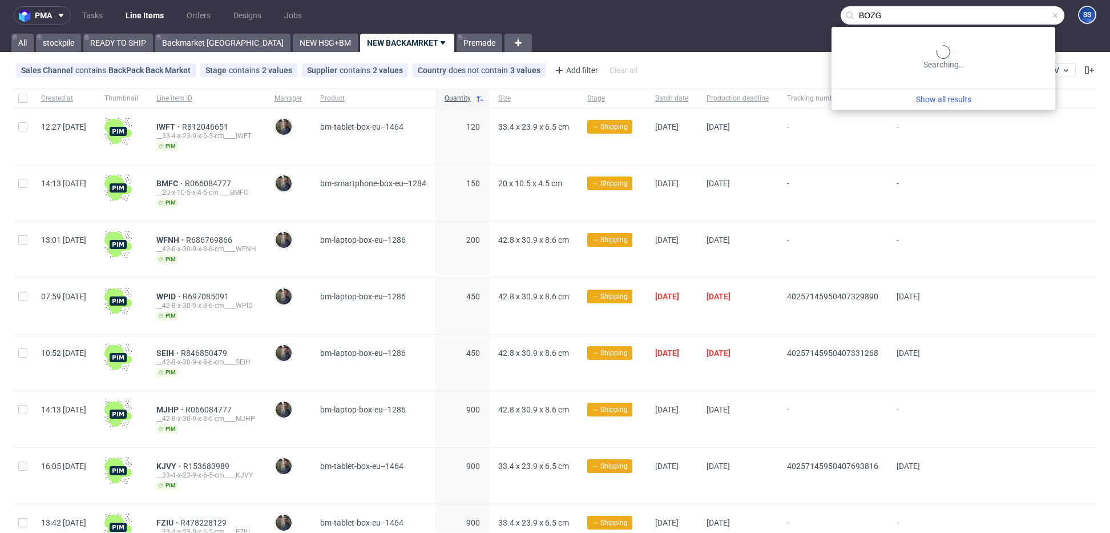
type input "BOZG"
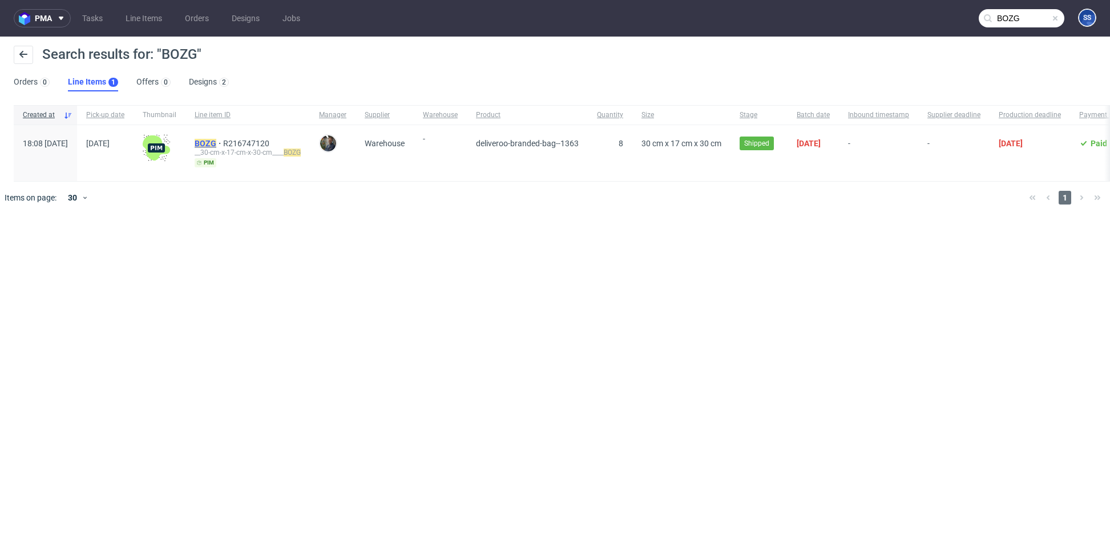
click at [216, 142] on mark "BOZG" at bounding box center [206, 143] width 22 height 9
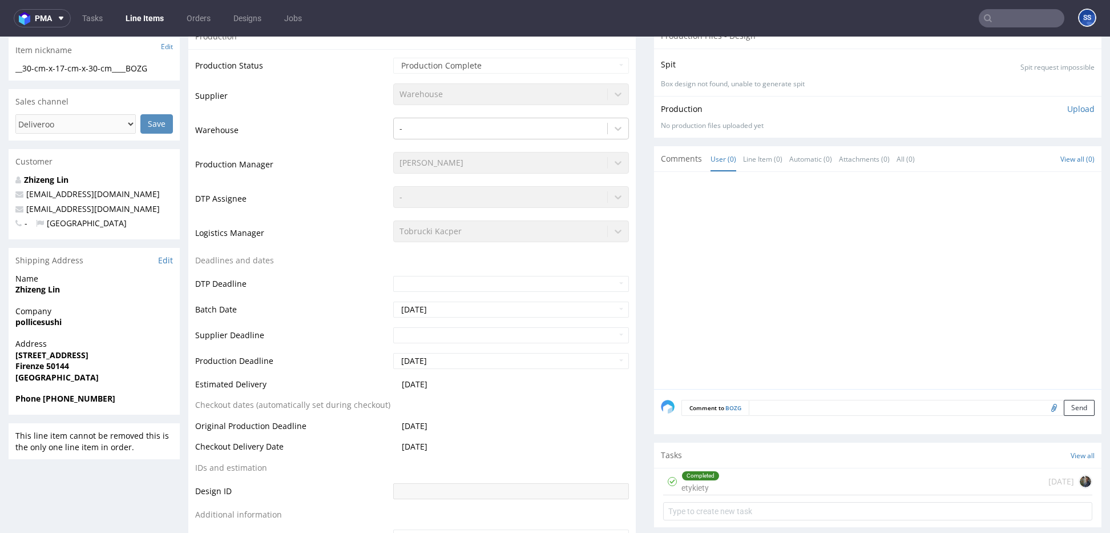
scroll to position [200, 0]
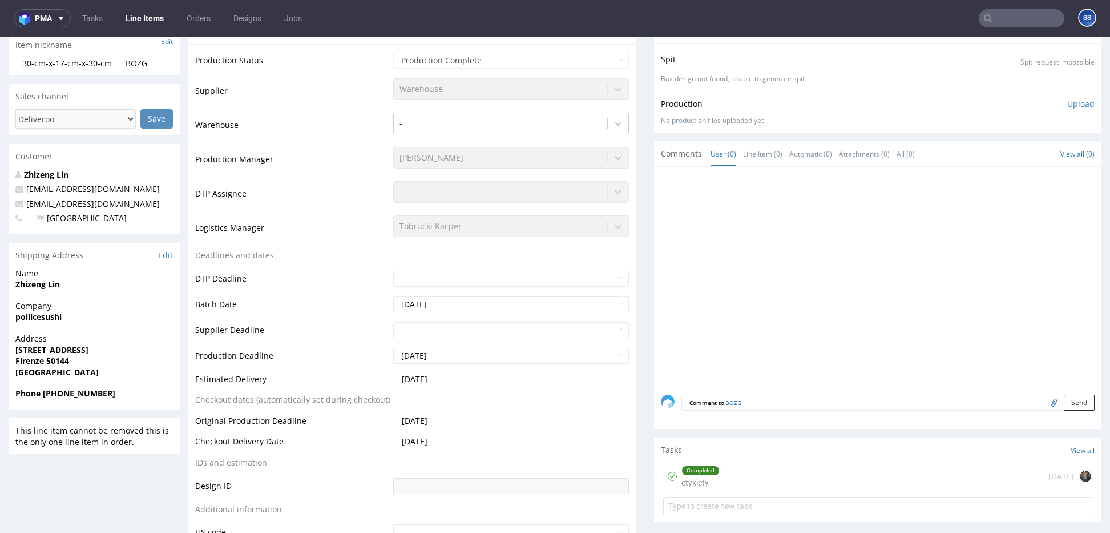
click at [872, 473] on div "Completed etykiety 5 months ago" at bounding box center [877, 476] width 429 height 27
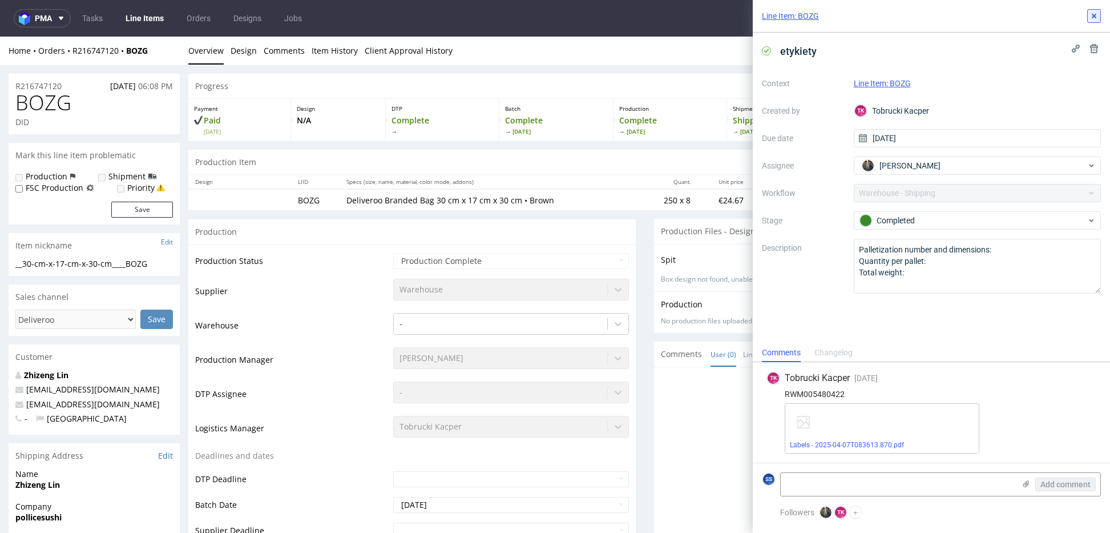
click at [1096, 18] on icon at bounding box center [1094, 15] width 9 height 9
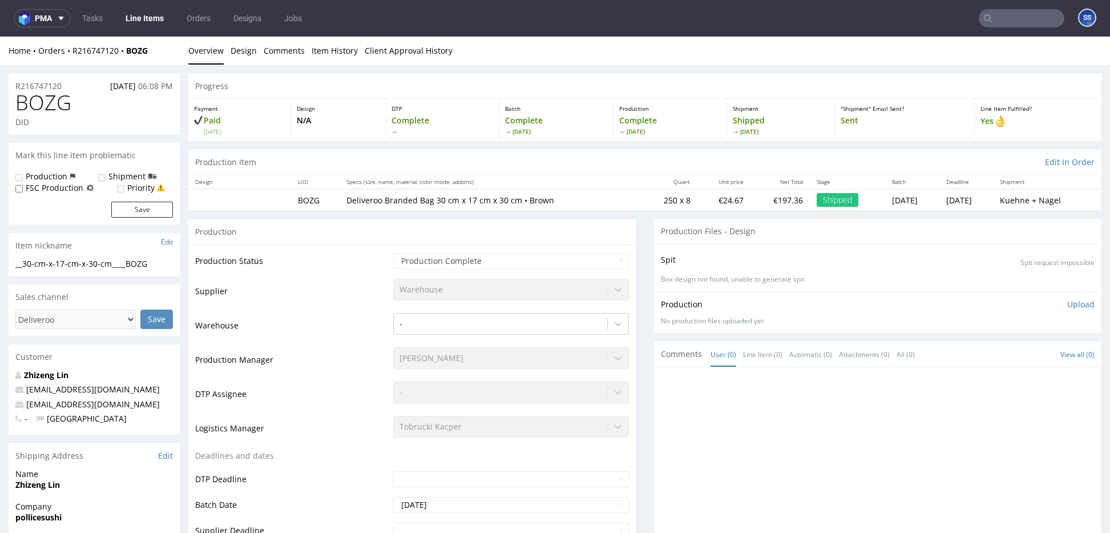
click at [1027, 25] on input "text" at bounding box center [1022, 18] width 86 height 18
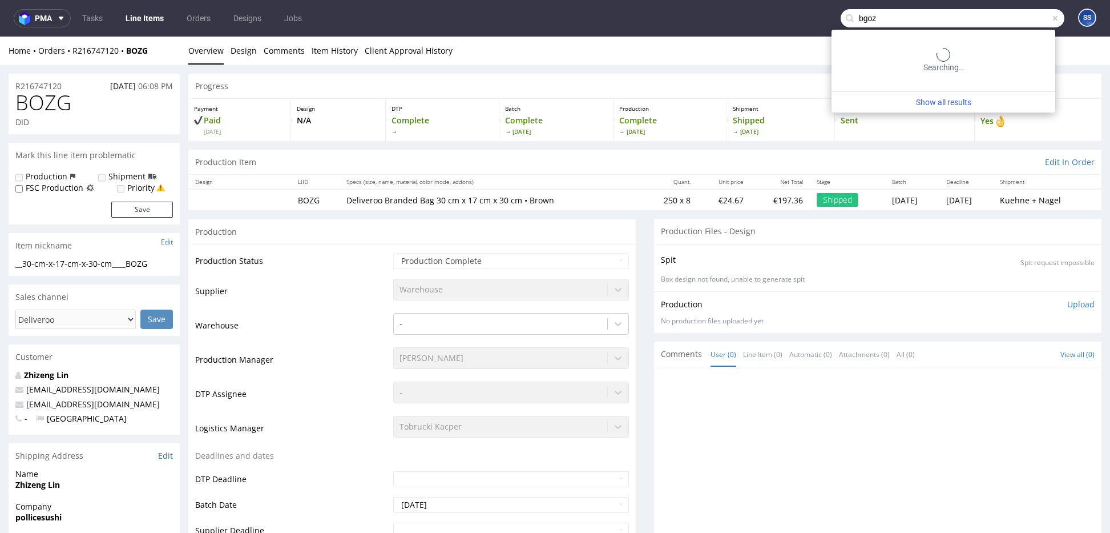
type input "bgoz"
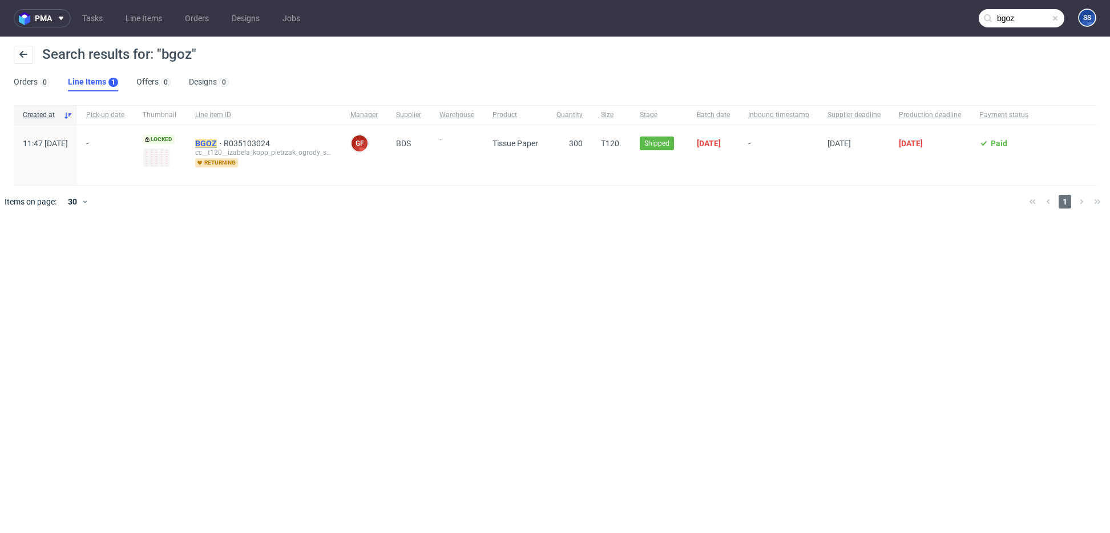
click at [217, 142] on mark "BGOZ" at bounding box center [206, 143] width 22 height 9
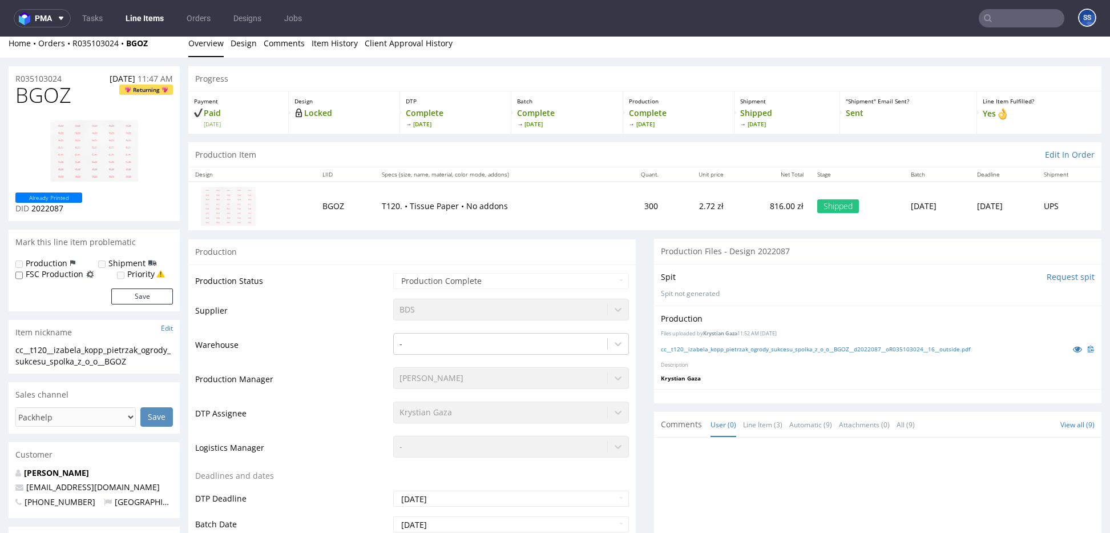
scroll to position [9, 0]
drag, startPoint x: 154, startPoint y: 46, endPoint x: 159, endPoint y: 80, distance: 34.1
click at [130, 45] on div "Home Orders R035103024 BGOZ" at bounding box center [94, 41] width 171 height 11
copy strong "BGOZ"
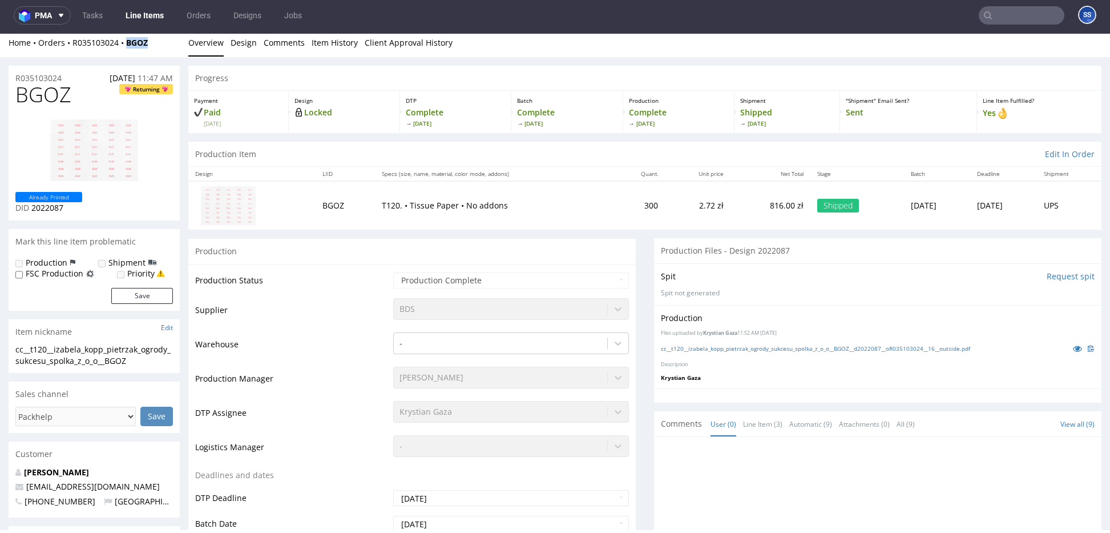
scroll to position [6, 0]
click at [747, 419] on link "Line Item (3)" at bounding box center [762, 423] width 39 height 25
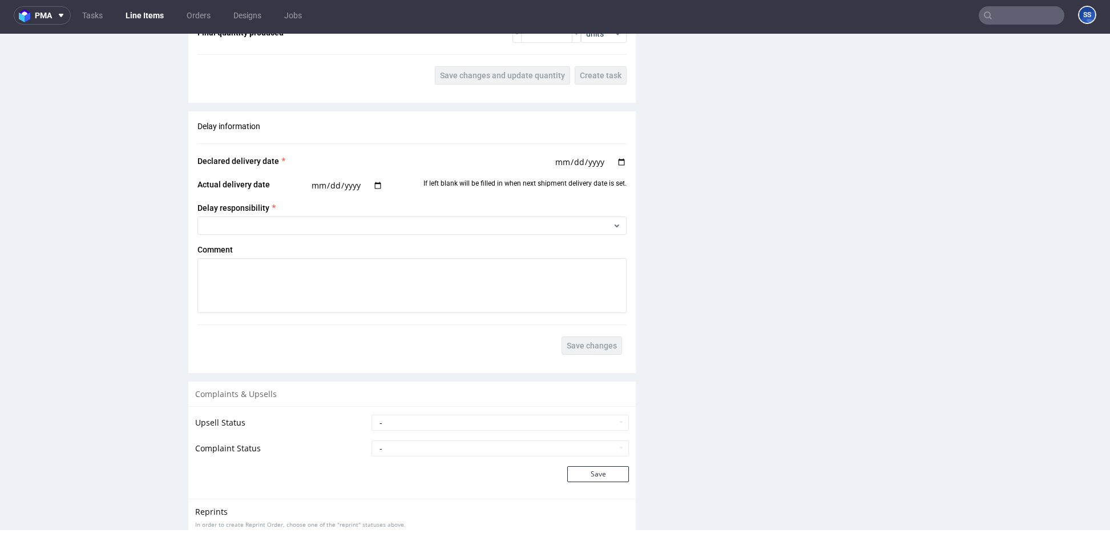
scroll to position [1736, 0]
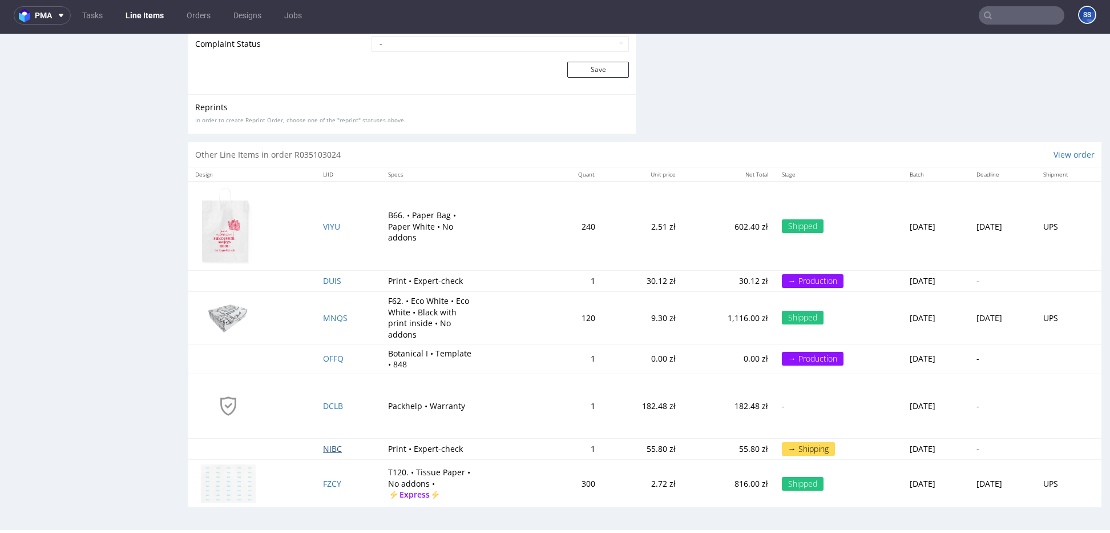
click at [325, 448] on span "NIBC" at bounding box center [332, 448] width 19 height 11
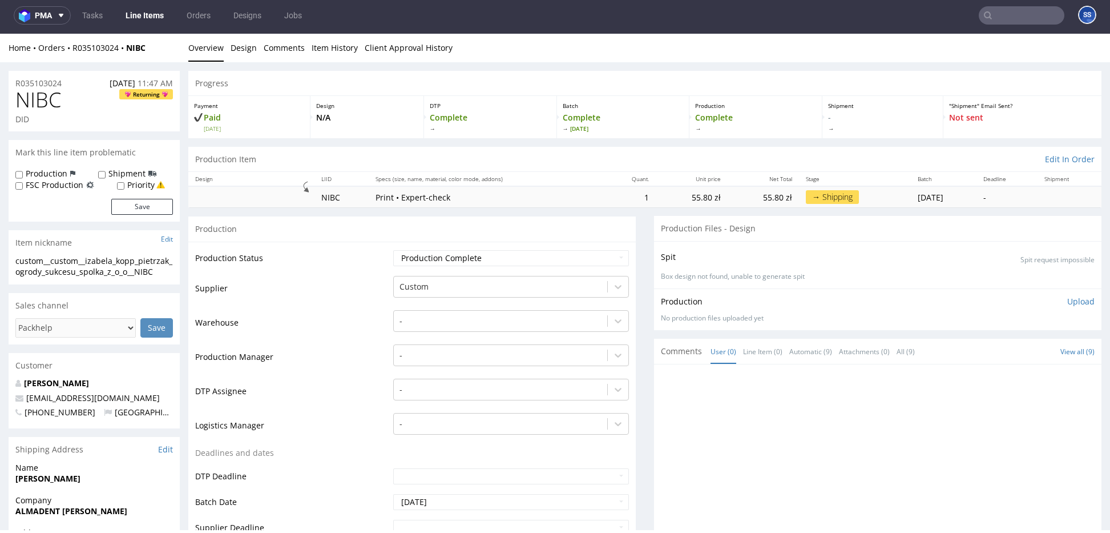
scroll to position [192, 0]
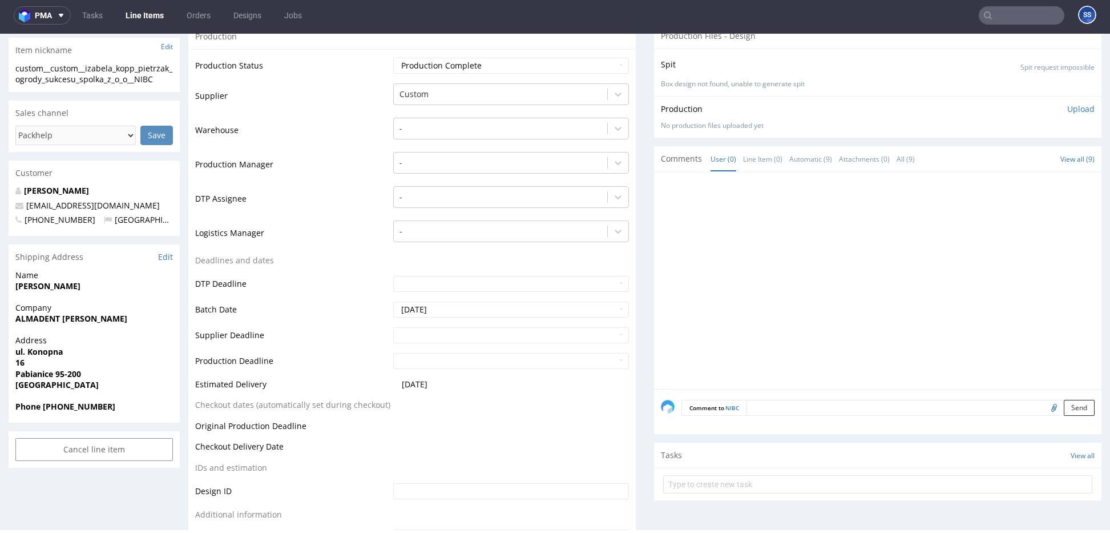
click at [151, 18] on link "Line Items" at bounding box center [145, 15] width 52 height 18
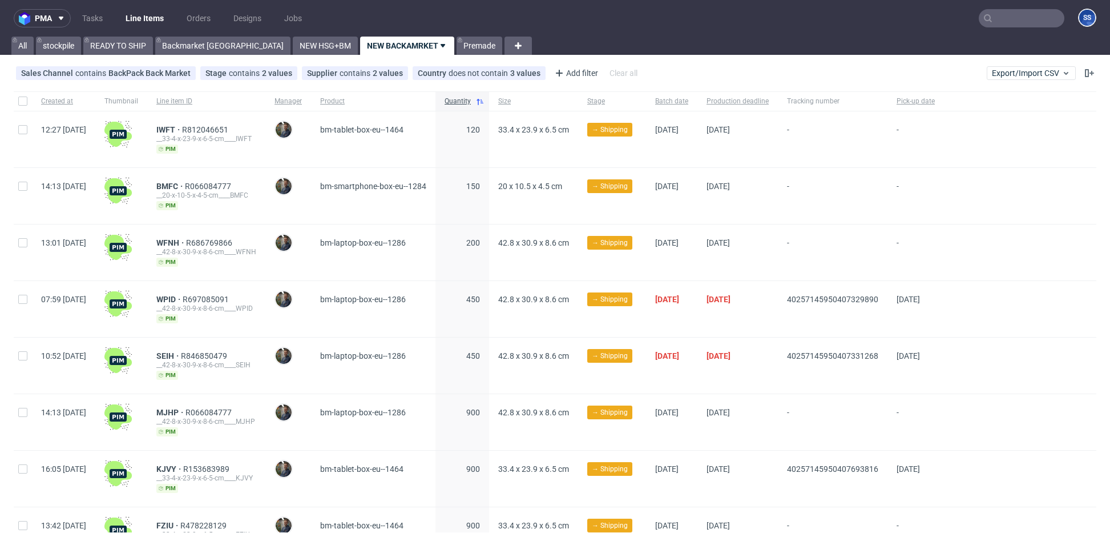
click at [1006, 18] on input "text" at bounding box center [1022, 18] width 86 height 18
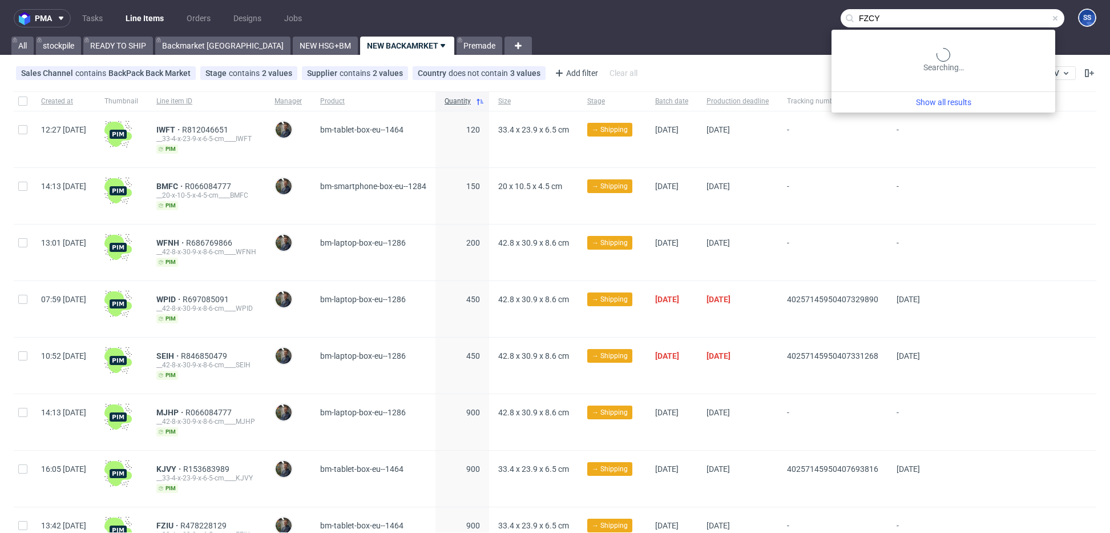
type input "FZCY"
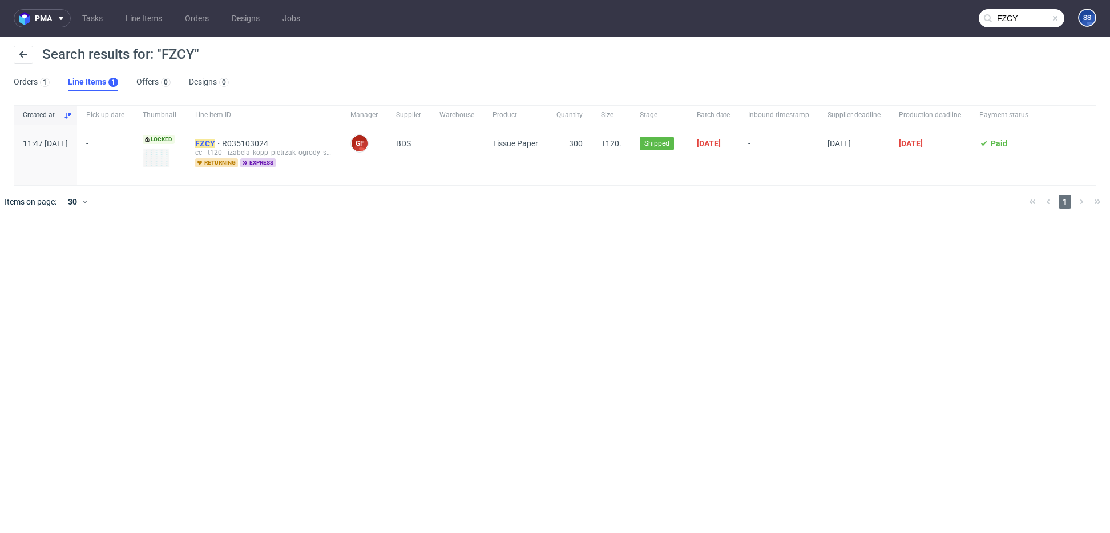
click at [215, 141] on mark "FZCY" at bounding box center [205, 143] width 20 height 9
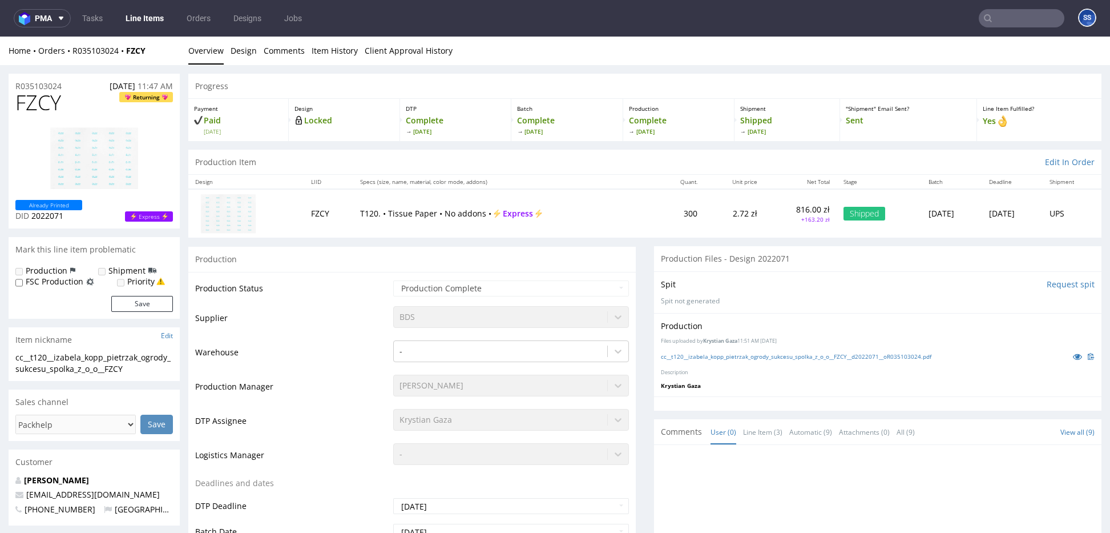
click at [136, 21] on link "Line Items" at bounding box center [145, 18] width 52 height 18
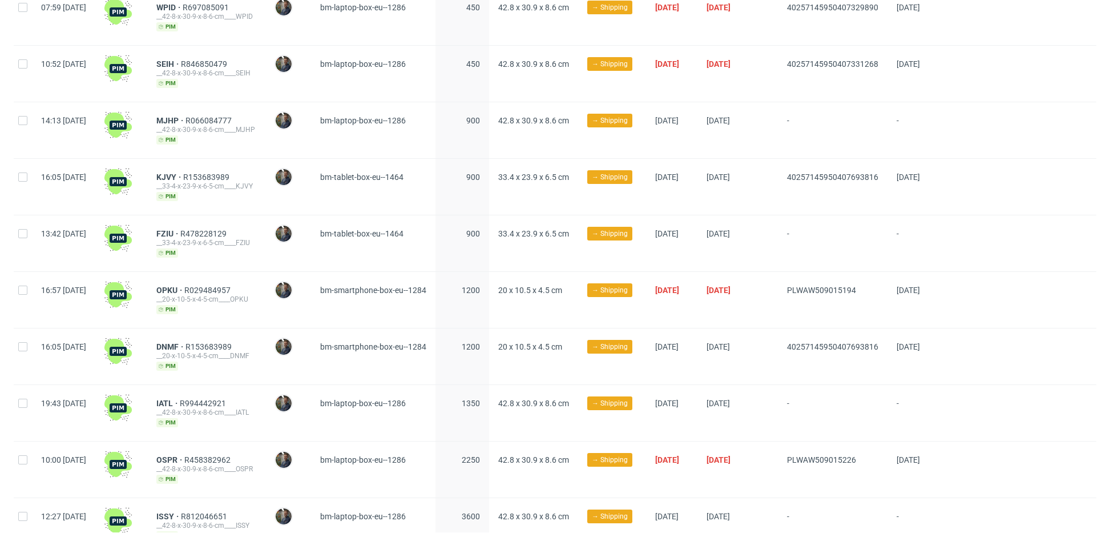
scroll to position [347, 0]
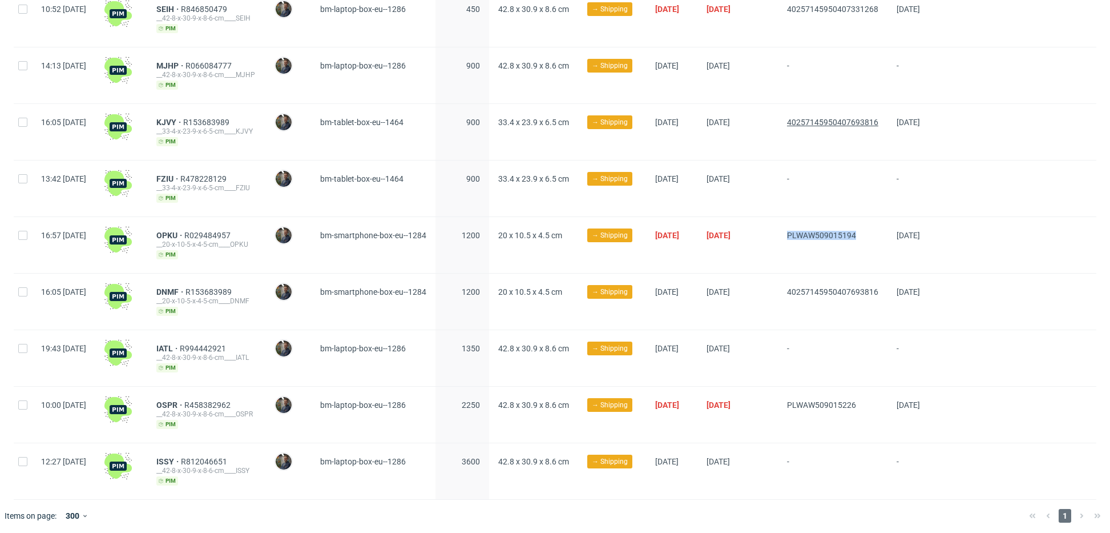
drag, startPoint x: 822, startPoint y: 235, endPoint x: 913, endPoint y: 116, distance: 150.2
click at [888, 231] on div "PLWAW509015194" at bounding box center [833, 245] width 110 height 56
copy span "PLWAW509015194"
click at [184, 231] on span "OPKU" at bounding box center [170, 235] width 28 height 9
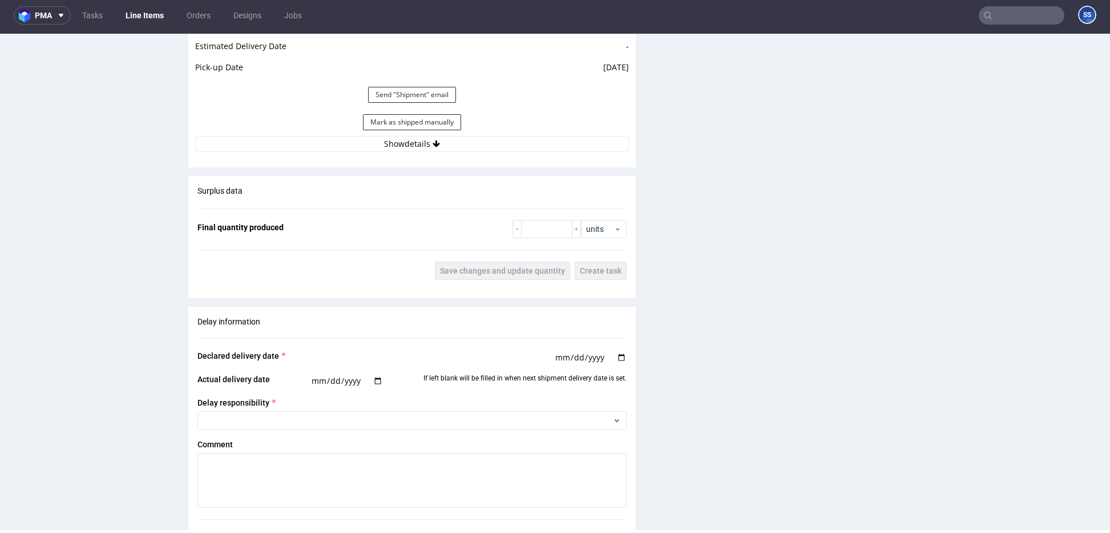
scroll to position [1105, 0]
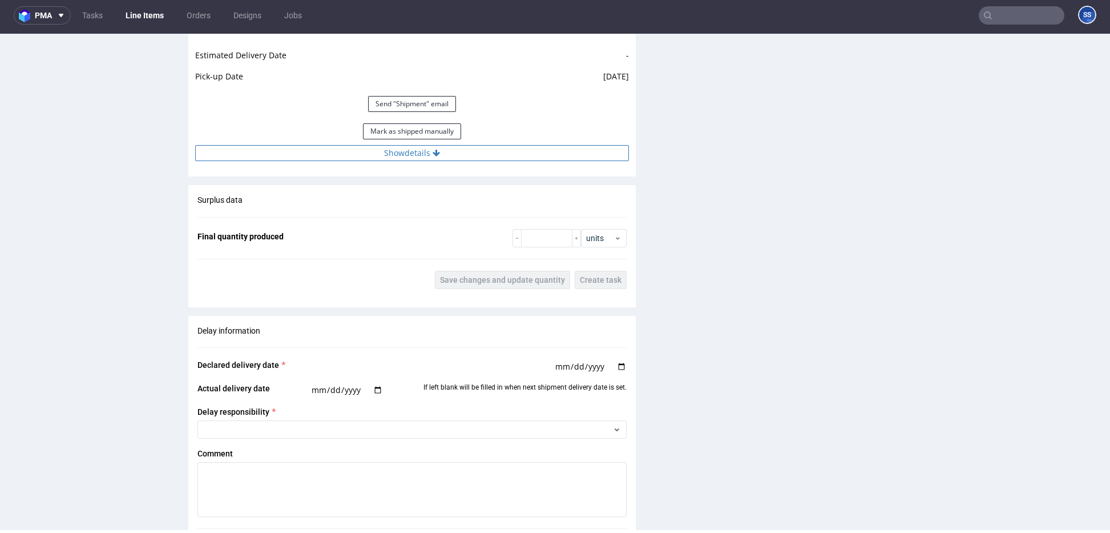
click at [436, 156] on icon at bounding box center [436, 153] width 7 height 8
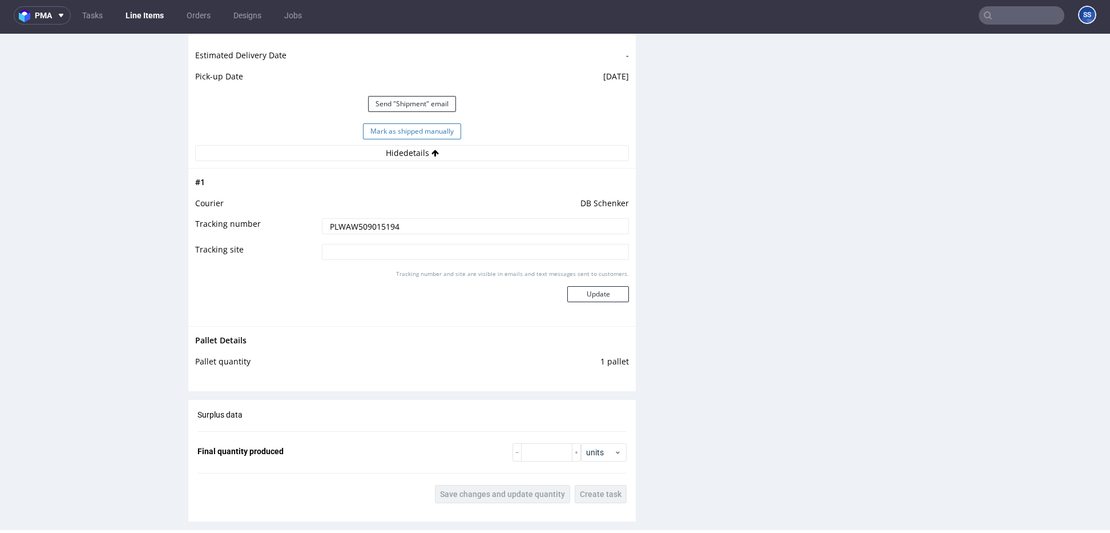
click at [426, 128] on button "Mark as shipped manually" at bounding box center [412, 131] width 98 height 16
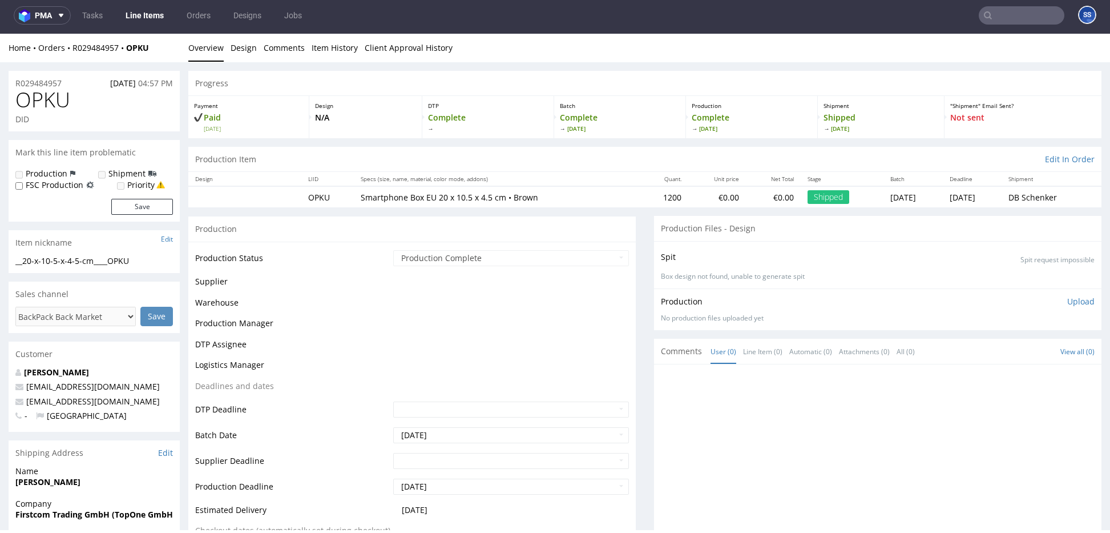
scroll to position [727, 0]
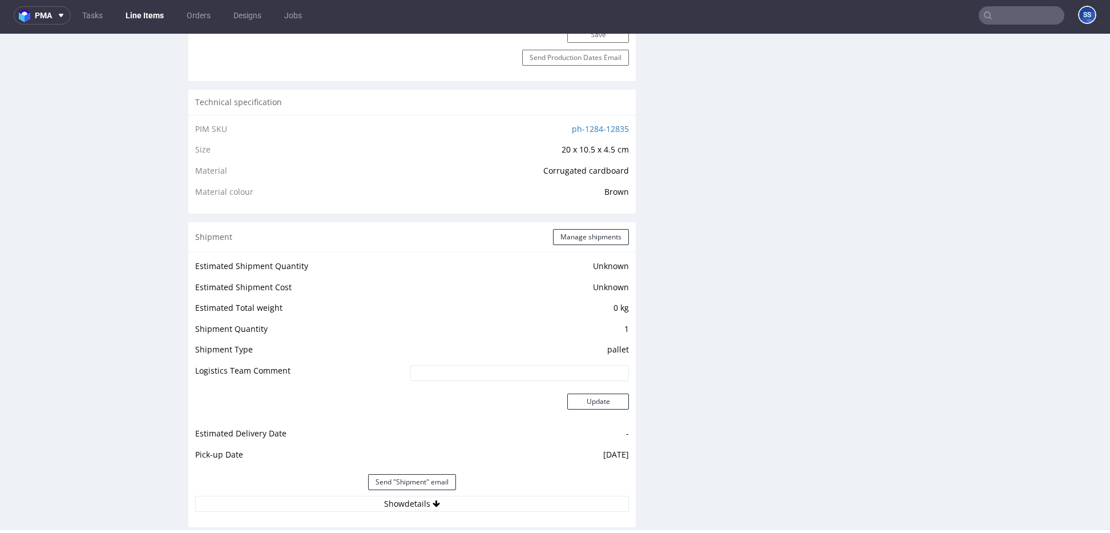
click at [146, 13] on link "Line Items" at bounding box center [145, 15] width 52 height 18
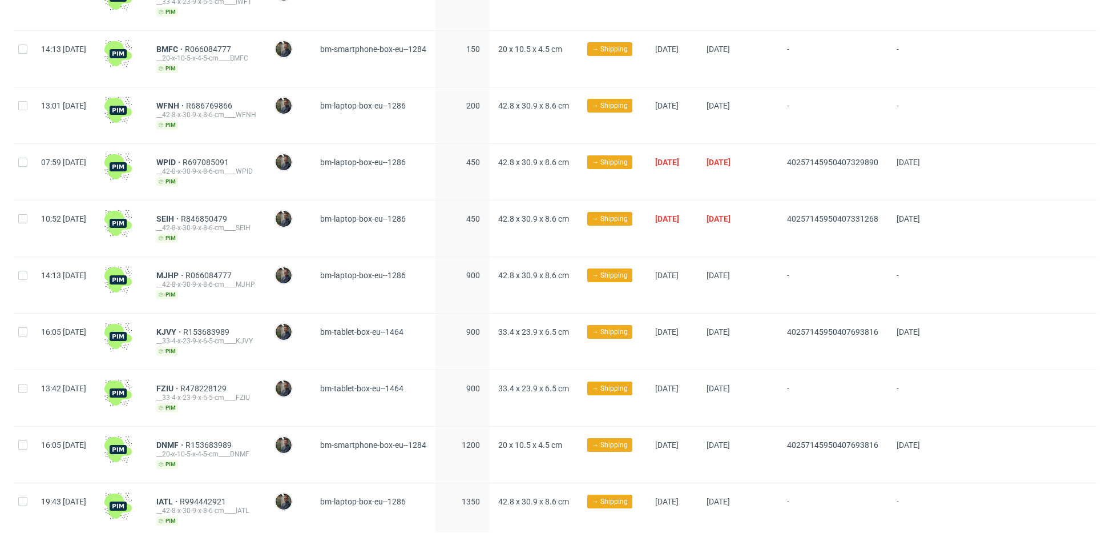
scroll to position [115, 0]
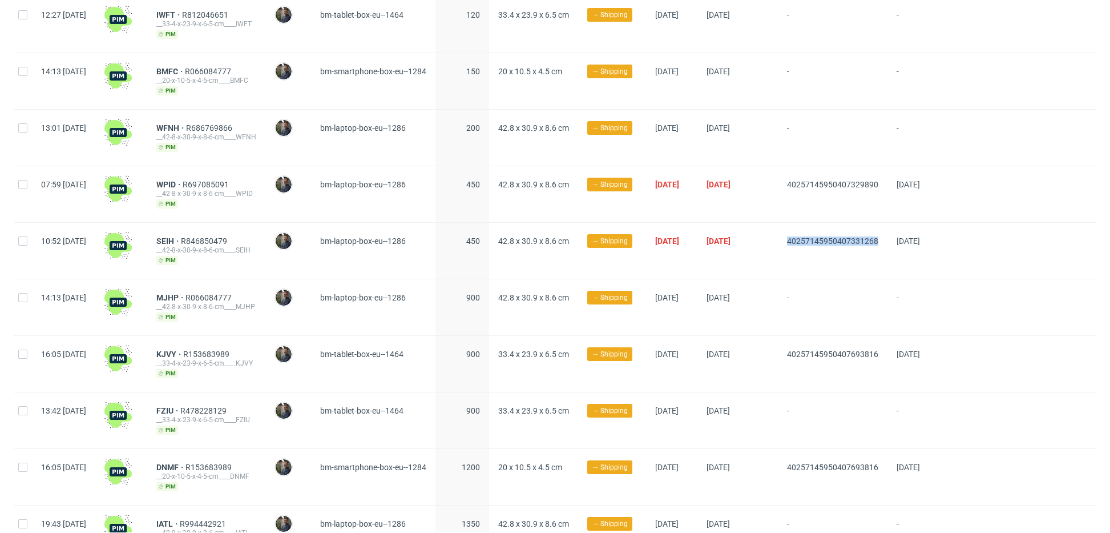
drag, startPoint x: 829, startPoint y: 244, endPoint x: 917, endPoint y: 239, distance: 88.1
click at [888, 239] on div "40257145950407331268" at bounding box center [833, 251] width 110 height 56
copy span "40257145950407331268"
drag, startPoint x: 804, startPoint y: 194, endPoint x: 909, endPoint y: 190, distance: 104.6
click at [909, 190] on div "07:59 Tue 09.09.2025 WPID R697085091 __42-8-x-30-9-x-8-6-cm____WPID pim Maciej …" at bounding box center [555, 194] width 1083 height 57
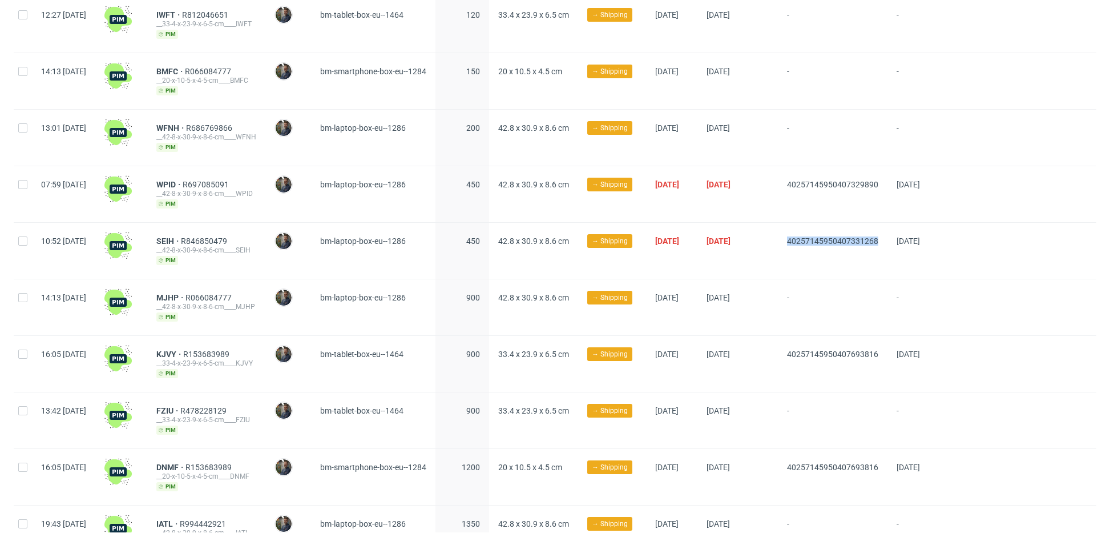
copy div "40257145950407329890"
click at [183, 182] on span "WPID" at bounding box center [169, 184] width 26 height 9
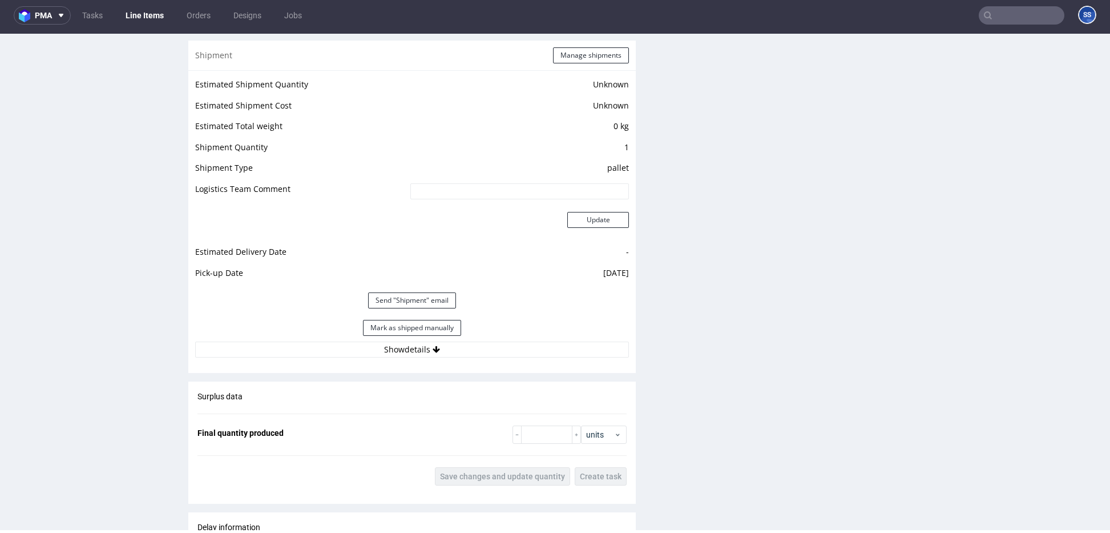
scroll to position [922, 0]
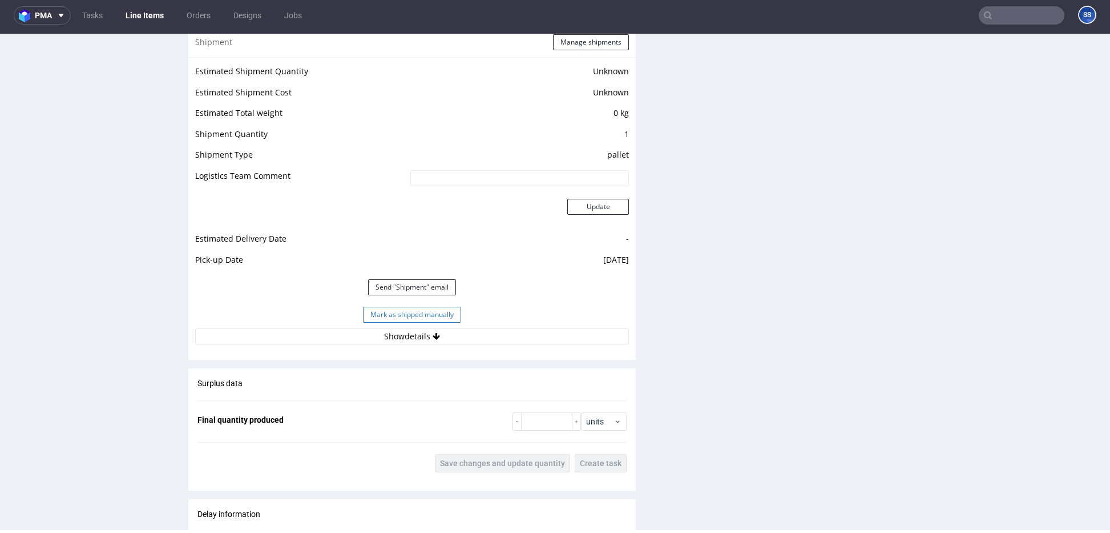
click at [452, 311] on button "Mark as shipped manually" at bounding box center [412, 315] width 98 height 16
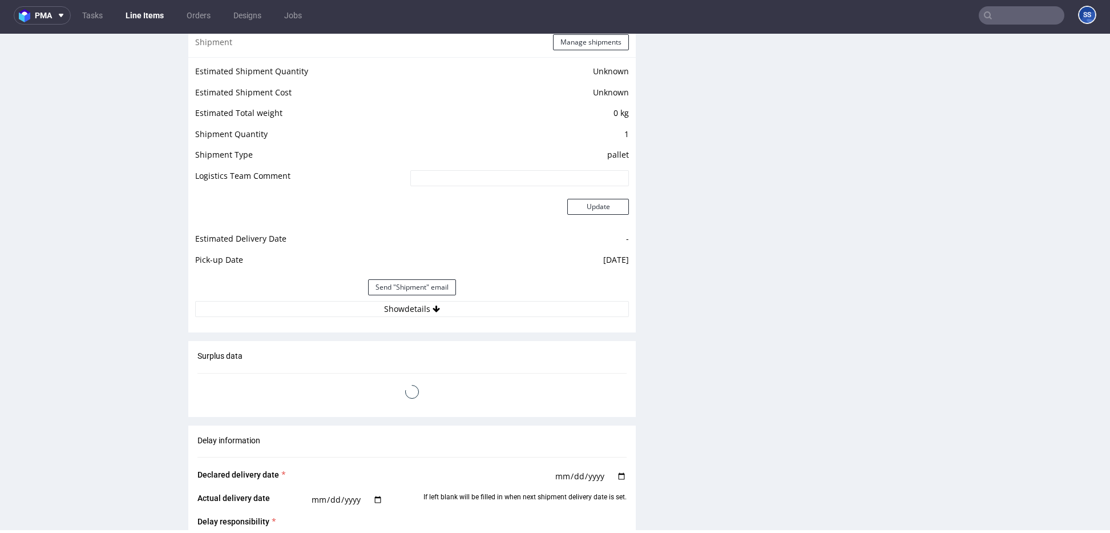
click at [150, 15] on link "Line Items" at bounding box center [145, 15] width 52 height 18
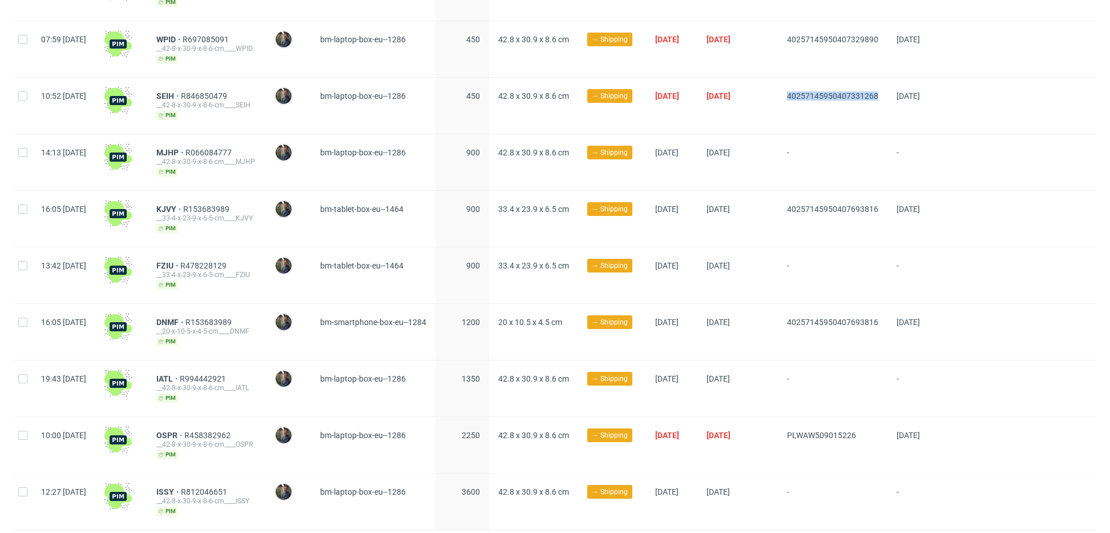
scroll to position [259, 0]
drag, startPoint x: 818, startPoint y: 95, endPoint x: 922, endPoint y: 96, distance: 104.5
click at [888, 96] on div "40257145950407331268" at bounding box center [833, 106] width 110 height 56
copy span "40257145950407331268"
click at [181, 94] on span "SEIH" at bounding box center [168, 96] width 25 height 9
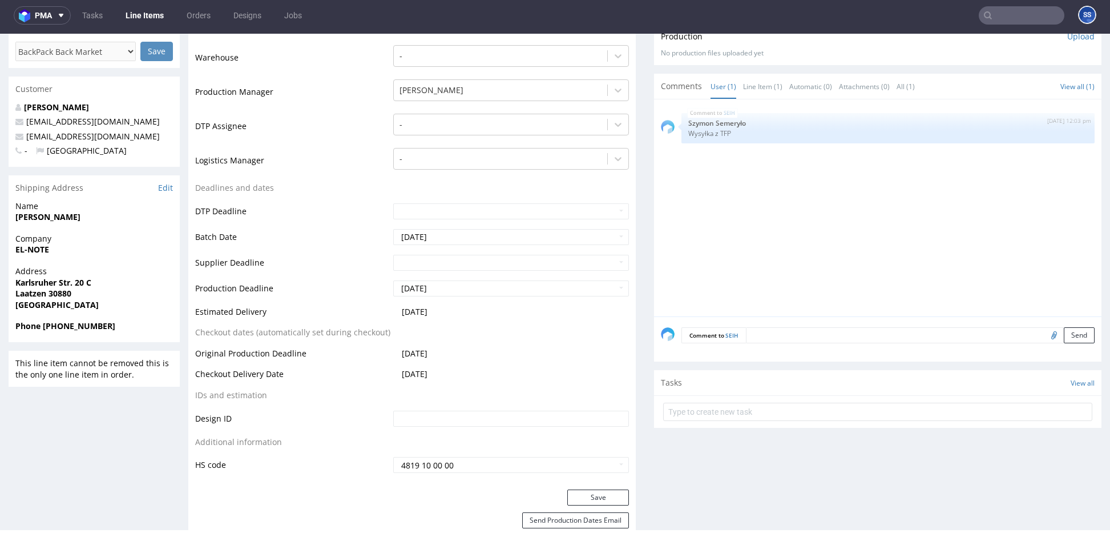
scroll to position [83, 0]
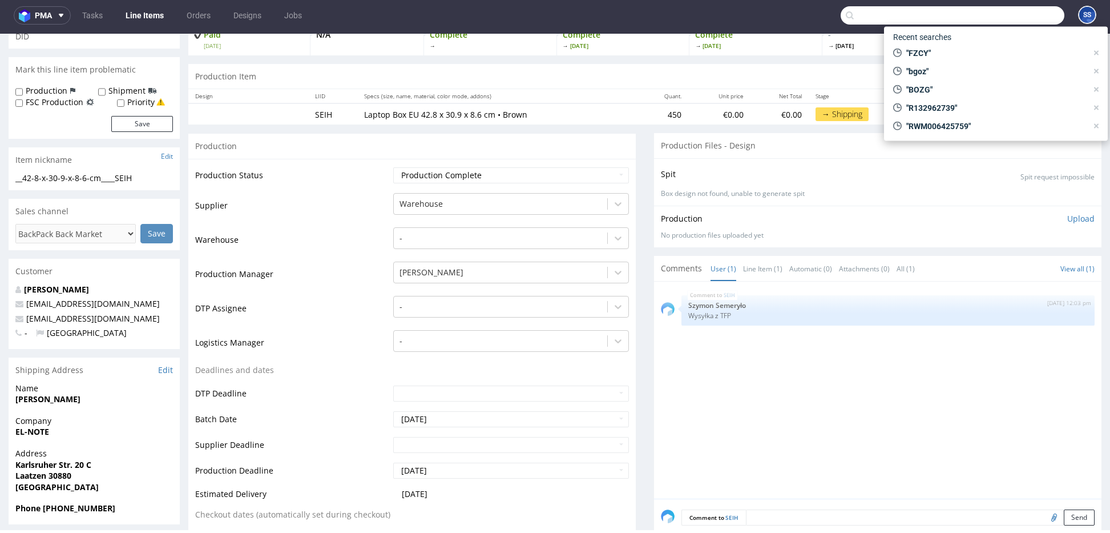
click at [1009, 12] on input "text" at bounding box center [953, 15] width 224 height 18
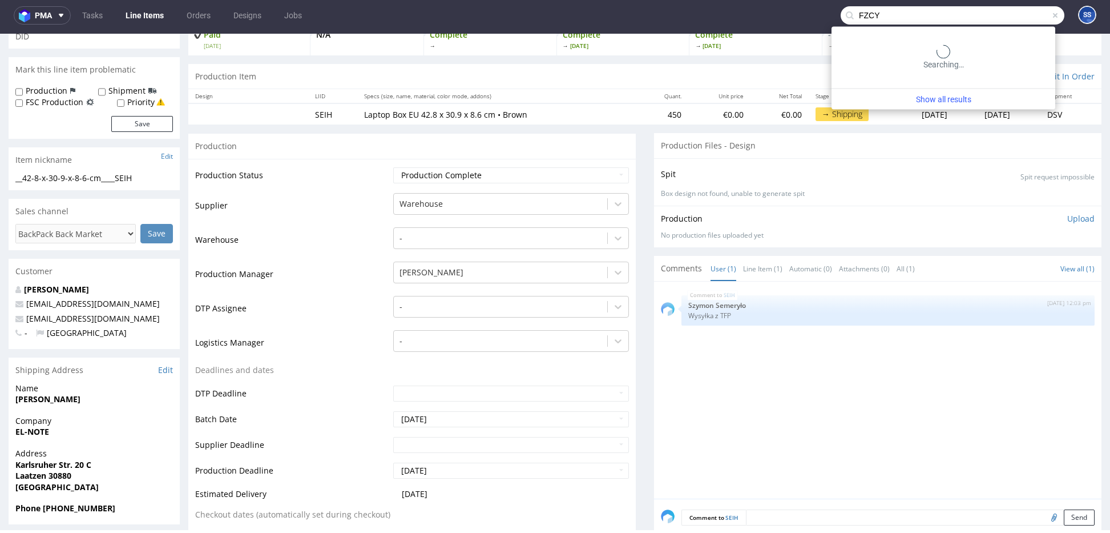
type input "FZCY"
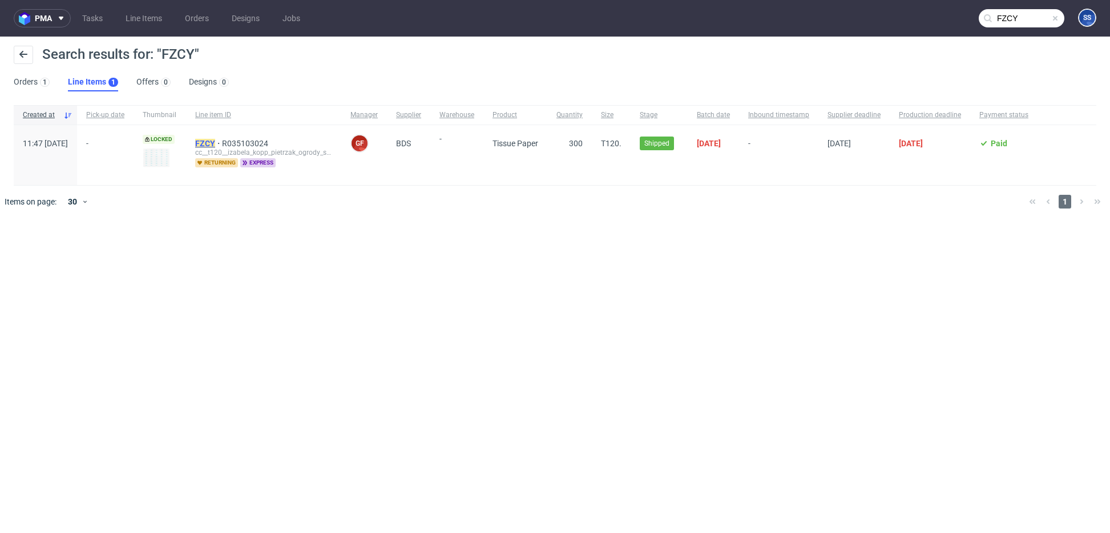
click at [215, 144] on mark "FZCY" at bounding box center [205, 143] width 20 height 9
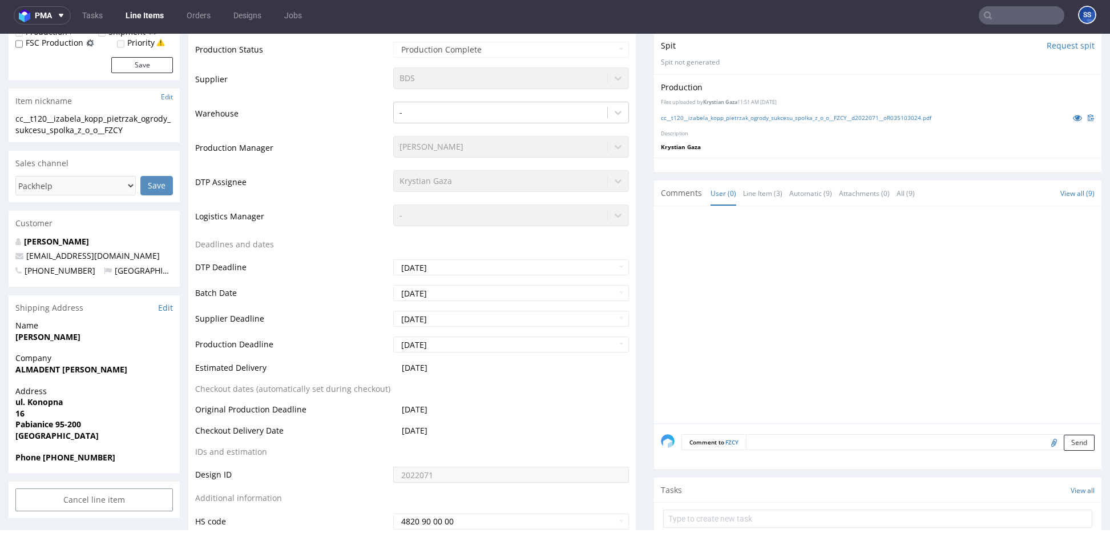
scroll to position [236, 0]
click at [158, 11] on link "Line Items" at bounding box center [145, 15] width 52 height 18
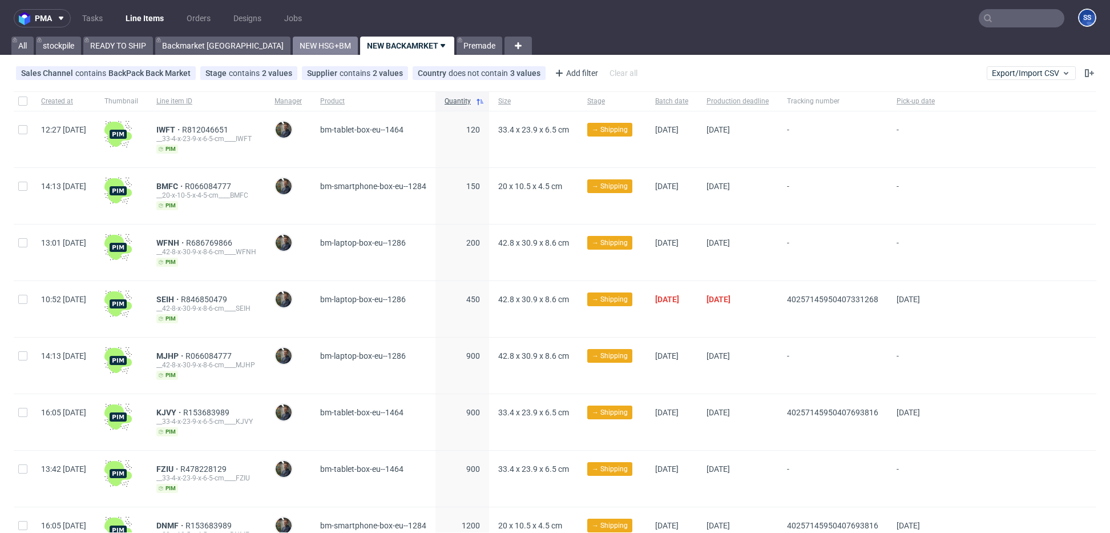
click at [293, 50] on link "NEW HSG+BM" at bounding box center [325, 46] width 65 height 18
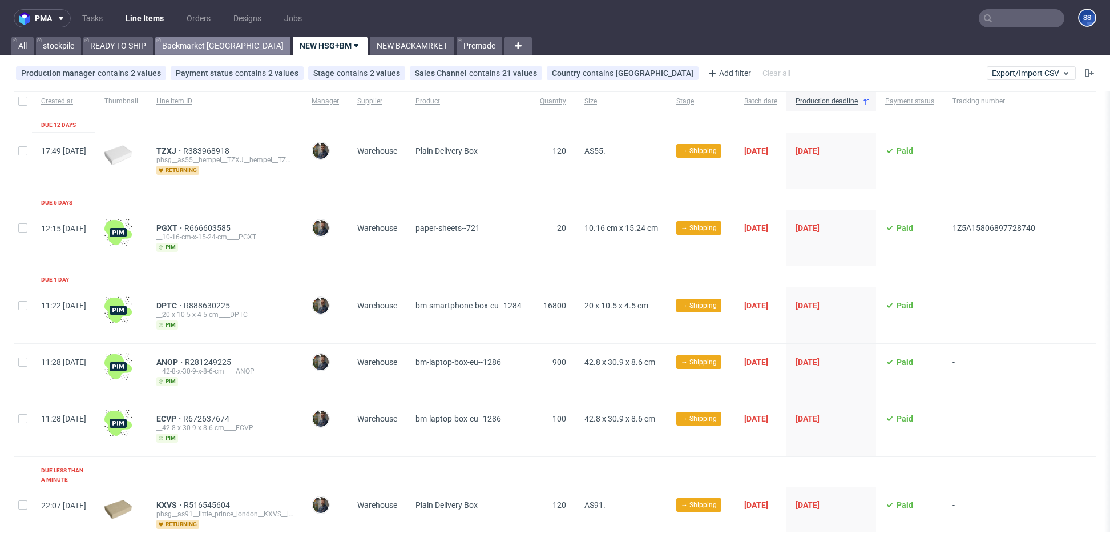
click at [212, 49] on link "Backmarket [GEOGRAPHIC_DATA]" at bounding box center [222, 46] width 135 height 18
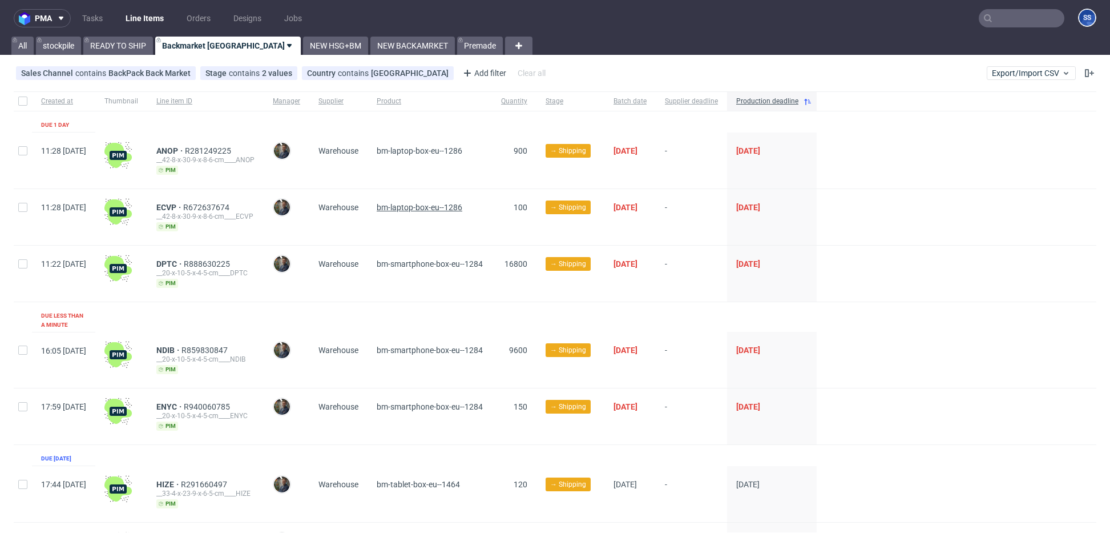
scroll to position [430, 0]
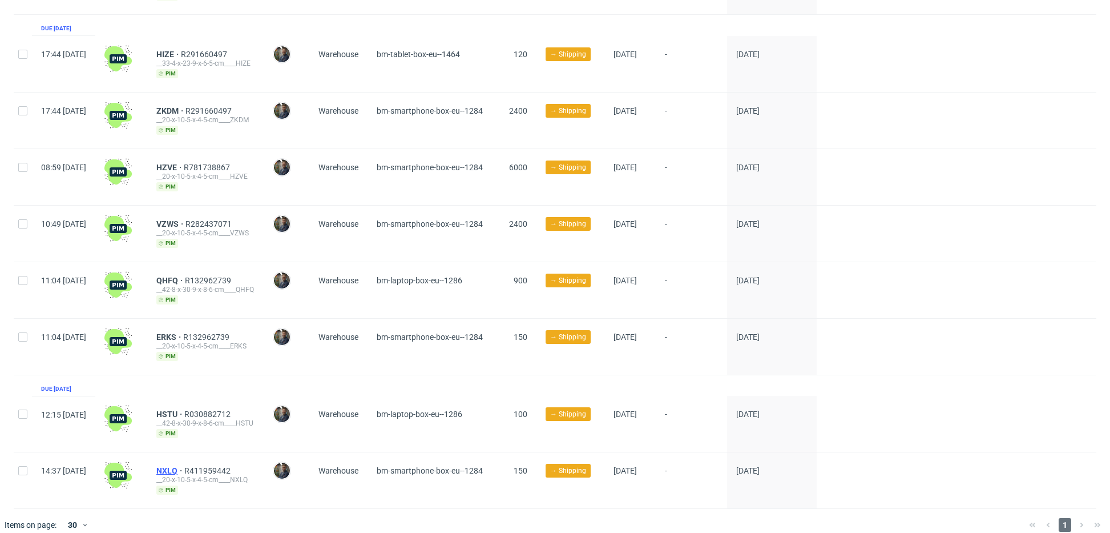
click at [184, 466] on span "NXLQ" at bounding box center [170, 470] width 28 height 9
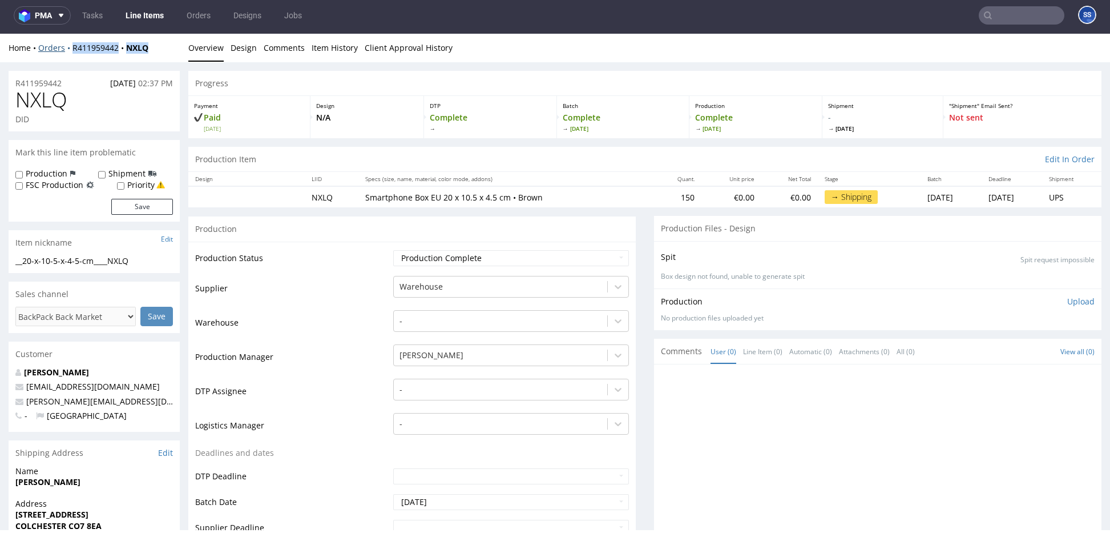
drag, startPoint x: 161, startPoint y: 52, endPoint x: 65, endPoint y: 50, distance: 96.5
click at [65, 50] on div "Home Orders R411959442 NXLQ" at bounding box center [94, 47] width 171 height 11
copy div "R411959442 NXLQ"
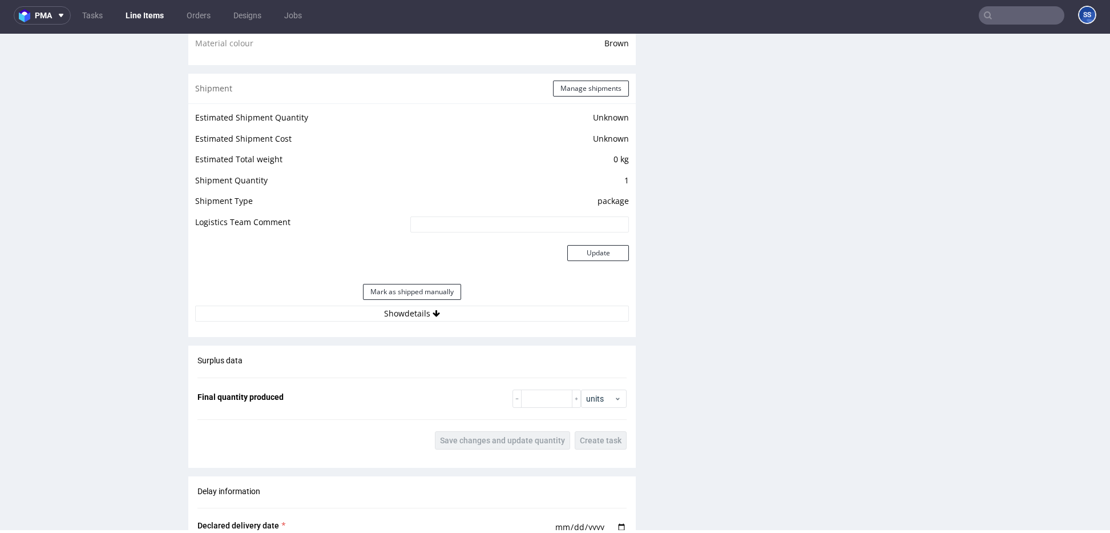
scroll to position [874, 0]
click at [343, 327] on div "Estimated Shipment Quantity Unknown Estimated Shipment Cost Unknown Estimated T…" at bounding box center [412, 218] width 448 height 225
click at [349, 318] on button "Show details" at bounding box center [412, 316] width 434 height 16
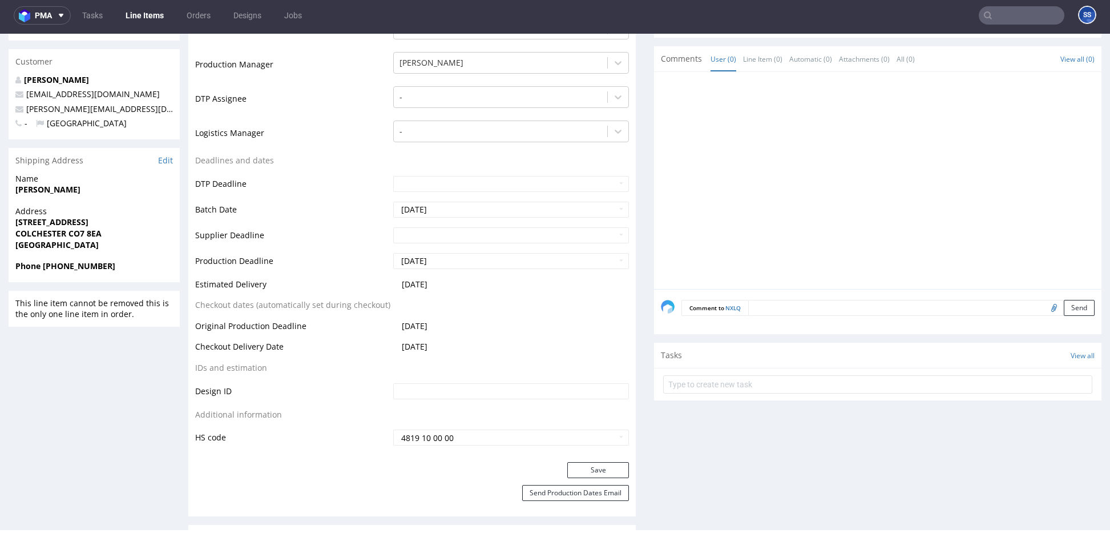
scroll to position [0, 0]
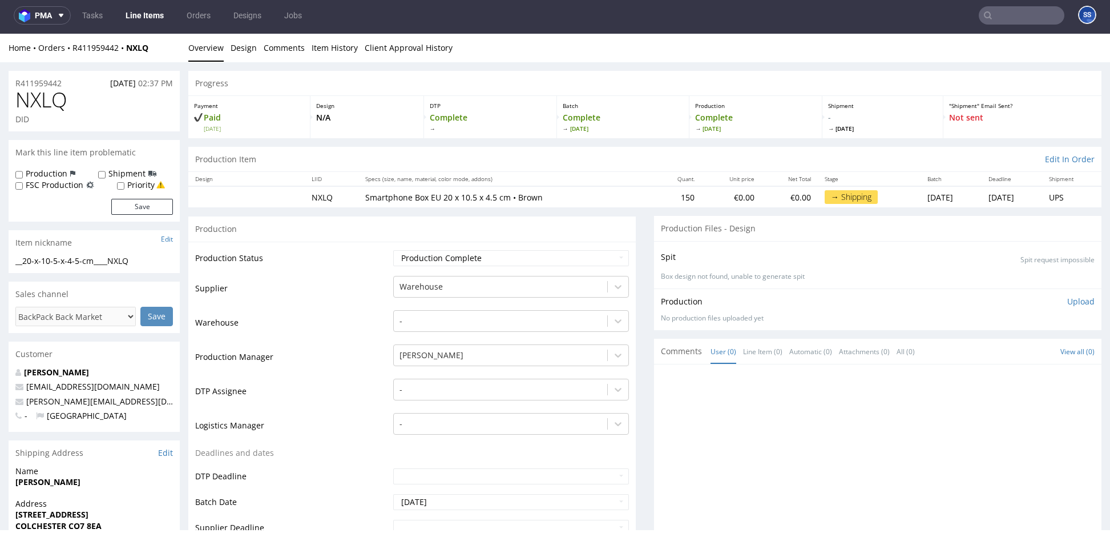
click at [140, 17] on link "Line Items" at bounding box center [145, 15] width 52 height 18
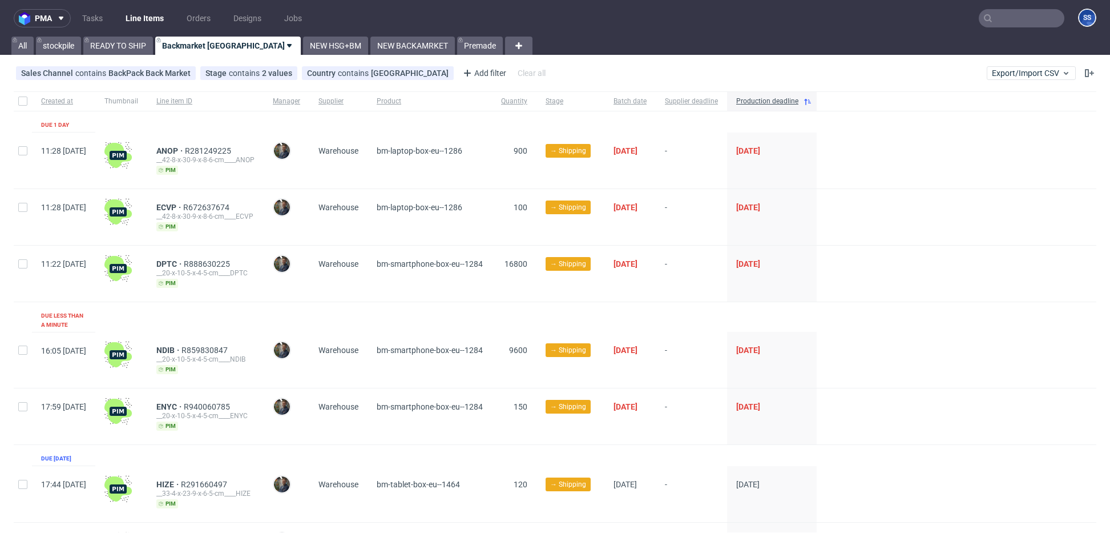
click at [996, 18] on input "text" at bounding box center [1022, 18] width 86 height 18
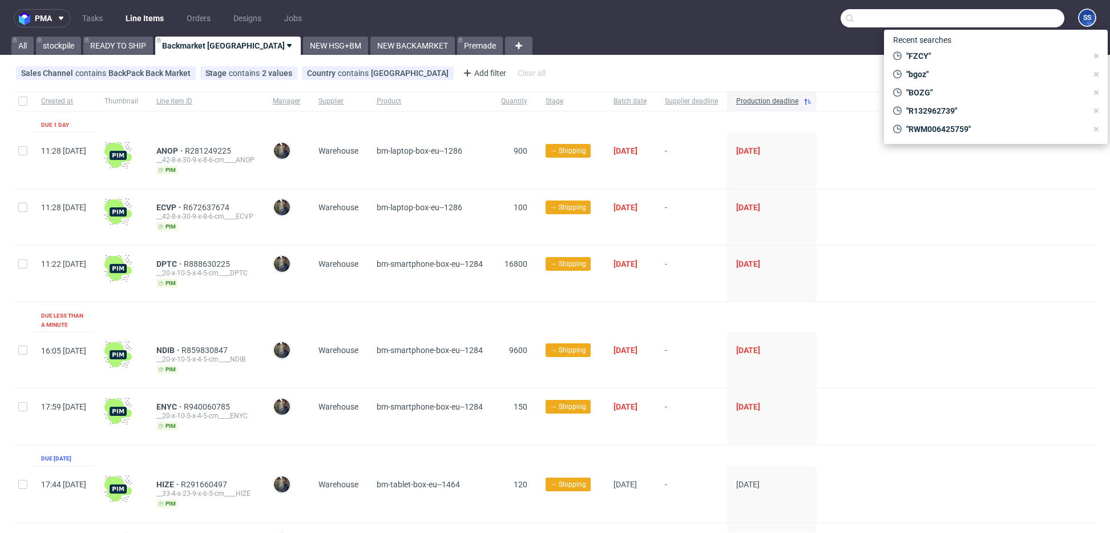
paste input "DPTC"
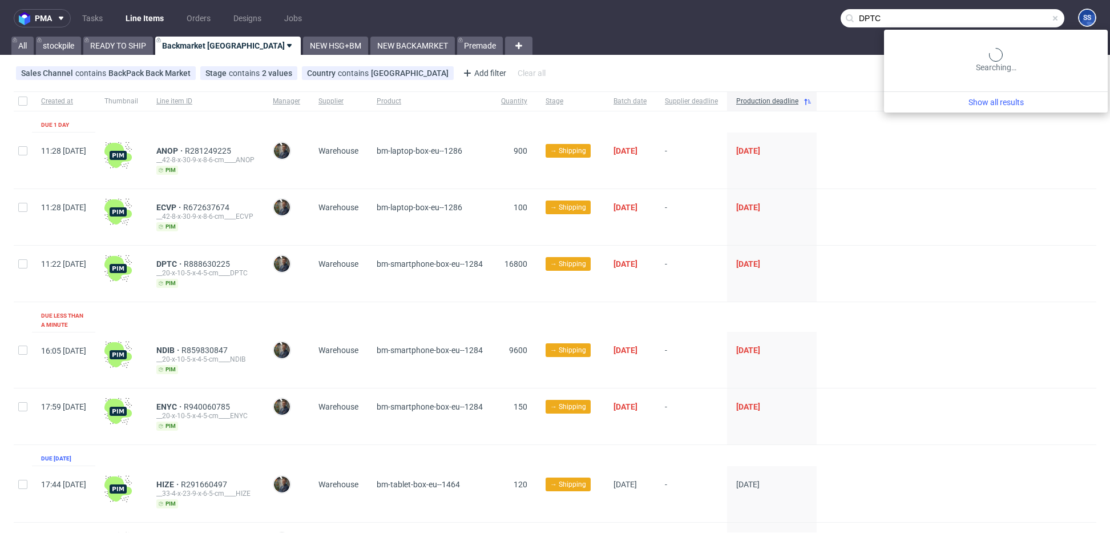
type input "DPTC"
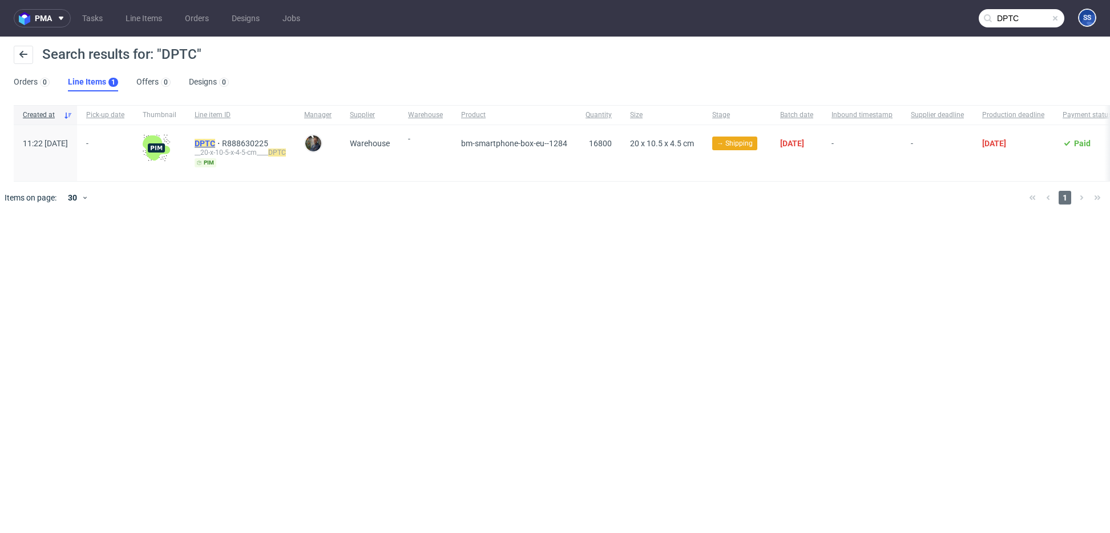
click at [215, 142] on mark "DPTC" at bounding box center [205, 143] width 21 height 9
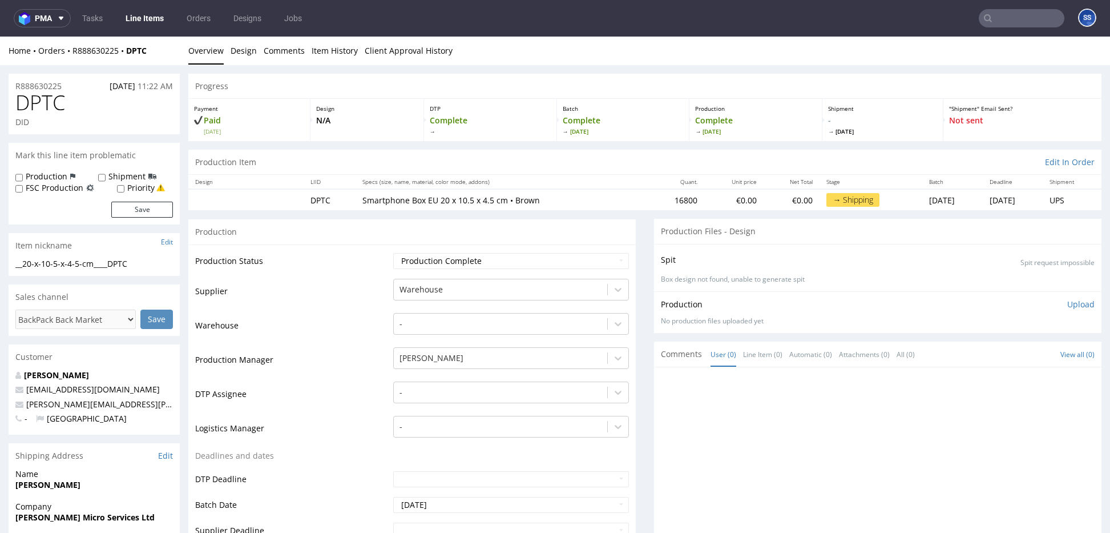
click at [152, 17] on link "Line Items" at bounding box center [145, 18] width 52 height 18
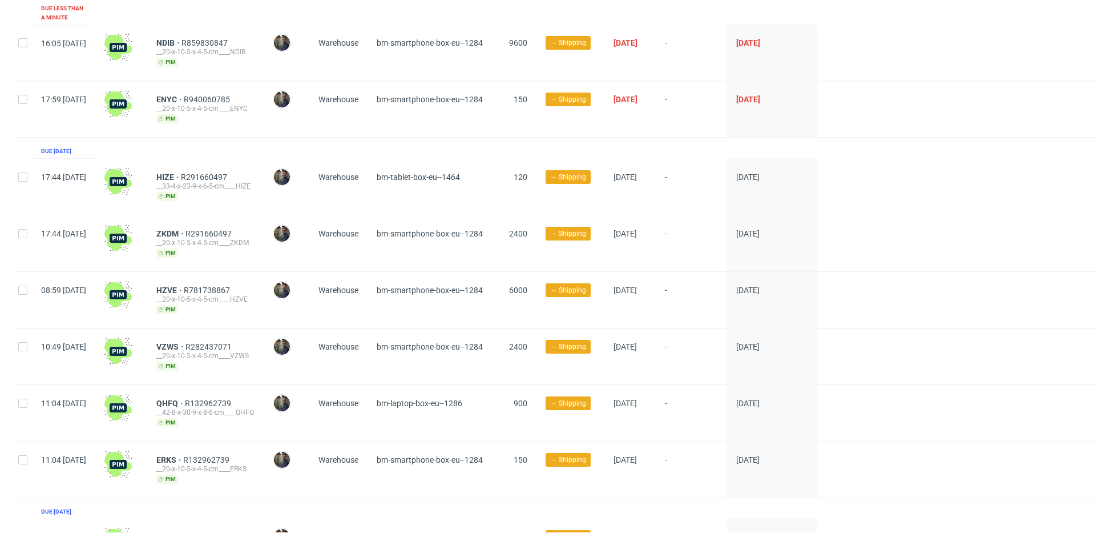
scroll to position [321, 0]
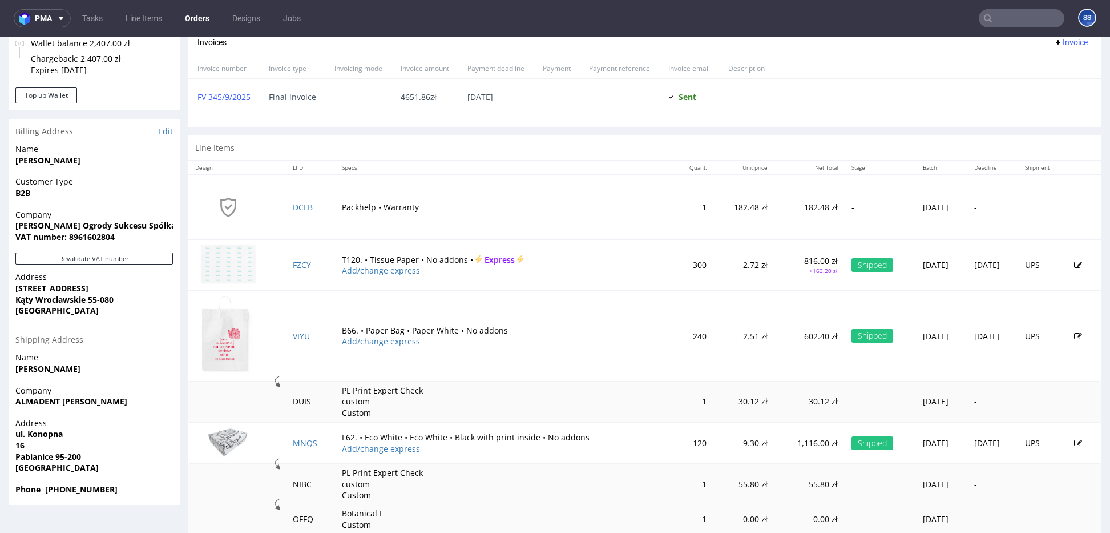
scroll to position [504, 0]
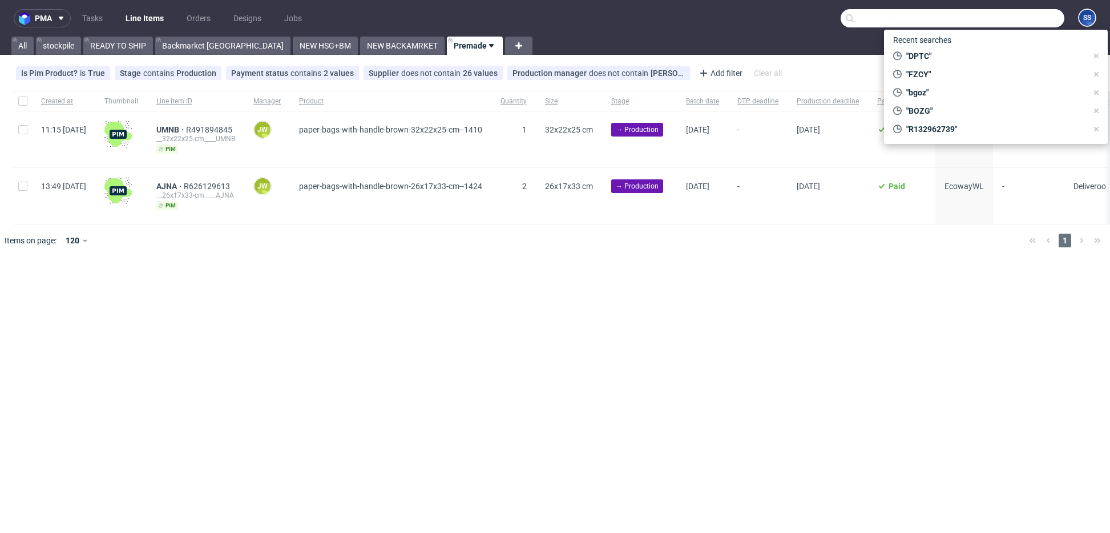
click at [996, 18] on input "text" at bounding box center [953, 18] width 224 height 18
paste input "HSTU"
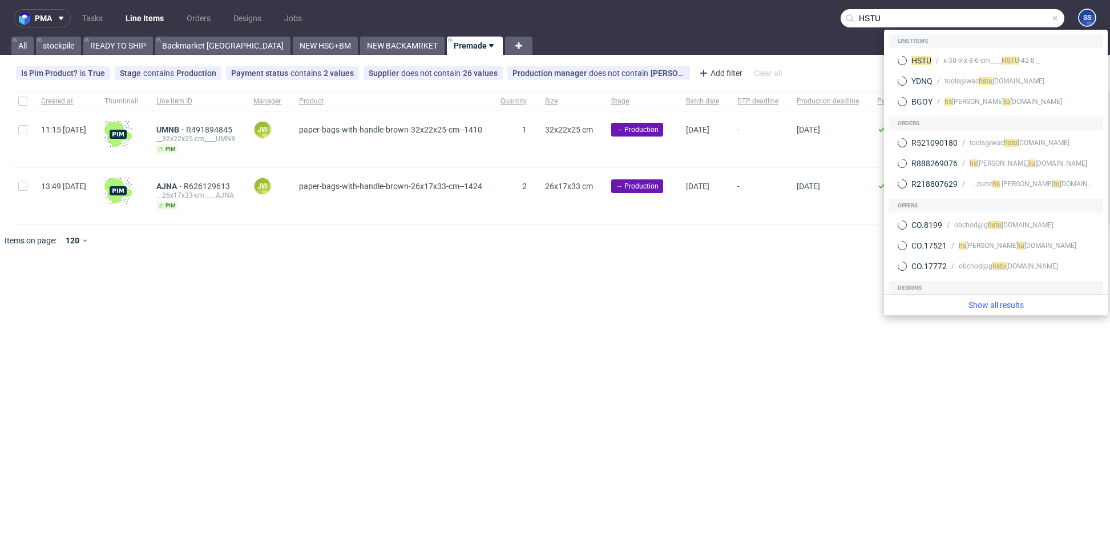
type input "HSTU"
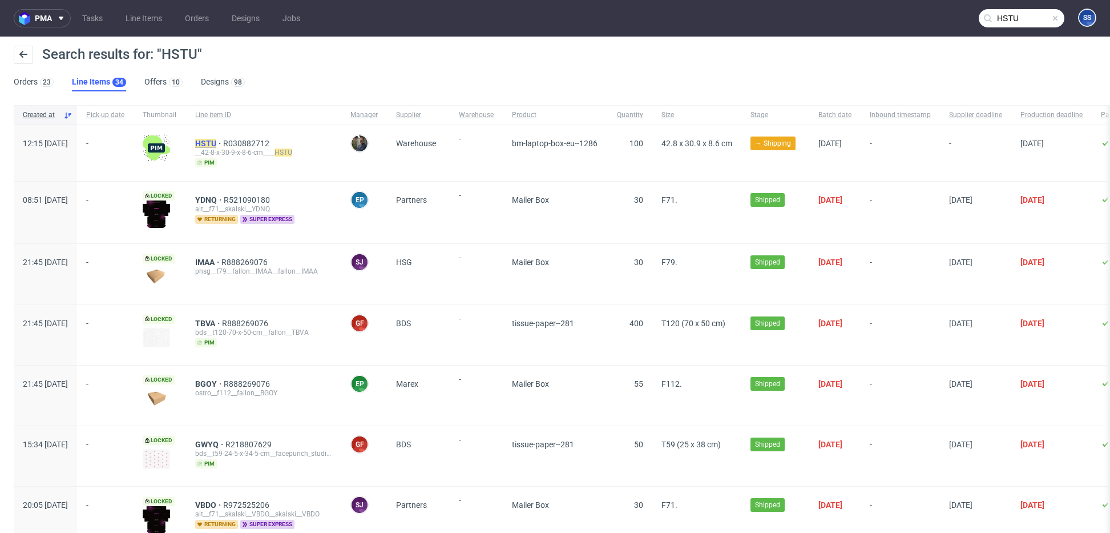
click at [216, 141] on mark "HSTU" at bounding box center [205, 143] width 21 height 9
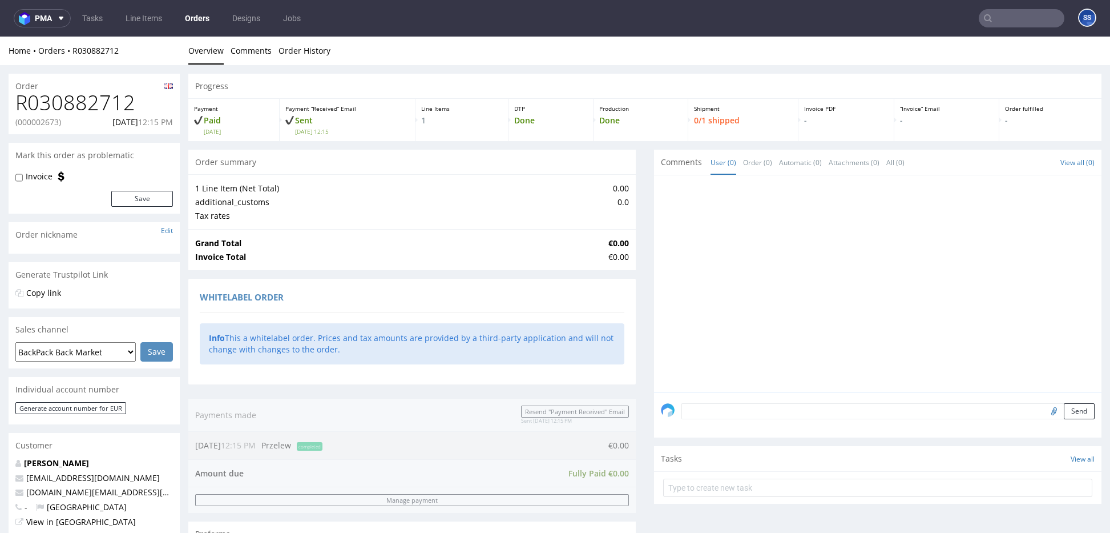
click at [44, 117] on p "(000002673)" at bounding box center [38, 121] width 46 height 11
copy p "000002673"
click at [1023, 23] on input "text" at bounding box center [1022, 18] width 86 height 18
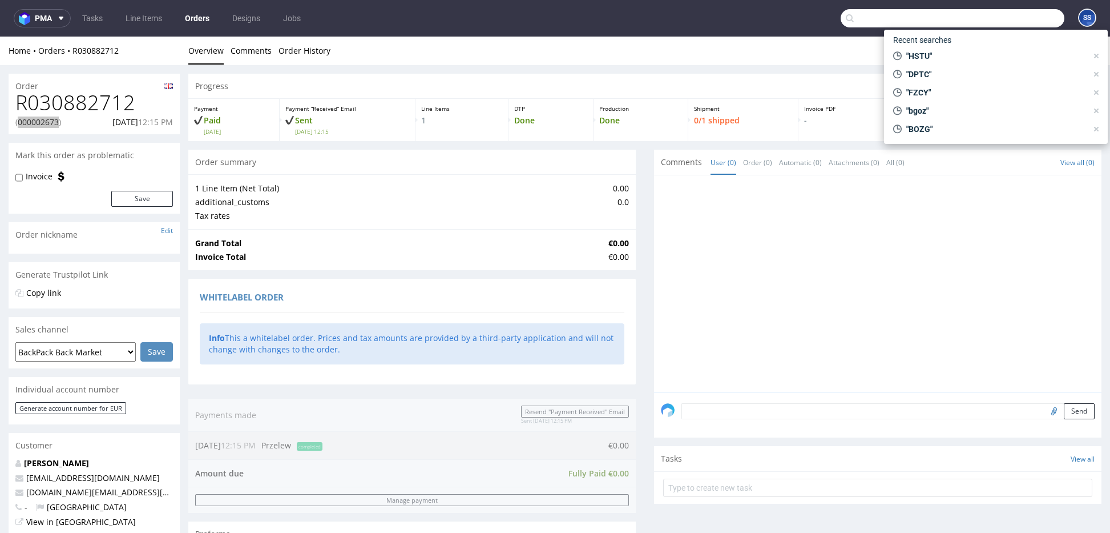
paste input "NXLQ"
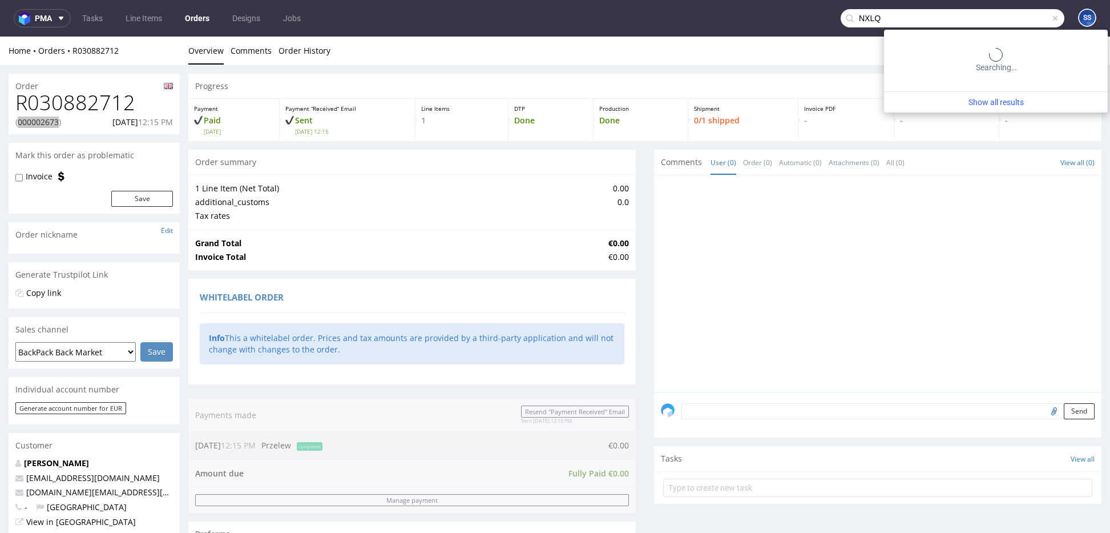
type input "NXLQ"
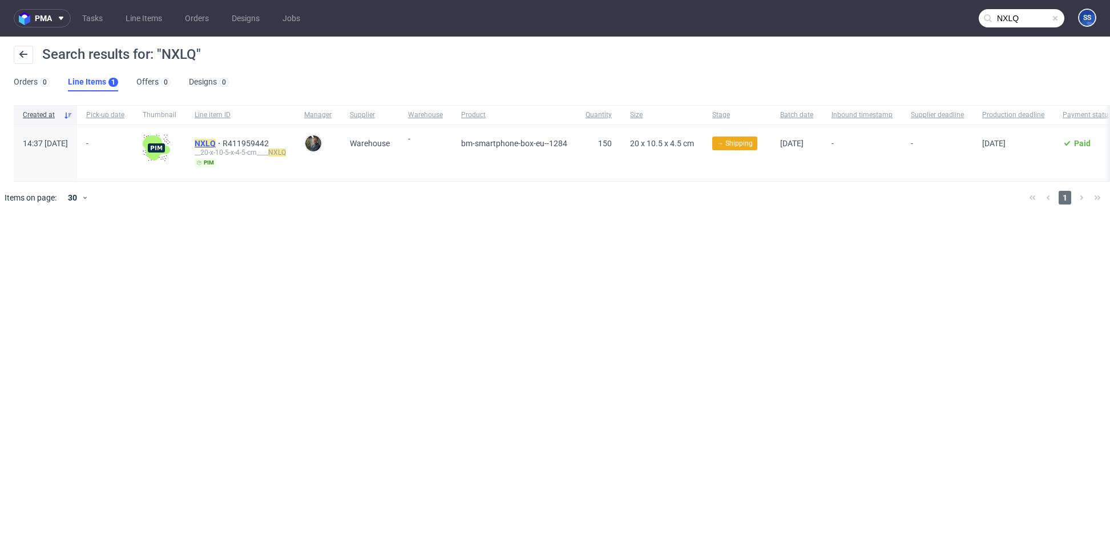
click at [216, 143] on mark "NXLQ" at bounding box center [205, 143] width 21 height 9
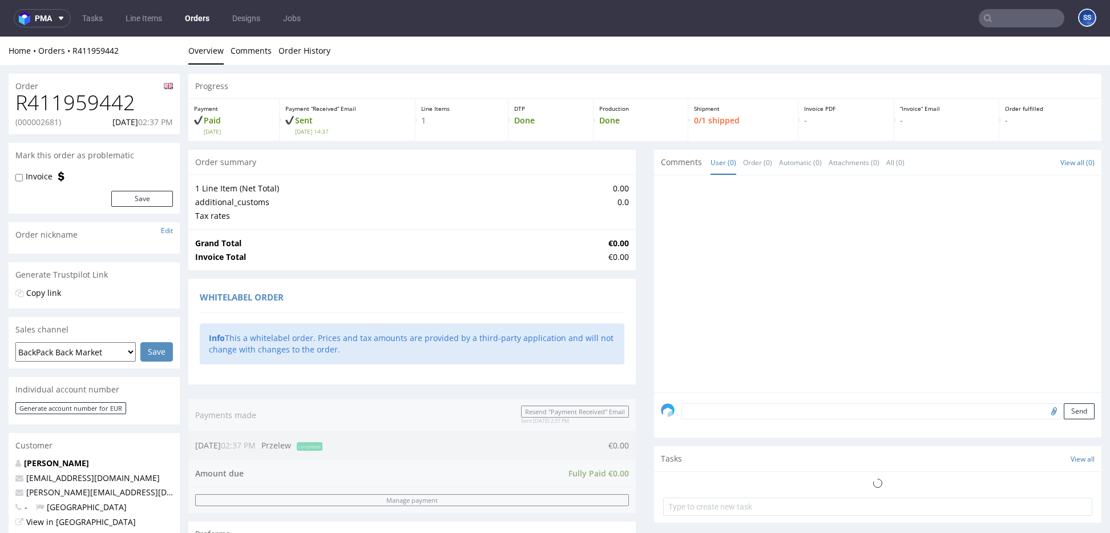
click at [53, 122] on p "(000002681)" at bounding box center [38, 121] width 46 height 11
copy p "000002681"
click at [994, 25] on input "text" at bounding box center [1022, 18] width 86 height 18
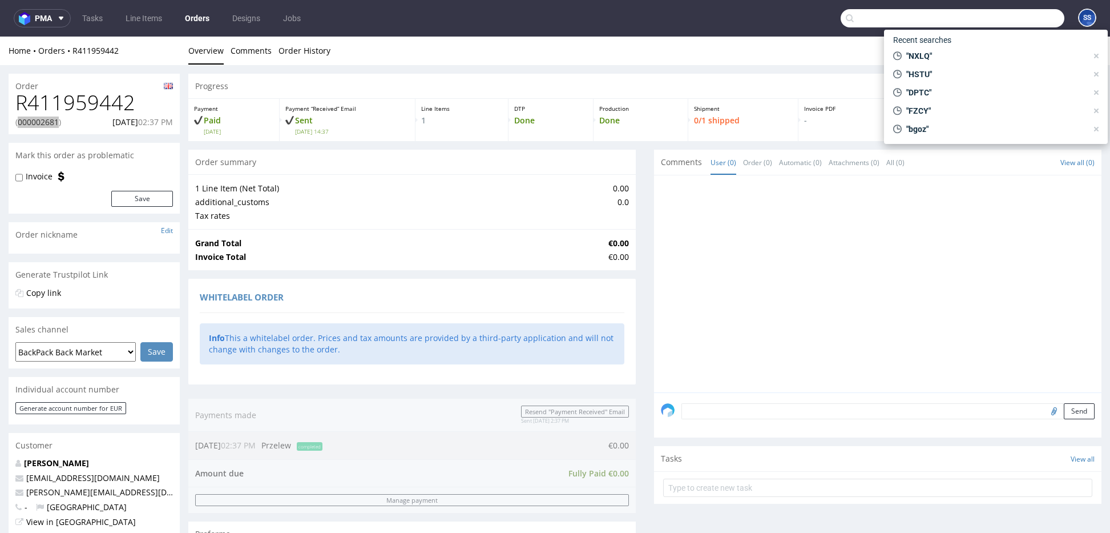
paste input "ERKS"
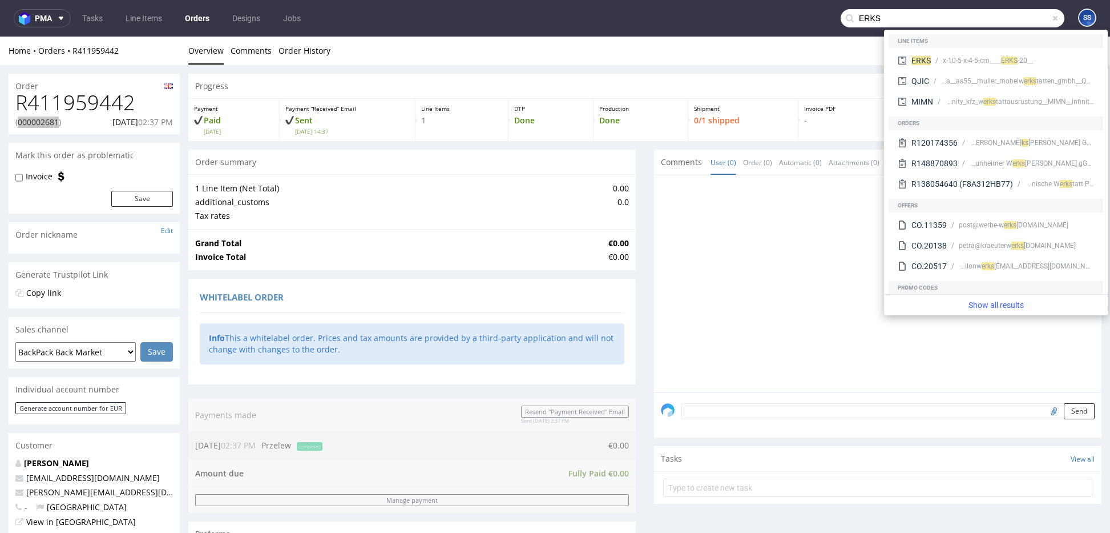
type input "ERKS"
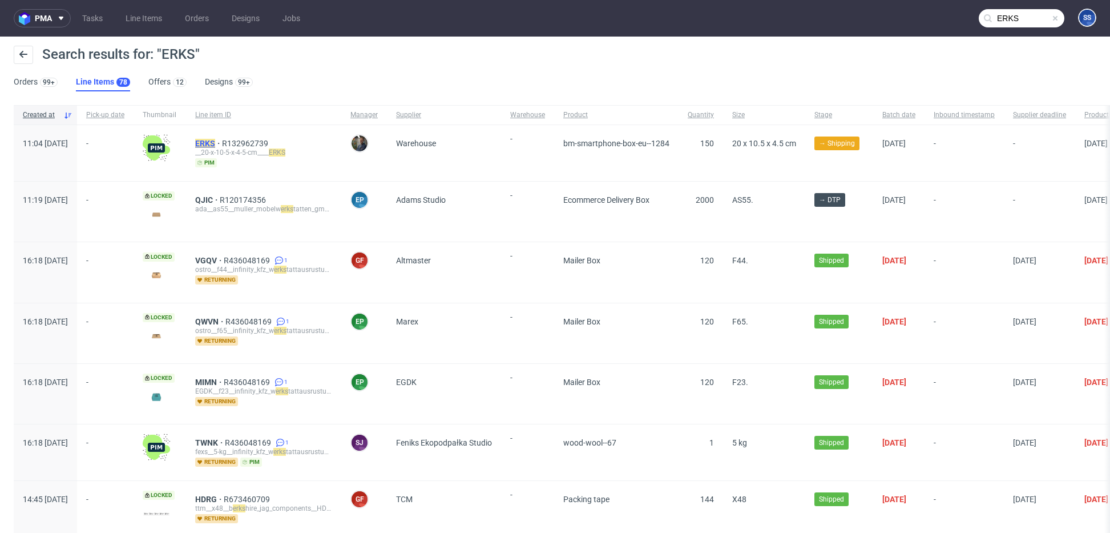
click at [215, 142] on mark "ERKS" at bounding box center [205, 143] width 20 height 9
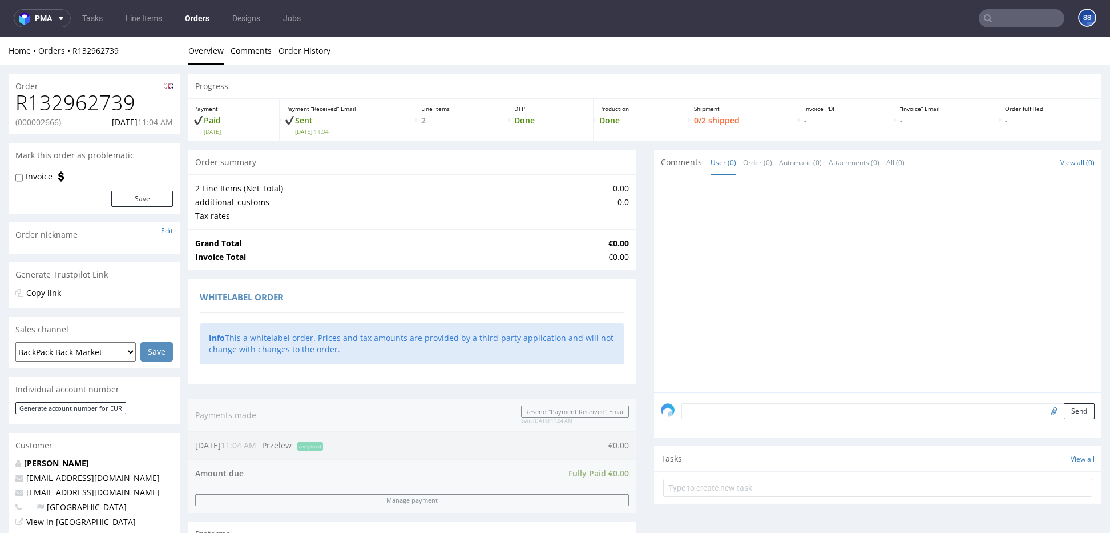
click at [49, 122] on p "(000002666)" at bounding box center [38, 121] width 46 height 11
copy p "000002666"
click at [997, 27] on nav "pma Tasks Line Items Orders Designs Jobs SS" at bounding box center [555, 18] width 1110 height 37
click at [1000, 25] on input "text" at bounding box center [1022, 18] width 86 height 18
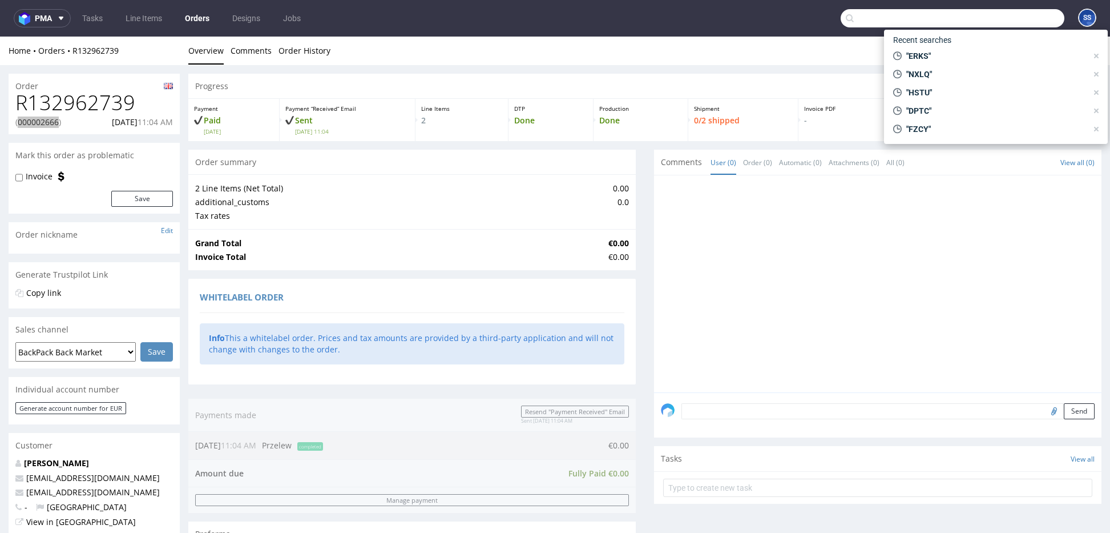
paste input "QHFQ"
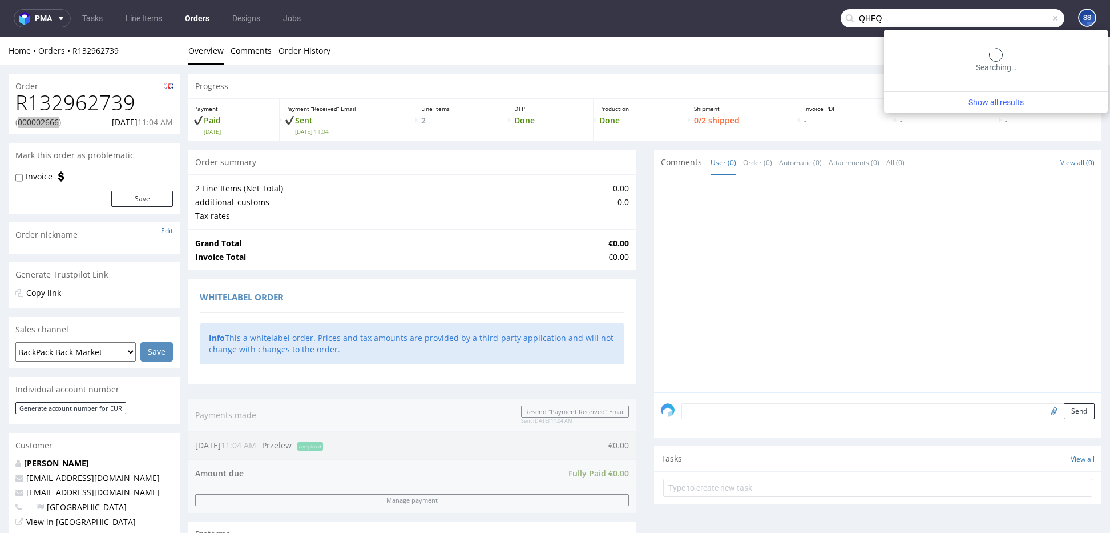
type input "QHFQ"
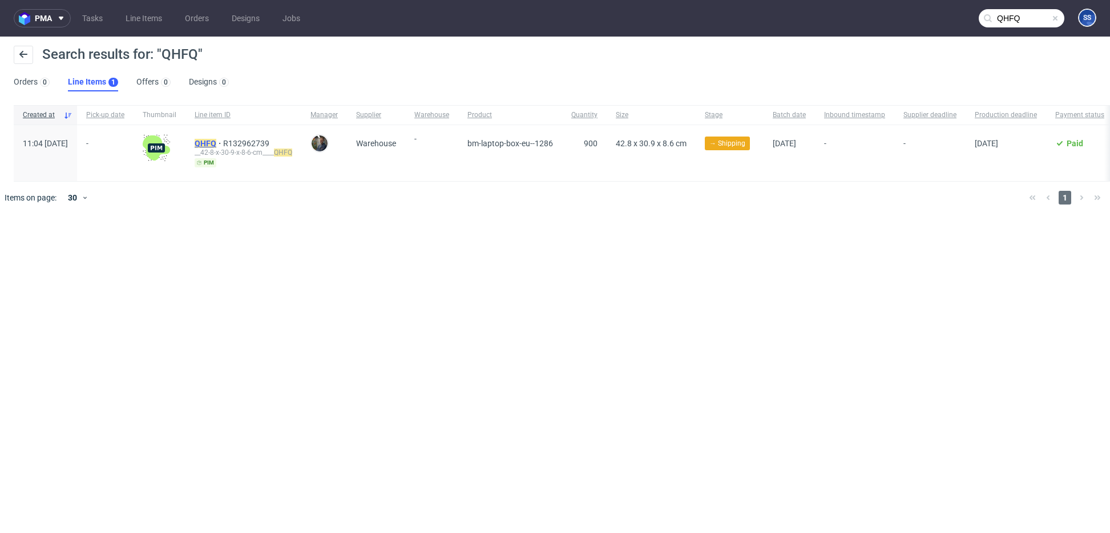
click at [216, 142] on mark "QHFQ" at bounding box center [206, 143] width 22 height 9
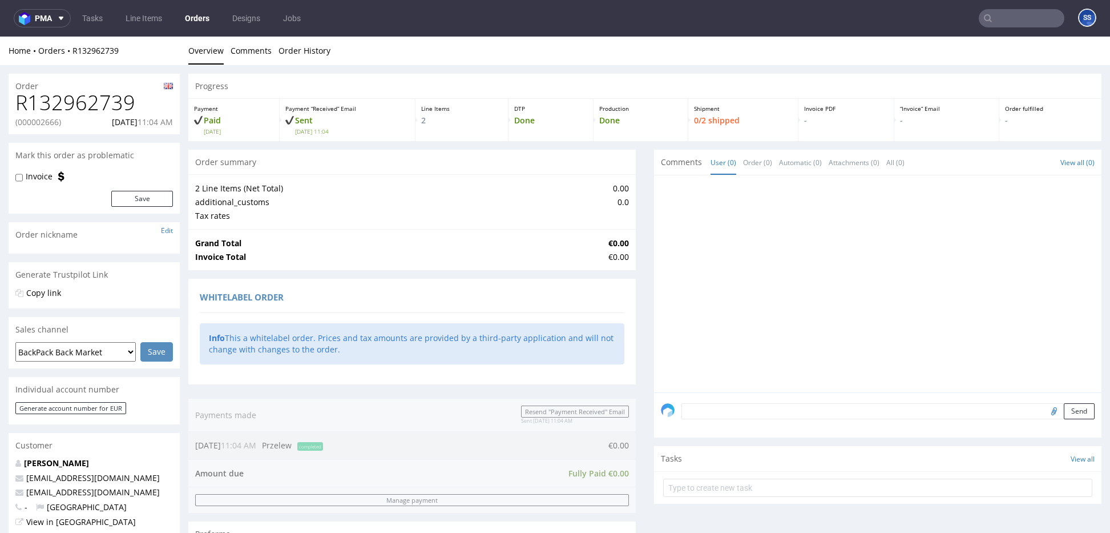
click at [51, 124] on p "(000002666)" at bounding box center [38, 121] width 46 height 11
copy p "000002666"
click at [1002, 19] on input "text" at bounding box center [1022, 18] width 86 height 18
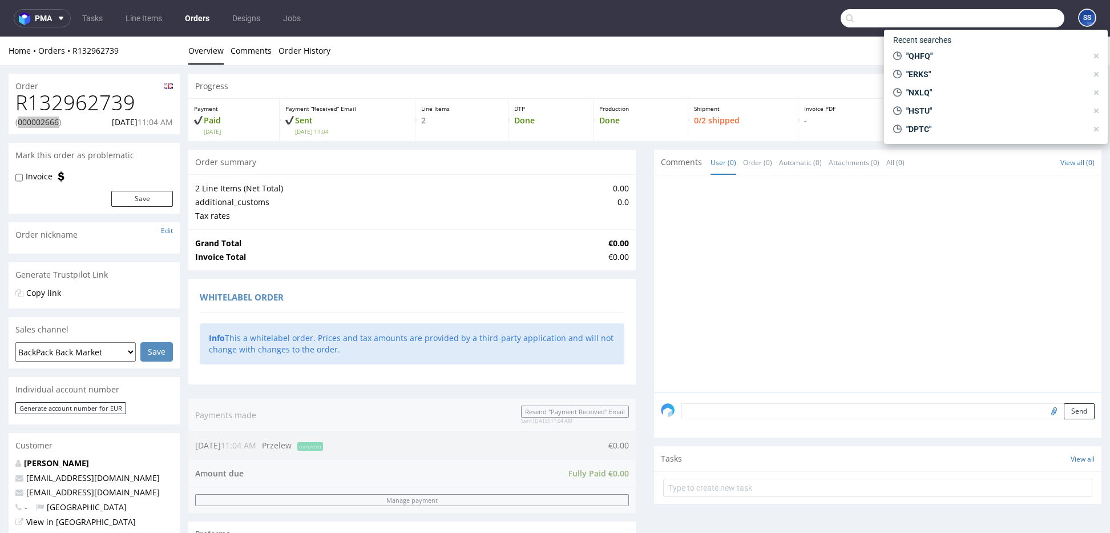
paste input "VZWS"
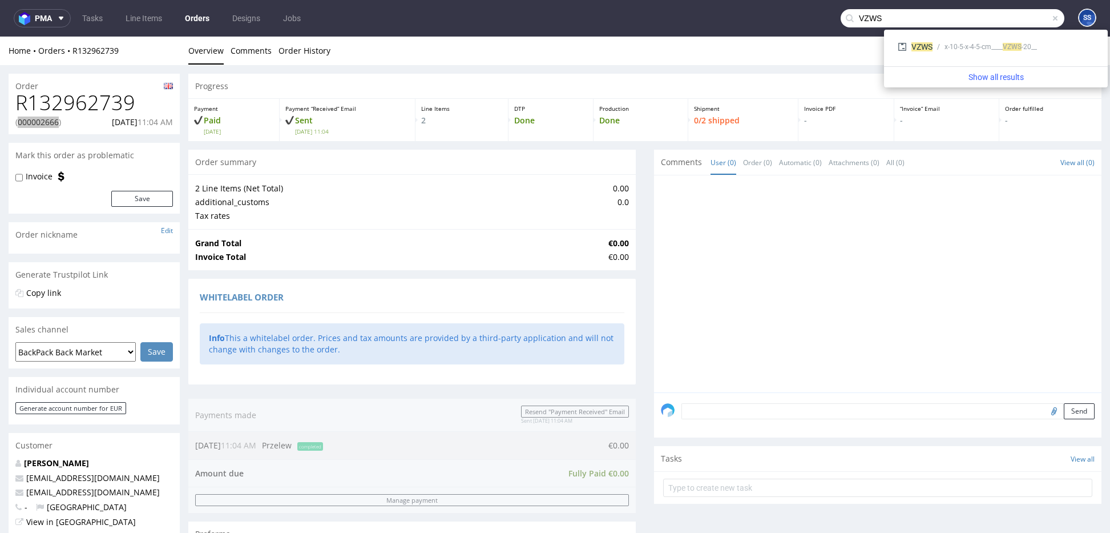
type input "VZWS"
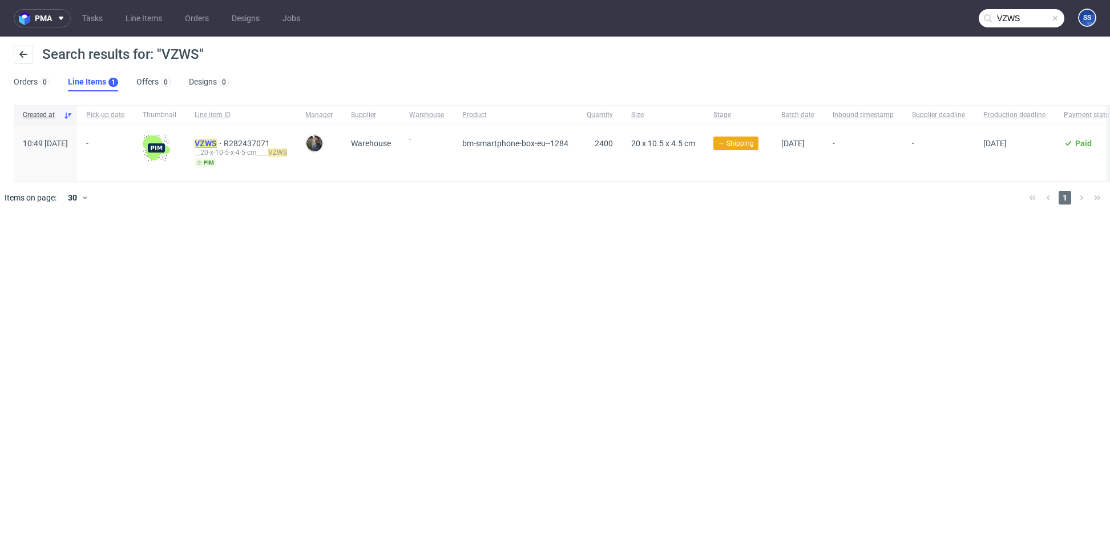
click at [217, 142] on mark "VZWS" at bounding box center [206, 143] width 22 height 9
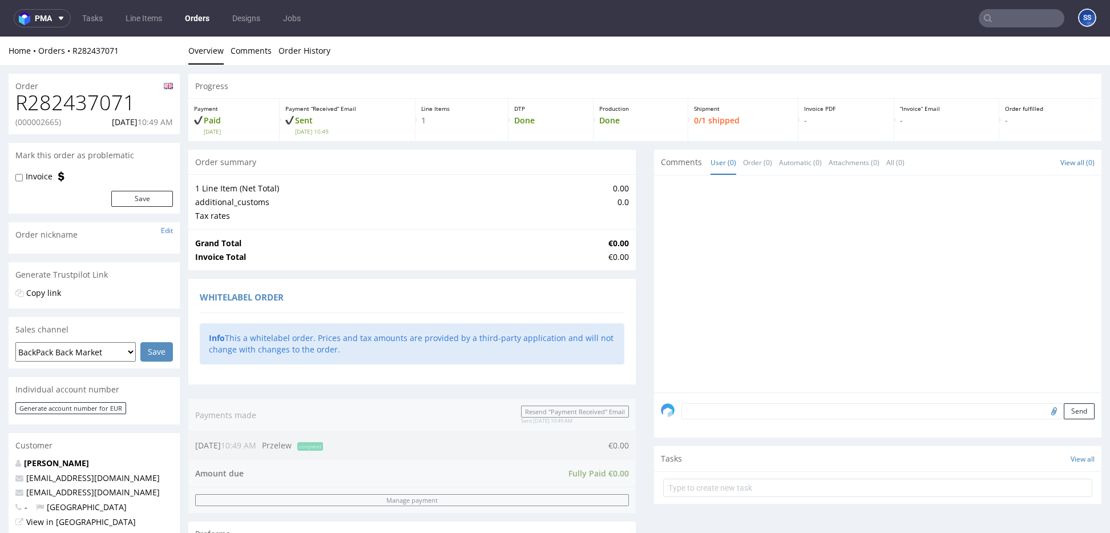
click at [42, 119] on p "(000002665)" at bounding box center [38, 121] width 46 height 11
copy p "000002665"
click at [1040, 16] on input "text" at bounding box center [1022, 18] width 86 height 18
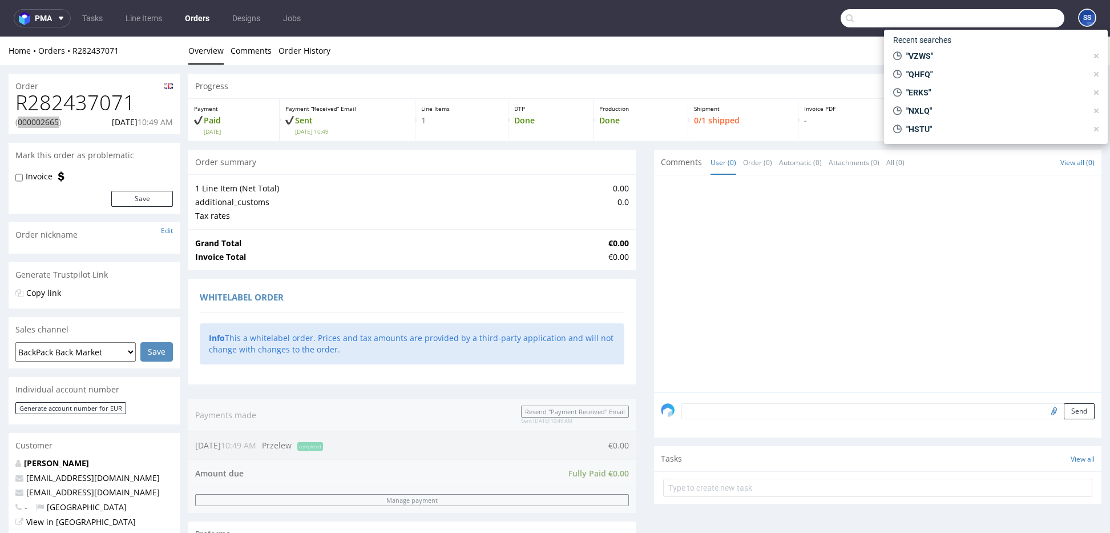
paste input "HZVE"
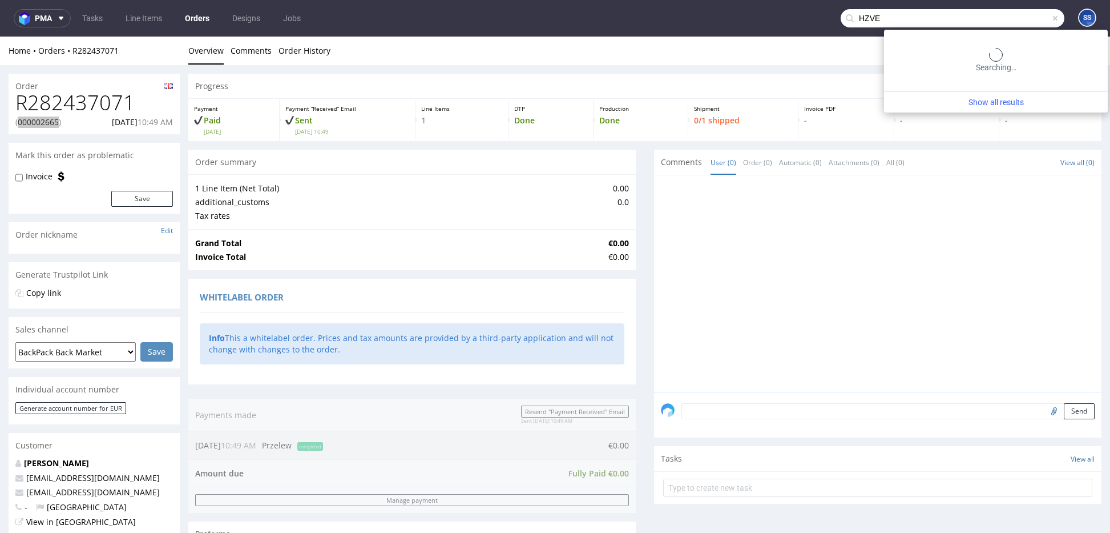
type input "HZVE"
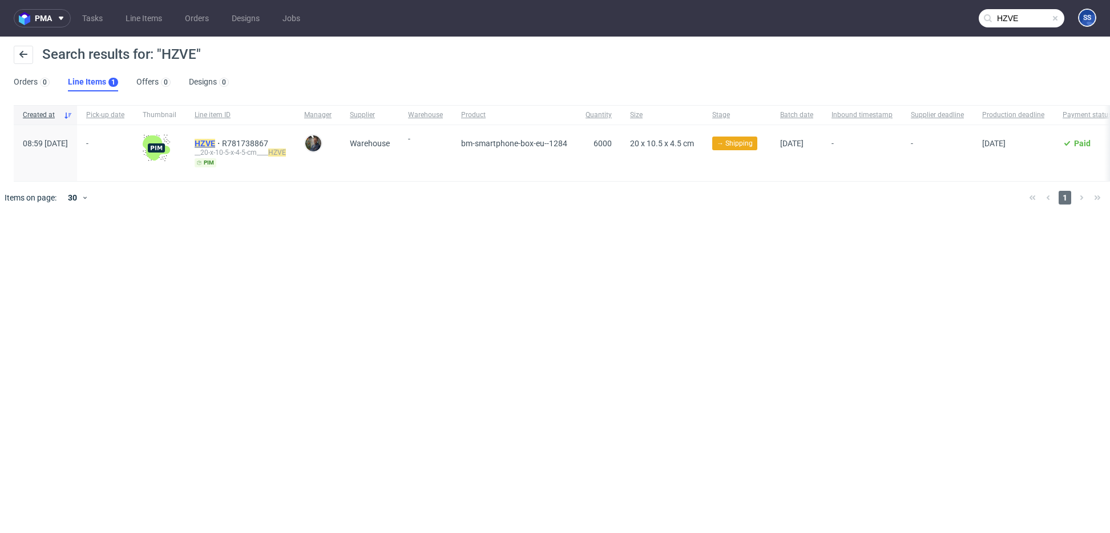
click at [215, 139] on mark "HZVE" at bounding box center [205, 143] width 21 height 9
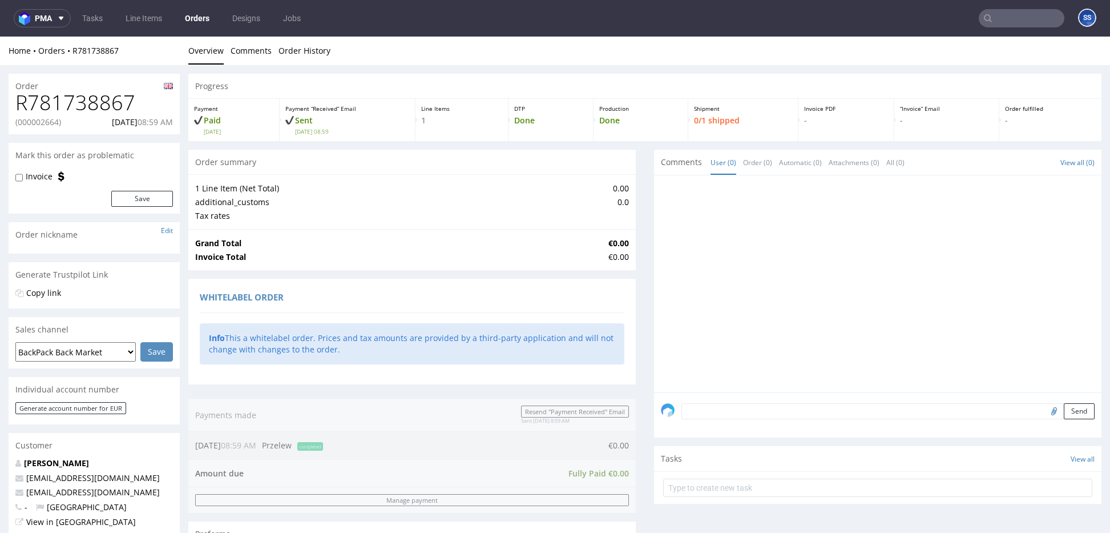
click at [37, 120] on p "(000002664)" at bounding box center [38, 121] width 46 height 11
copy p "000002664"
click at [1025, 11] on input "text" at bounding box center [1022, 18] width 86 height 18
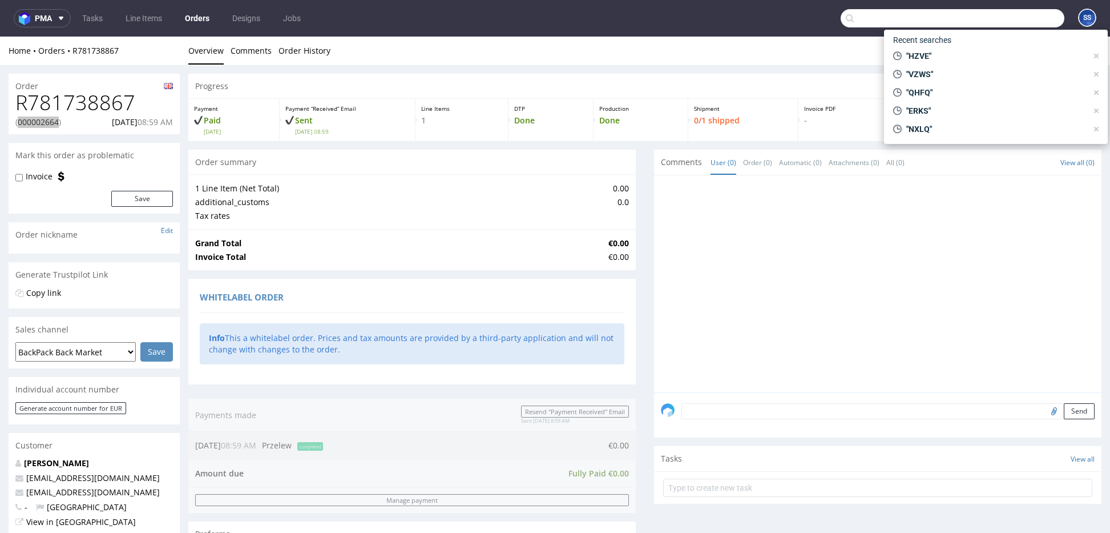
paste input "ZKDM"
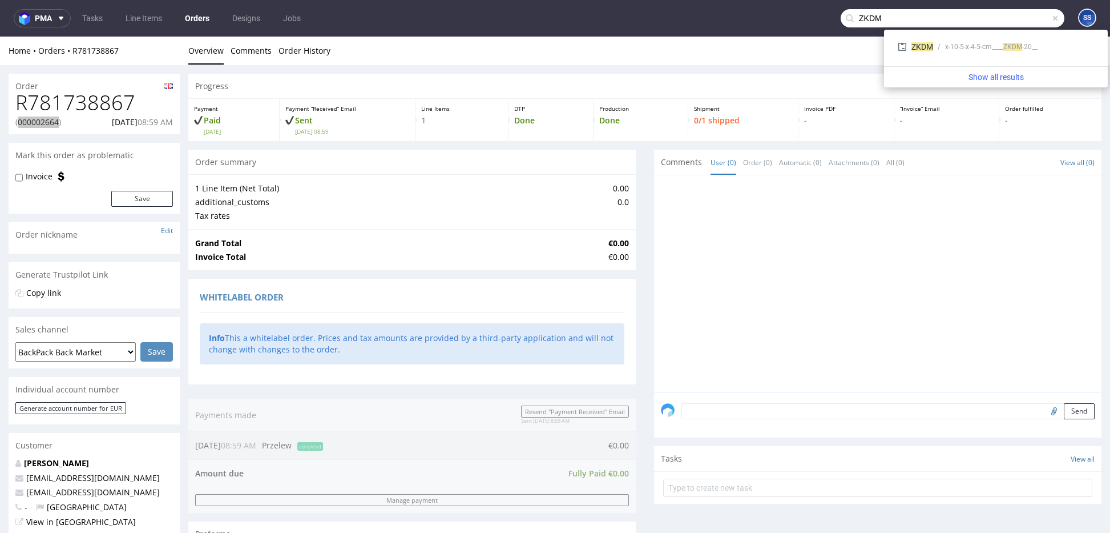
type input "ZKDM"
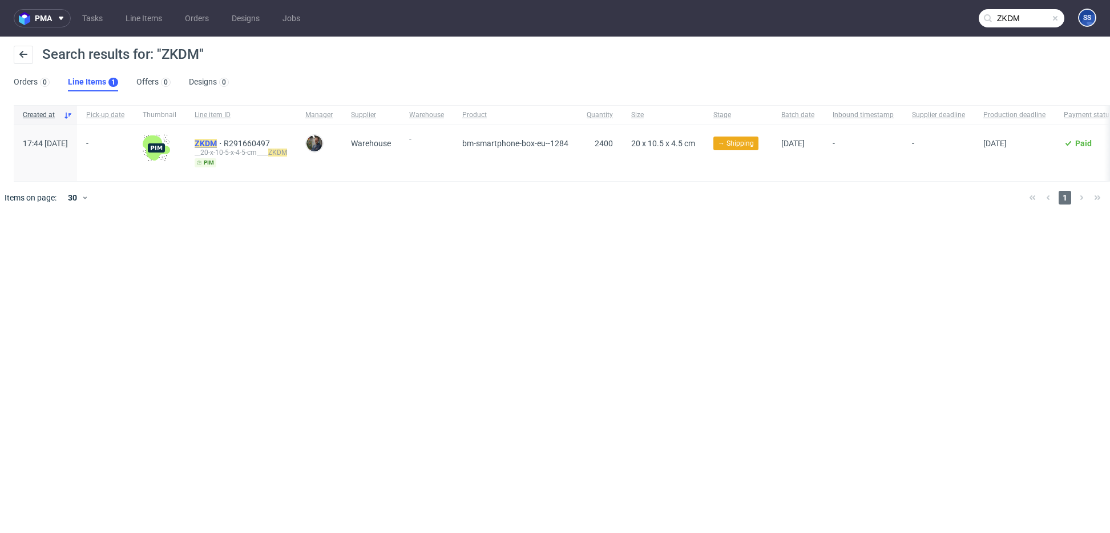
click at [217, 143] on mark "ZKDM" at bounding box center [206, 143] width 22 height 9
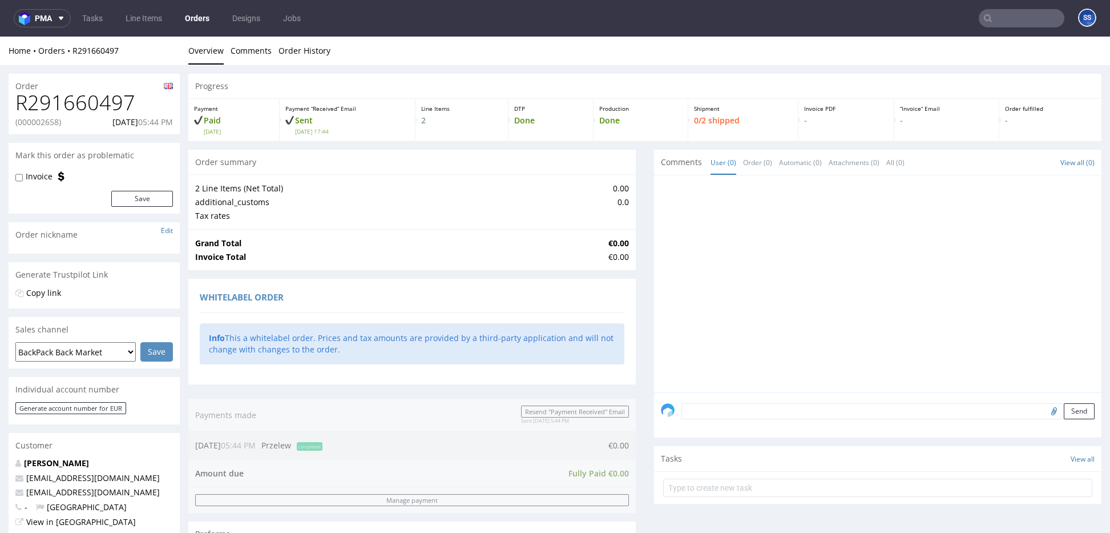
click at [54, 122] on p "(000002658)" at bounding box center [38, 121] width 46 height 11
copy p "000002658"
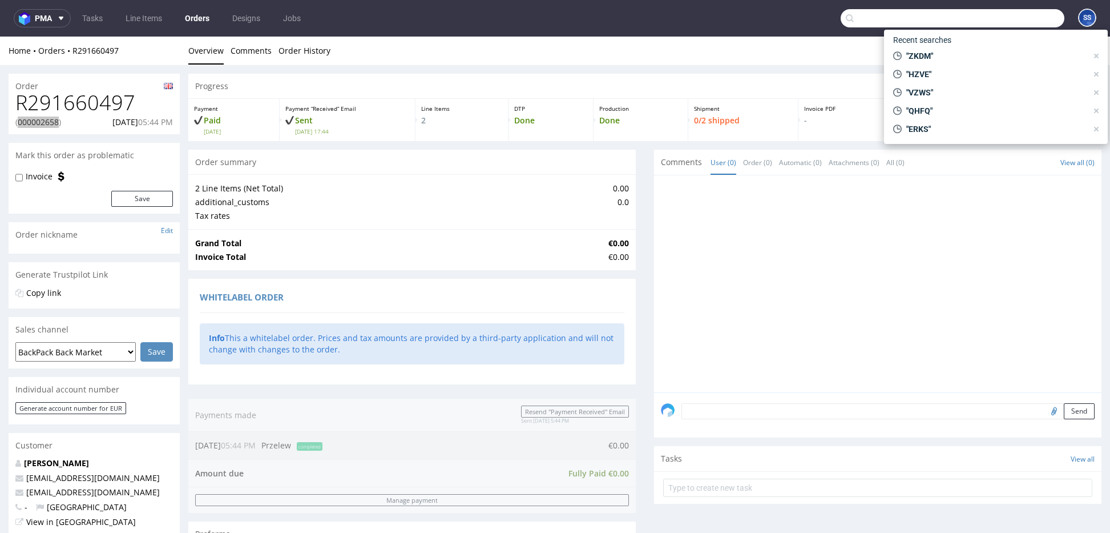
click at [1013, 27] on input "text" at bounding box center [953, 18] width 224 height 18
paste input "HIZE"
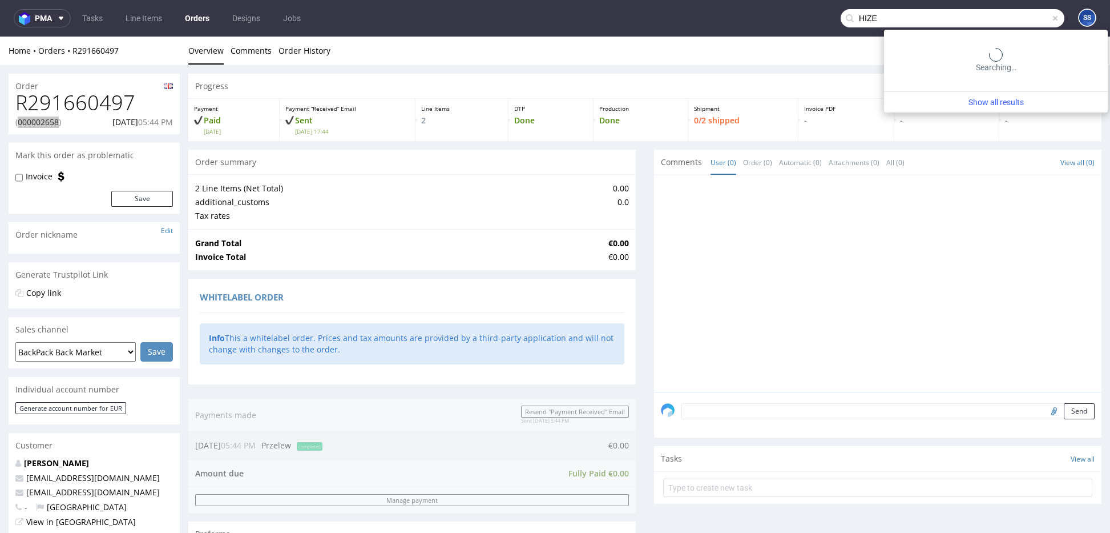
type input "HIZE"
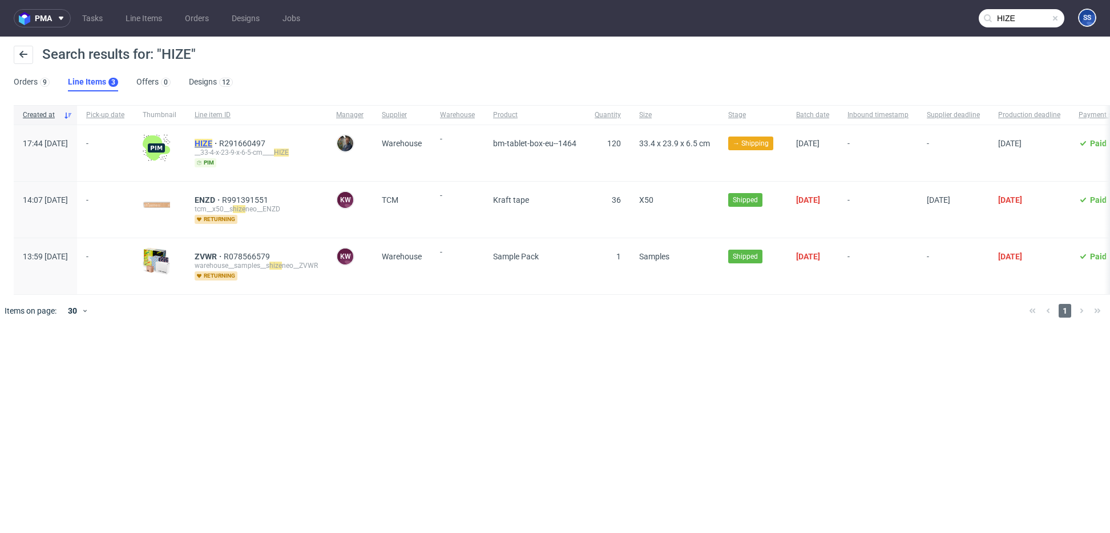
click at [212, 143] on mark "HIZE" at bounding box center [204, 143] width 18 height 9
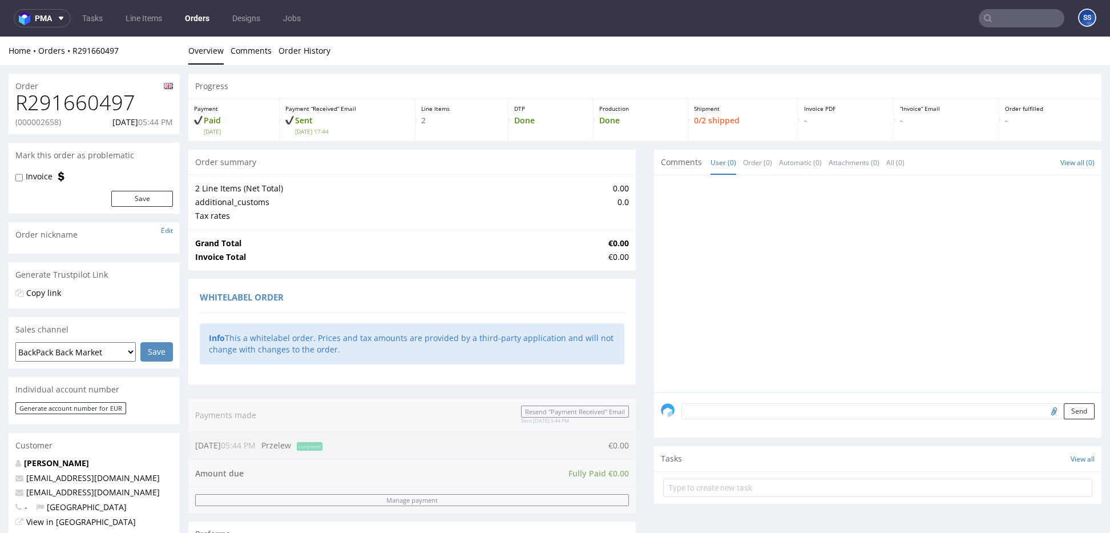
click at [46, 120] on p "(000002658)" at bounding box center [38, 121] width 46 height 11
copy p "000002658"
click at [988, 30] on nav "pma Tasks Line Items Orders Designs Jobs SS" at bounding box center [555, 18] width 1110 height 37
click at [988, 28] on nav "pma Tasks Line Items Orders Designs Jobs SS" at bounding box center [555, 18] width 1110 height 37
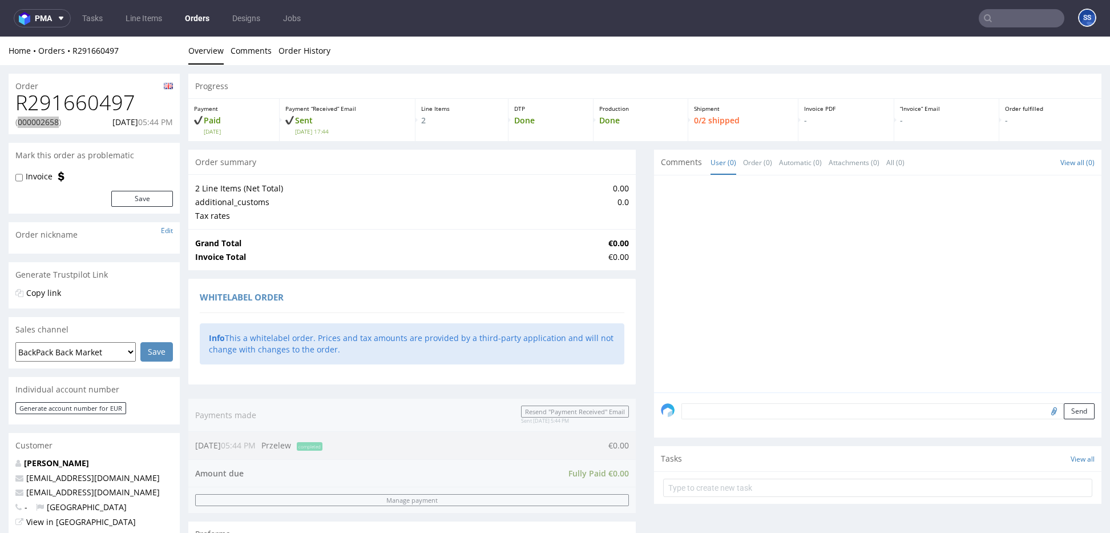
click at [992, 26] on input "text" at bounding box center [1022, 18] width 86 height 18
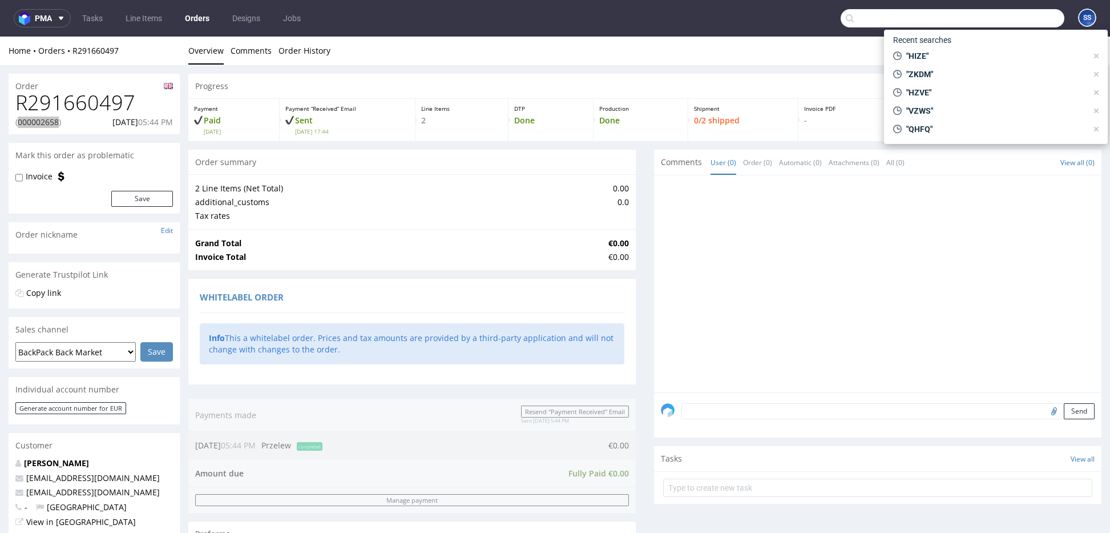
paste input "ENYC"
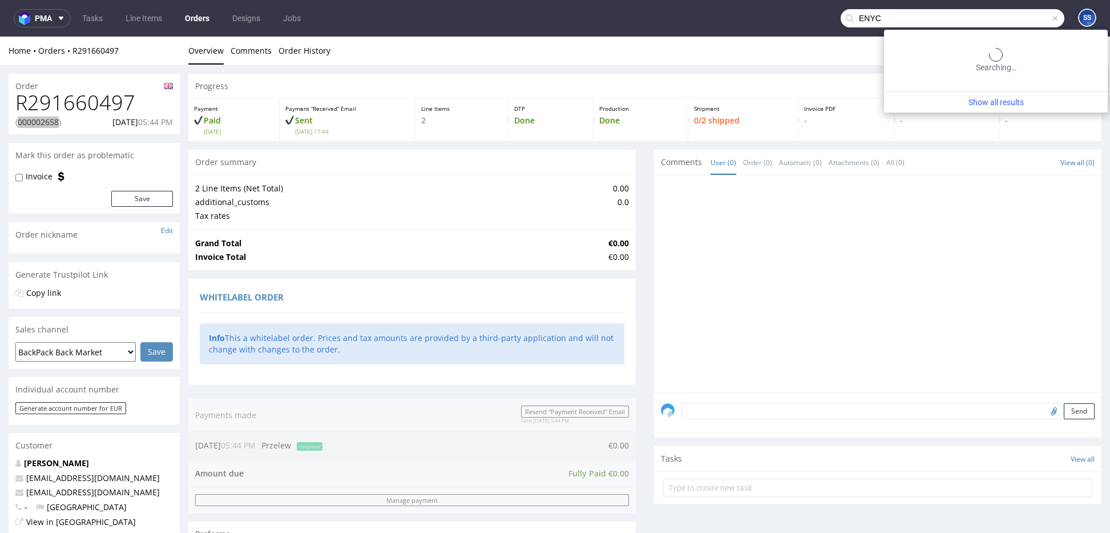
type input "ENYC"
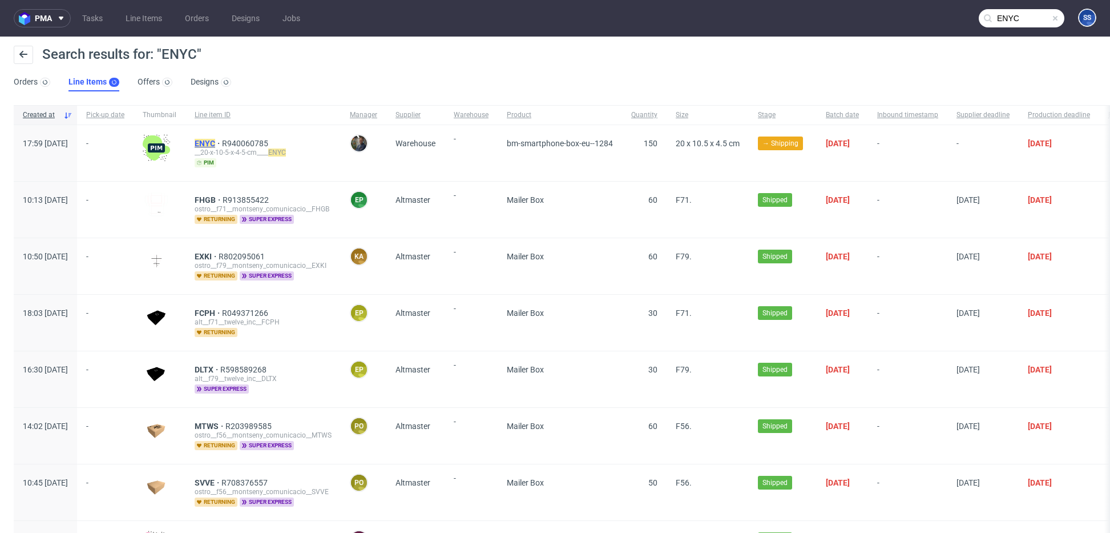
click at [215, 143] on mark "ENYC" at bounding box center [205, 143] width 21 height 9
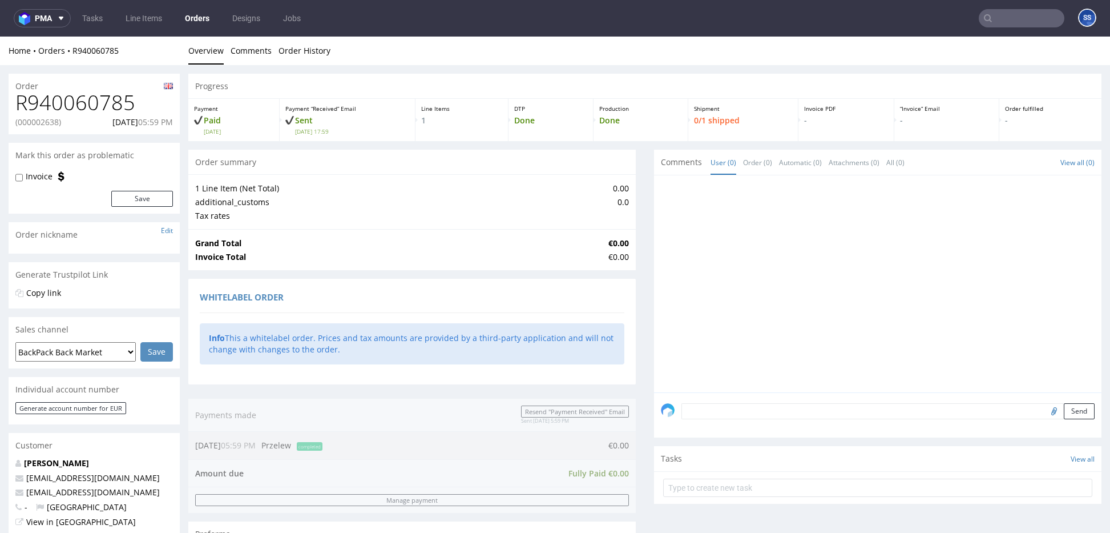
click at [49, 120] on p "(000002638)" at bounding box center [38, 121] width 46 height 11
copy p "000002638"
click at [140, 12] on link "Line Items" at bounding box center [144, 18] width 50 height 18
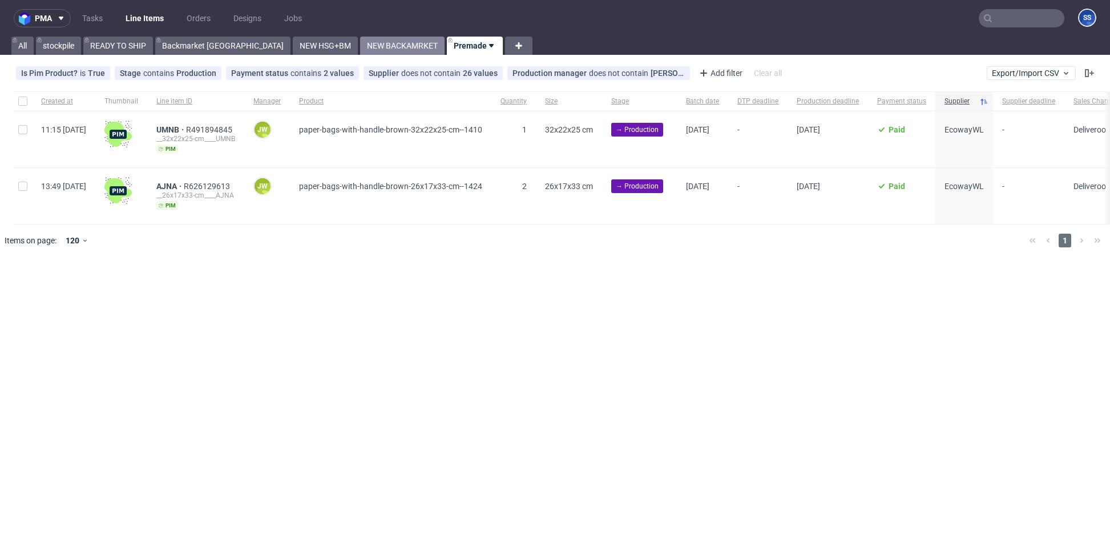
click at [360, 46] on link "NEW BACKAMRKET" at bounding box center [402, 46] width 84 height 18
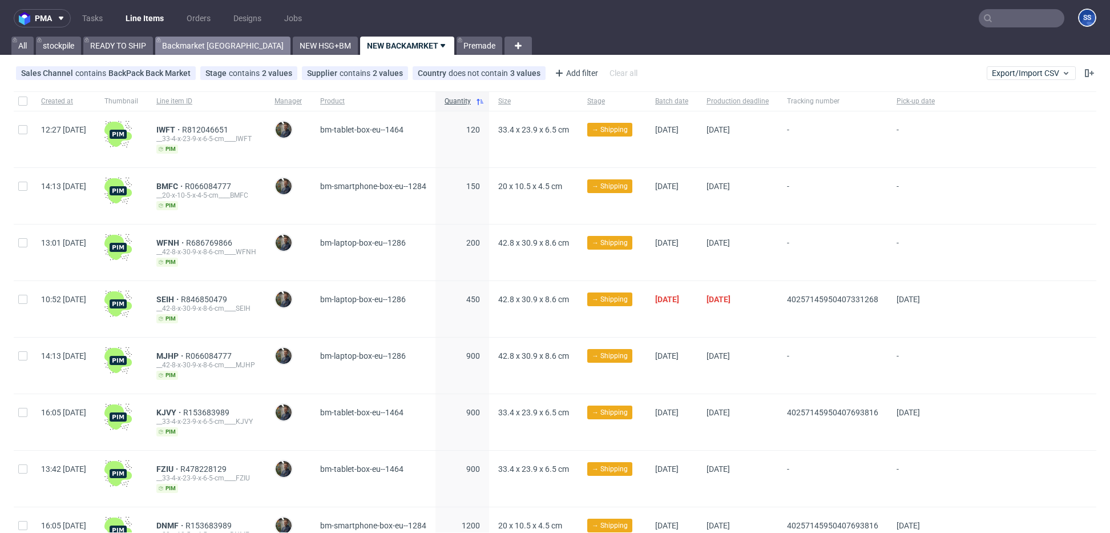
click at [203, 45] on link "Backmarket [GEOGRAPHIC_DATA]" at bounding box center [222, 46] width 135 height 18
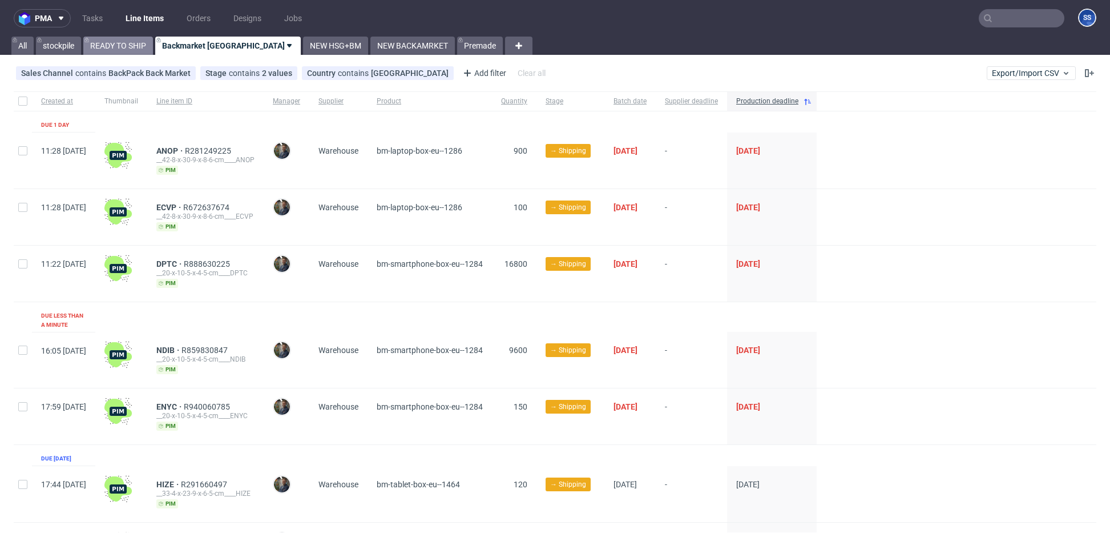
click at [110, 39] on link "READY TO SHIP" at bounding box center [118, 46] width 70 height 18
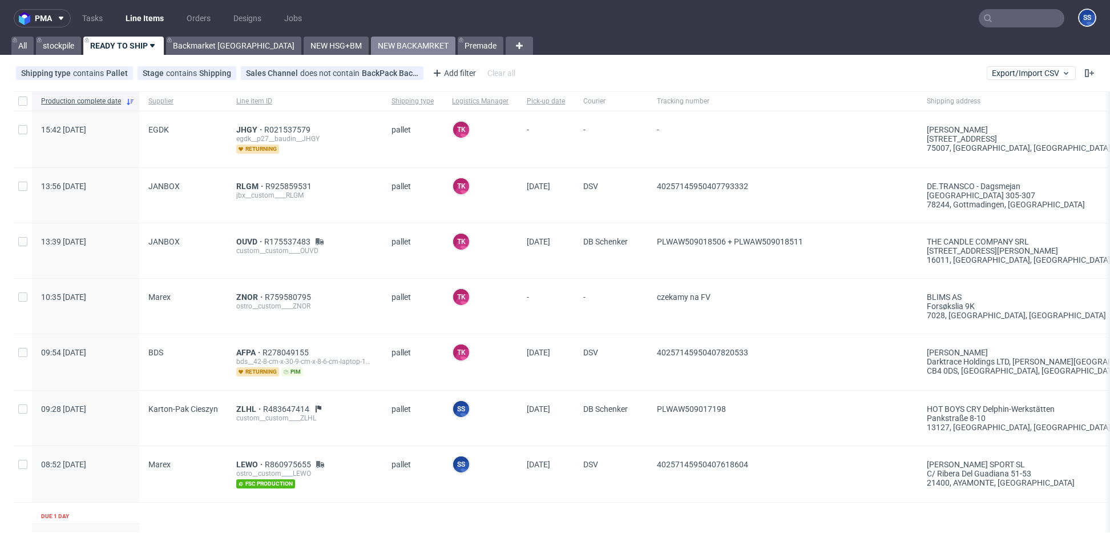
click at [371, 42] on link "NEW BACKAMRKET" at bounding box center [413, 46] width 84 height 18
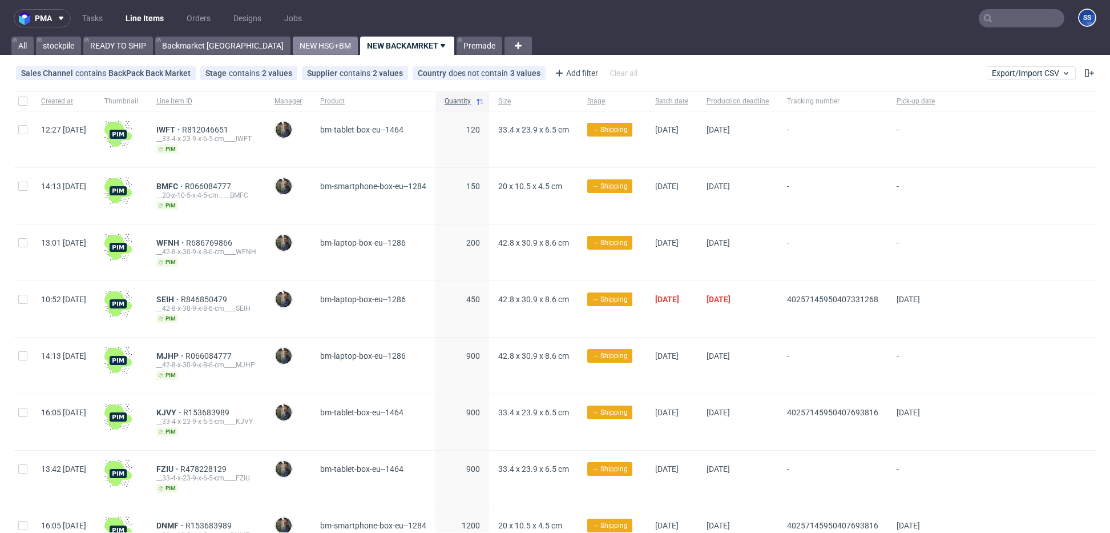
click at [293, 44] on link "NEW HSG+BM" at bounding box center [325, 46] width 65 height 18
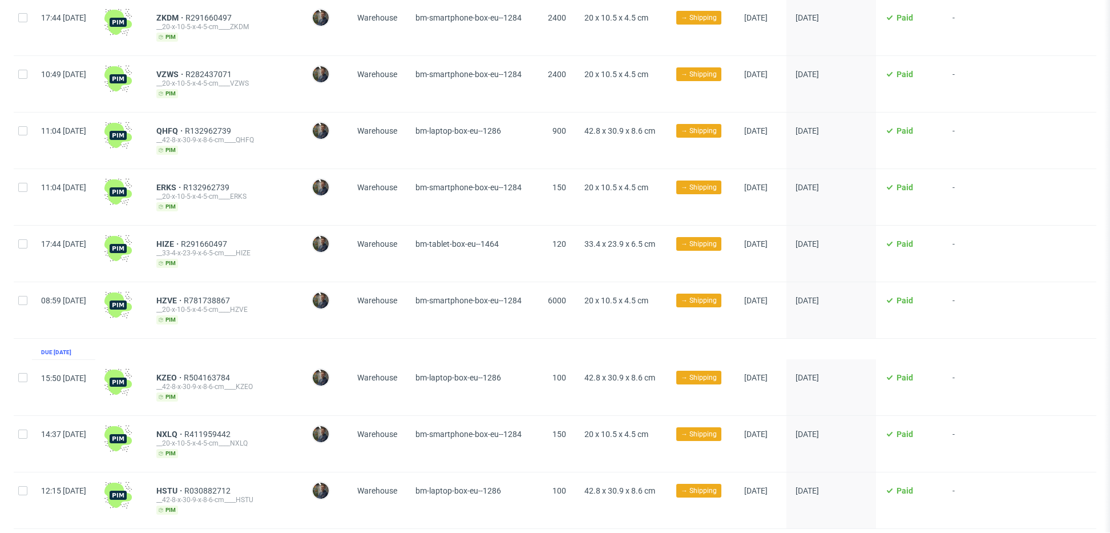
scroll to position [819, 0]
